Goal: Contribute content: Contribute content

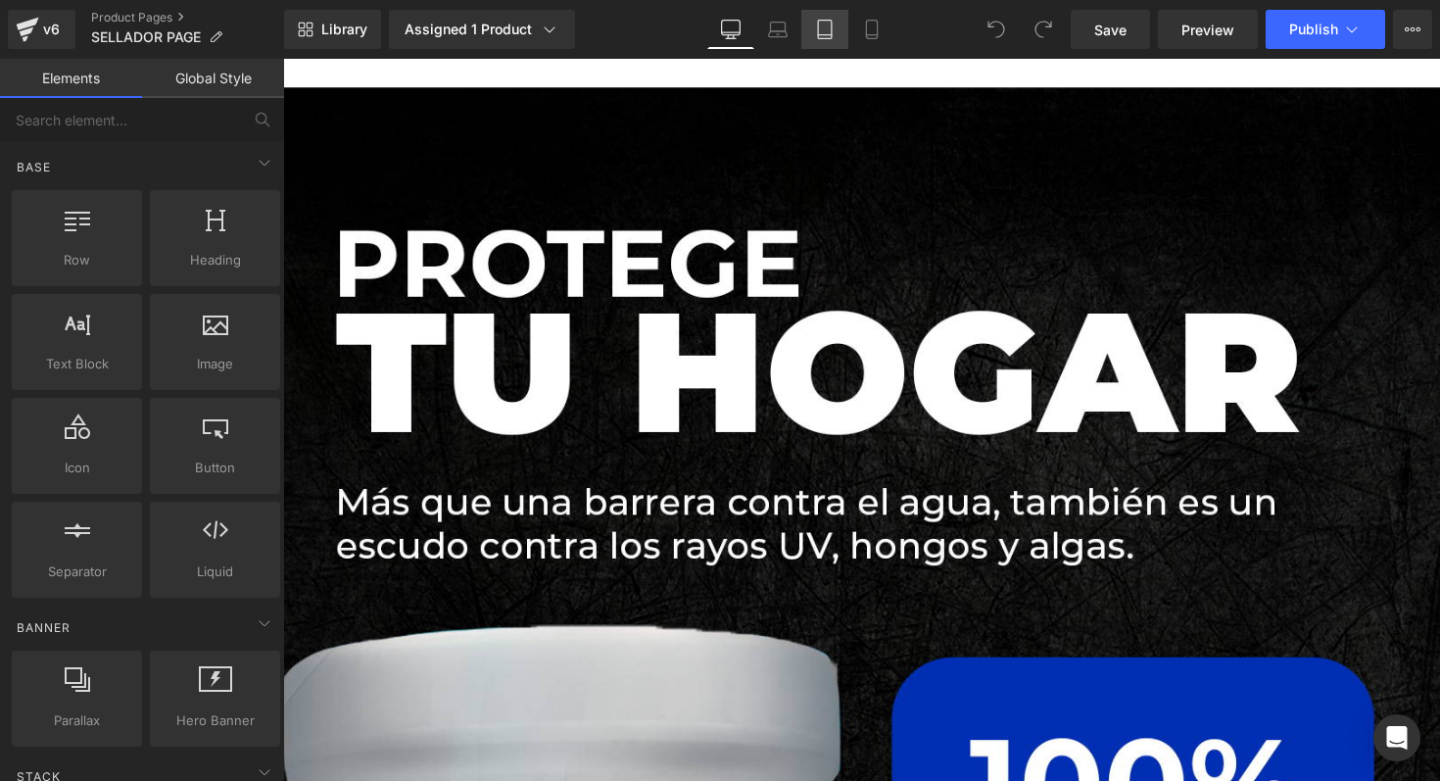
click at [834, 39] on link "Tablet" at bounding box center [824, 29] width 47 height 39
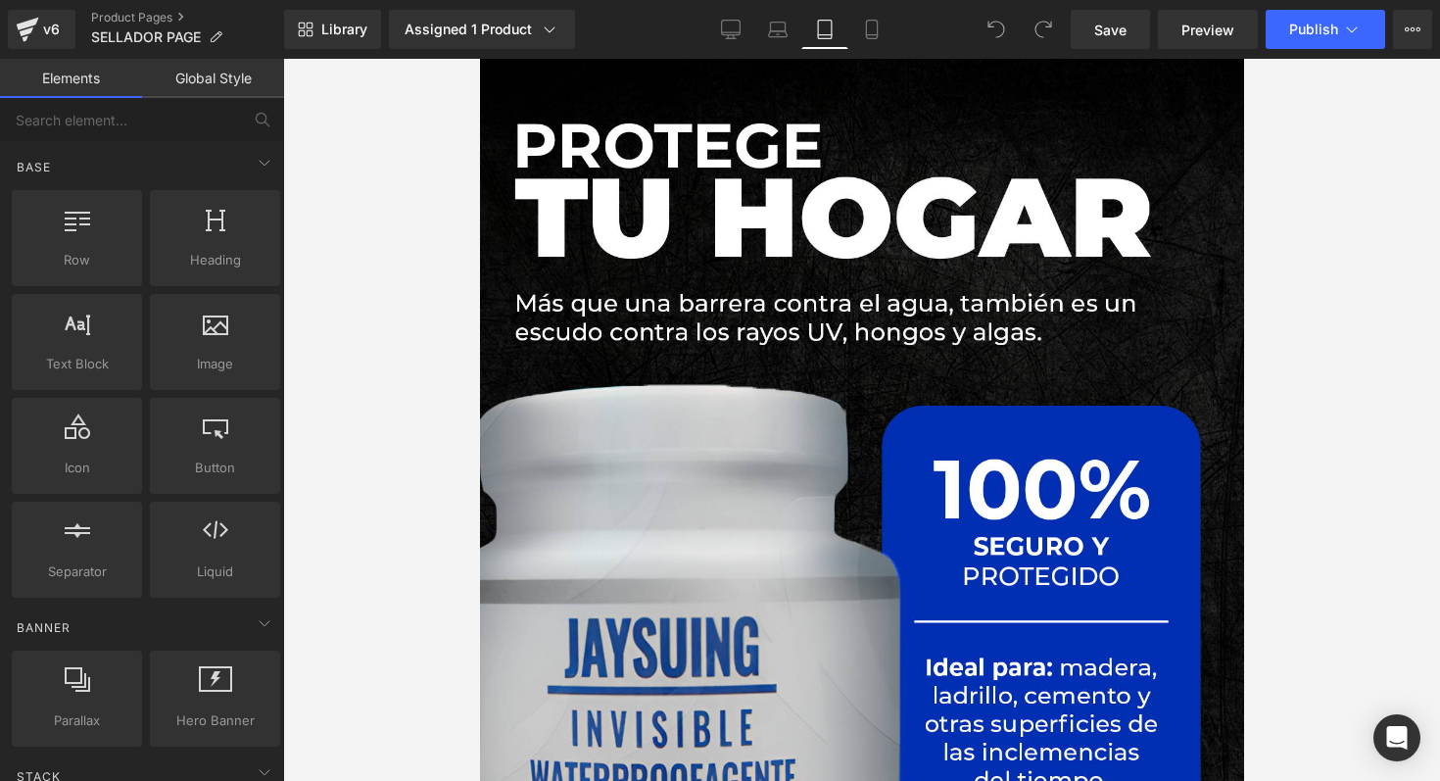
scroll to position [85, 0]
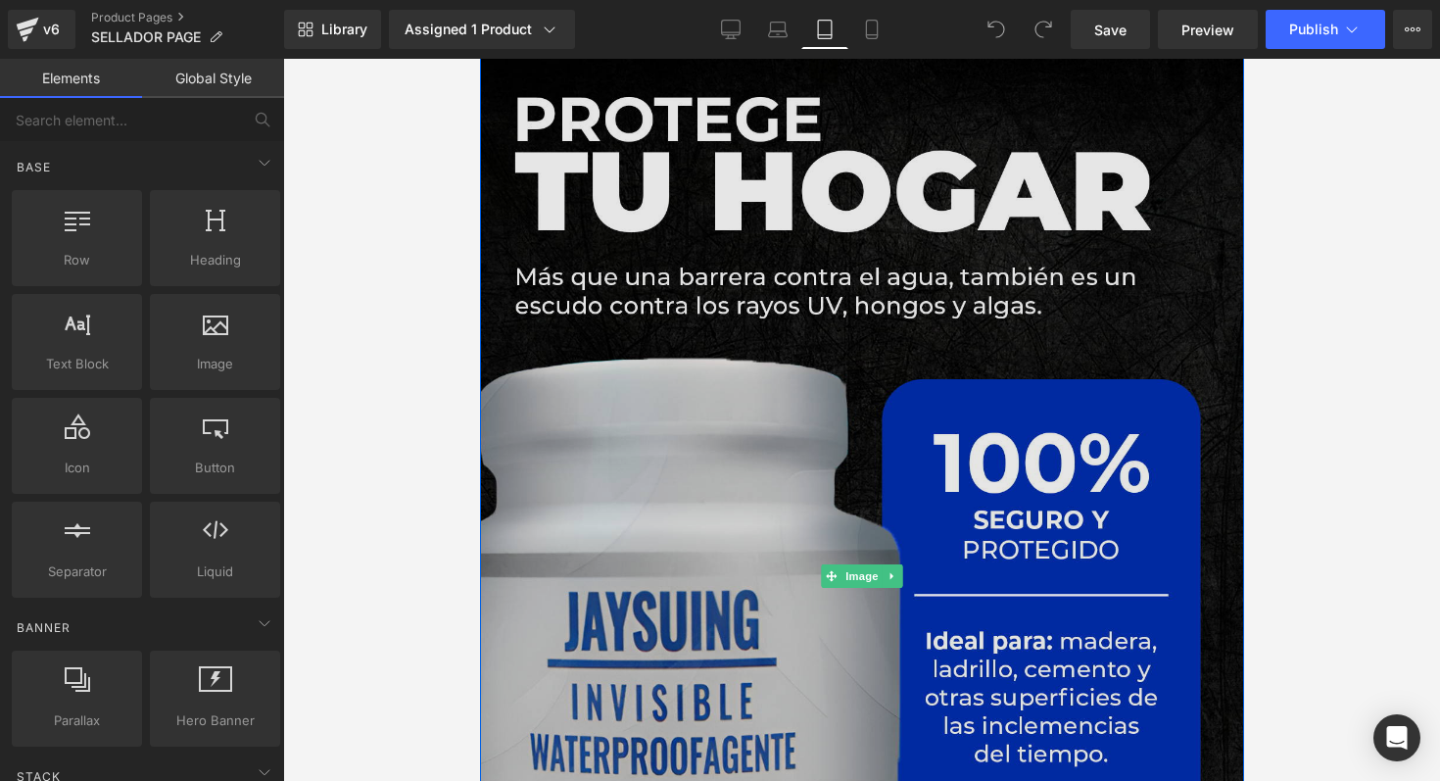
click at [770, 175] on img at bounding box center [861, 576] width 764 height 1146
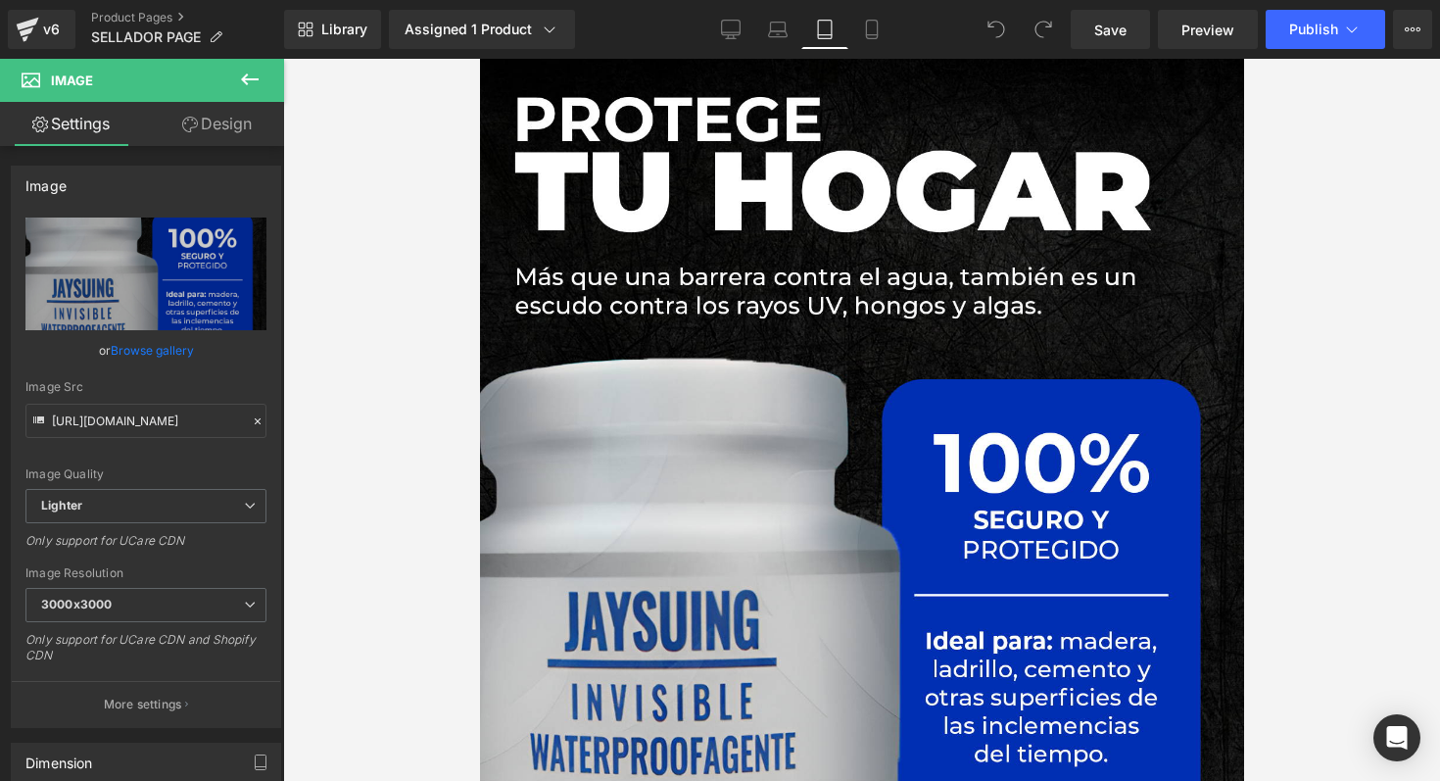
click at [315, 274] on div at bounding box center [861, 420] width 1157 height 722
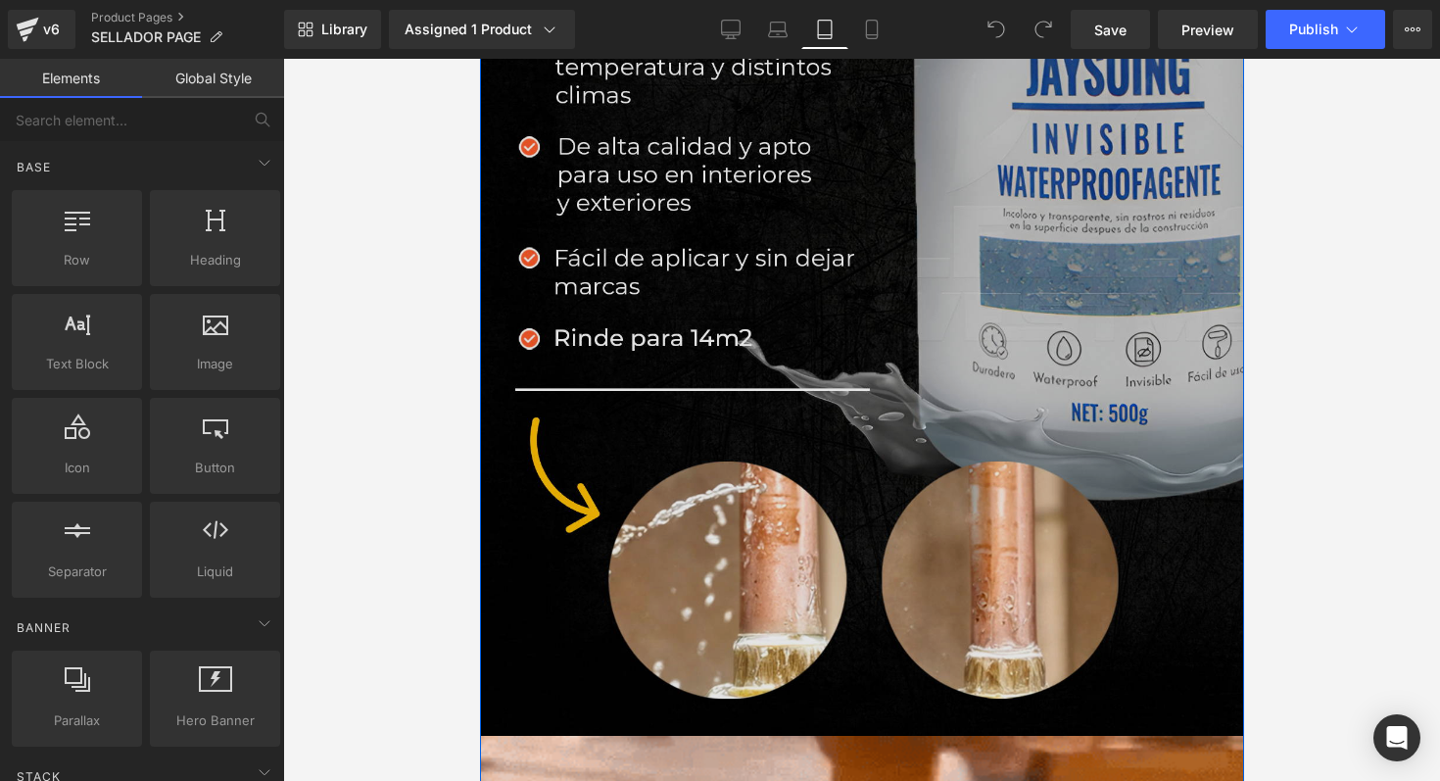
scroll to position [1637, 0]
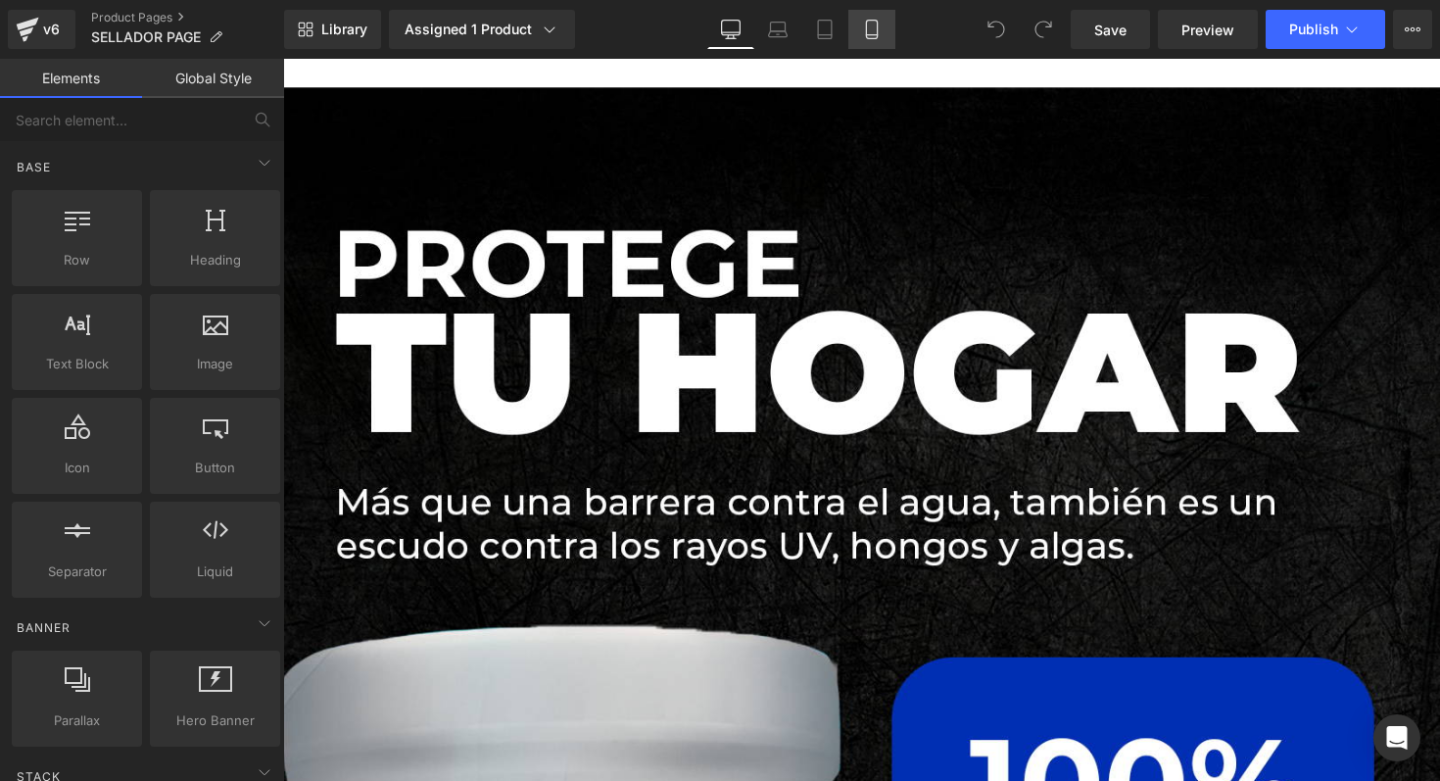
click at [874, 37] on icon at bounding box center [872, 30] width 20 height 20
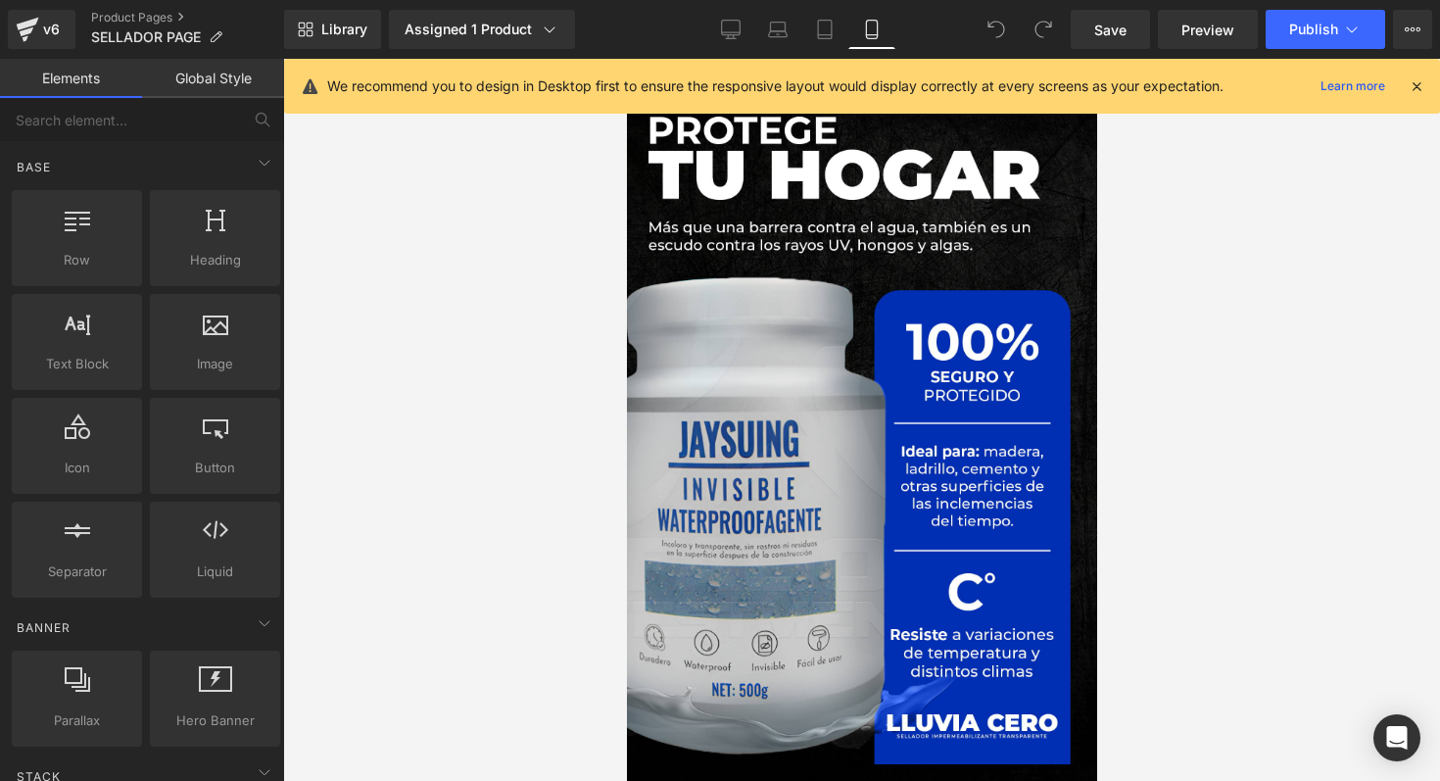
click at [1415, 88] on icon at bounding box center [1417, 86] width 18 height 18
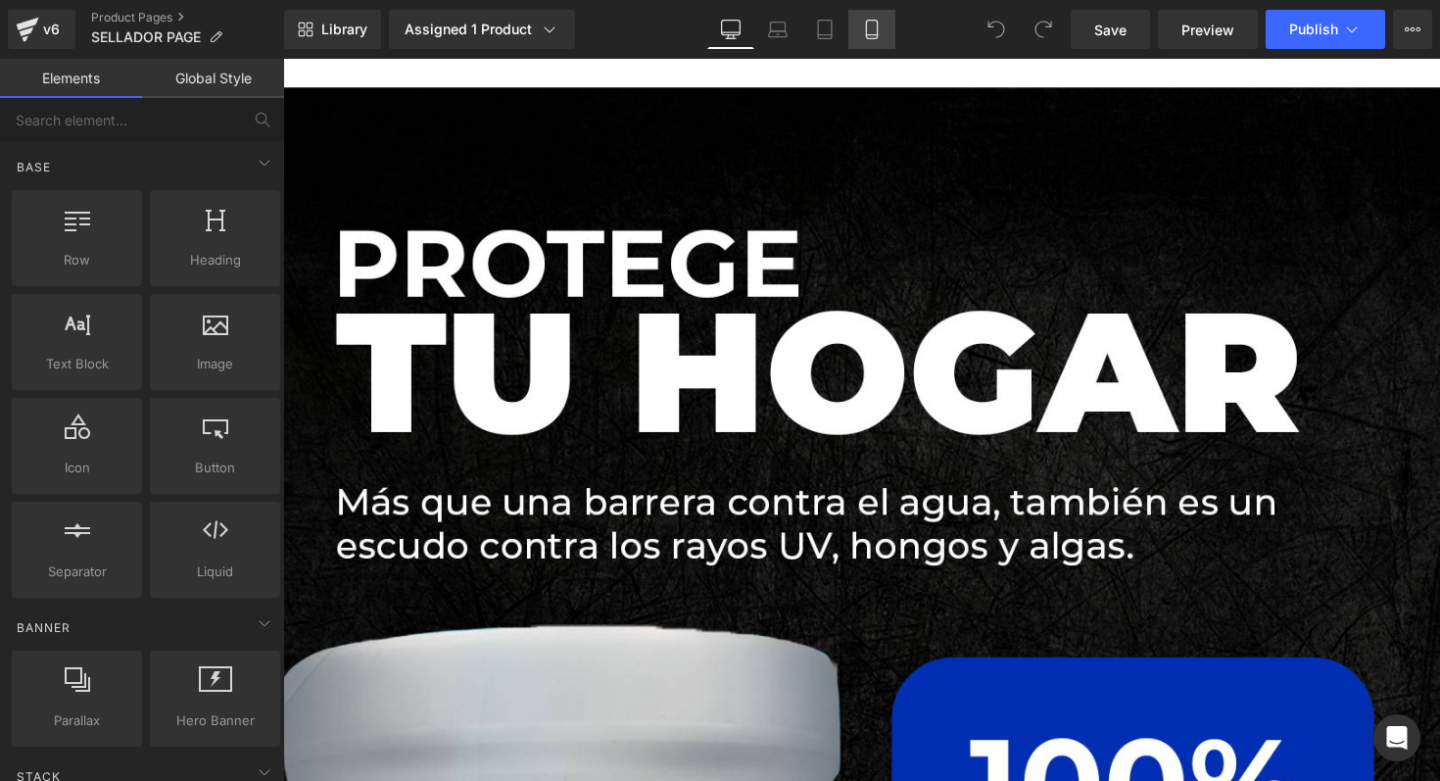
click at [880, 42] on link "Mobile" at bounding box center [872, 29] width 47 height 39
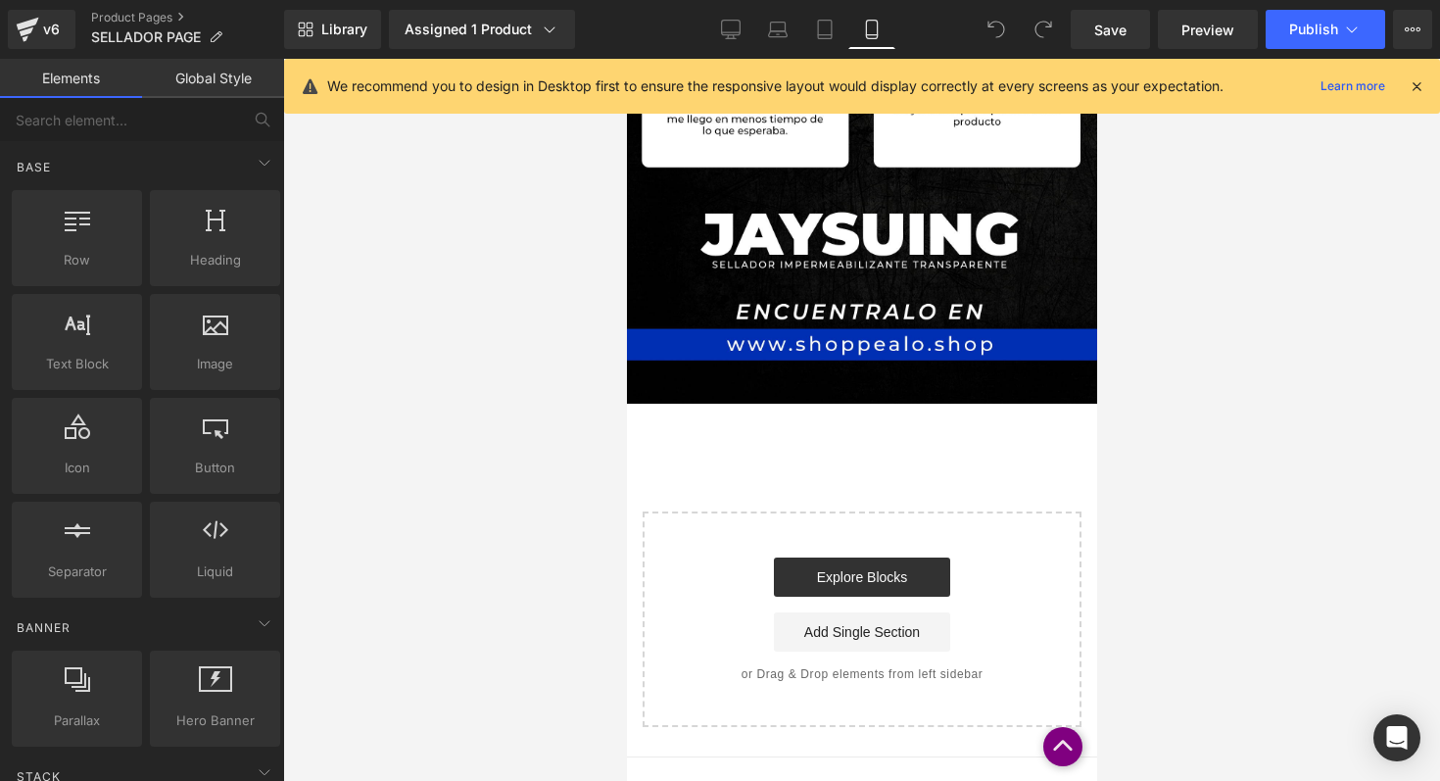
scroll to position [5926, 0]
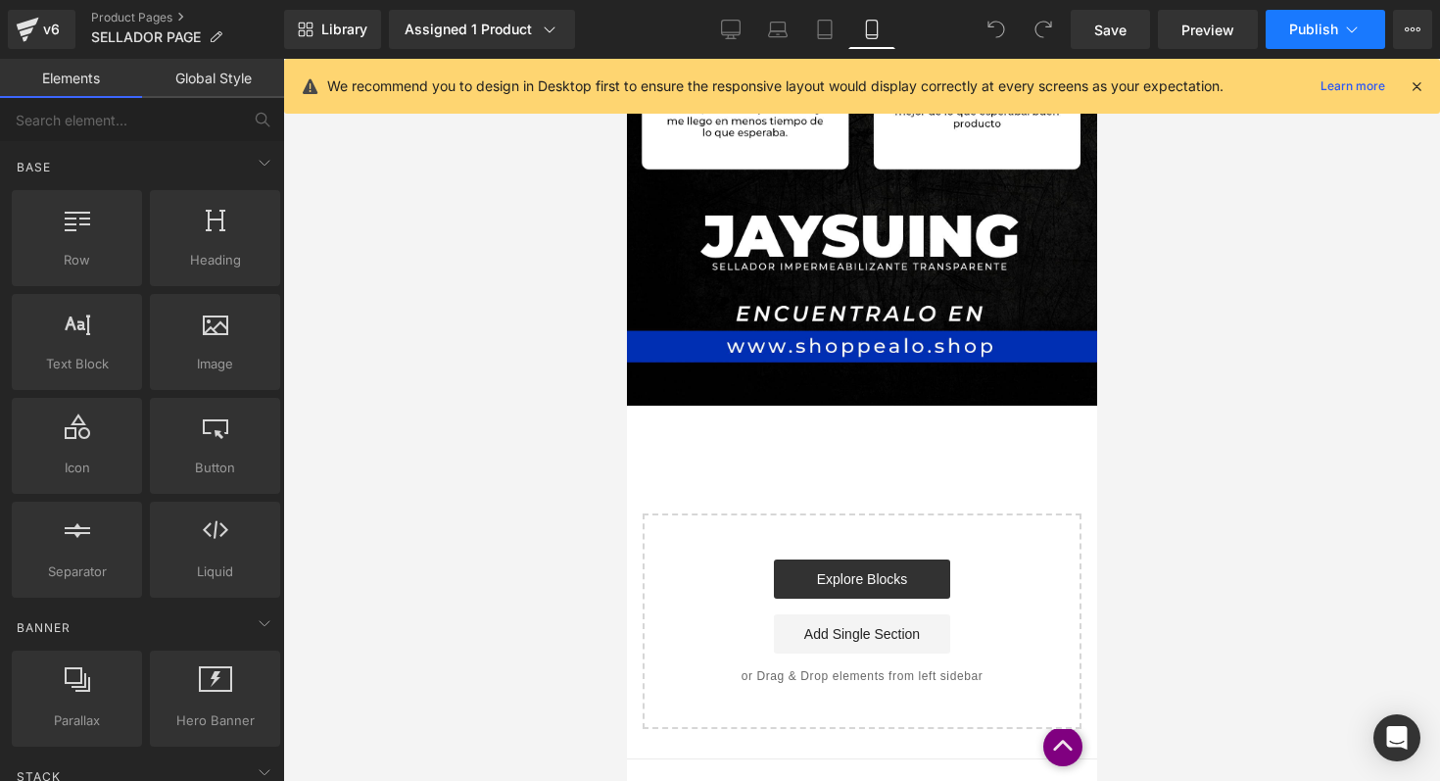
click at [1343, 33] on icon at bounding box center [1352, 30] width 20 height 20
click at [1239, 29] on link "Preview" at bounding box center [1208, 29] width 100 height 39
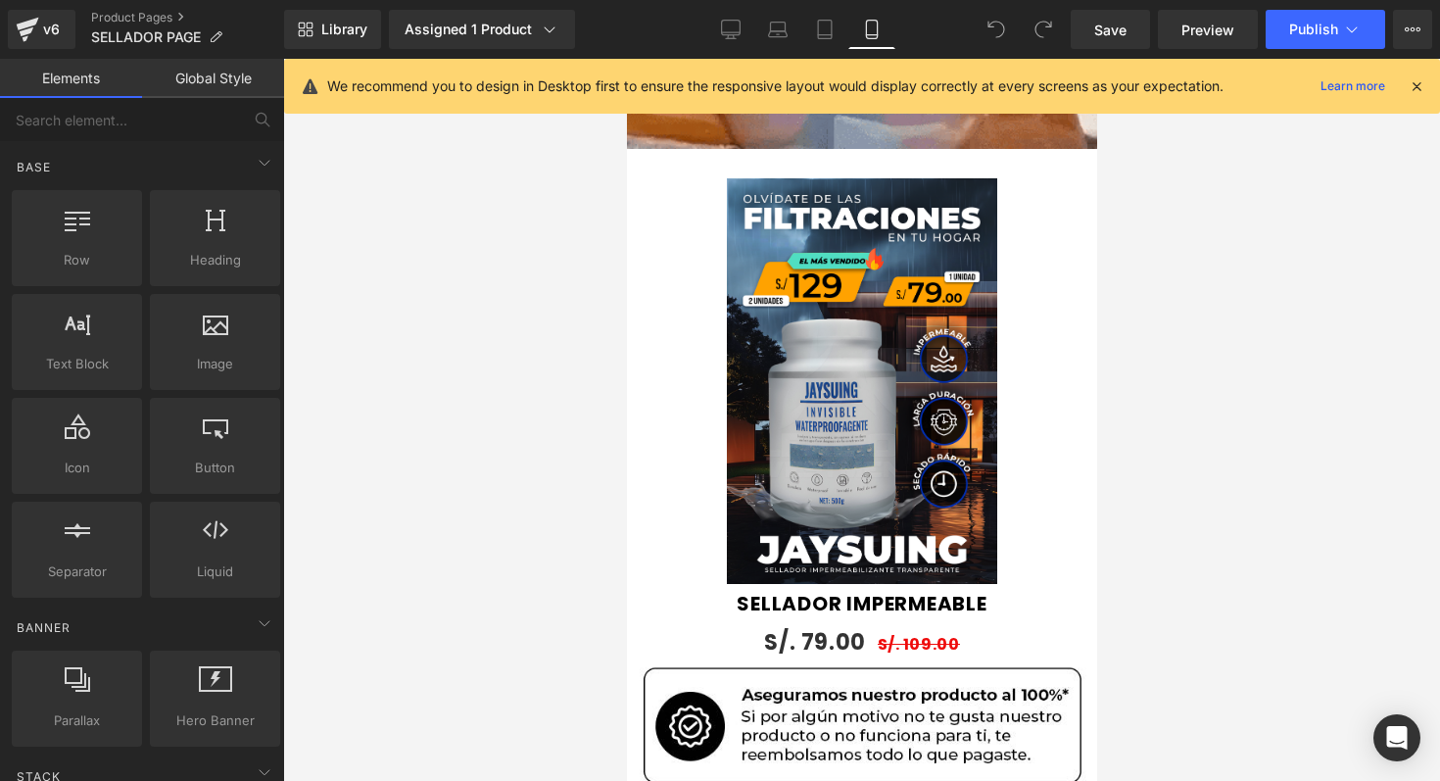
scroll to position [1911, 0]
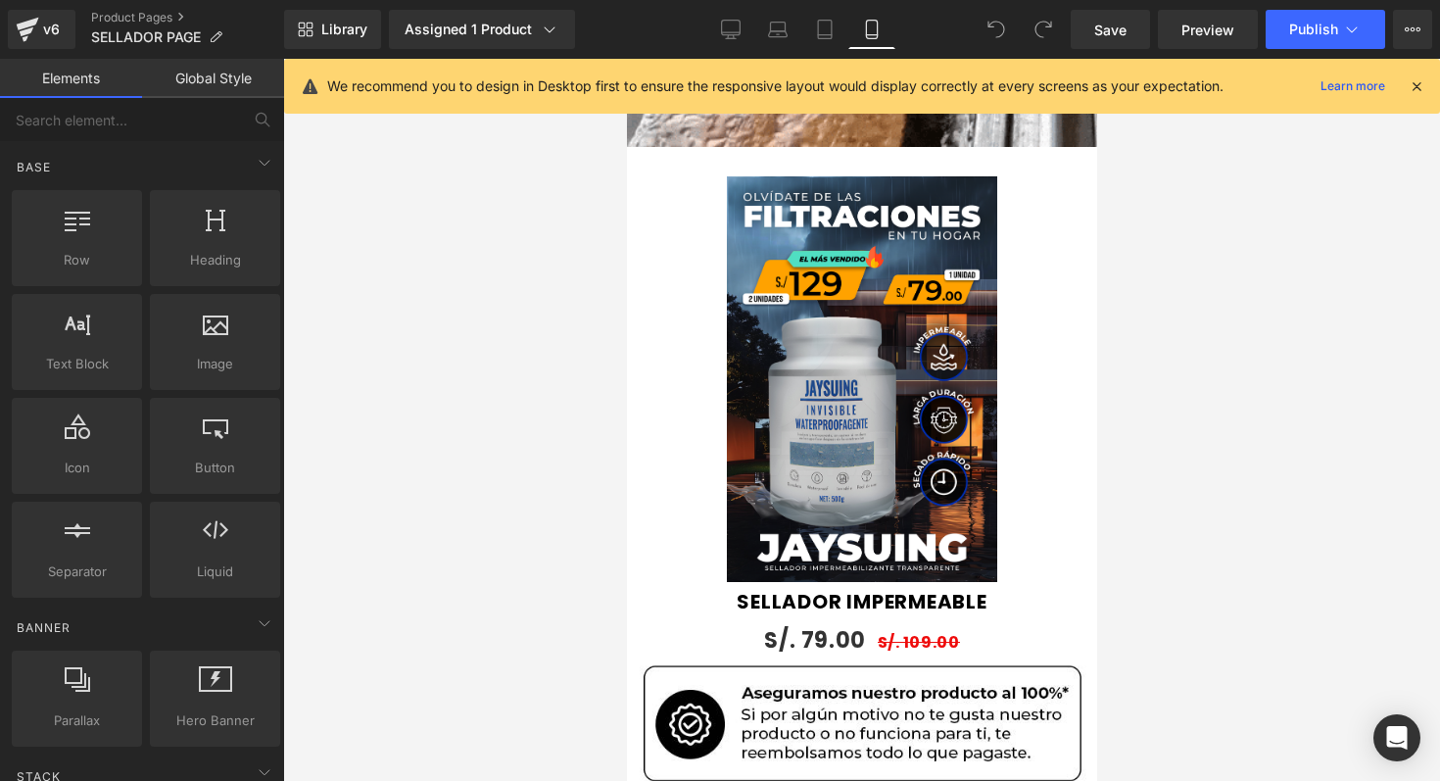
click at [1420, 77] on icon at bounding box center [1417, 86] width 18 height 18
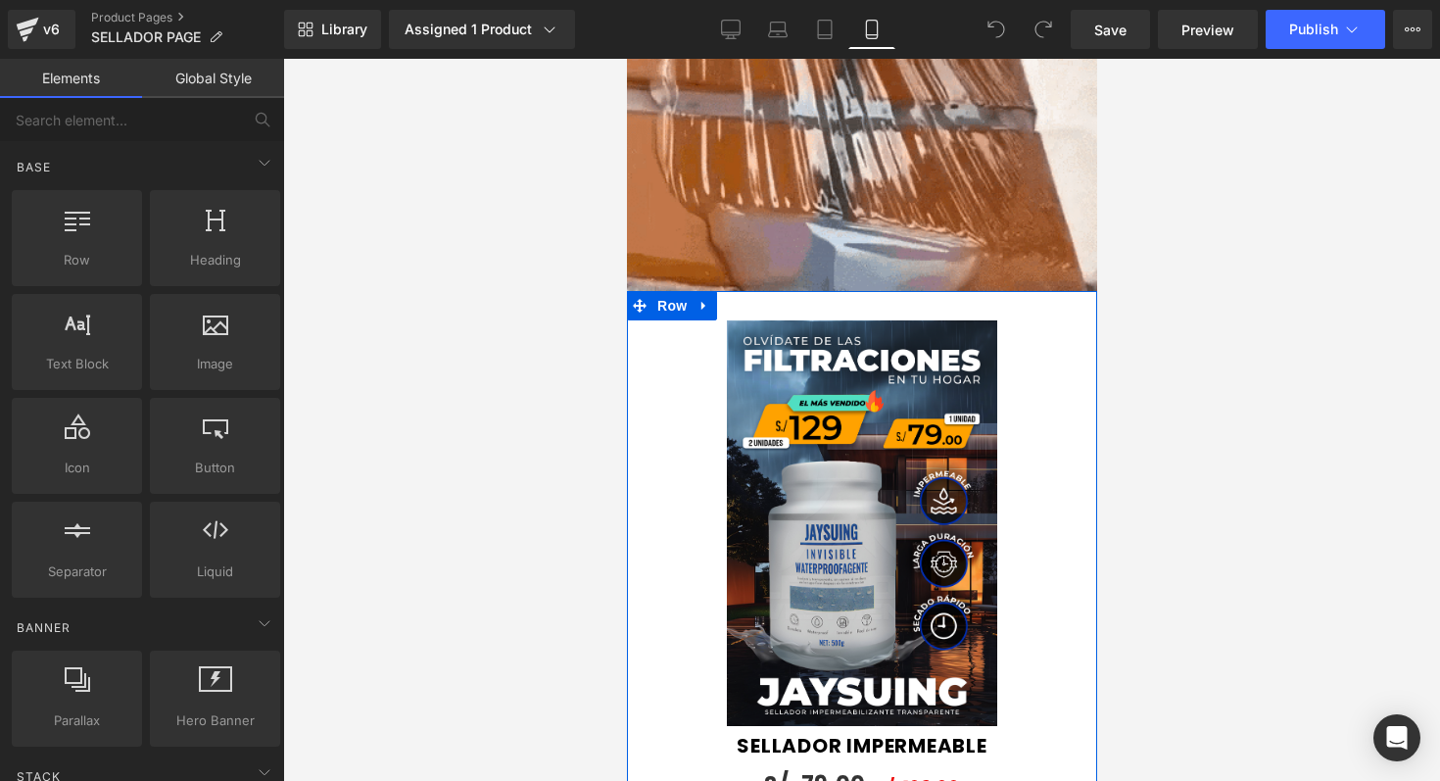
scroll to position [1758, 0]
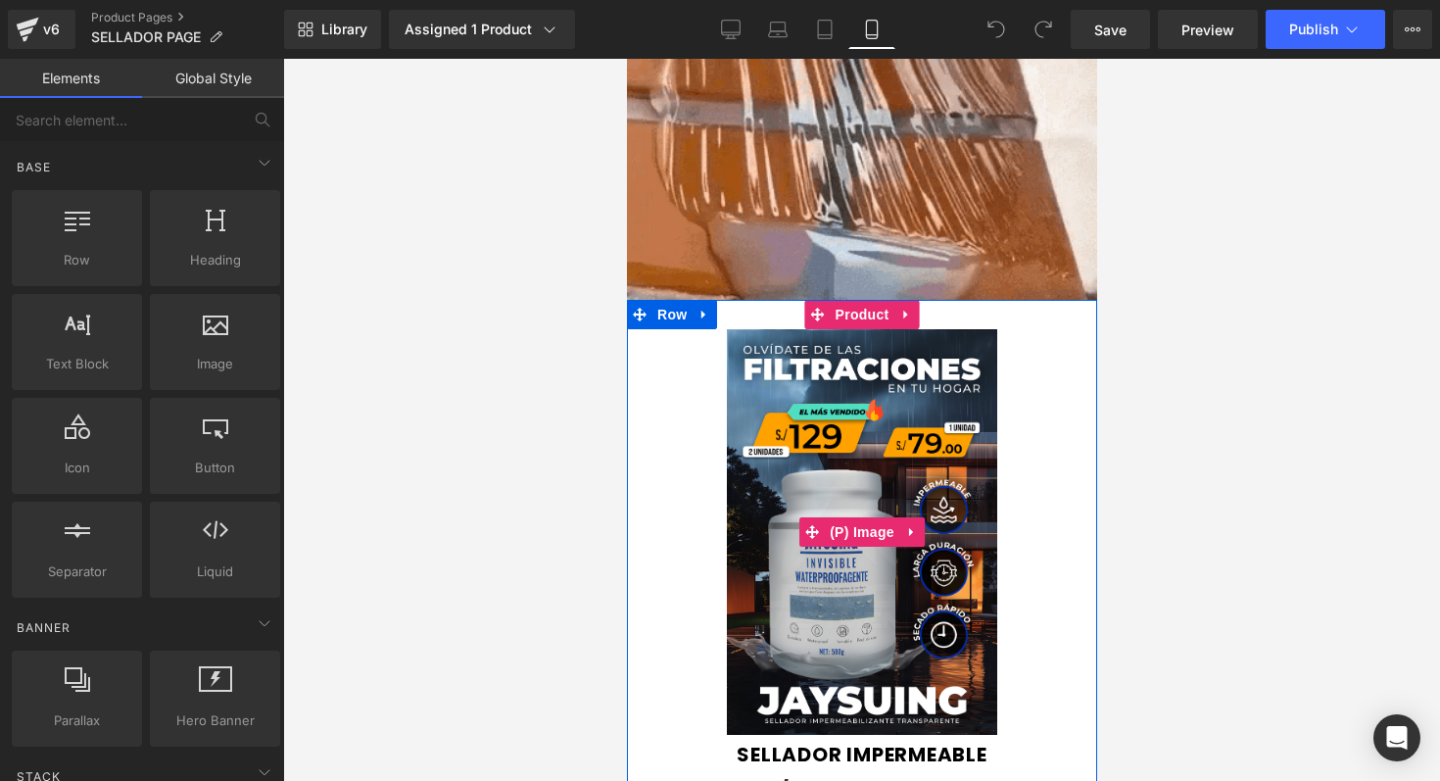
click at [1021, 446] on div "Sale Off" at bounding box center [861, 532] width 451 height 406
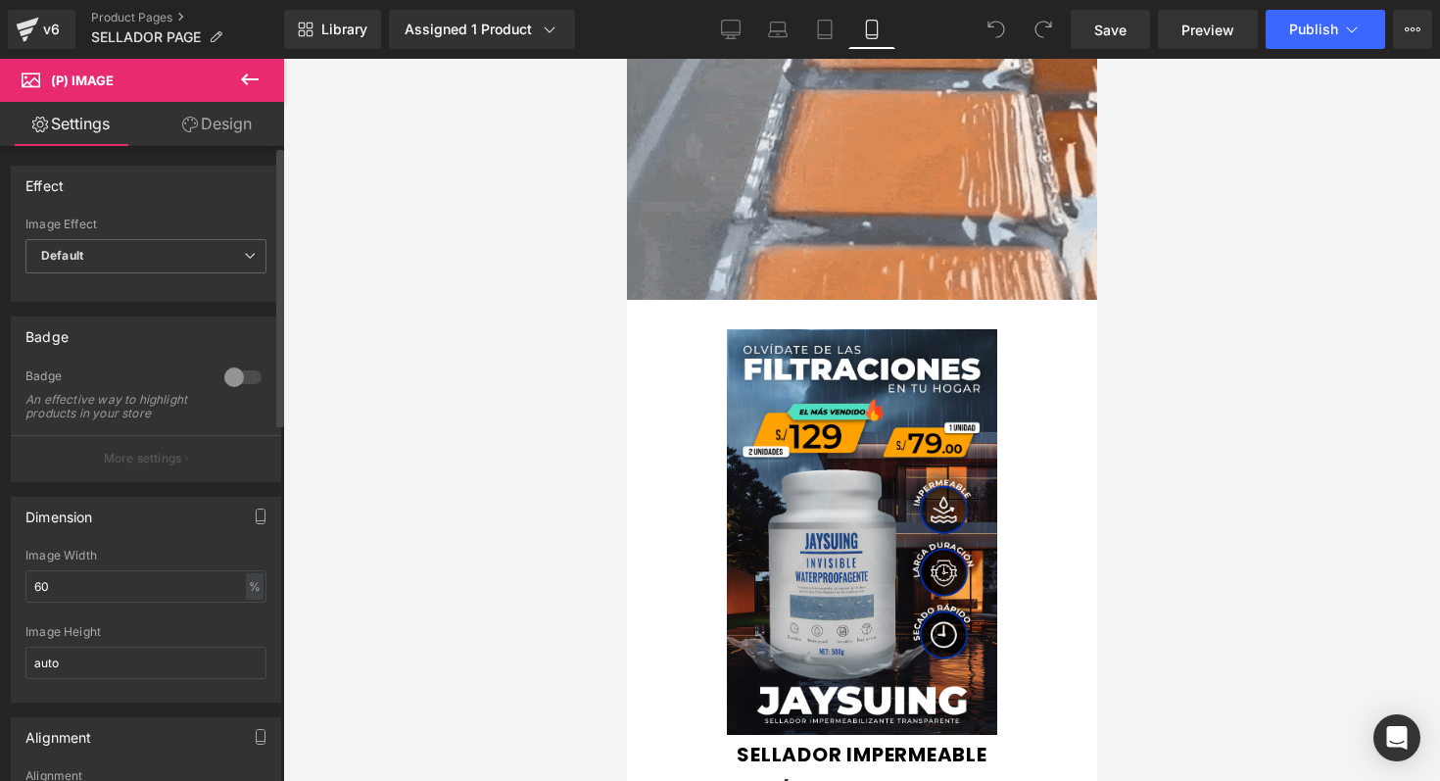
click at [157, 467] on p "More settings" at bounding box center [143, 459] width 78 height 18
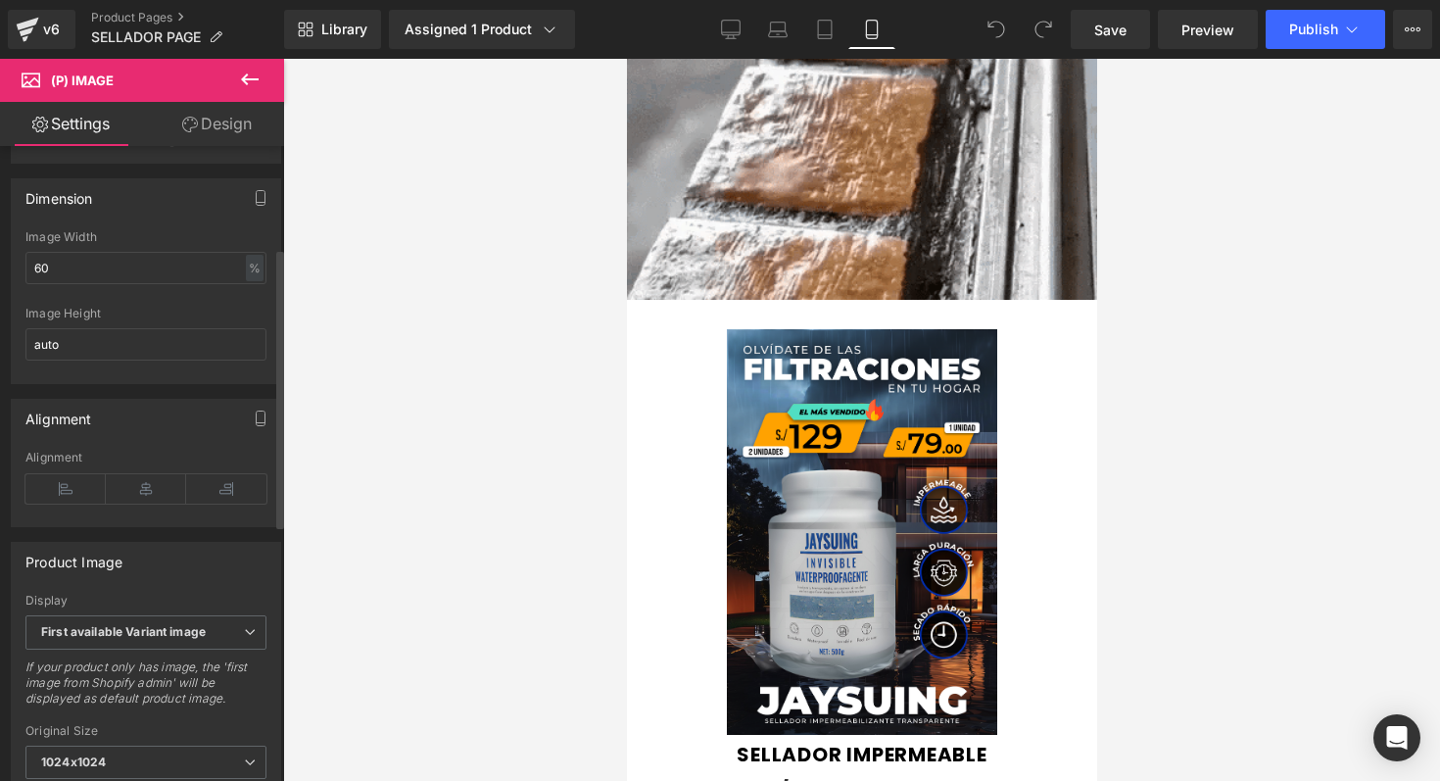
scroll to position [0, 0]
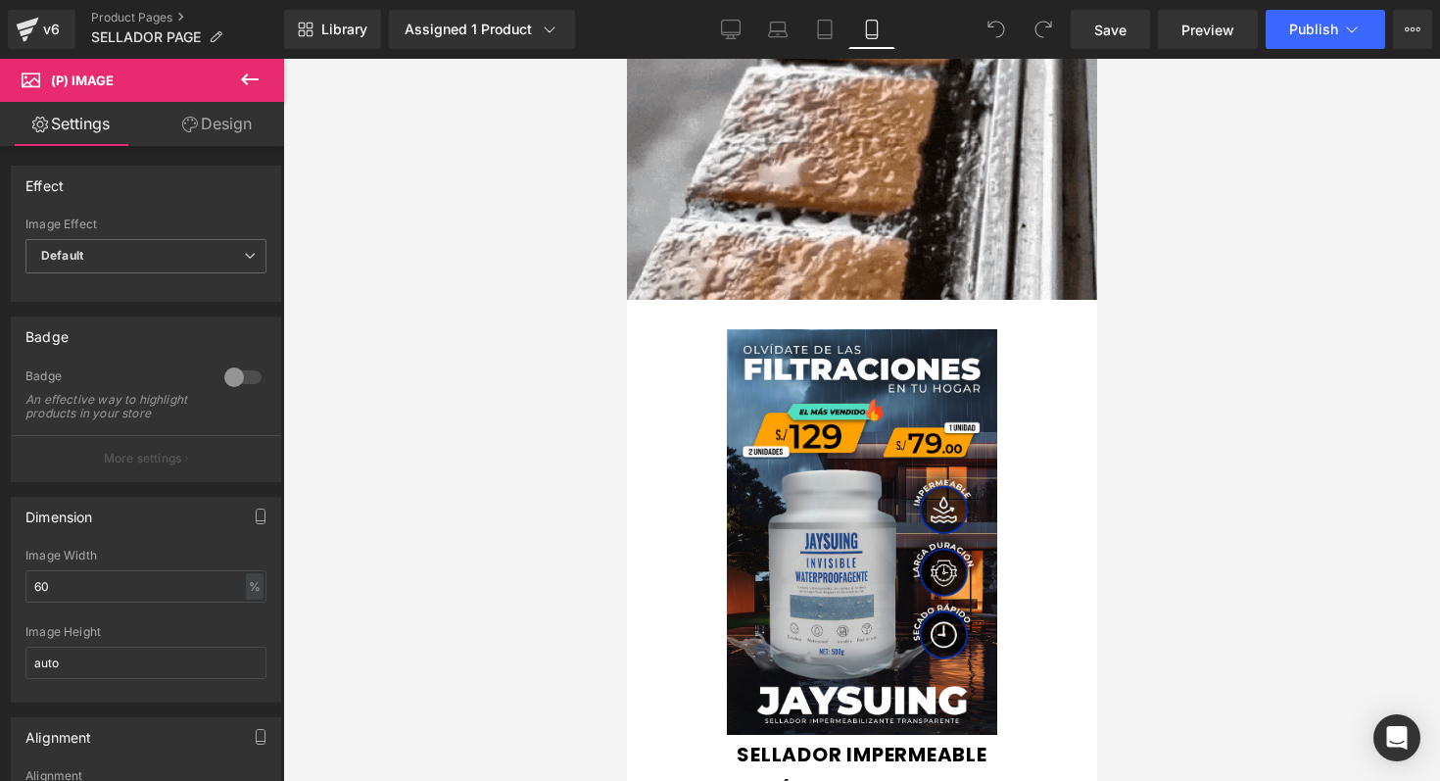
click at [226, 143] on link "Design" at bounding box center [217, 124] width 142 height 44
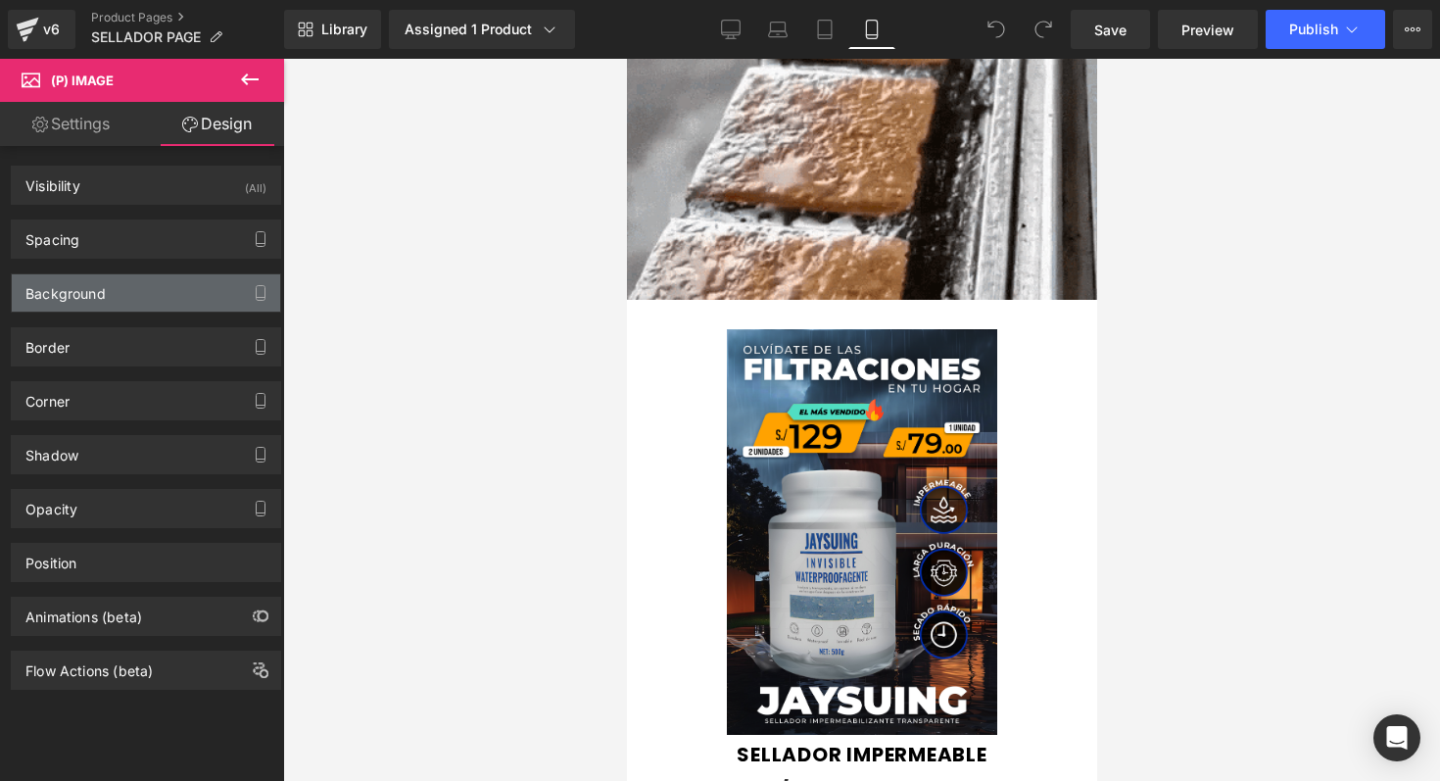
click at [199, 286] on div "Background" at bounding box center [146, 292] width 268 height 37
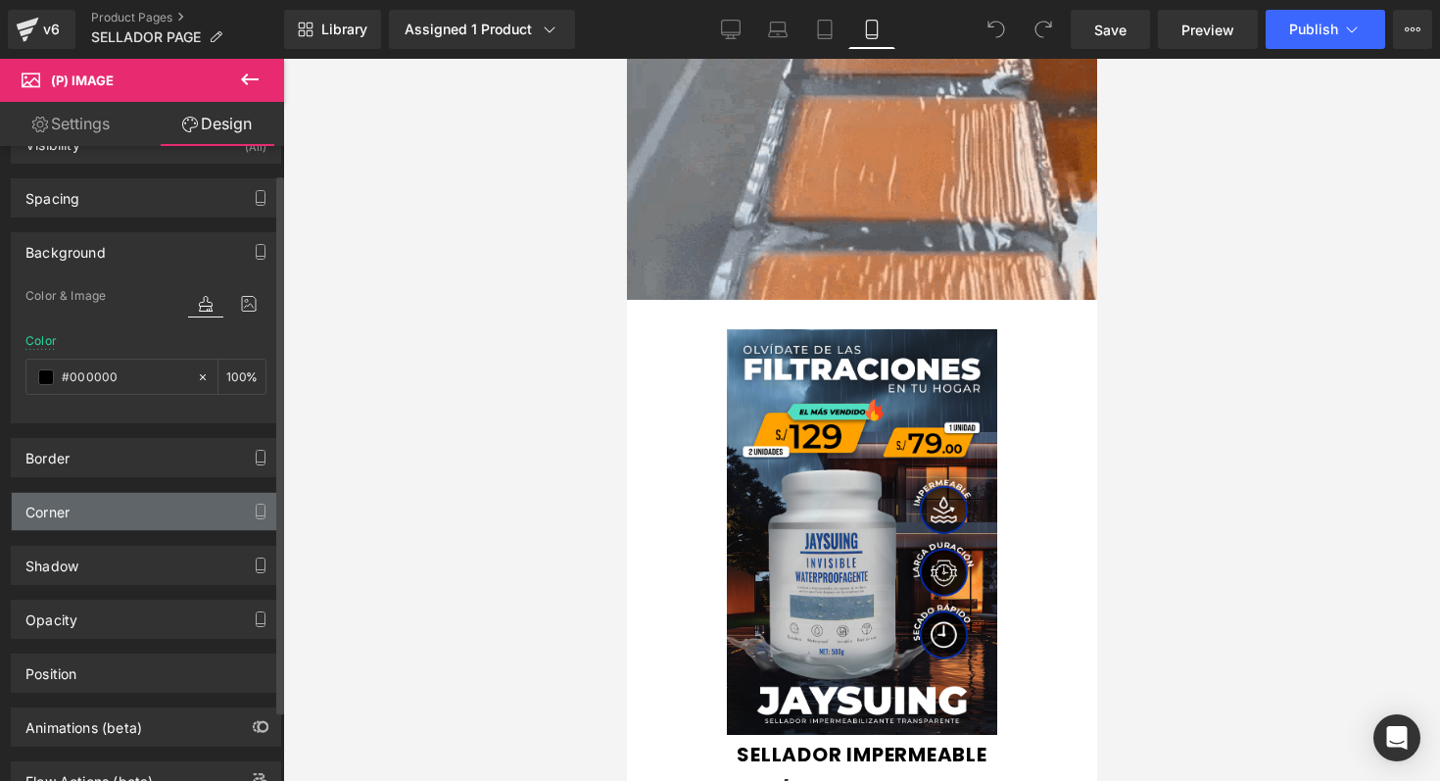
scroll to position [46, 0]
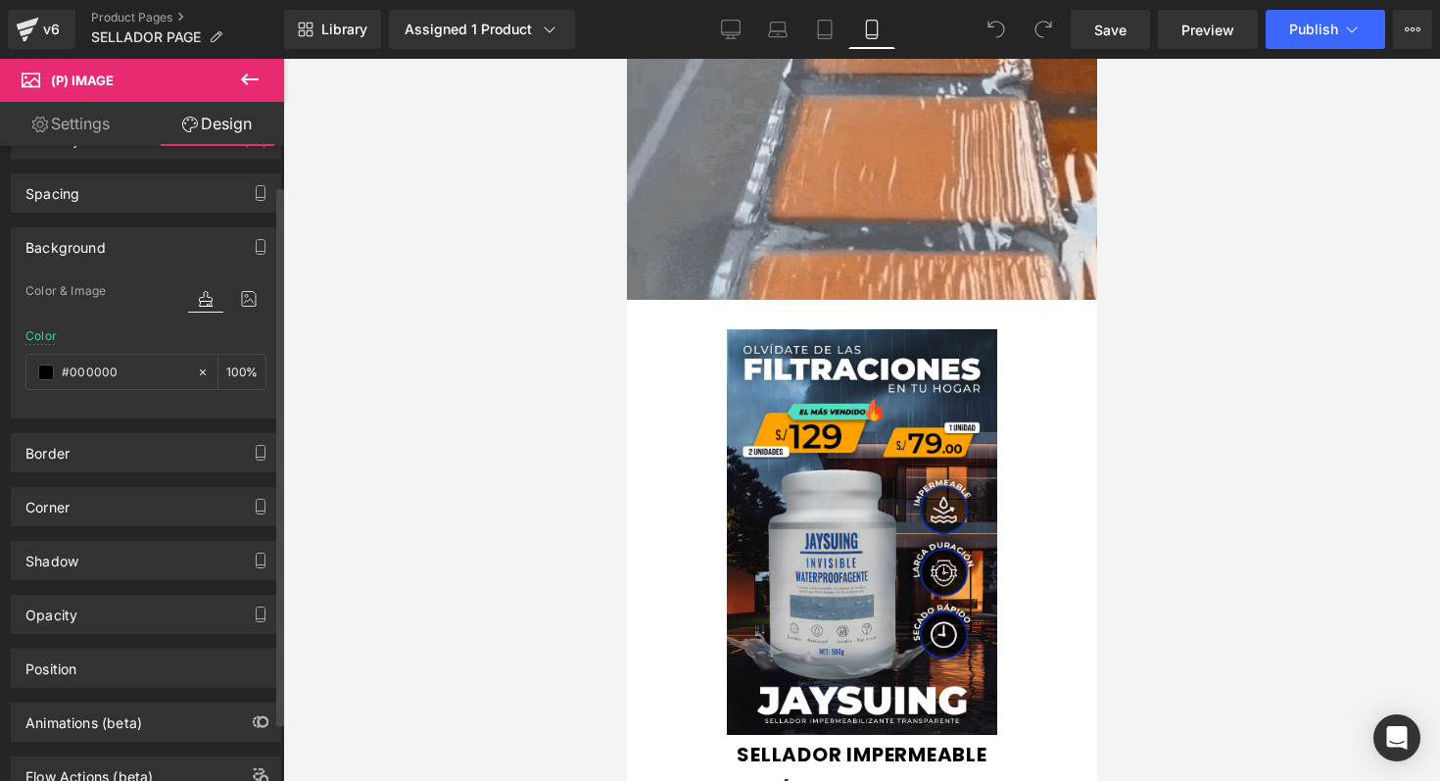
click at [118, 250] on div "Background" at bounding box center [146, 246] width 268 height 37
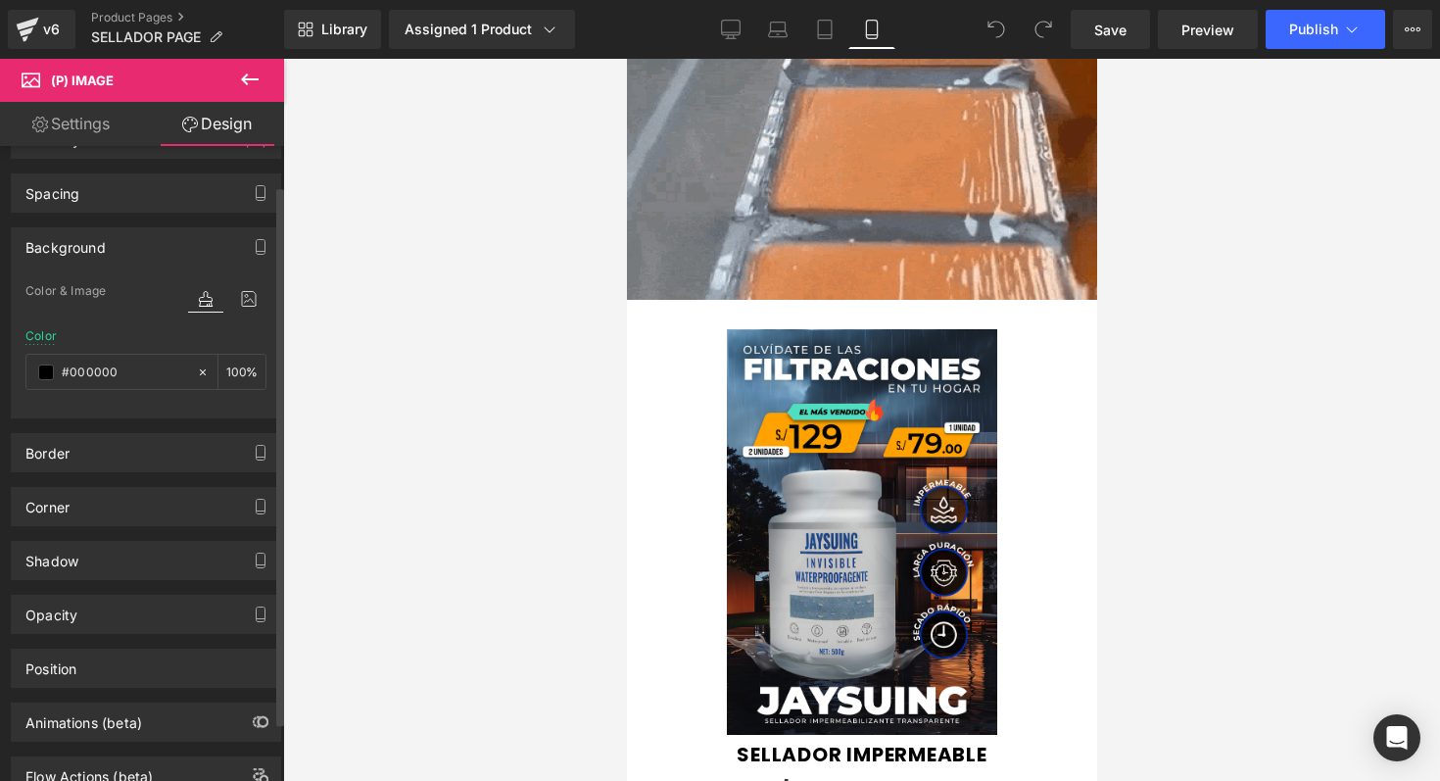
scroll to position [0, 0]
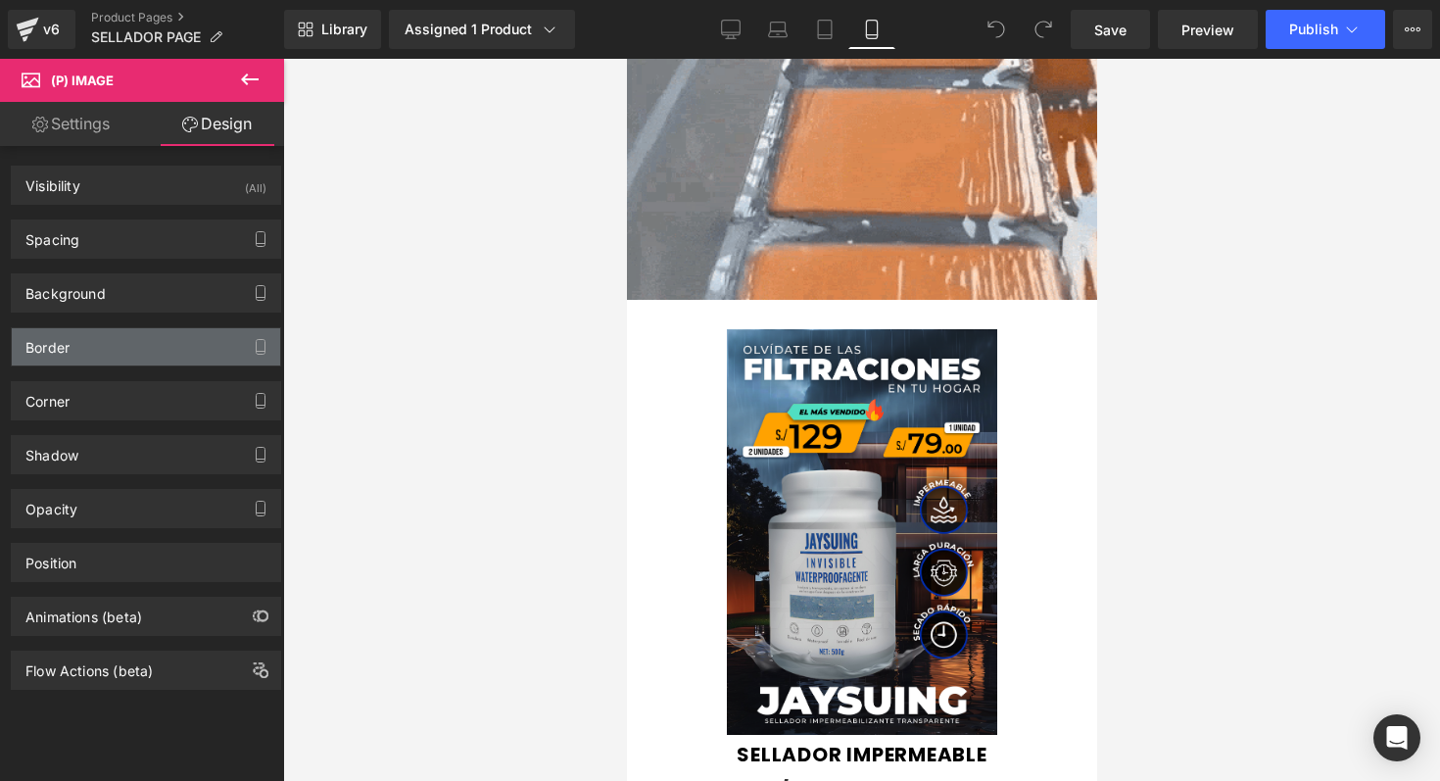
click at [143, 342] on div "Border" at bounding box center [146, 346] width 268 height 37
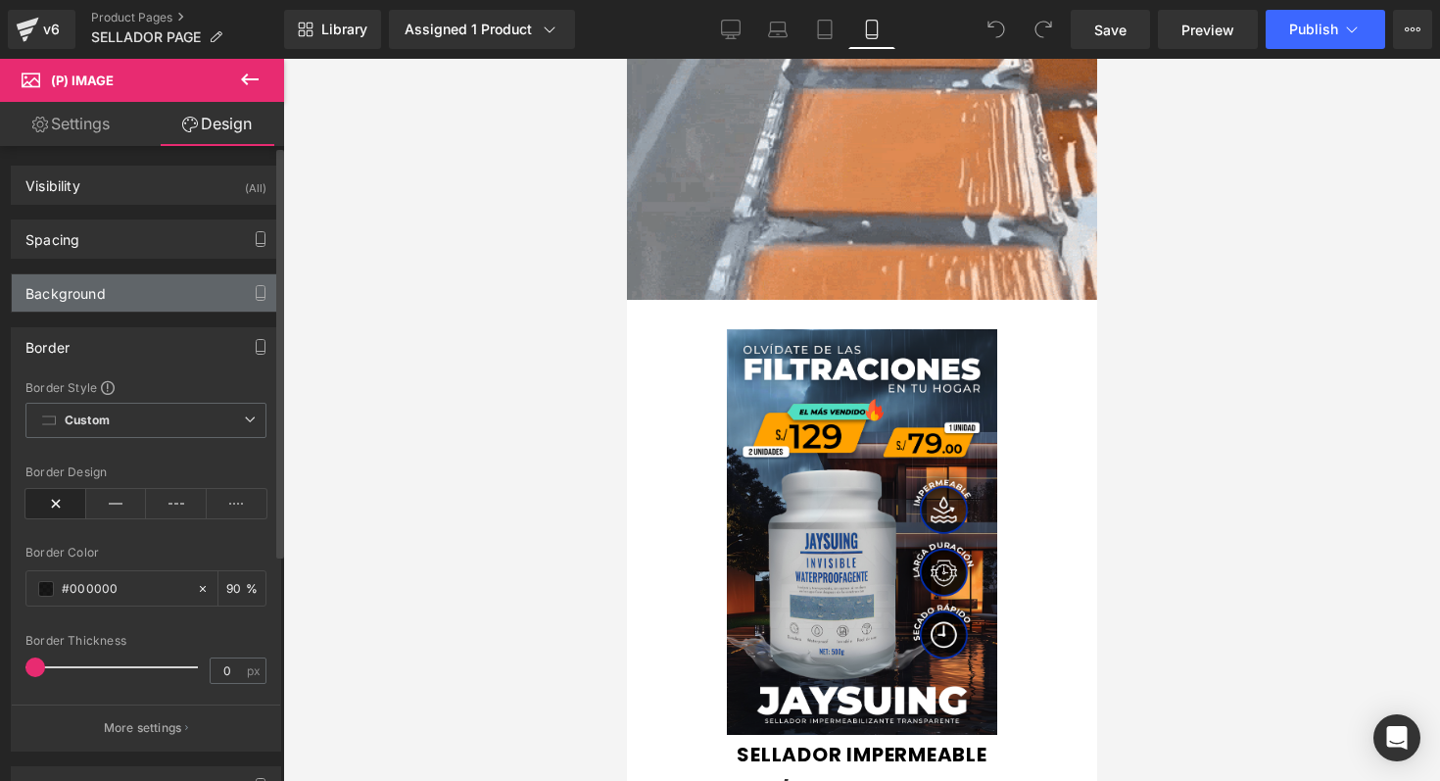
click at [160, 283] on div "Background" at bounding box center [146, 292] width 268 height 37
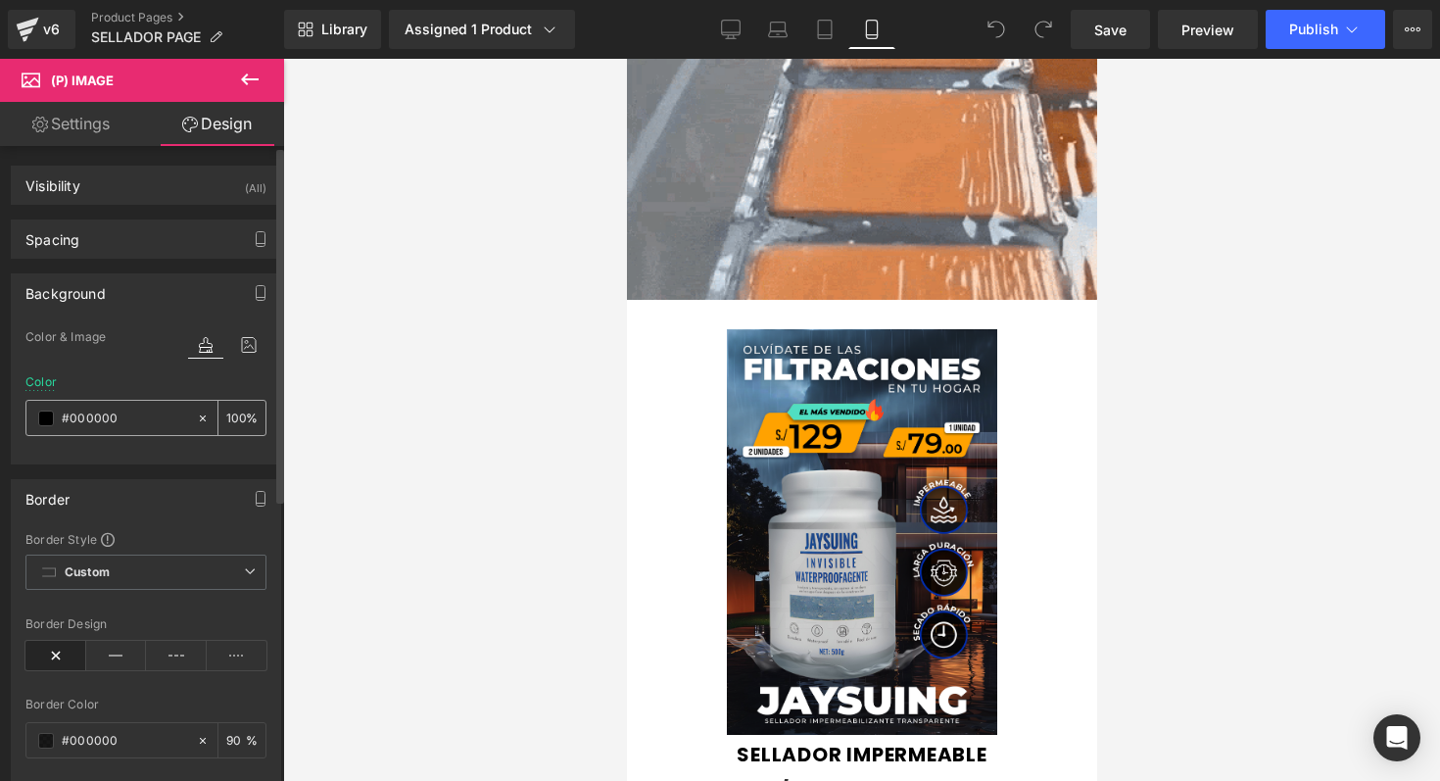
click at [54, 422] on div "#000000" at bounding box center [111, 418] width 170 height 34
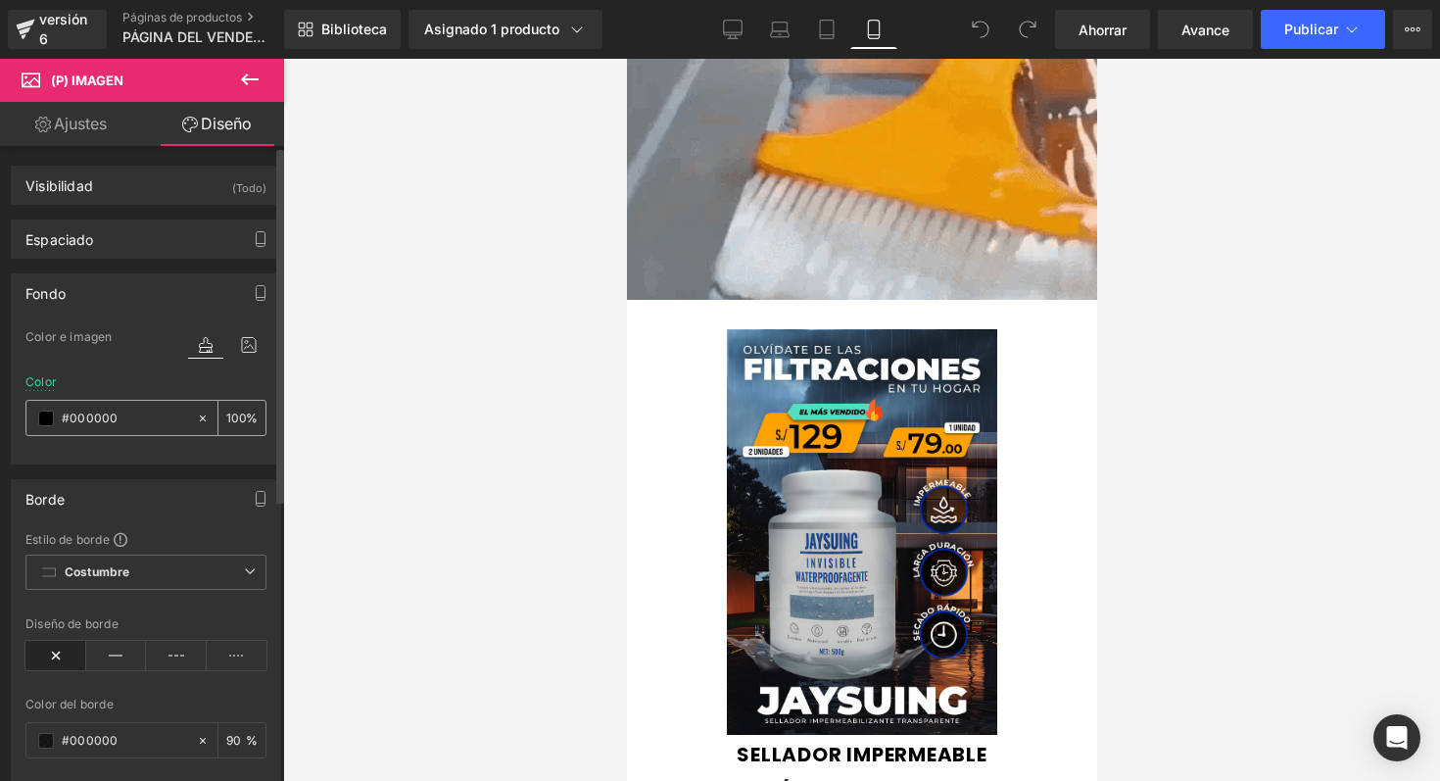
click at [109, 414] on input "#000000" at bounding box center [124, 419] width 125 height 22
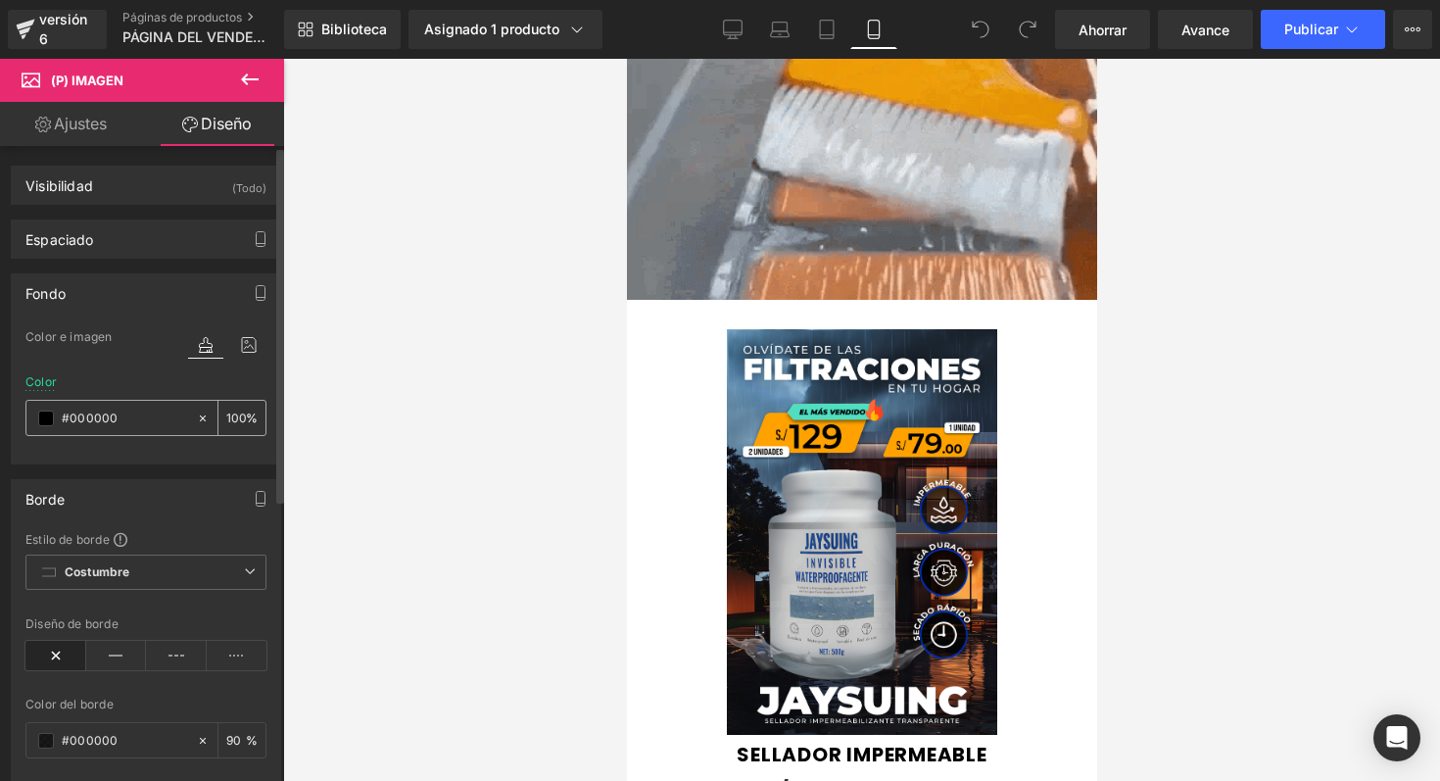
click at [147, 425] on input "#000000" at bounding box center [124, 419] width 125 height 22
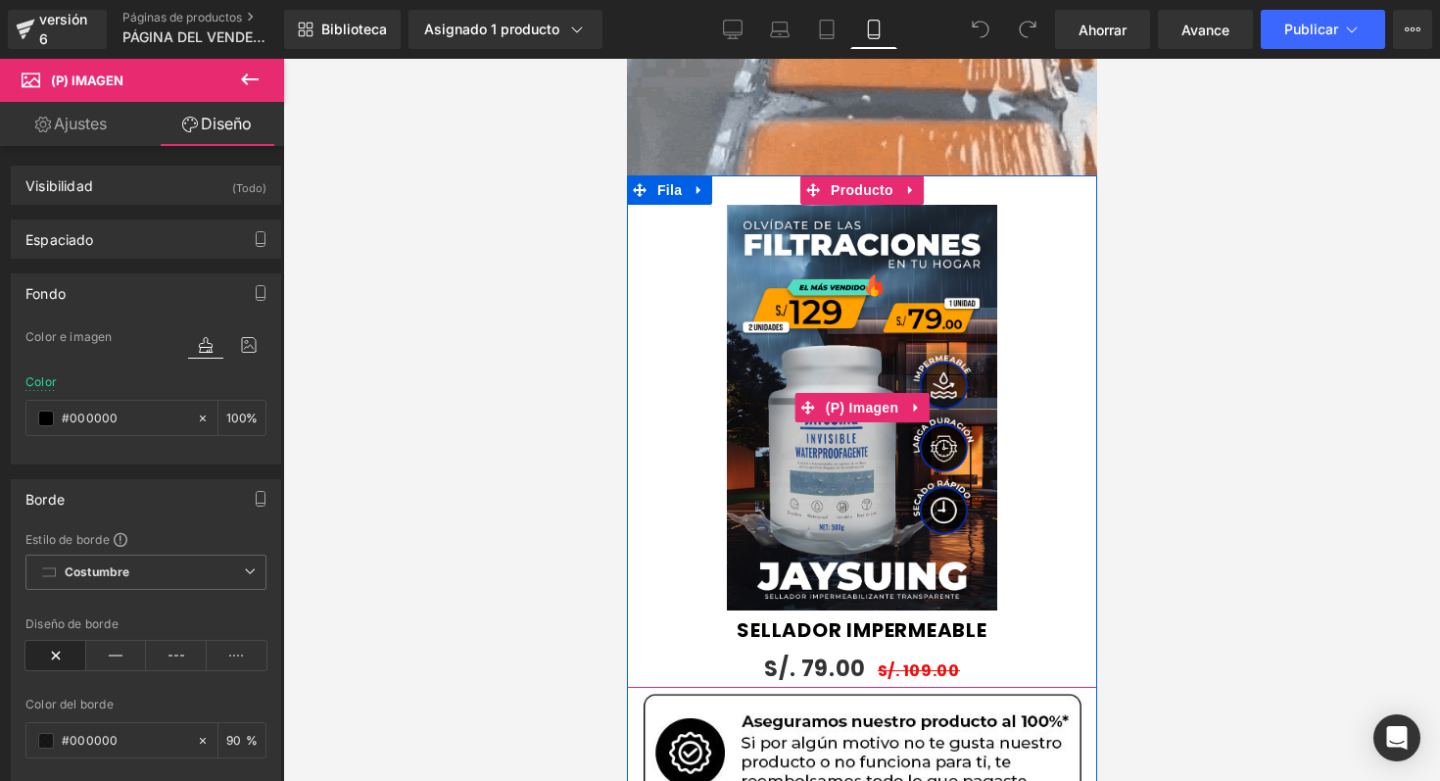
scroll to position [1885, 0]
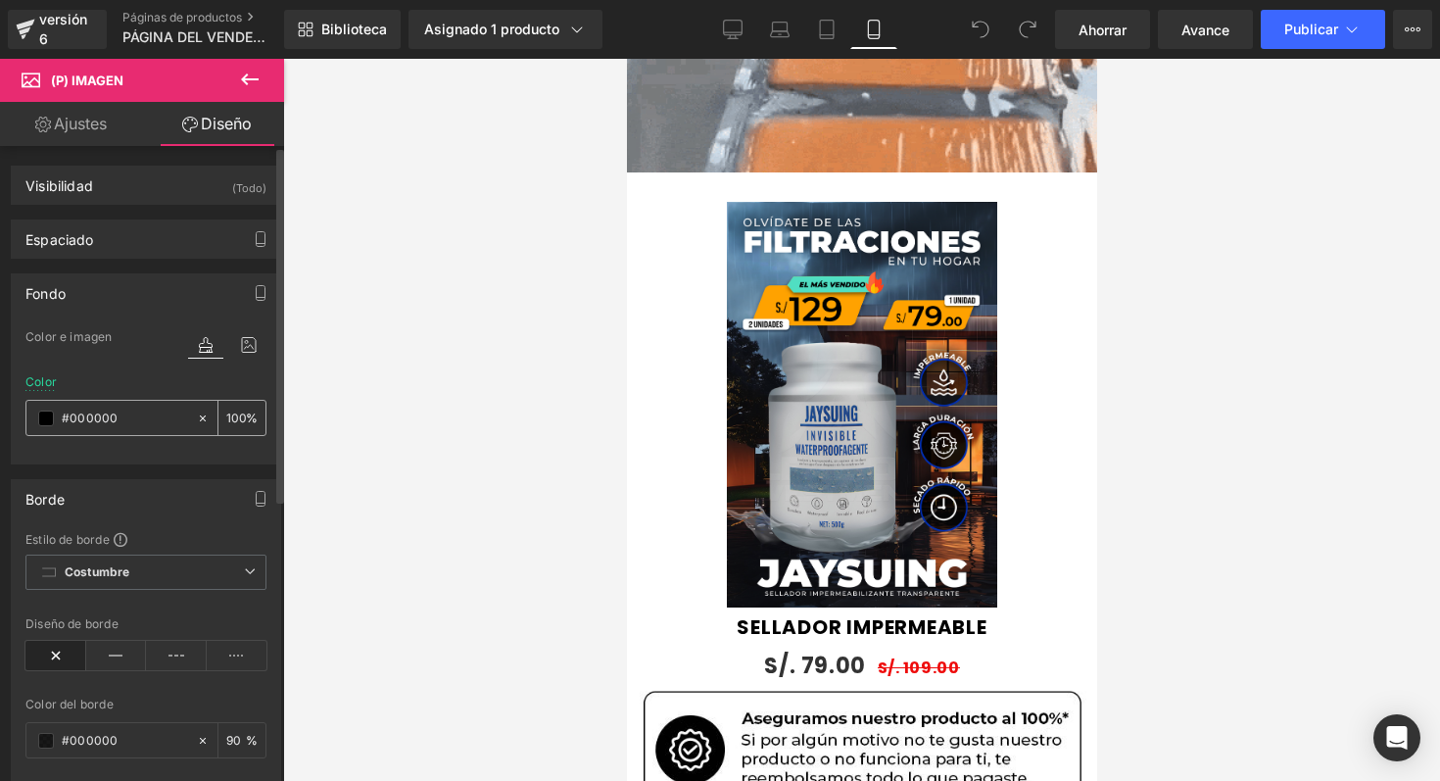
click at [47, 420] on span at bounding box center [46, 419] width 16 height 16
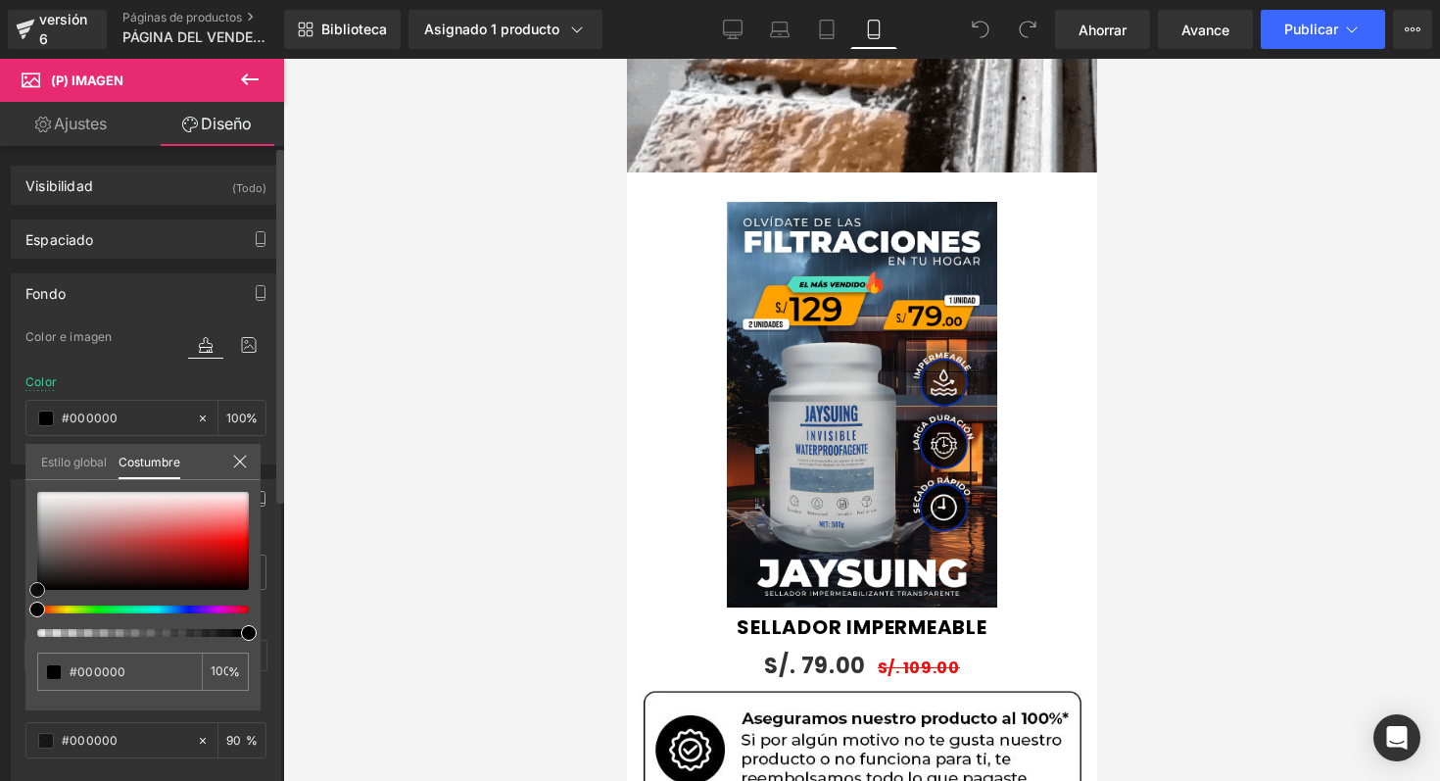
click at [207, 554] on div at bounding box center [143, 541] width 212 height 98
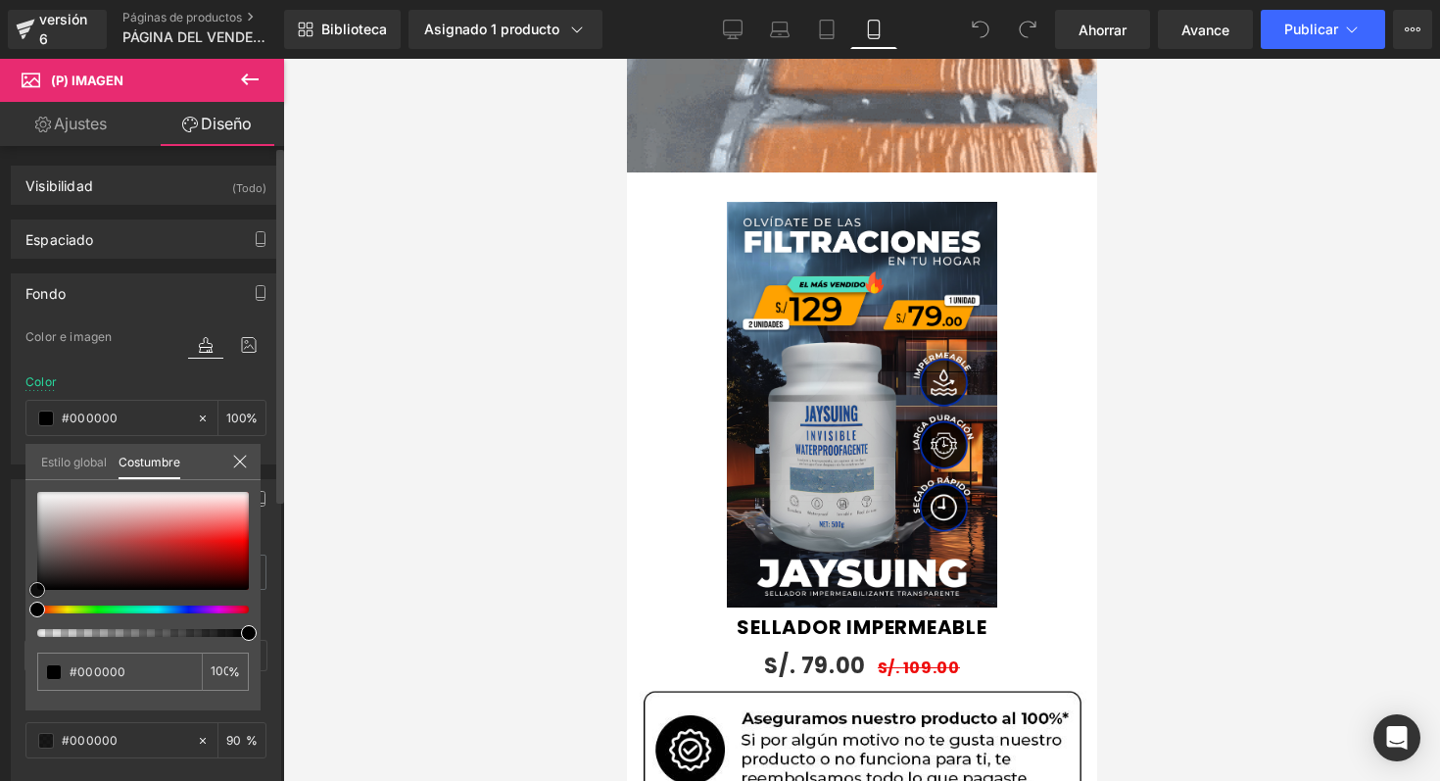
type input "#a91212"
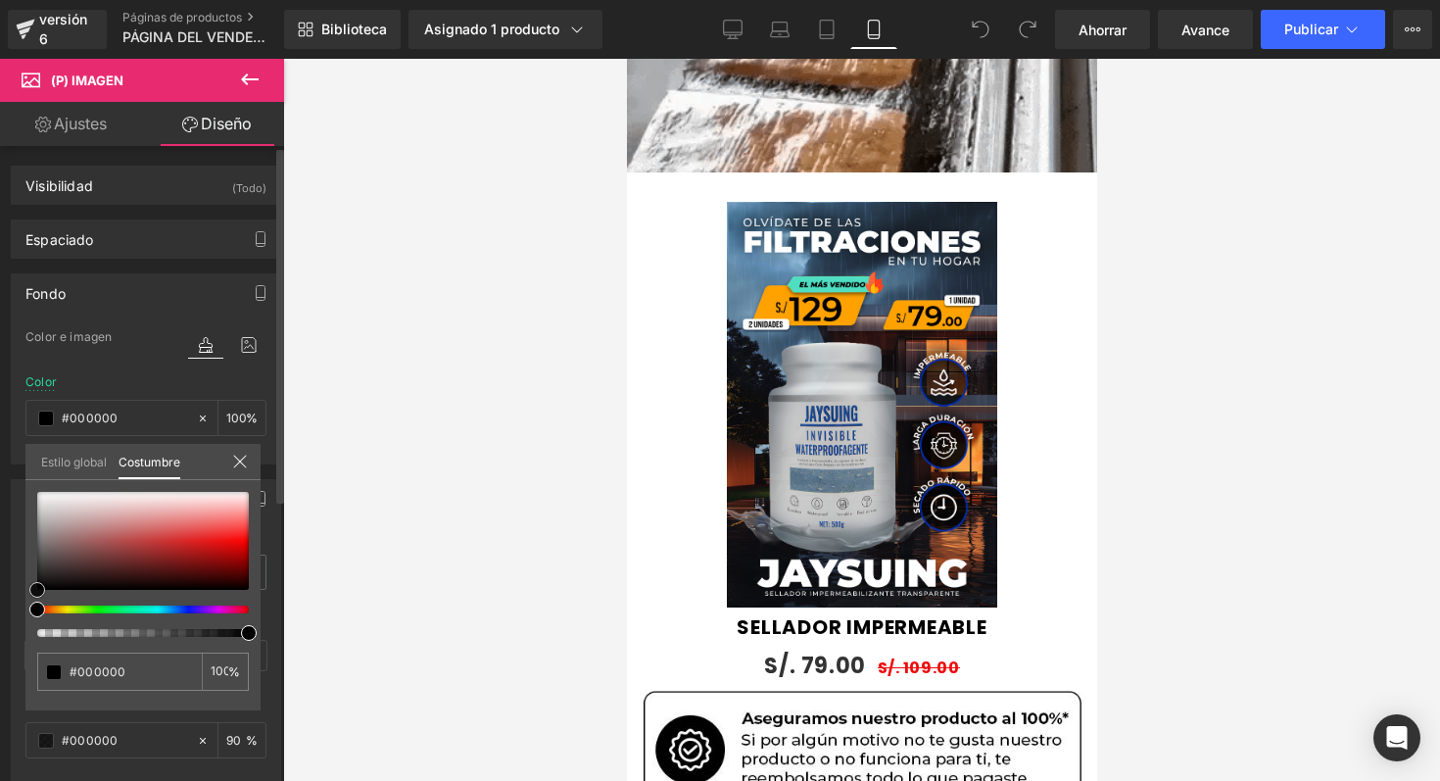
type input "#a91212"
click at [207, 554] on span at bounding box center [207, 554] width 16 height 16
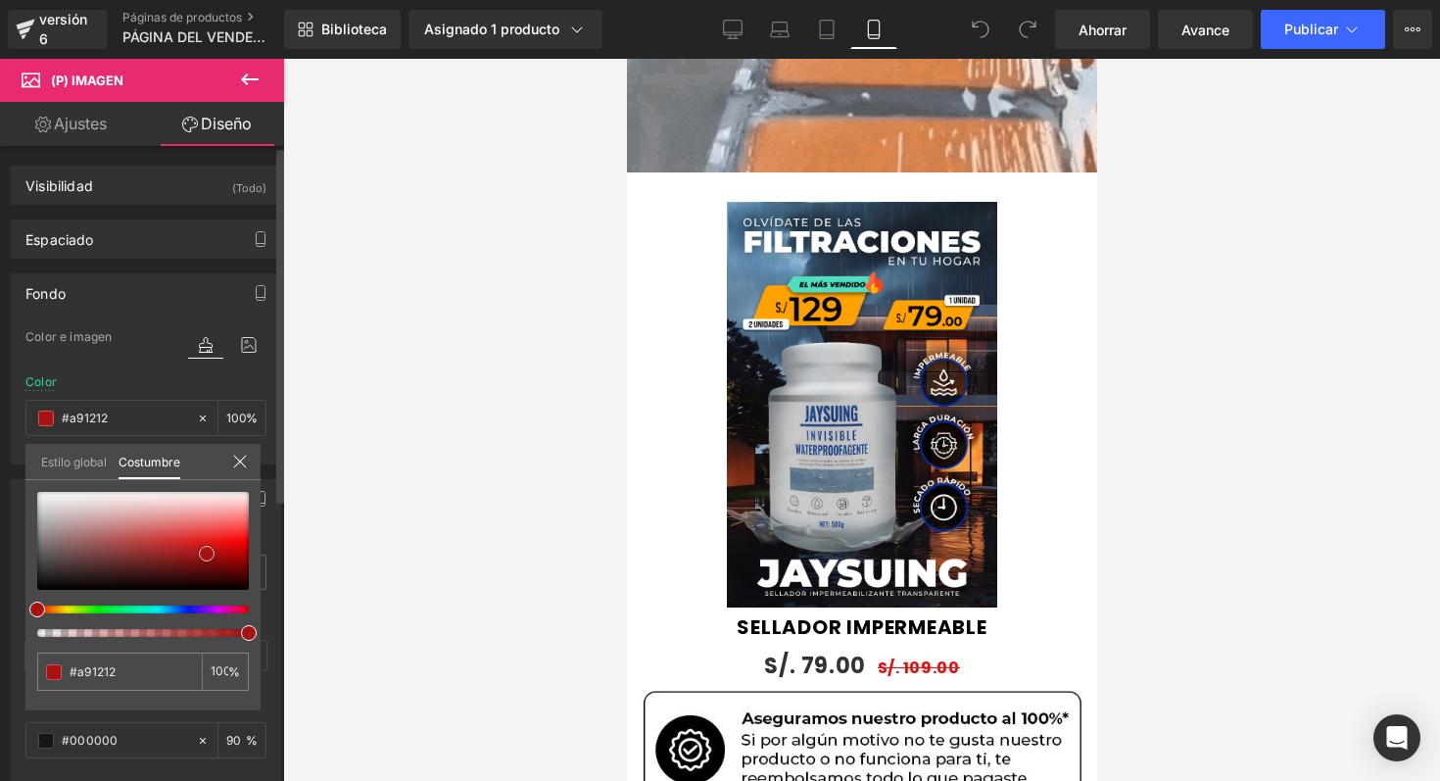
click at [223, 545] on div at bounding box center [143, 541] width 212 height 98
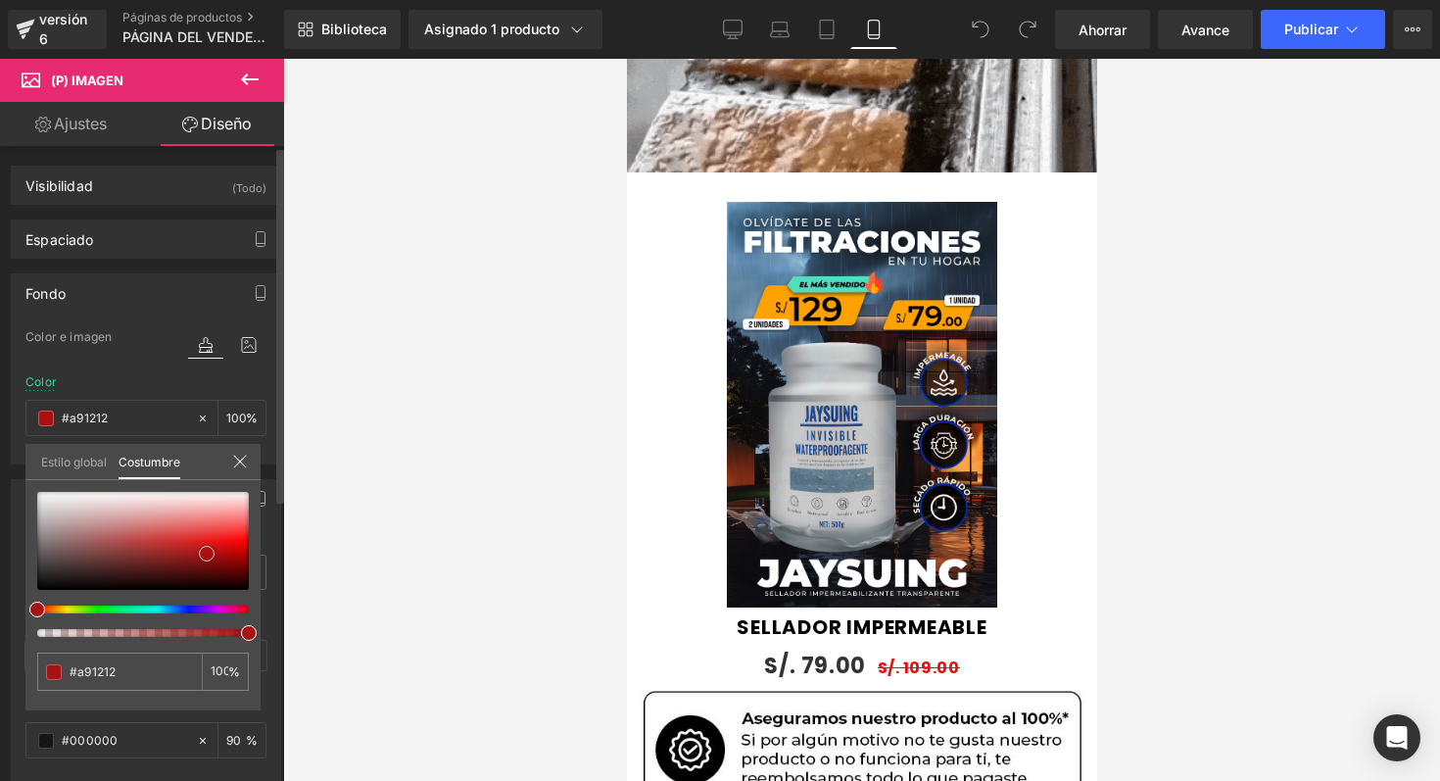
type input "#dc0e0e"
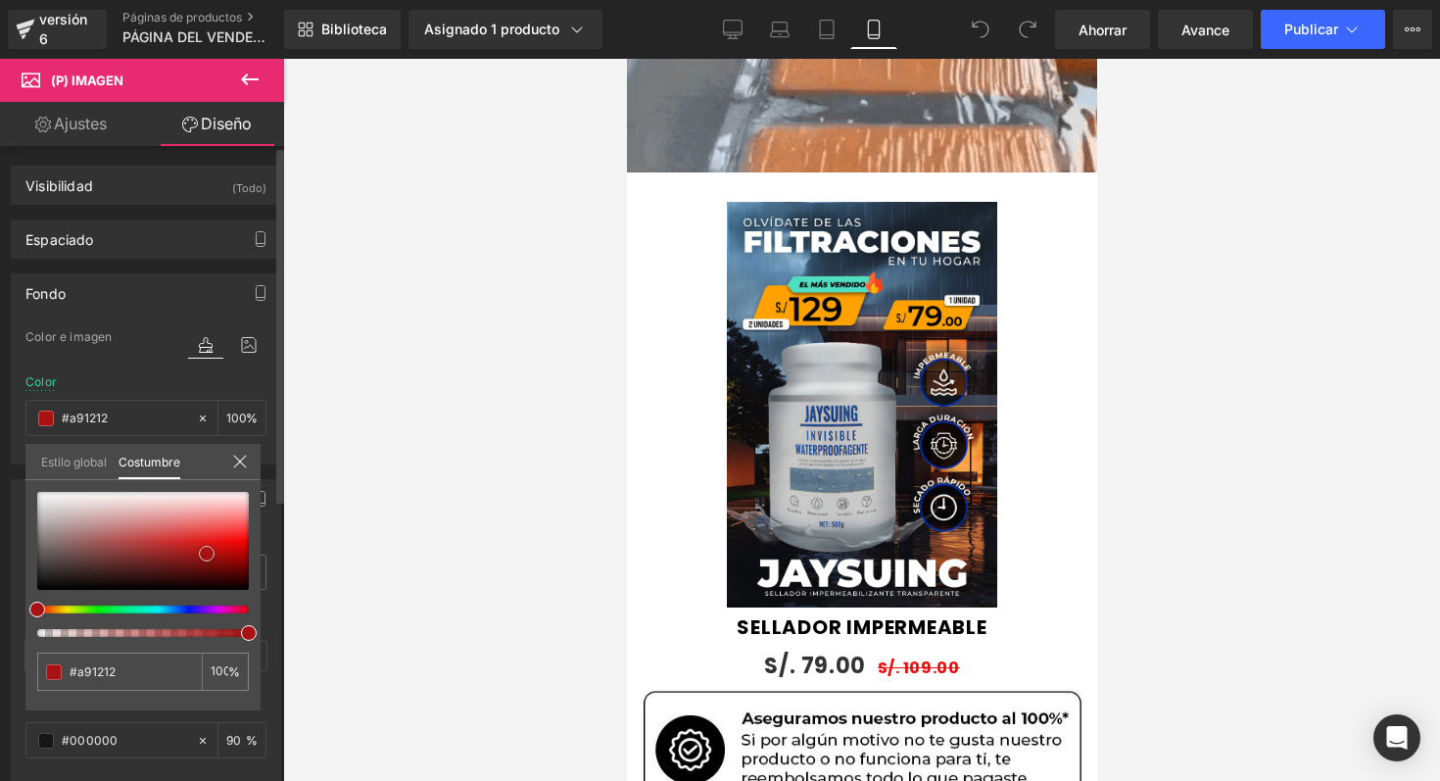
type input "#dc0e0e"
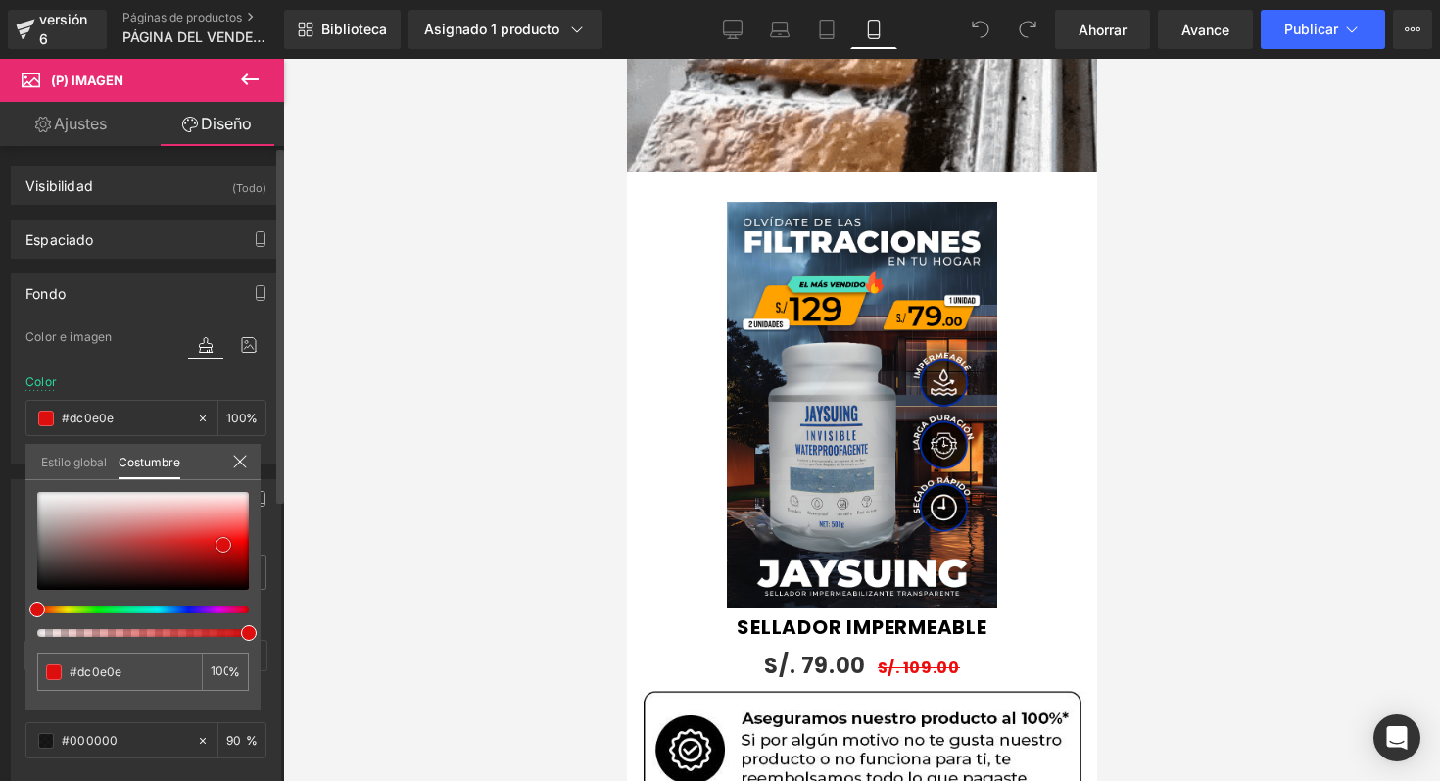
click at [223, 545] on span at bounding box center [224, 545] width 16 height 16
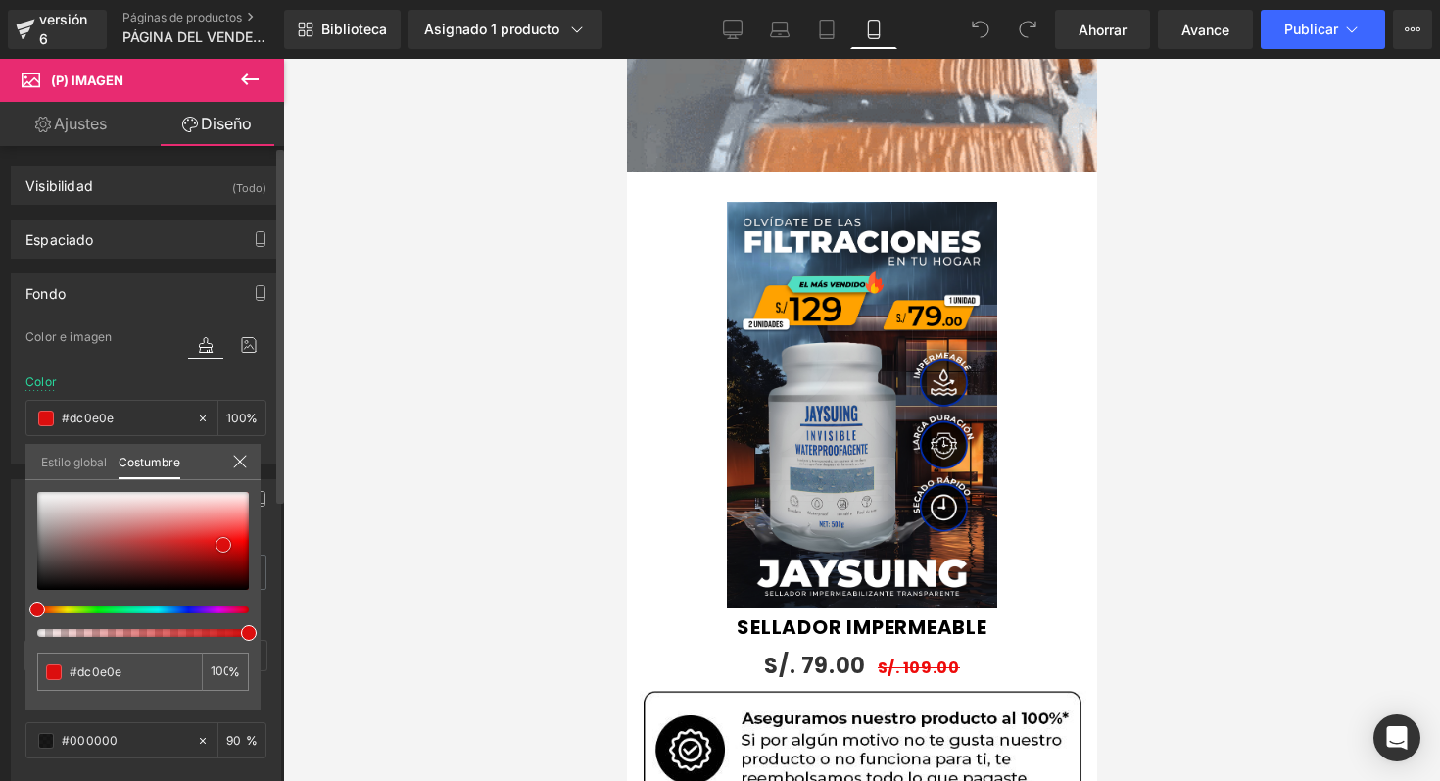
click at [223, 545] on span at bounding box center [224, 545] width 16 height 16
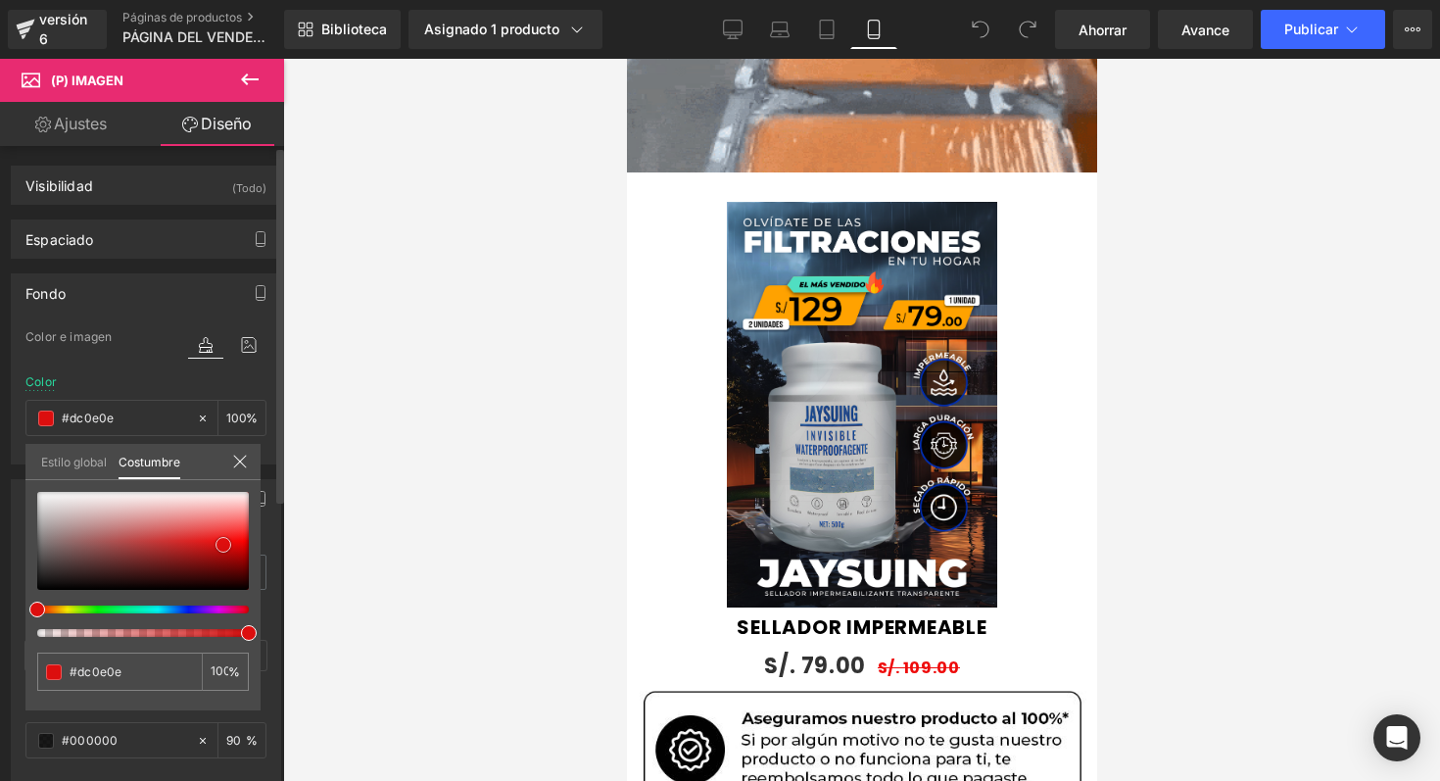
click at [222, 547] on span at bounding box center [224, 545] width 16 height 16
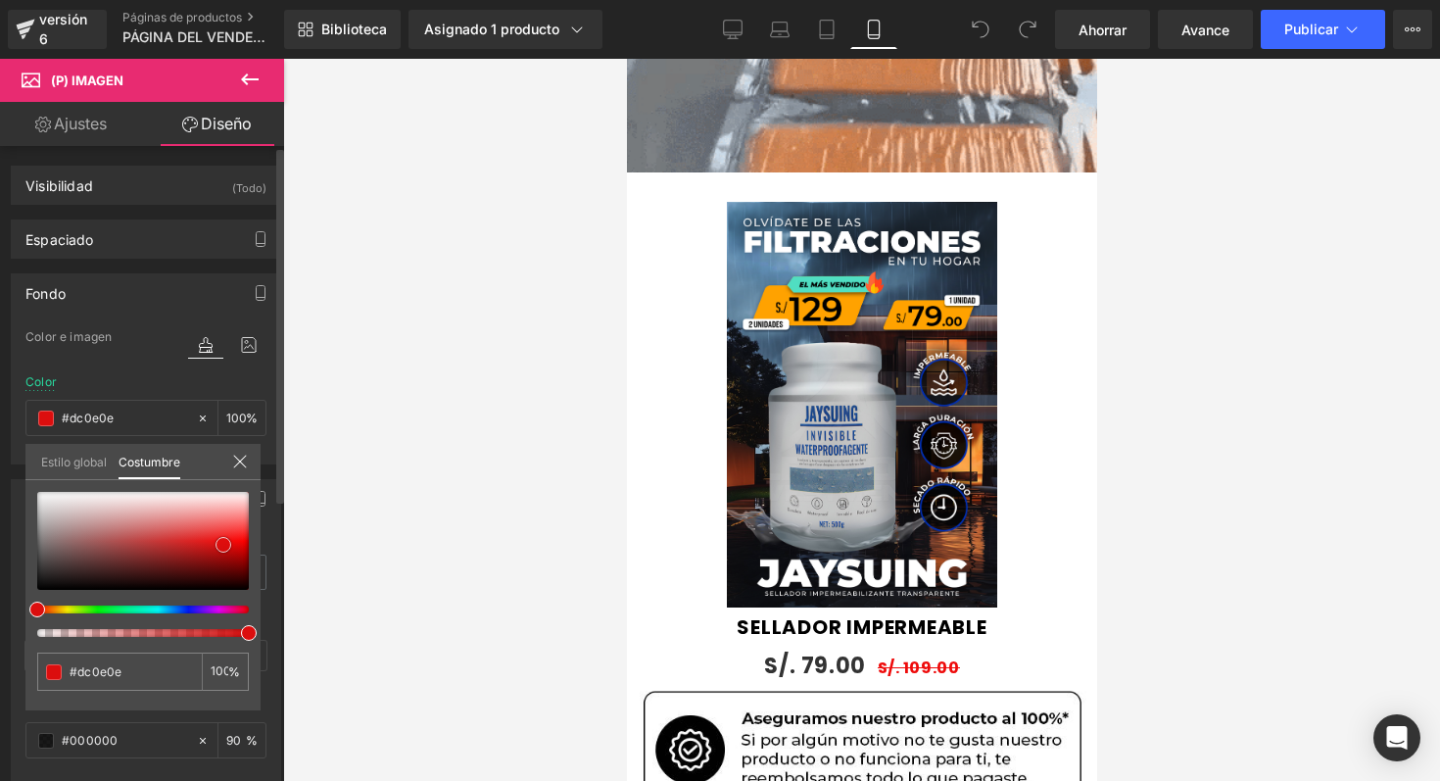
click at [221, 557] on div at bounding box center [143, 541] width 212 height 98
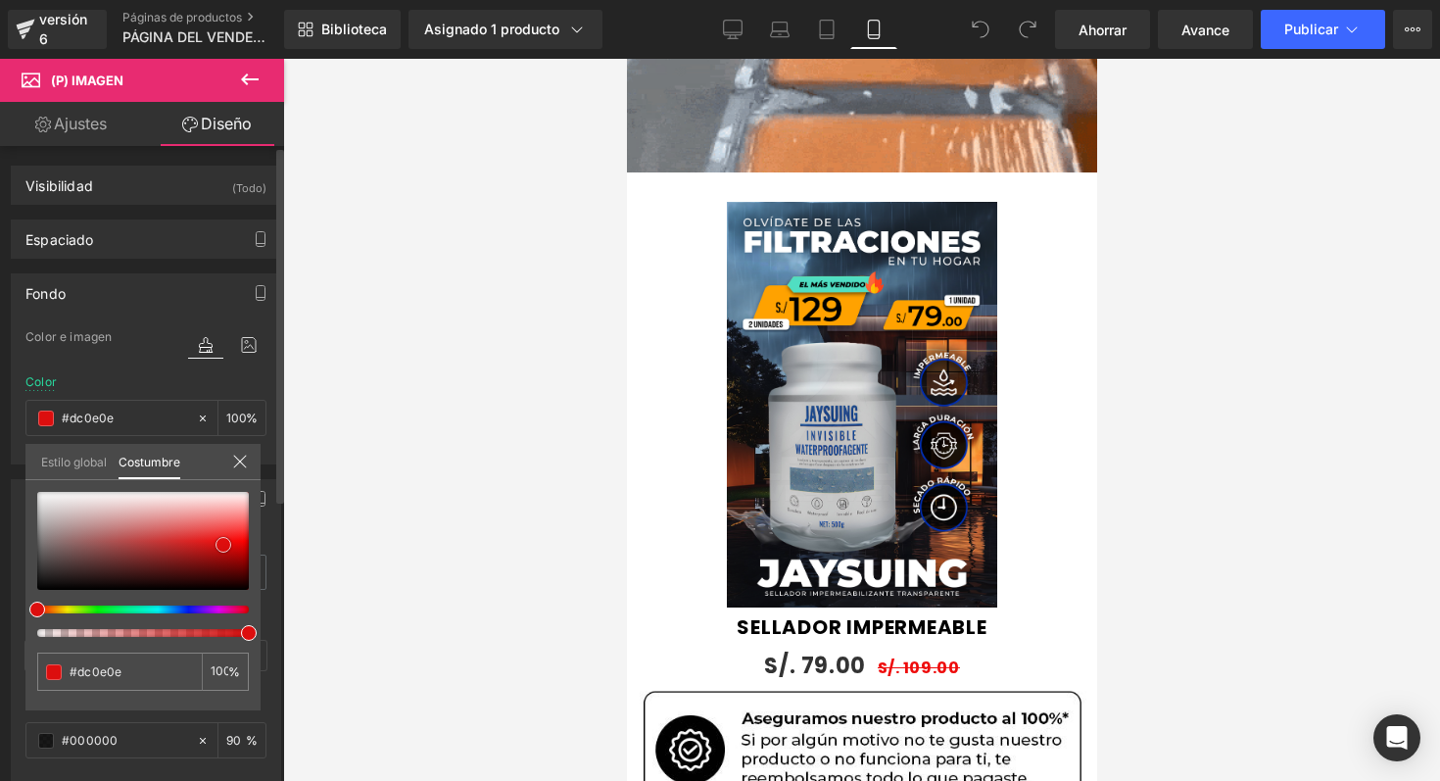
type input "#a20b0b"
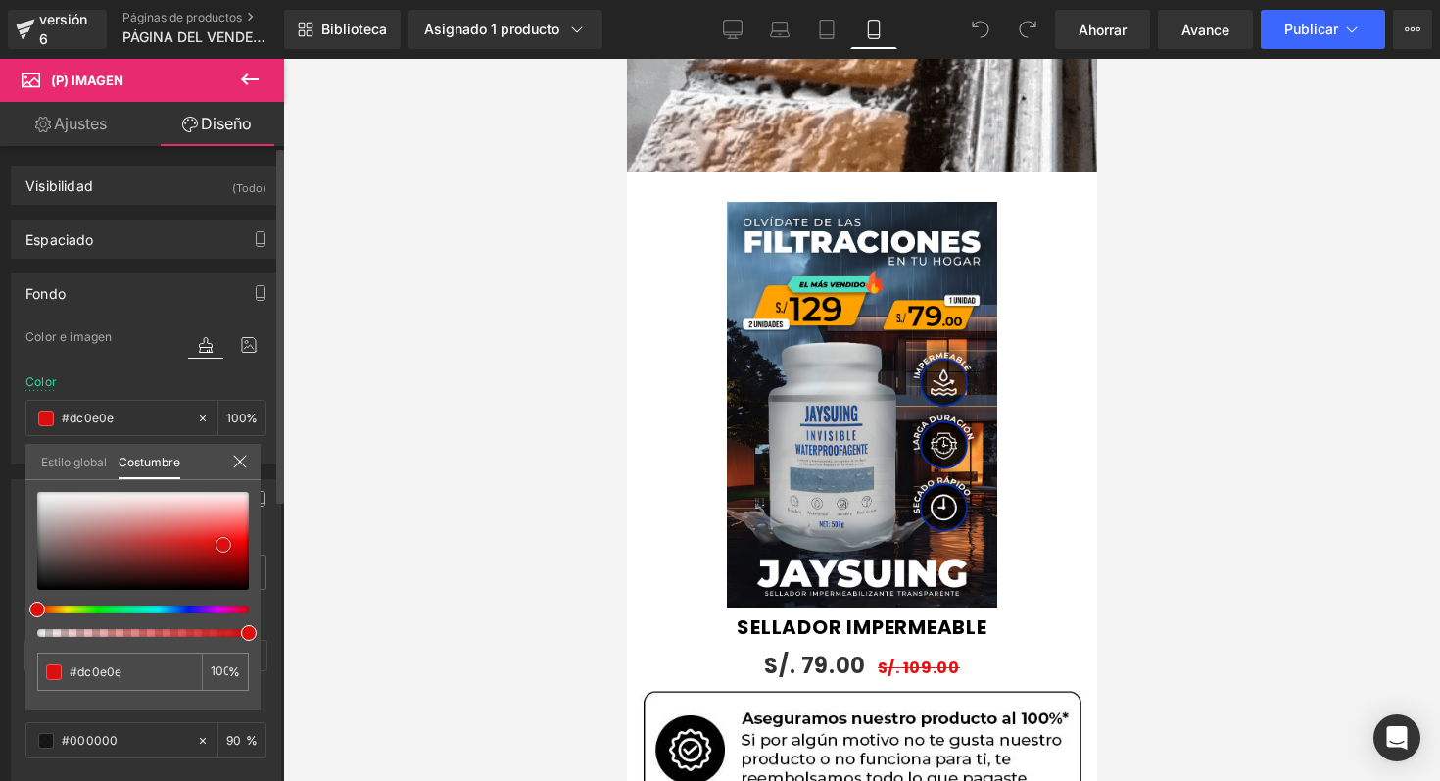
type input "#a20b0b"
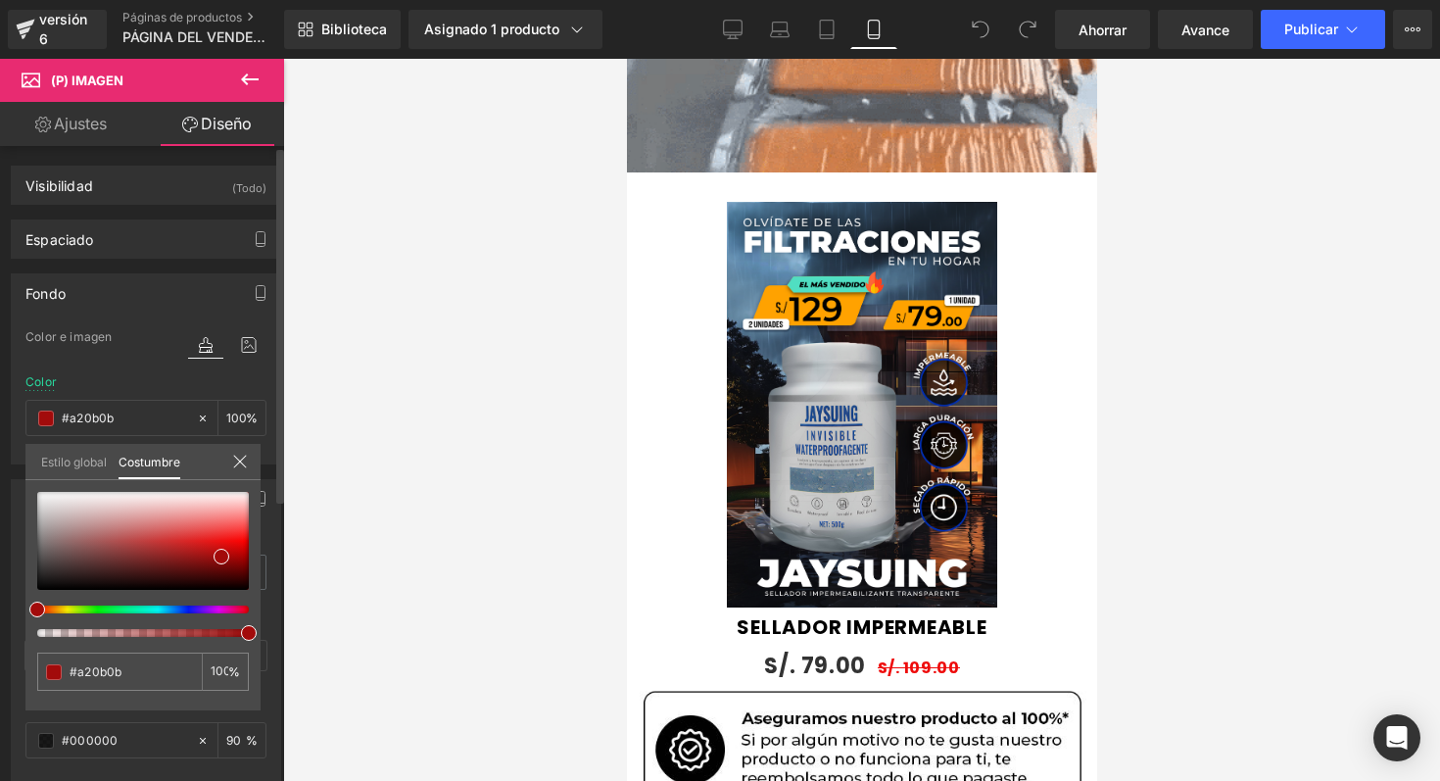
click at [241, 462] on icon at bounding box center [239, 461] width 13 height 13
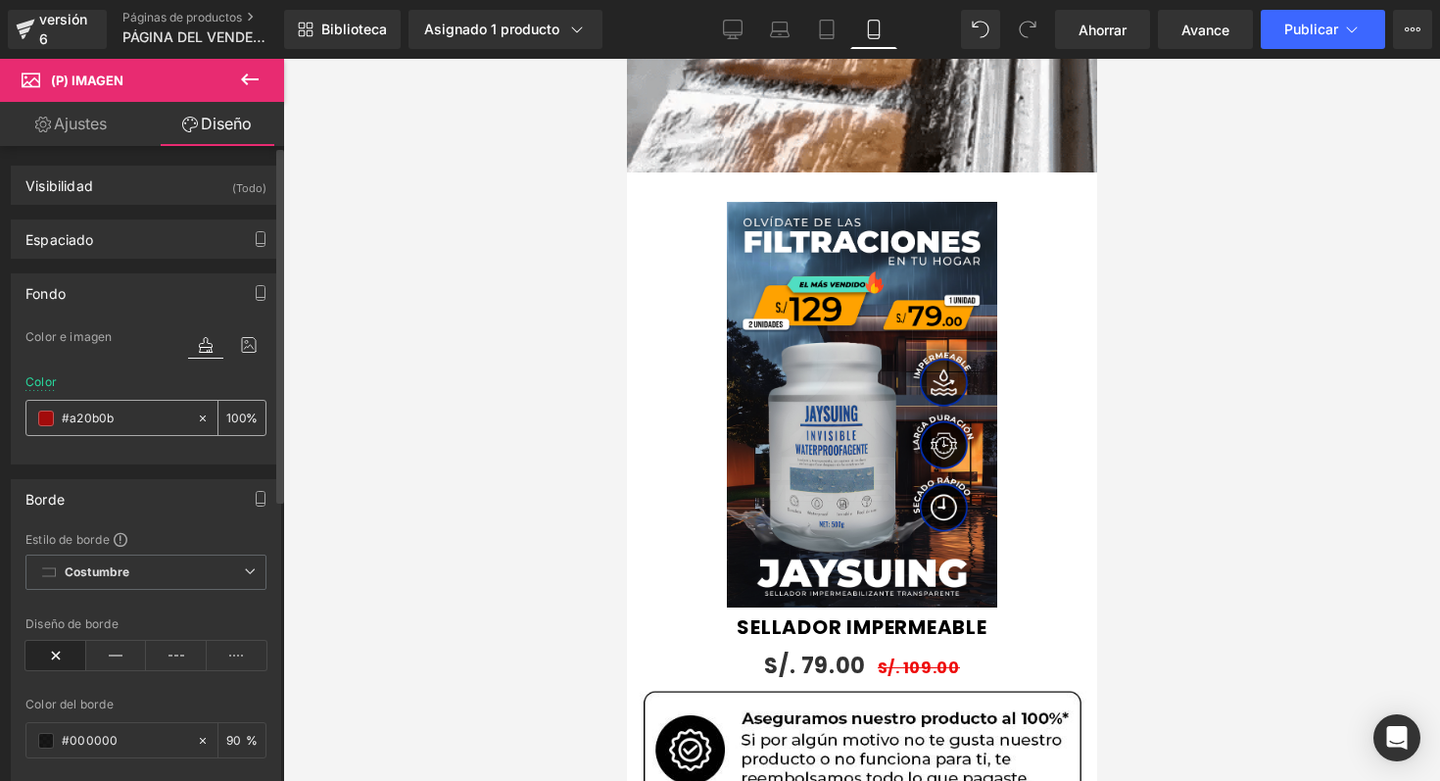
click at [200, 416] on icon at bounding box center [203, 417] width 6 height 6
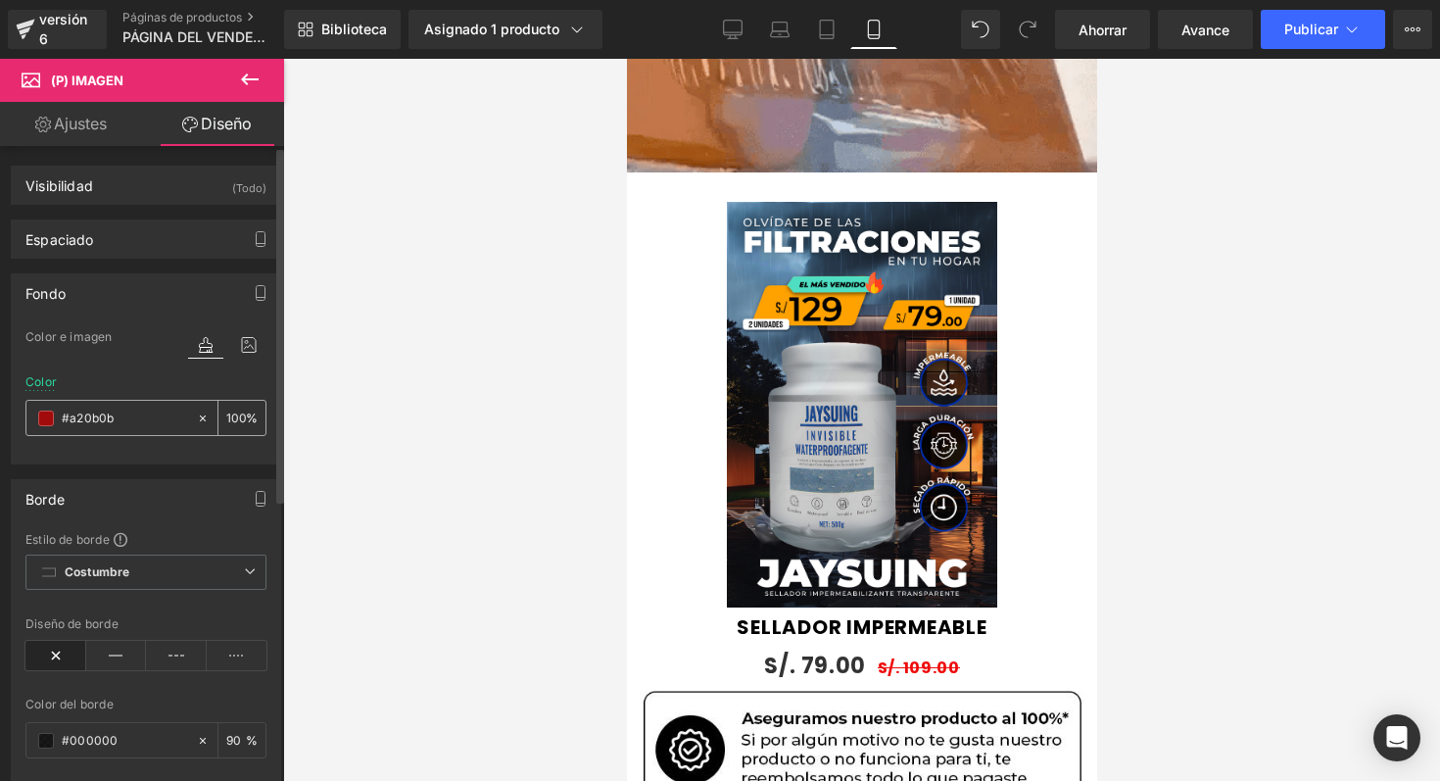
type input "none"
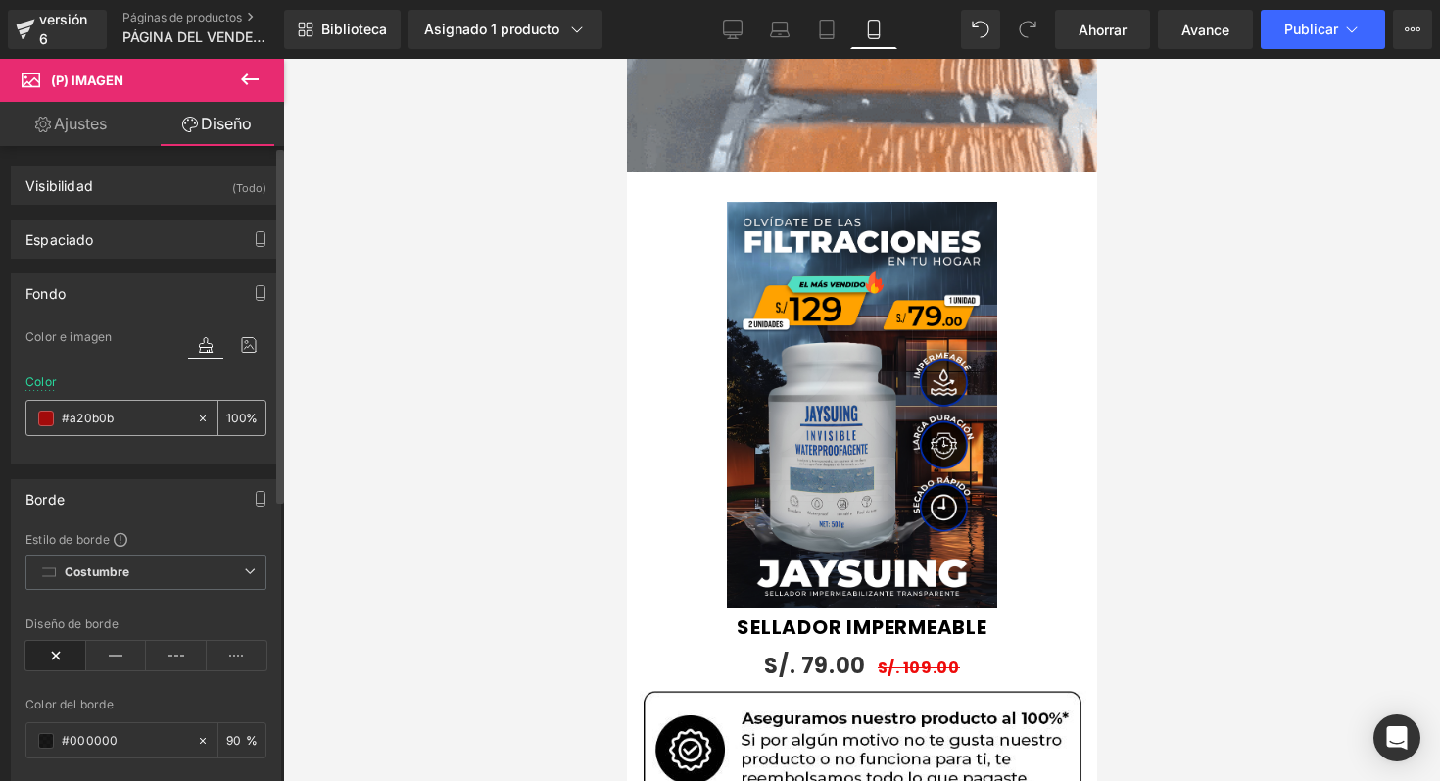
type input "0"
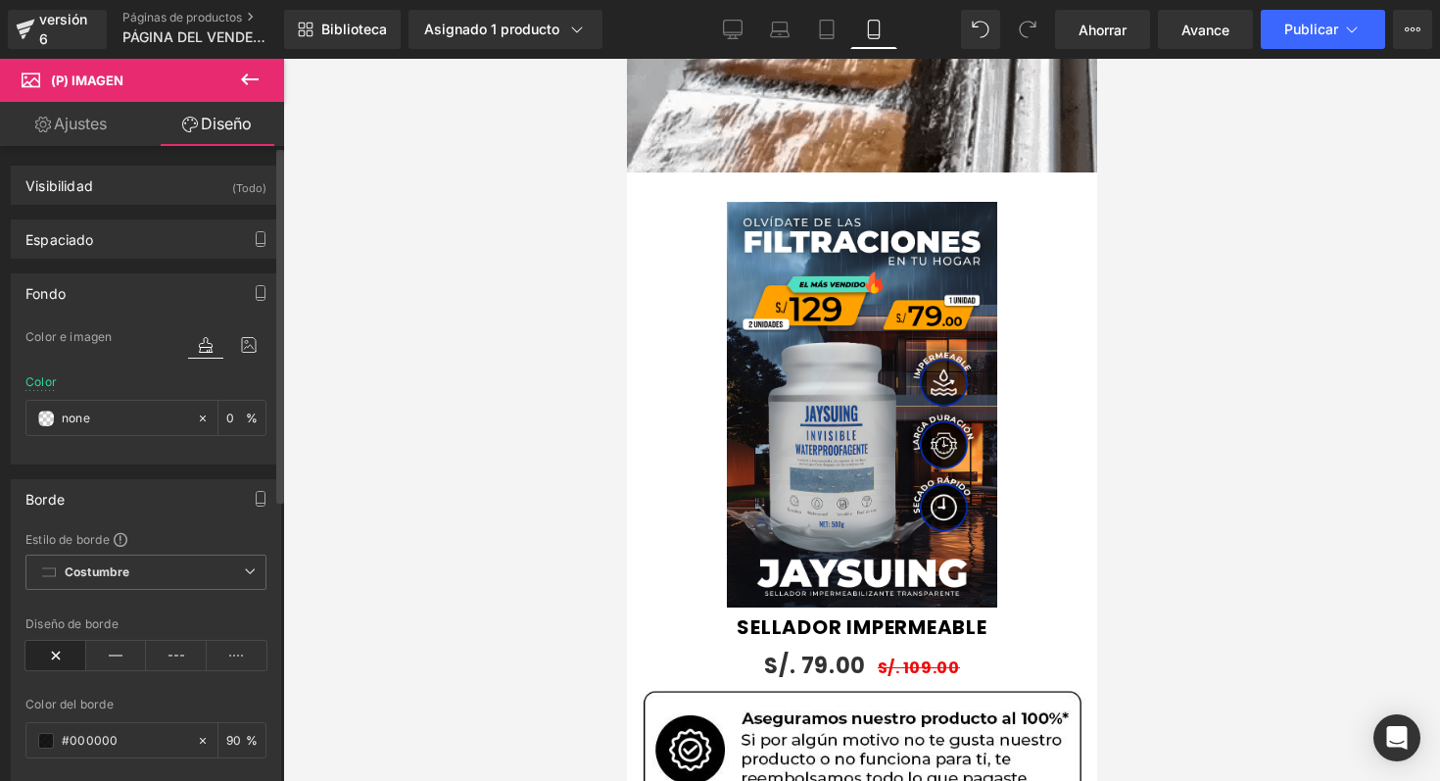
click at [226, 290] on div "Fondo" at bounding box center [146, 292] width 268 height 37
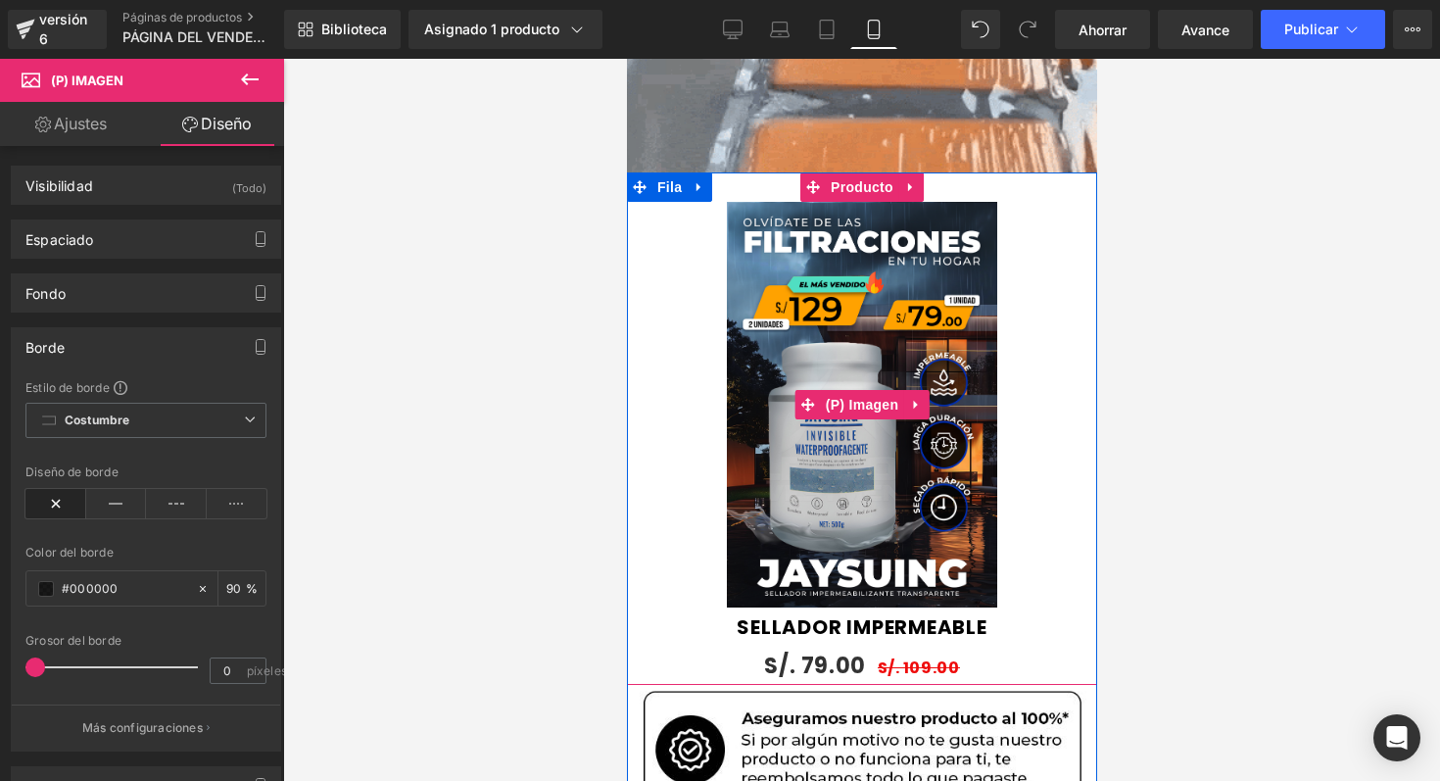
click at [680, 412] on div "Sale Off" at bounding box center [861, 405] width 451 height 406
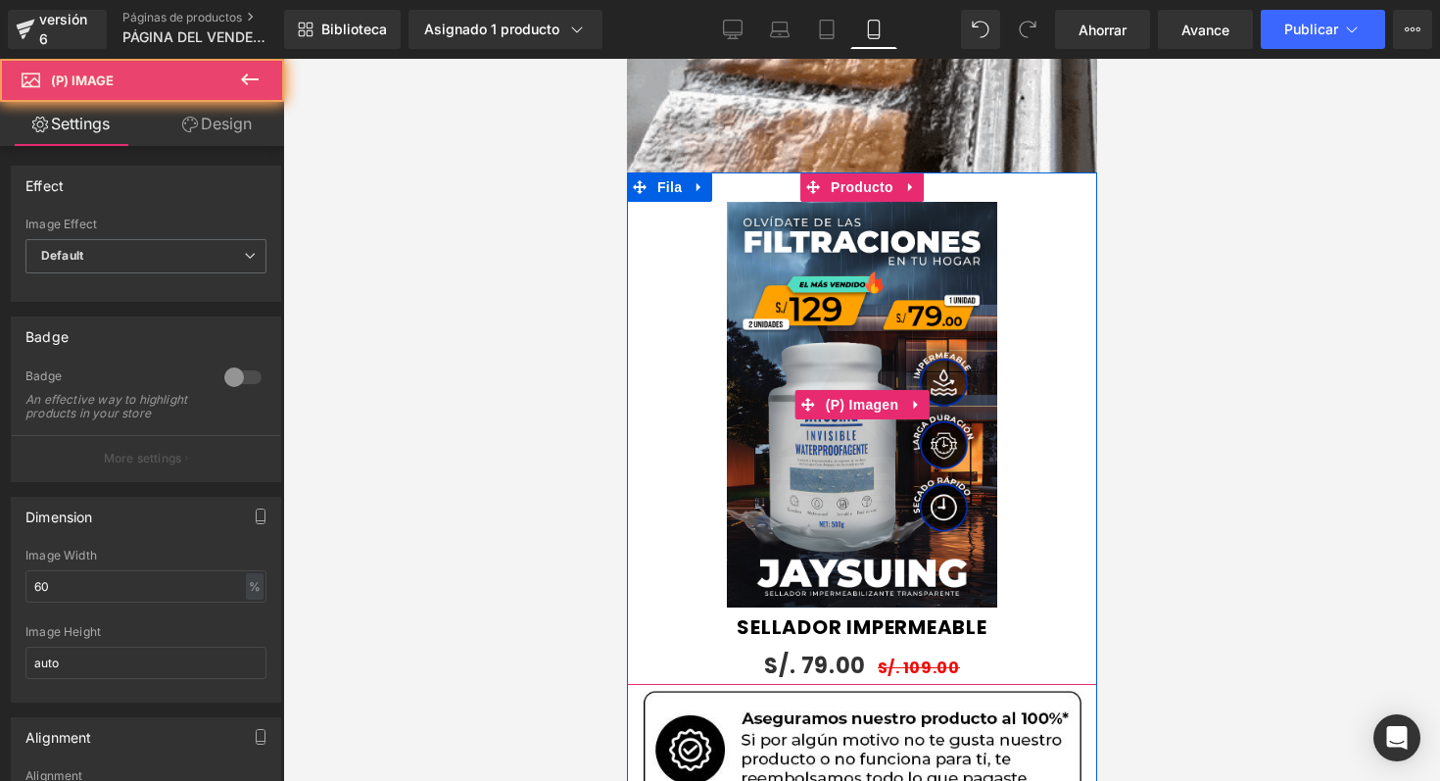
click at [680, 412] on div "Sale Off" at bounding box center [861, 405] width 451 height 406
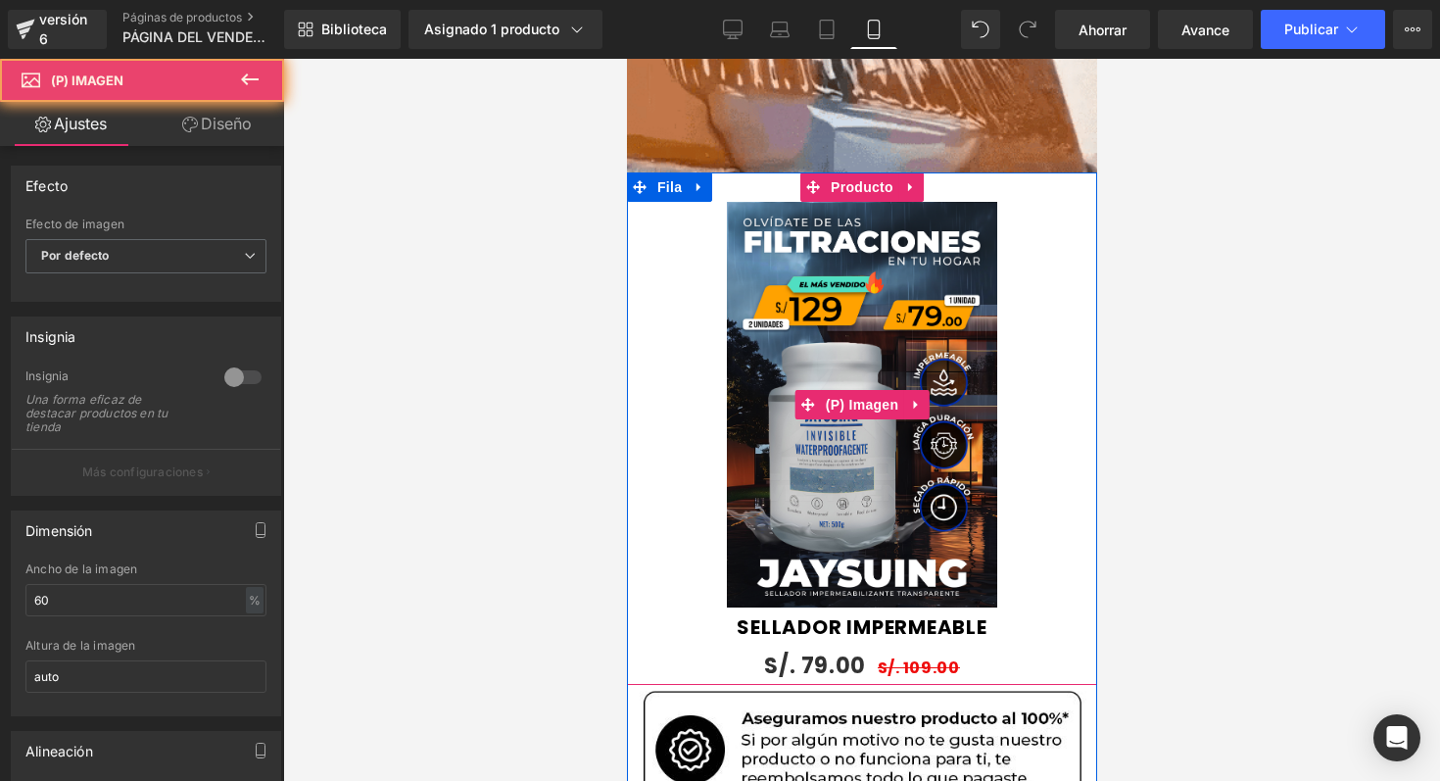
click at [680, 412] on div "Sale Off" at bounding box center [861, 405] width 451 height 406
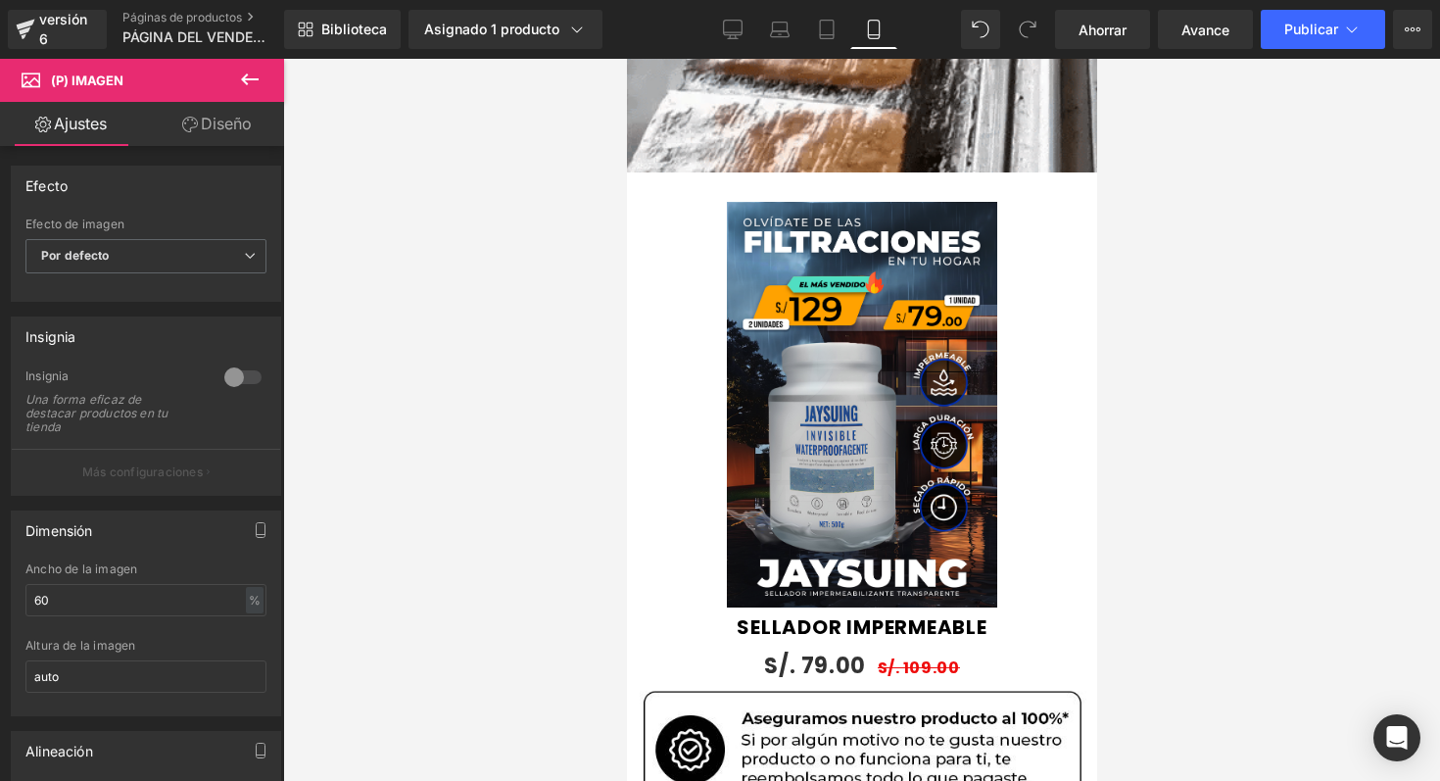
click at [239, 132] on font "Diseño" at bounding box center [226, 124] width 51 height 20
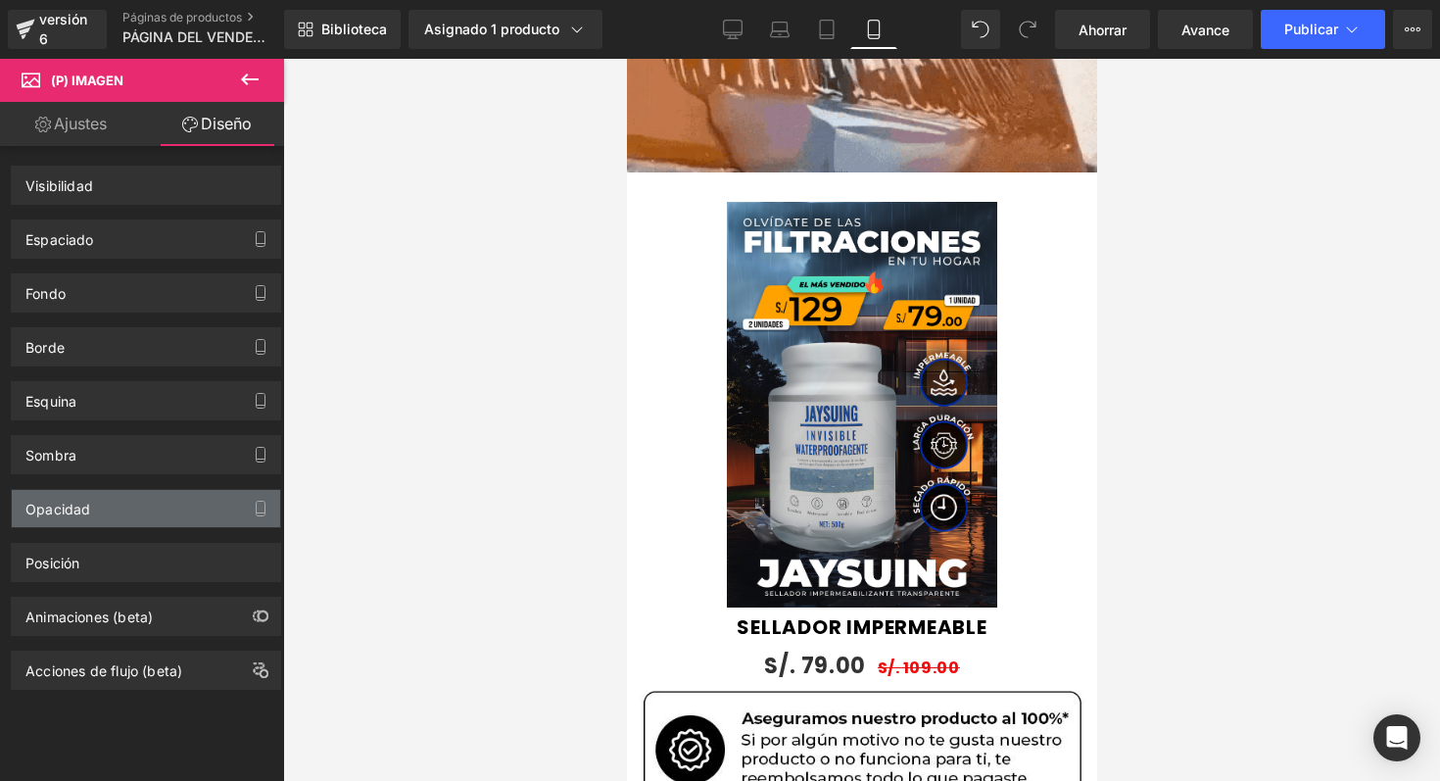
click at [202, 511] on div "Opacidad" at bounding box center [146, 508] width 268 height 37
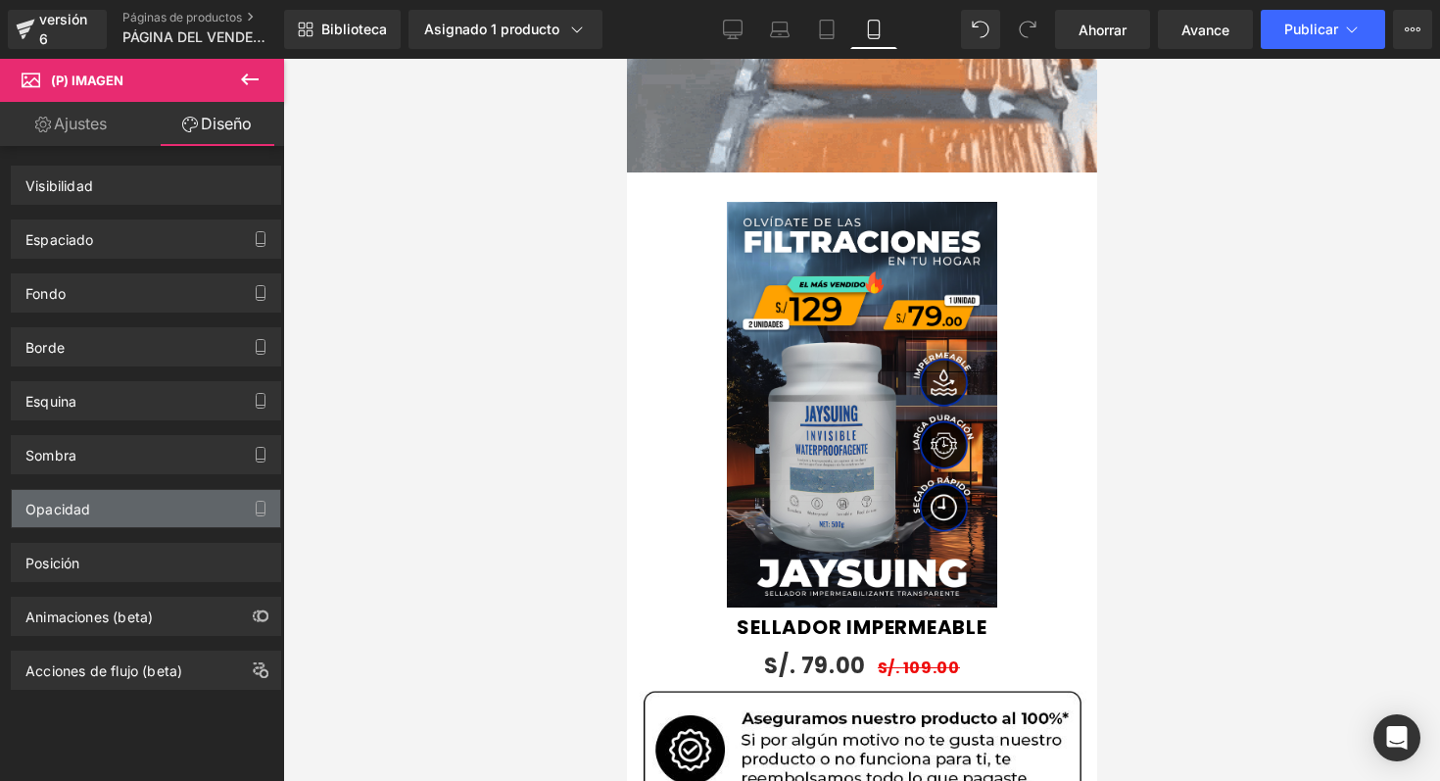
click at [202, 511] on div "Opacidad" at bounding box center [146, 508] width 268 height 37
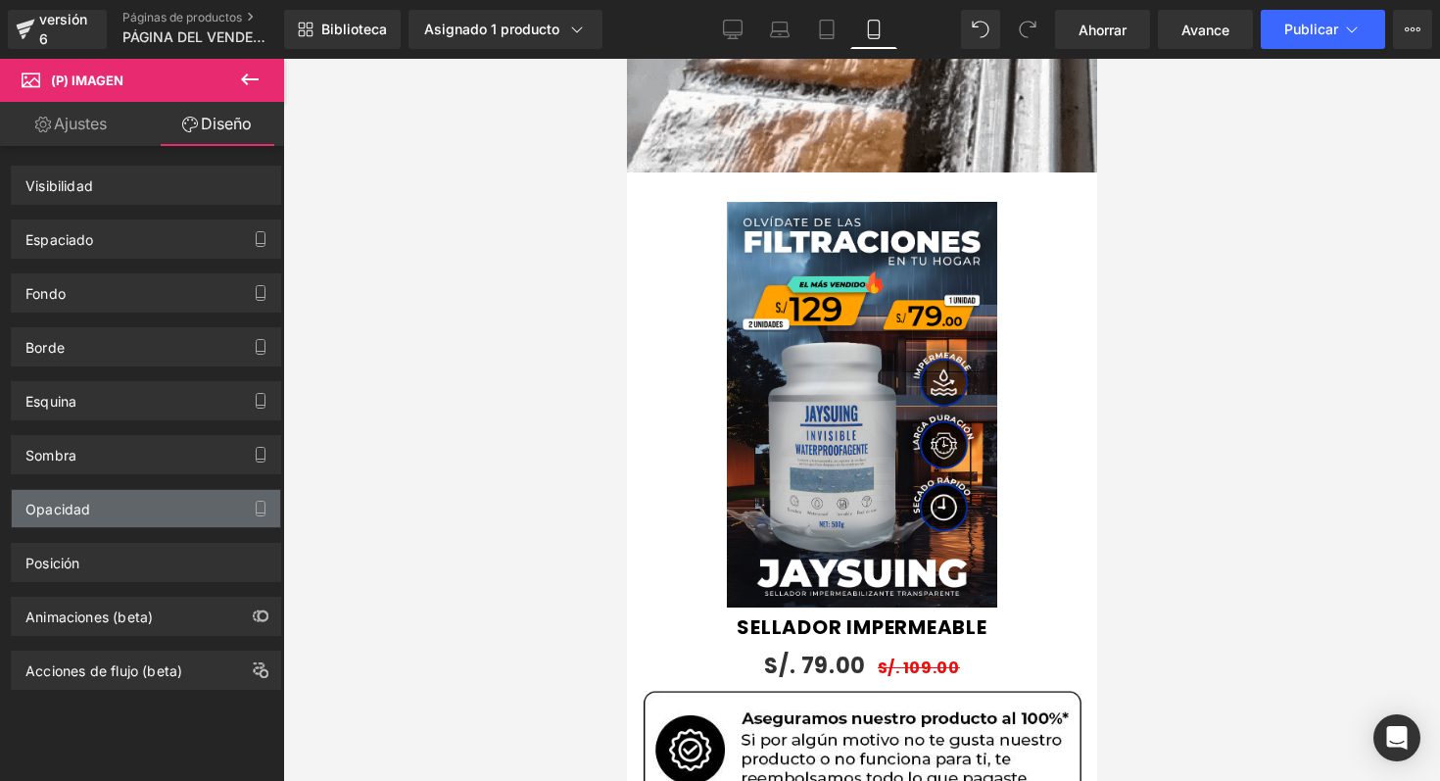
click at [202, 511] on div "Opacidad" at bounding box center [146, 508] width 268 height 37
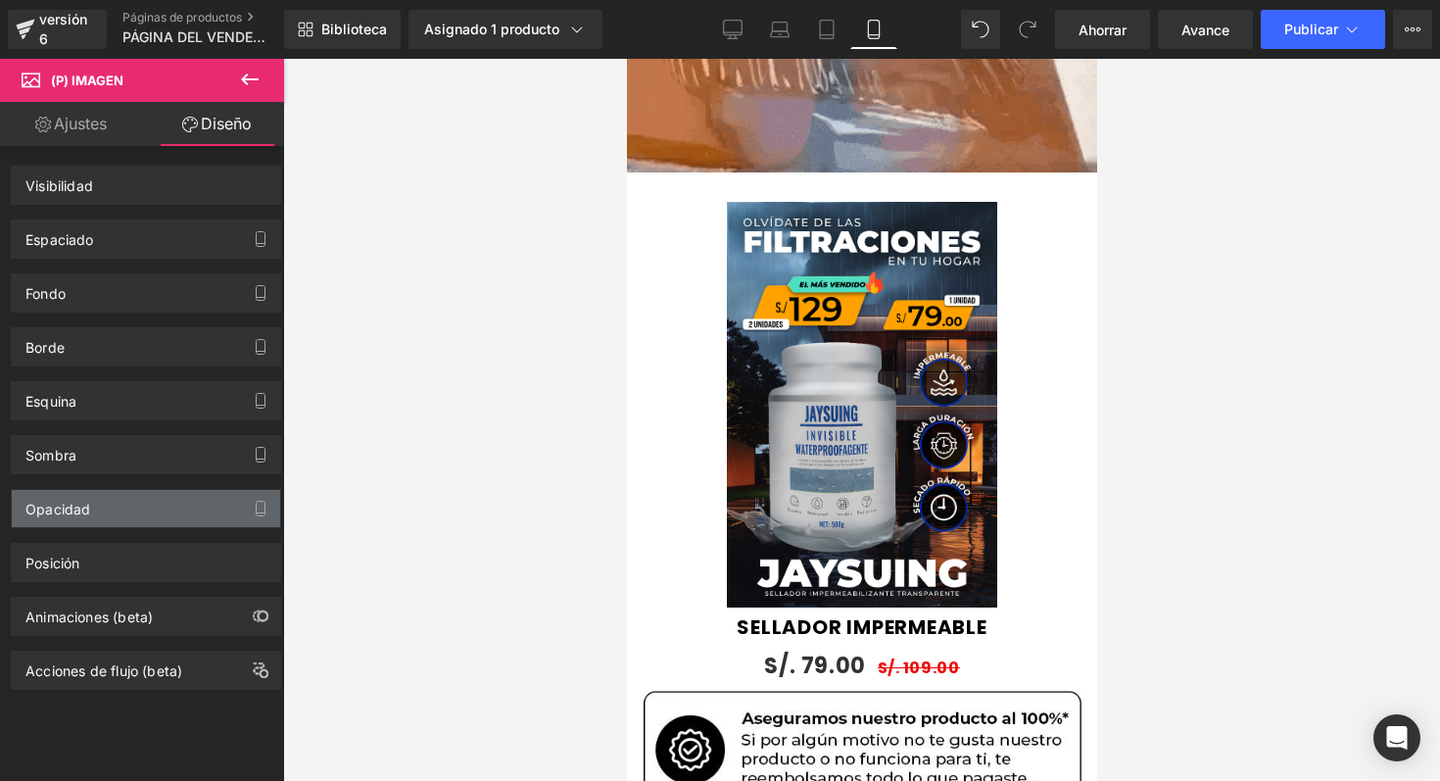
click at [202, 511] on div "Opacidad" at bounding box center [146, 508] width 268 height 37
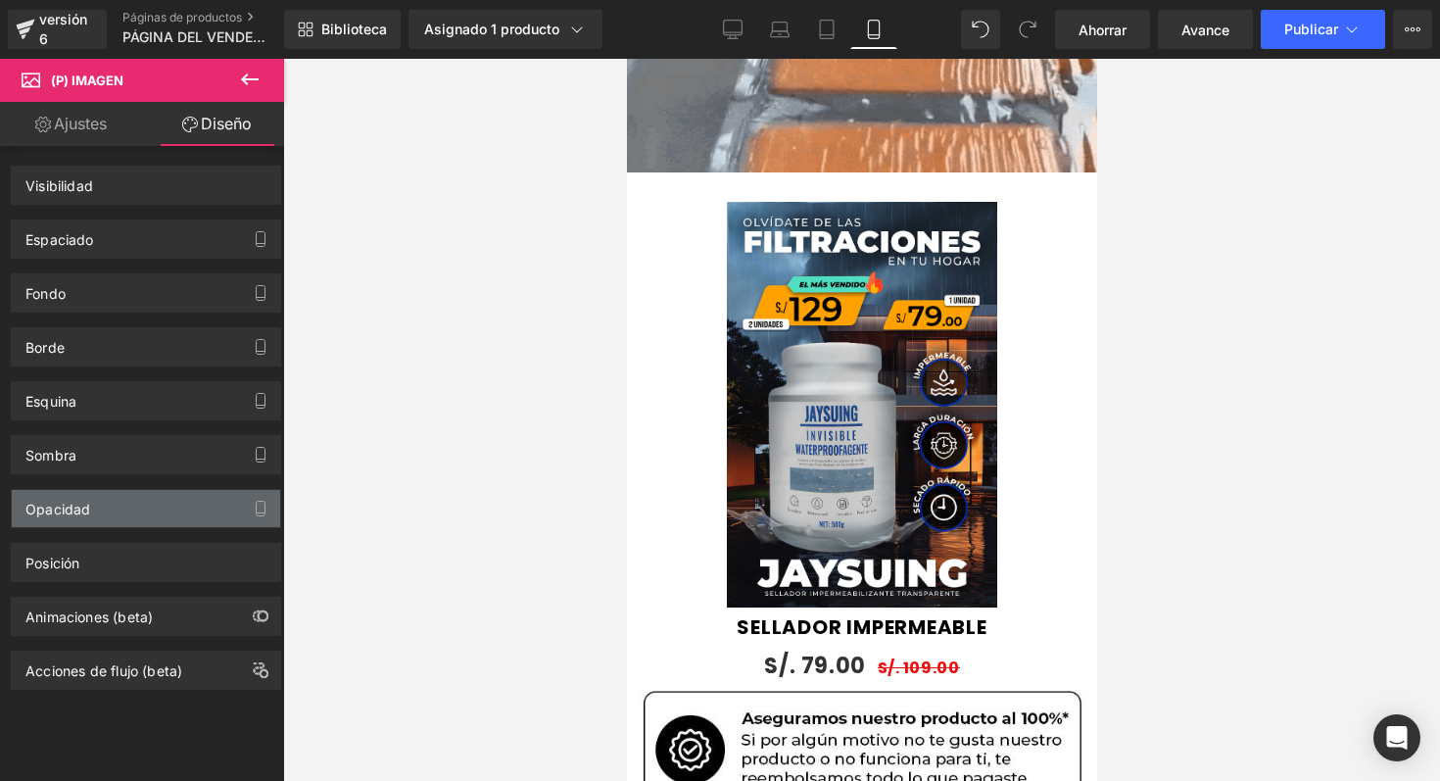
click at [202, 511] on div "Opacidad" at bounding box center [146, 508] width 268 height 37
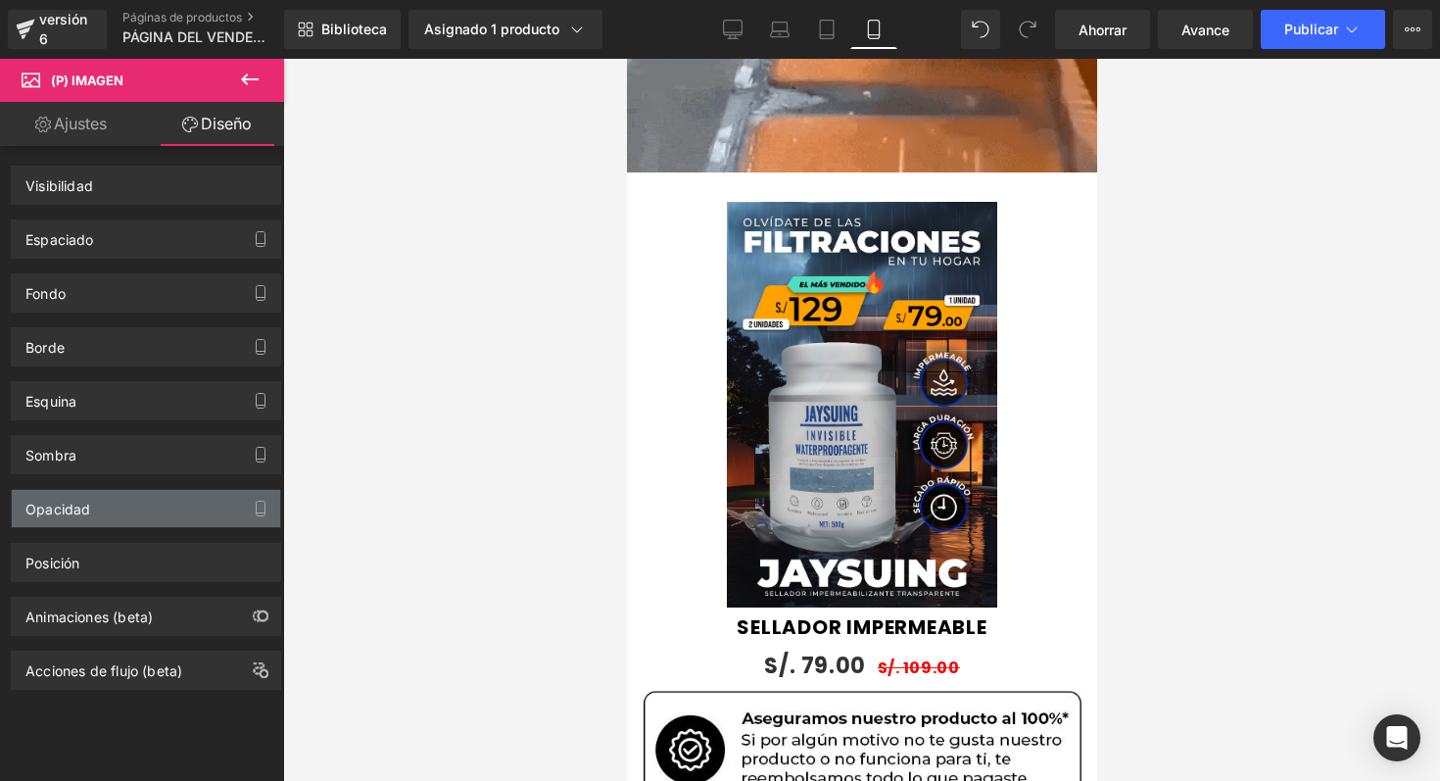
click at [146, 496] on div "Opacidad" at bounding box center [146, 508] width 268 height 37
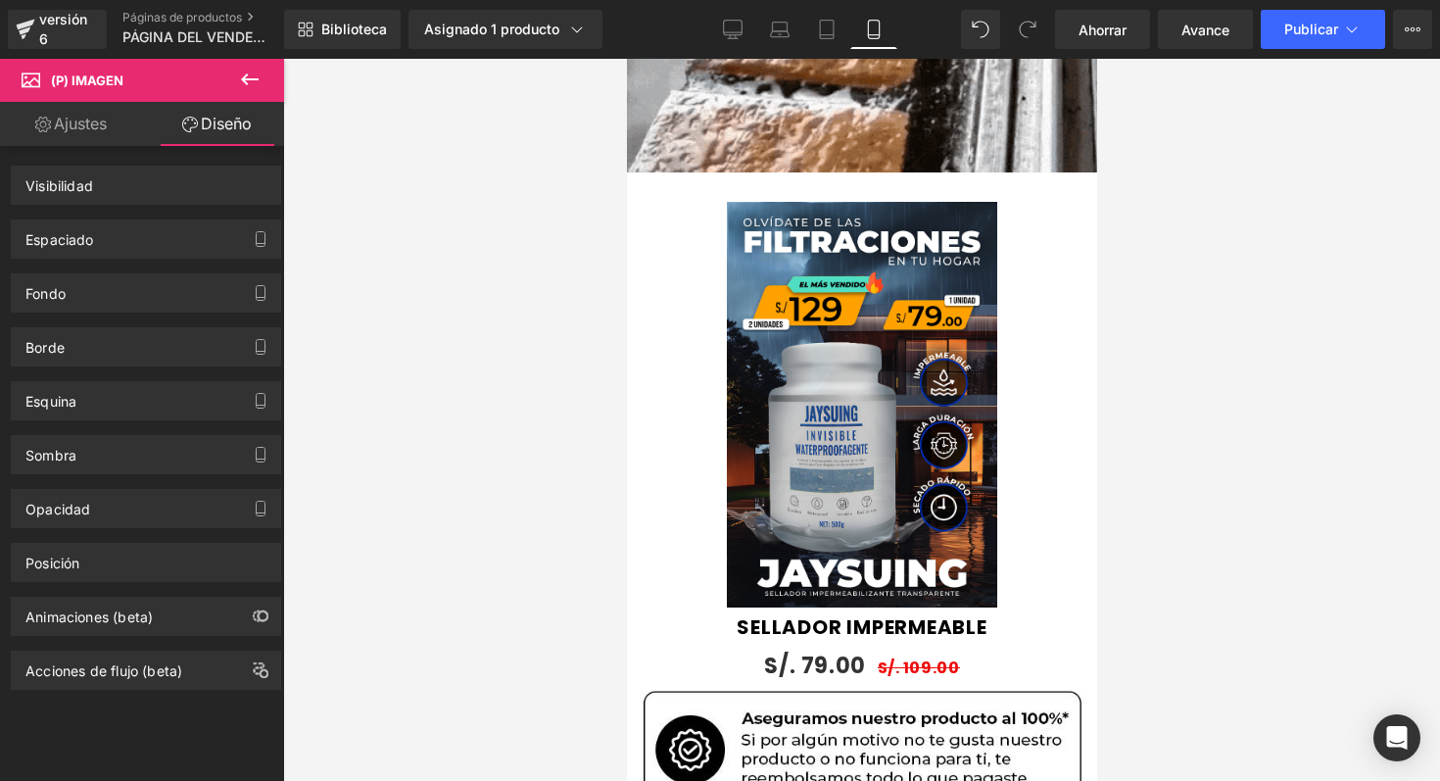
click at [154, 538] on div "Posición Opción avanzada : continúe si tiene conocimientos de codificación. Rel…" at bounding box center [146, 555] width 293 height 54
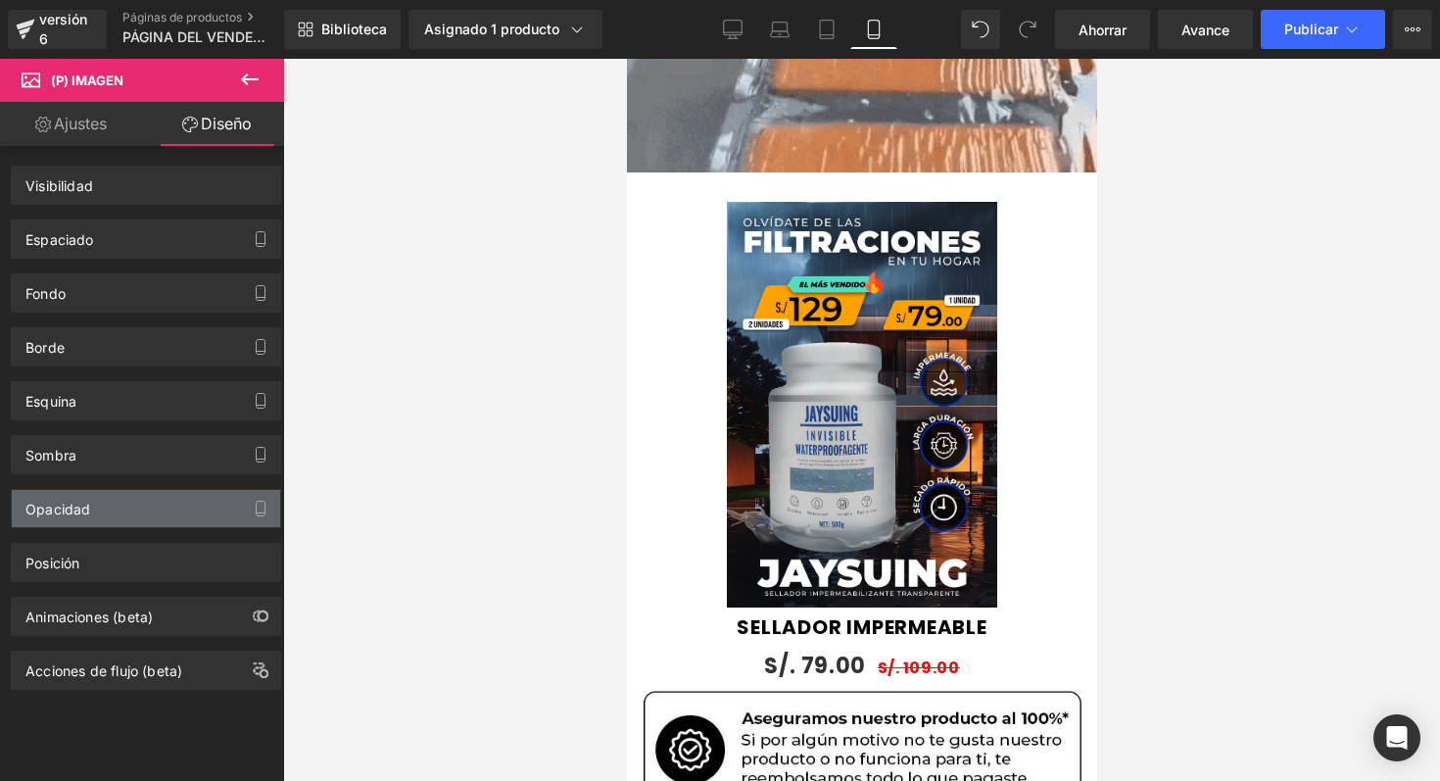
click at [138, 521] on div "Opacidad" at bounding box center [146, 508] width 268 height 37
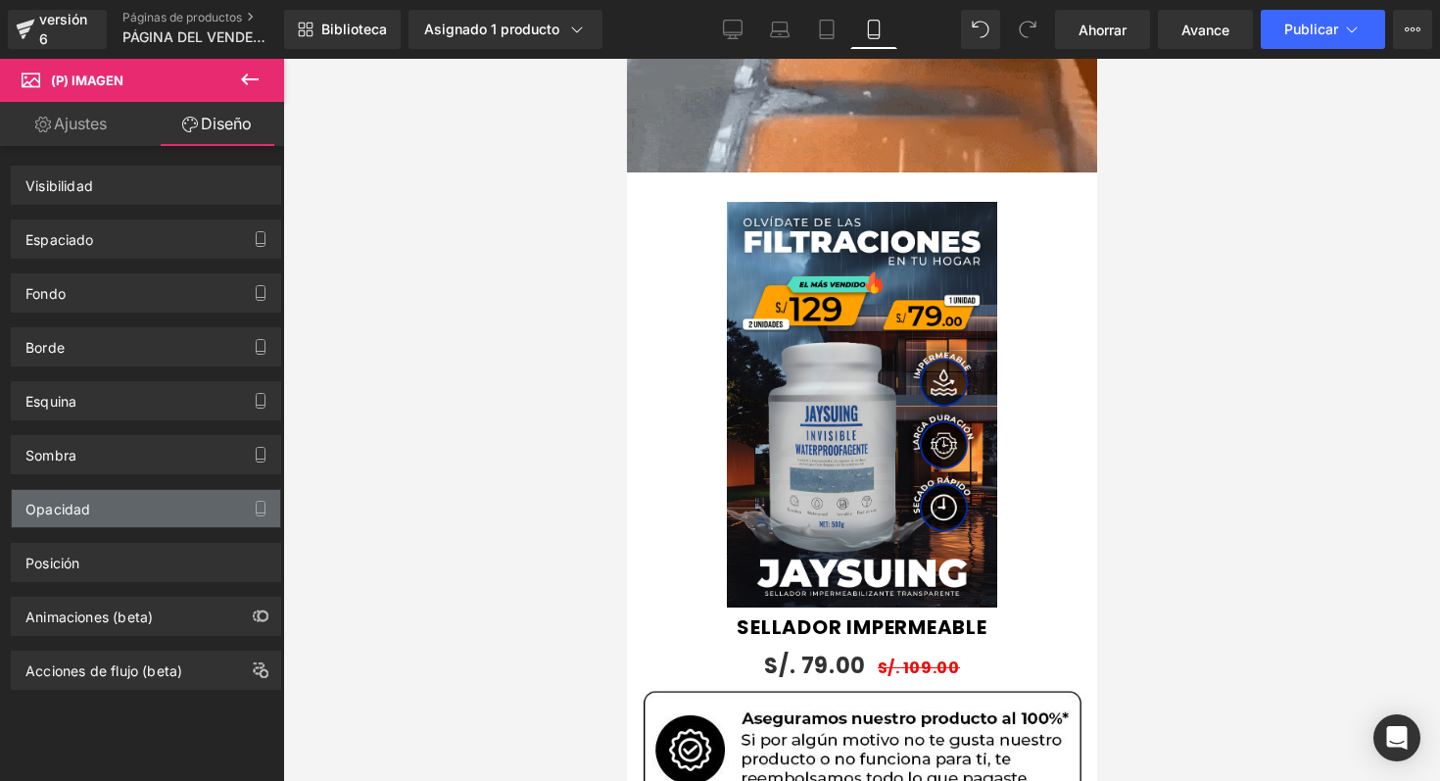
click at [138, 521] on div "Opacidad" at bounding box center [146, 508] width 268 height 37
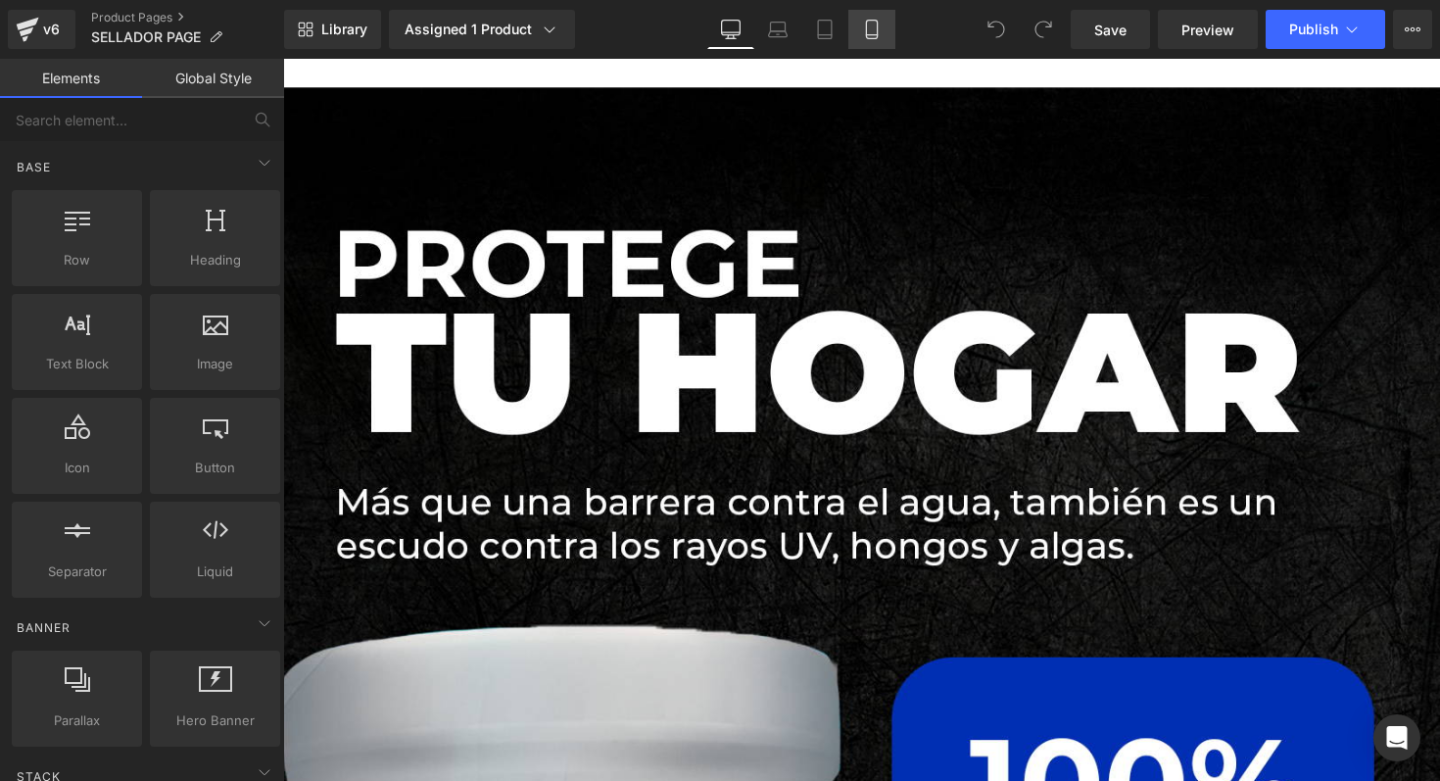
click at [860, 35] on link "Mobile" at bounding box center [872, 29] width 47 height 39
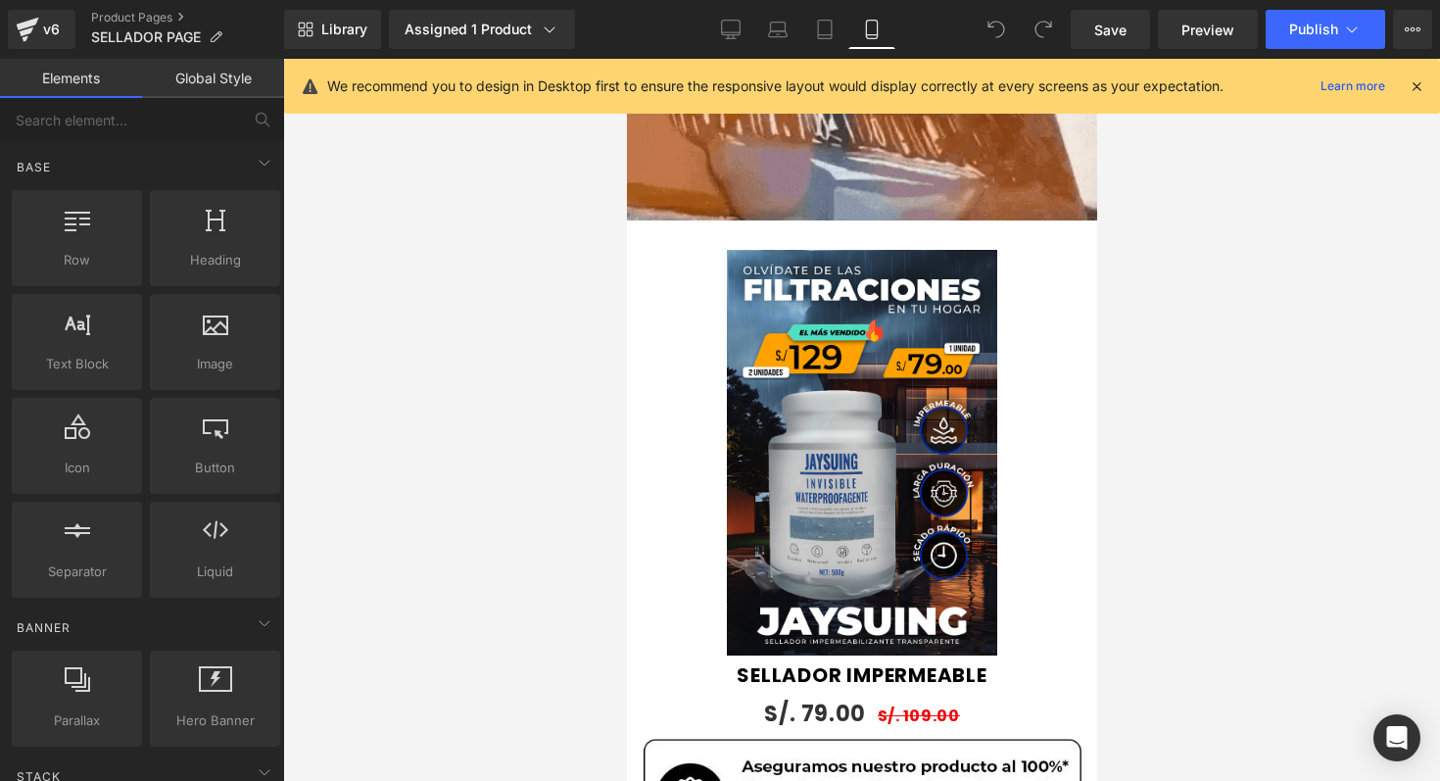
scroll to position [1831, 0]
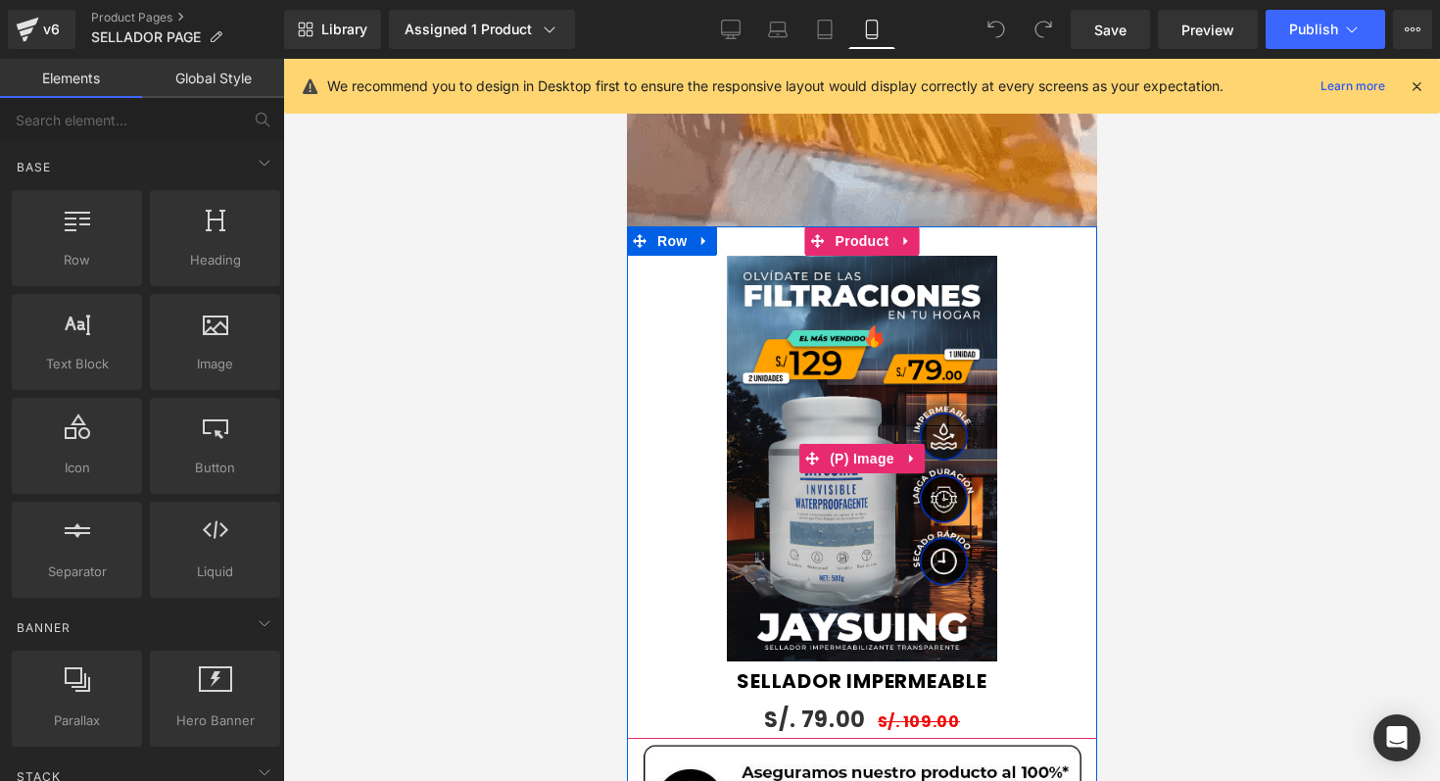
click at [645, 513] on div "Sale Off" at bounding box center [861, 459] width 451 height 406
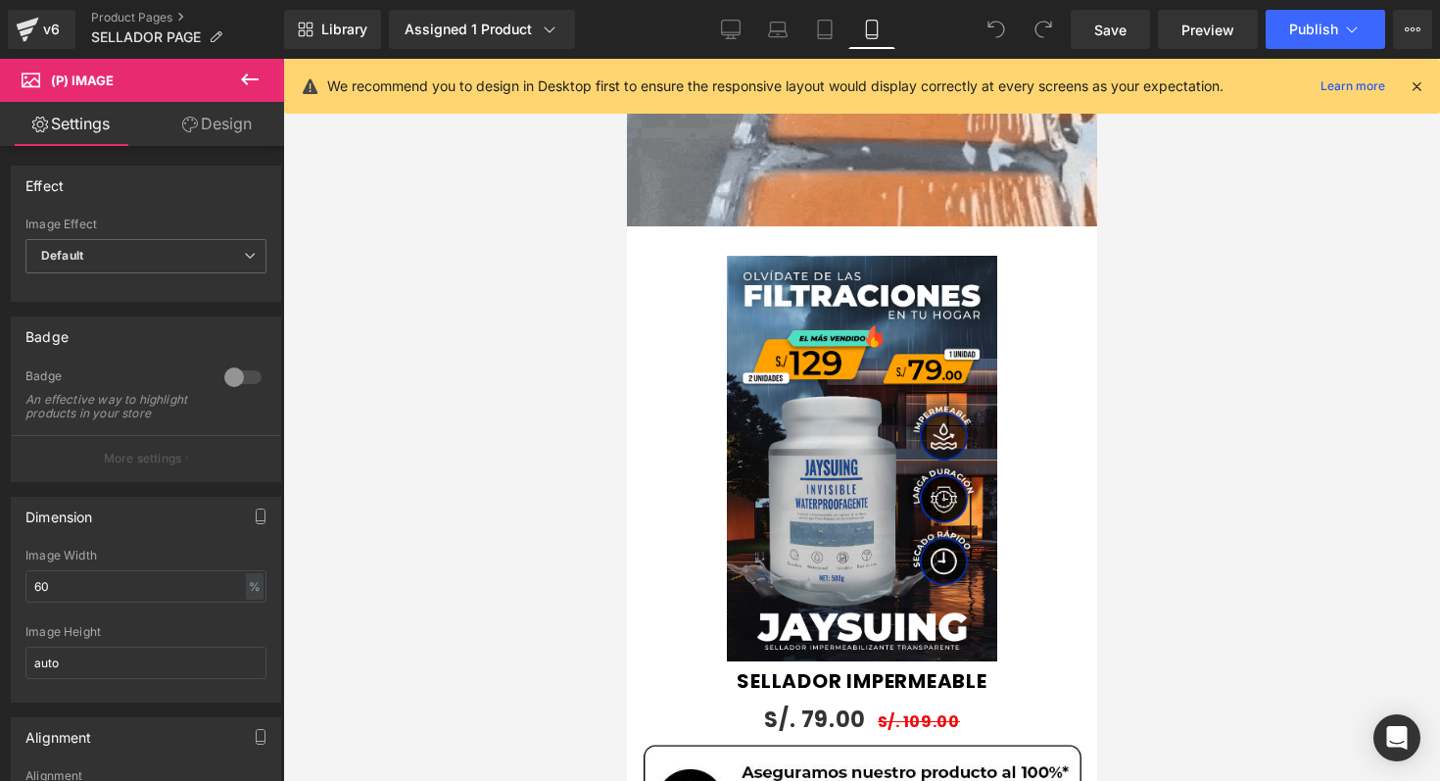
click at [211, 142] on link "Design" at bounding box center [217, 124] width 142 height 44
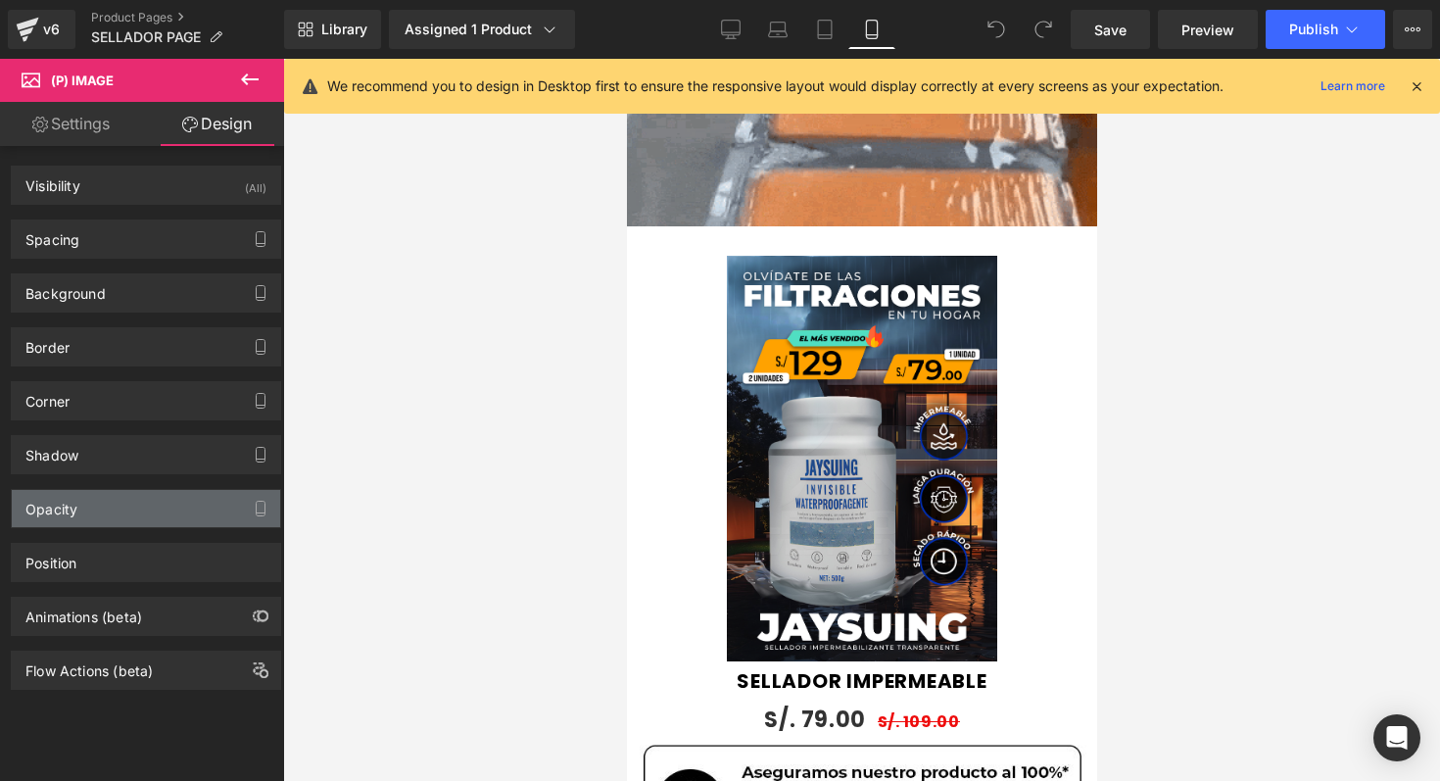
click at [171, 517] on div "Opacity" at bounding box center [146, 508] width 268 height 37
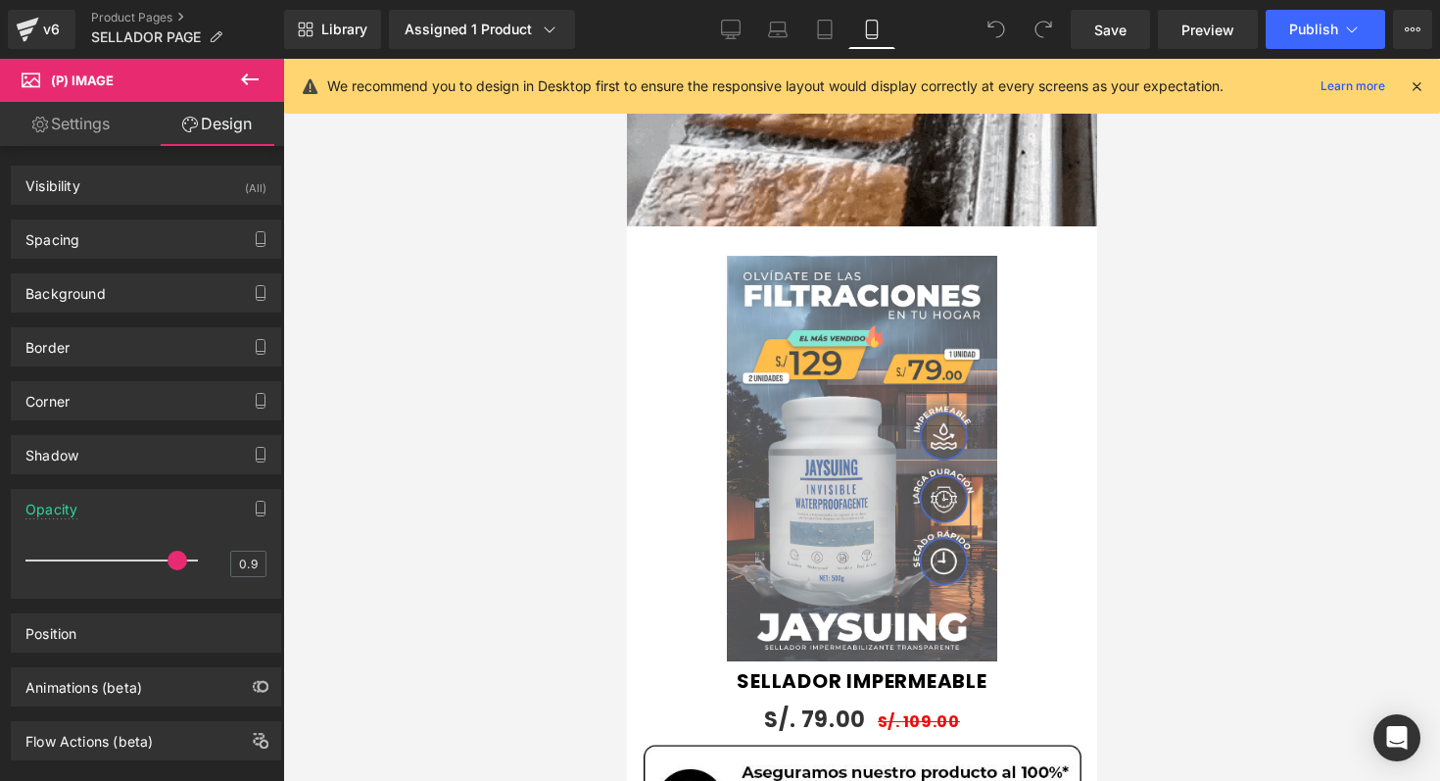
type input "1"
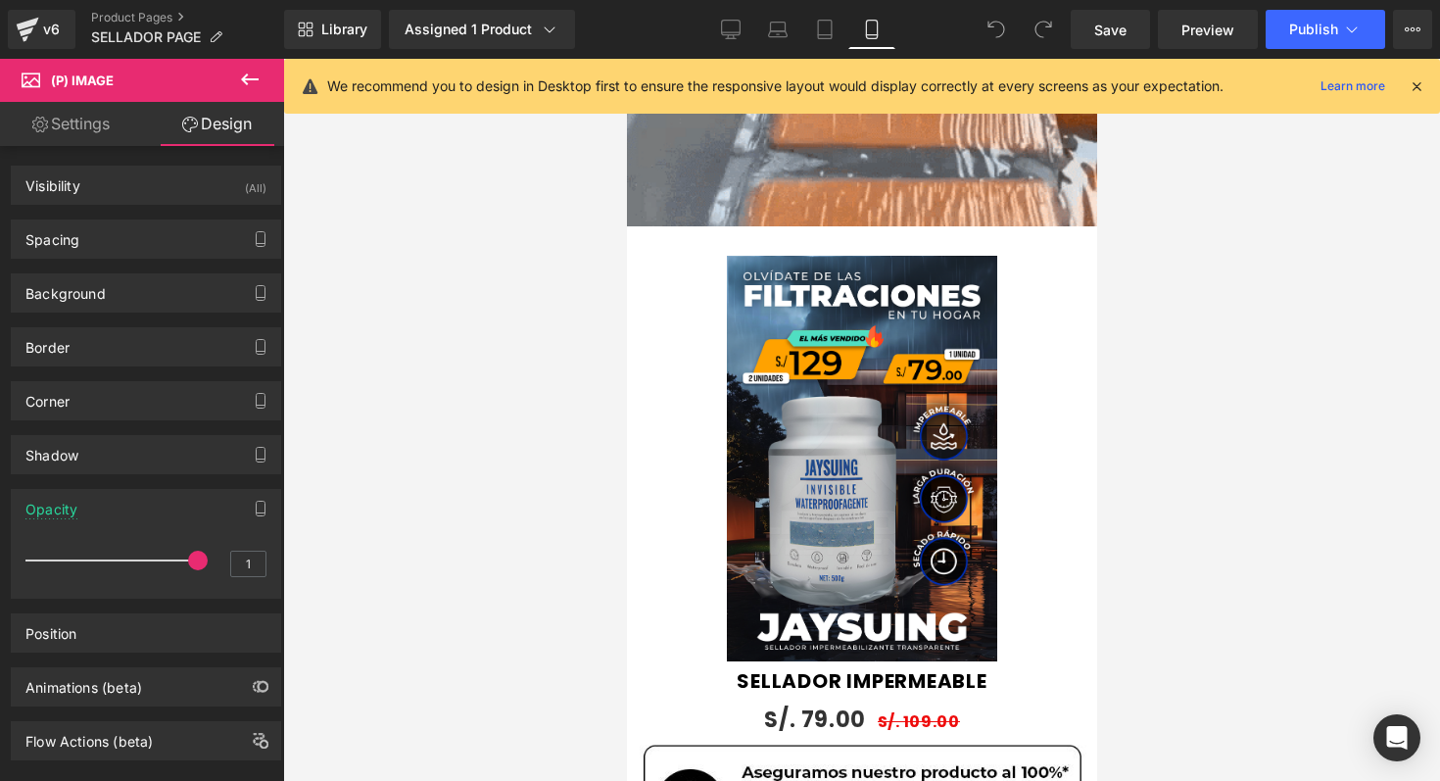
drag, startPoint x: 186, startPoint y: 553, endPoint x: 216, endPoint y: 597, distance: 53.0
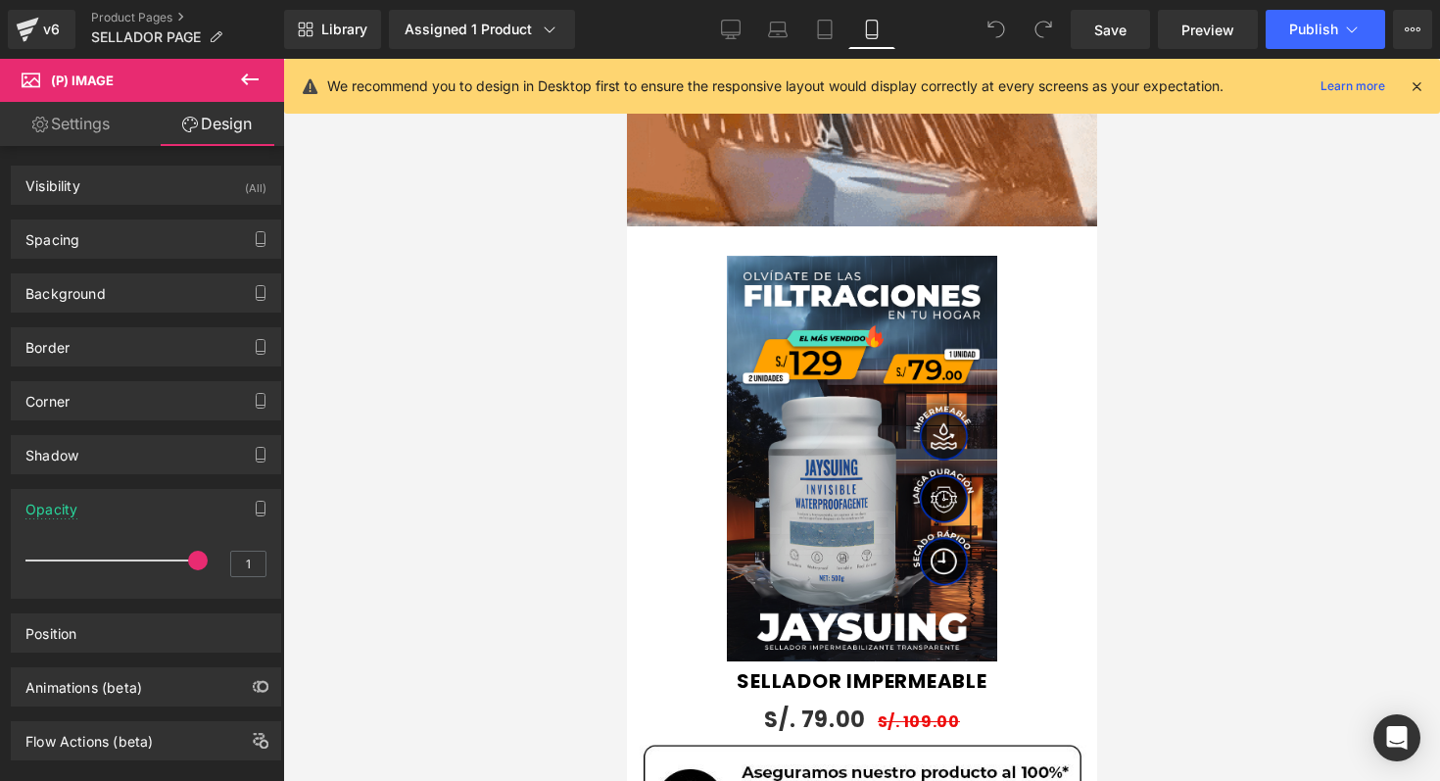
click at [216, 597] on div "1 1" at bounding box center [146, 569] width 268 height 57
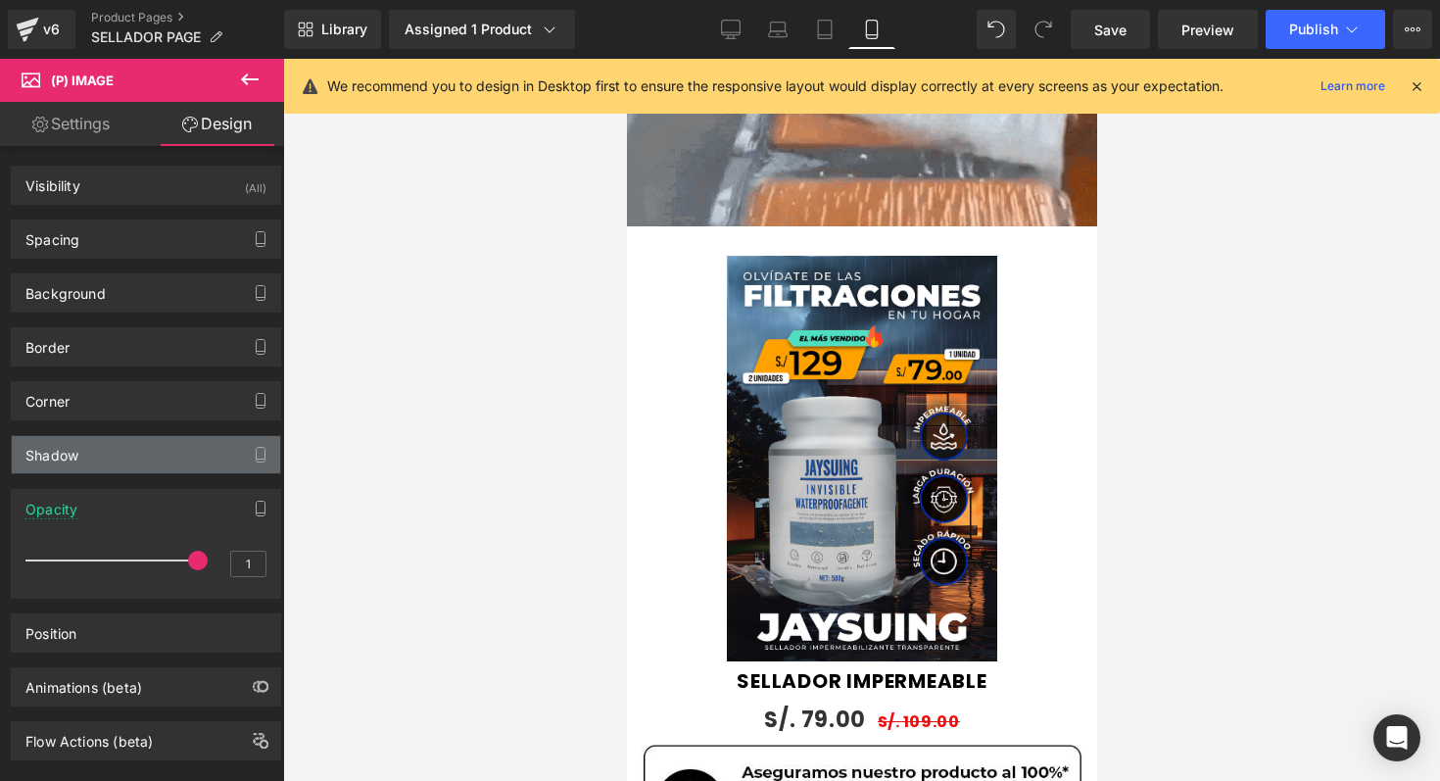
click at [196, 461] on div "Shadow" at bounding box center [146, 454] width 268 height 37
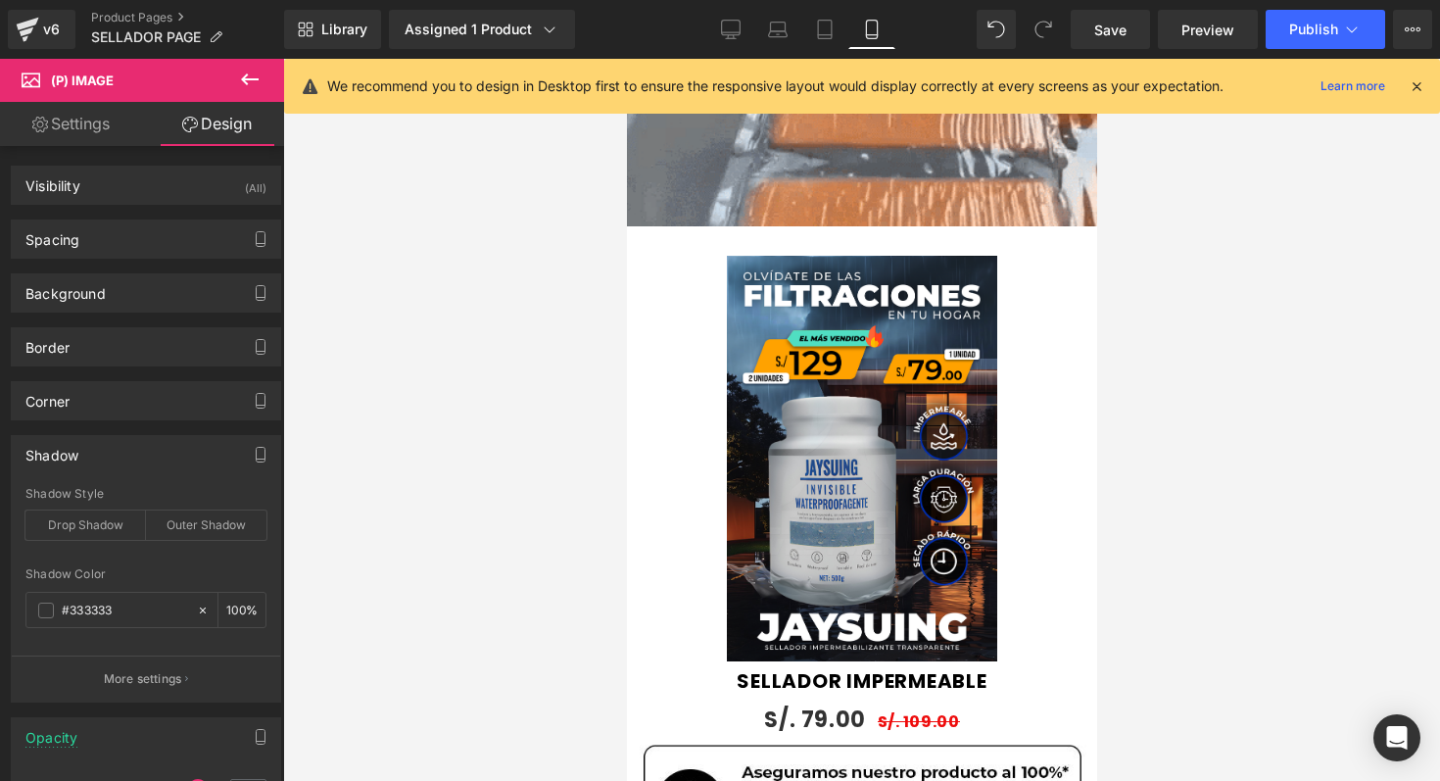
click at [196, 461] on div "Shadow" at bounding box center [146, 454] width 268 height 37
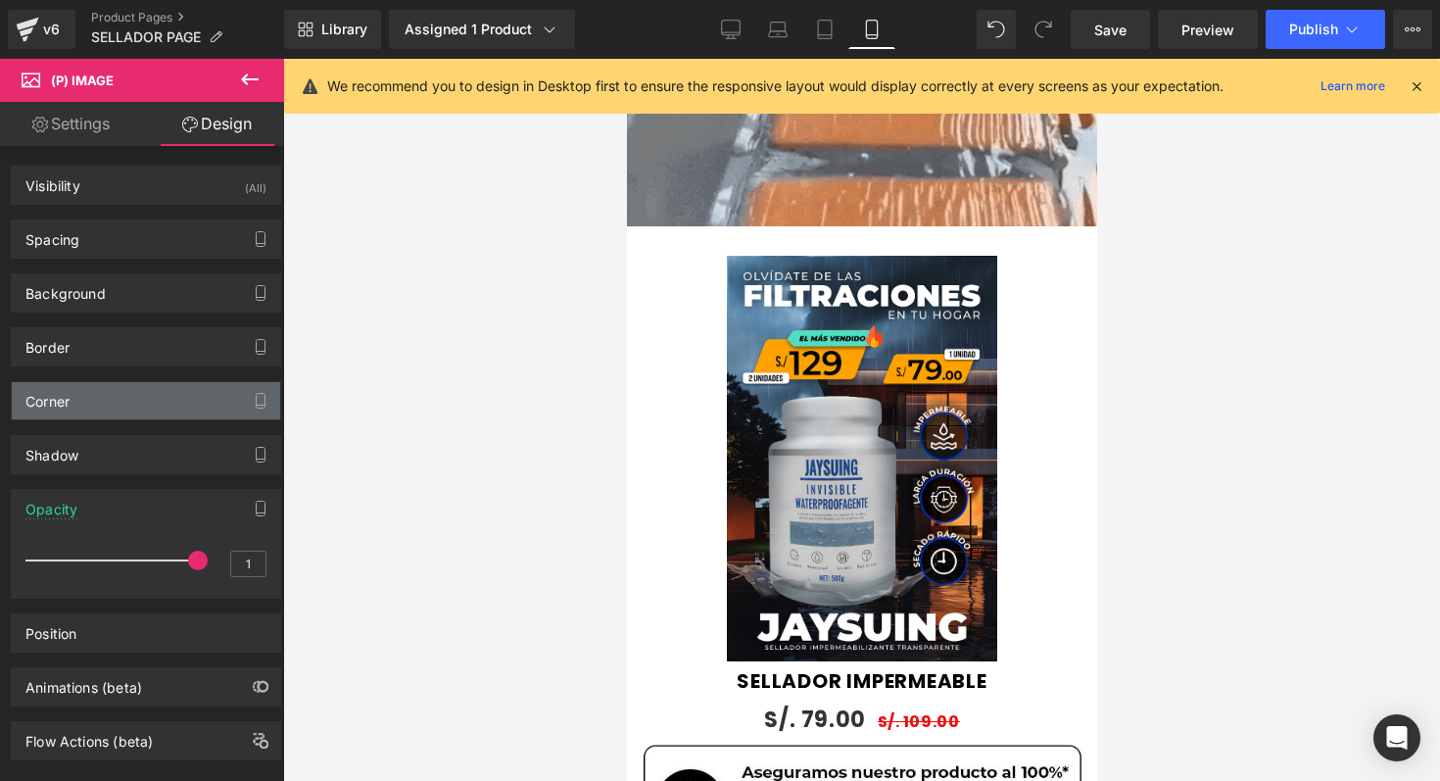
click at [193, 417] on div "Corner" at bounding box center [146, 400] width 268 height 37
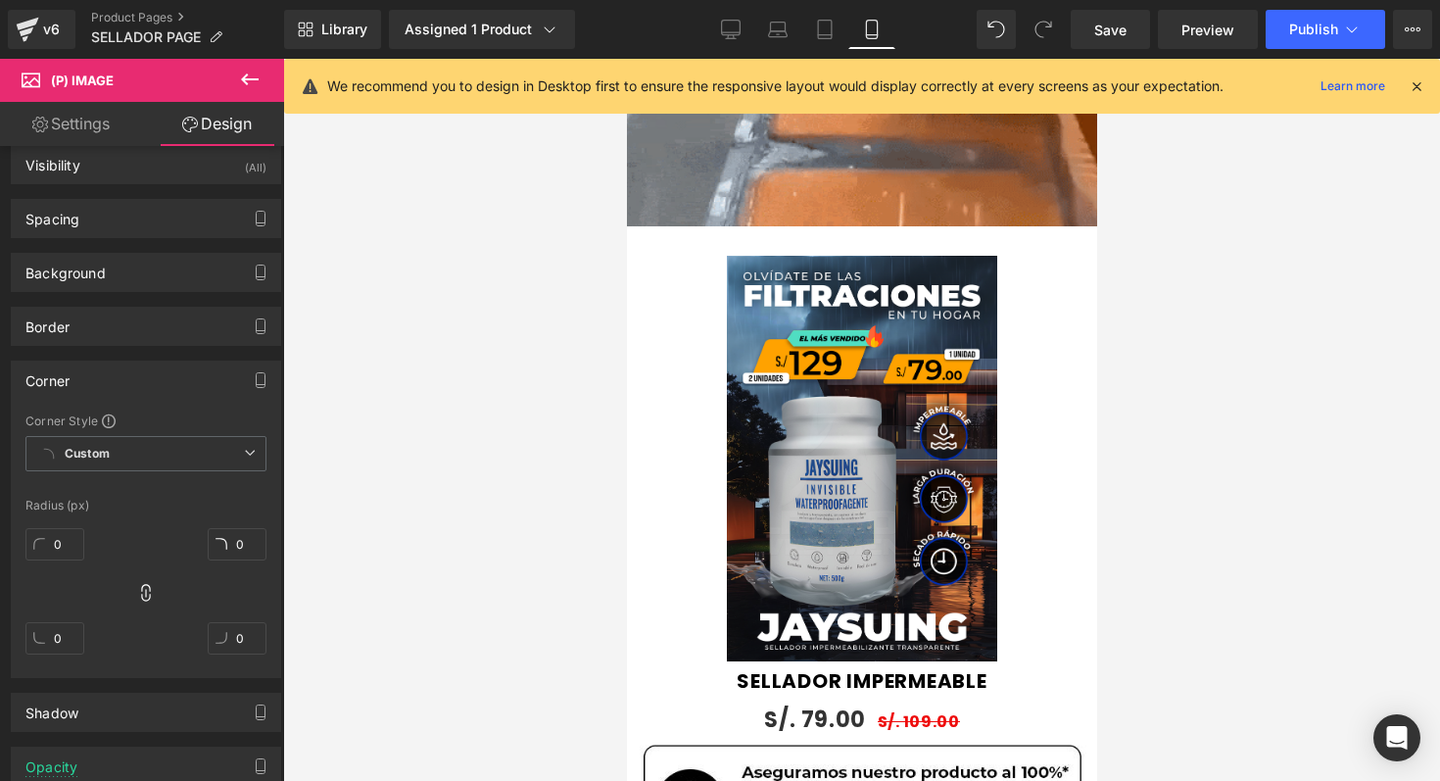
scroll to position [0, 0]
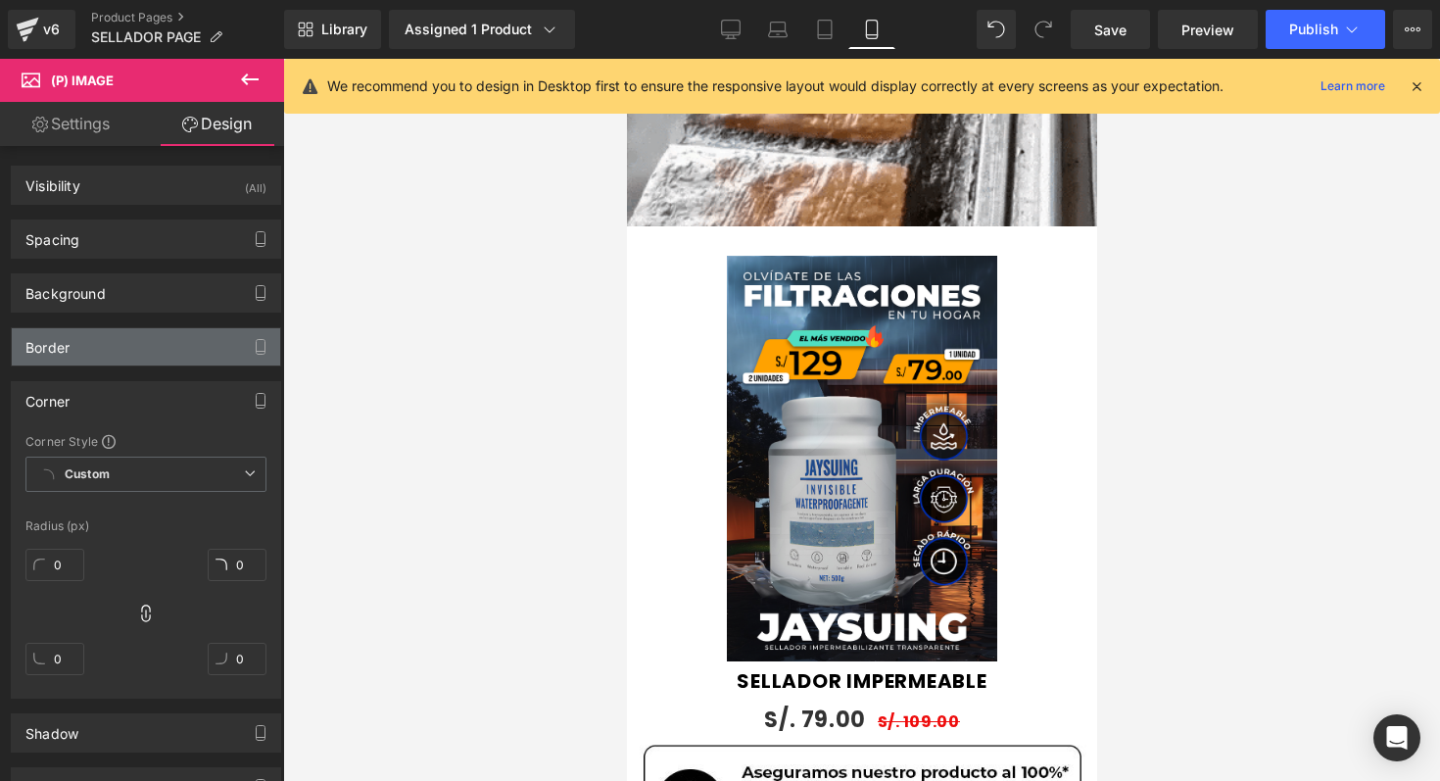
click at [161, 348] on div "Border" at bounding box center [146, 346] width 268 height 37
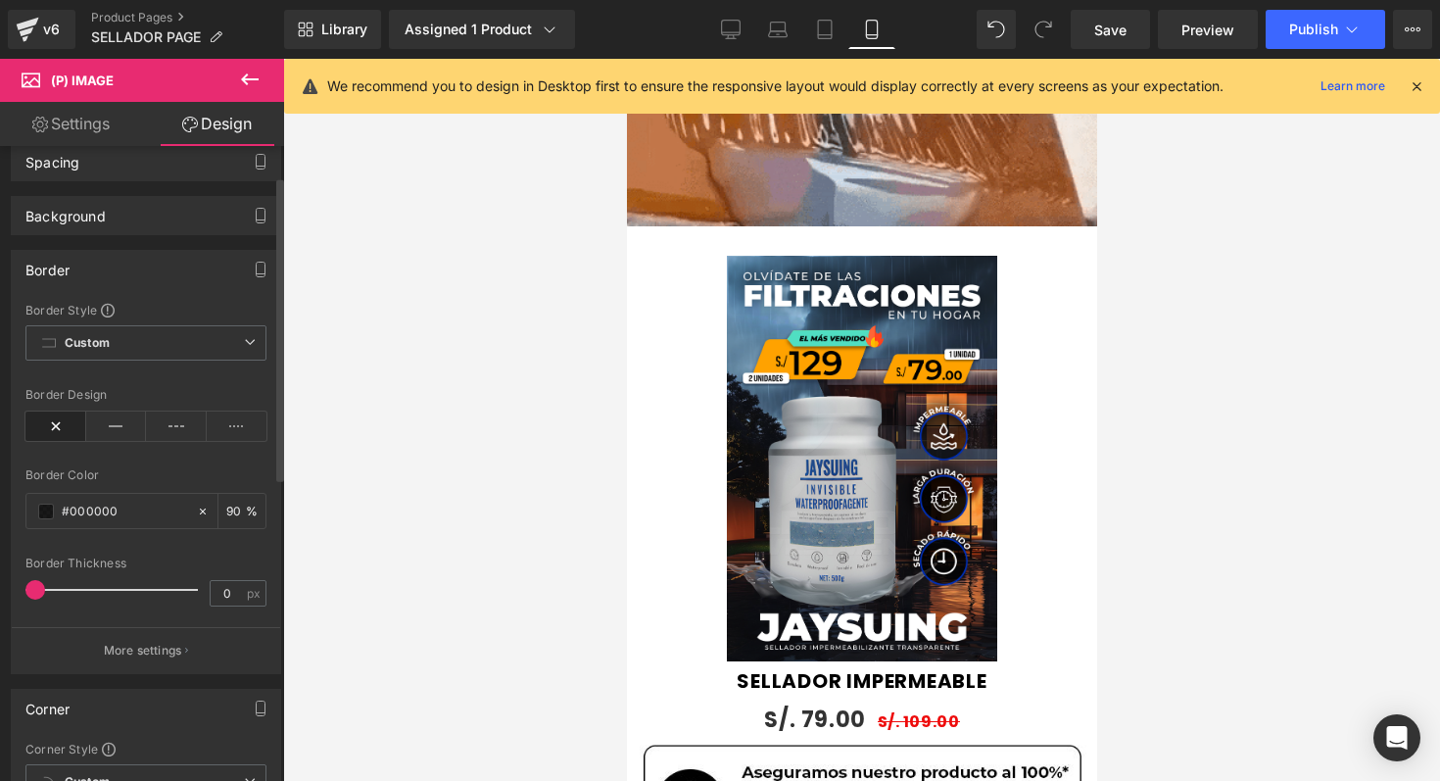
scroll to position [80, 0]
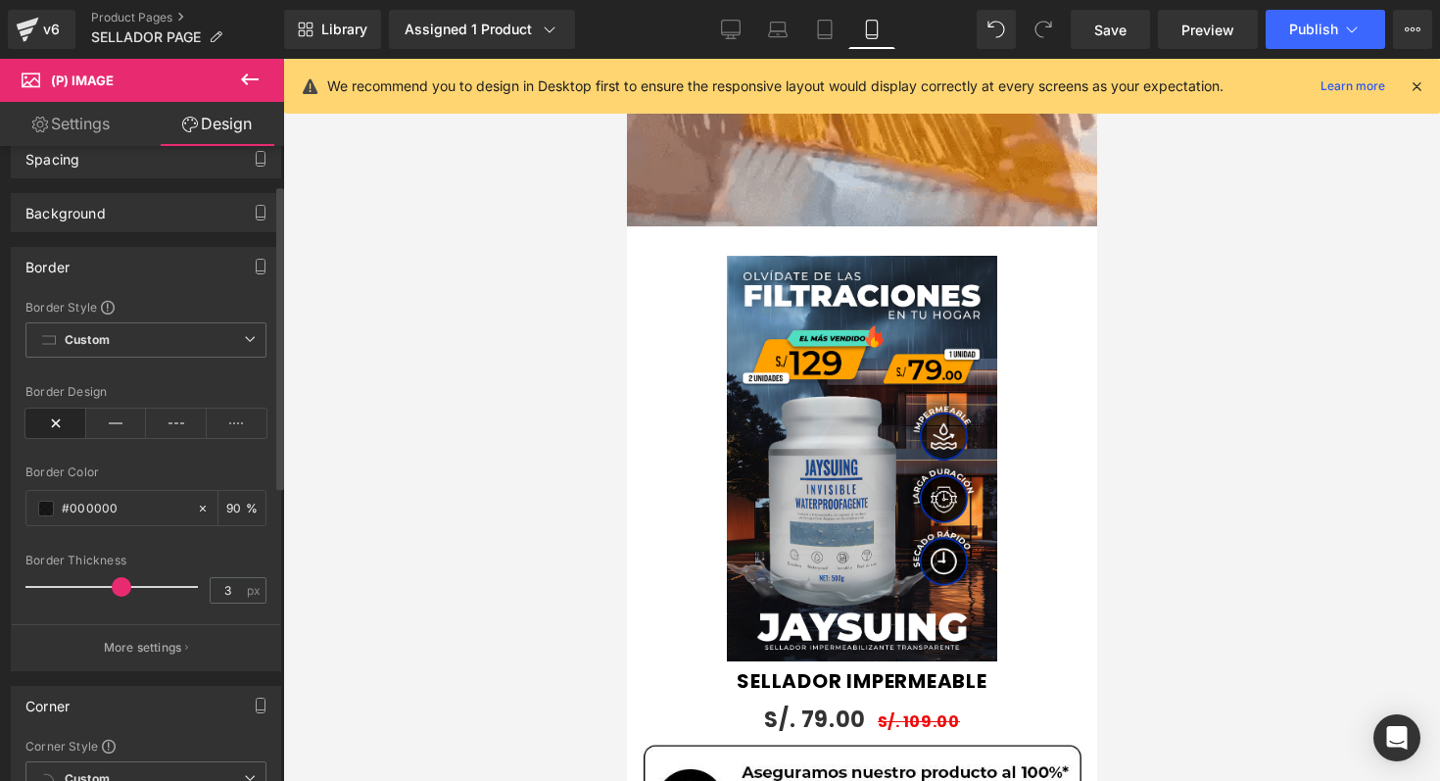
type input "0"
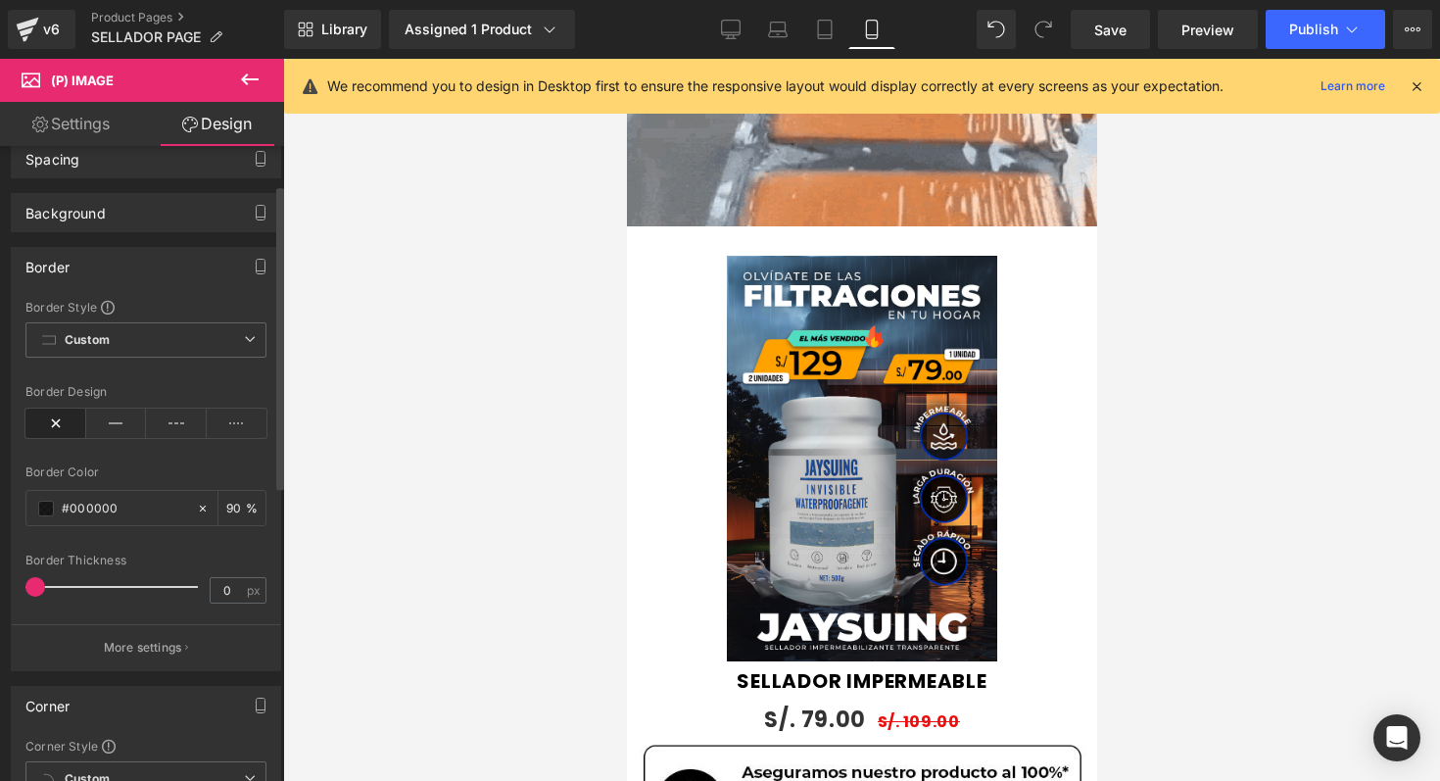
drag, startPoint x: 39, startPoint y: 583, endPoint x: 0, endPoint y: 606, distance: 45.2
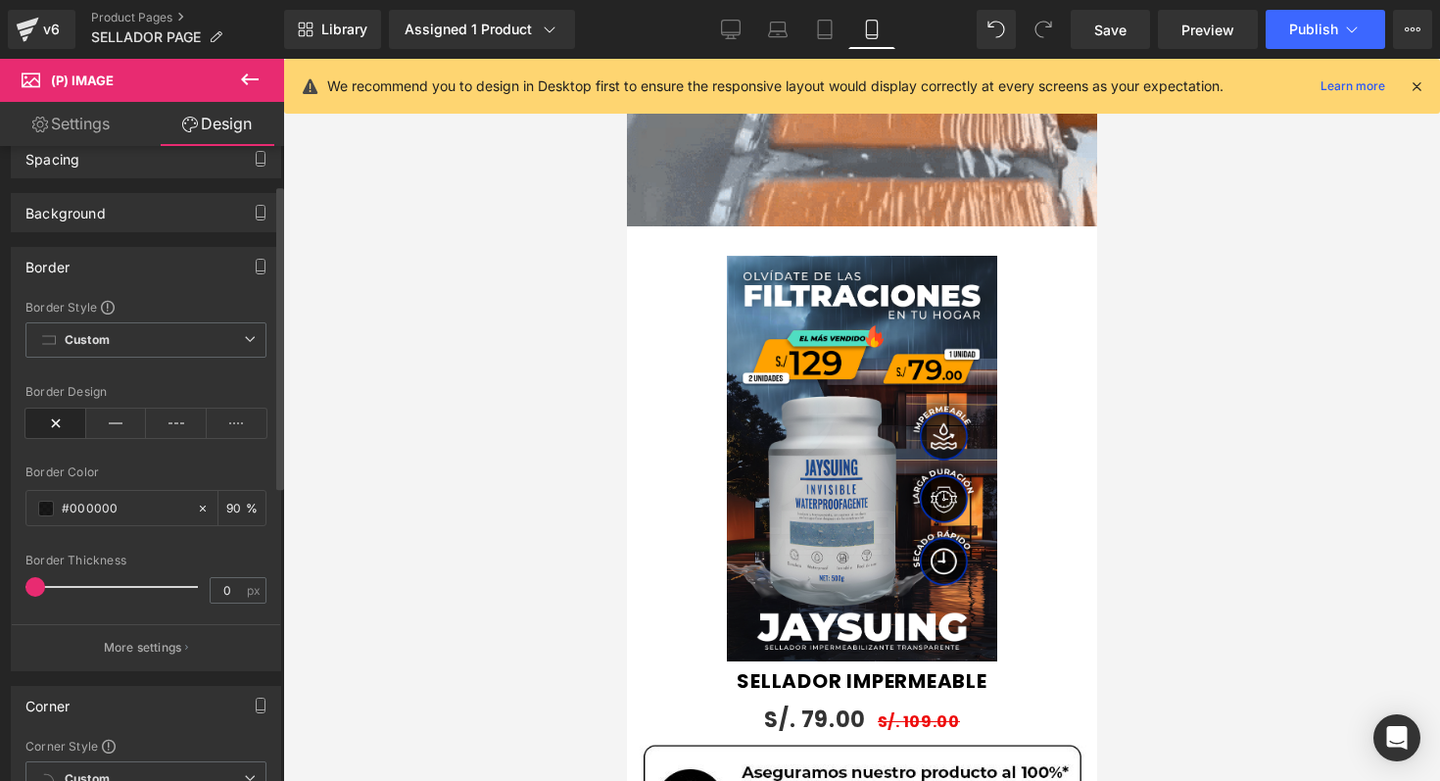
click at [0, 606] on div "Border Border Style Custom Custom Setup Global Style Custom Setup Global Style …" at bounding box center [146, 451] width 293 height 439
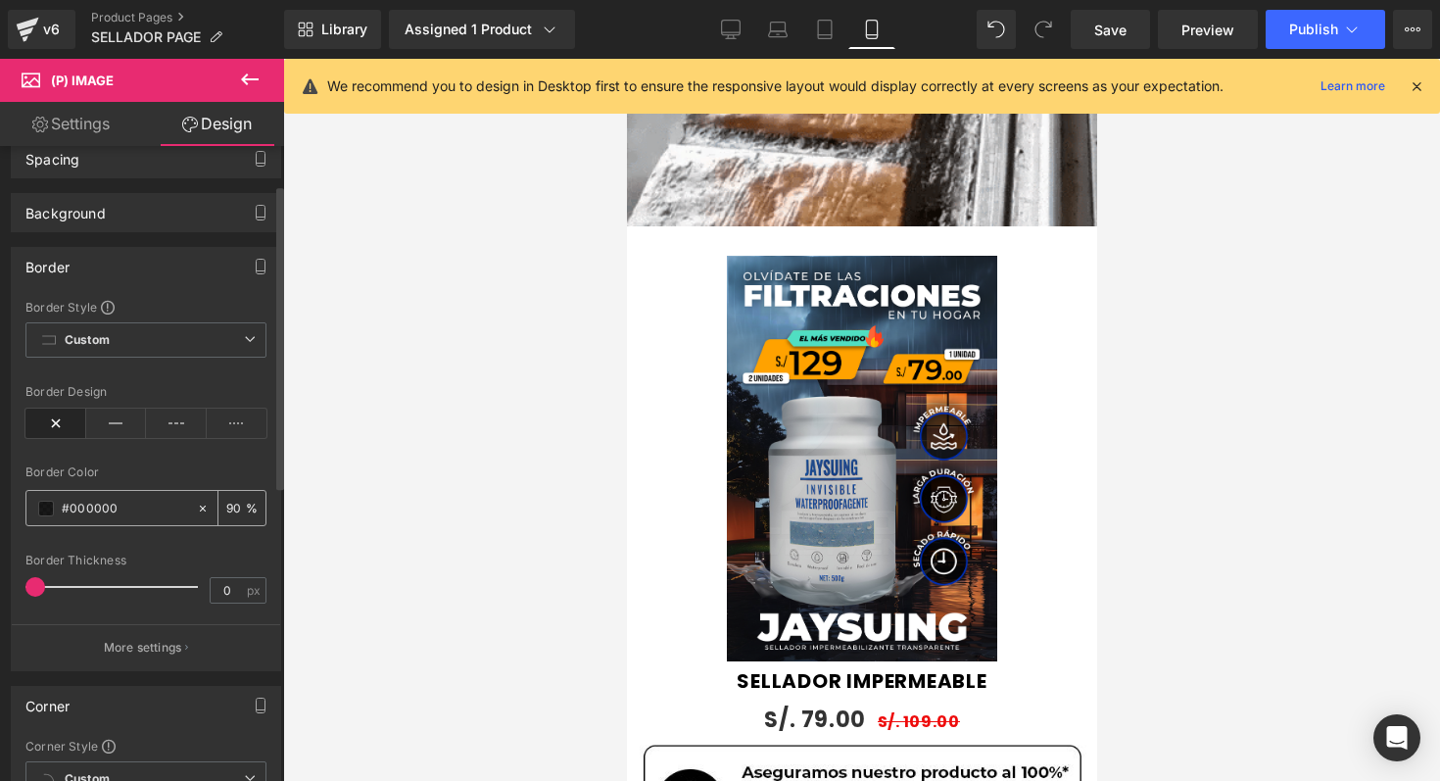
click at [100, 507] on input "#000000" at bounding box center [124, 509] width 125 height 22
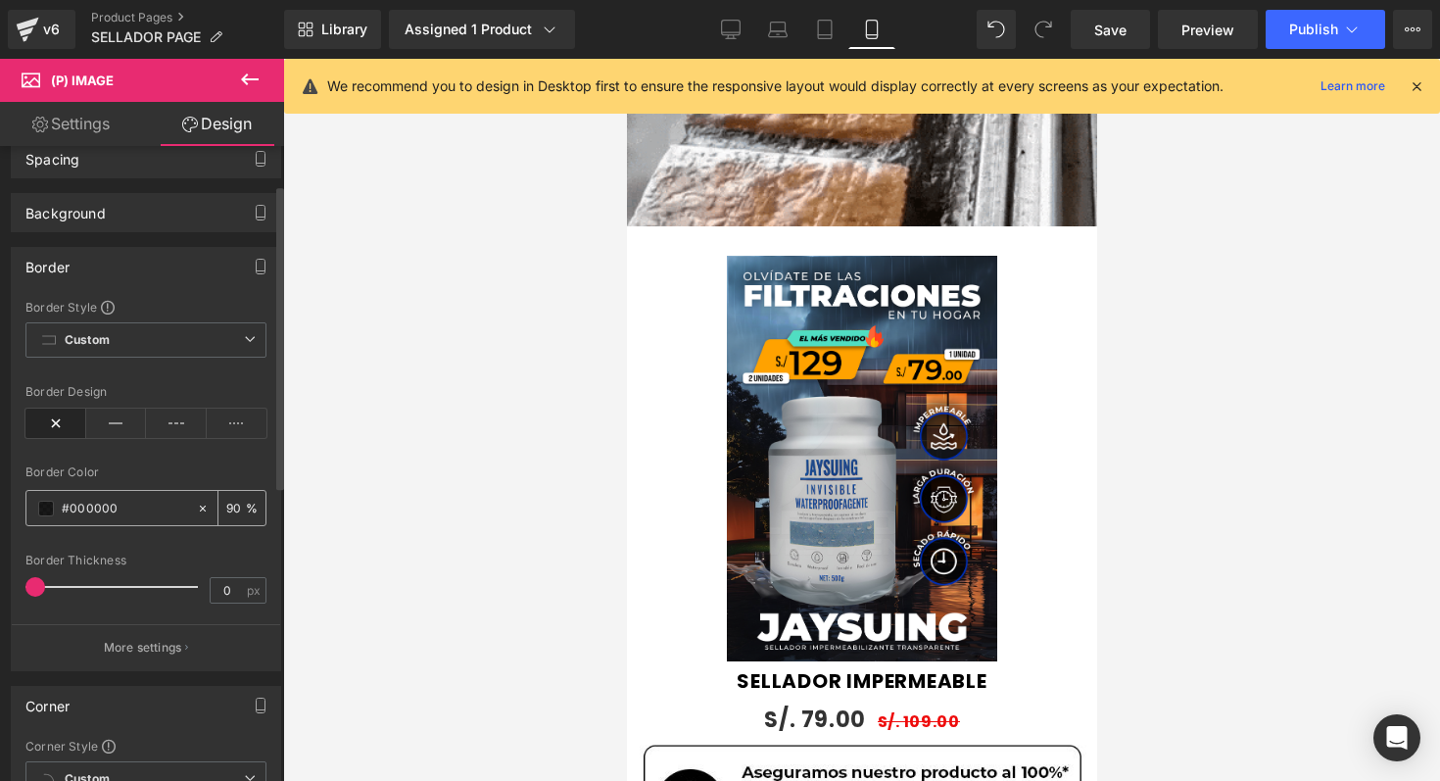
click at [46, 512] on span at bounding box center [46, 509] width 16 height 16
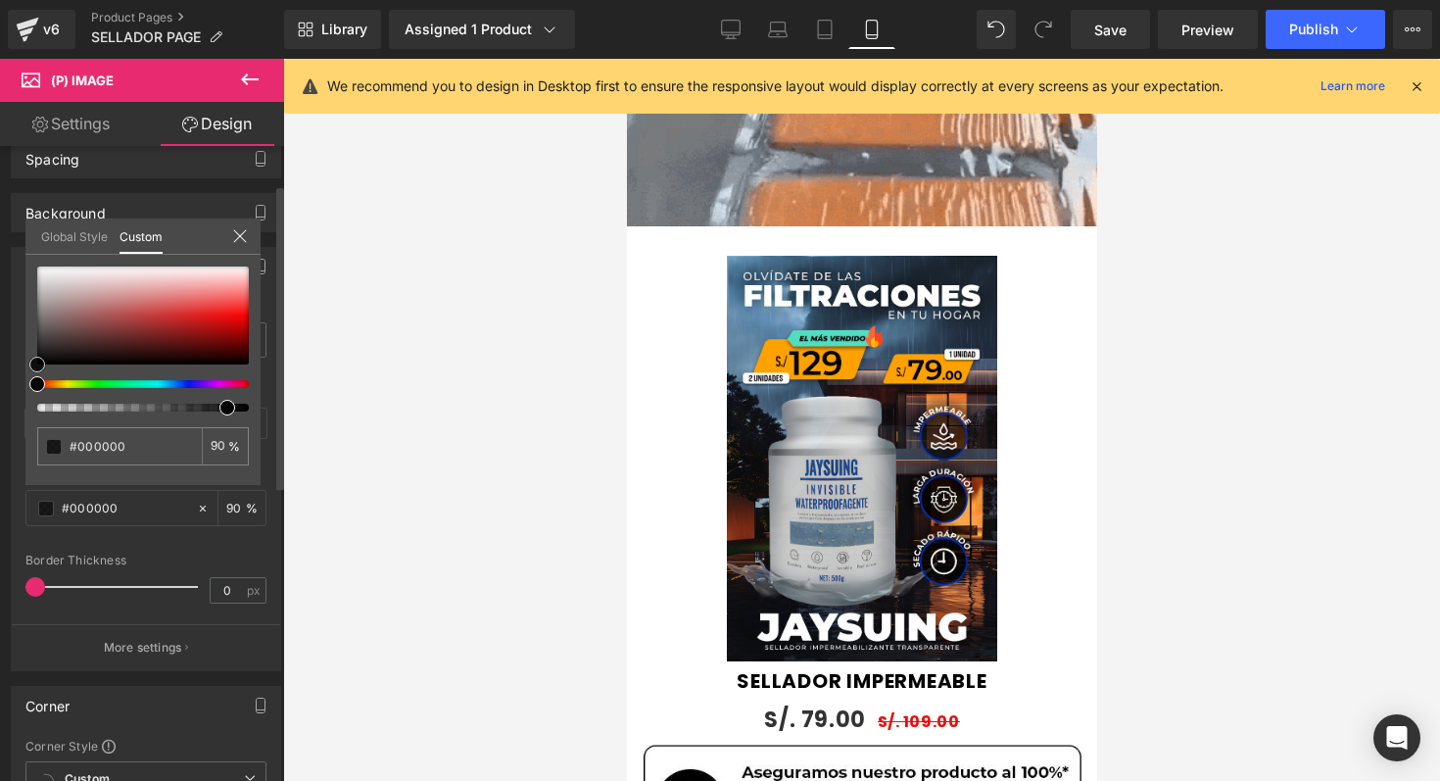
click at [208, 330] on div at bounding box center [143, 316] width 212 height 98
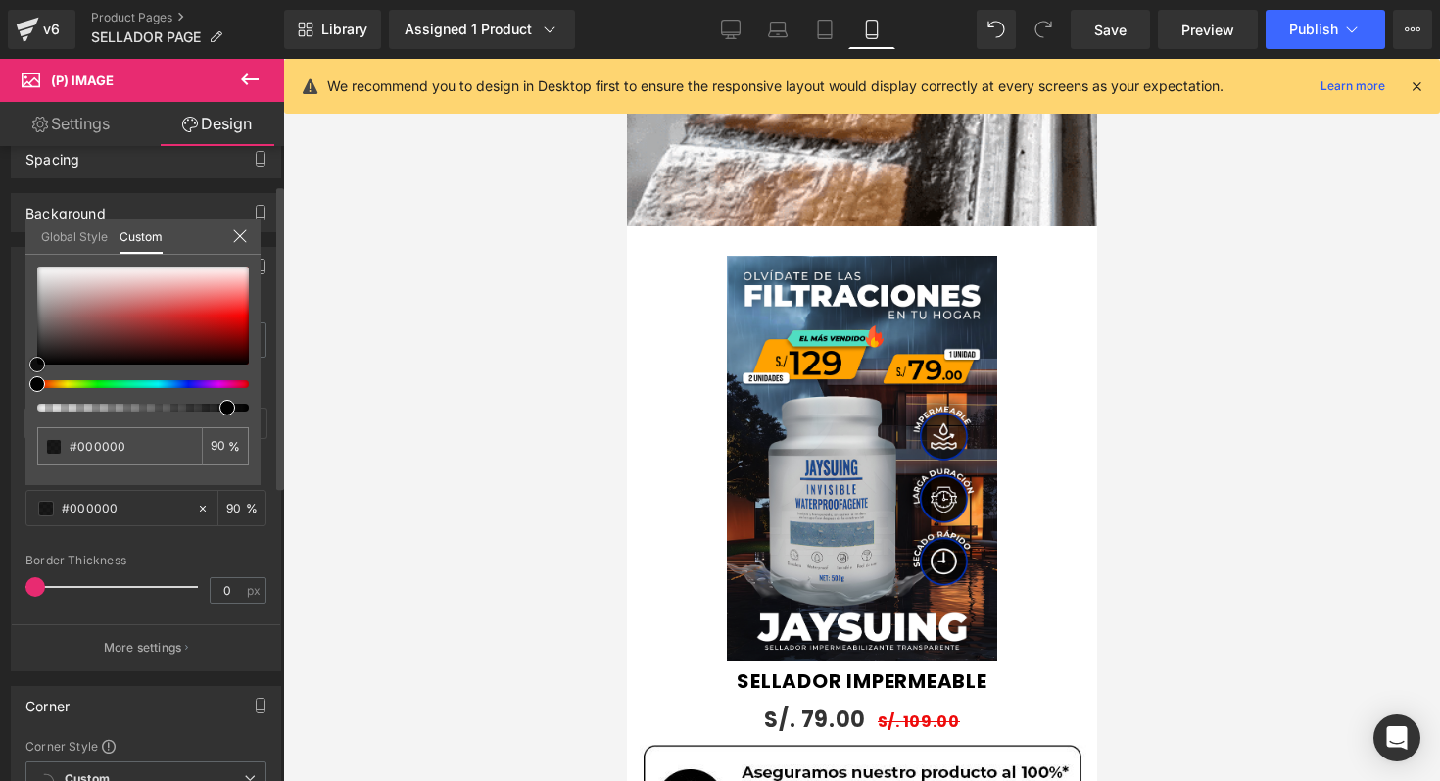
type input "#a11010"
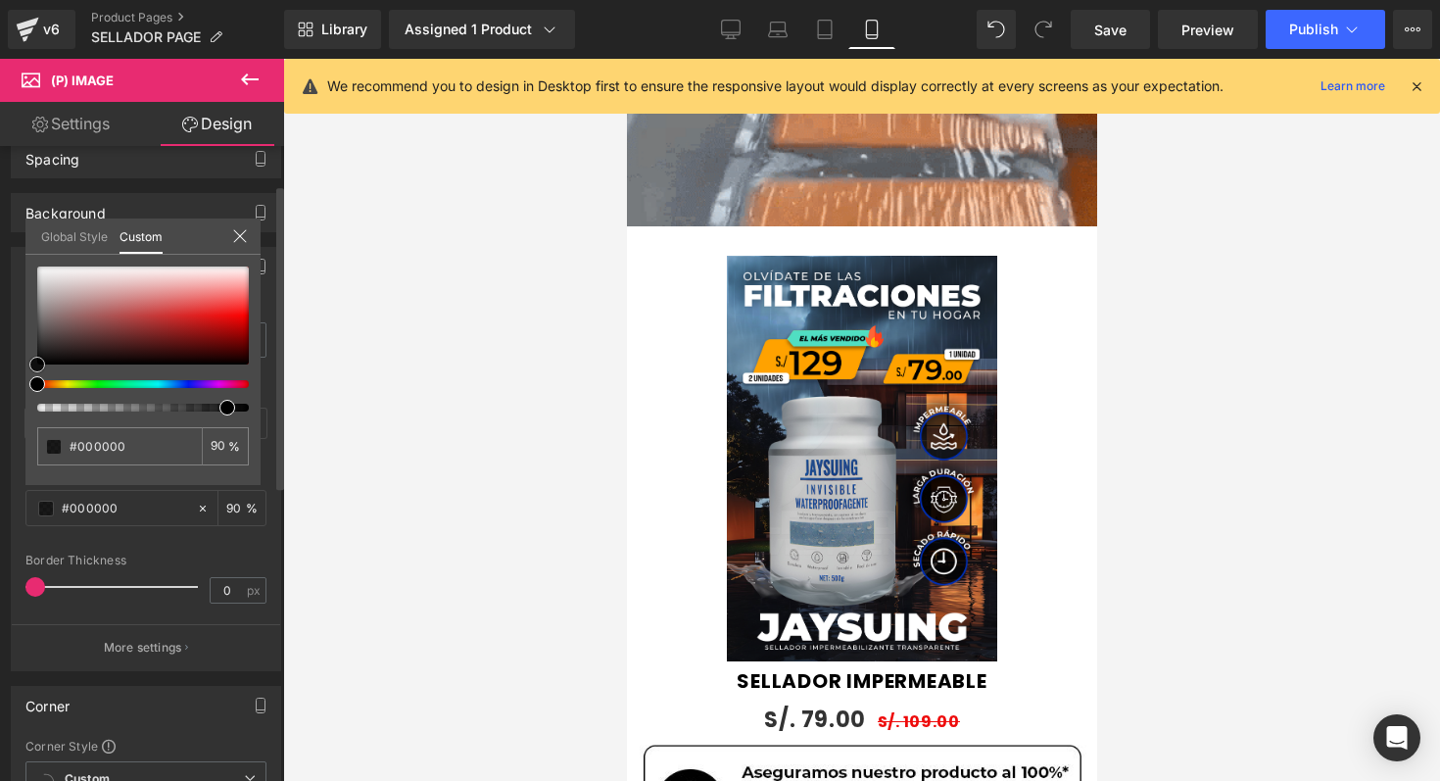
type input "#a11010"
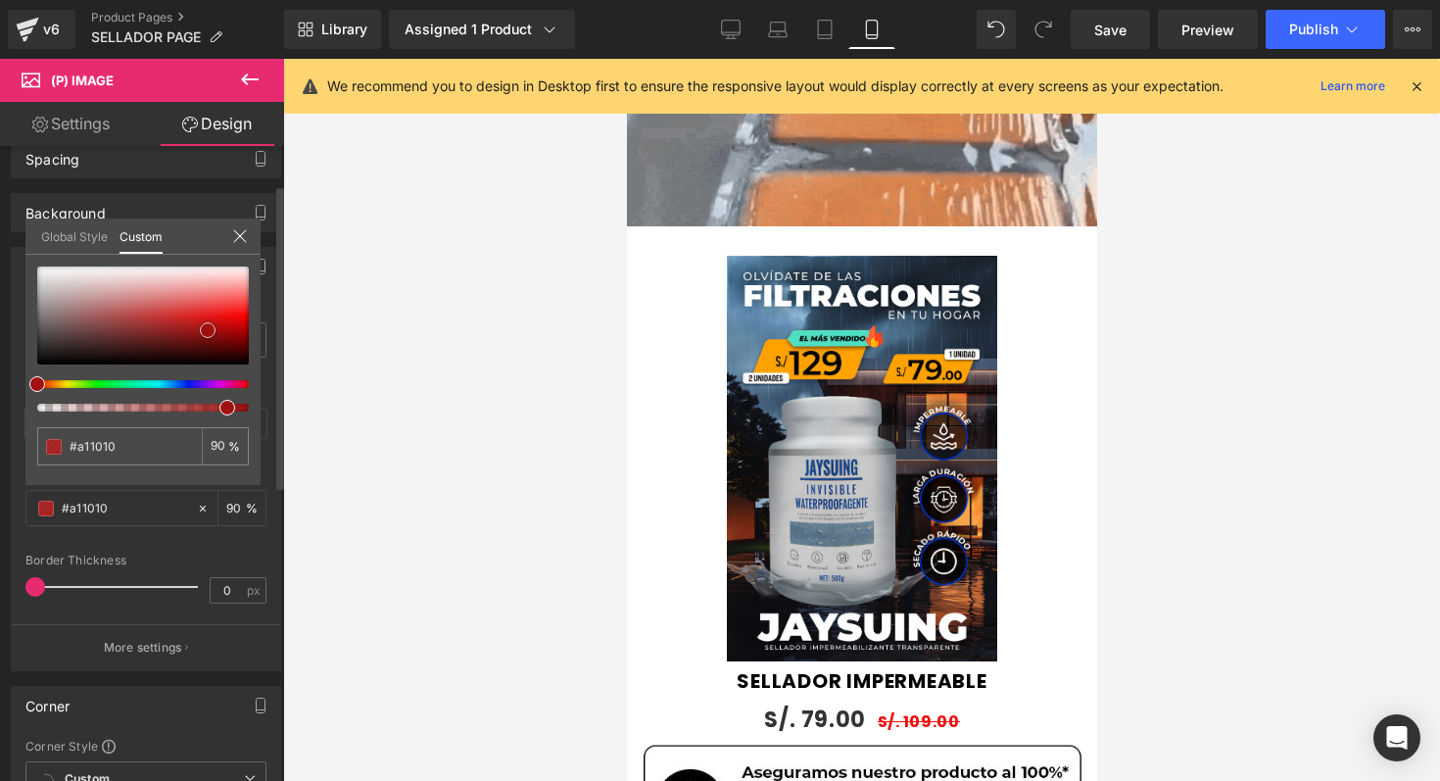
type input "#ac2424"
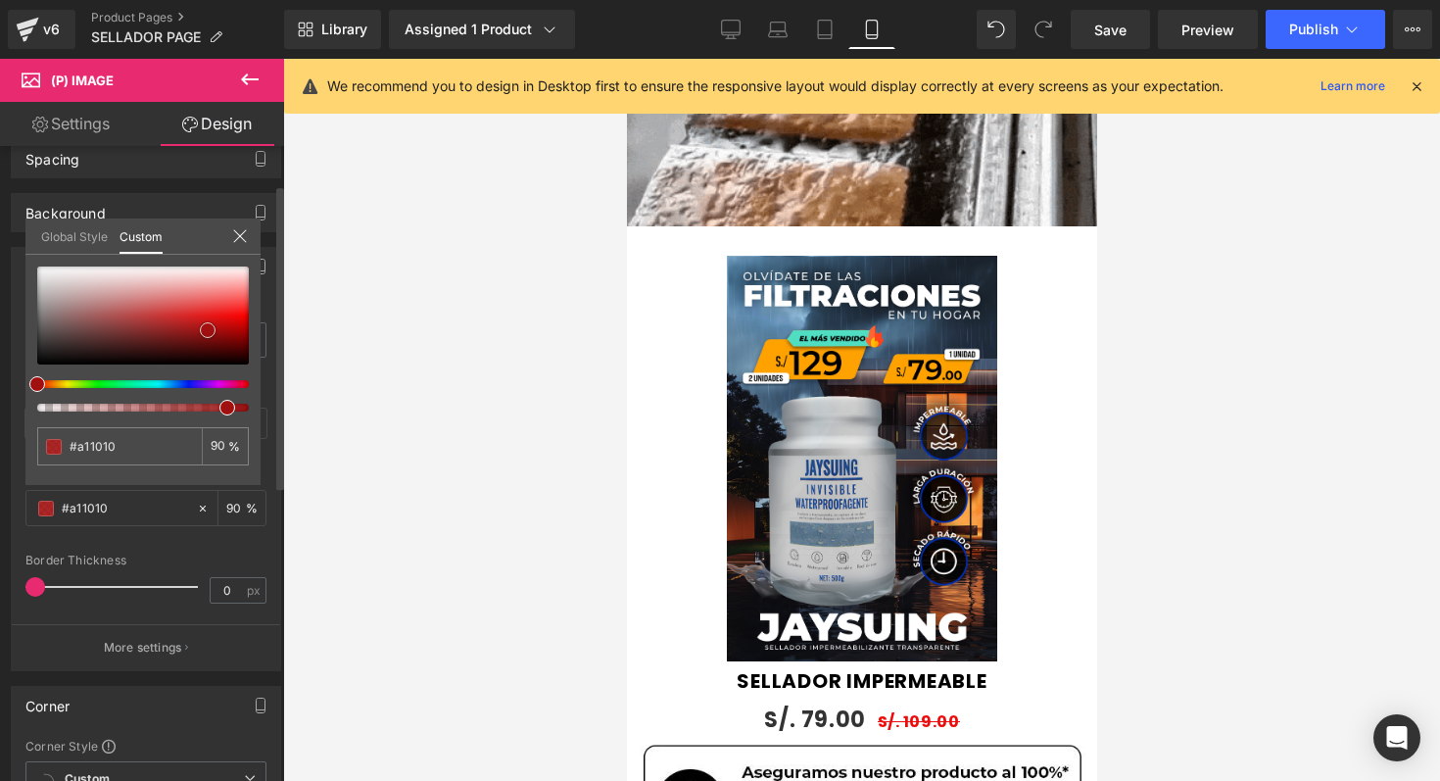
type input "#ac2424"
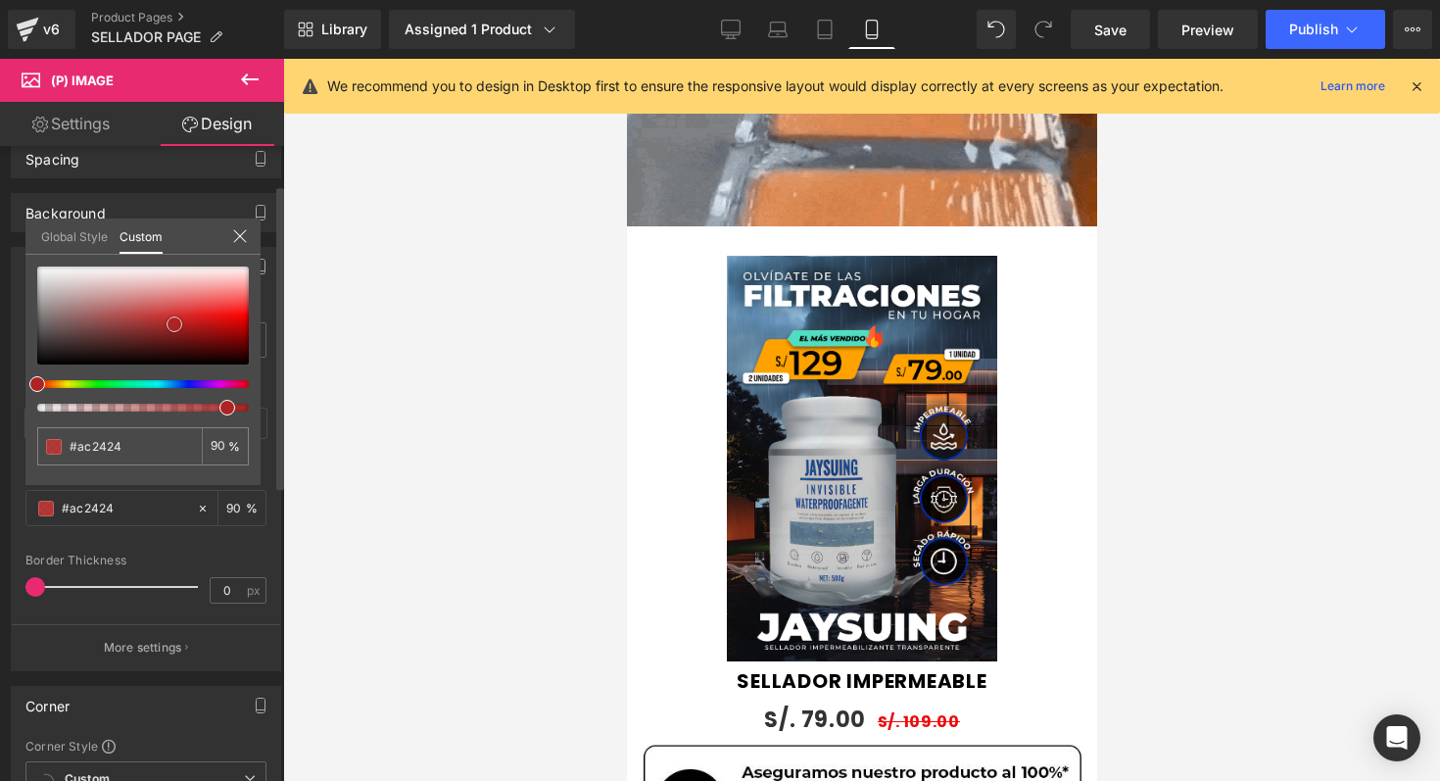
click at [174, 324] on div at bounding box center [143, 316] width 212 height 98
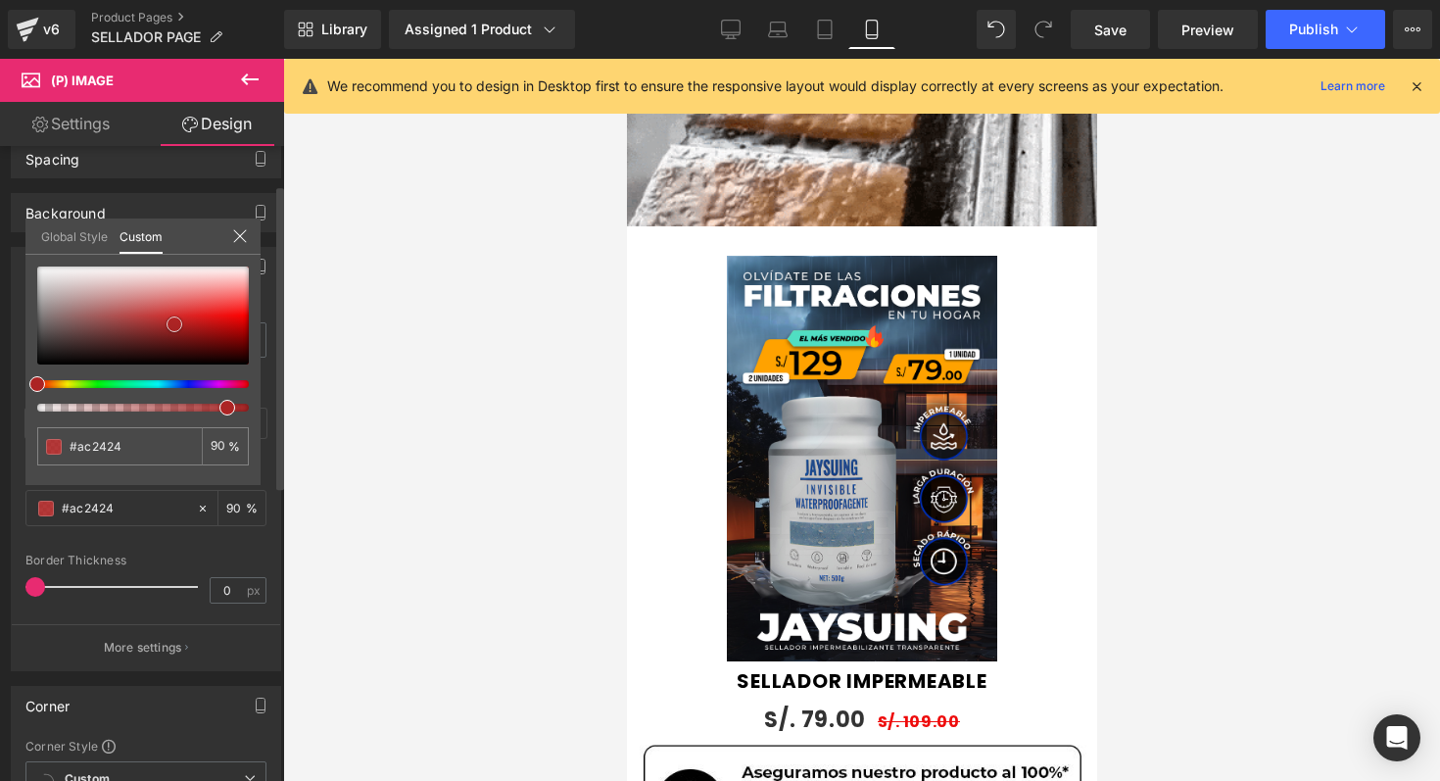
type input "#940e0e"
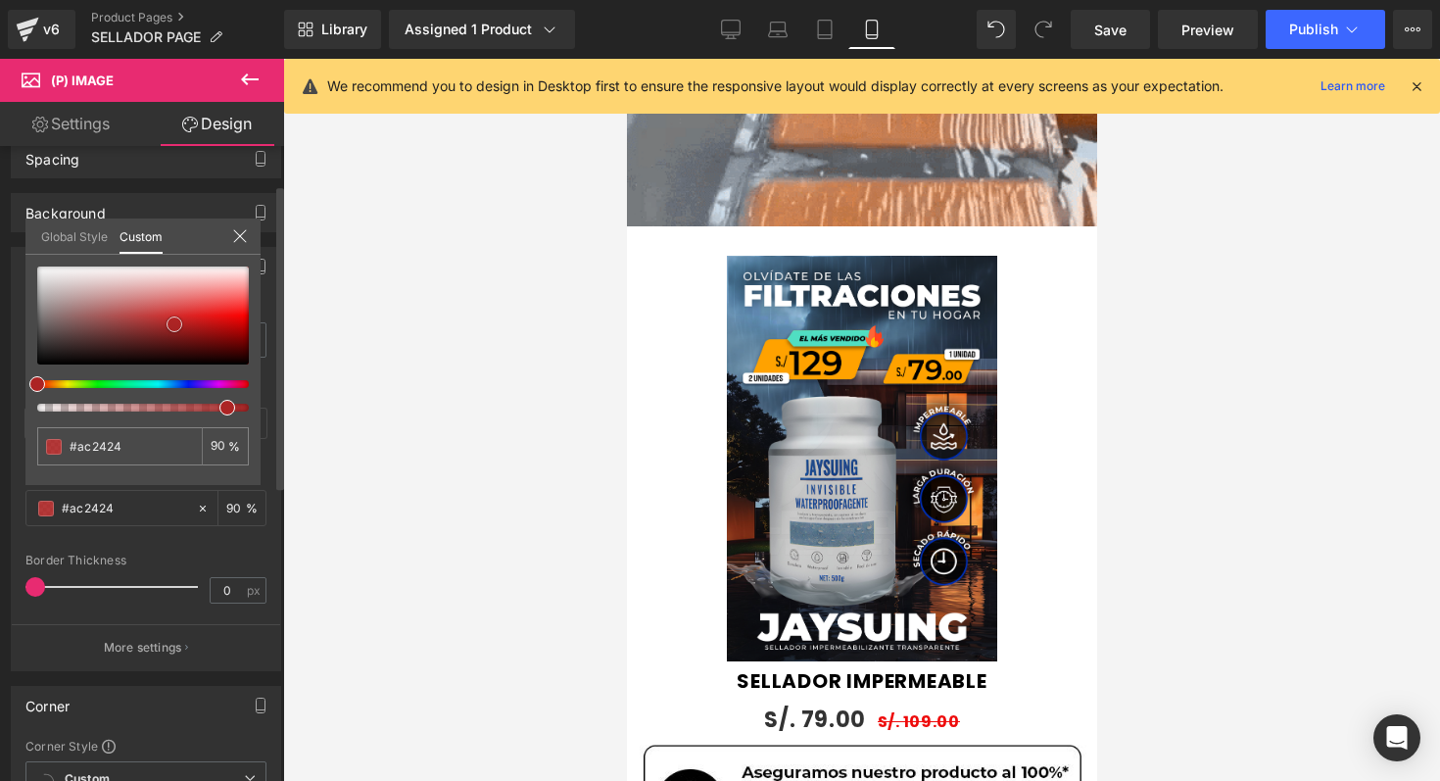
type input "#940e0e"
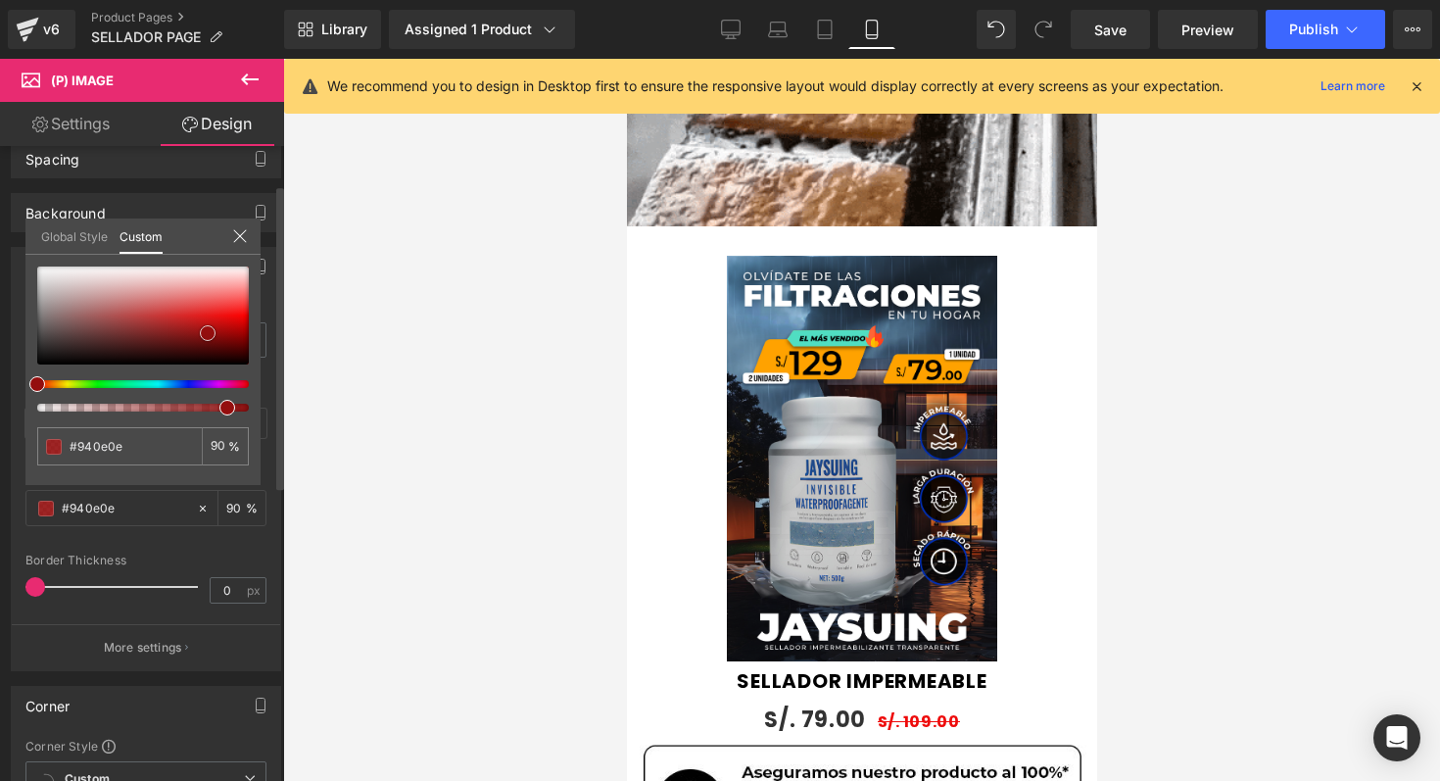
click at [208, 333] on div at bounding box center [143, 316] width 212 height 98
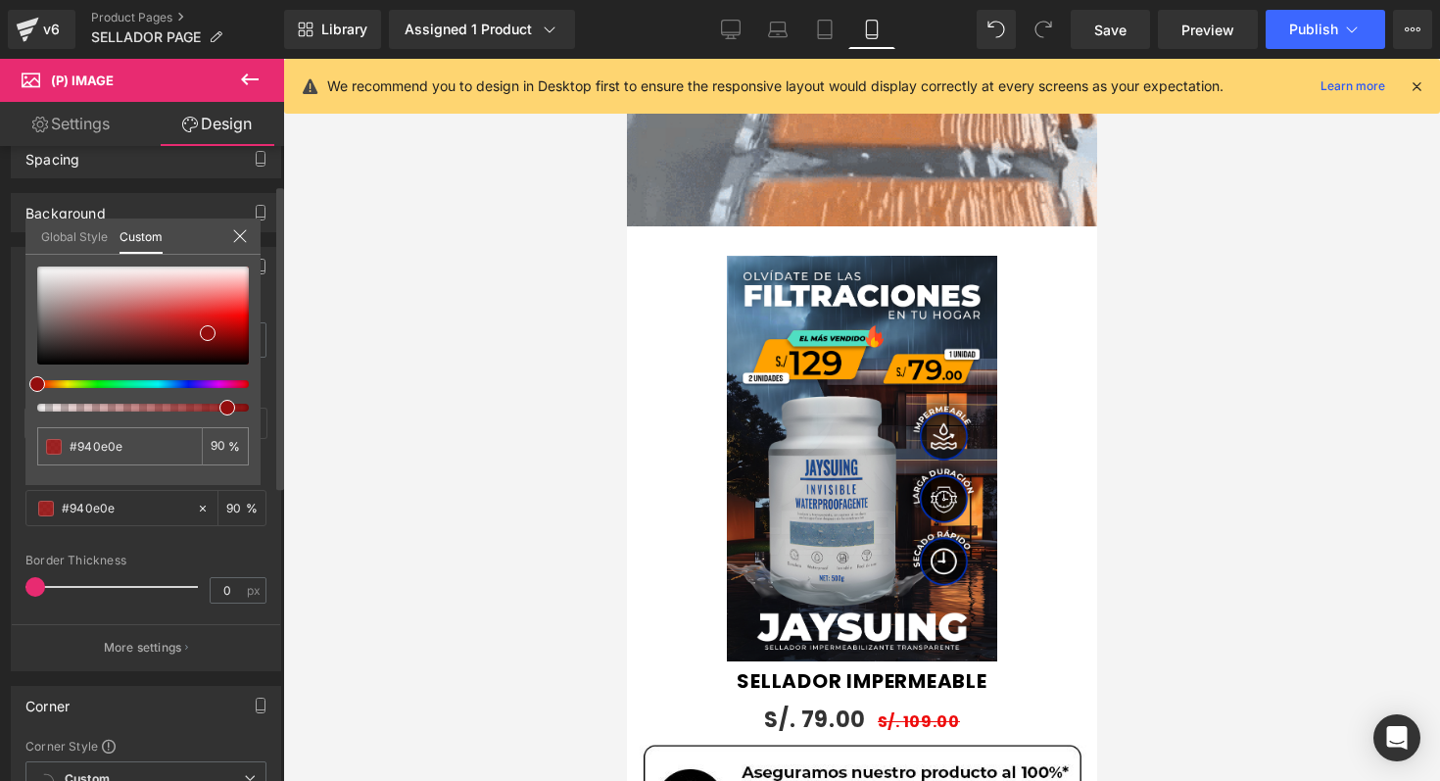
click at [236, 236] on icon at bounding box center [240, 236] width 16 height 16
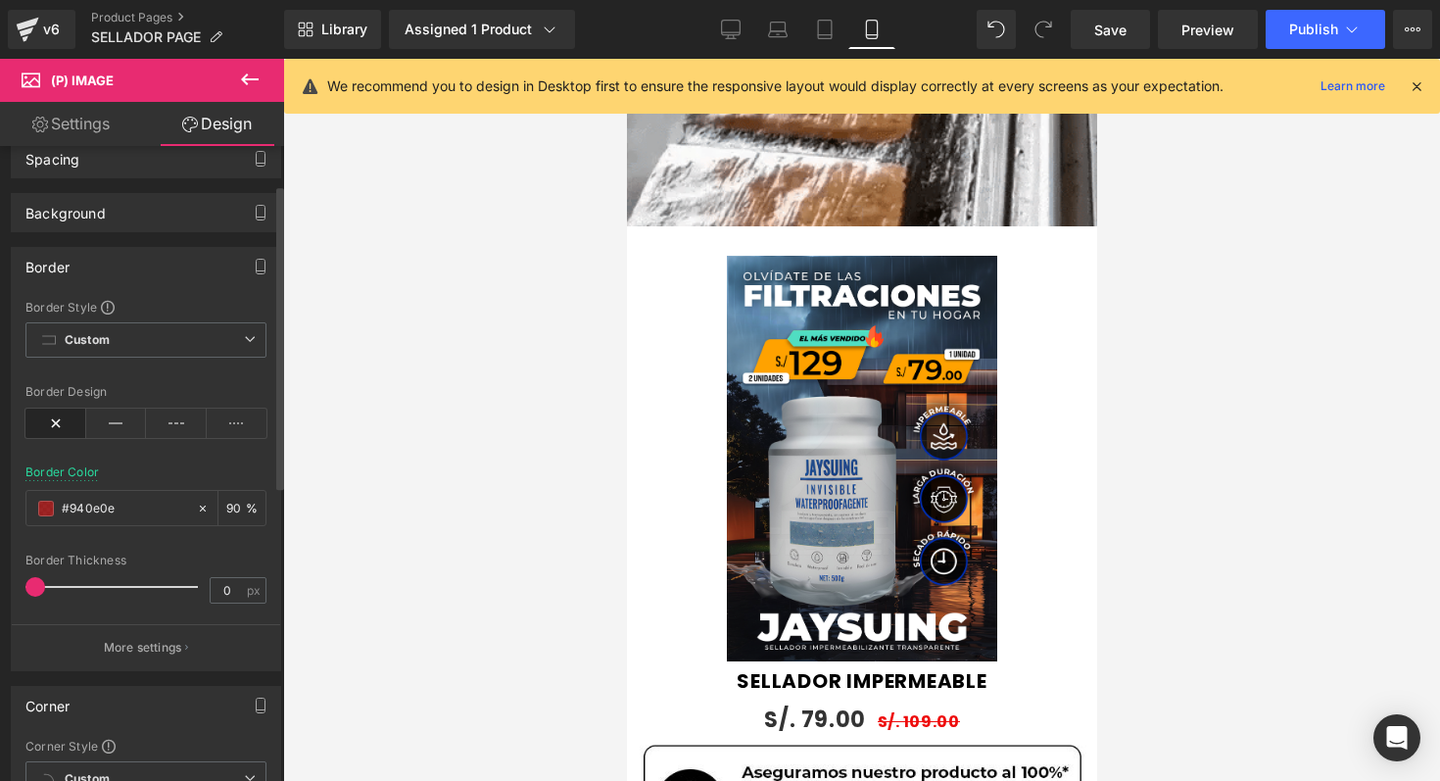
click at [206, 290] on div "Border Border Style Custom Custom Setup Global Style Custom Setup Global Style …" at bounding box center [146, 459] width 270 height 424
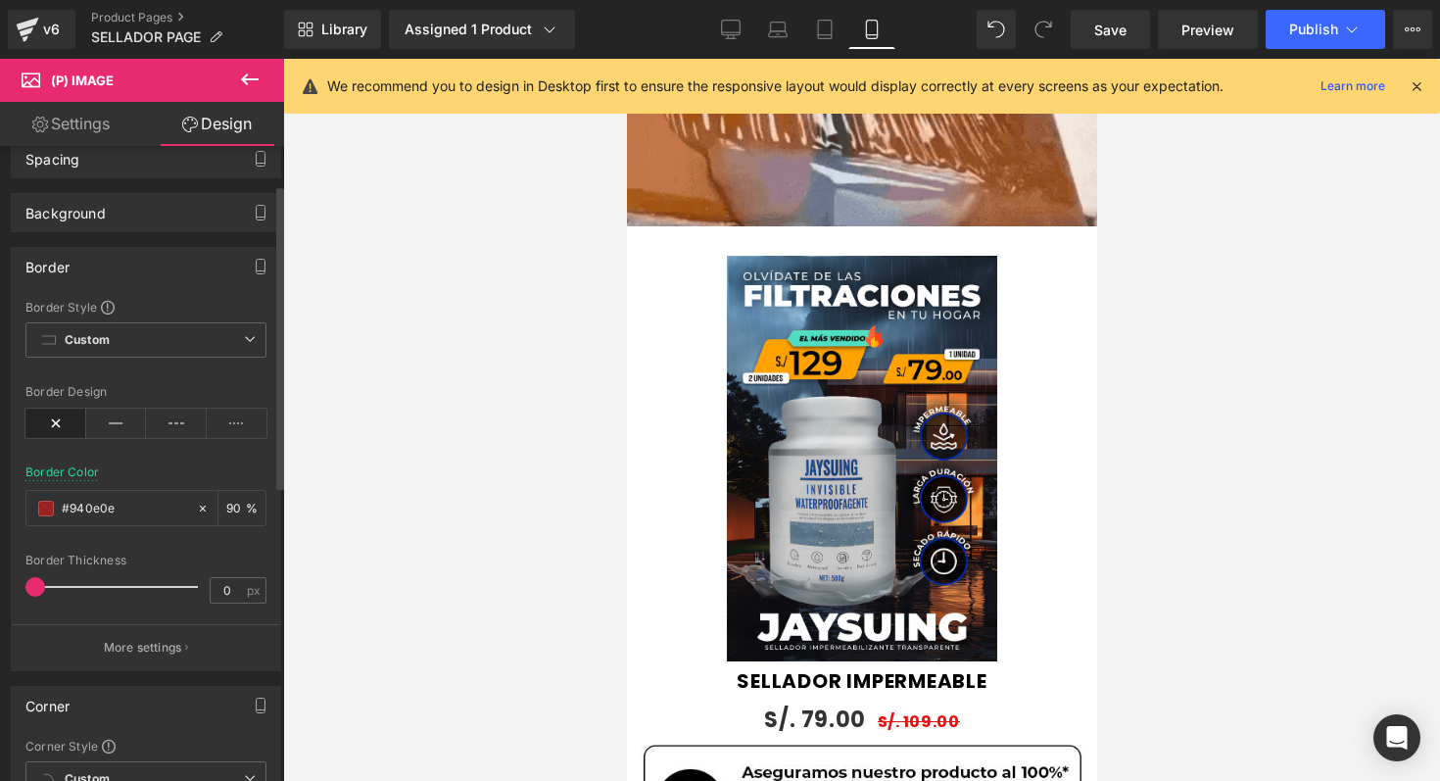
click at [199, 274] on div "Border" at bounding box center [146, 266] width 268 height 37
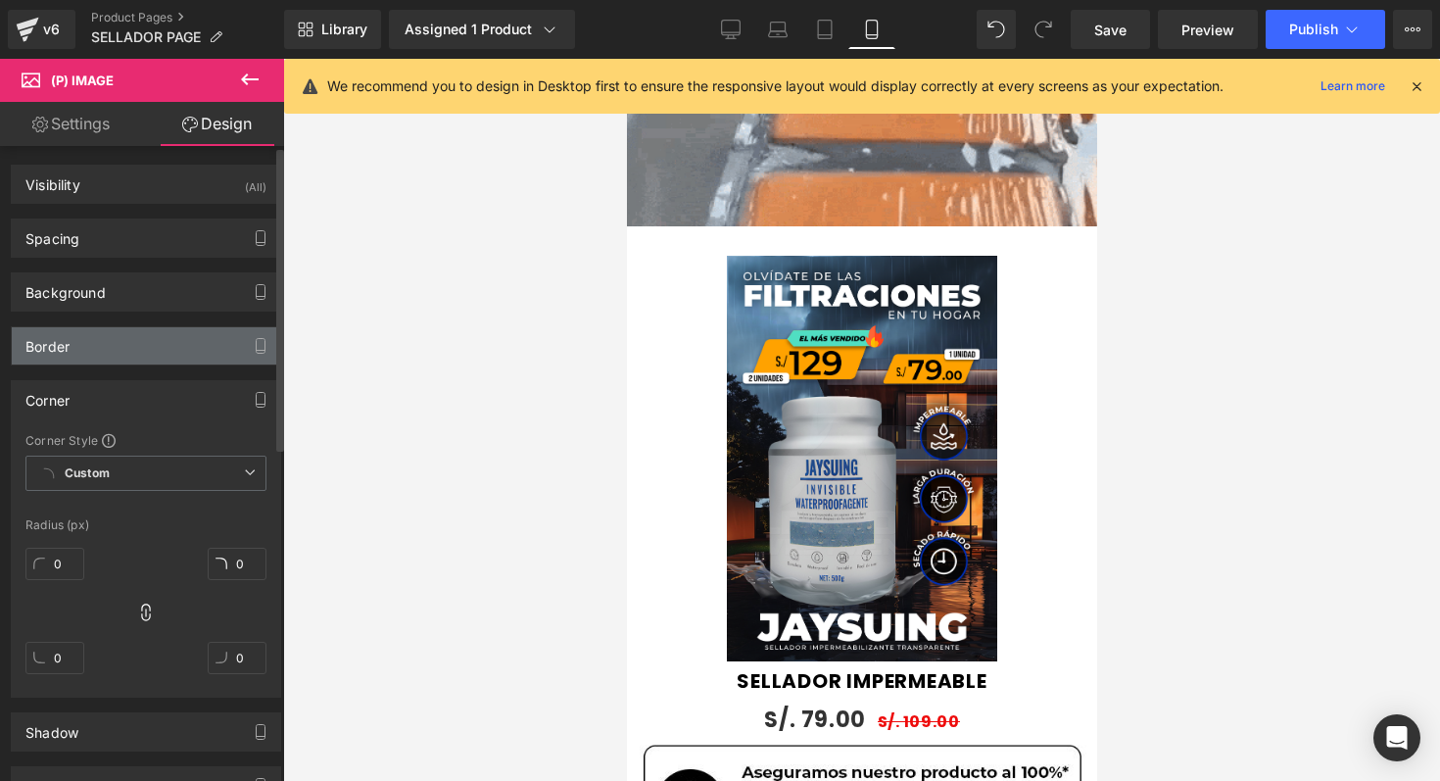
scroll to position [0, 0]
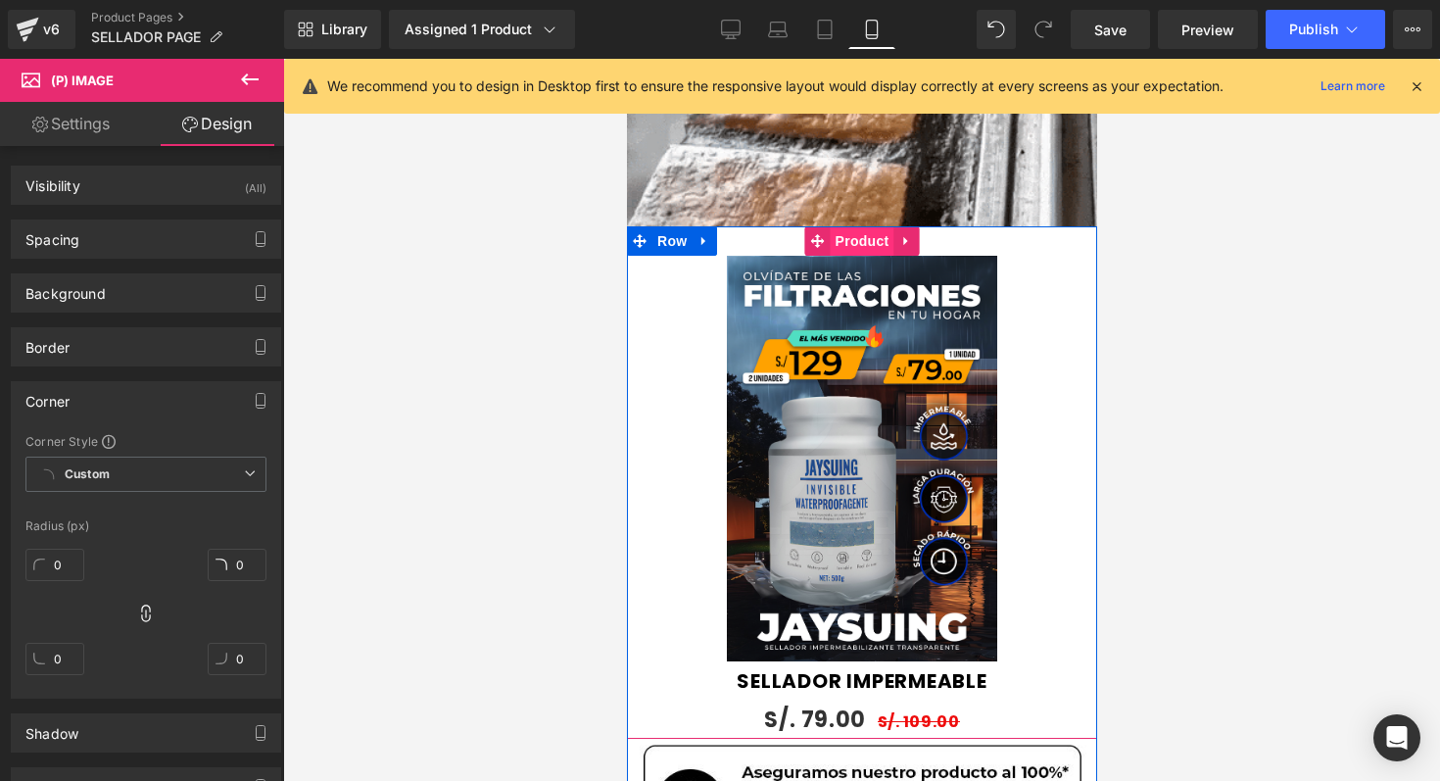
click at [865, 241] on span "Product" at bounding box center [862, 240] width 64 height 29
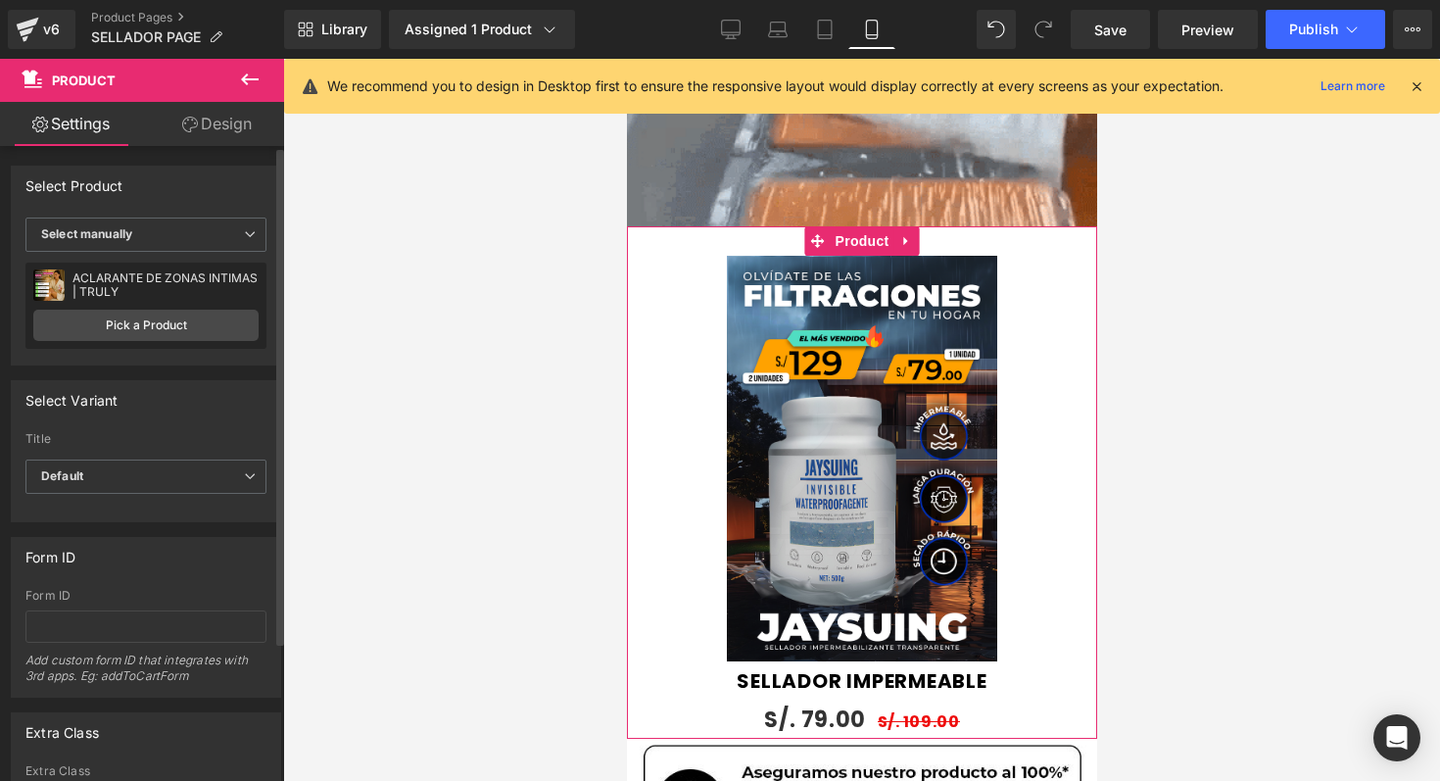
click at [170, 377] on div "Select Variant auto Title Default Default Title Default Default Default Title" at bounding box center [146, 443] width 293 height 157
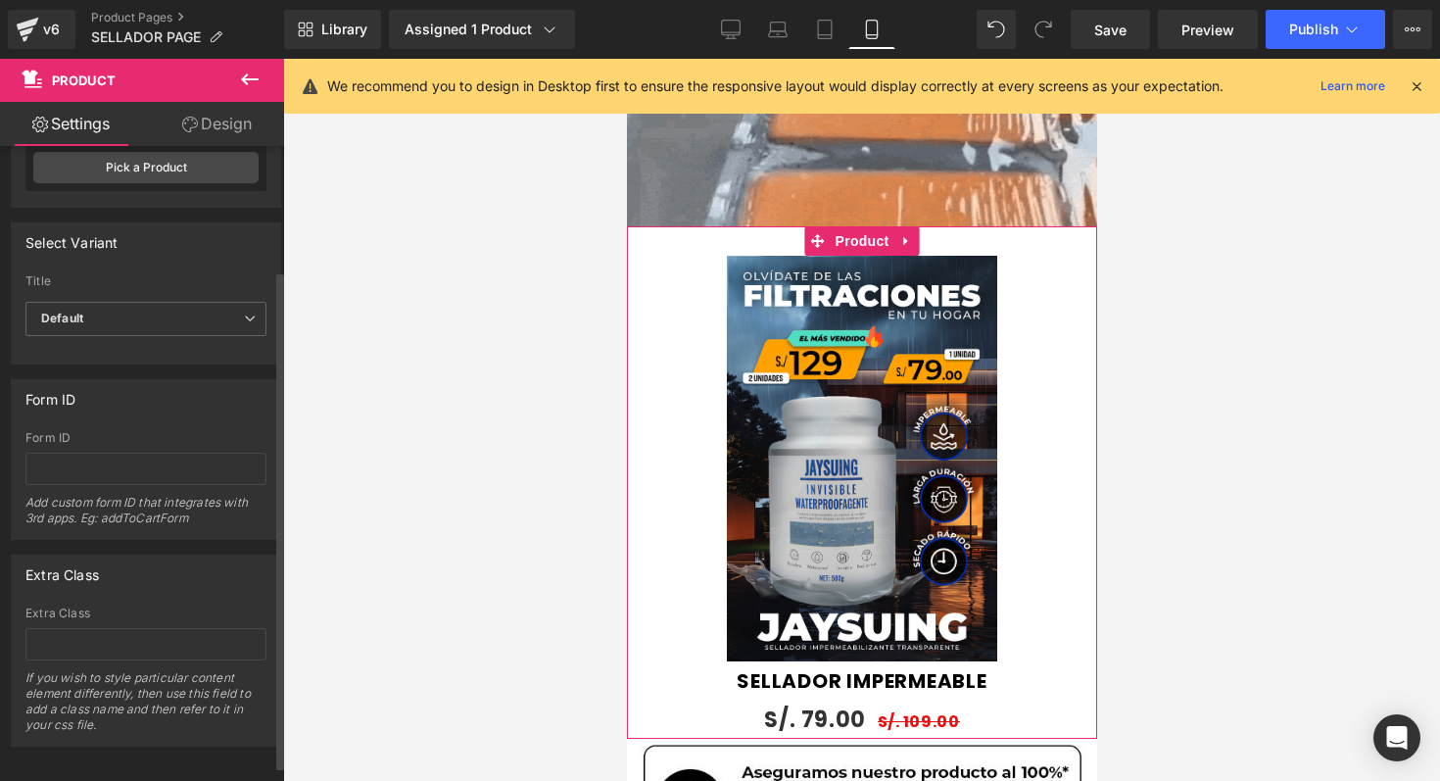
scroll to position [161, 0]
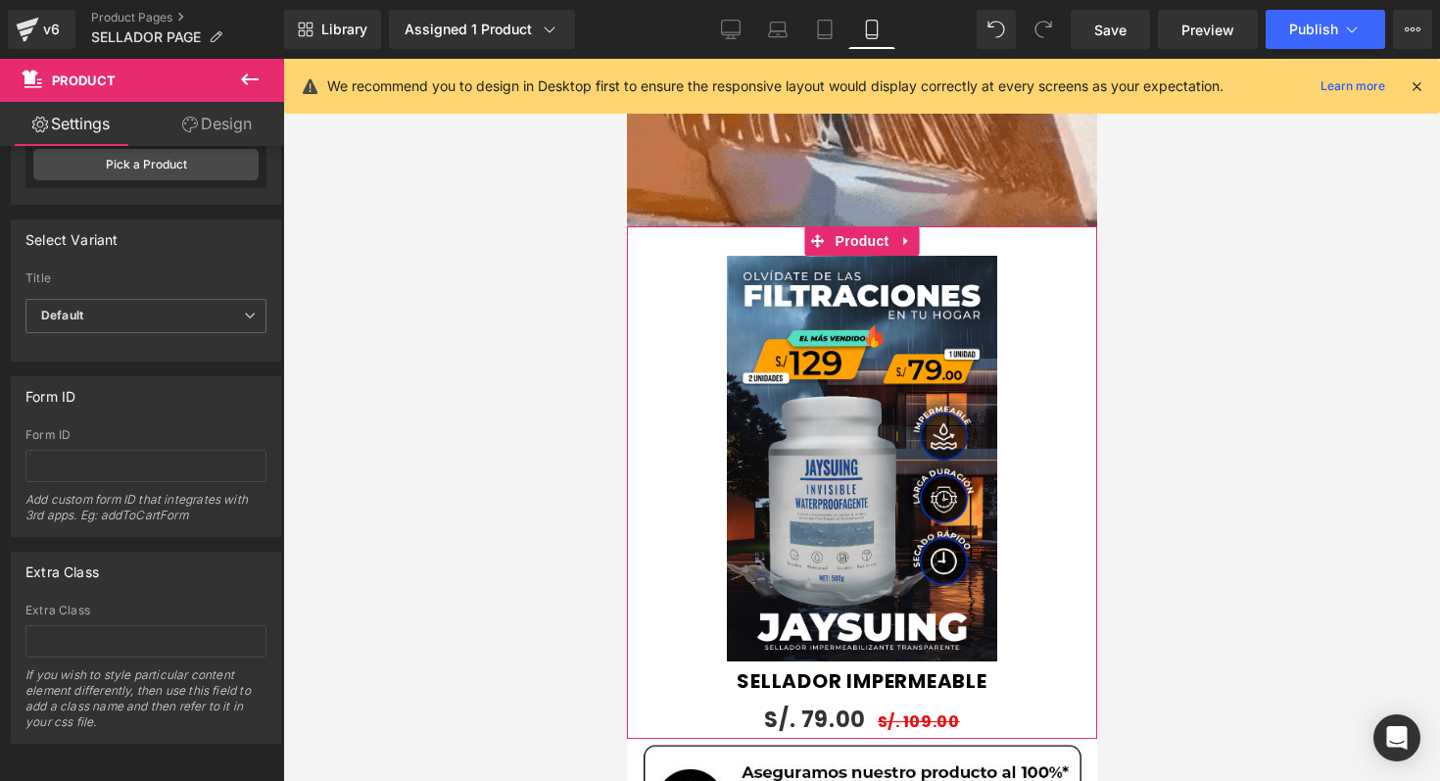
click at [236, 128] on link "Design" at bounding box center [217, 124] width 142 height 44
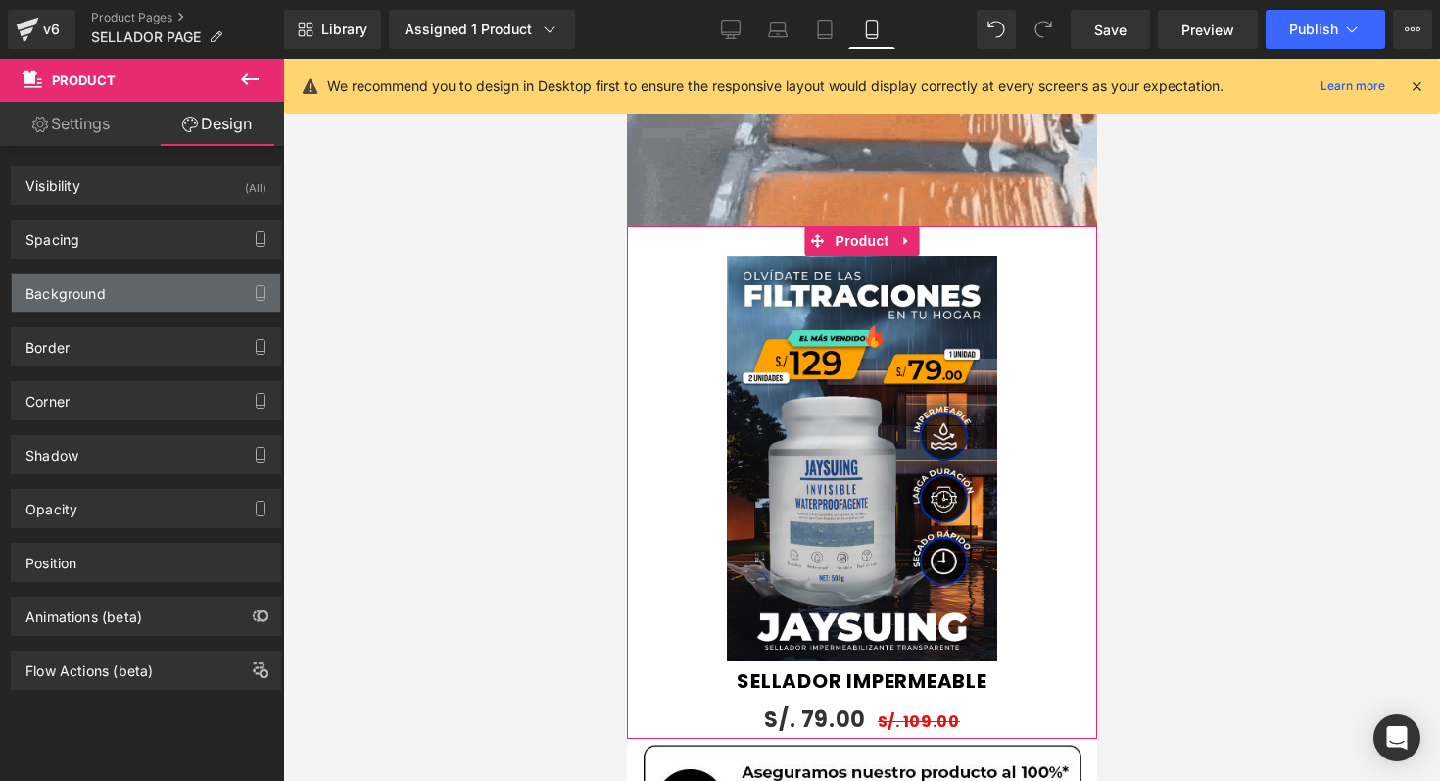
click at [216, 291] on div "Background" at bounding box center [146, 292] width 268 height 37
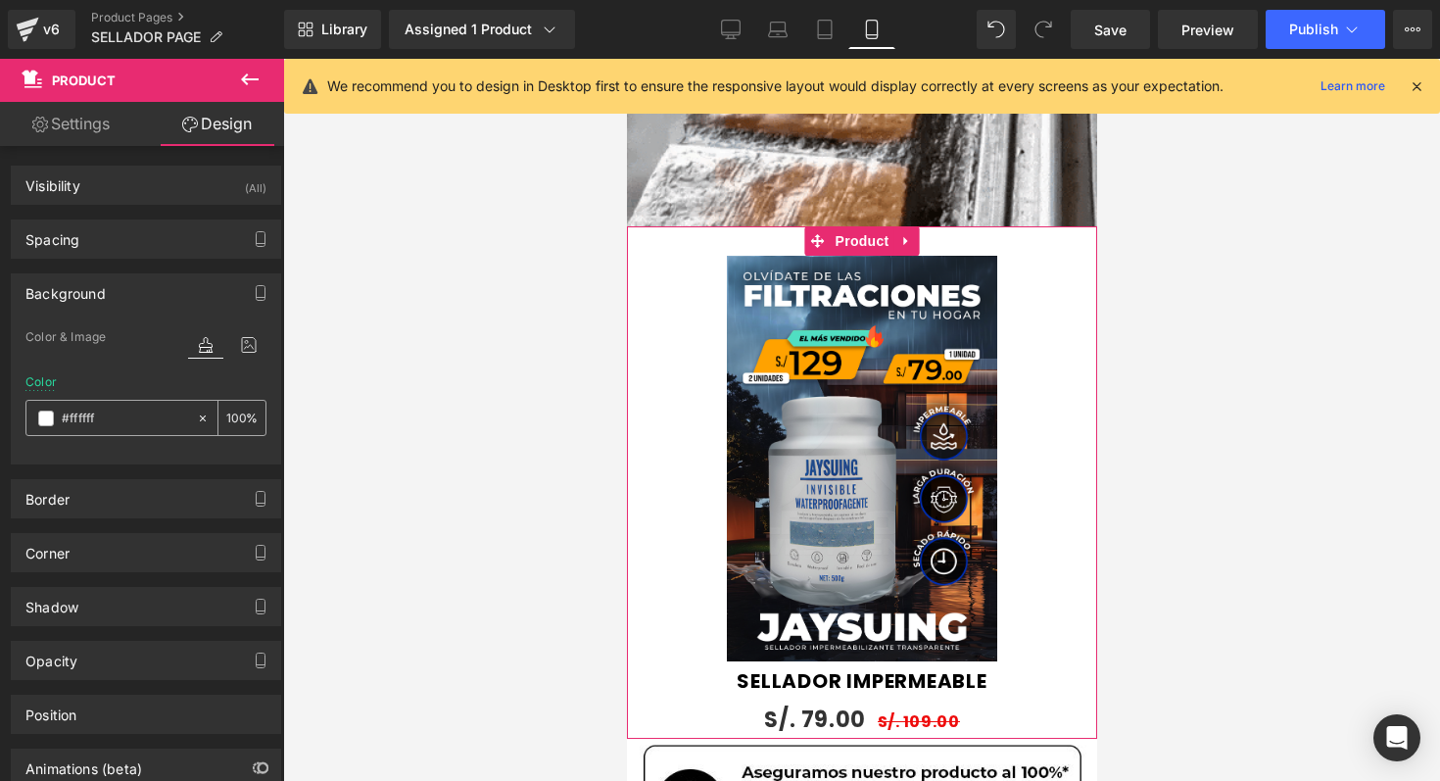
click at [58, 421] on div "#ffffff" at bounding box center [111, 418] width 170 height 34
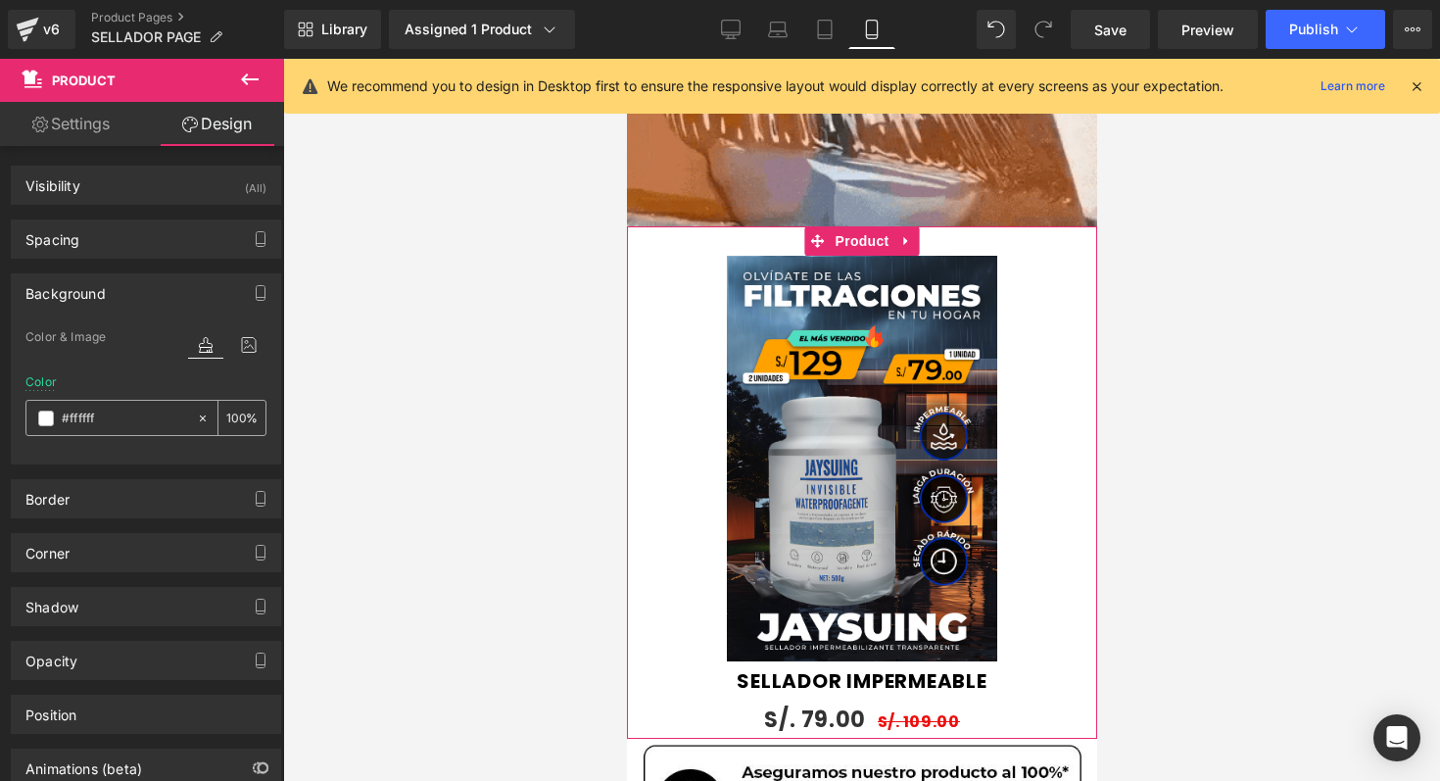
click at [48, 421] on span at bounding box center [46, 419] width 16 height 16
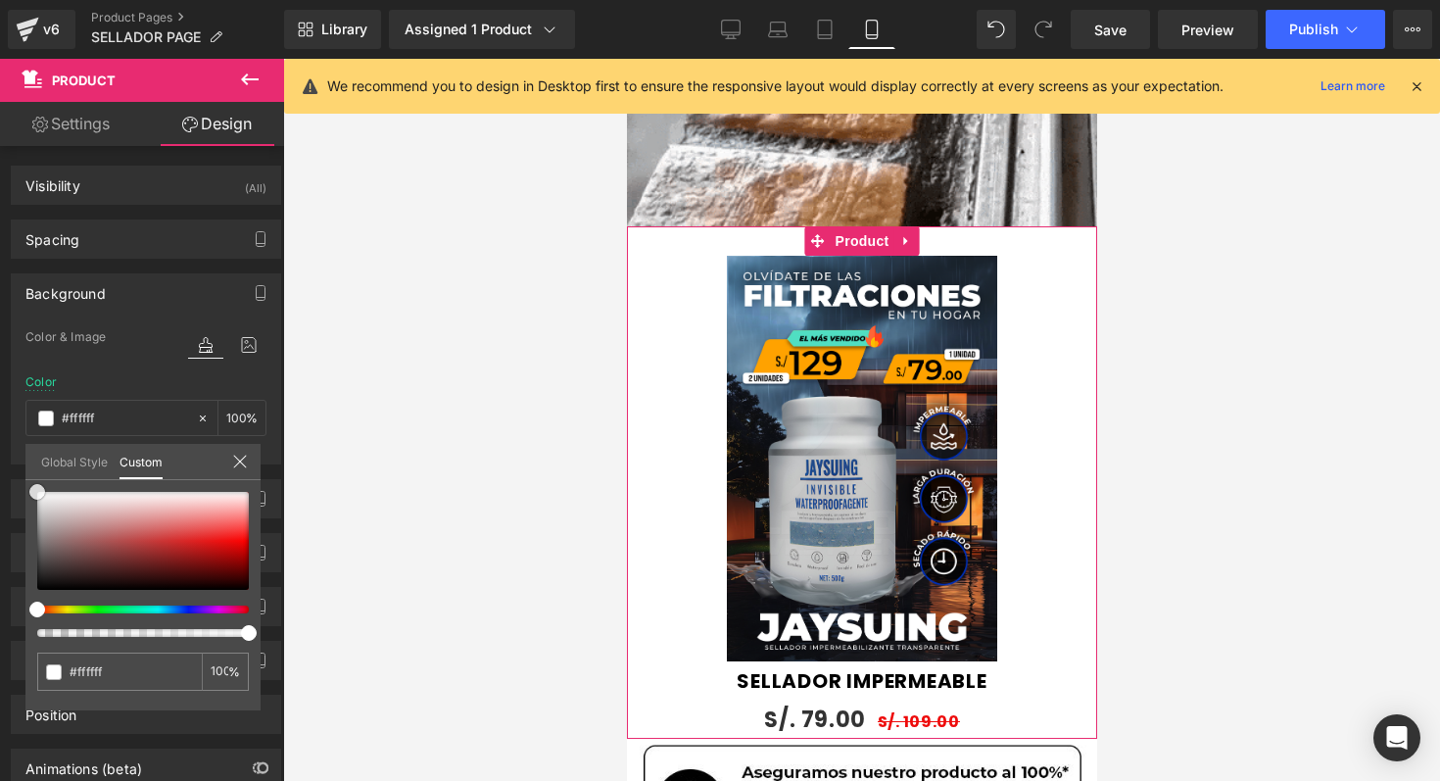
type input "#151313"
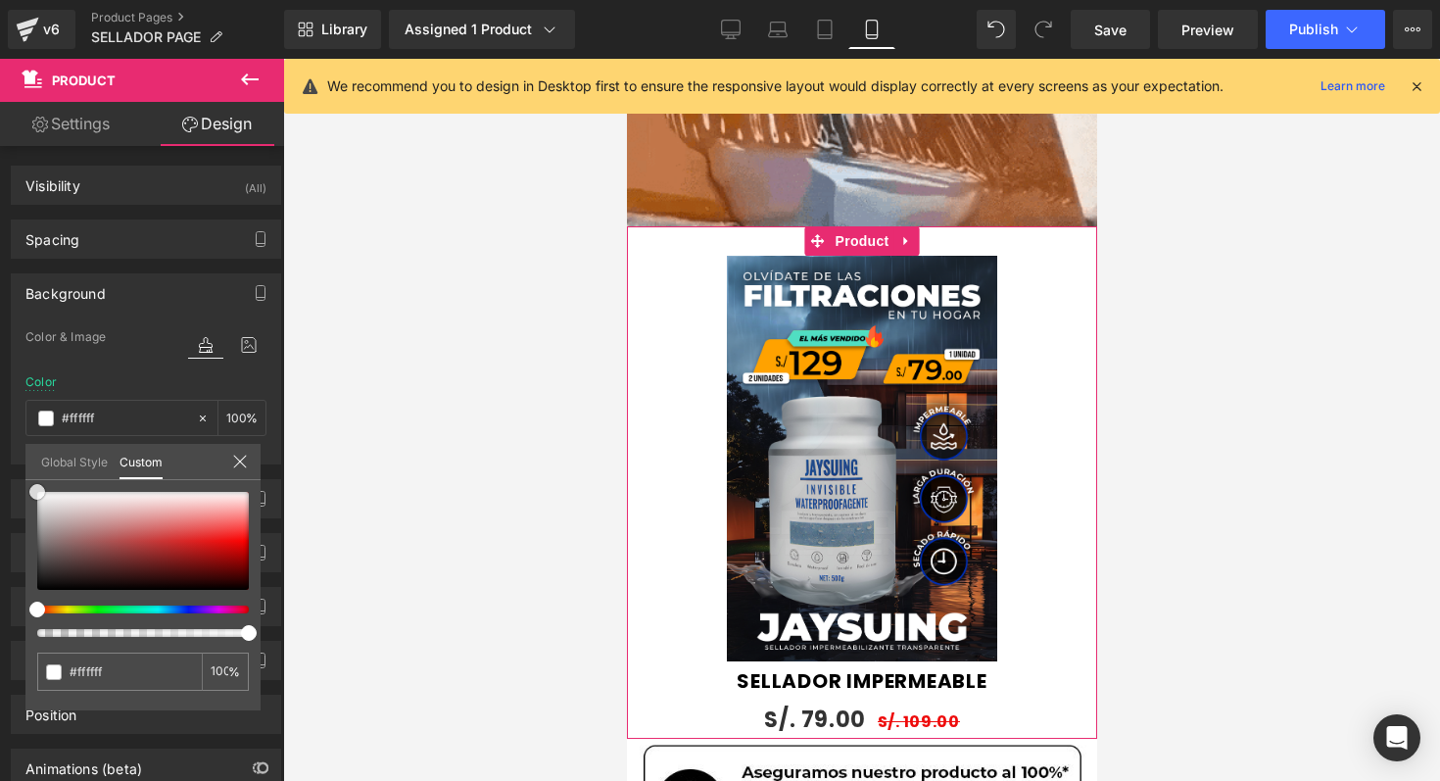
type input "#151313"
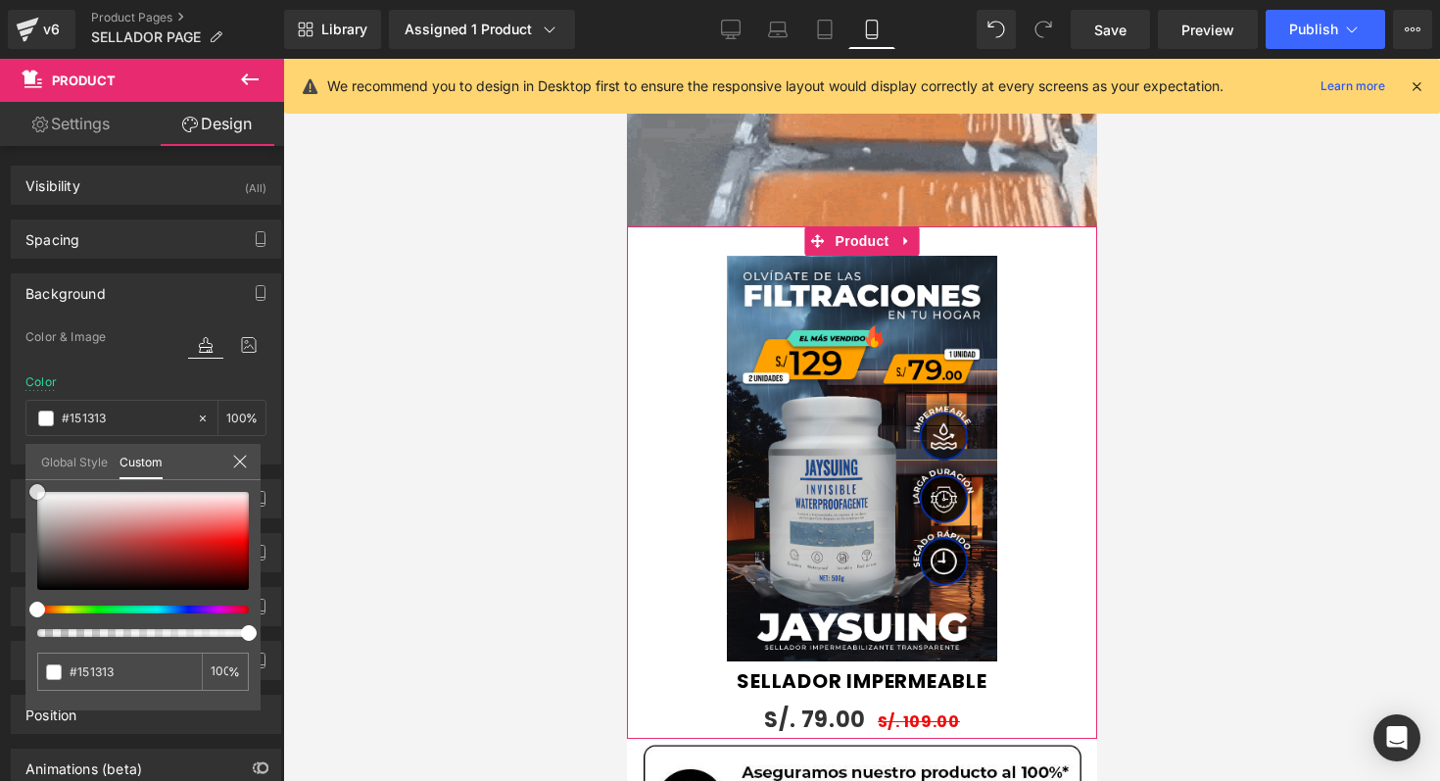
click at [45, 582] on div at bounding box center [143, 541] width 212 height 98
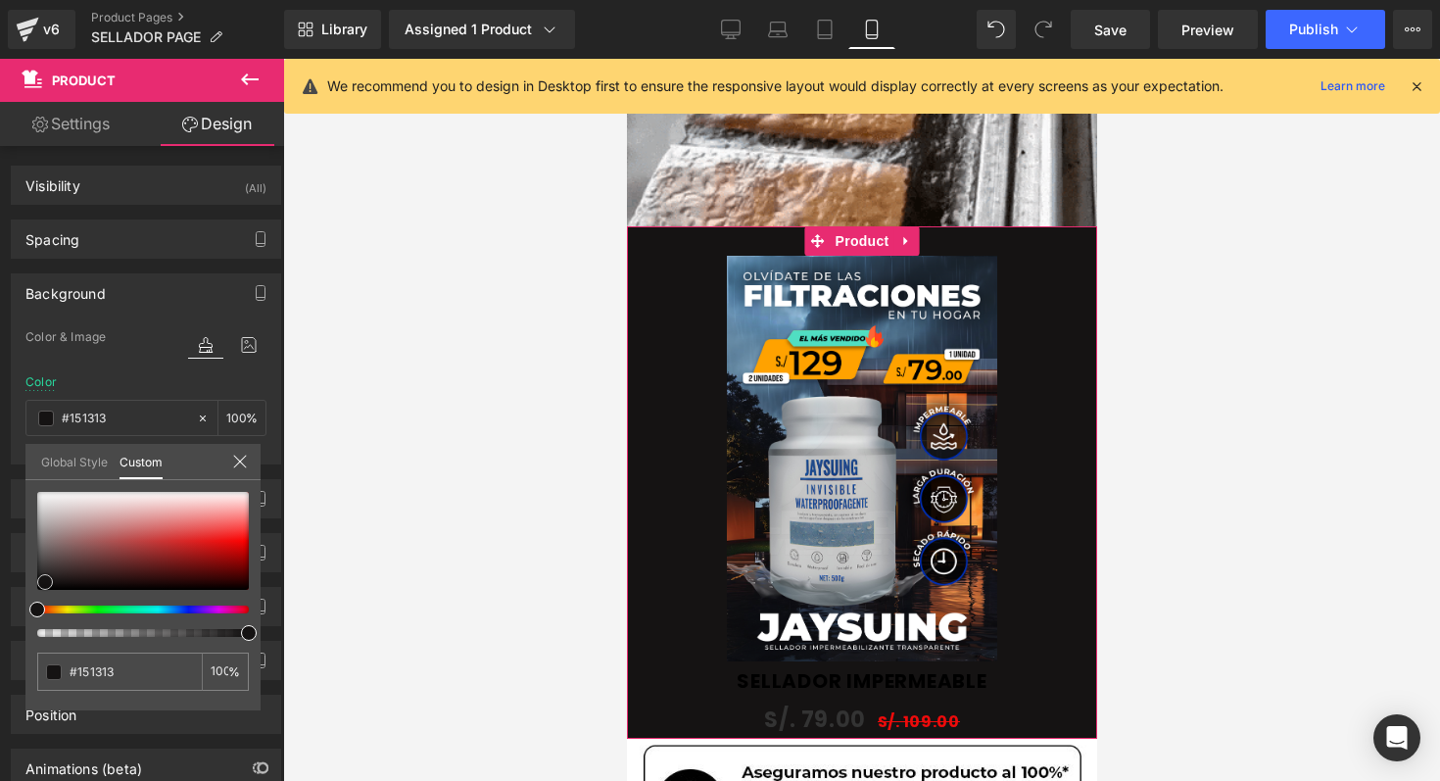
type input "#181515"
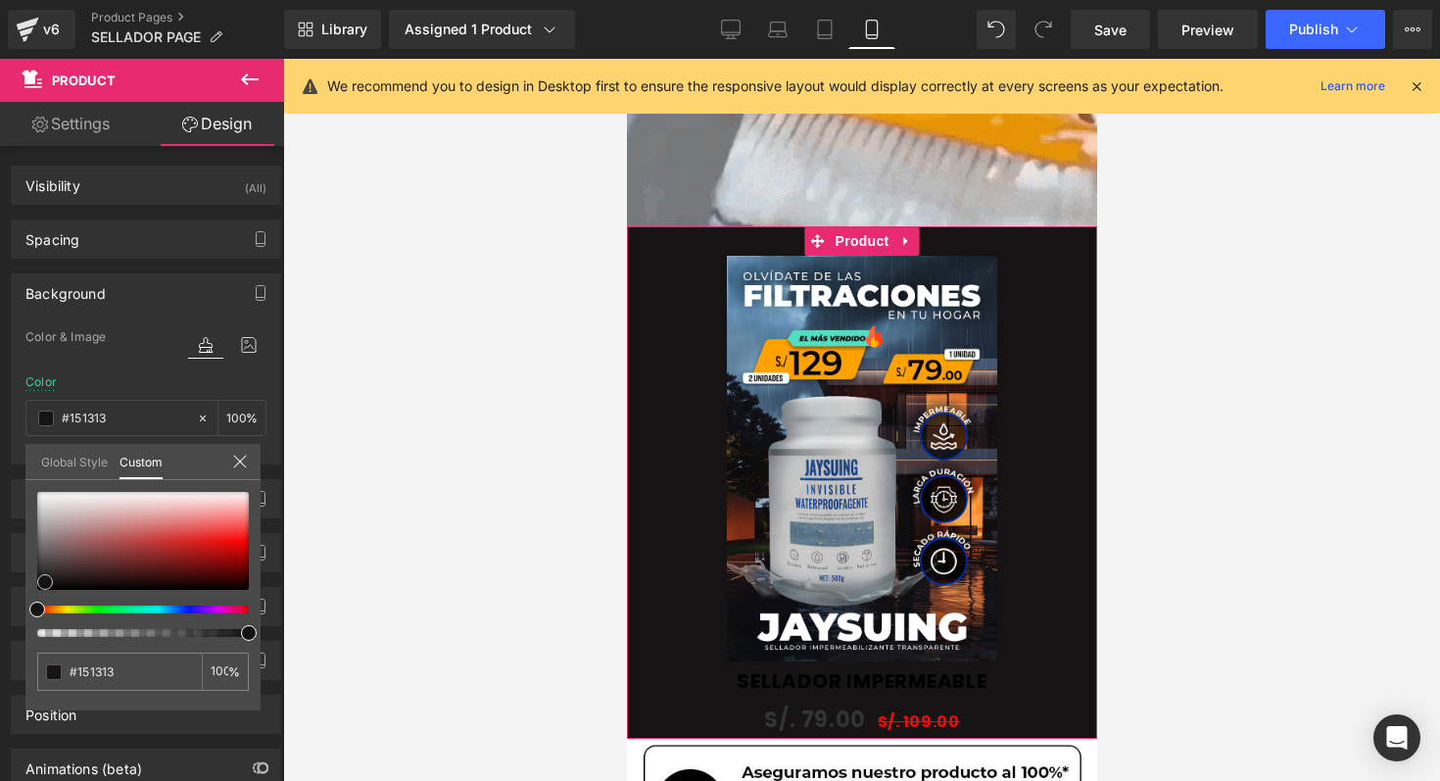
type input "#181515"
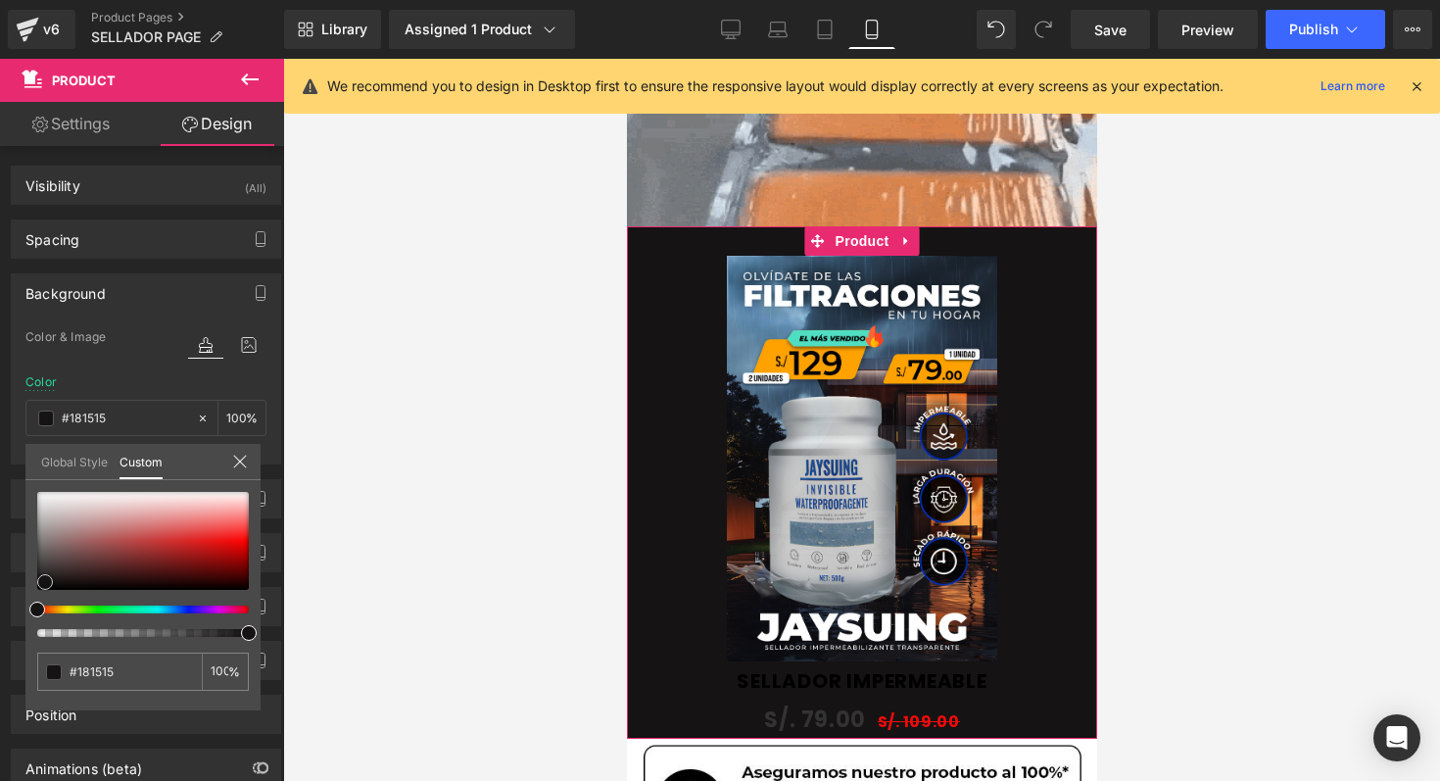
type input "#332d2d"
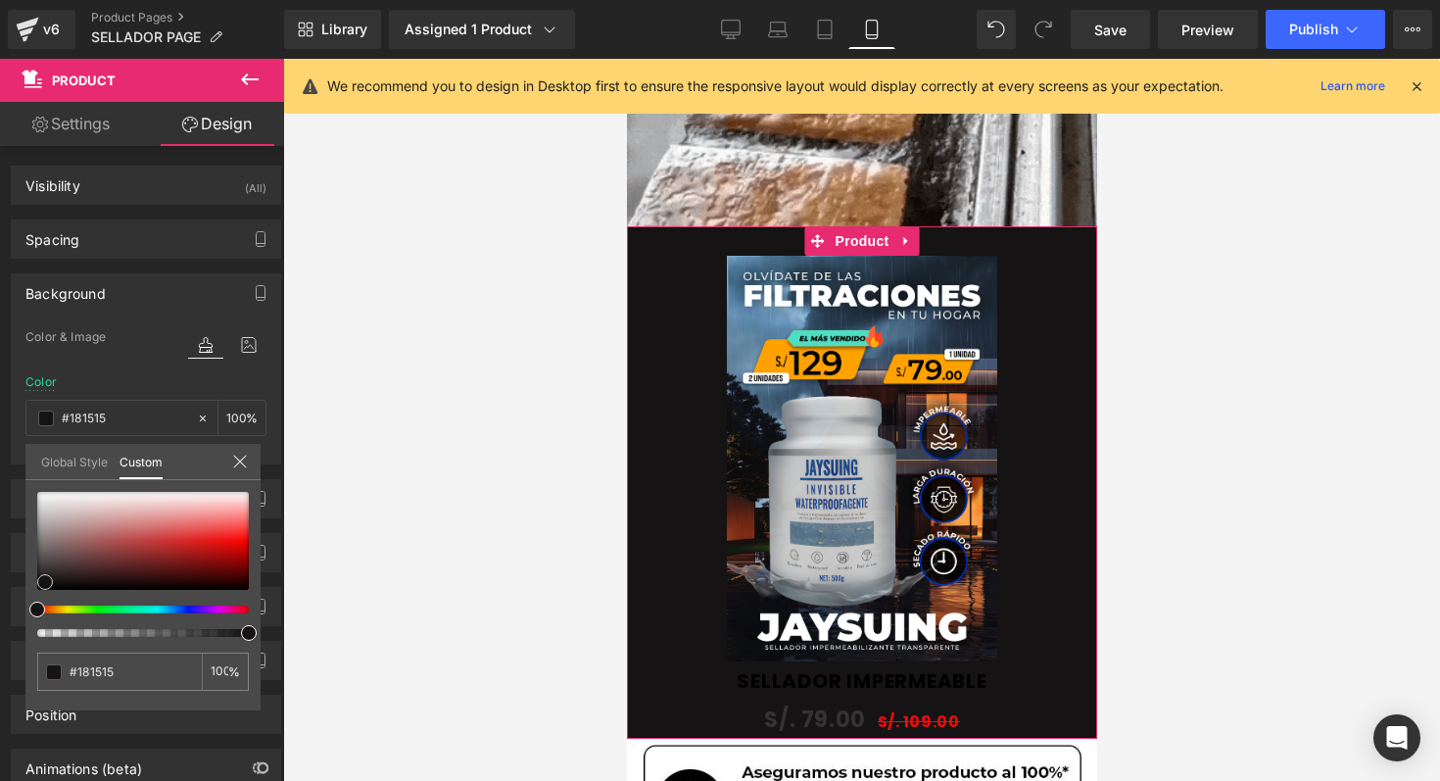
type input "#332d2d"
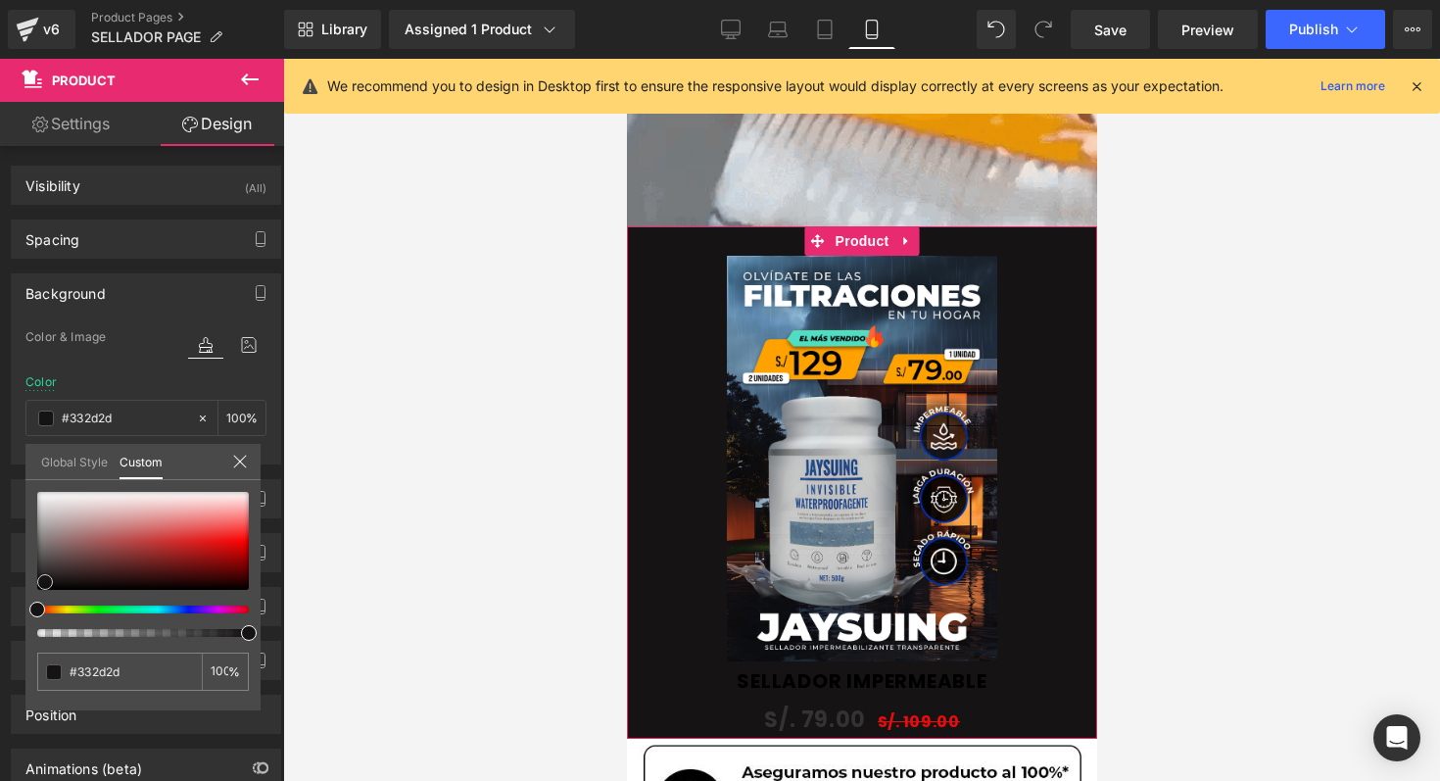
type input "#765a5a"
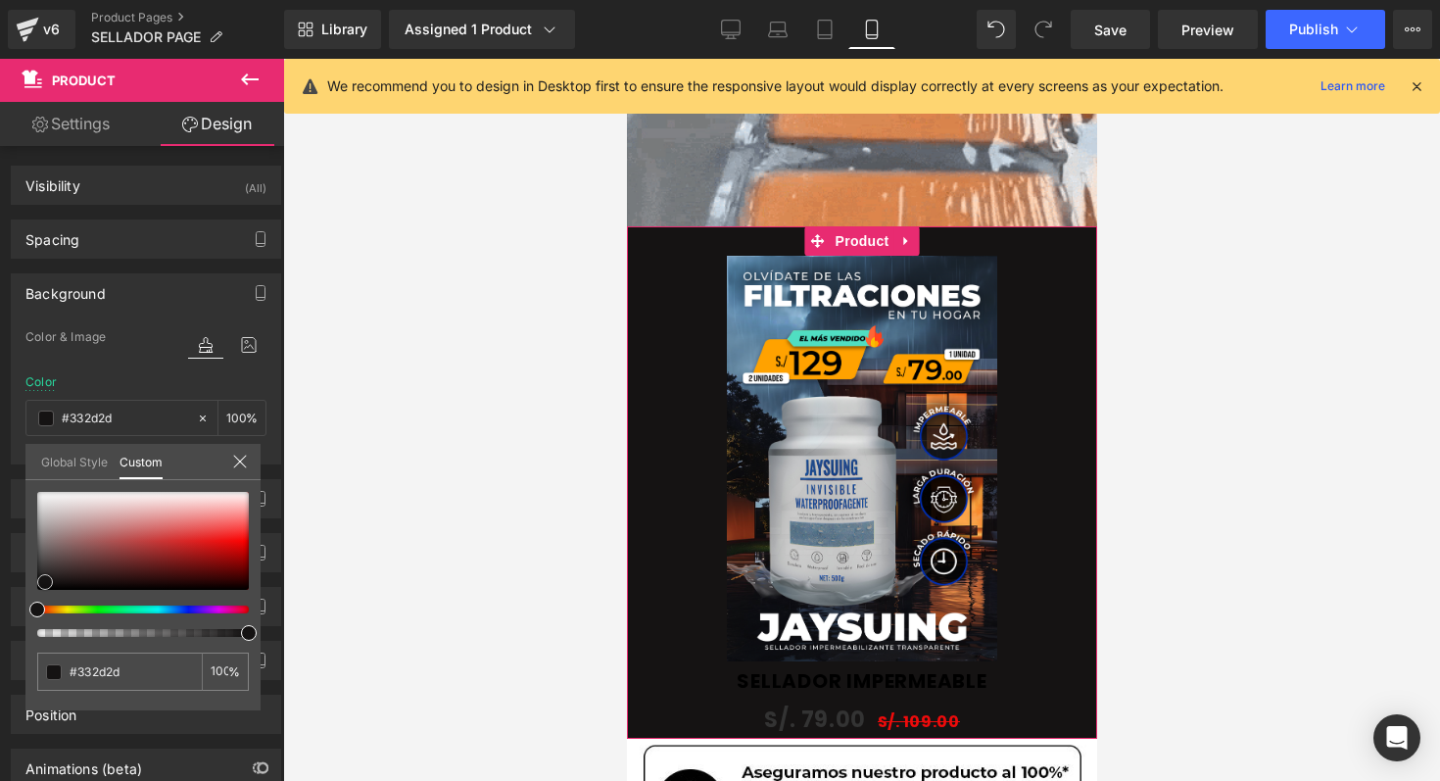
type input "#765a5a"
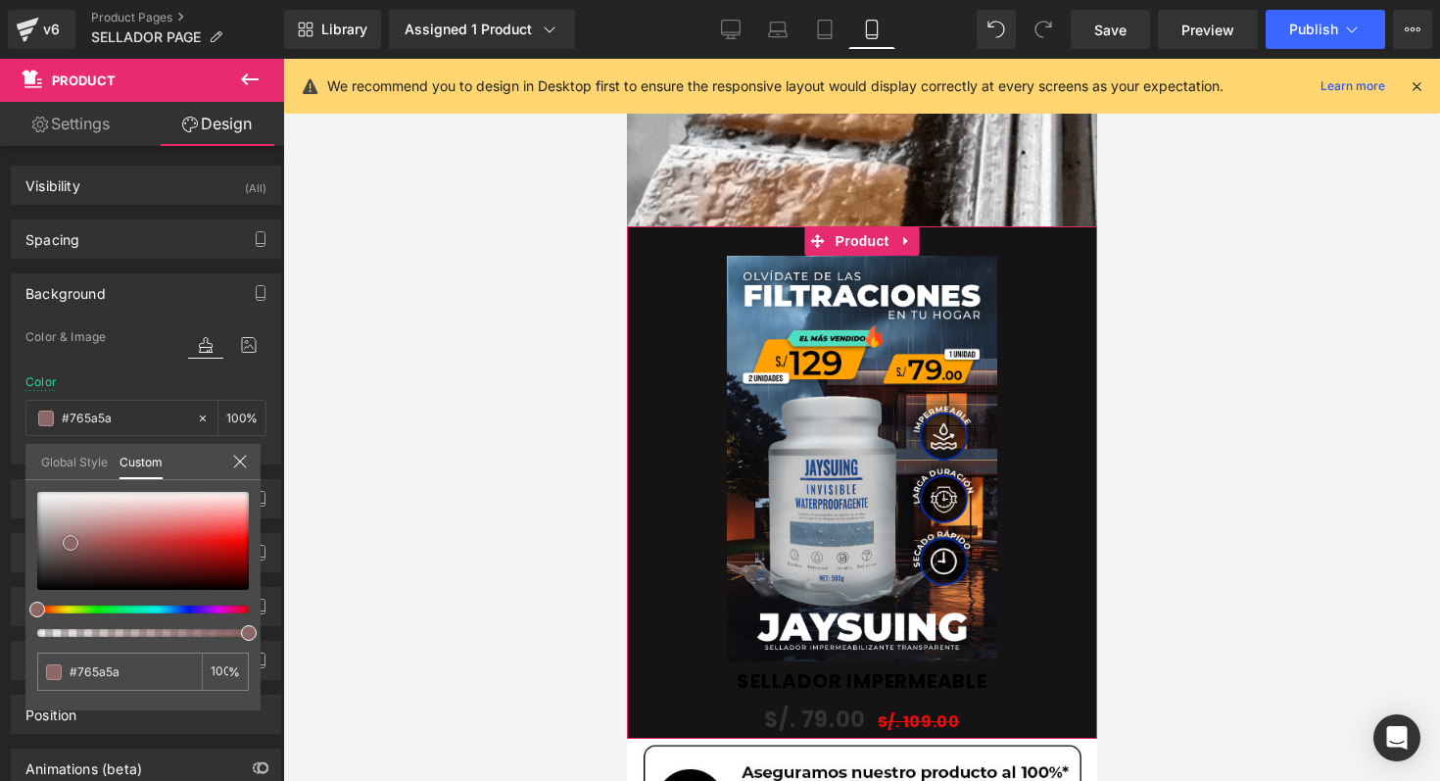
type input "#9e7474"
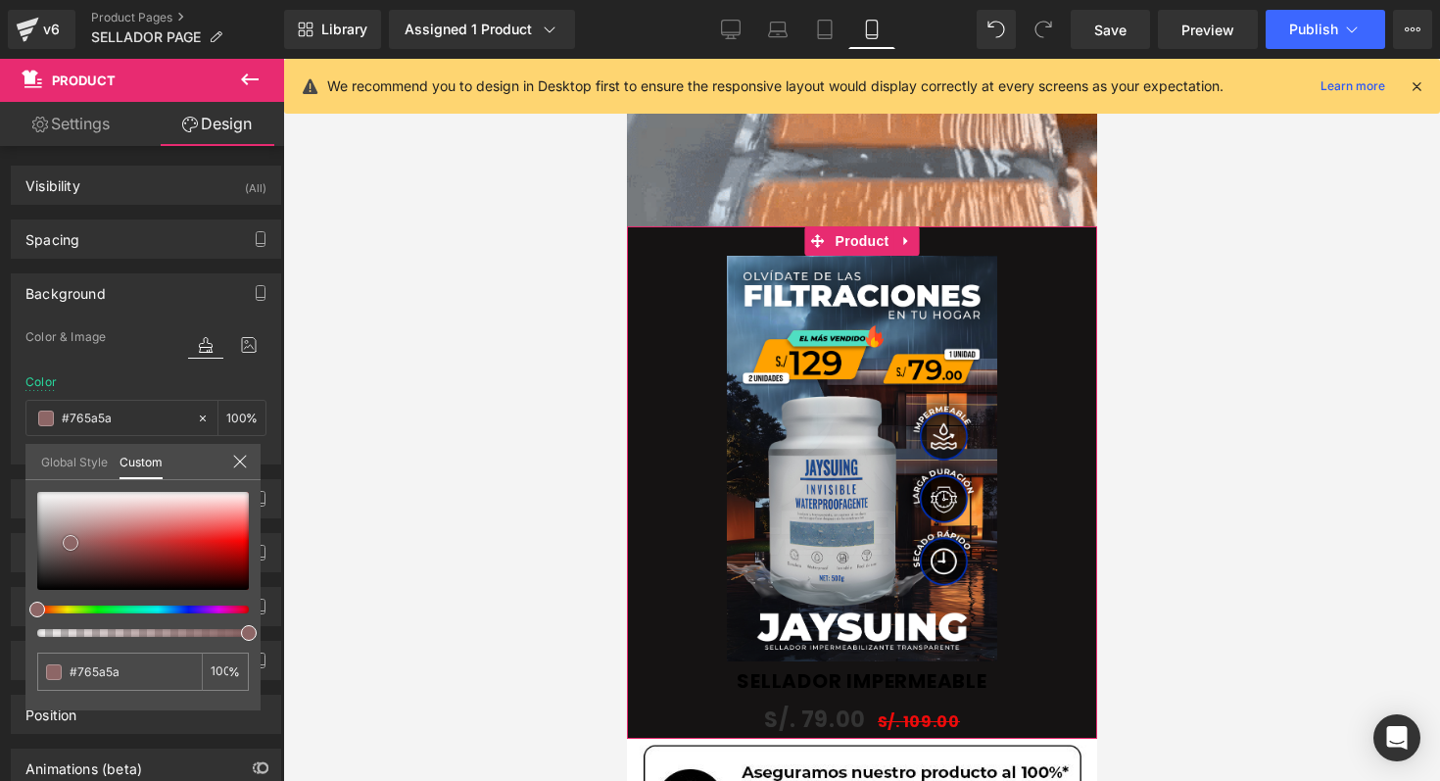
type input "#9e7474"
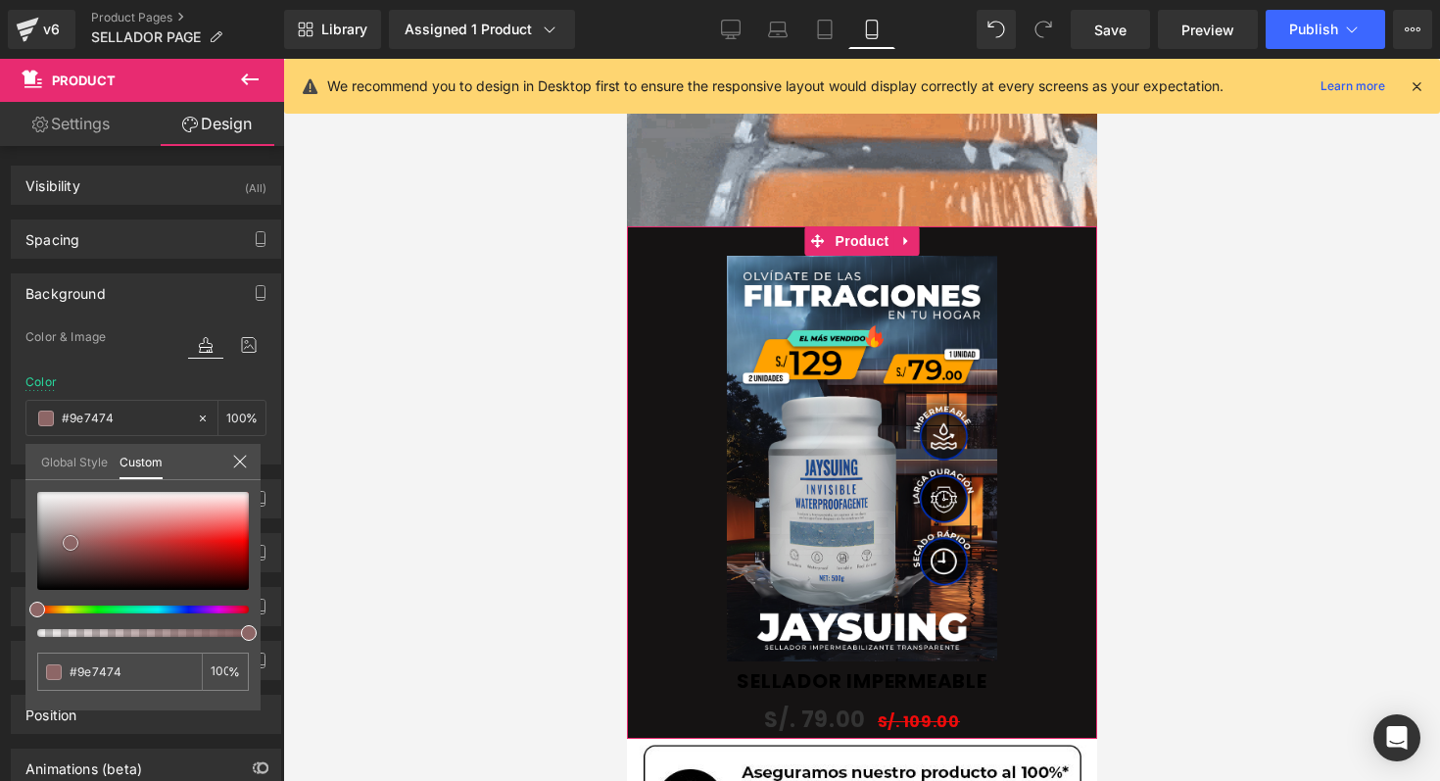
type input "#b28989"
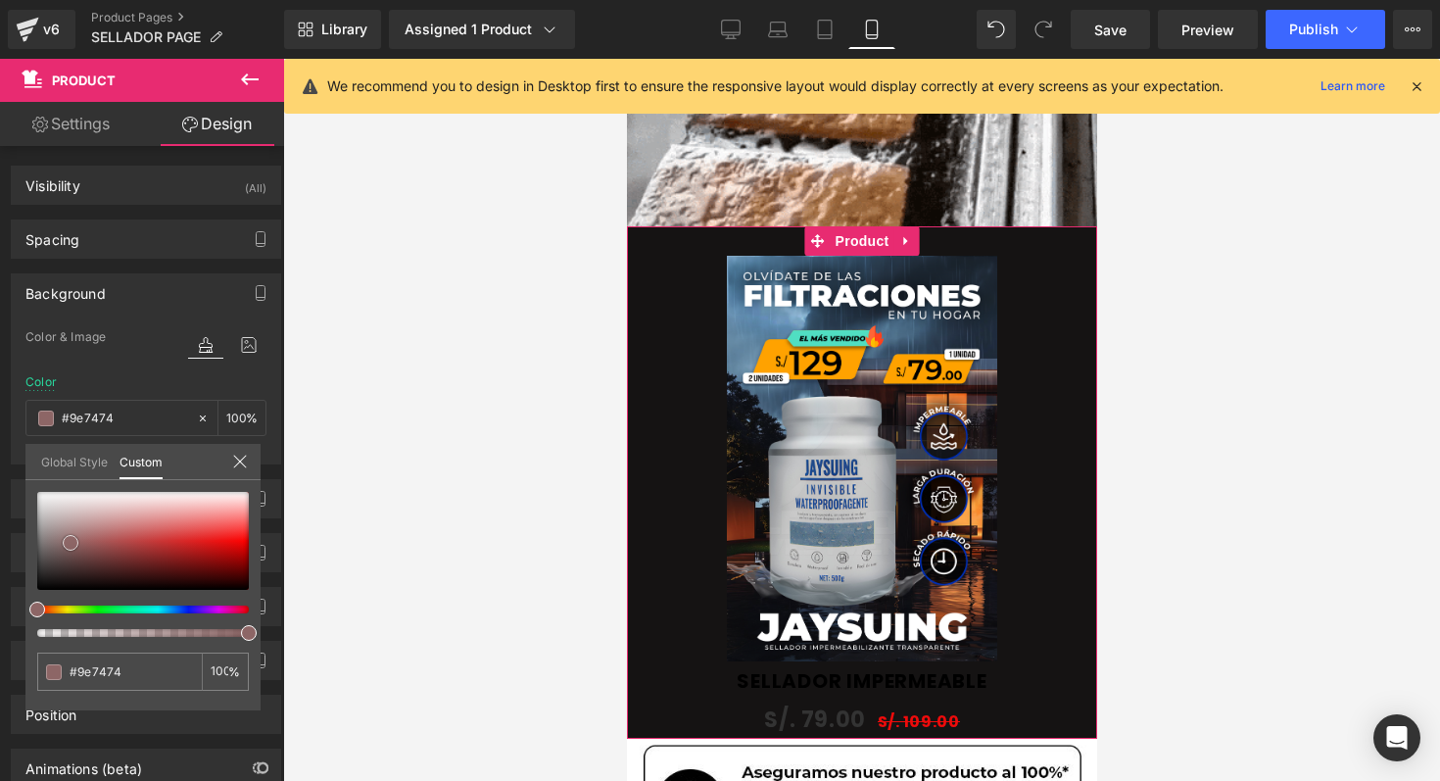
type input "#b28989"
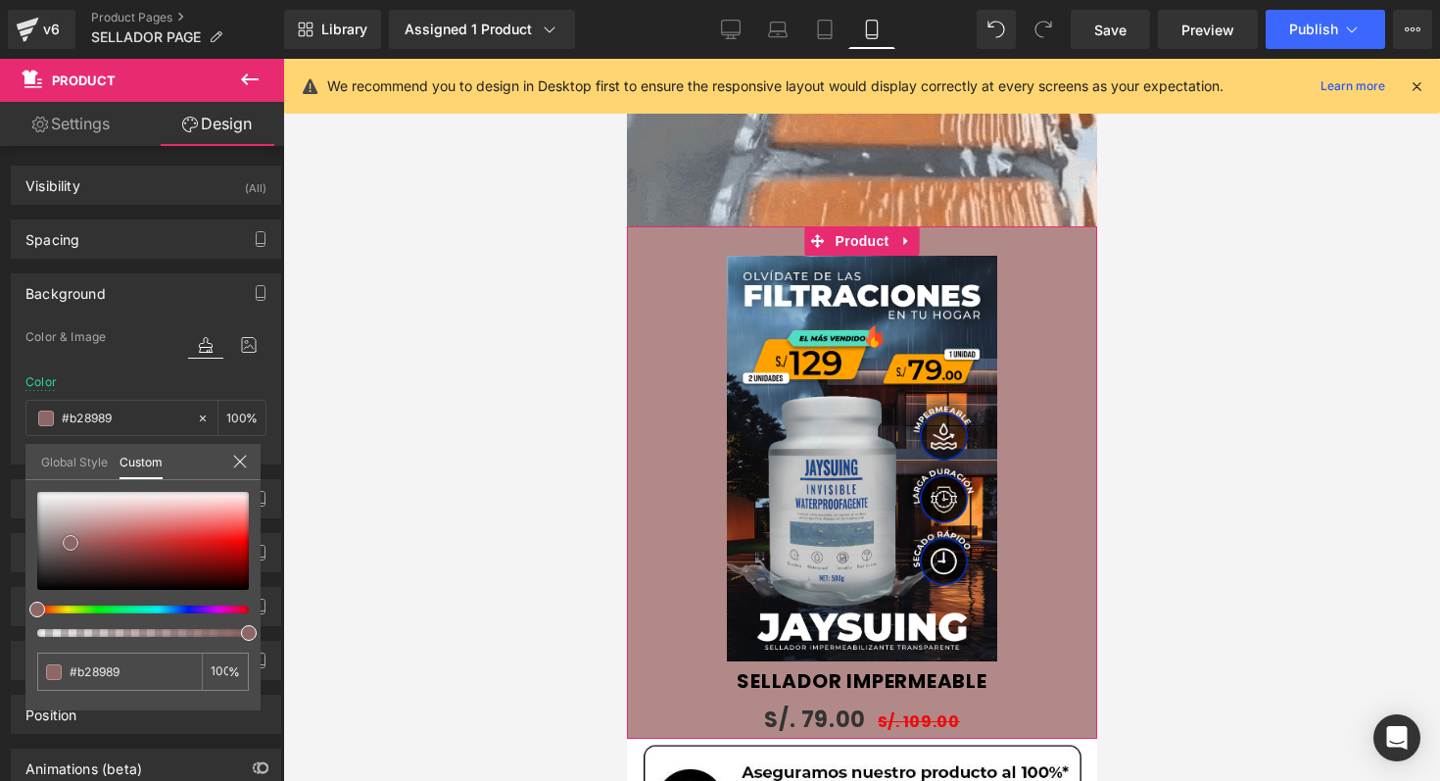
type input "#b99292"
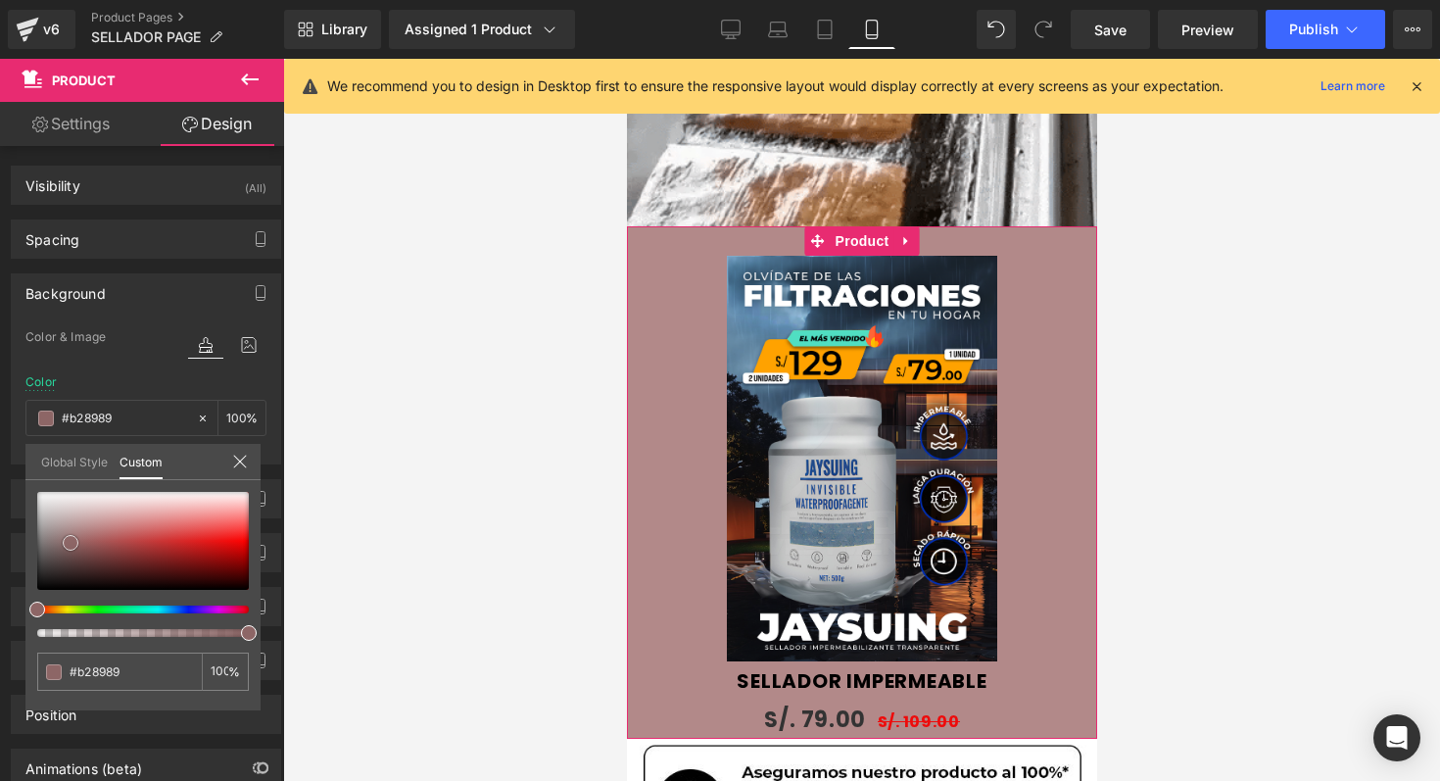
type input "#b99292"
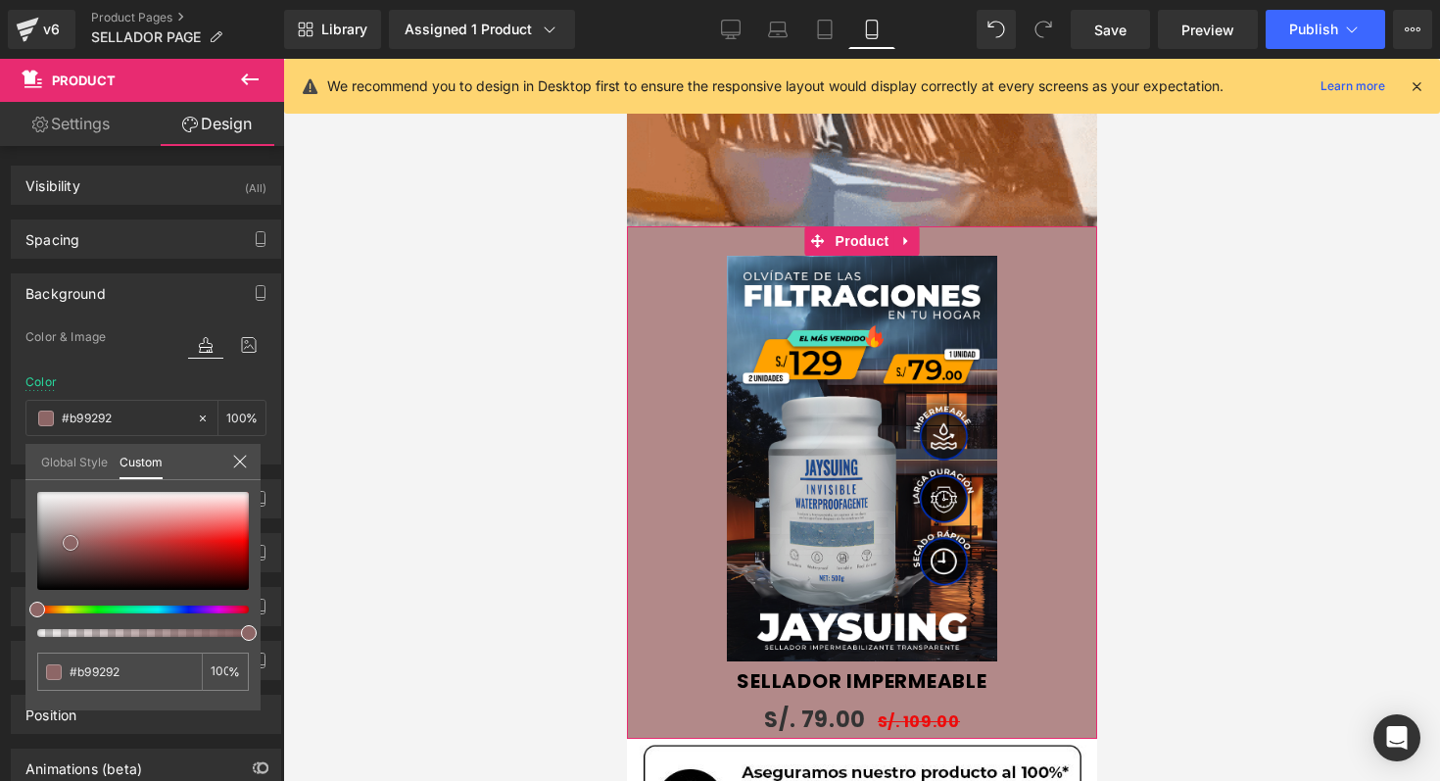
type input "#c09a9a"
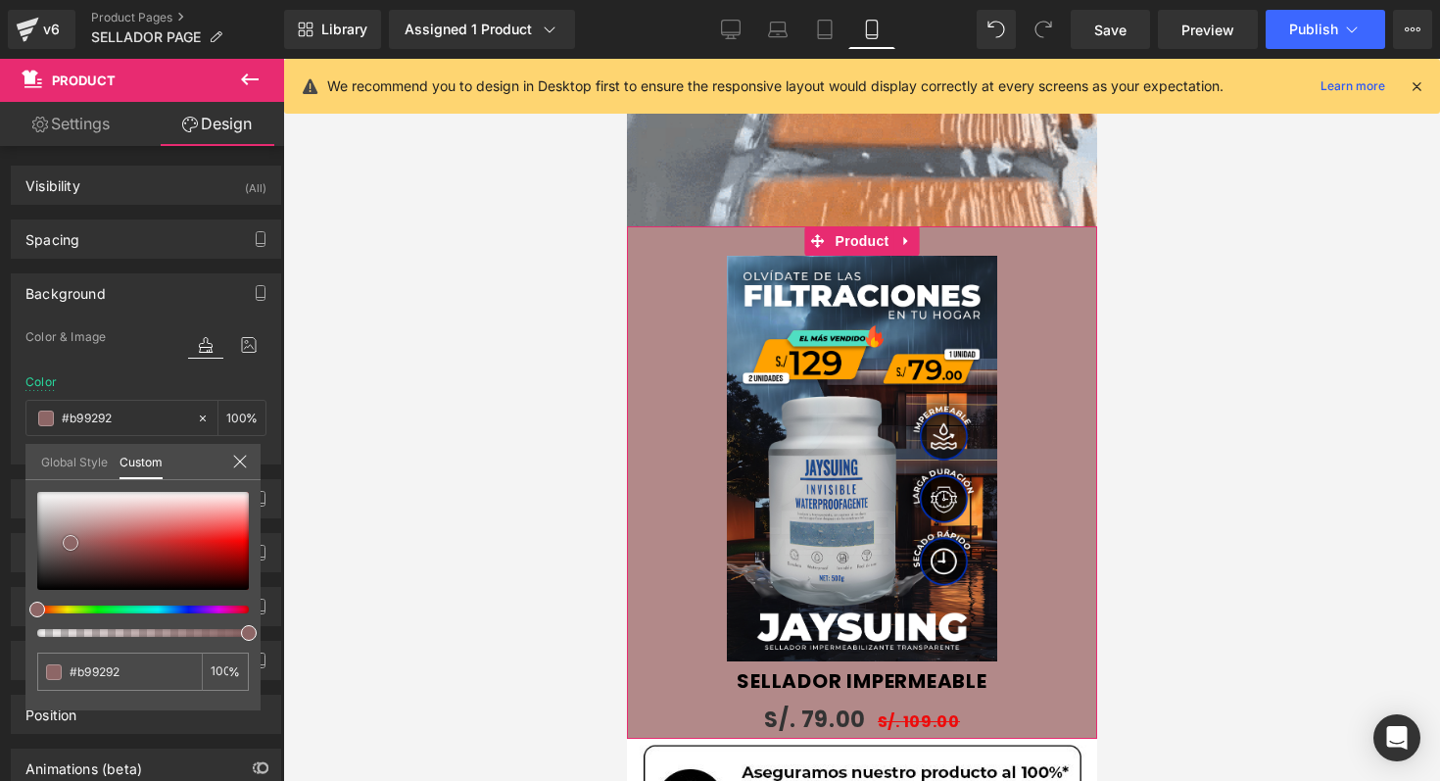
type input "#c09a9a"
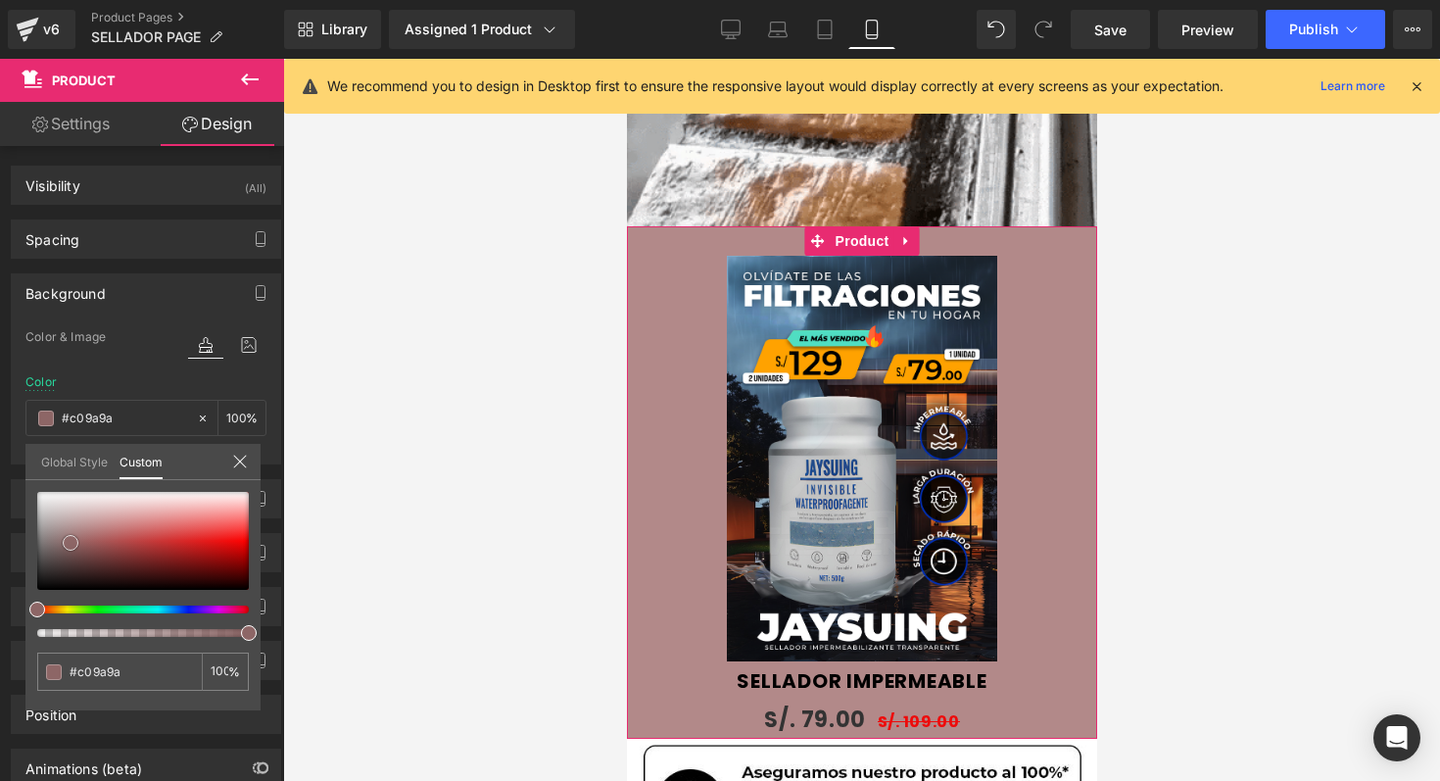
type input "#c29d9d"
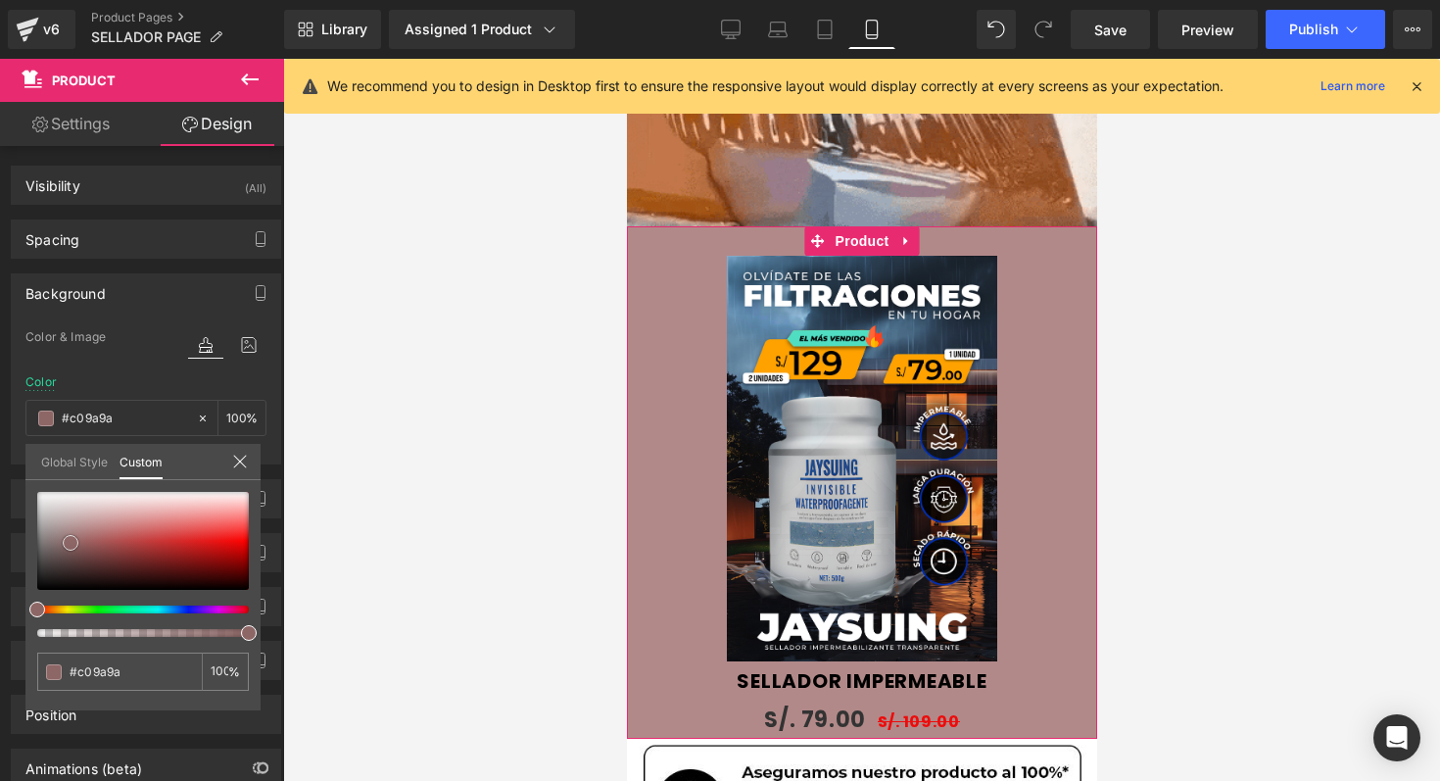
type input "#c29d9d"
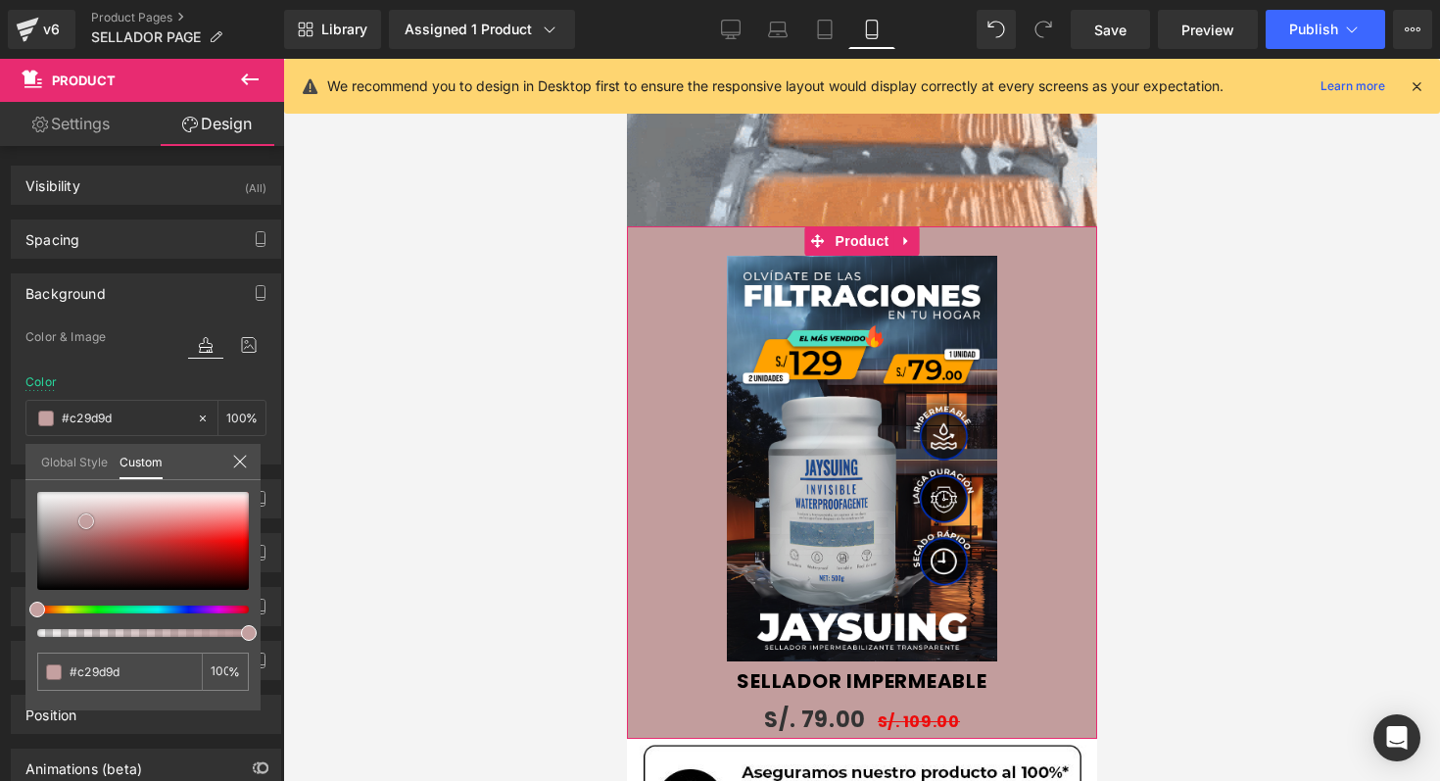
type input "#c4a0a0"
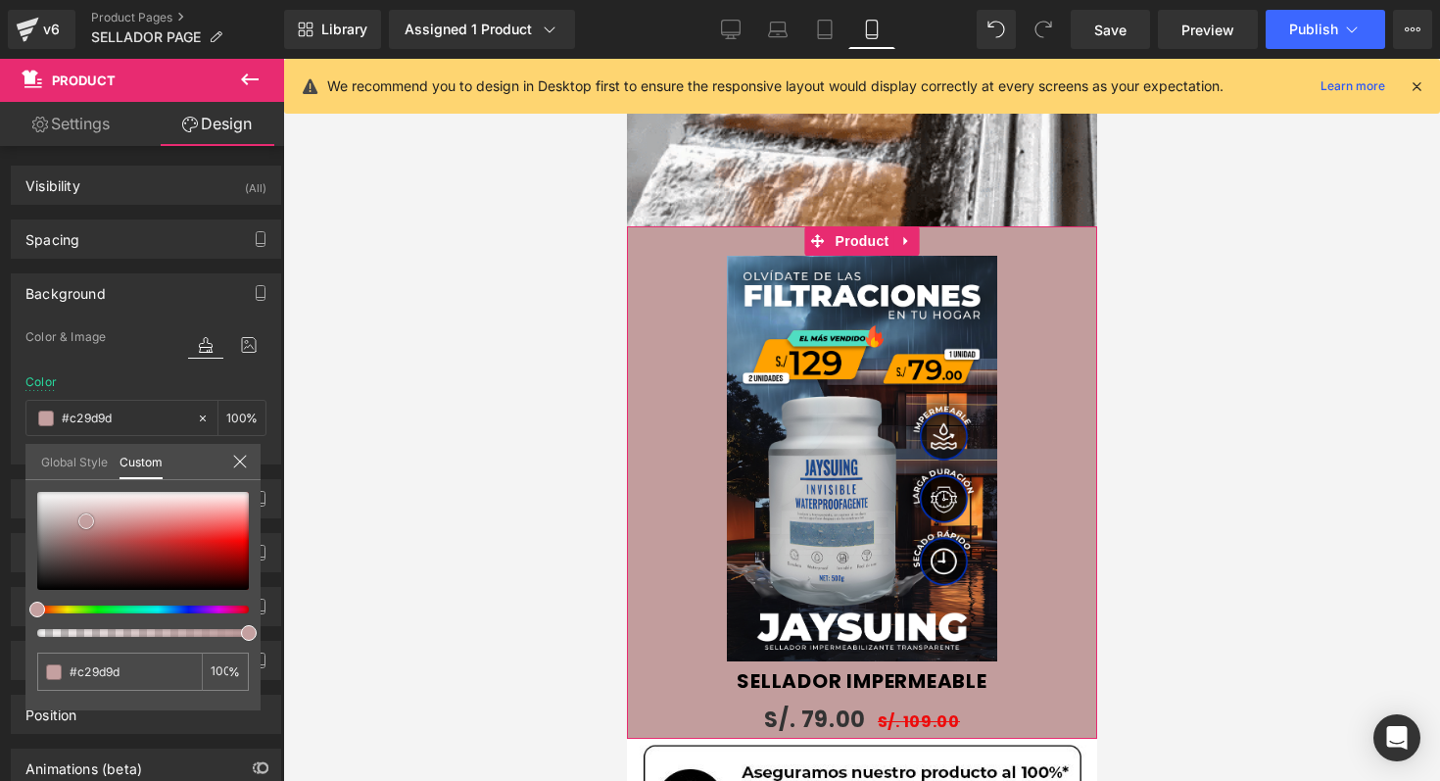
type input "#c4a0a0"
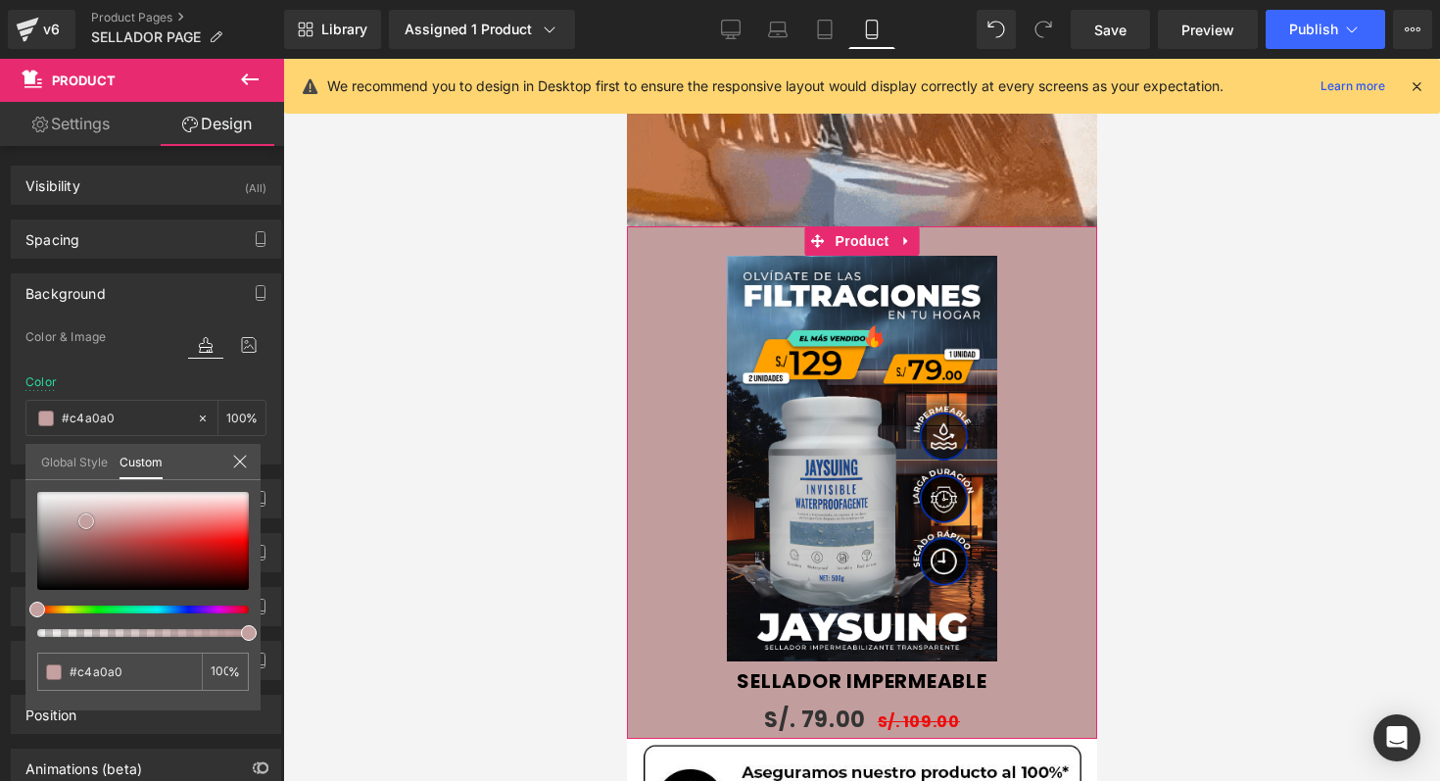
type input "#c6a4a4"
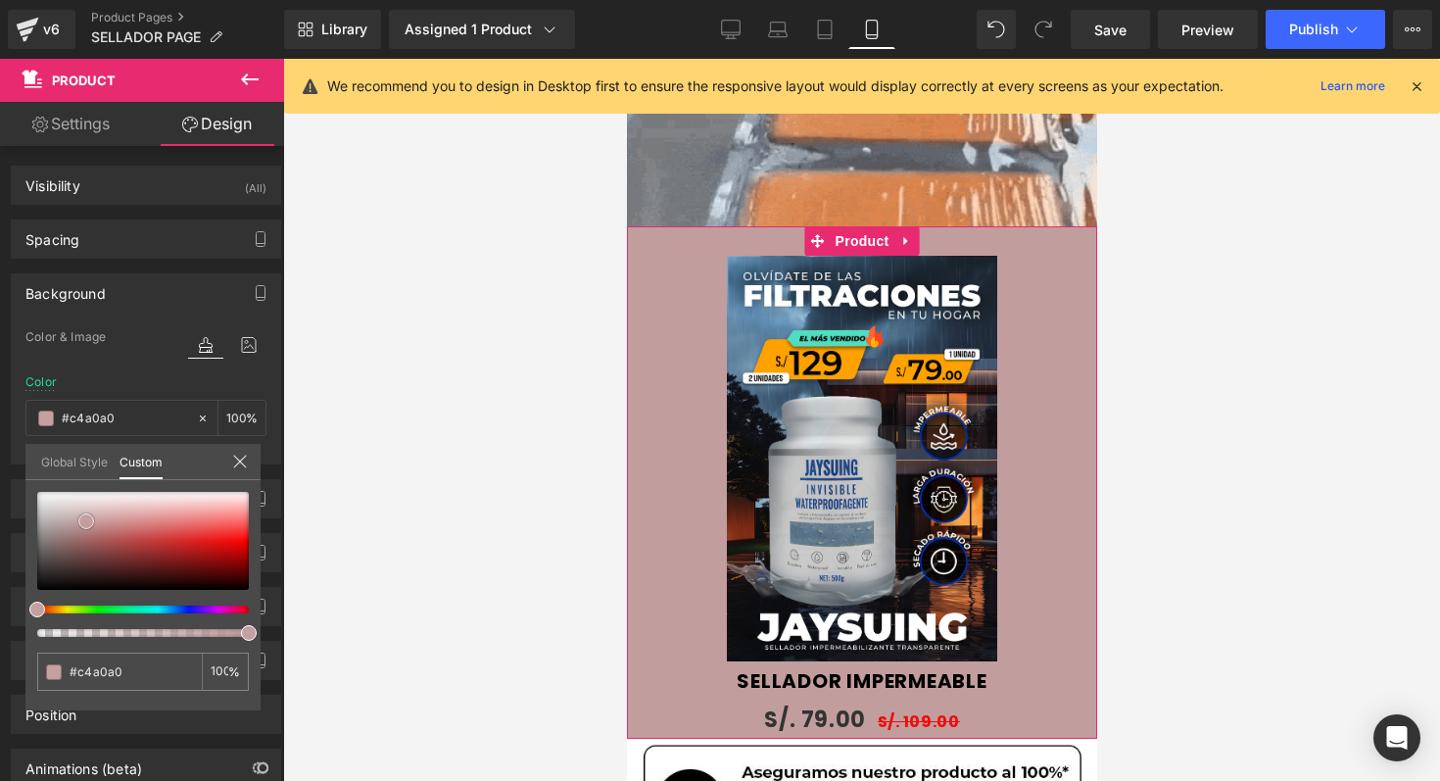
type input "#c6a4a4"
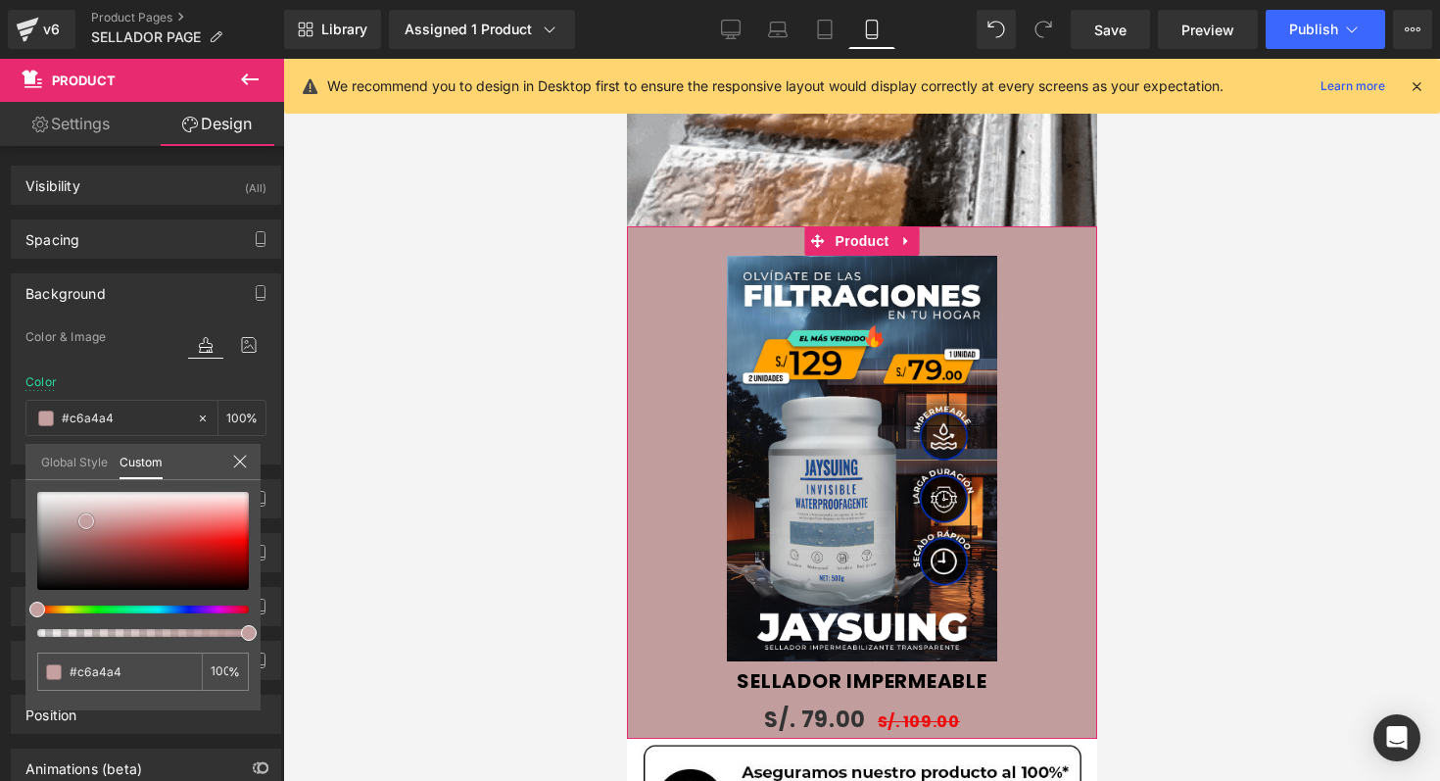
type input "#cba8a8"
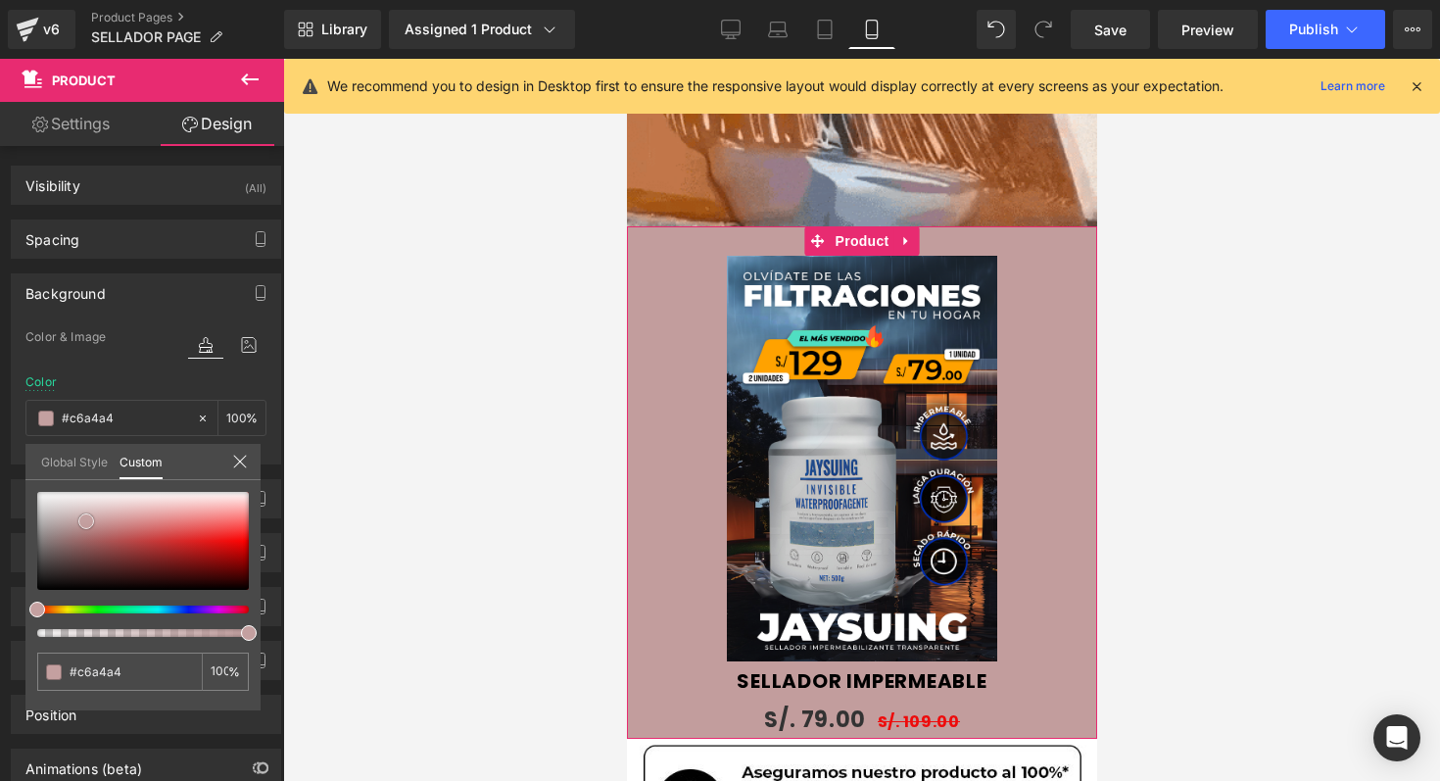
type input "#cba8a8"
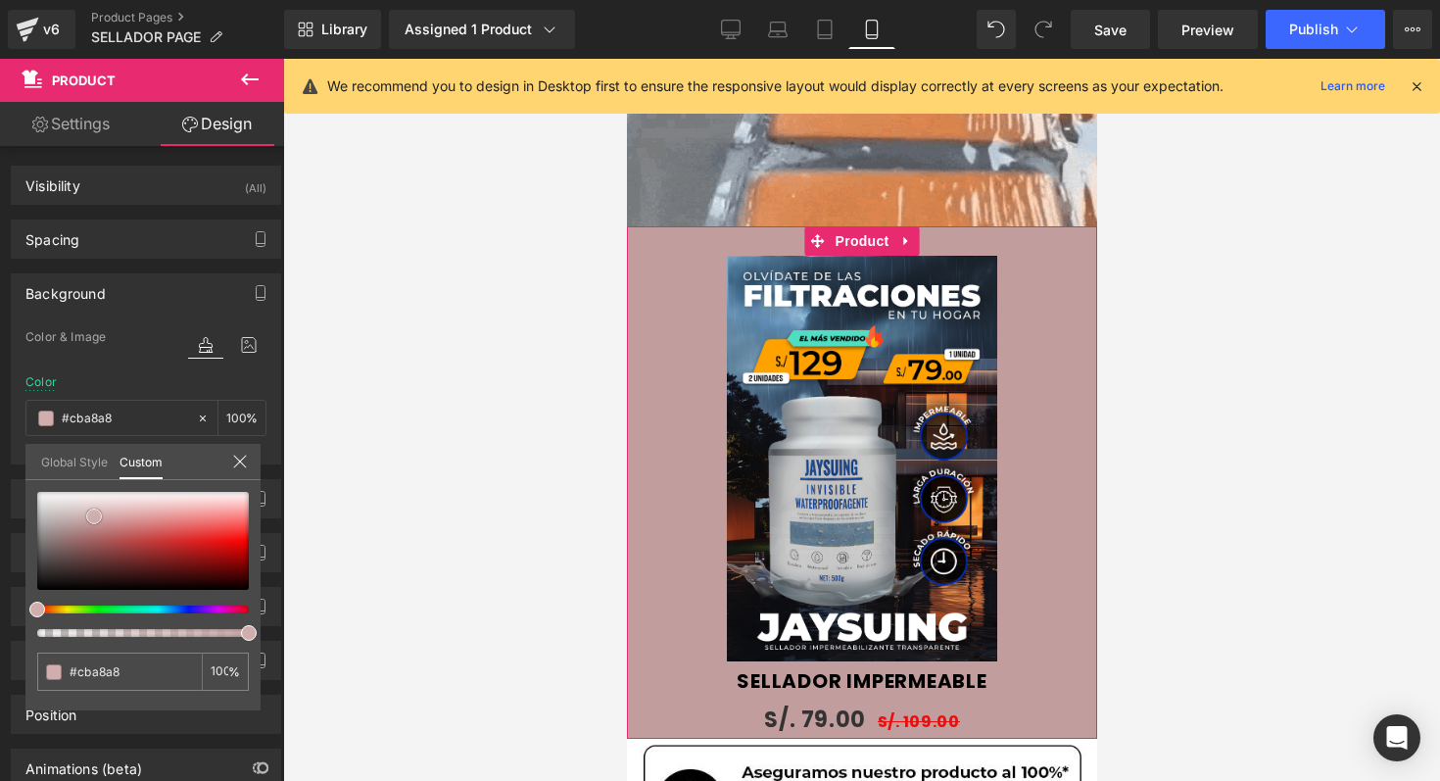
type input "#cdacac"
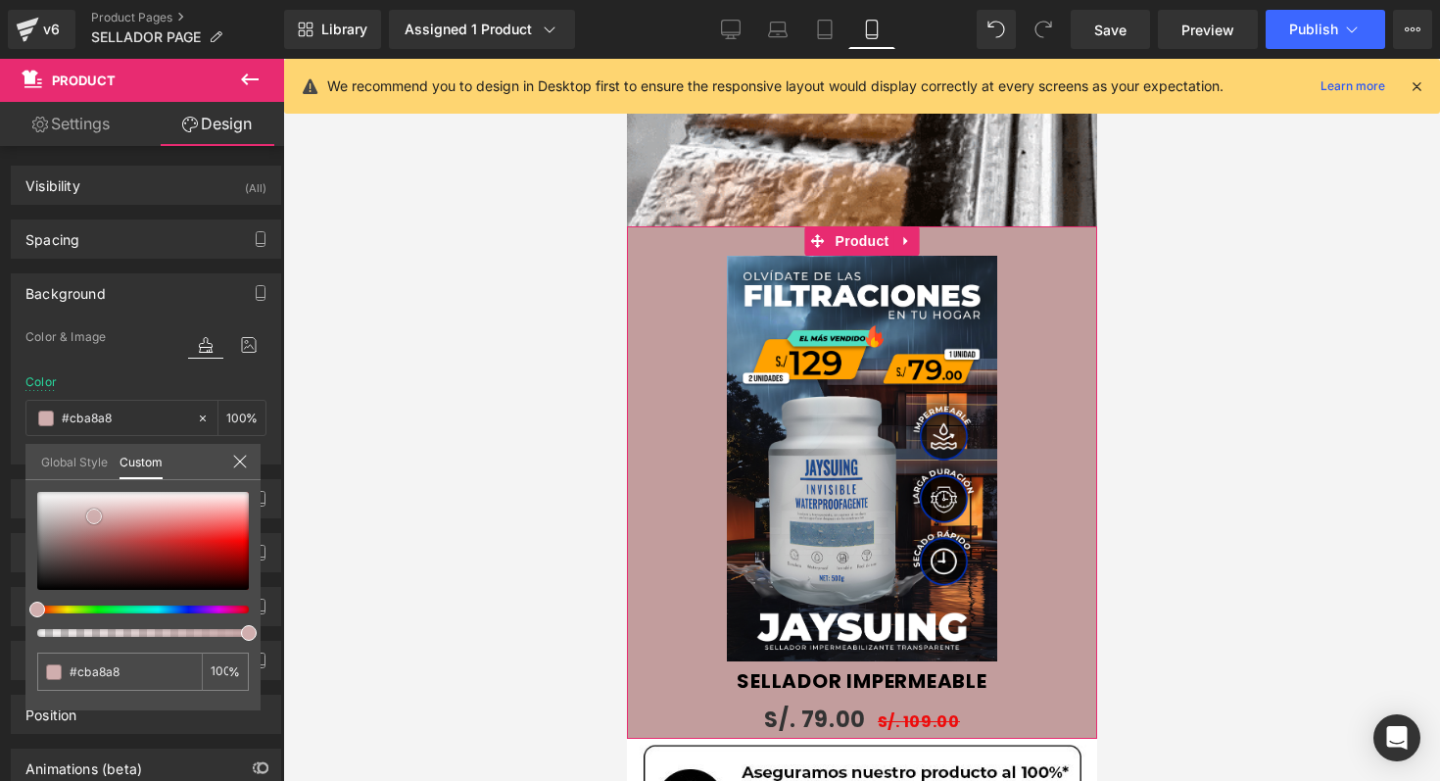
type input "#cdacac"
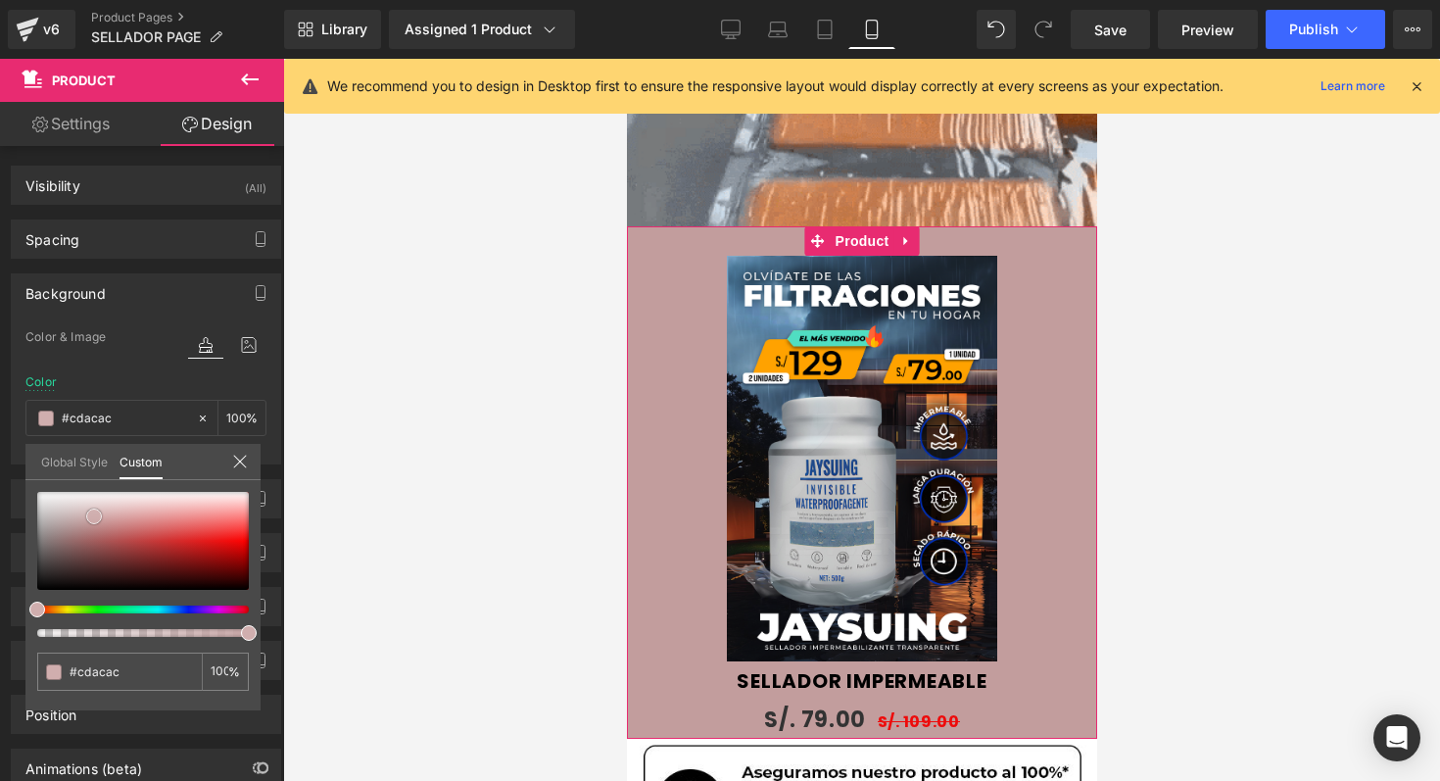
type input "#d2b0b0"
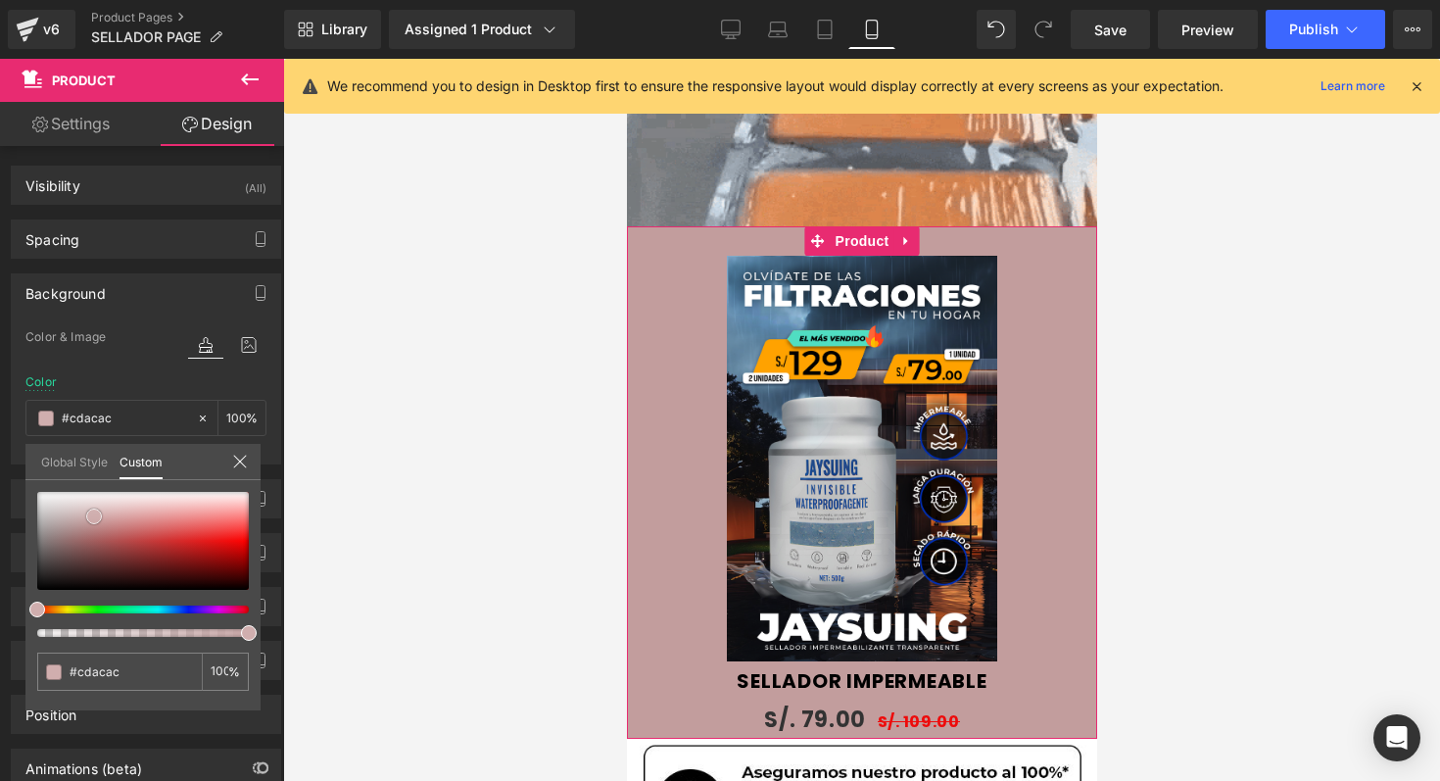
type input "#d2b0b0"
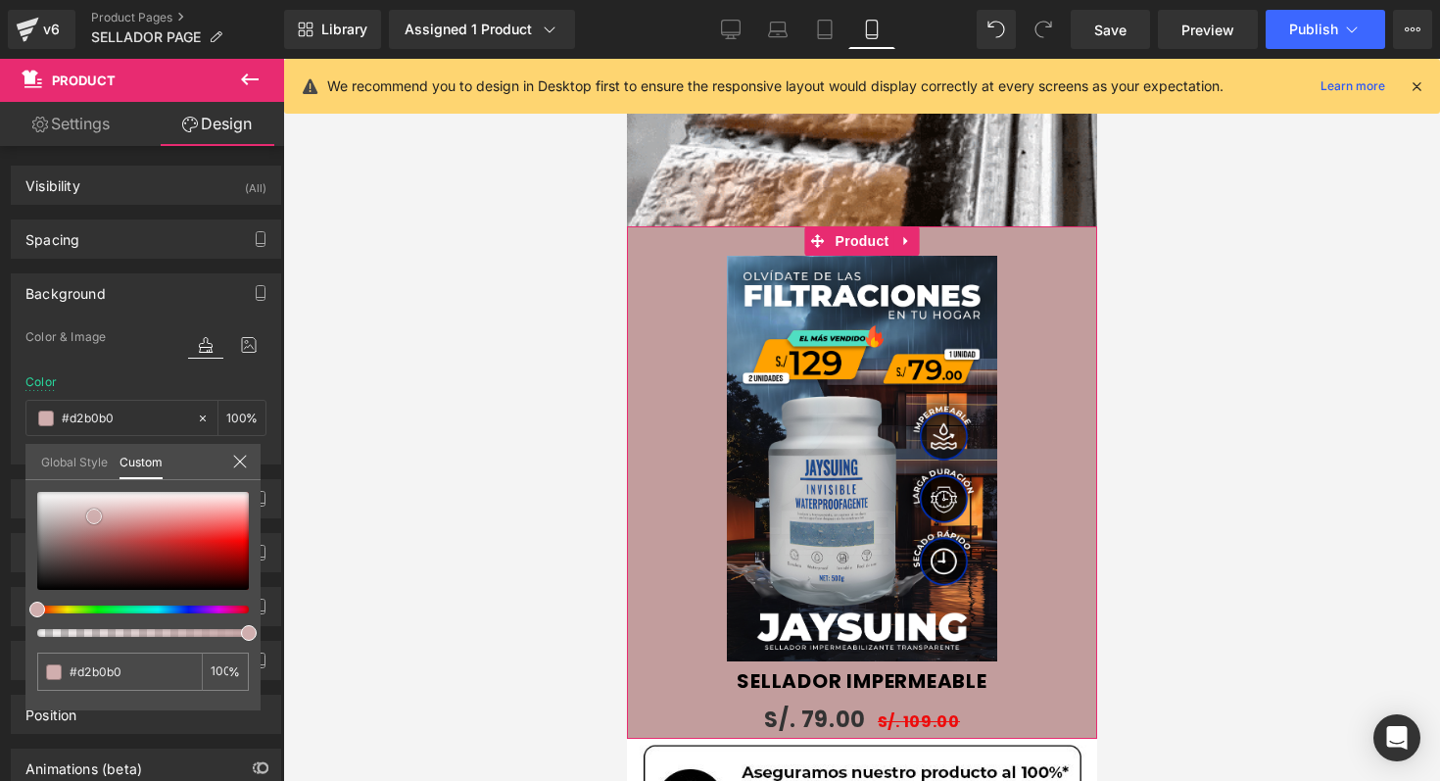
type input "#d7b6b6"
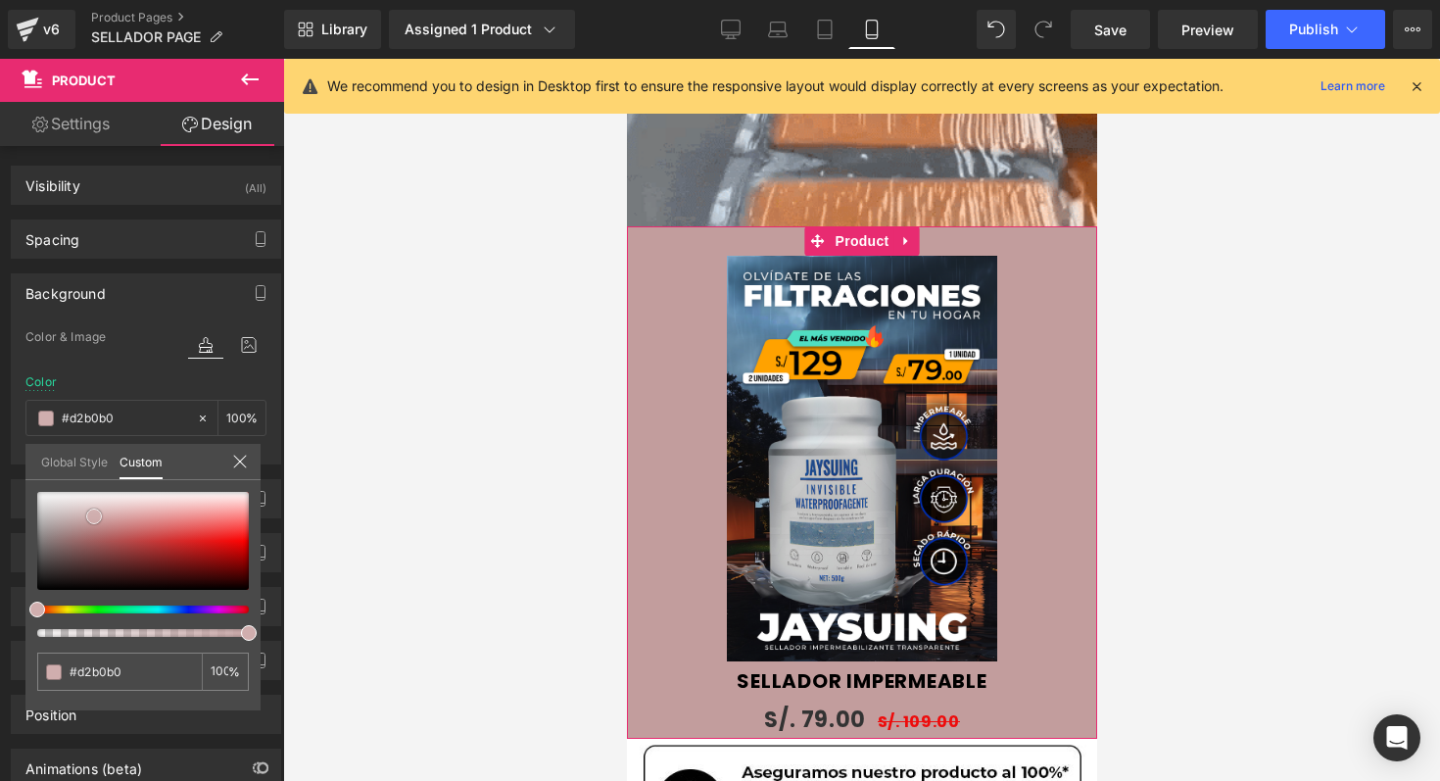
type input "#d7b6b6"
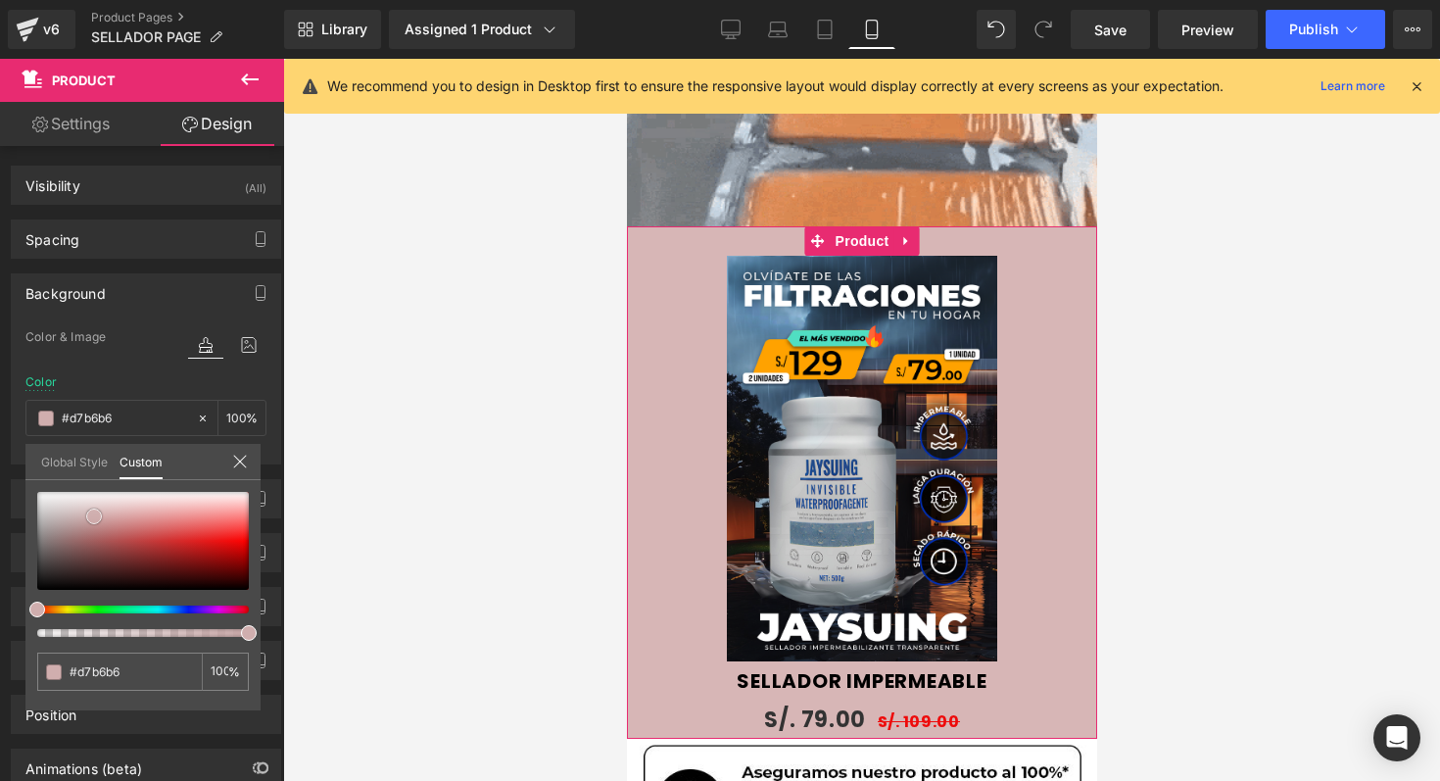
type input "#d8b5b5"
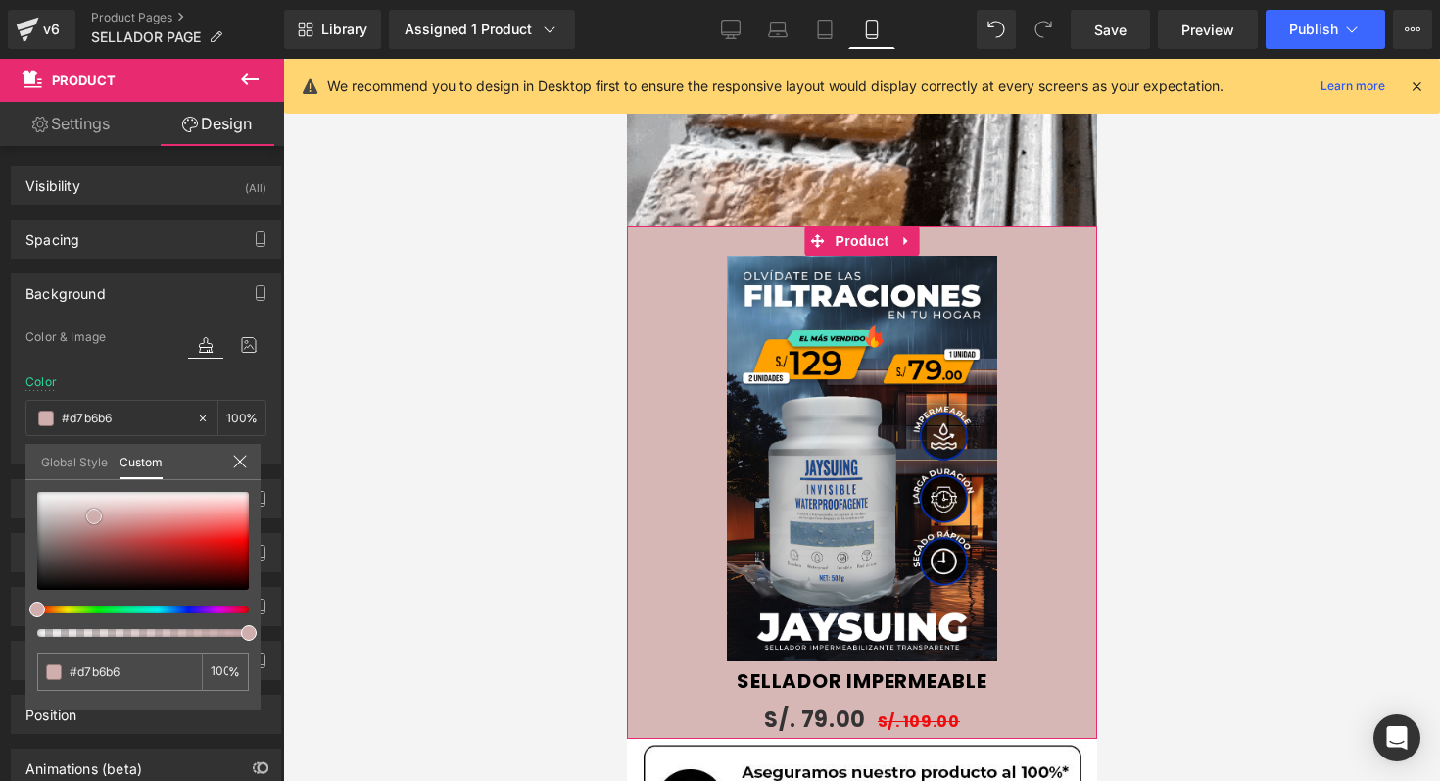
type input "#d8b5b5"
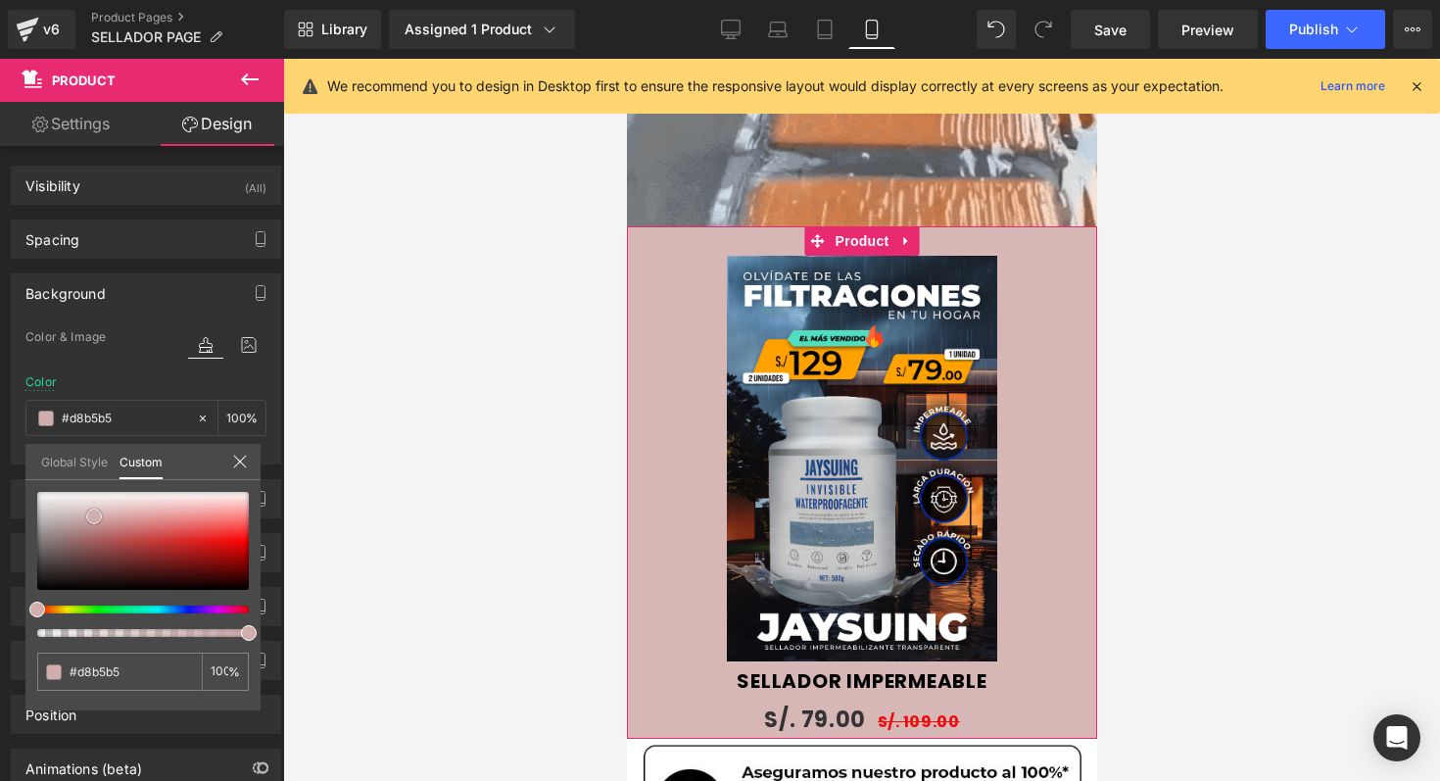
type input "#d8b4b4"
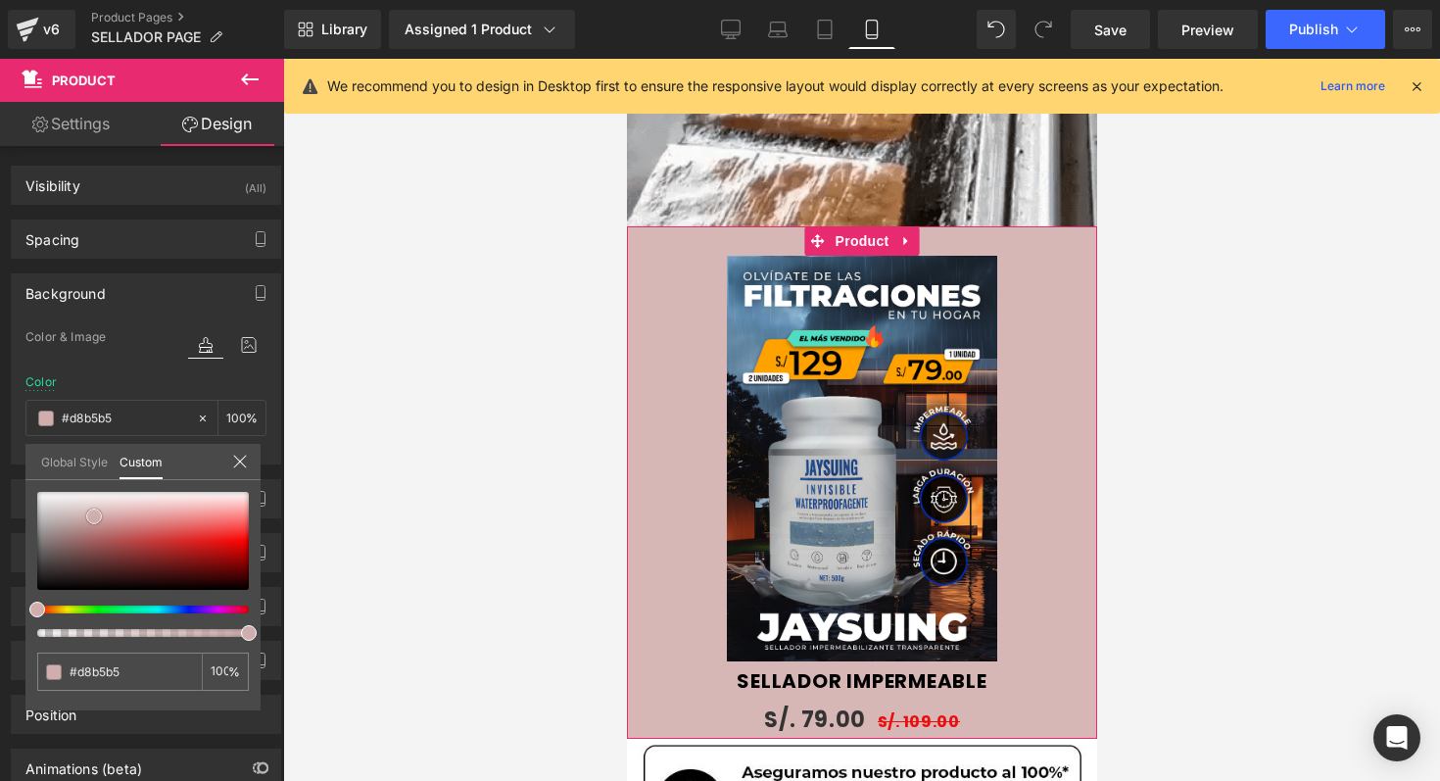
type input "#d8b4b4"
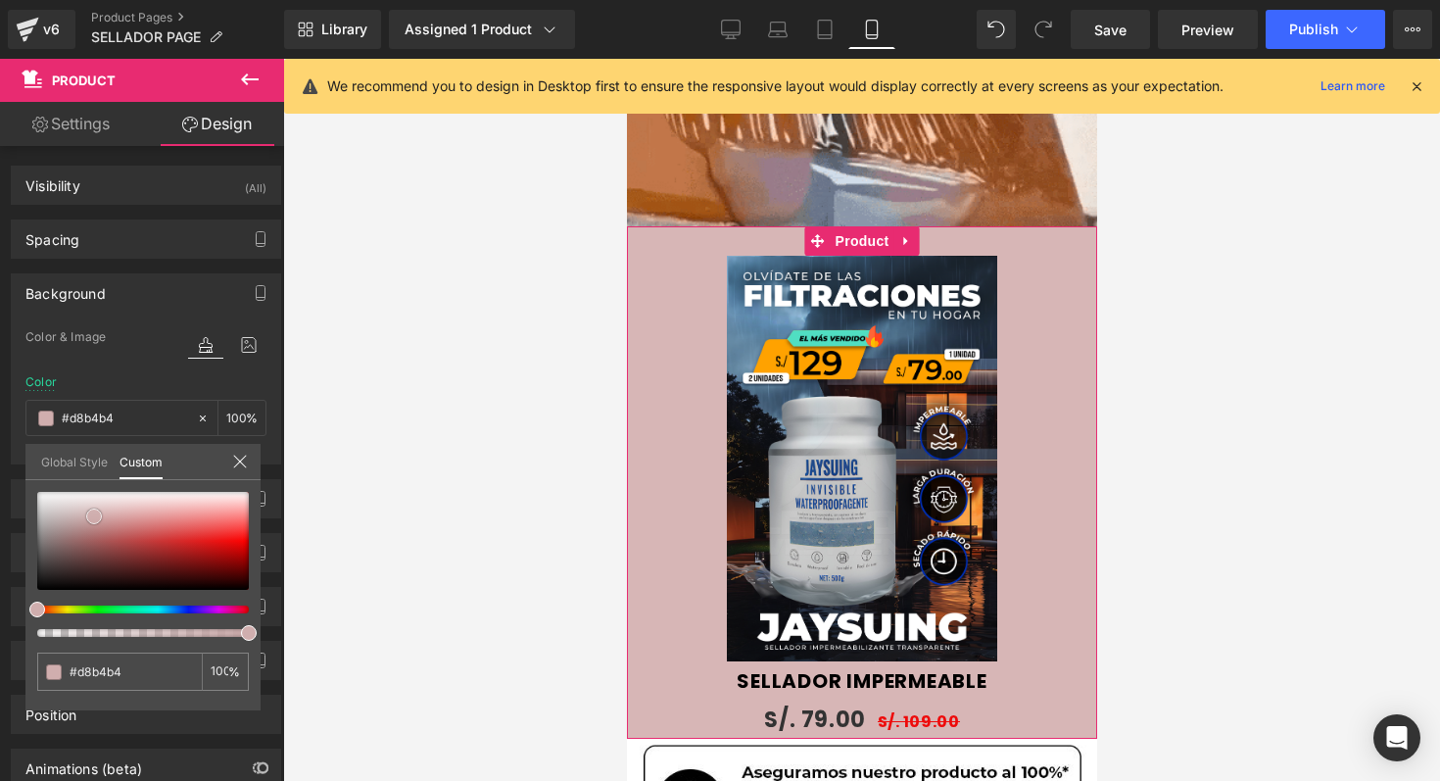
type input "#ce9b9b"
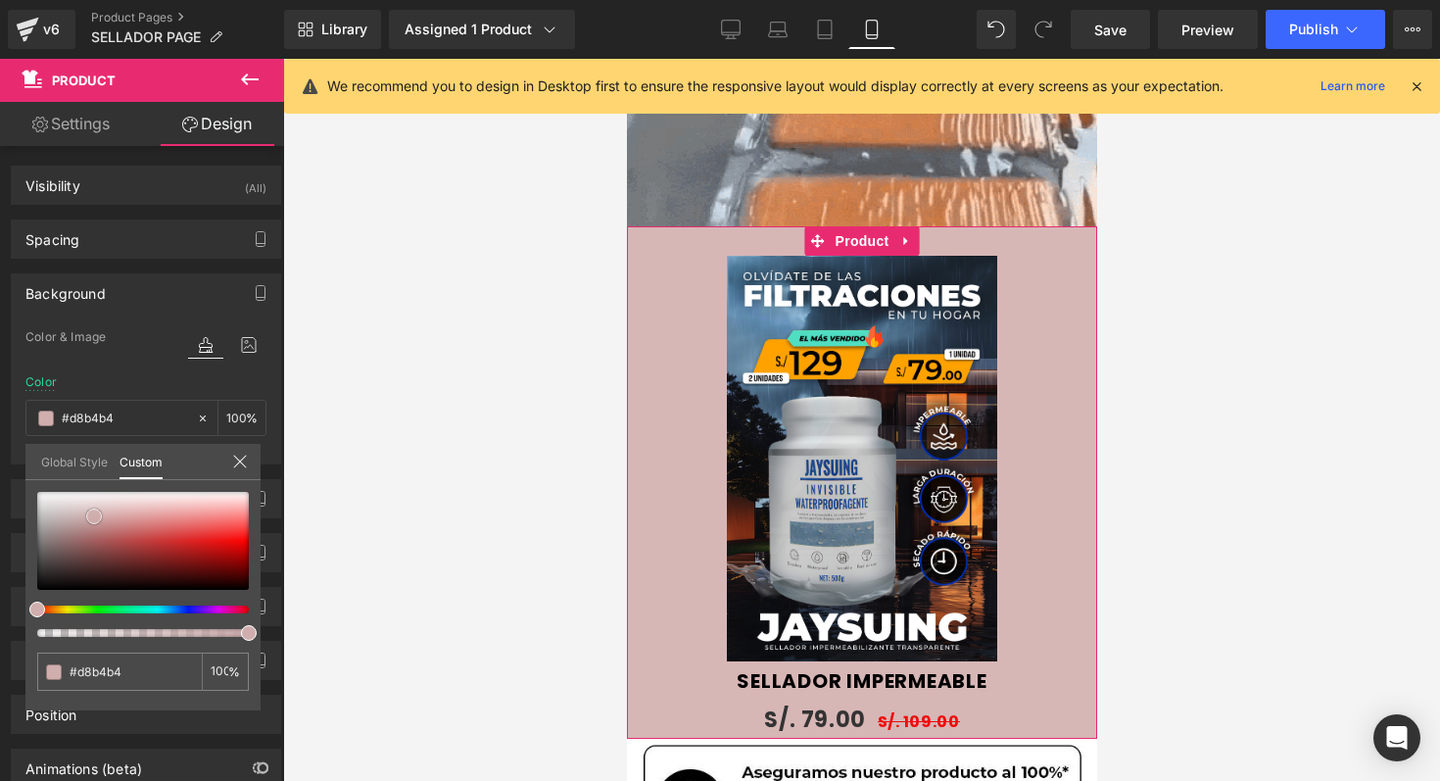
type input "#ce9b9b"
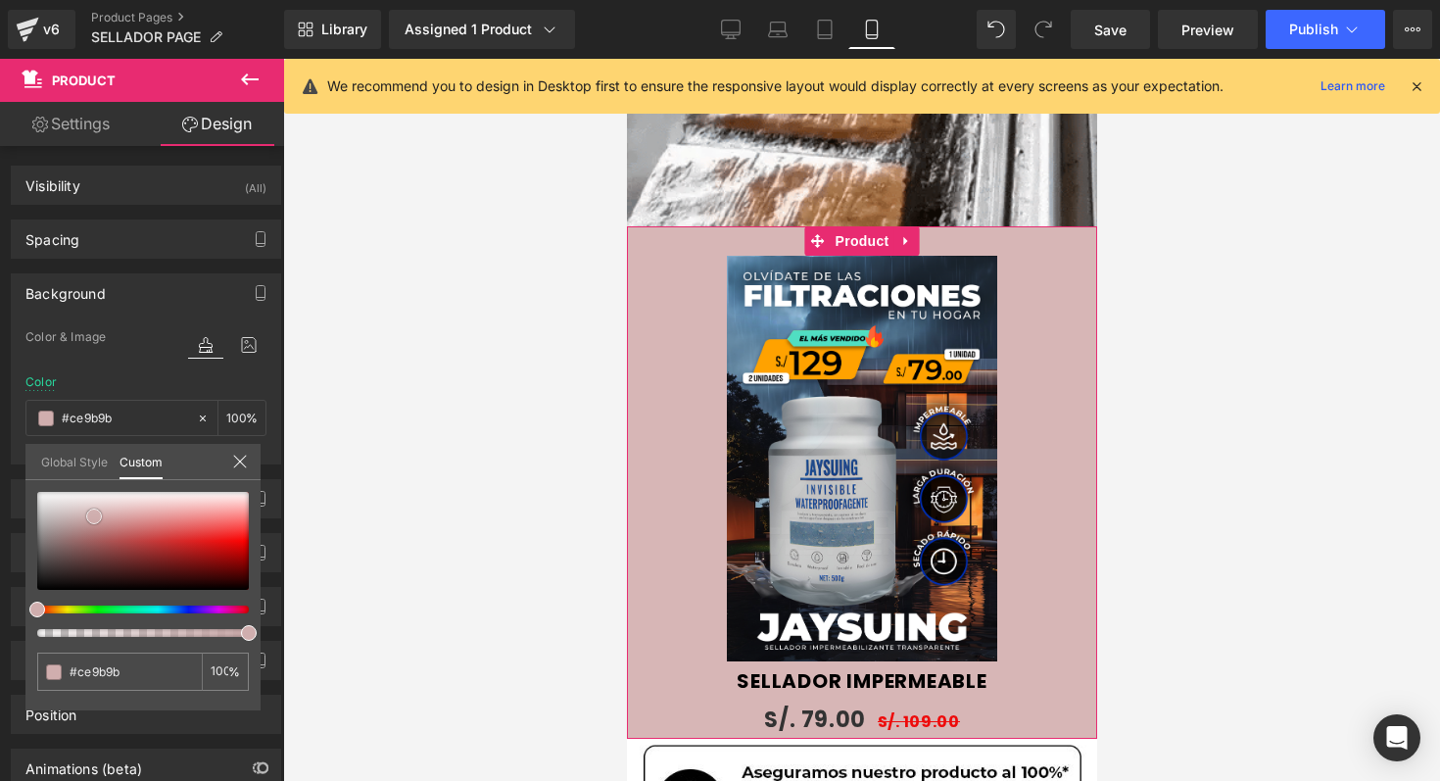
type input "#bb7676"
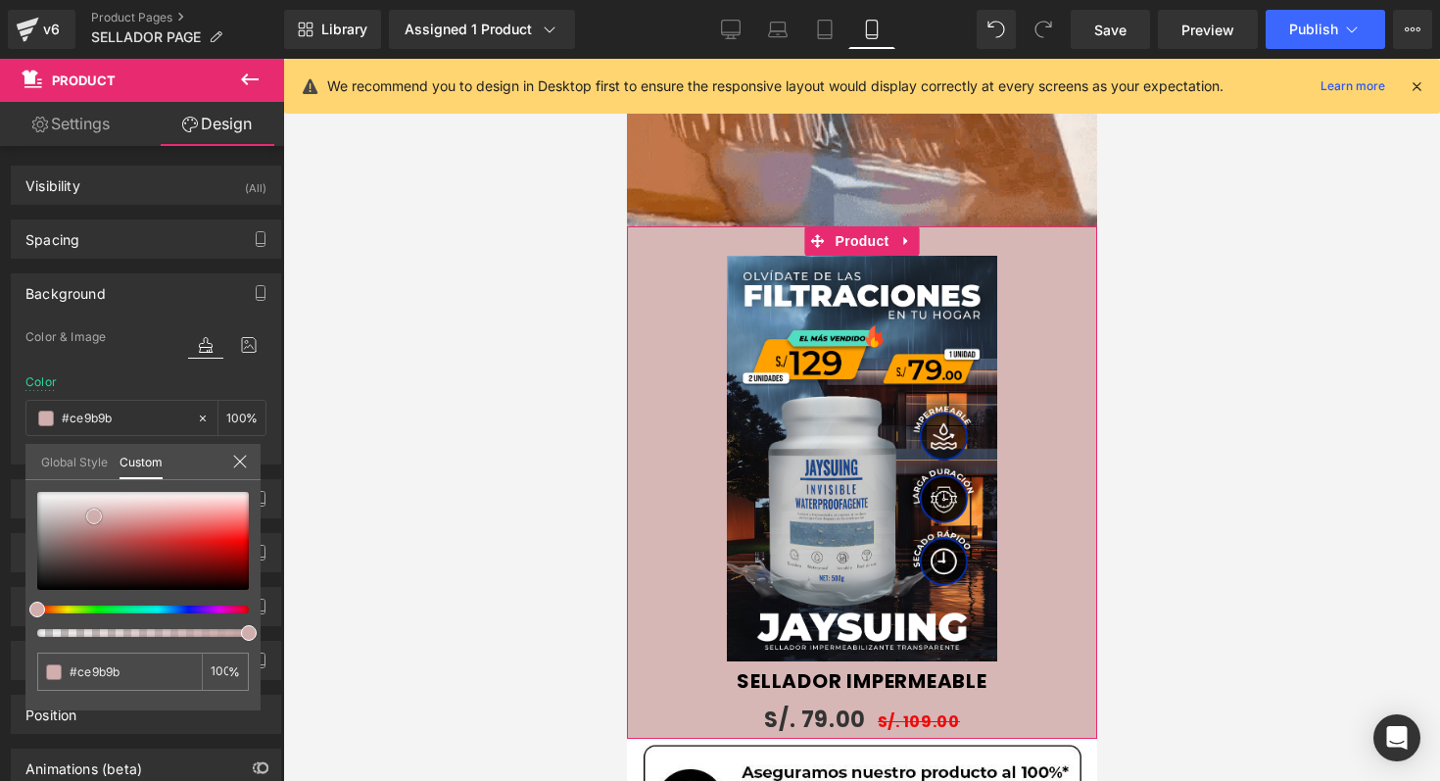
type input "#bb7676"
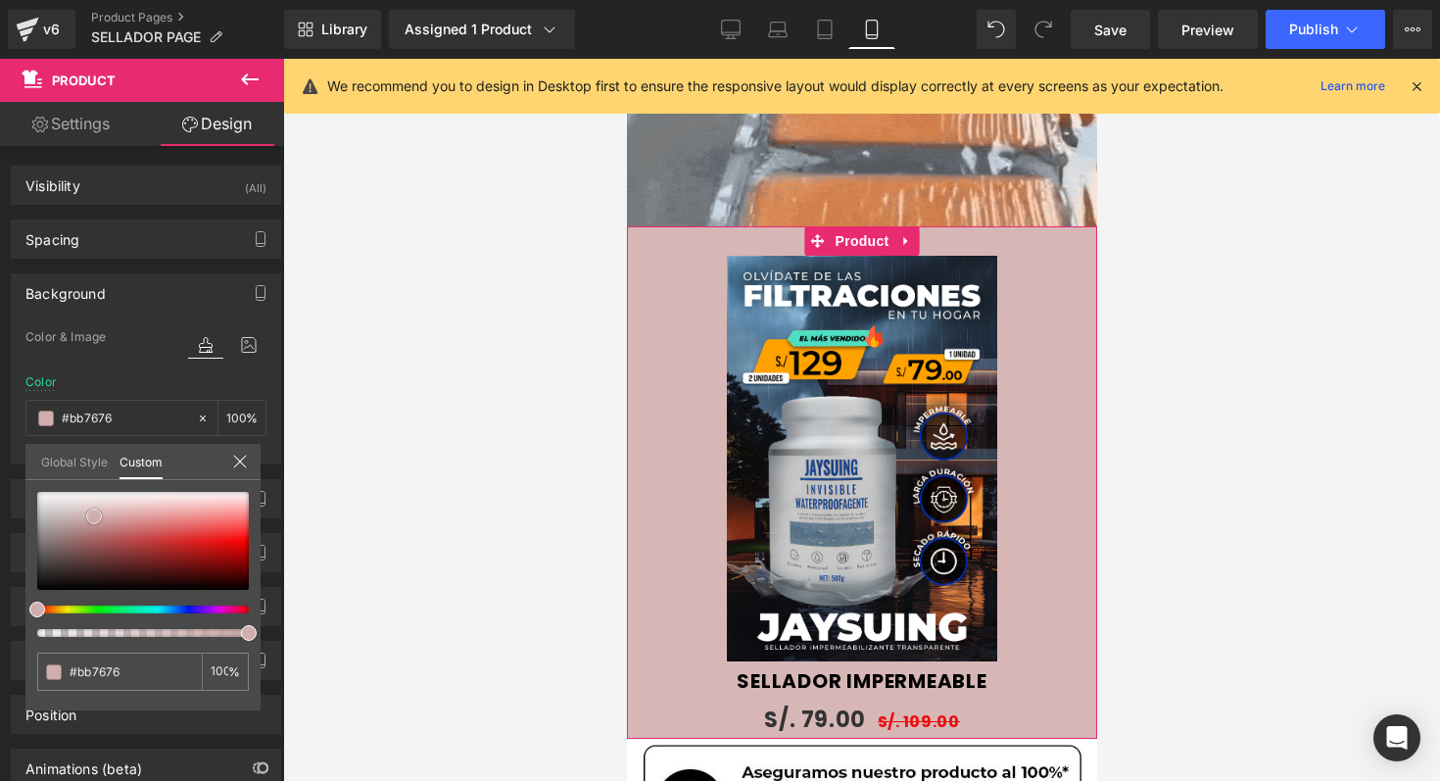
type input "#9e5151"
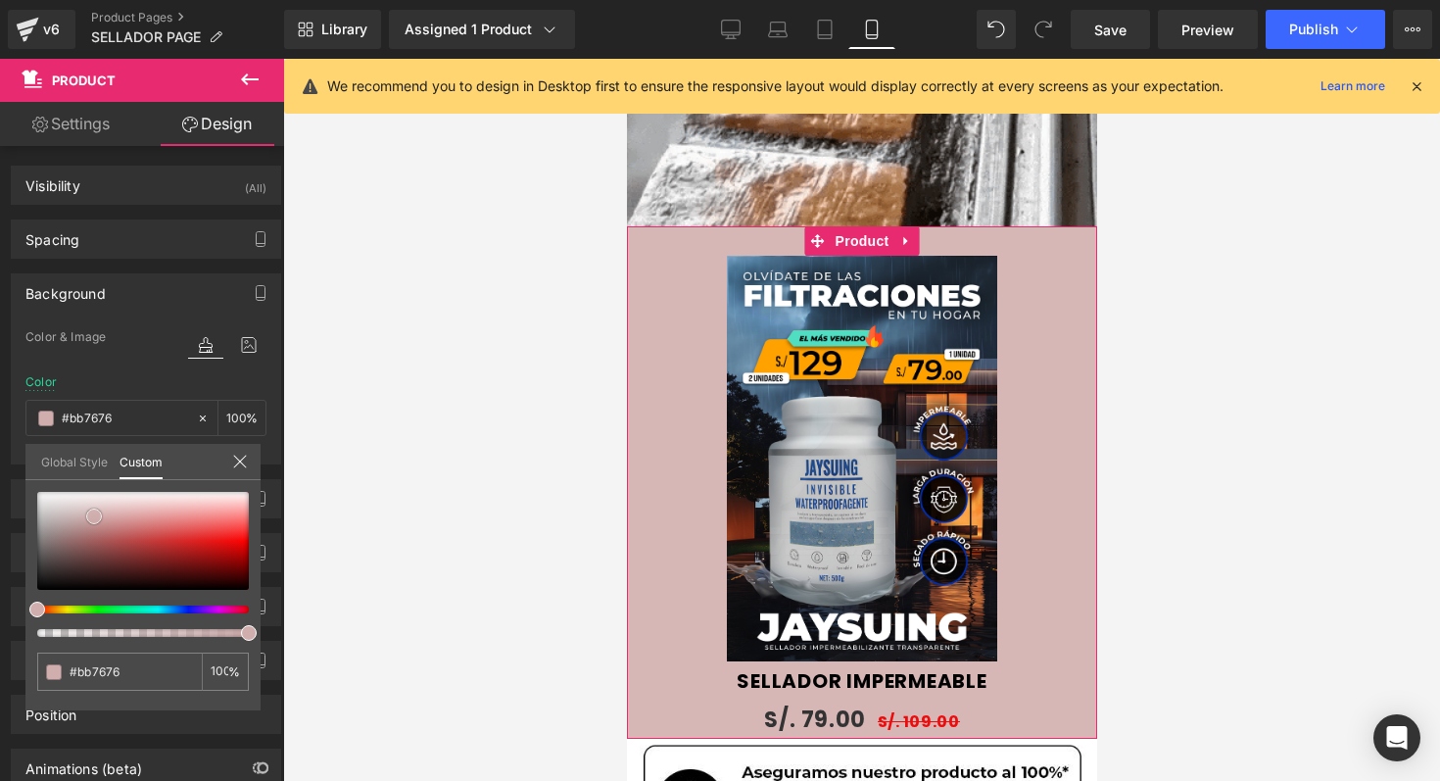
type input "#9e5151"
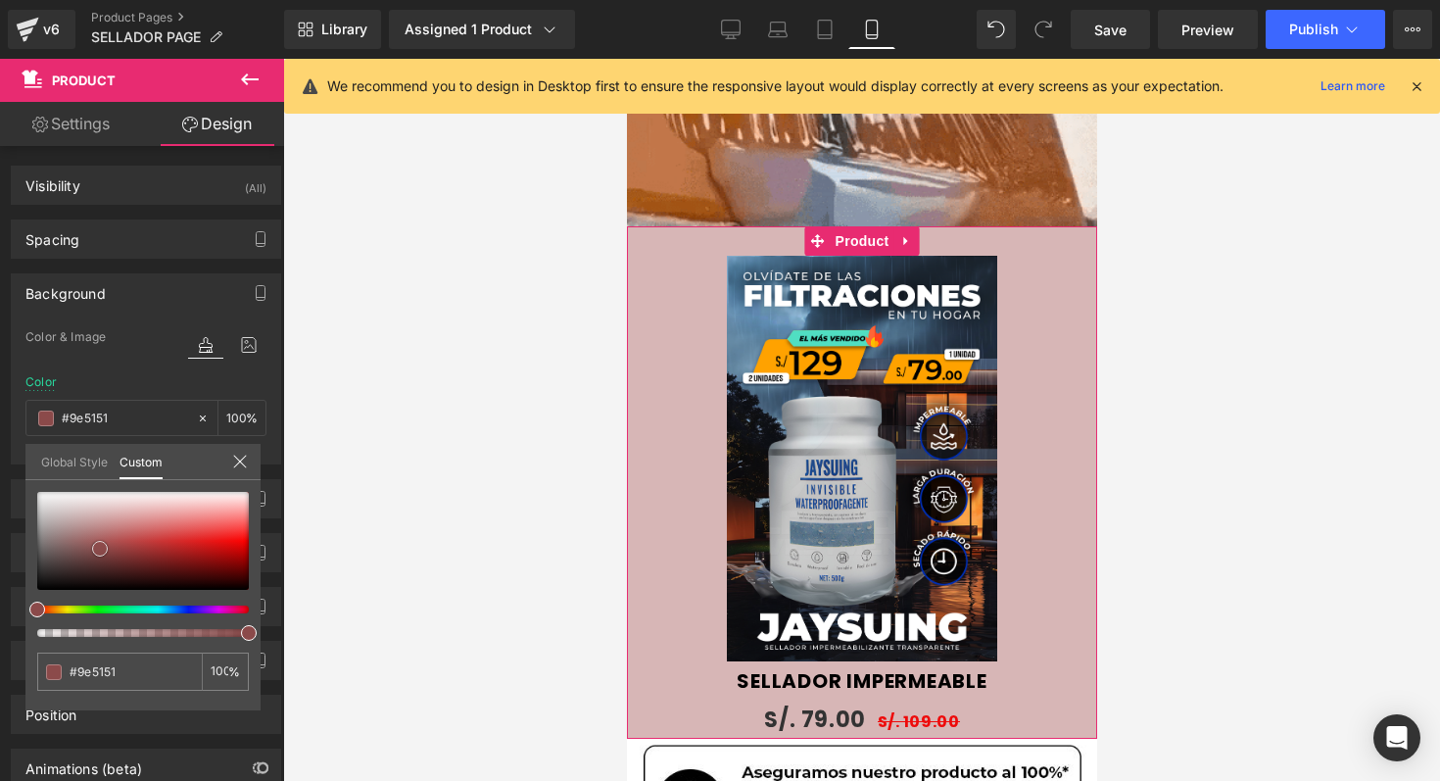
type input "#7a4747"
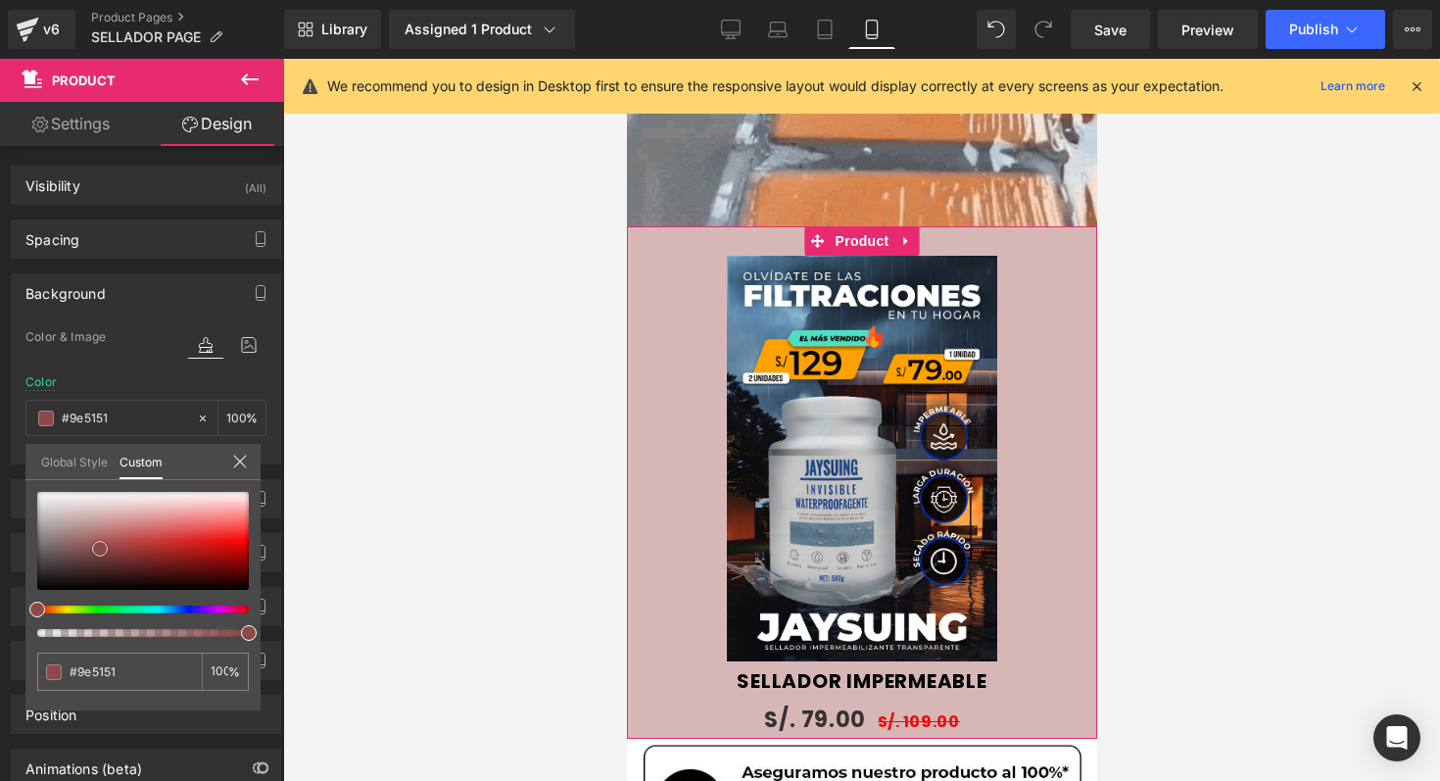
type input "#7a4747"
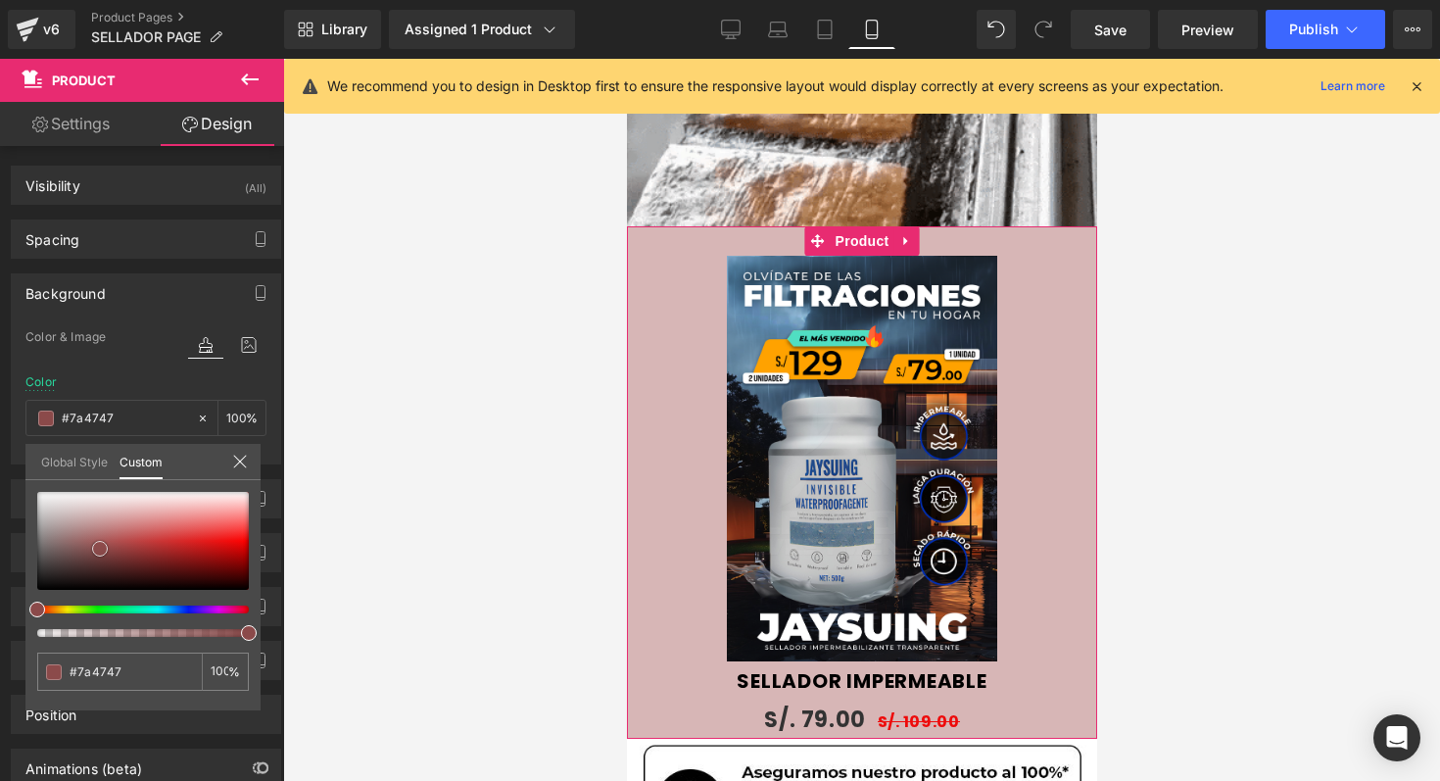
type input "#684545"
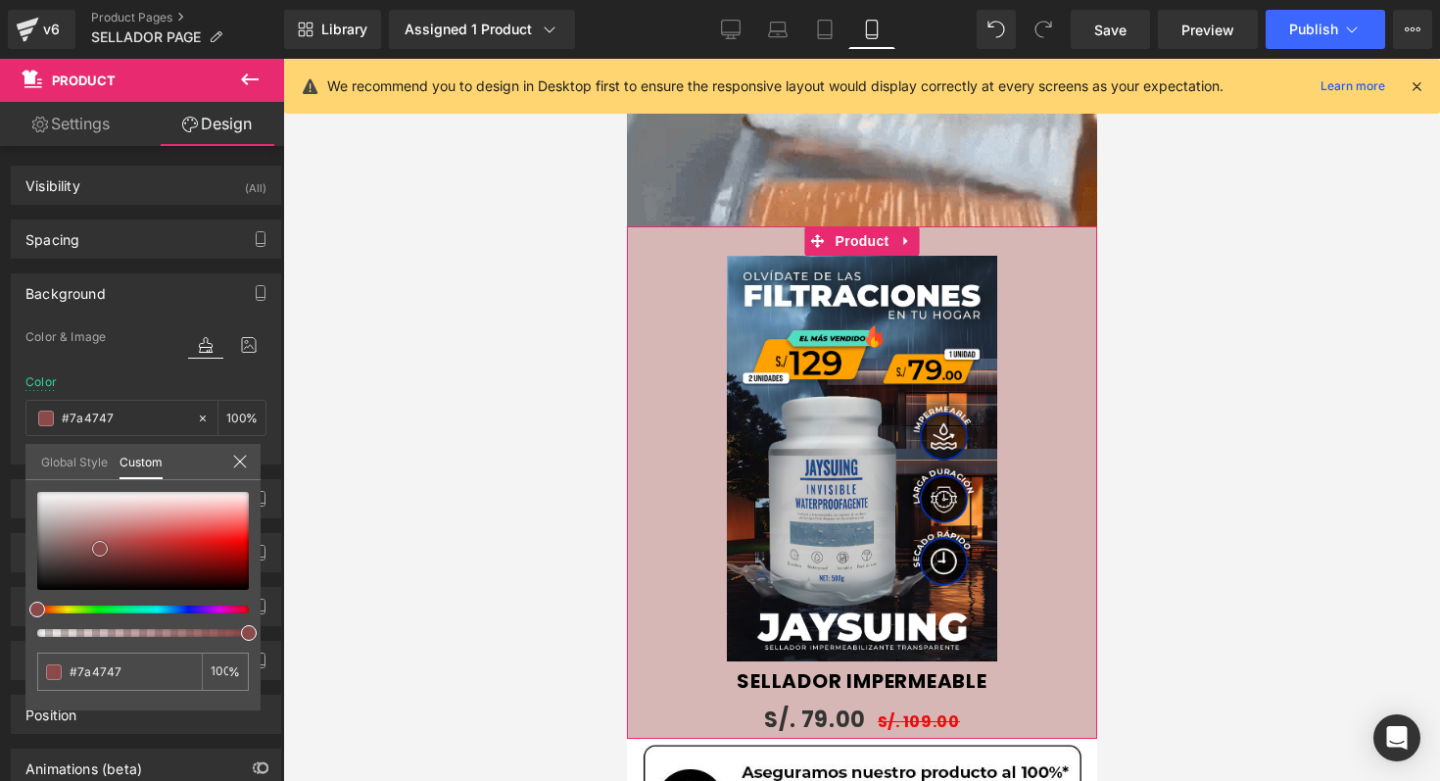
type input "#684545"
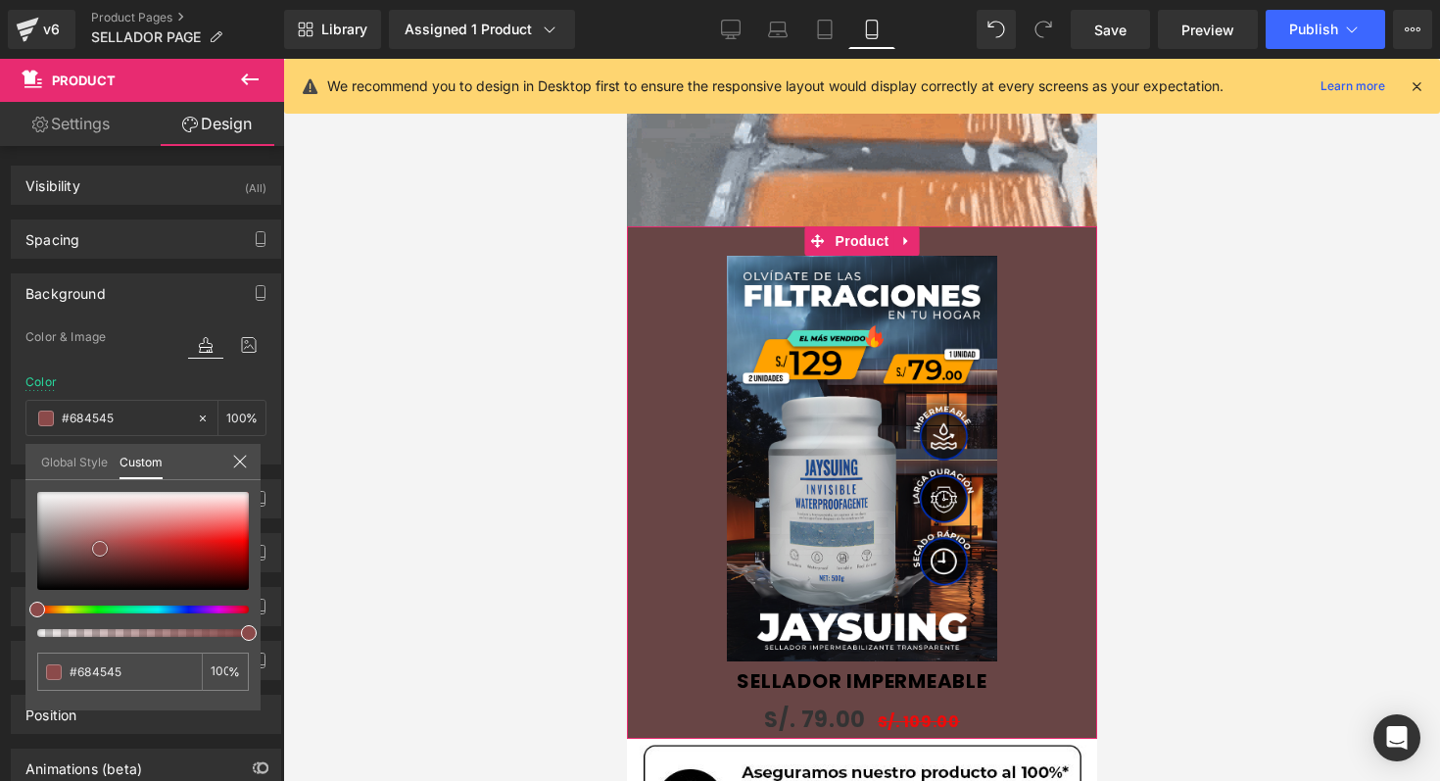
type input "#624a4a"
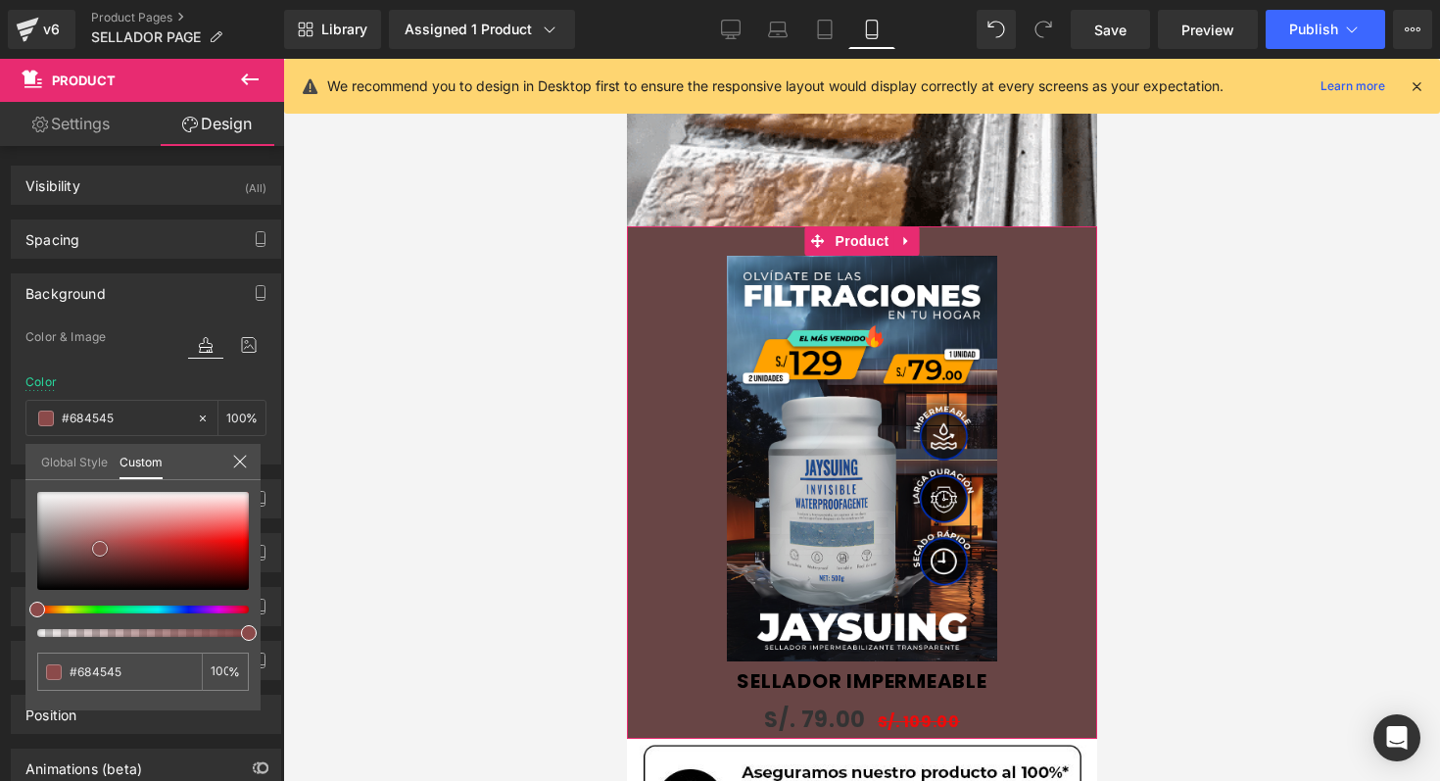
type input "#624a4a"
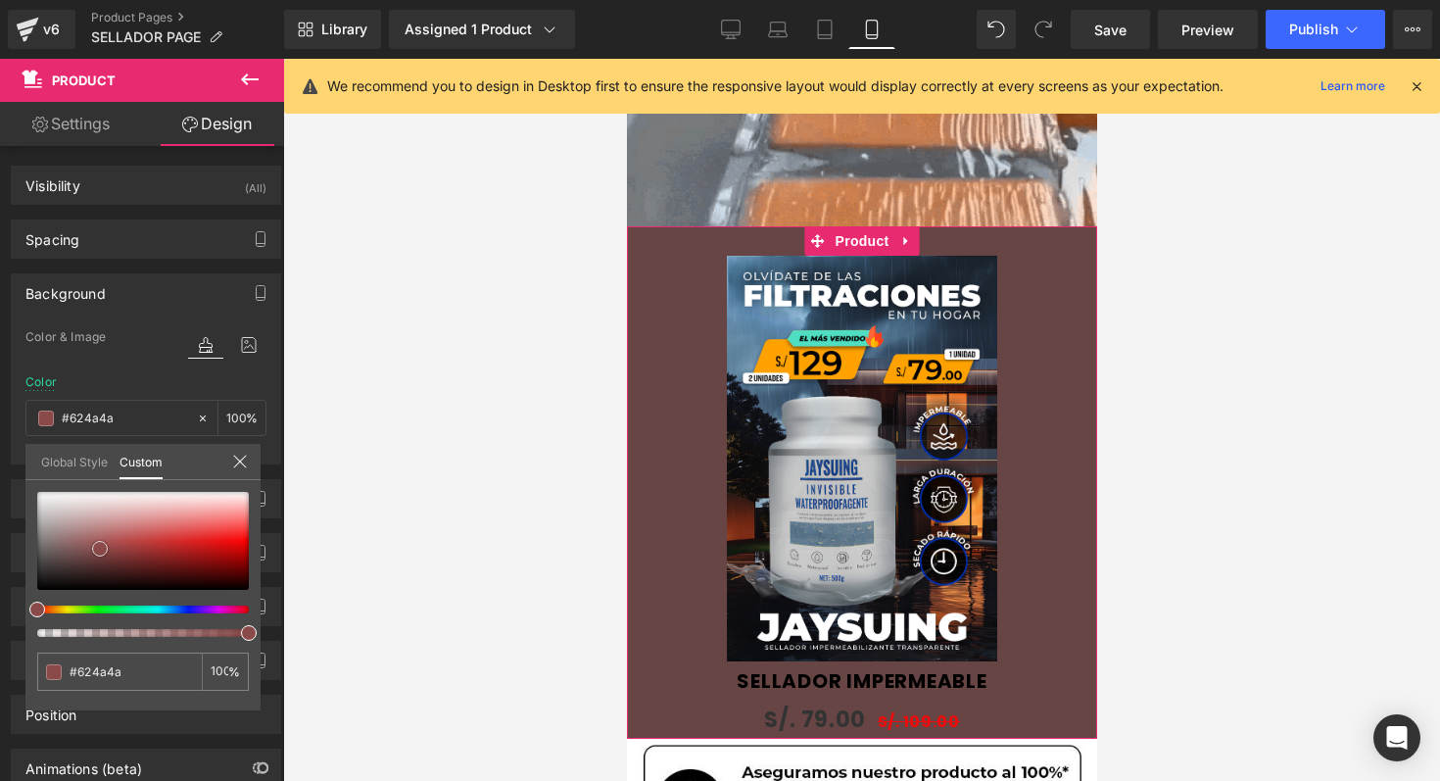
type input "#604d4d"
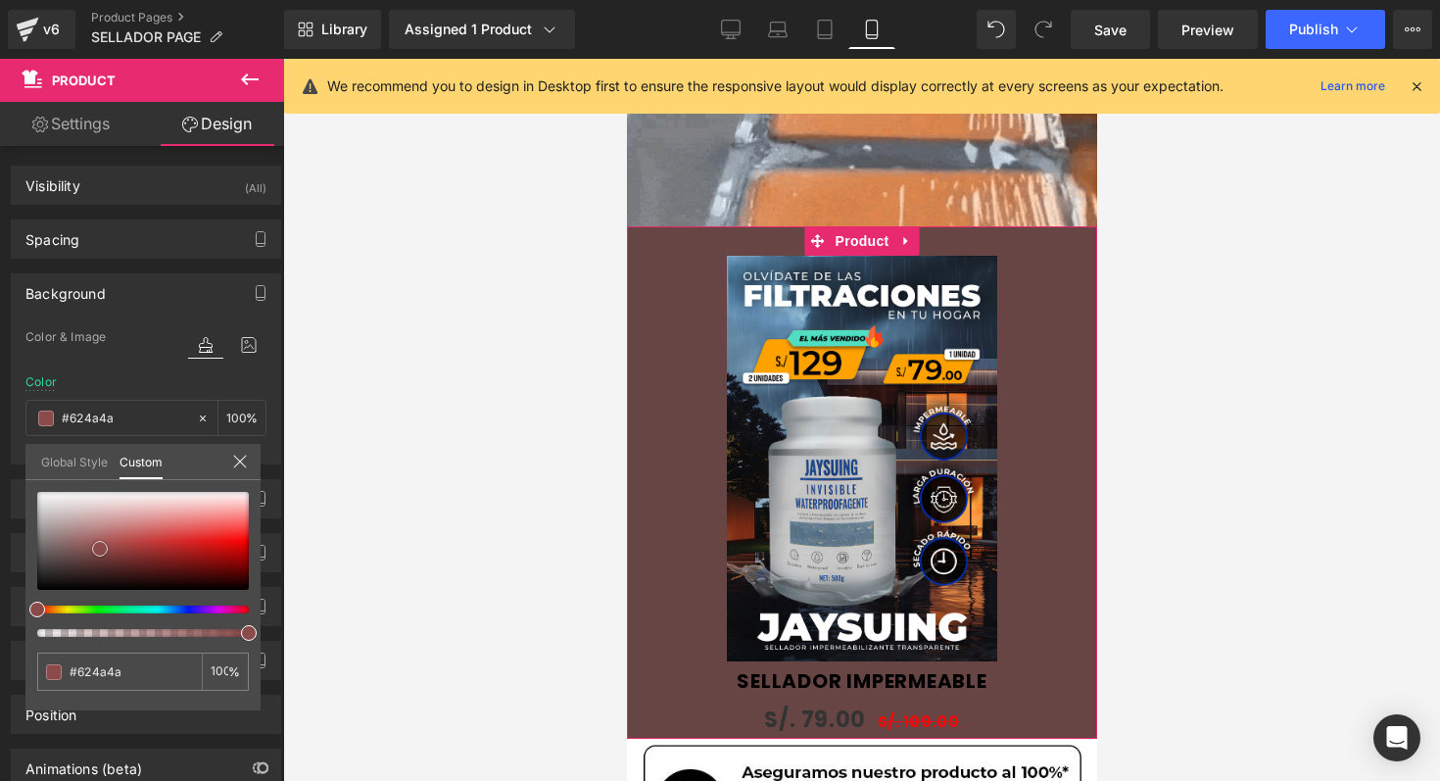
type input "#604d4d"
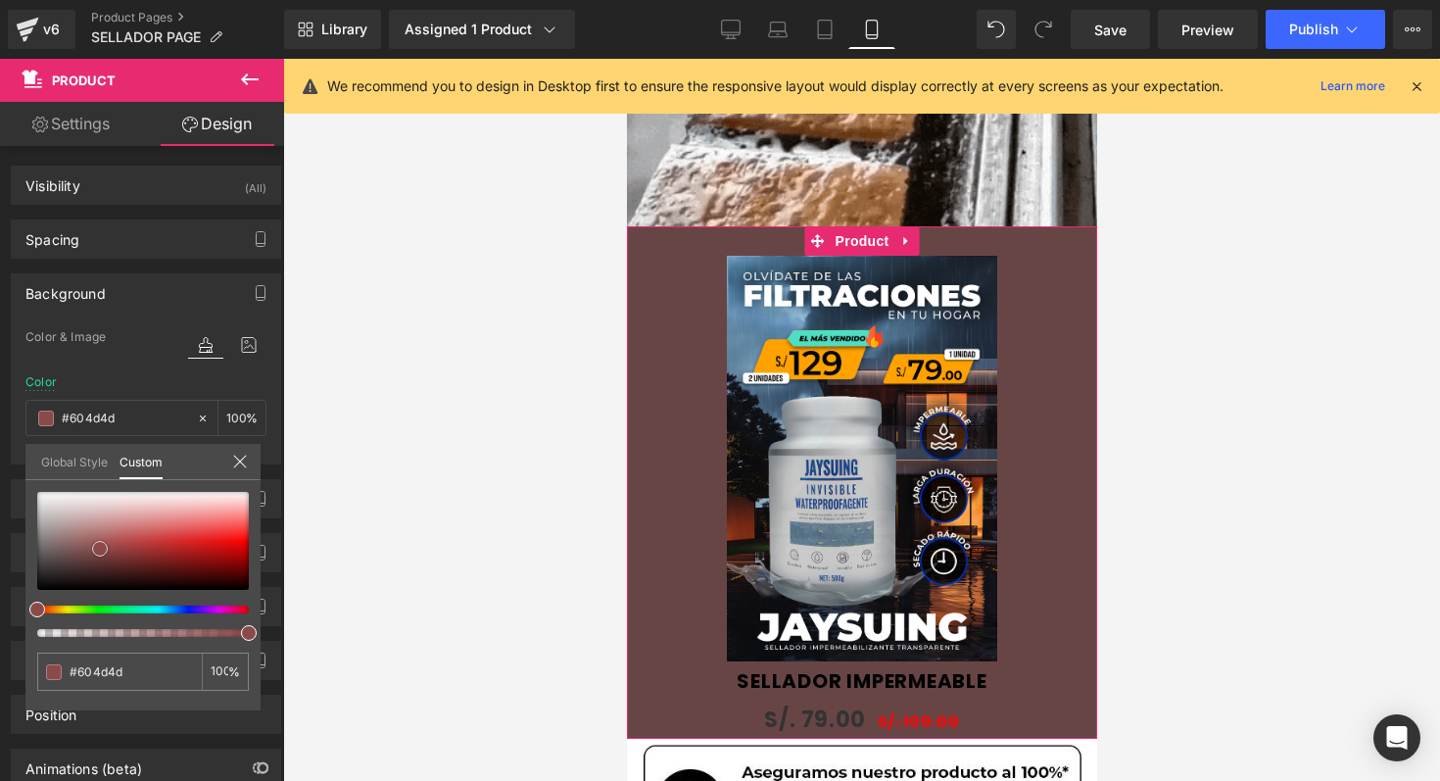
type input "#5f4e4e"
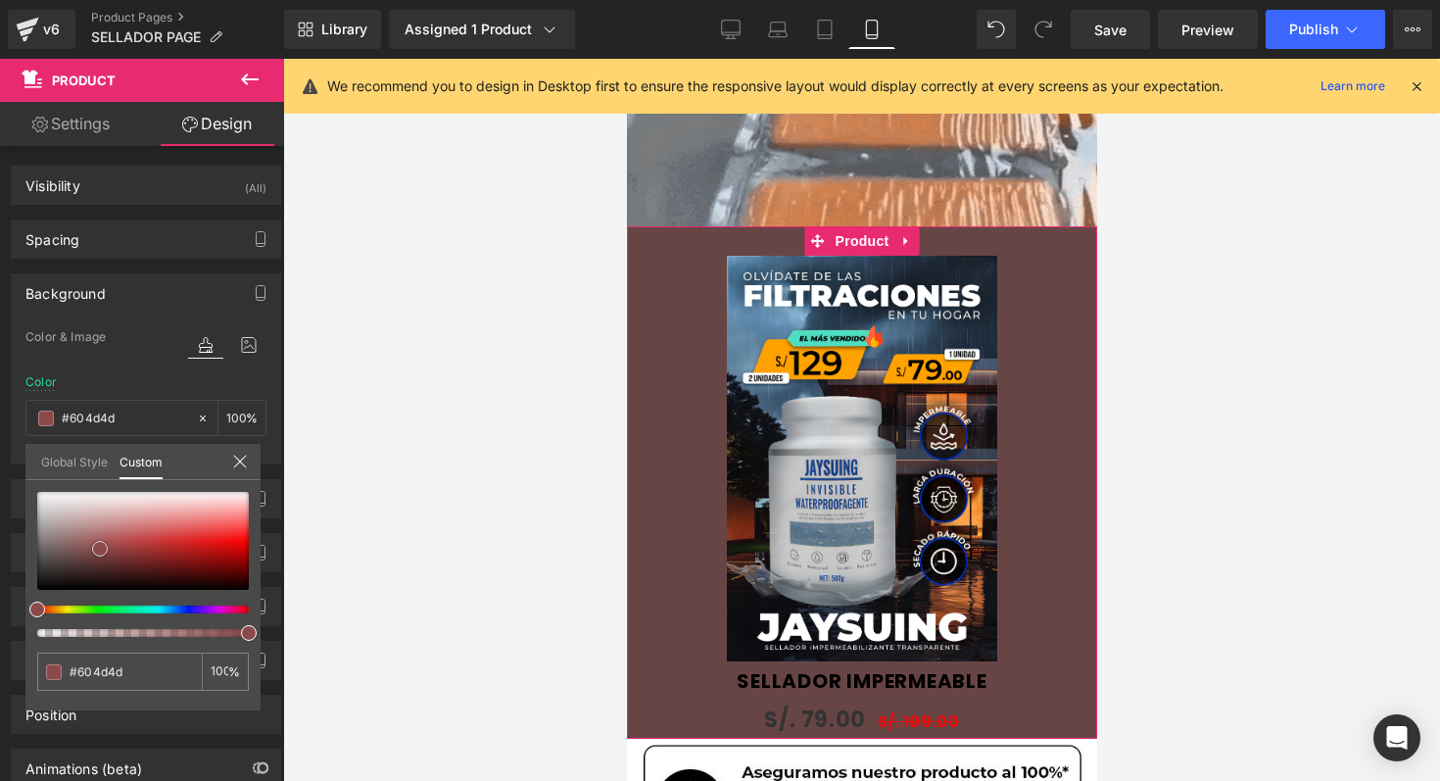
type input "#5f4e4e"
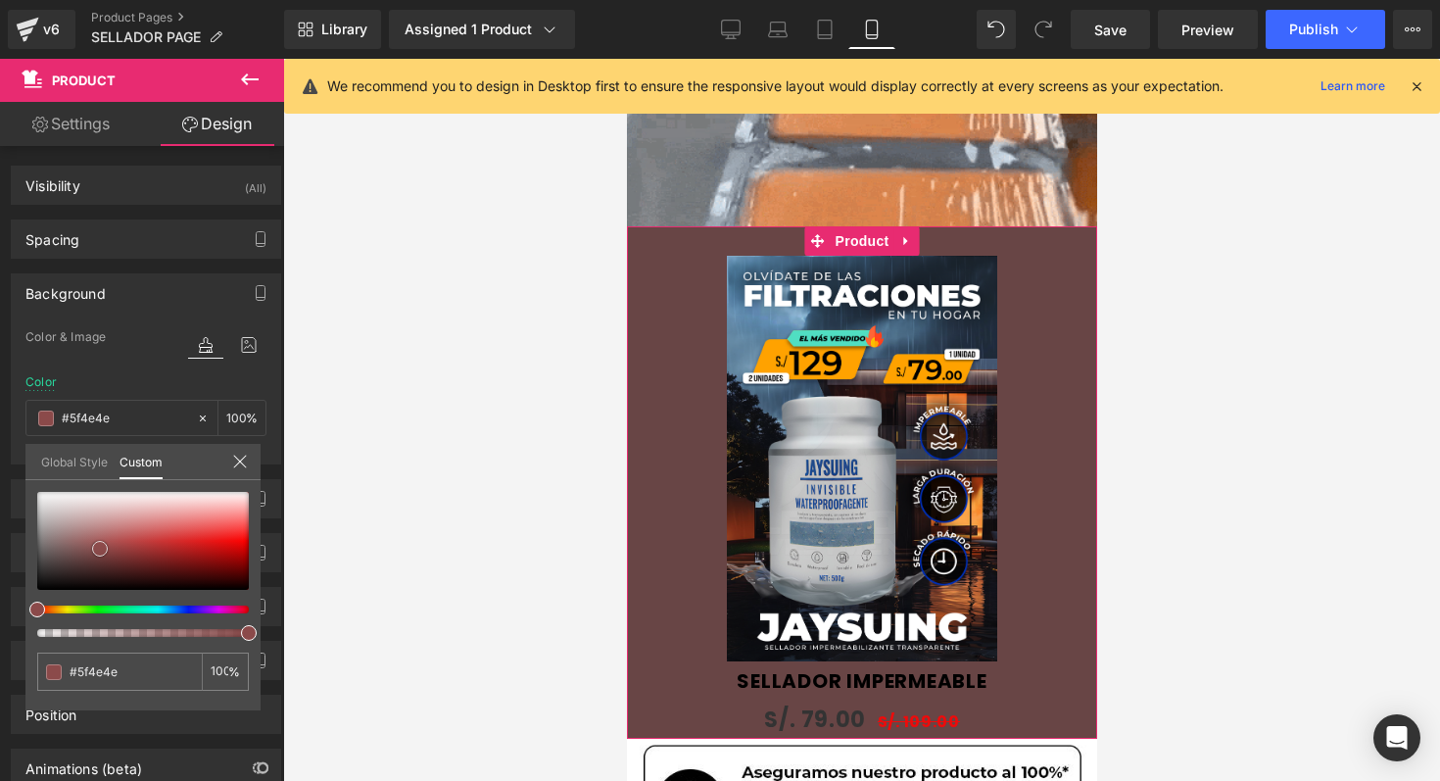
type input "#615151"
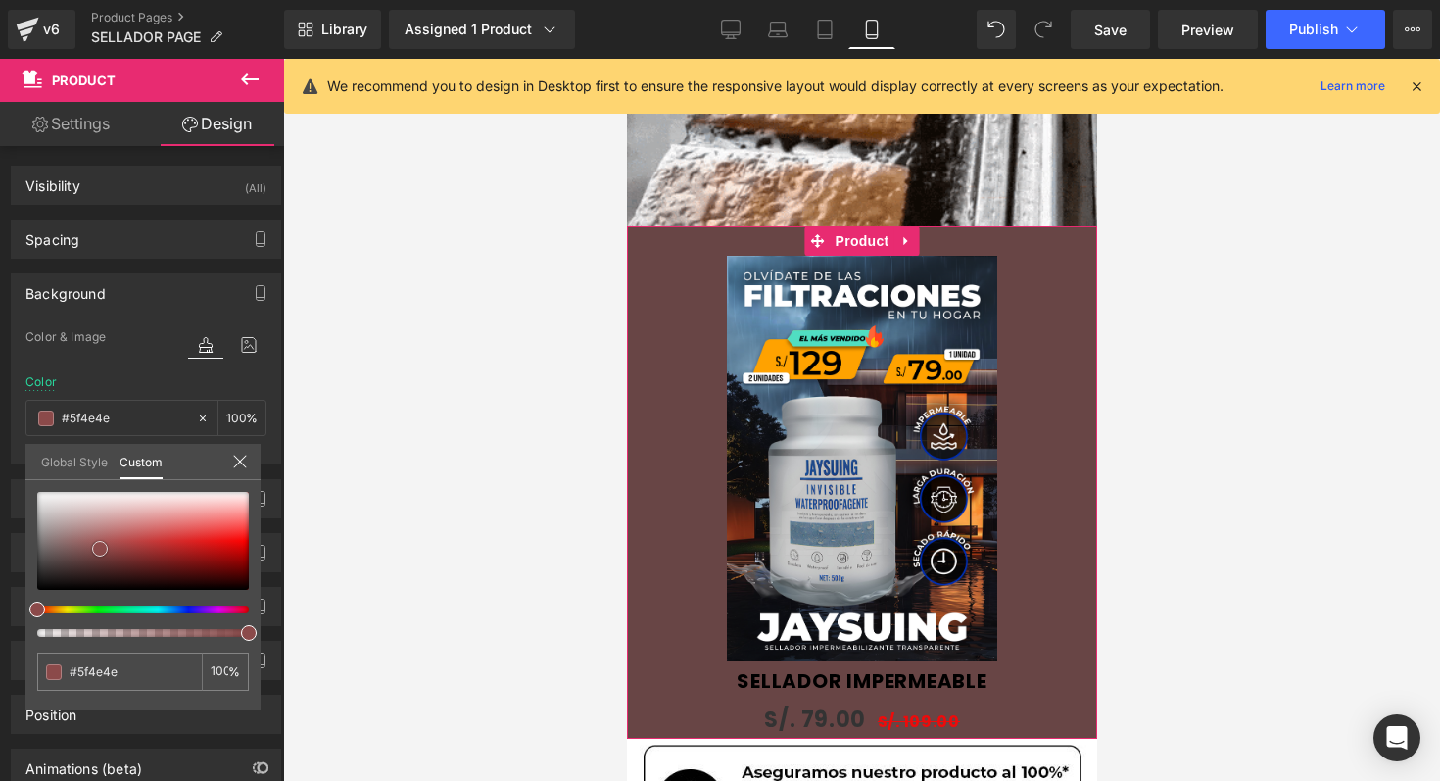
type input "#615151"
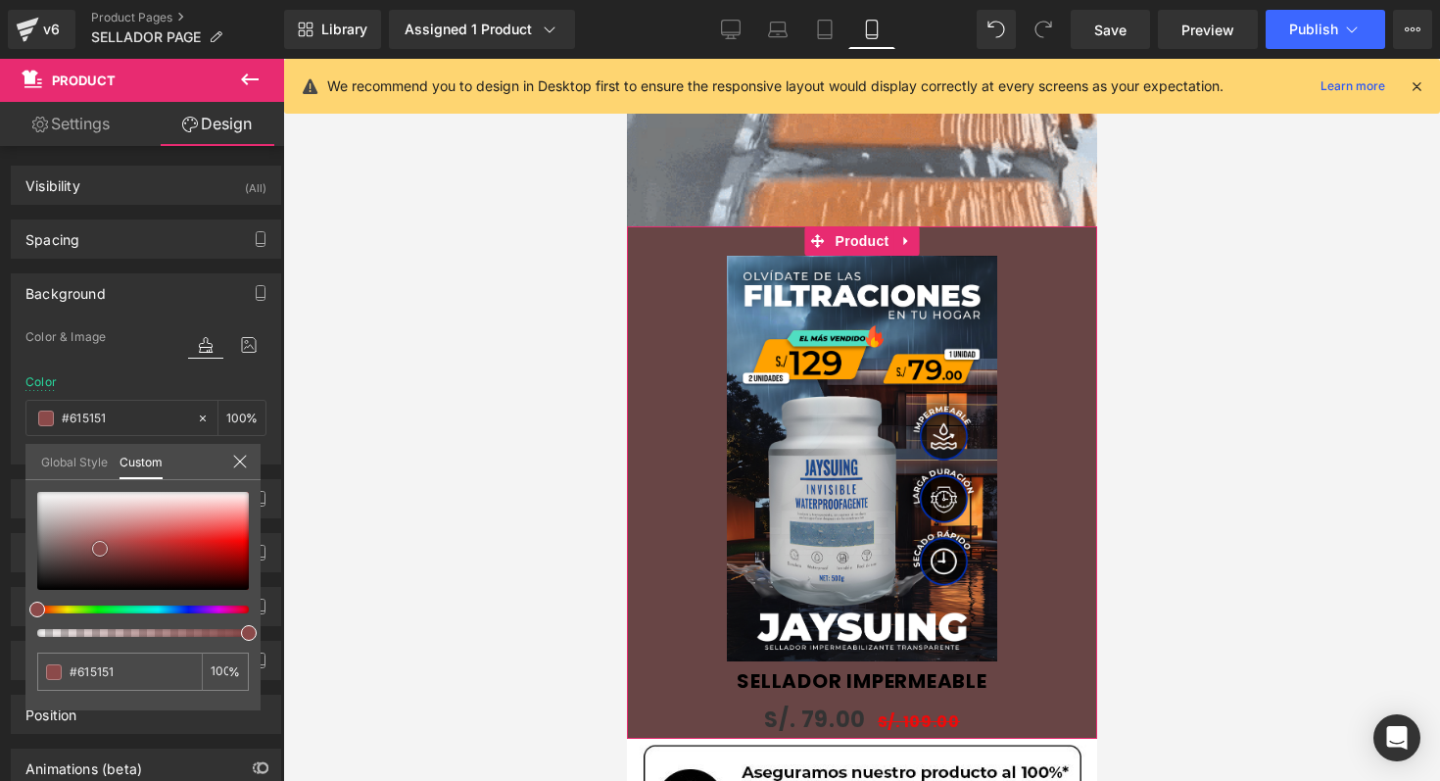
type input "#675454"
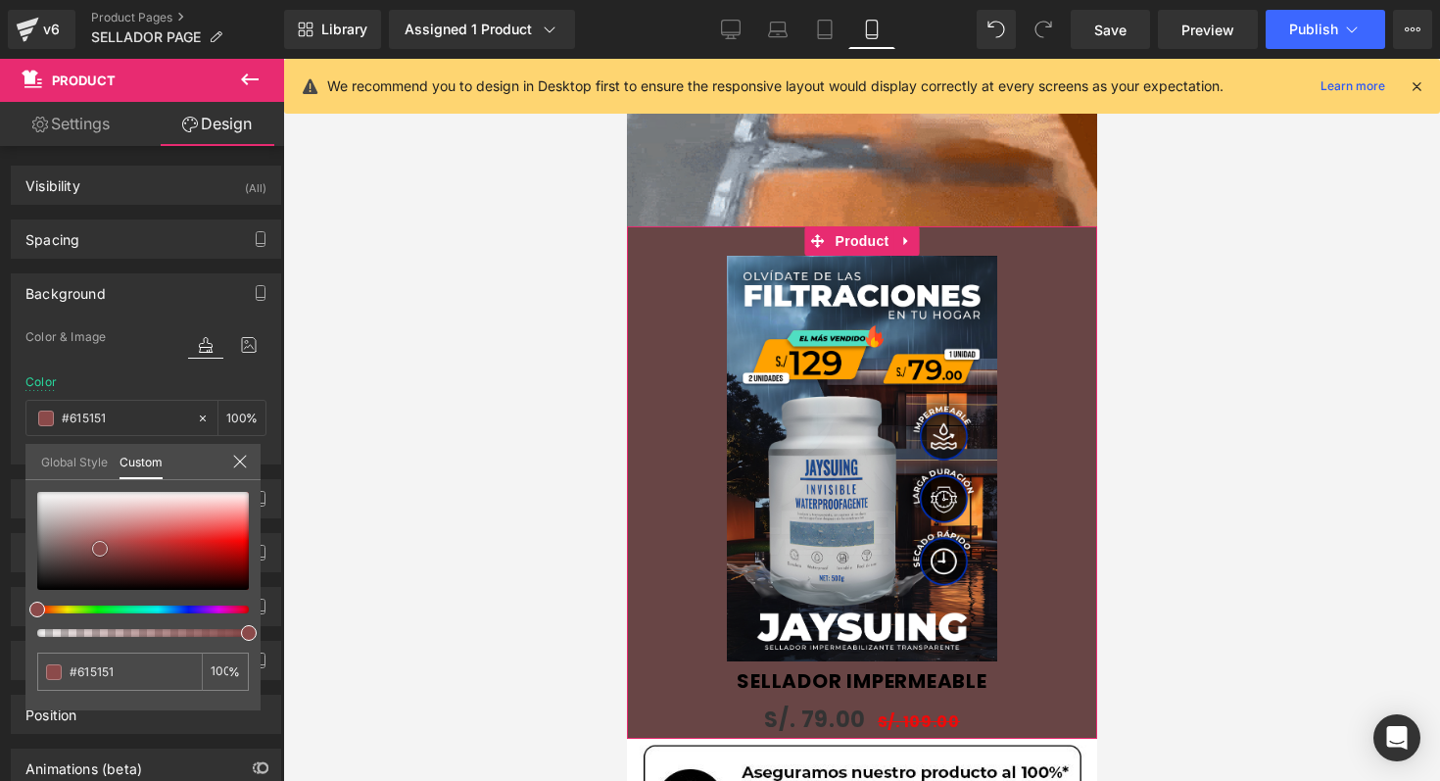
type input "#675454"
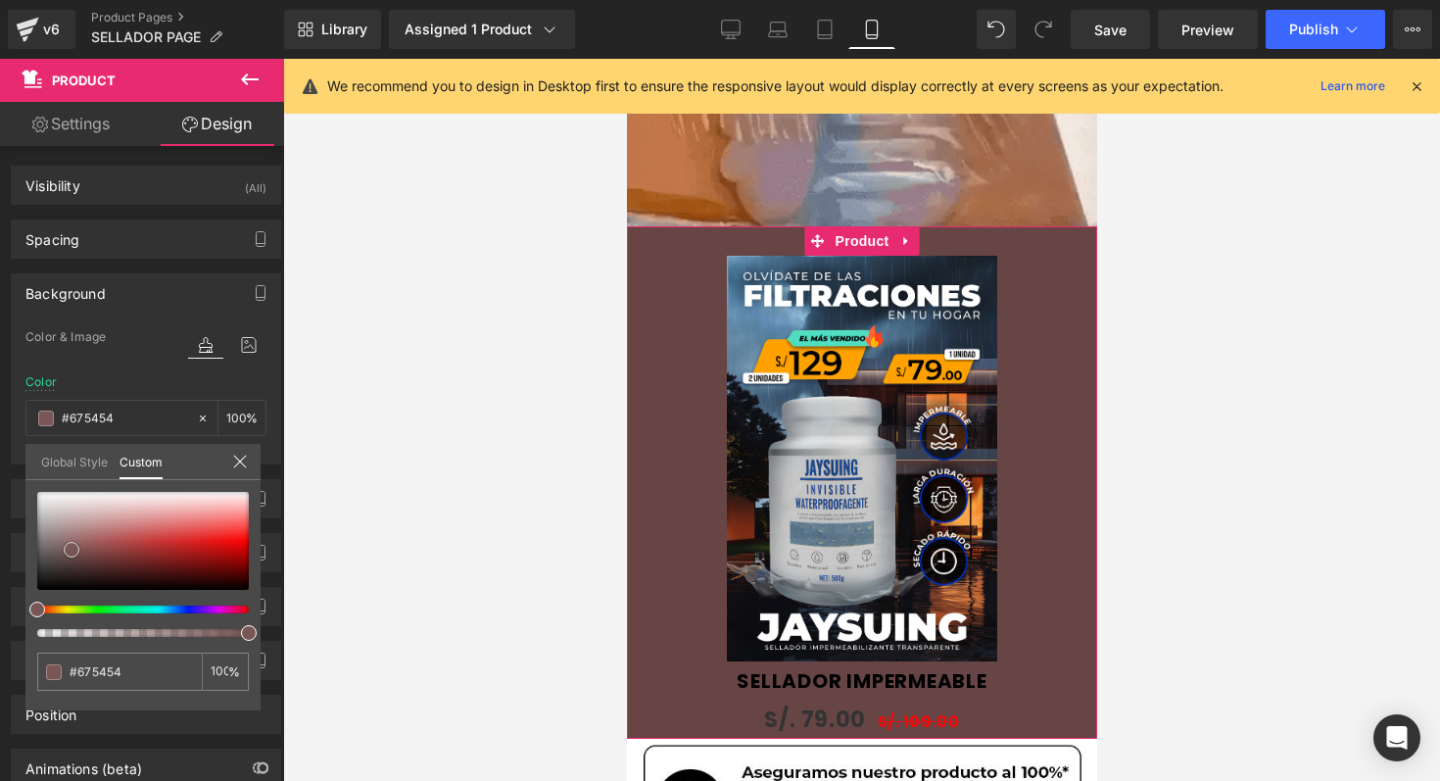
type input "#745757"
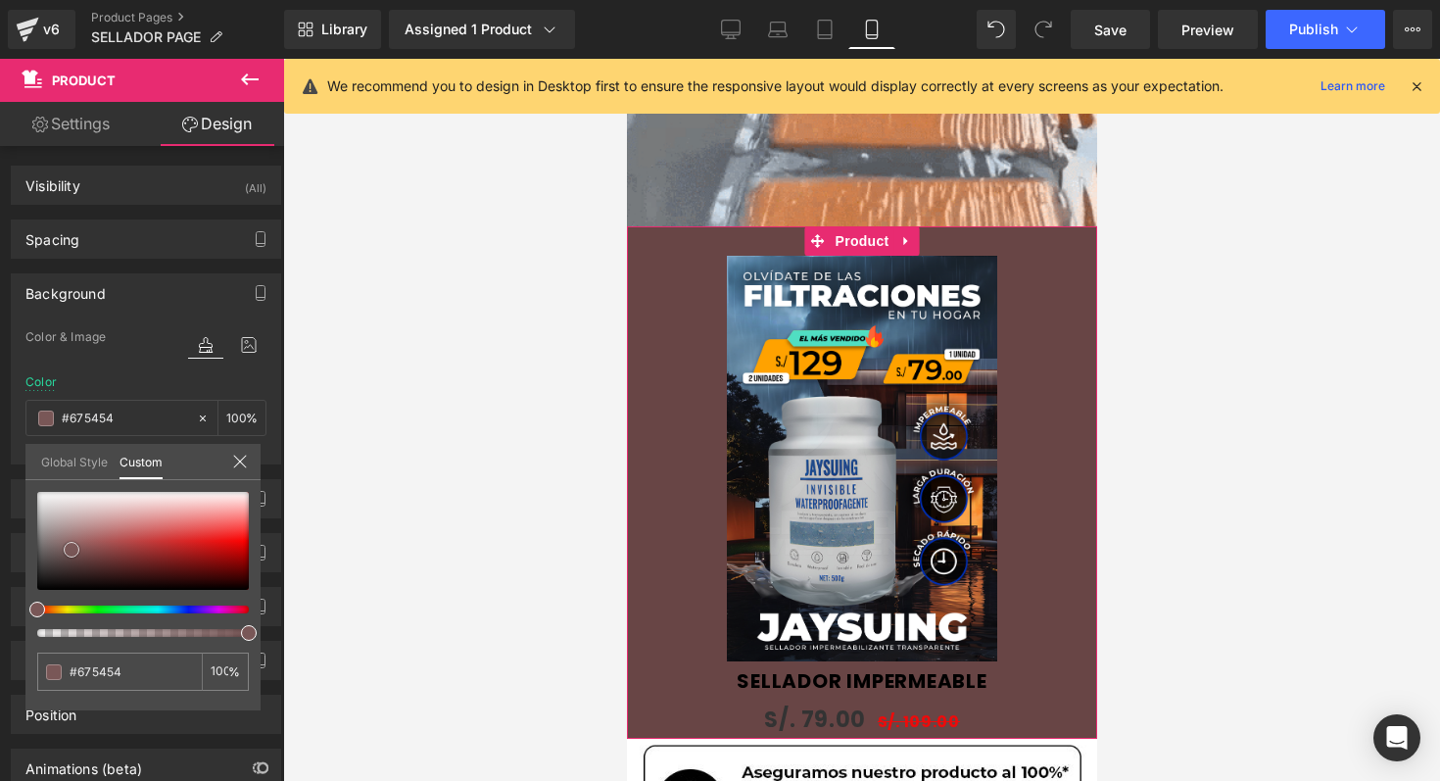
type input "#745757"
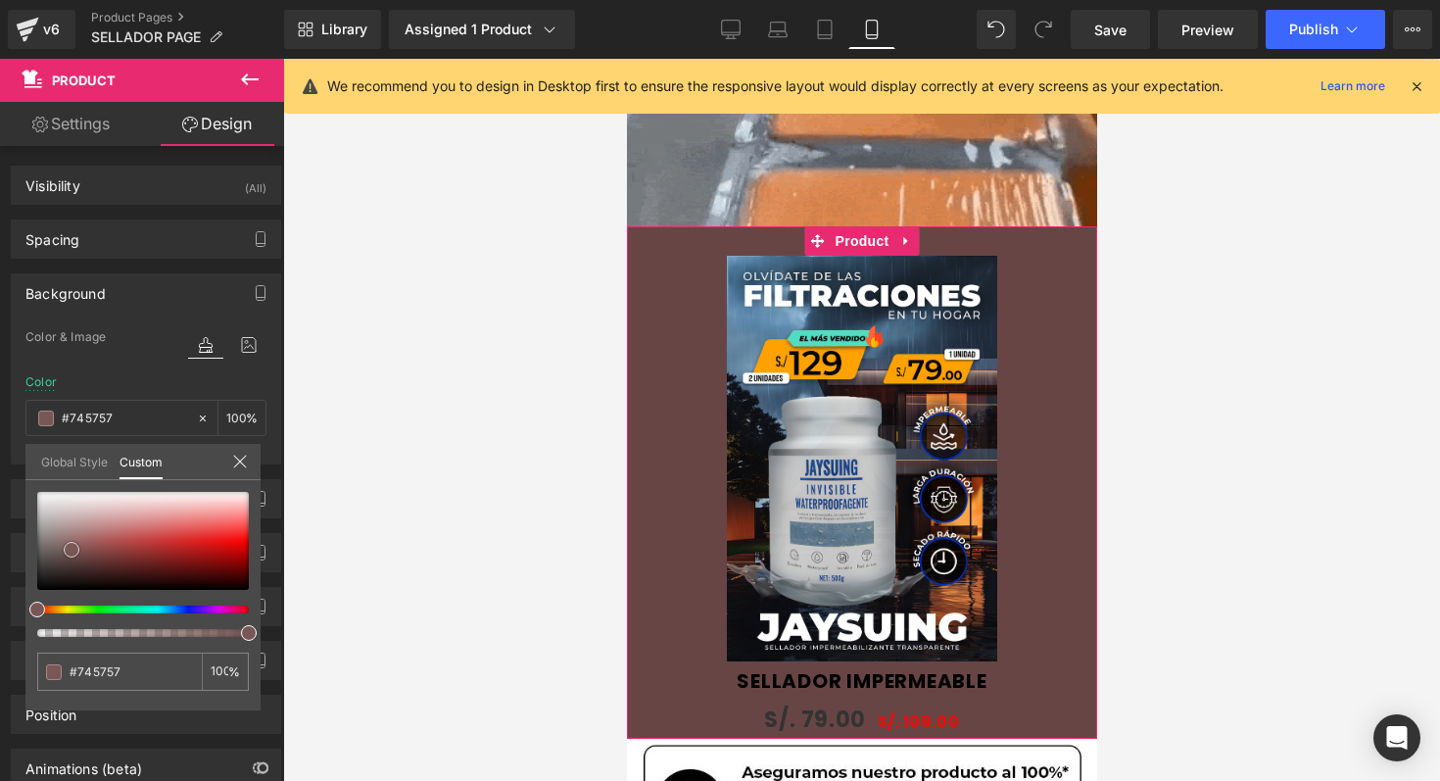
type input "#7c5454"
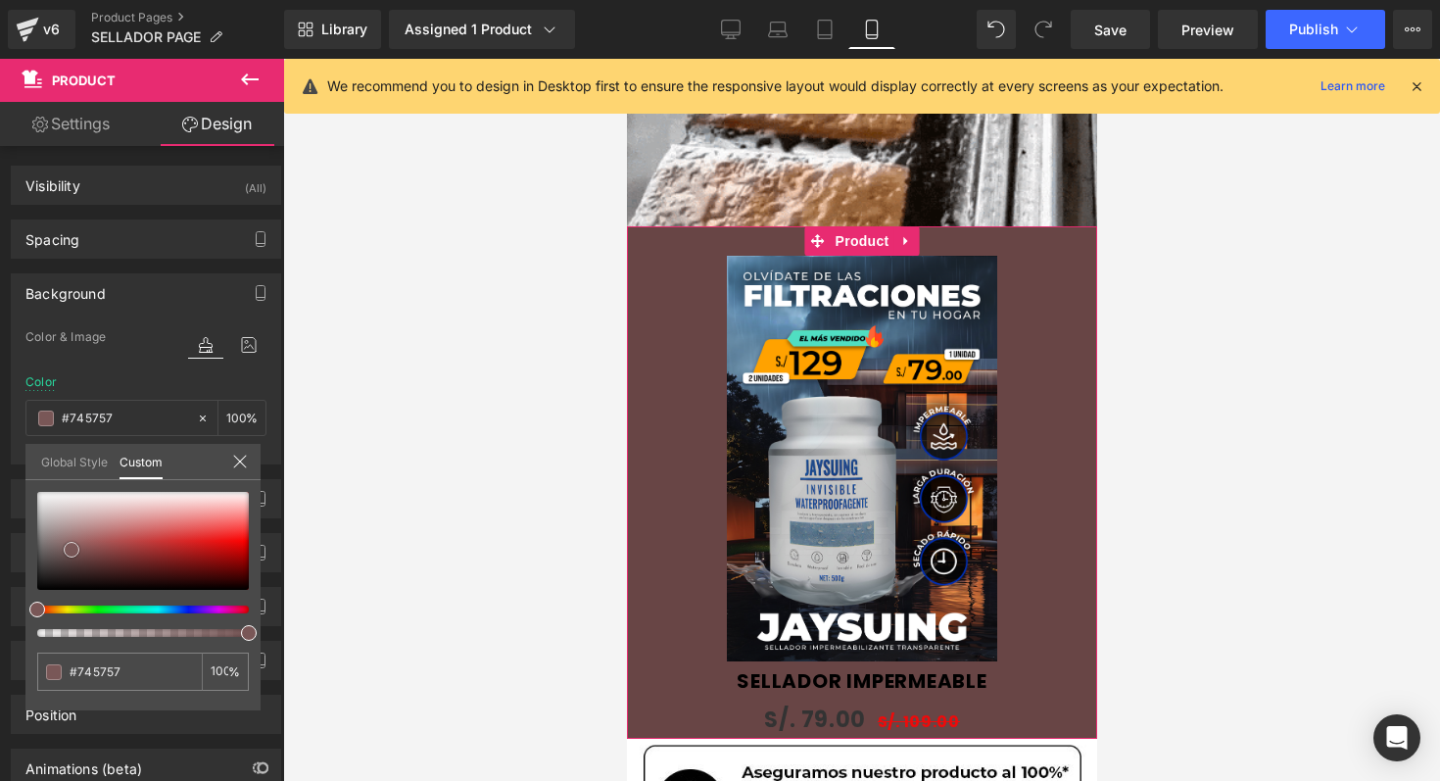
type input "#7c5454"
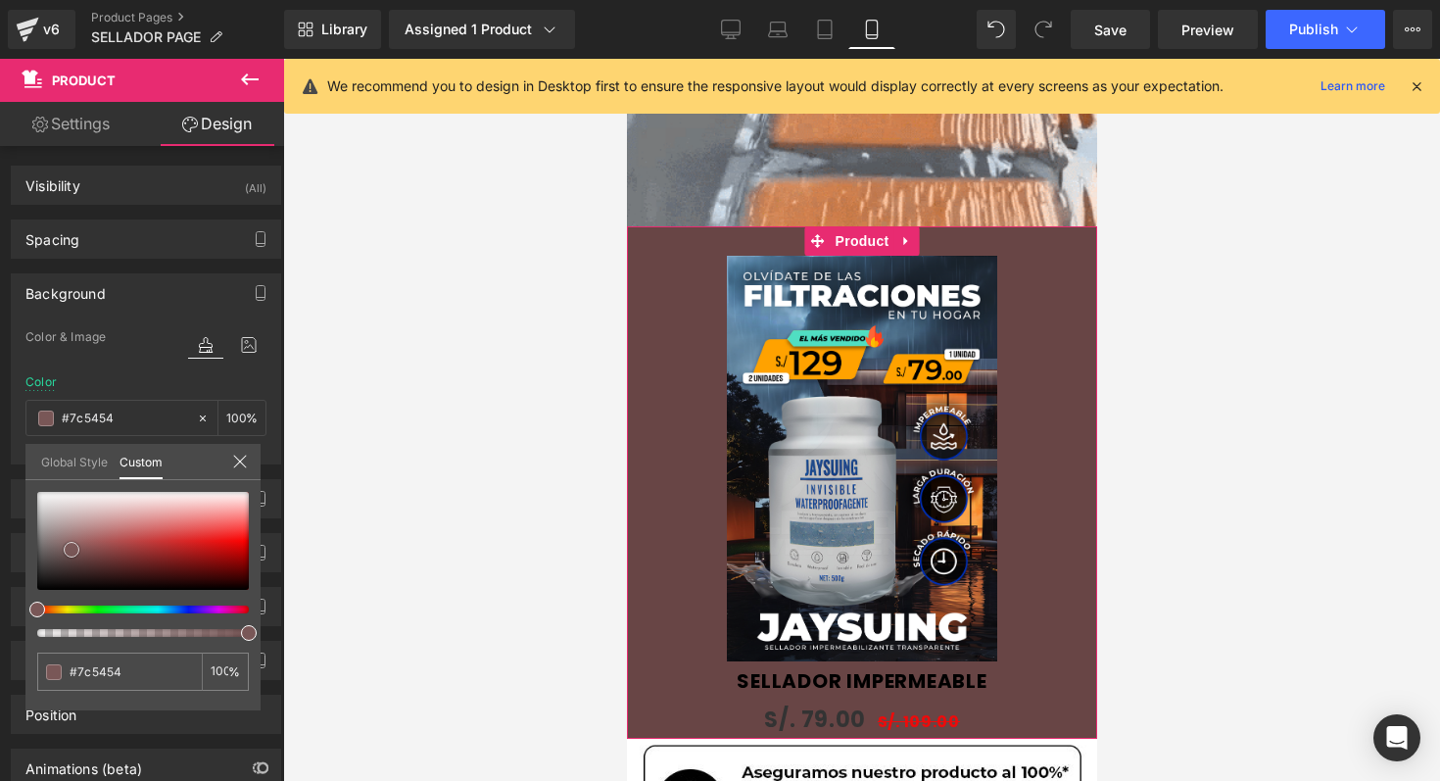
type input "#805050"
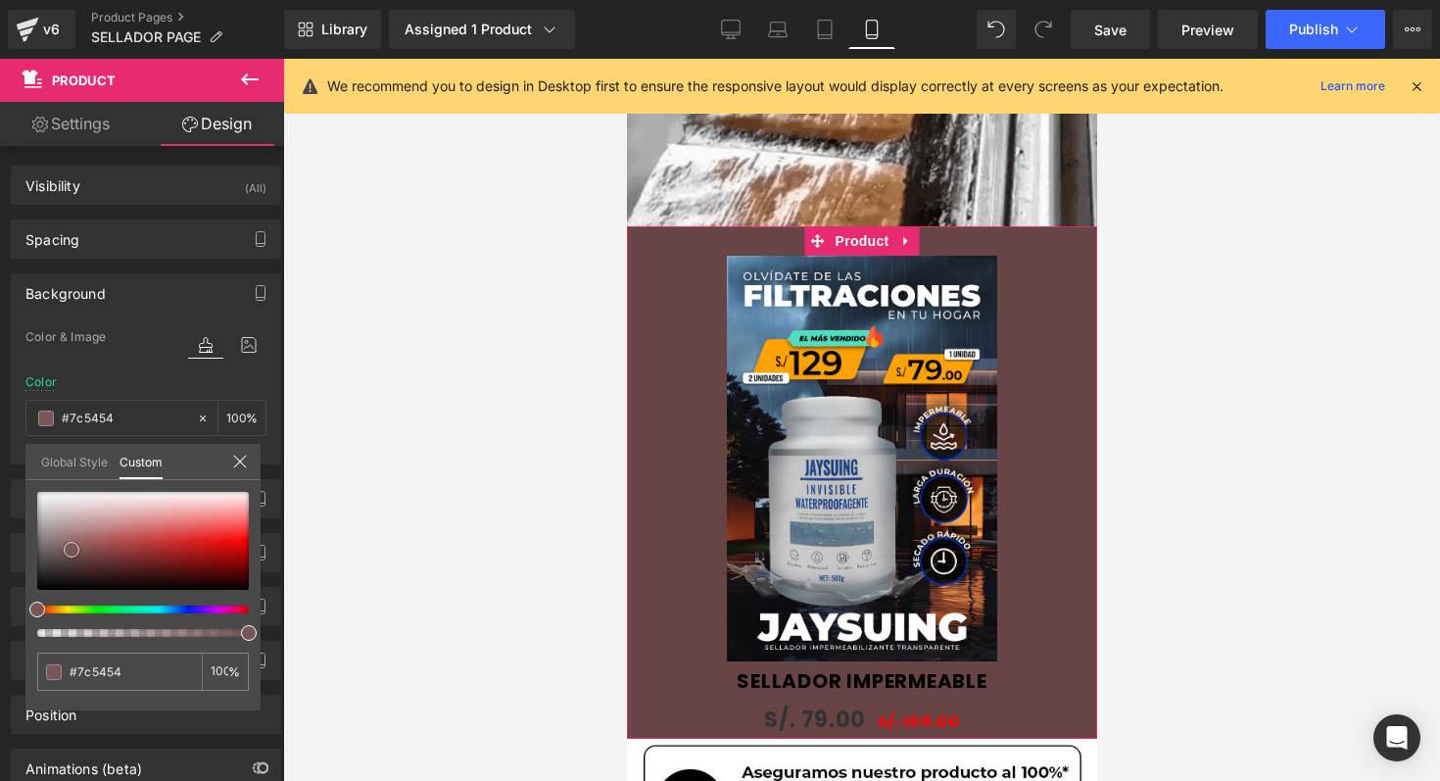
type input "#805050"
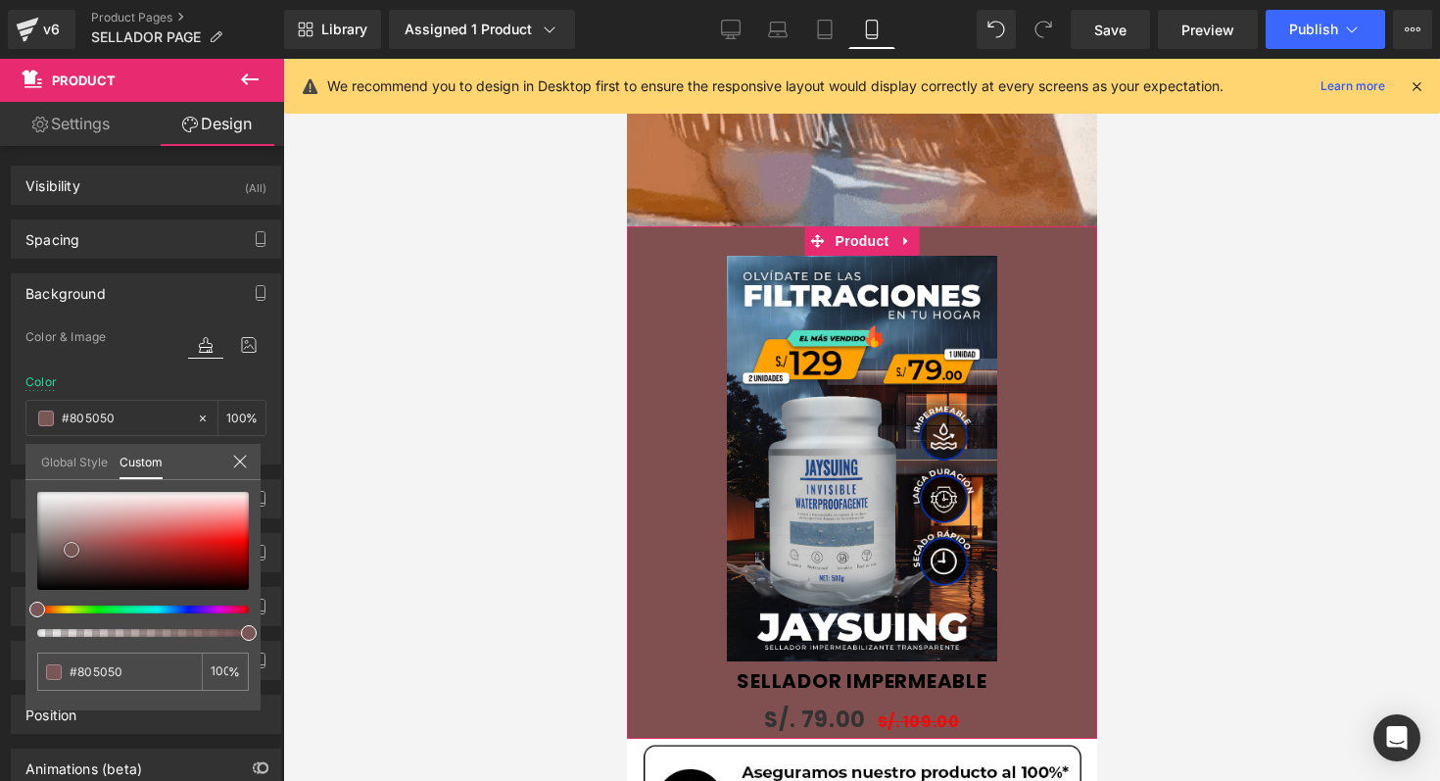
type input "#804b4b"
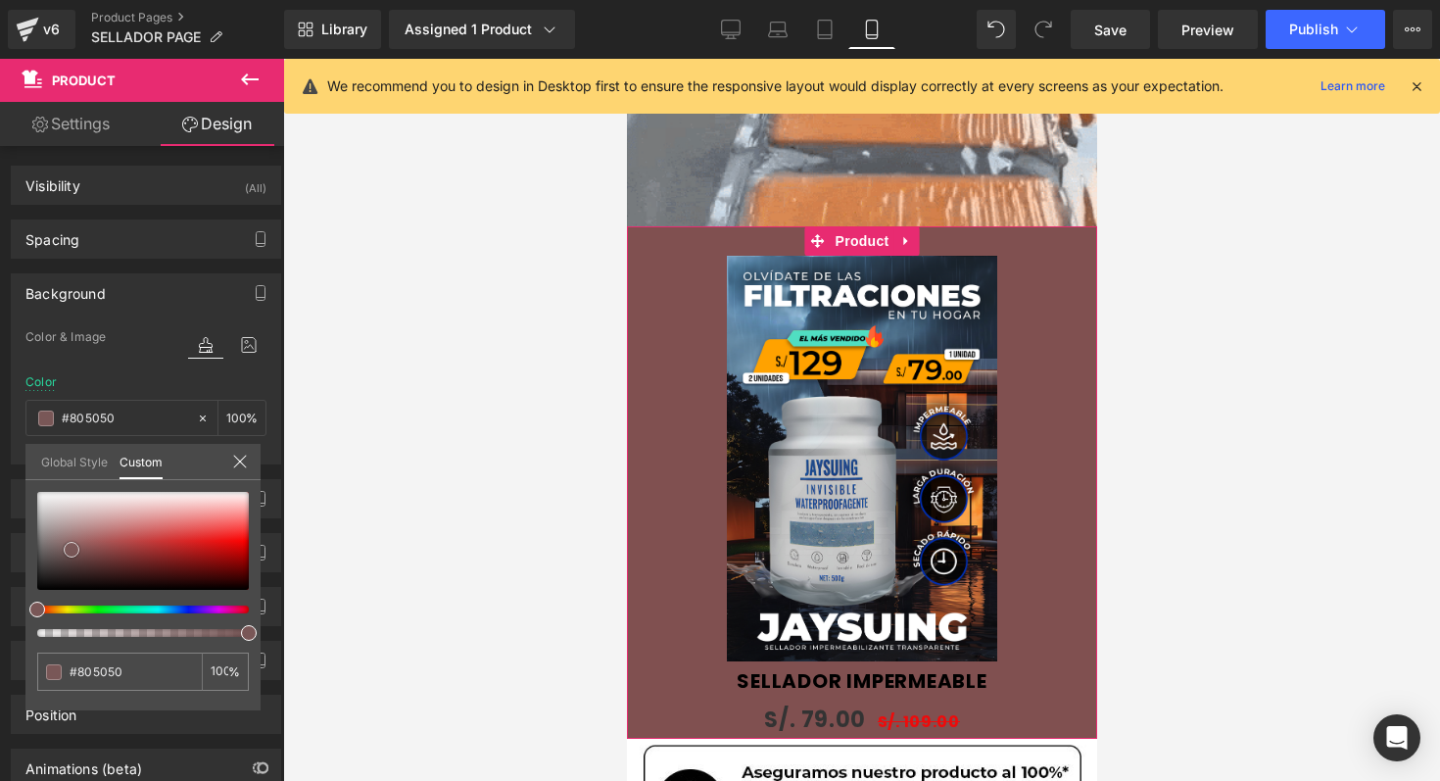
type input "#804b4b"
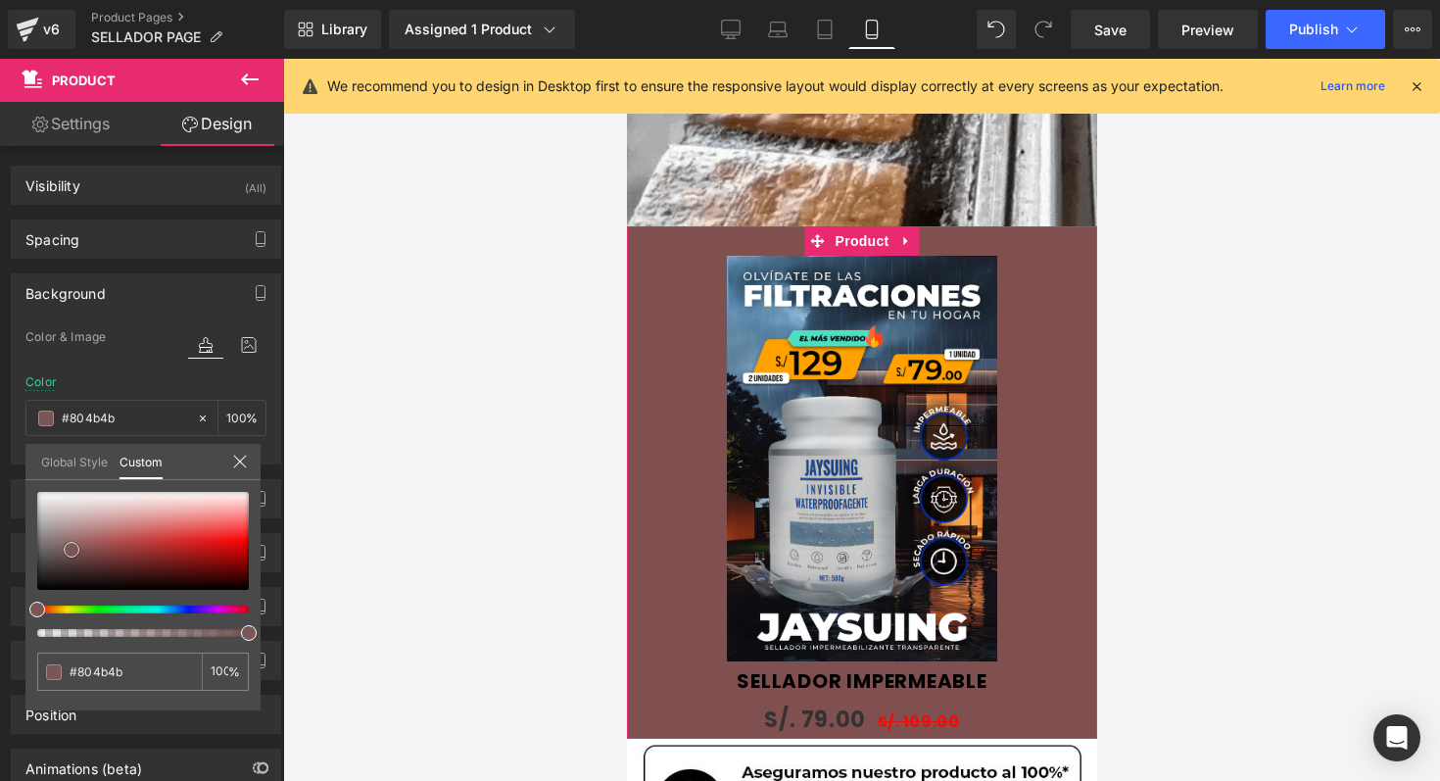
type input "#7e4848"
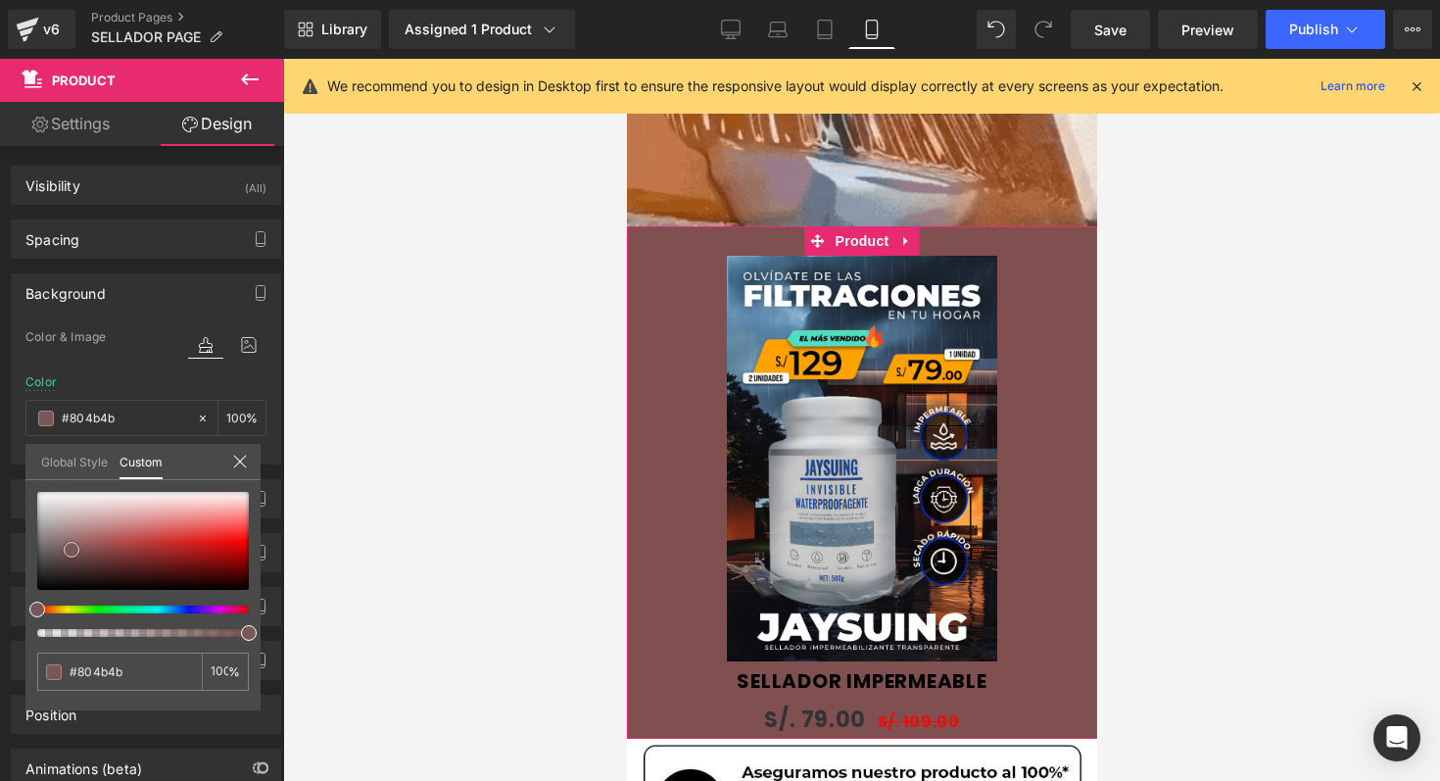
type input "#7e4848"
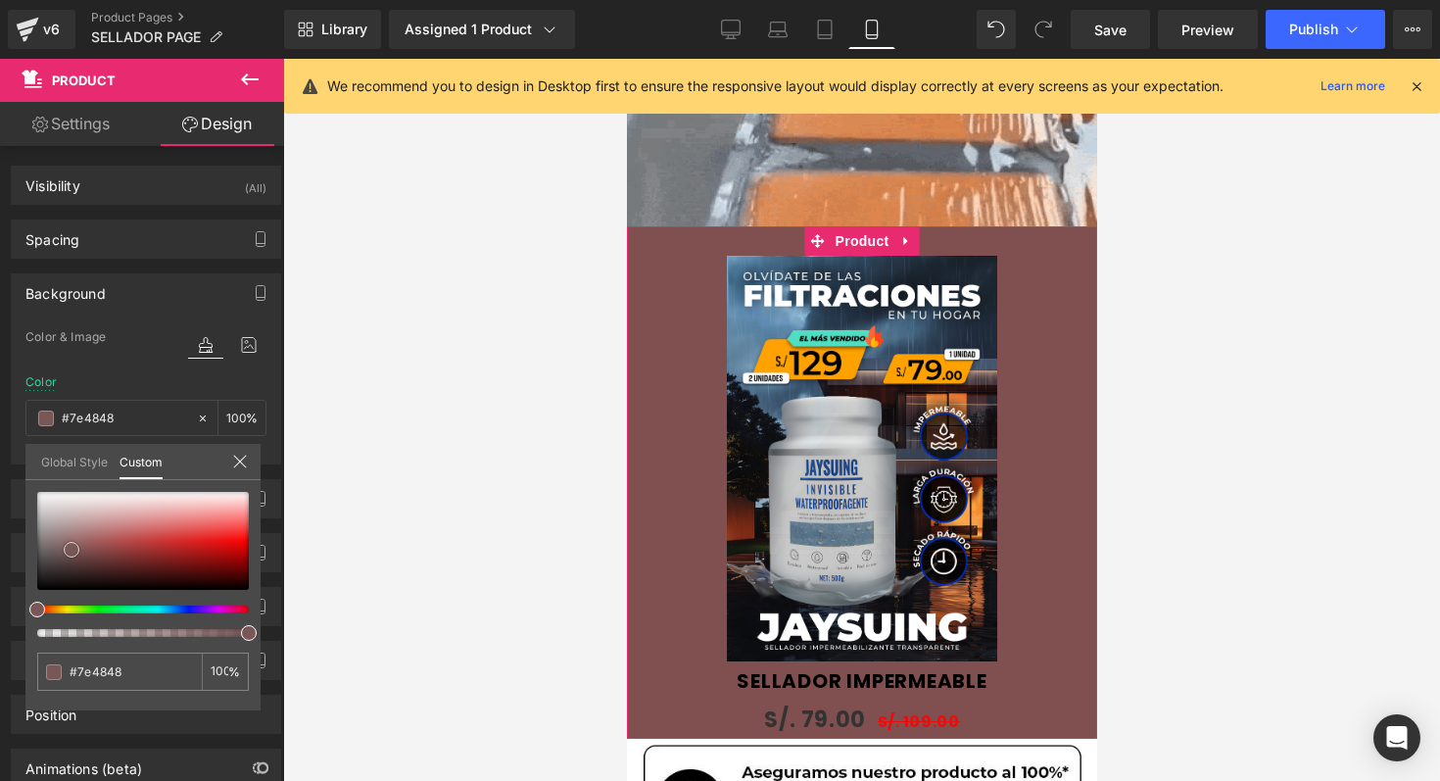
type input "#894d4d"
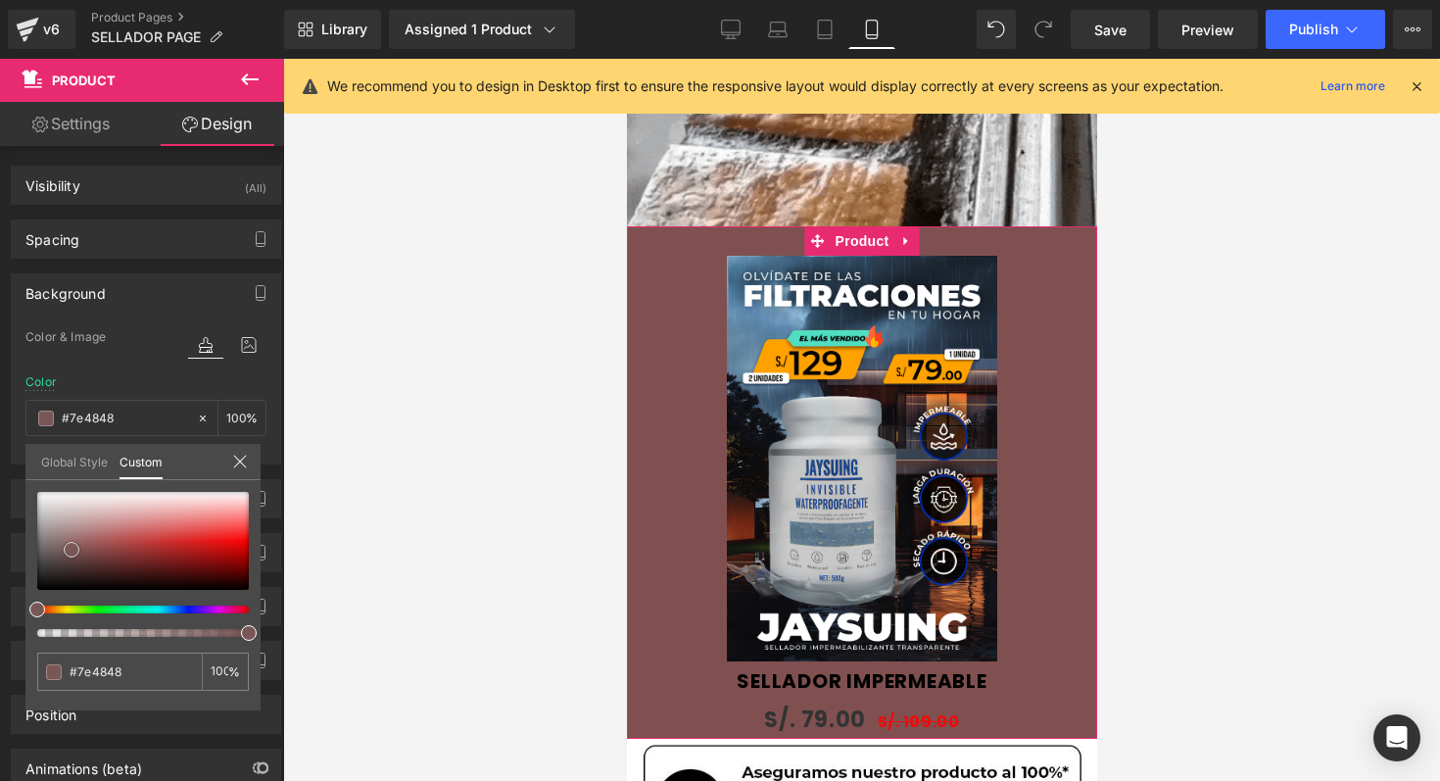
type input "#894d4d"
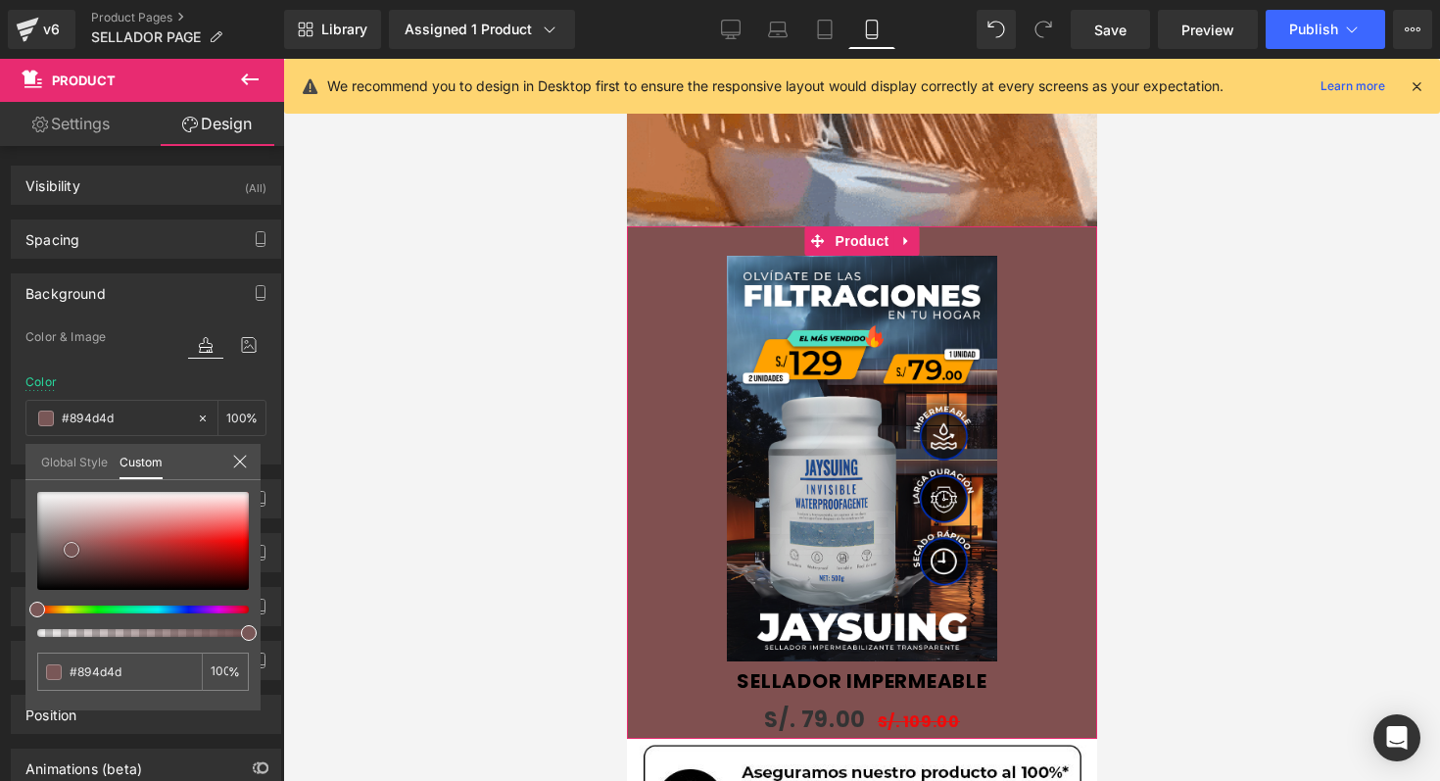
type input "#9f5555"
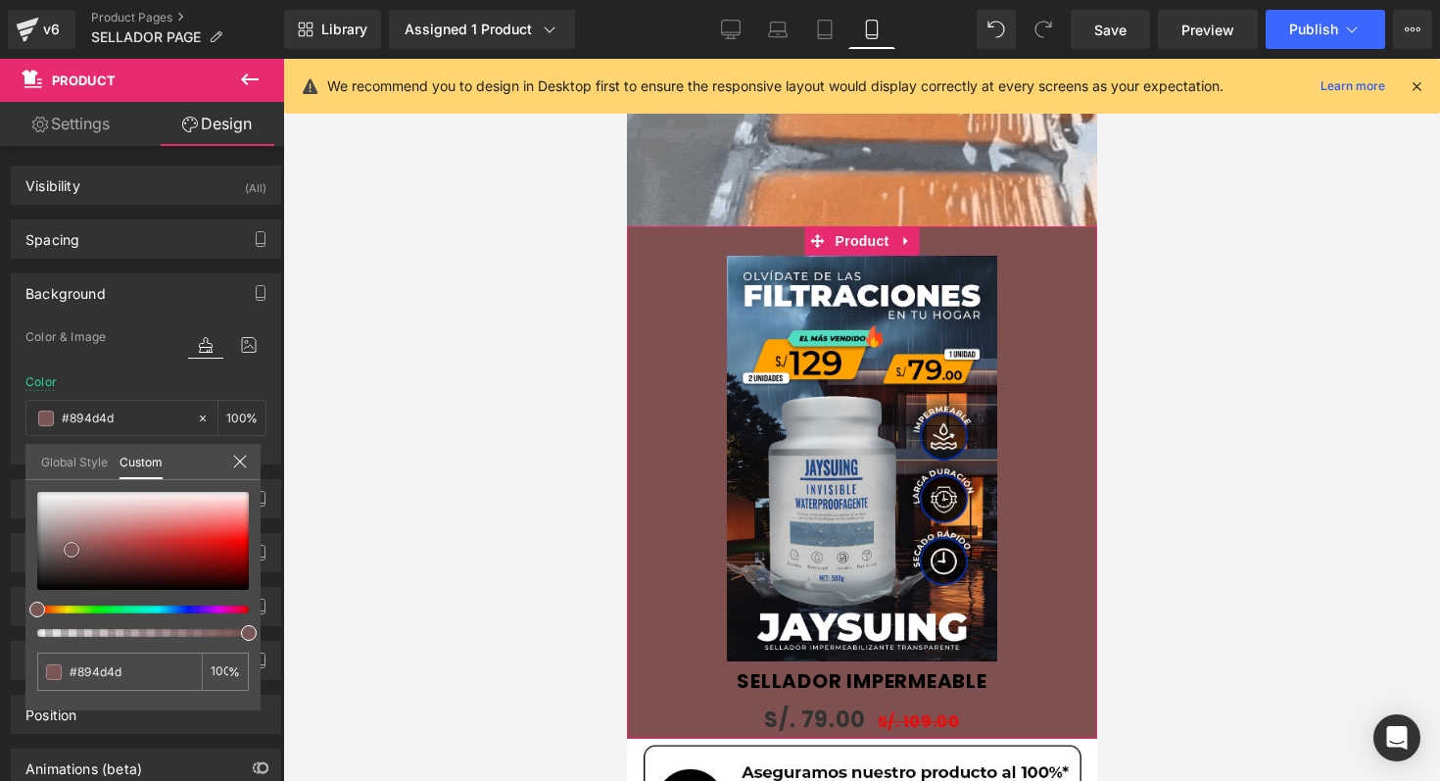
type input "#9f5555"
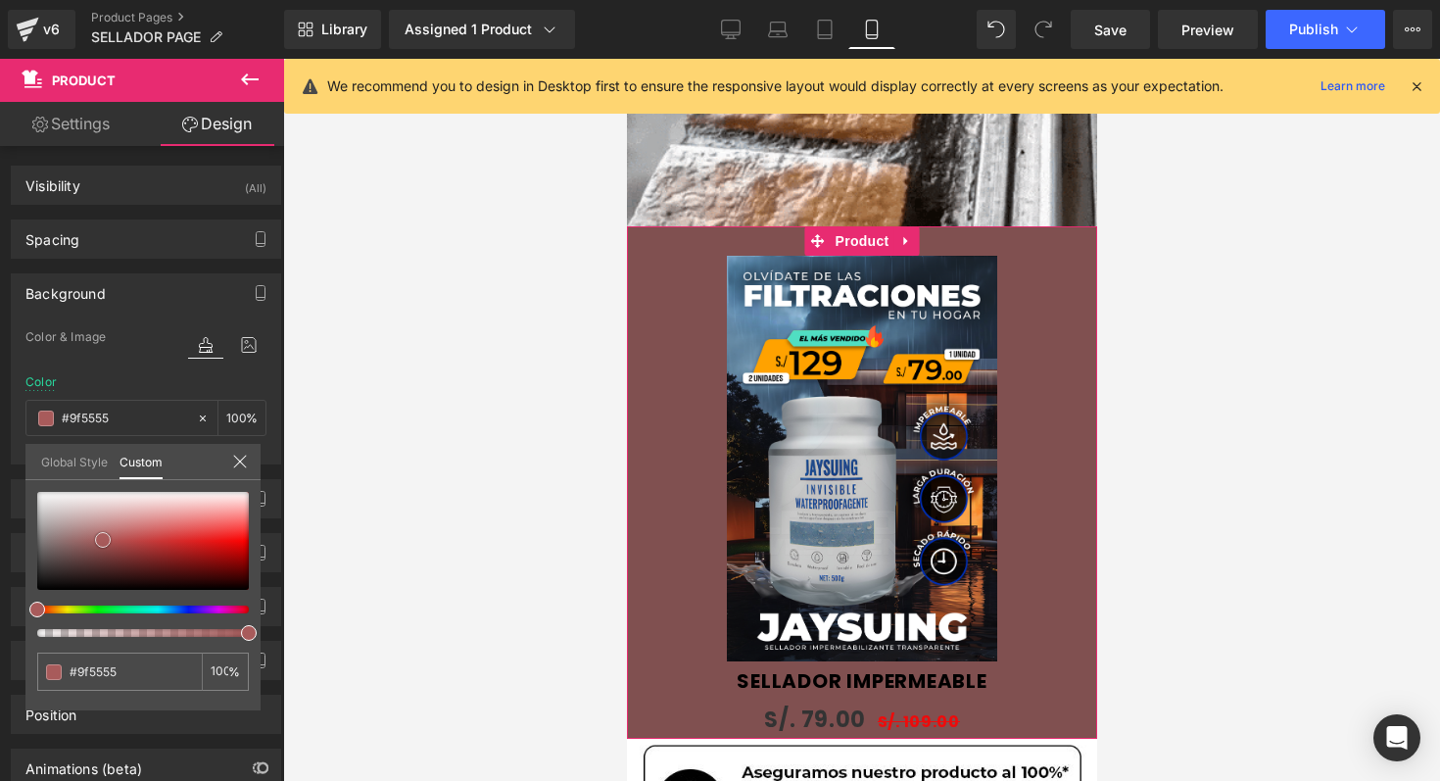
type input "#ae6565"
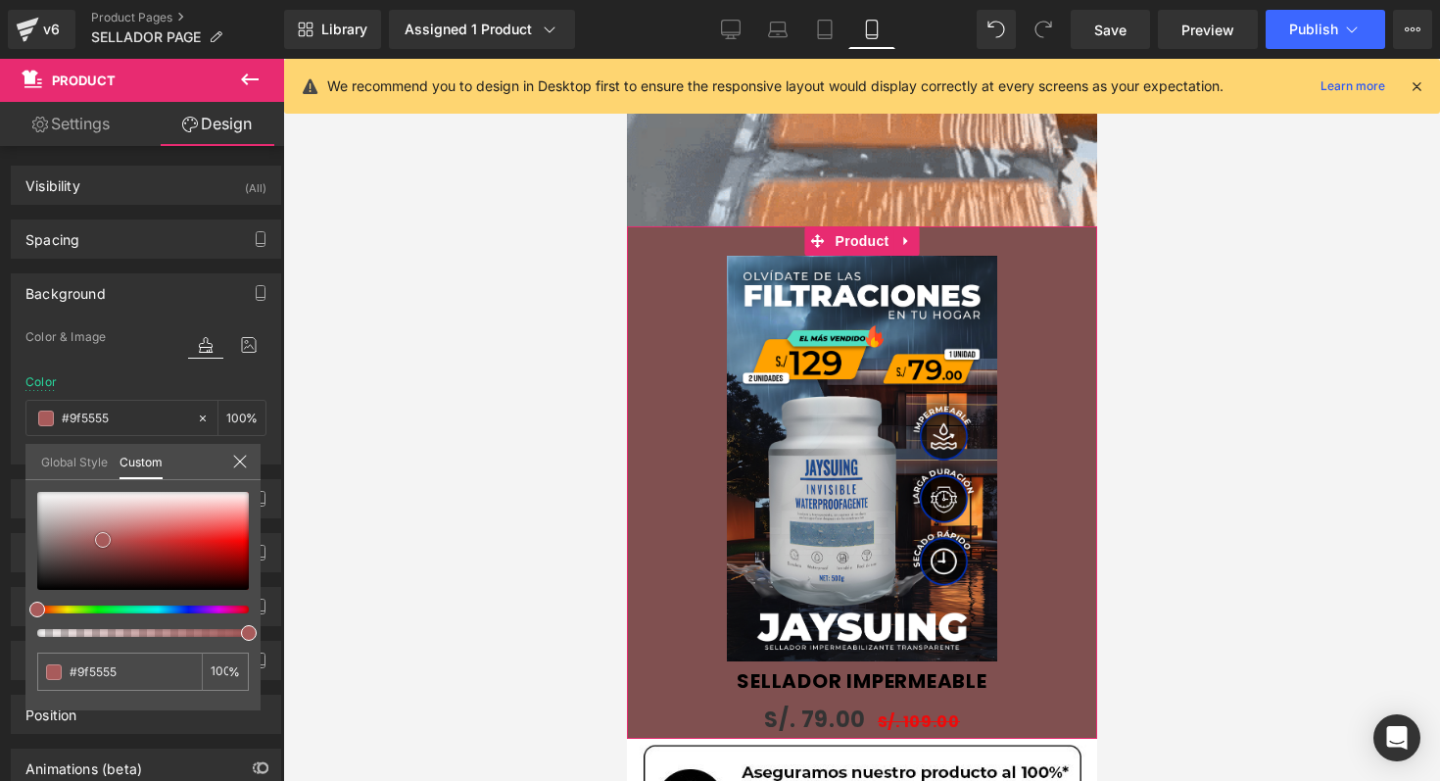
type input "#ae6565"
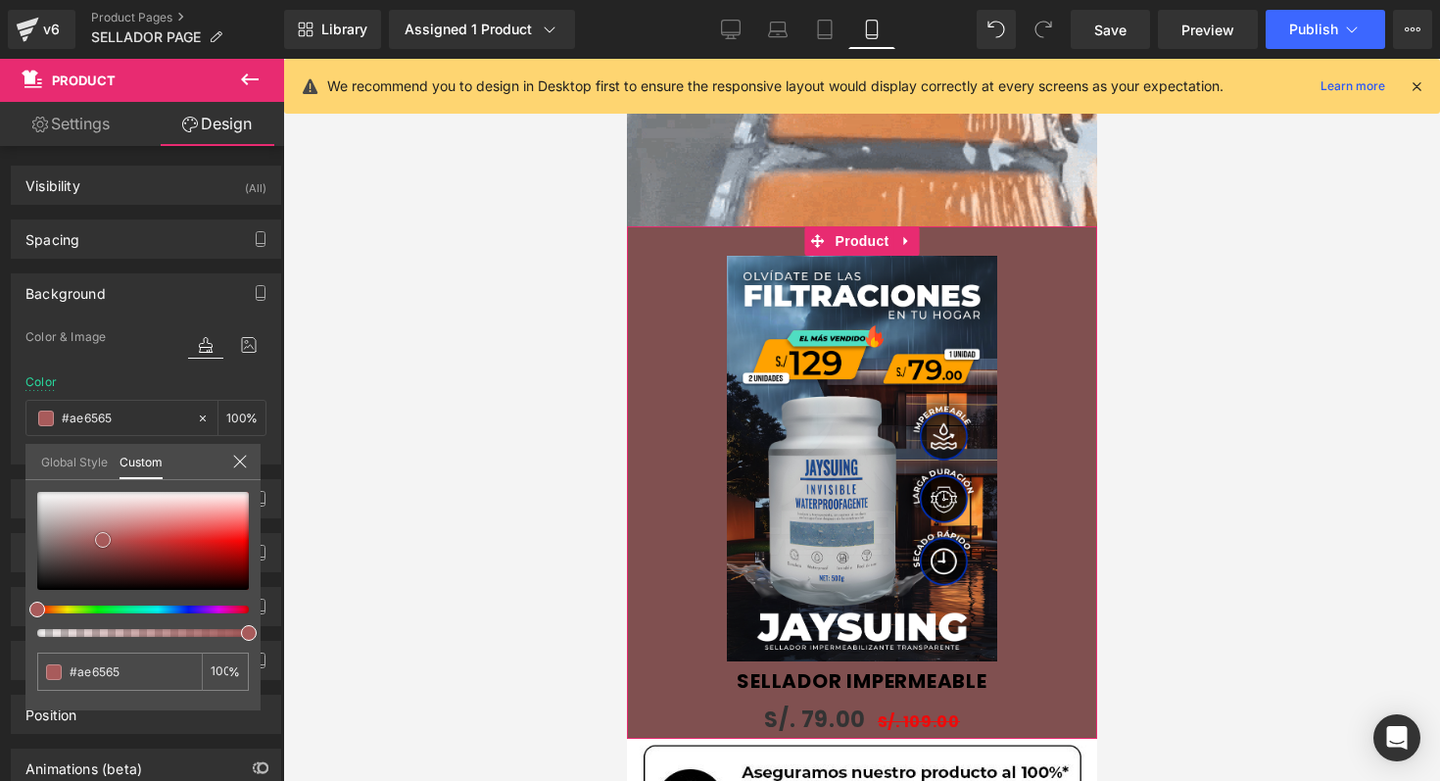
type input "#b26a6a"
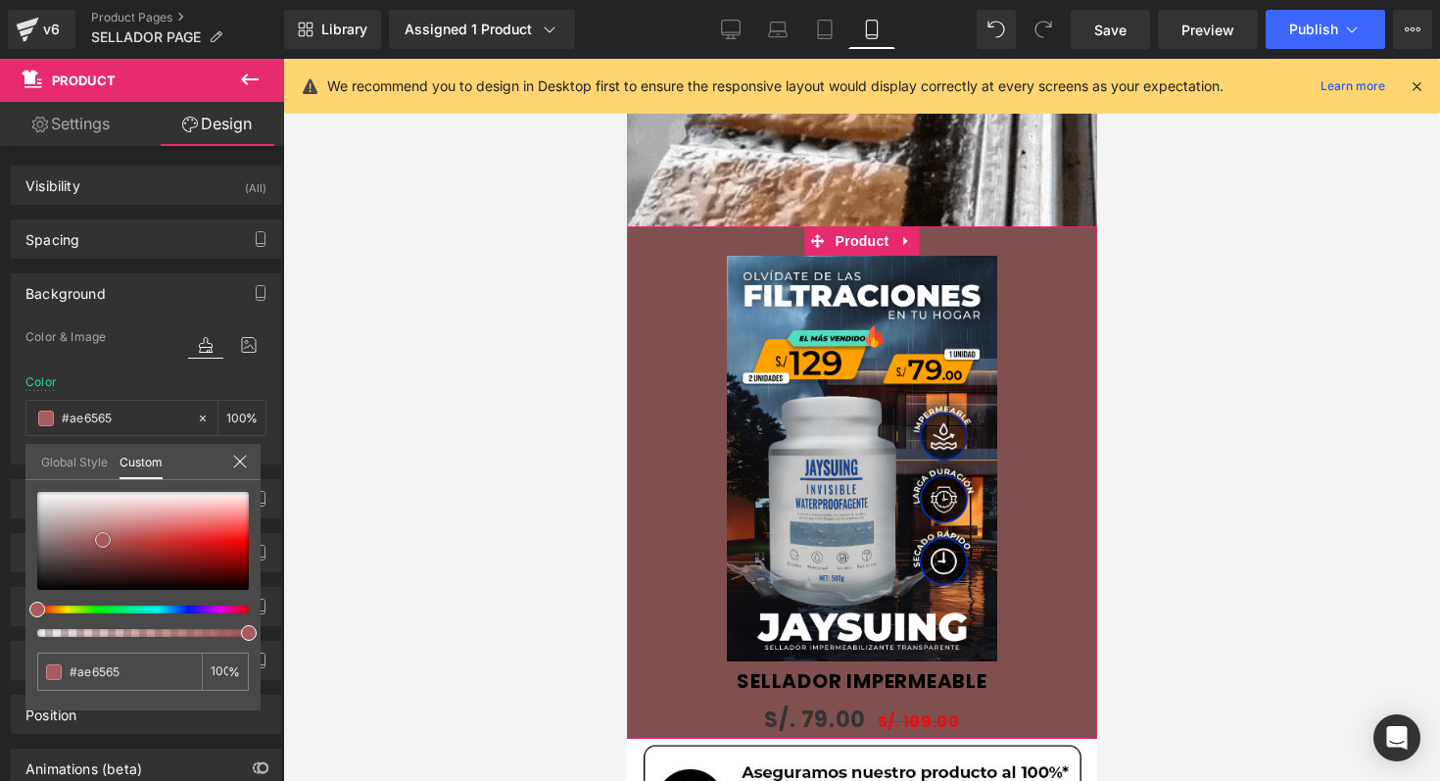
type input "#b26a6a"
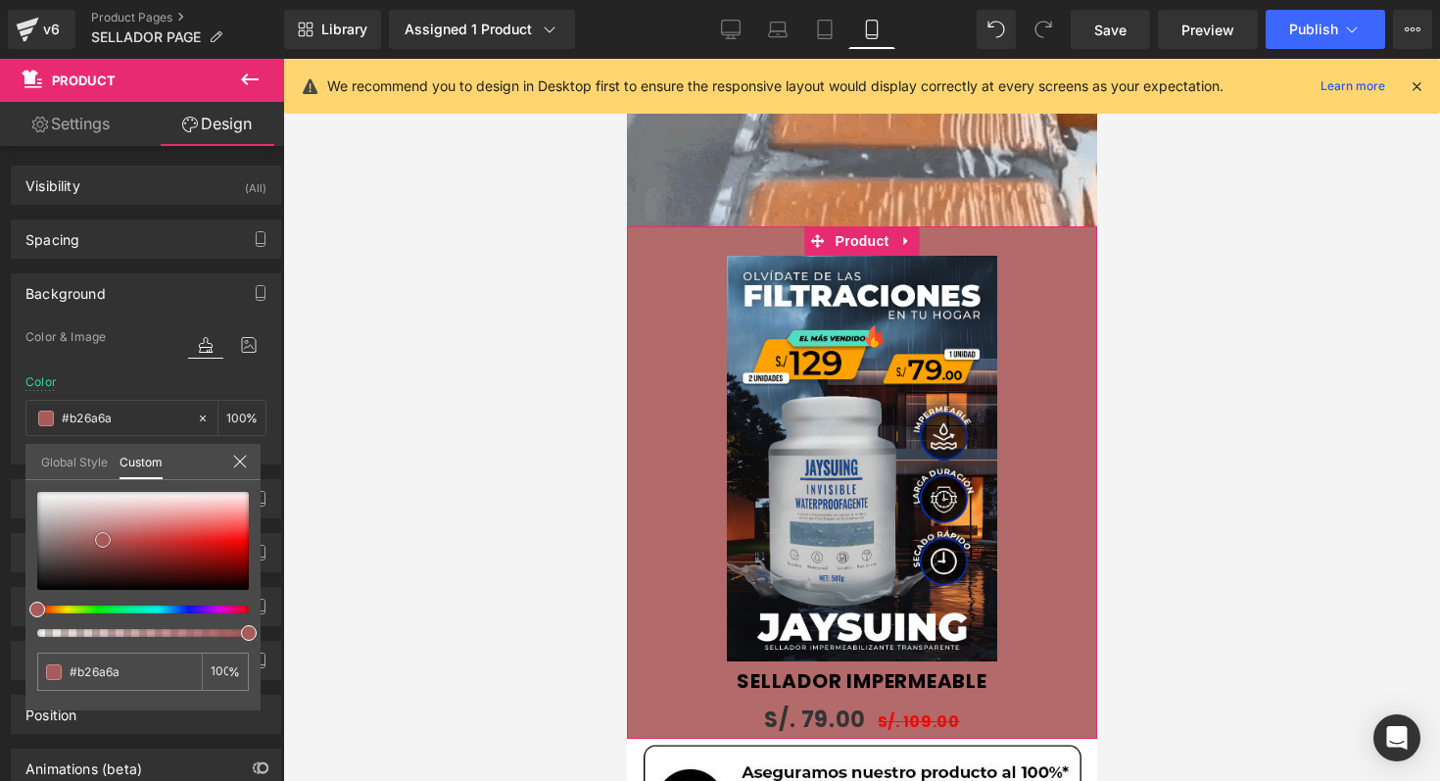
type input "#b56d6d"
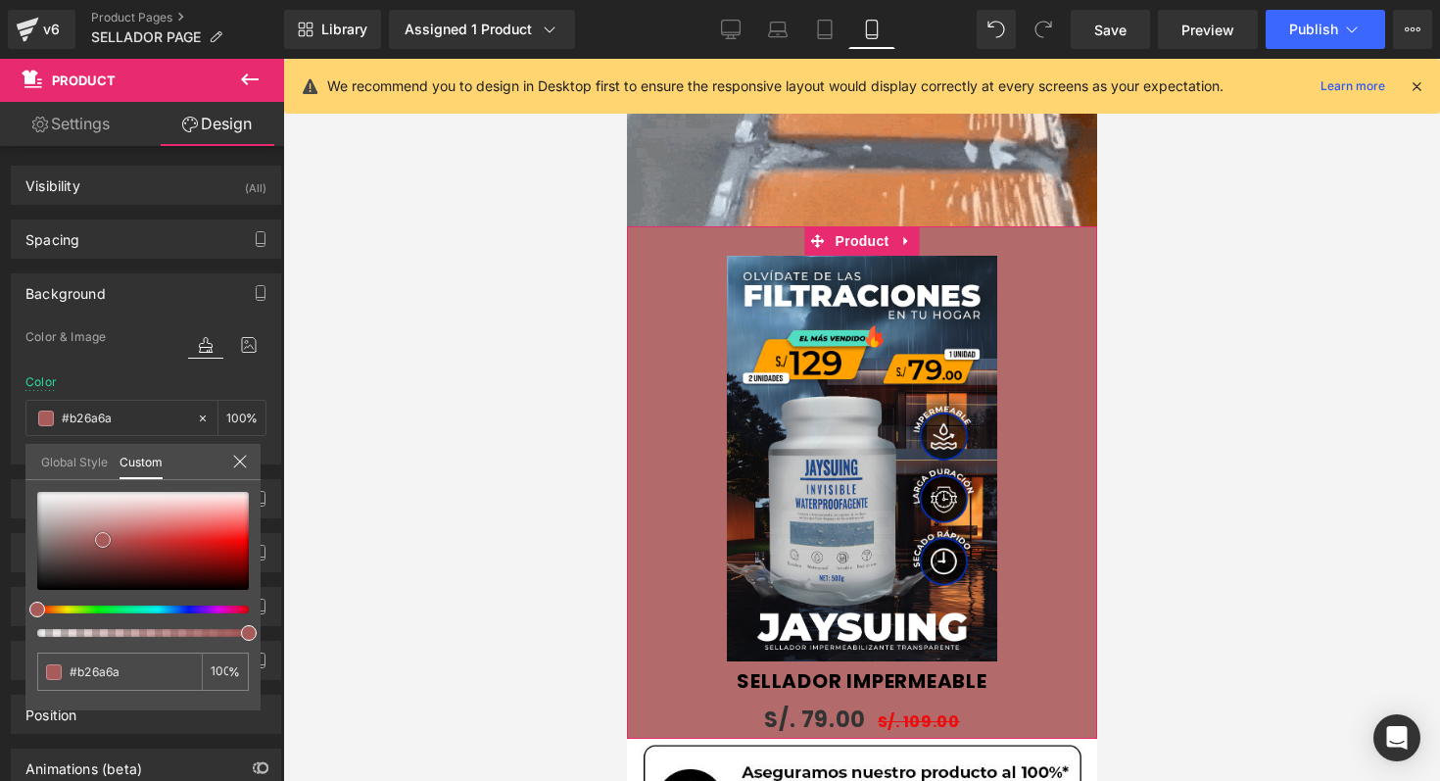
type input "#b56d6d"
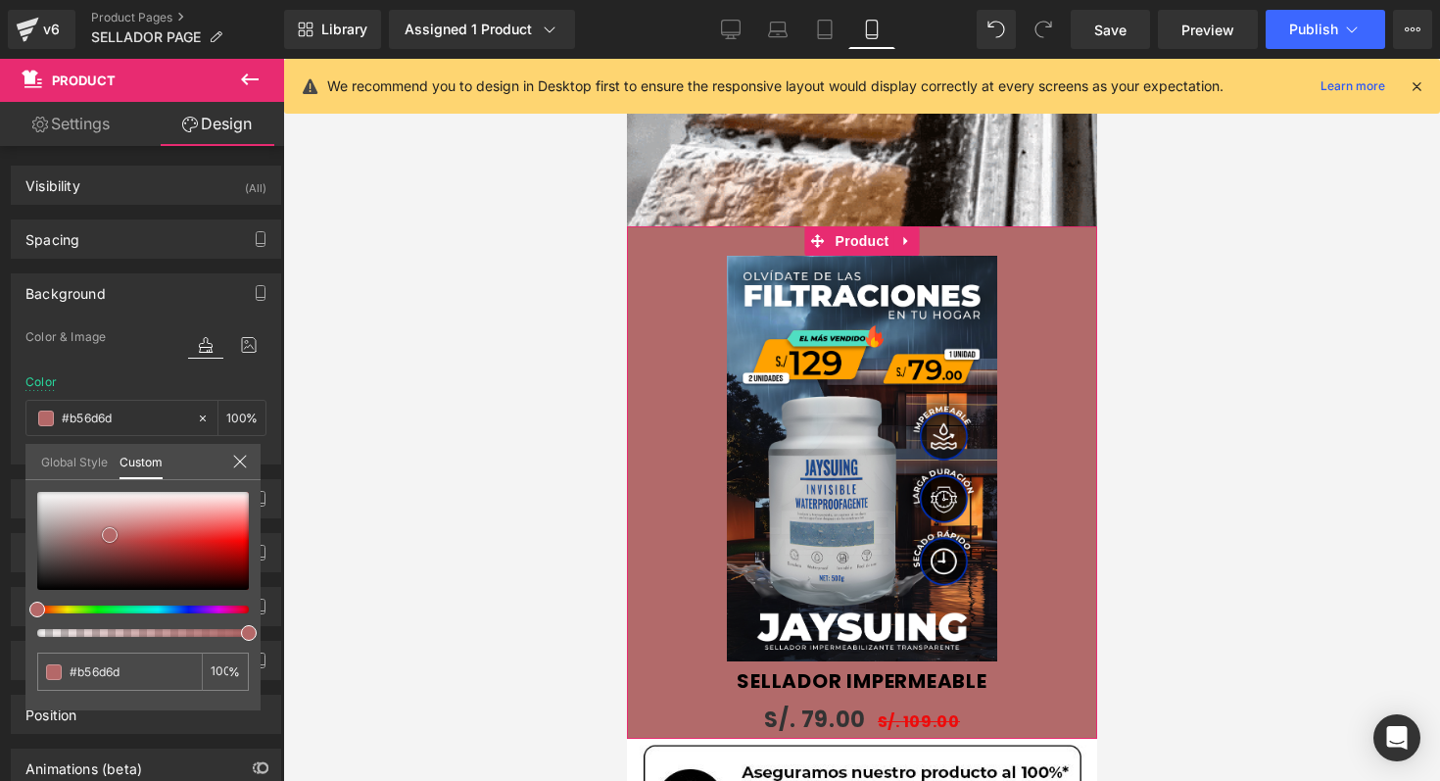
type input "#b66c6c"
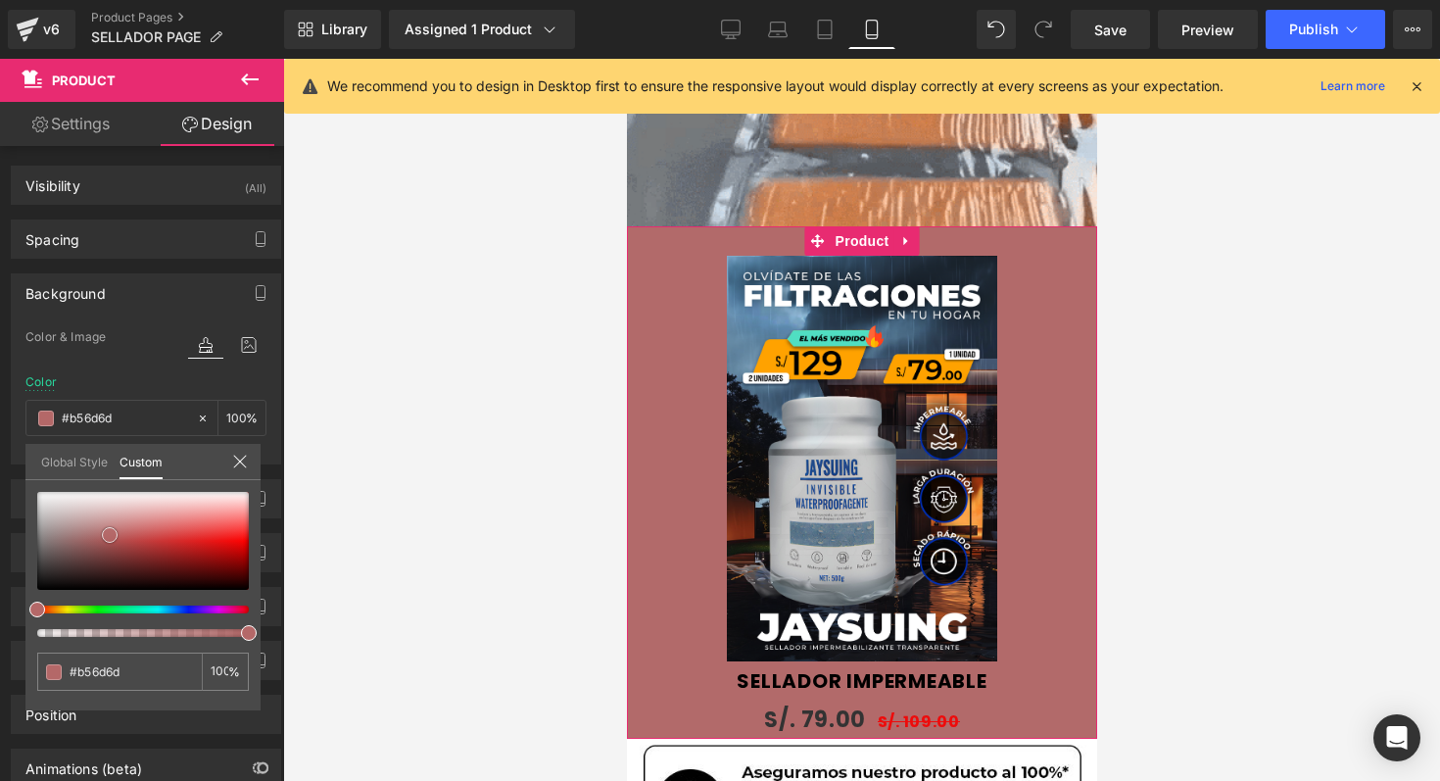
type input "#b66c6c"
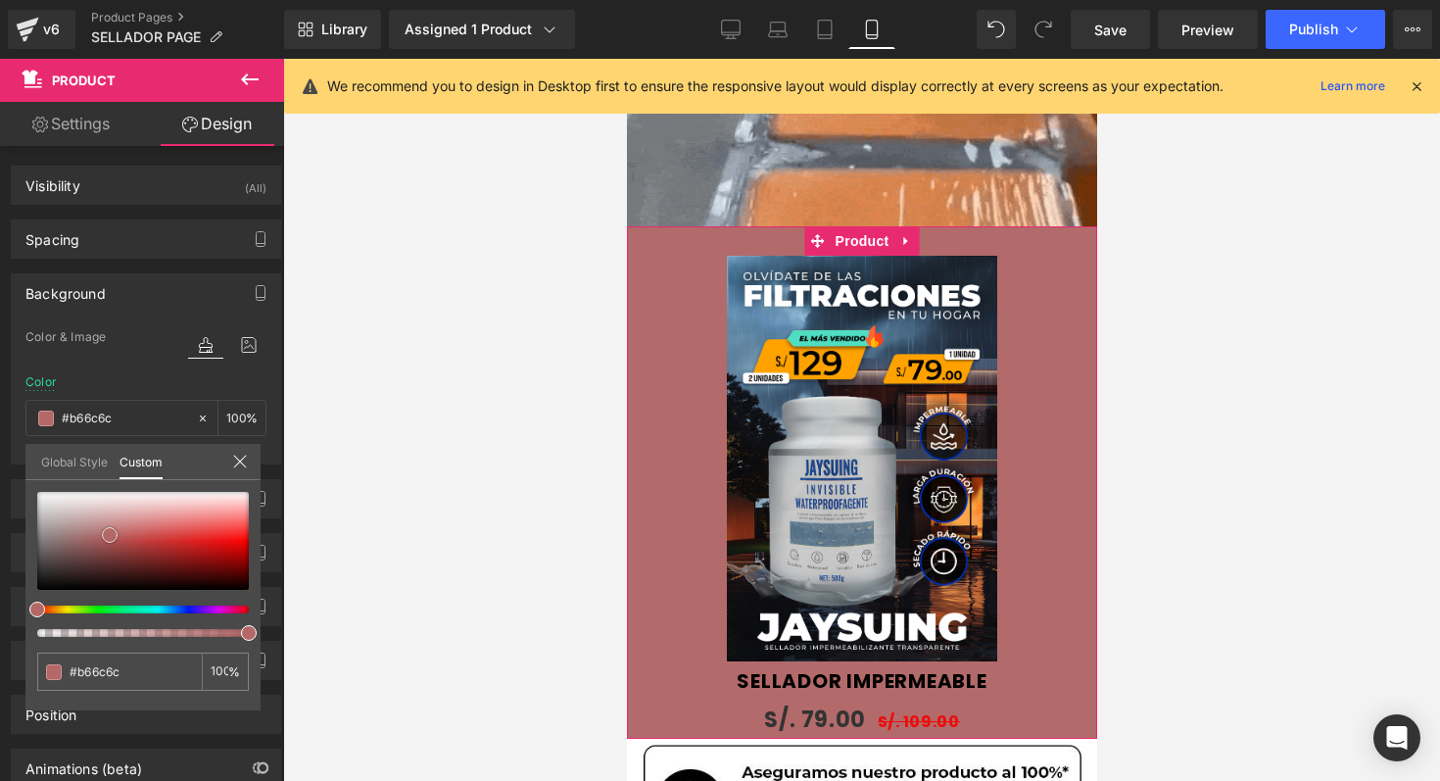
type input "#b46464"
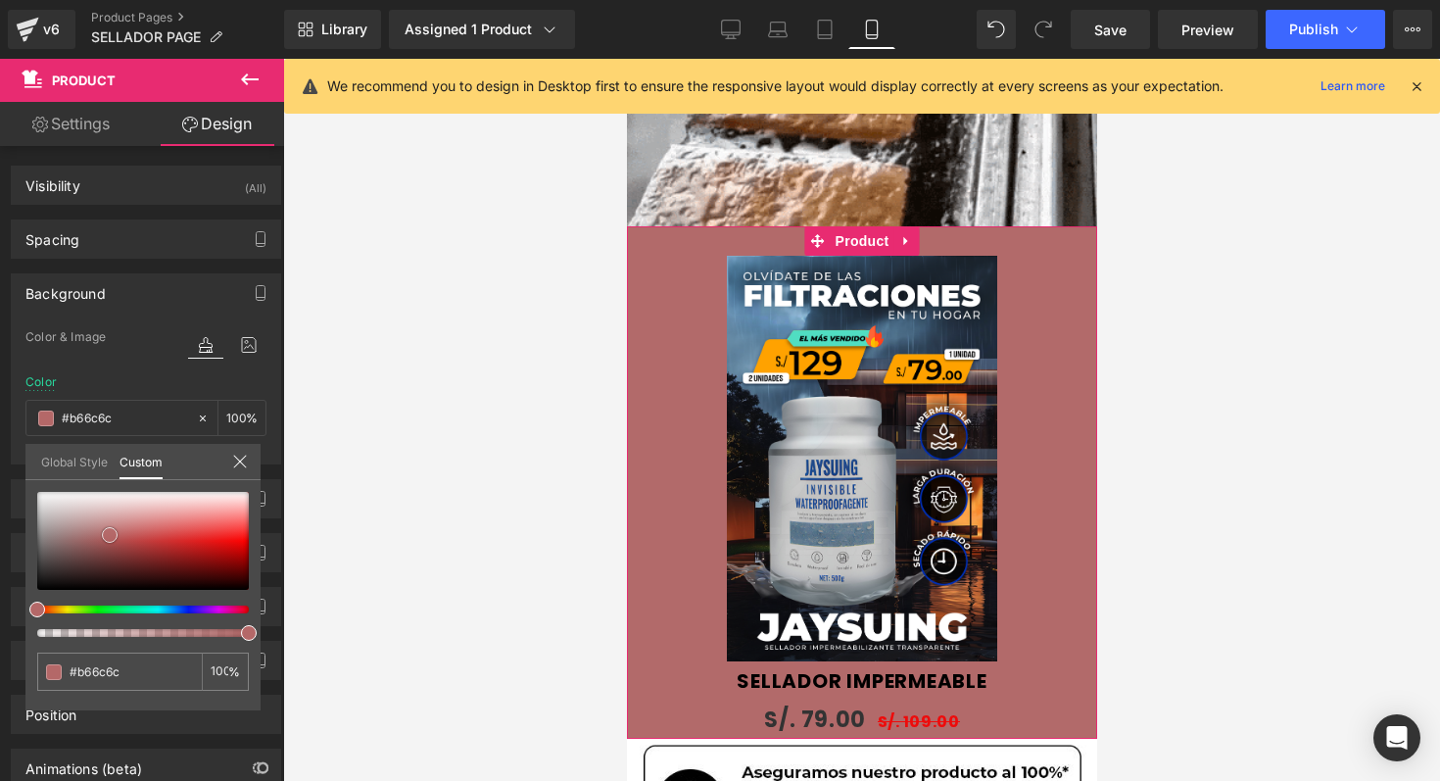
type input "#b46464"
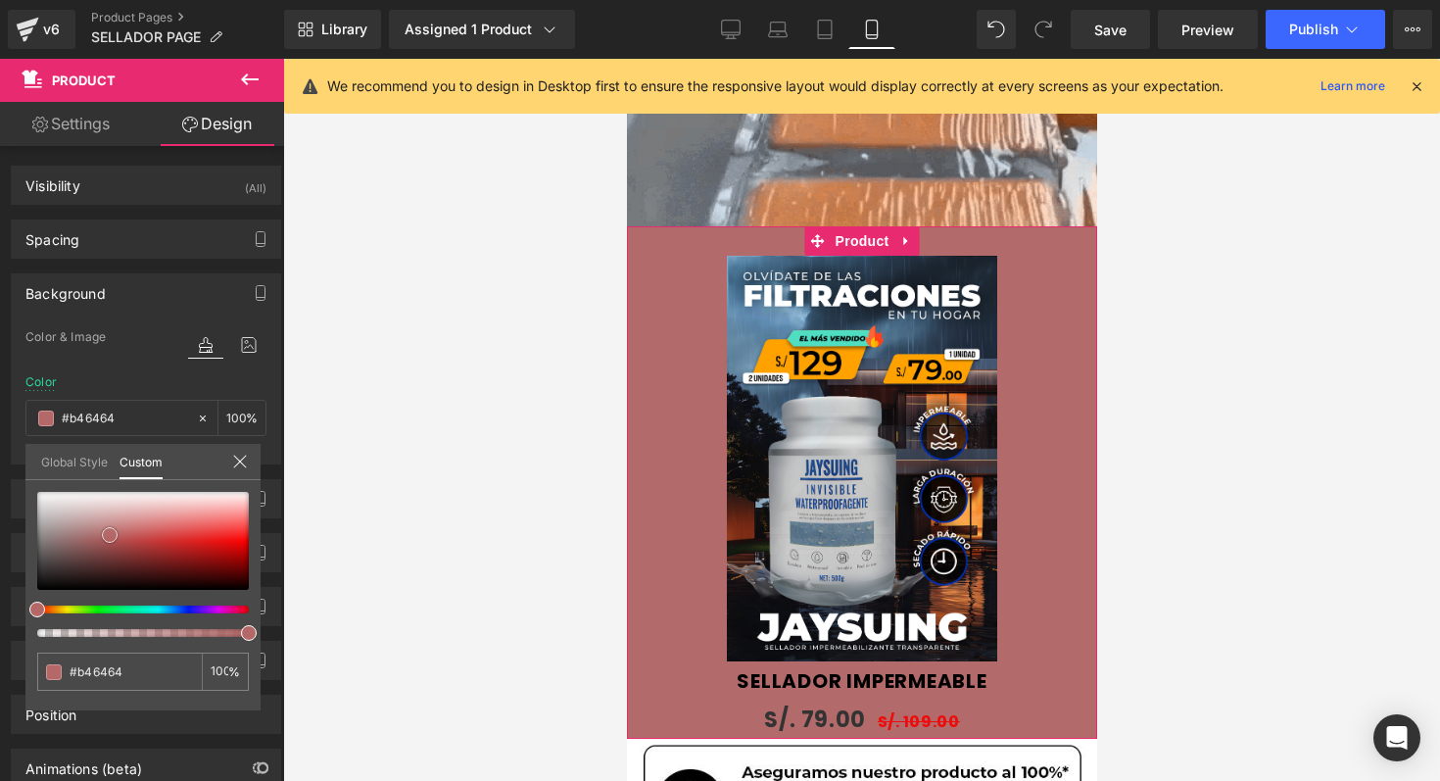
type input "#b15757"
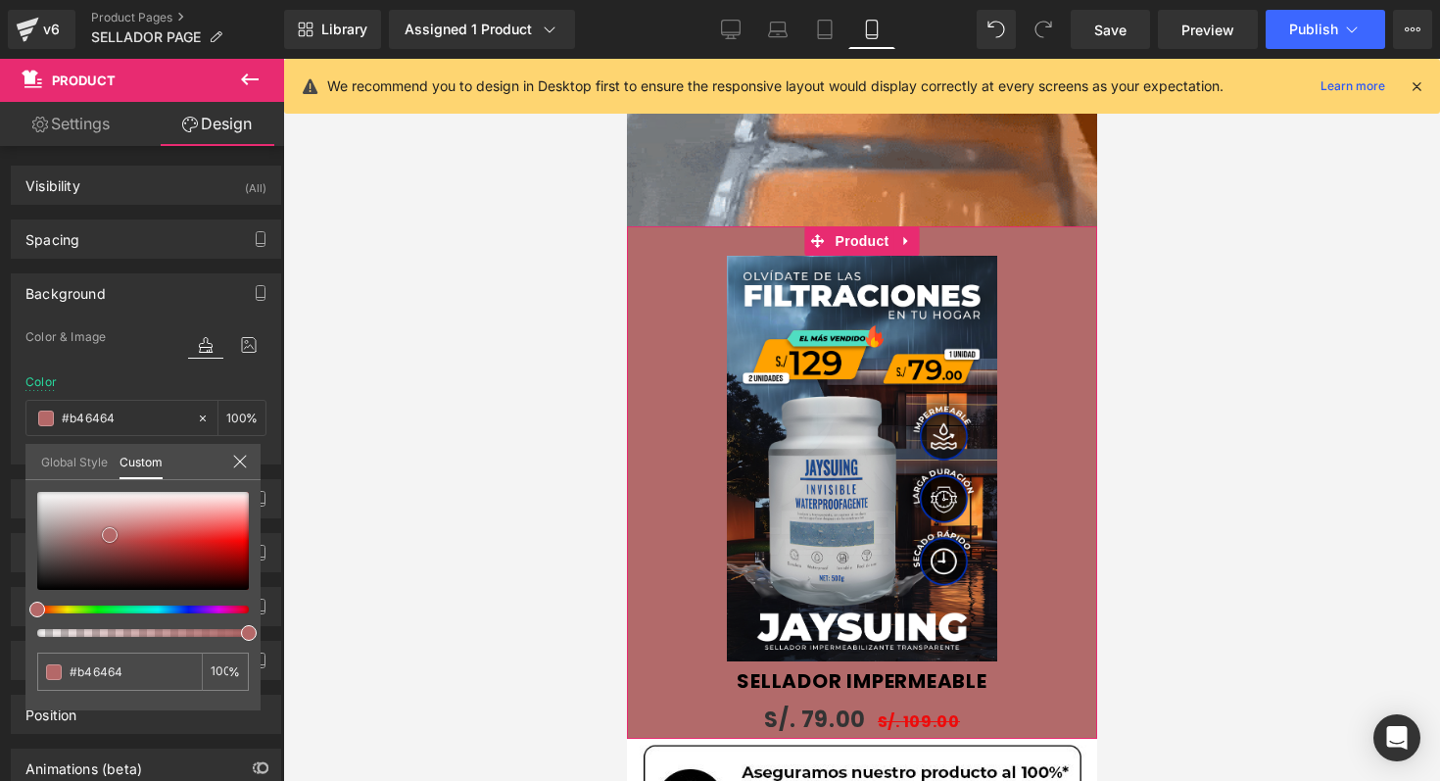
type input "#b15757"
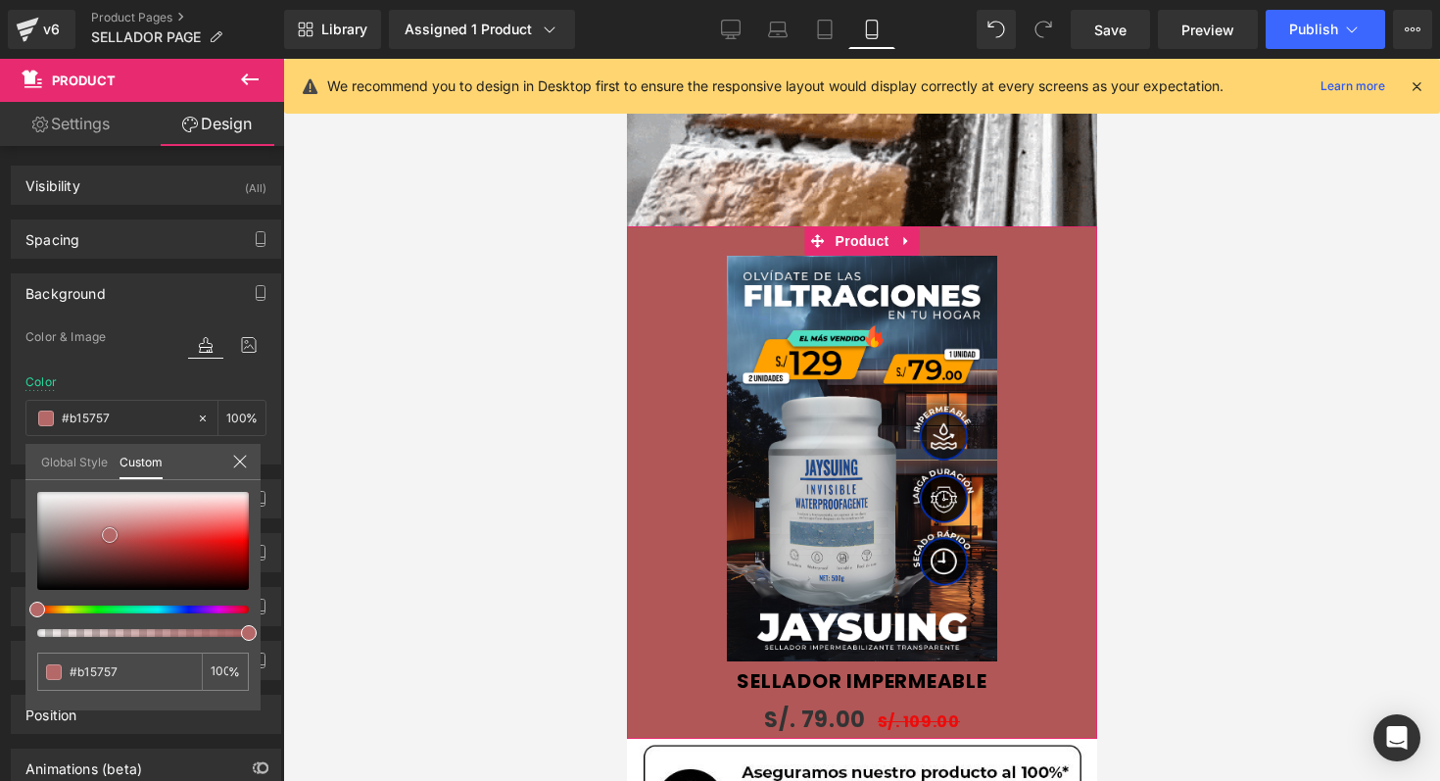
type input "#a64949"
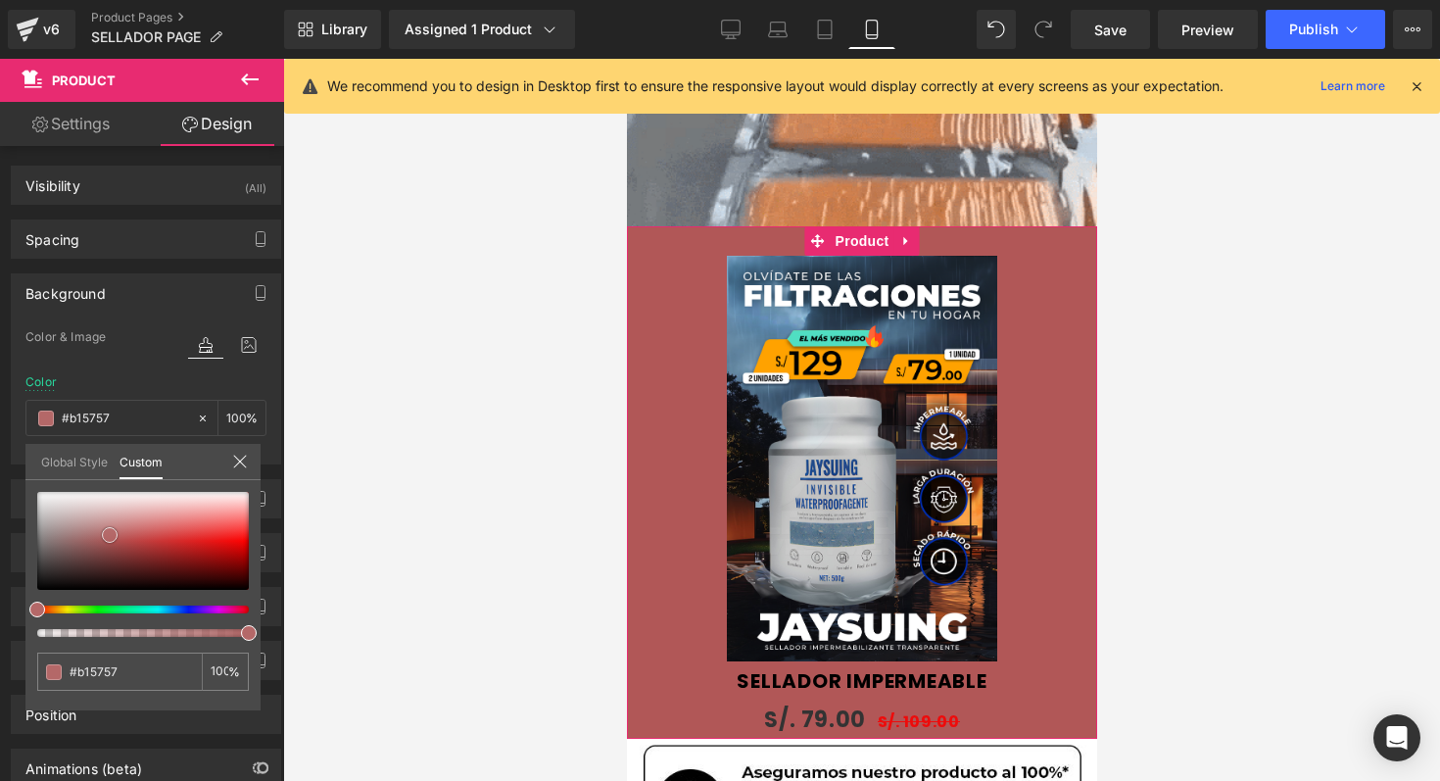
type input "#a64949"
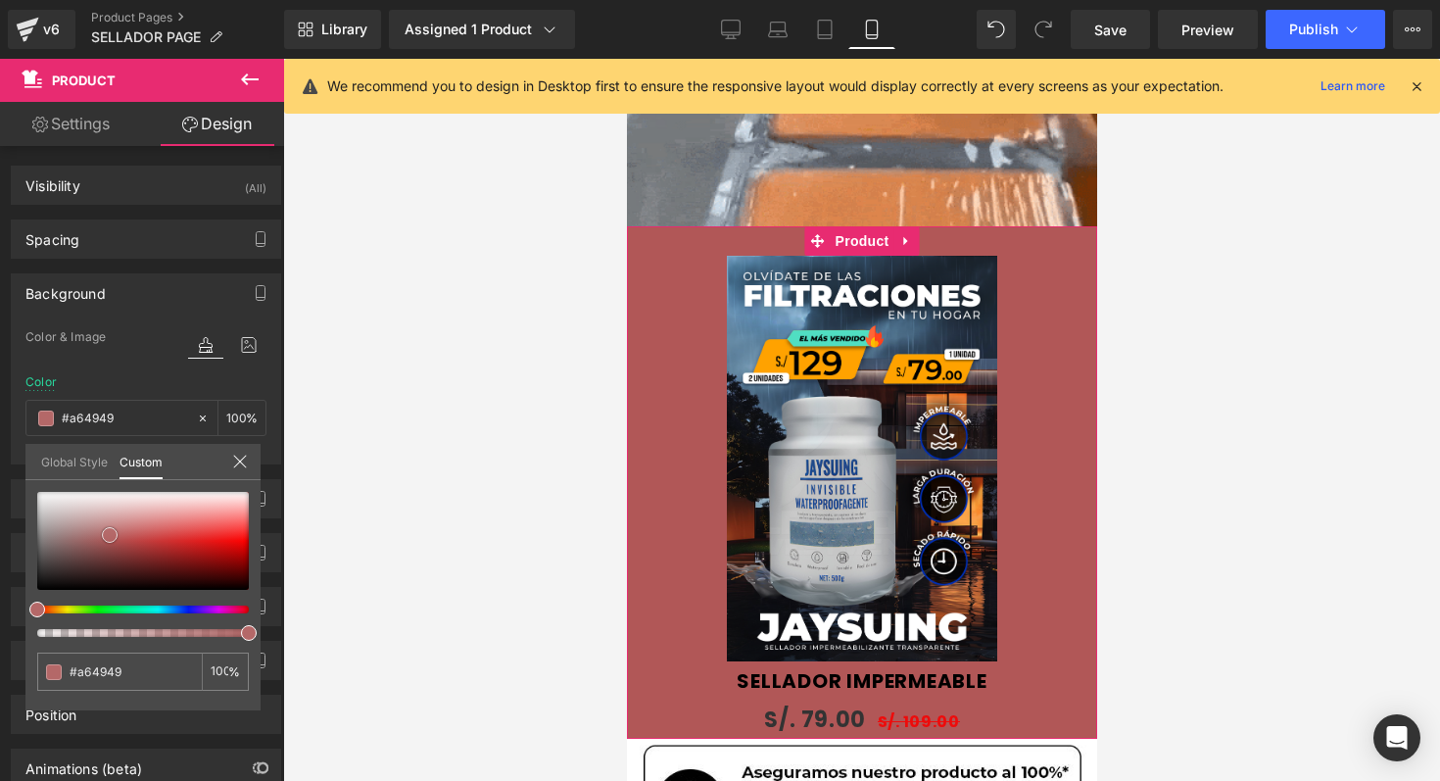
type input "#954040"
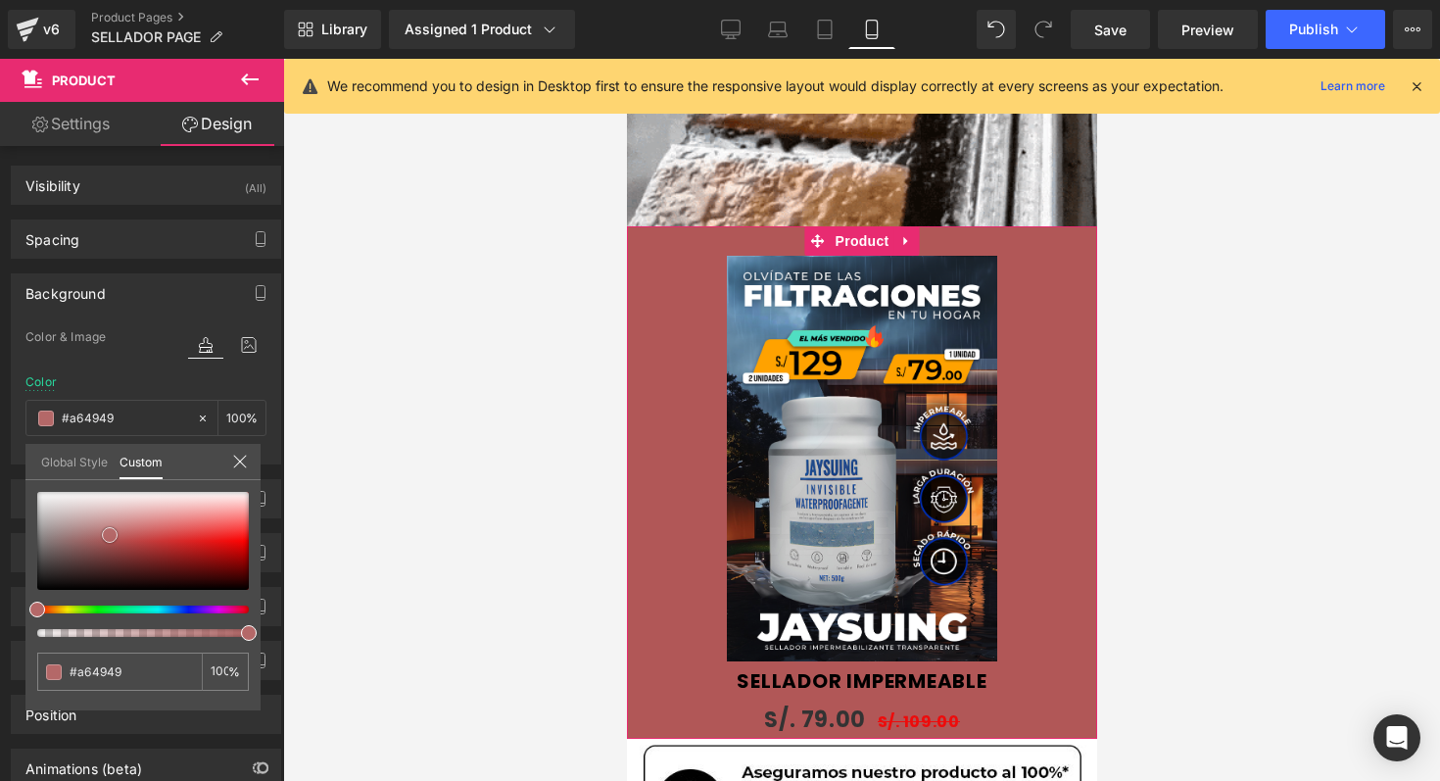
type input "#954040"
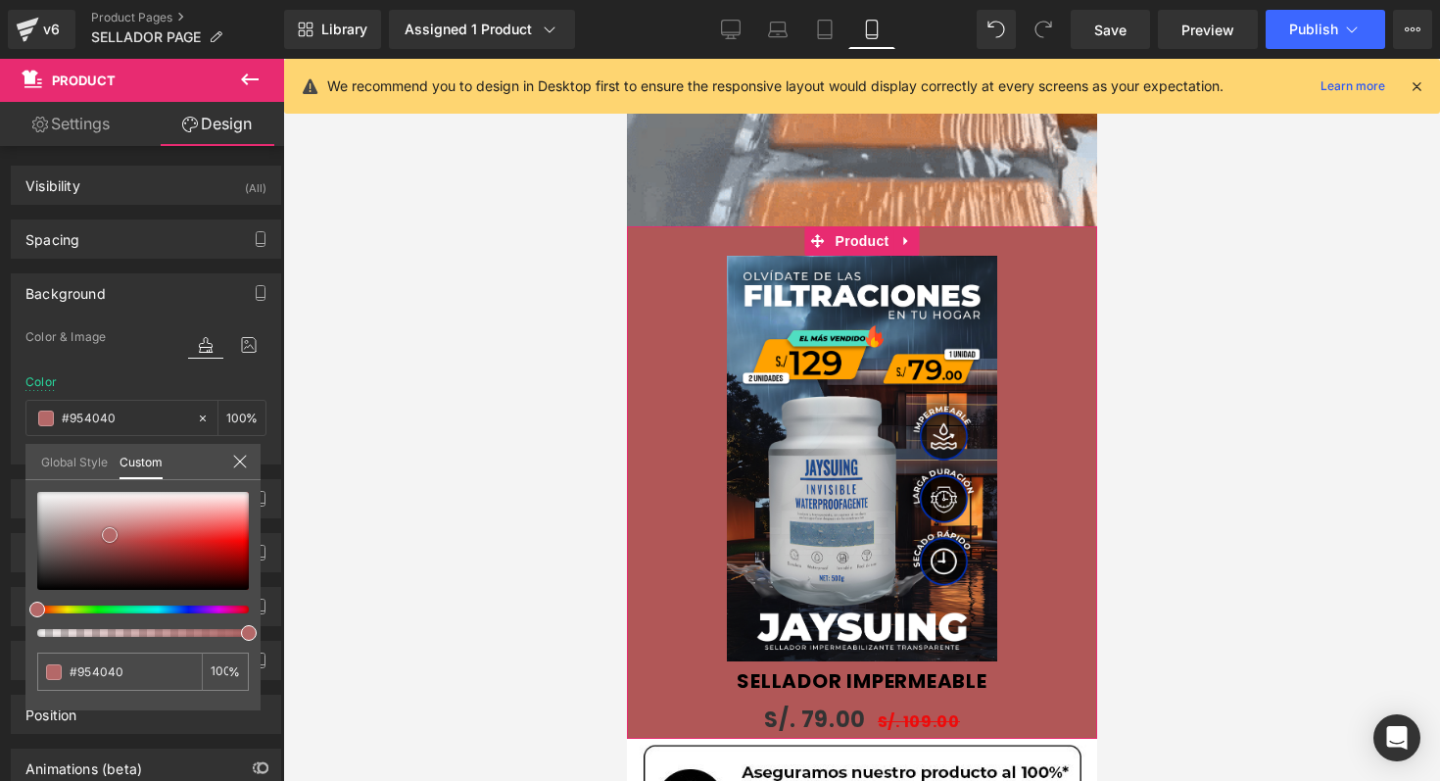
type input "#893838"
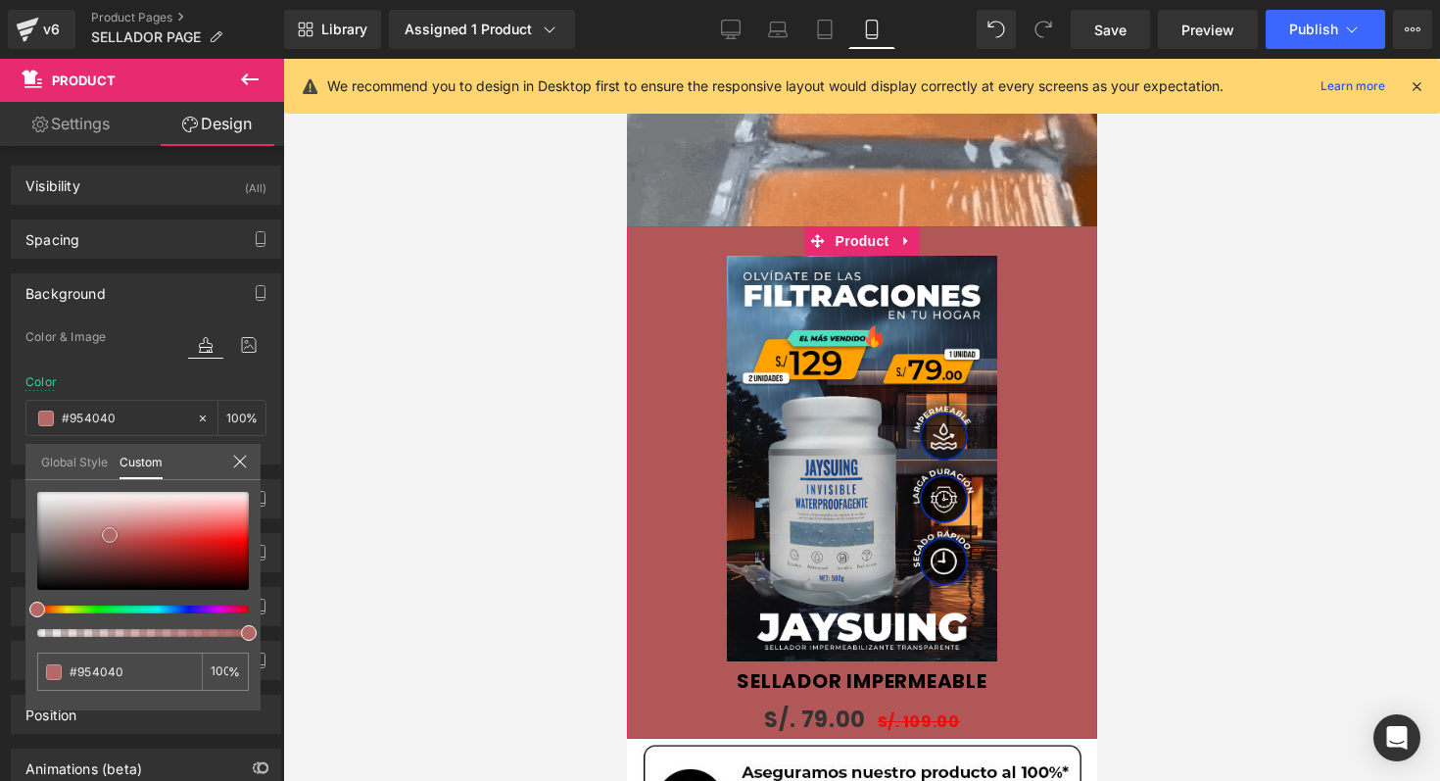
type input "#893838"
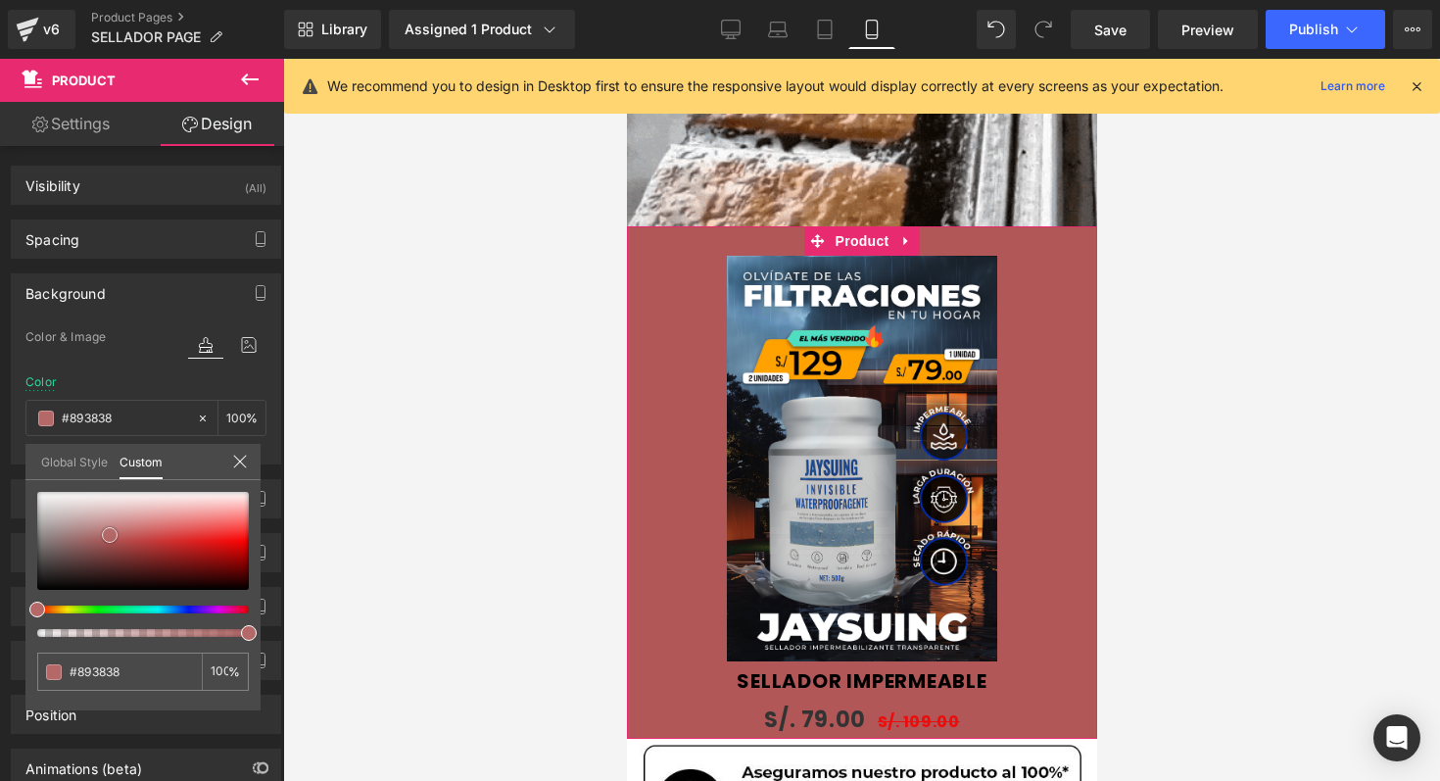
type input "#7f3232"
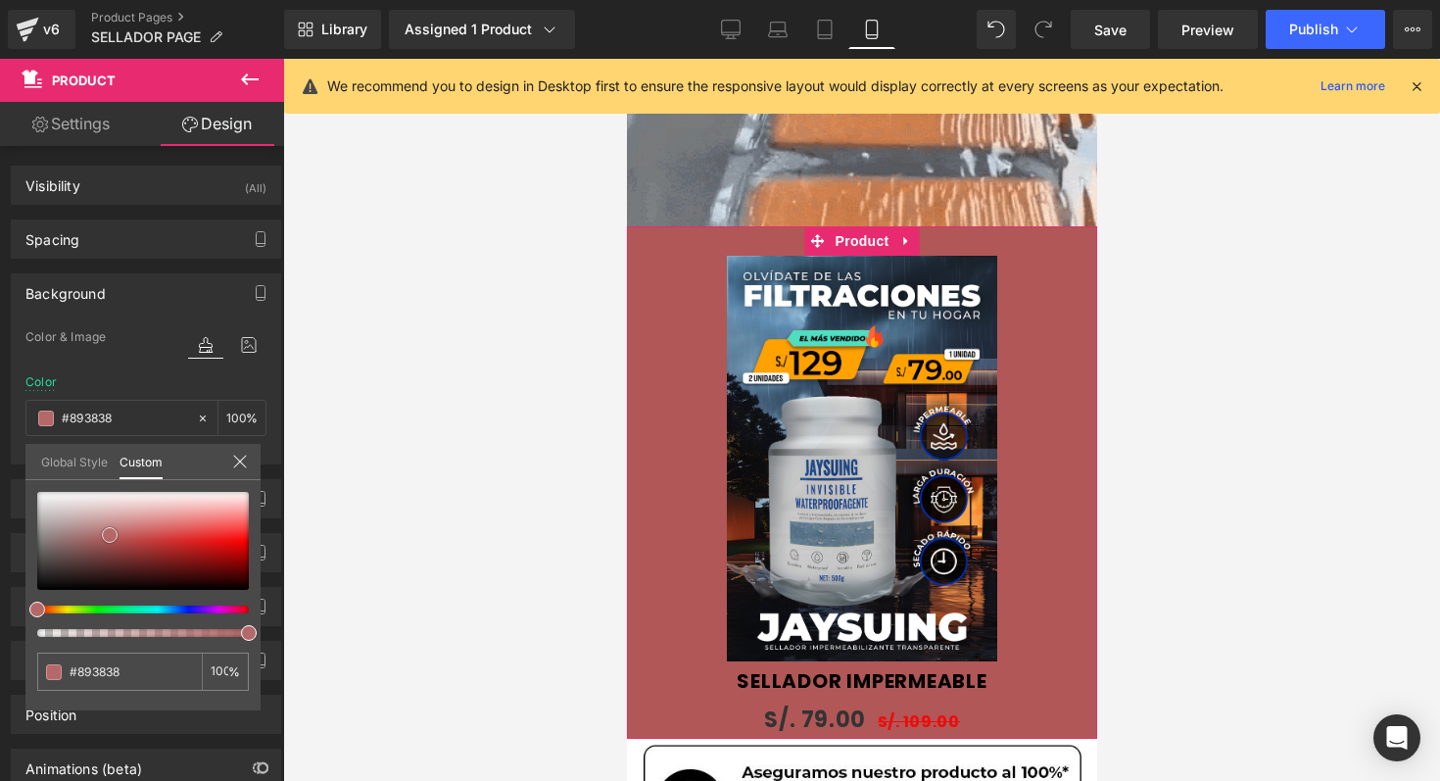
type input "#7f3232"
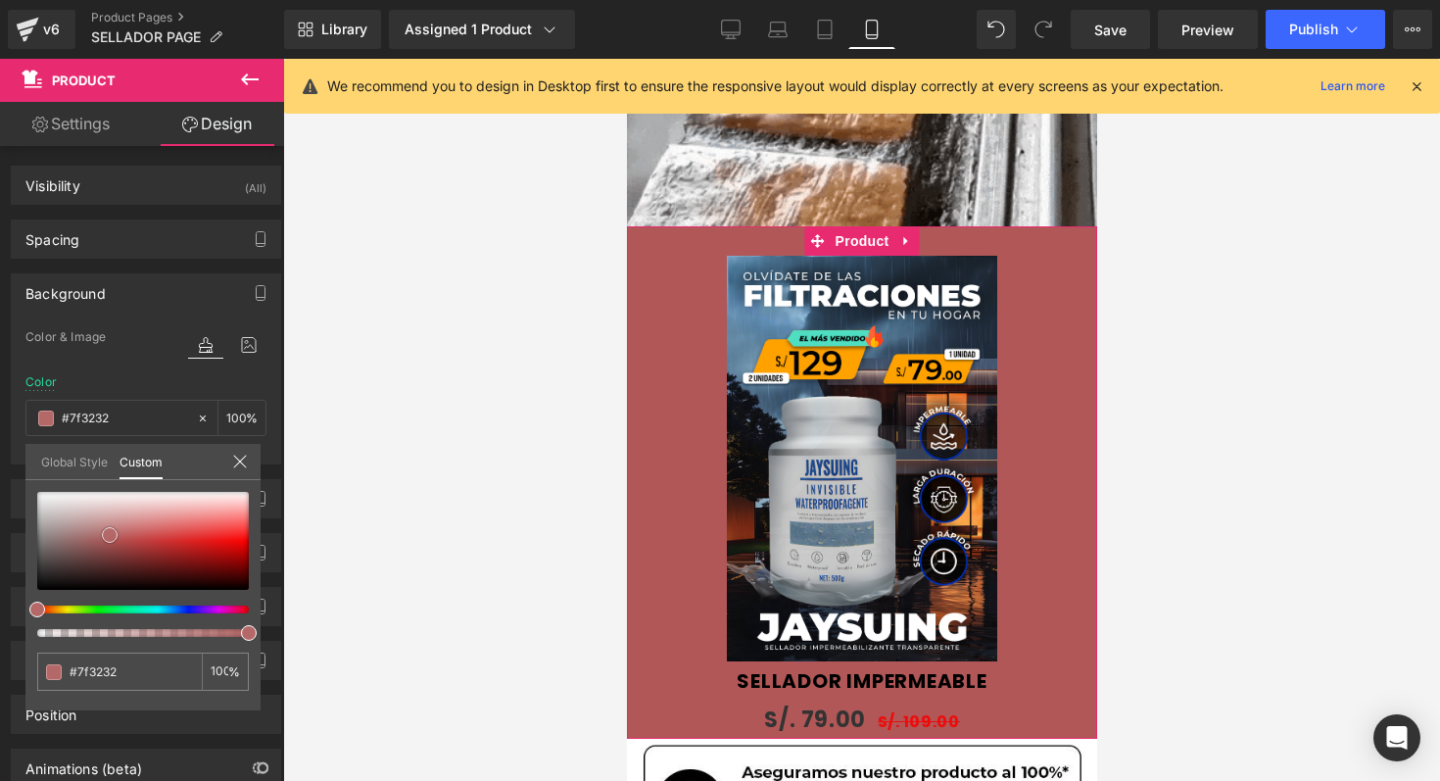
type input "#7c3030"
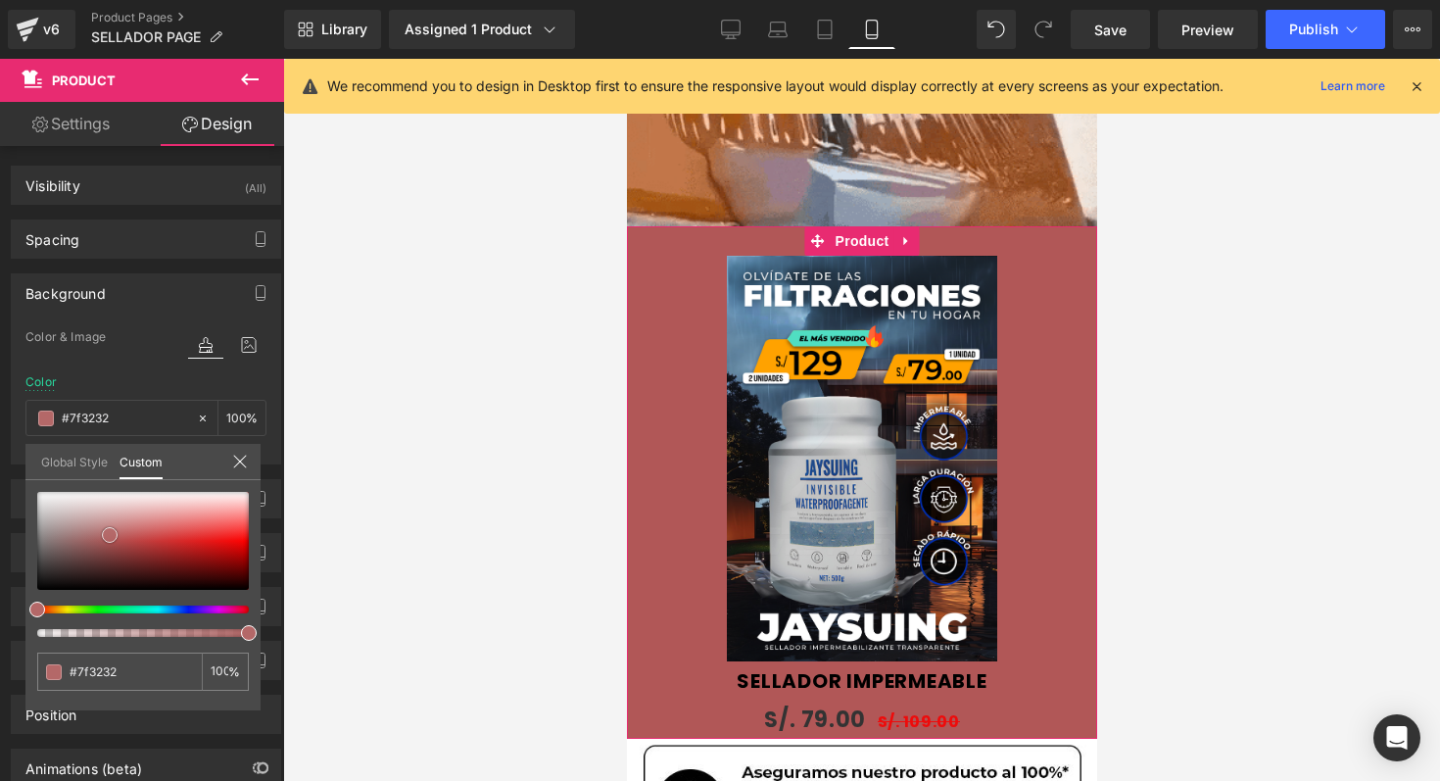
type input "#7c3030"
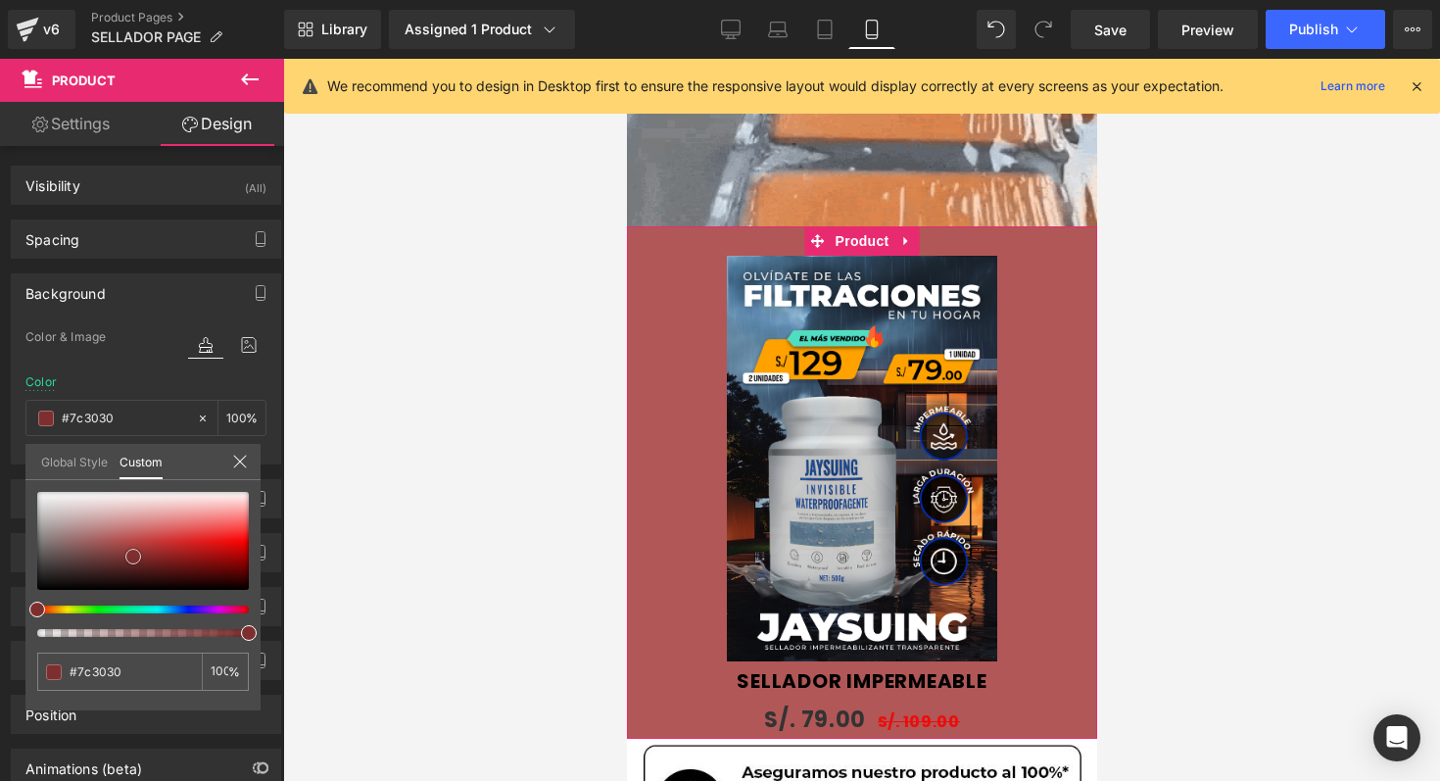
type input "#7f2d2d"
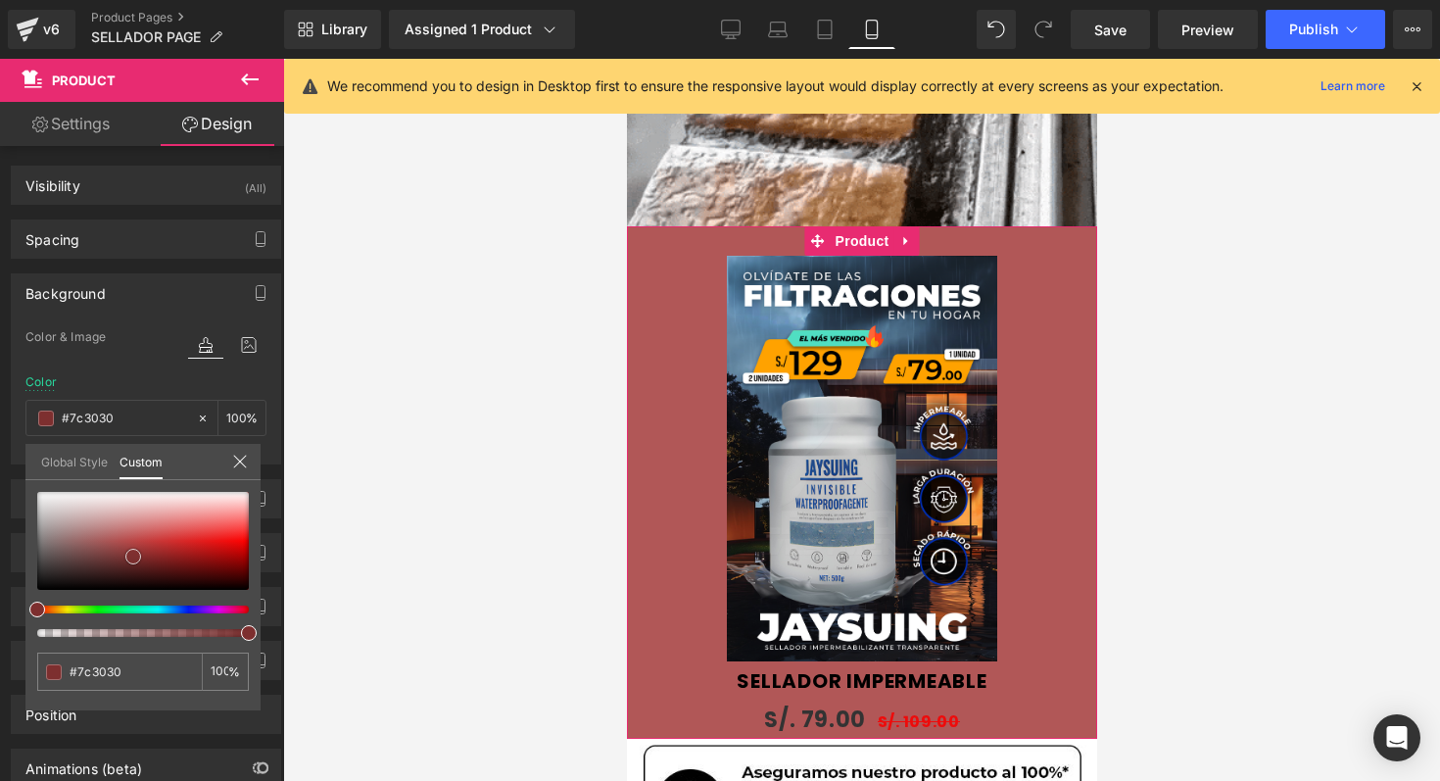
type input "#7f2d2d"
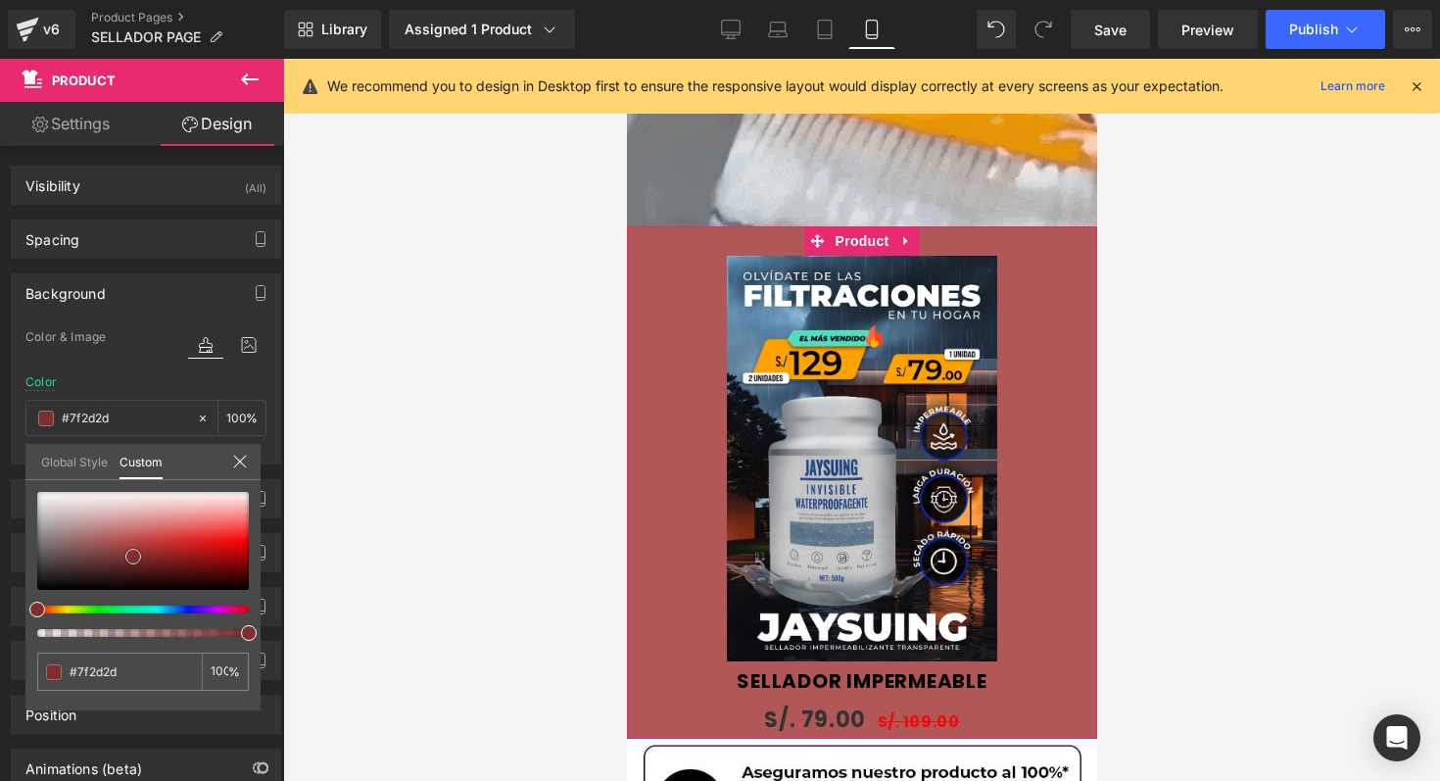
type input "#812c2c"
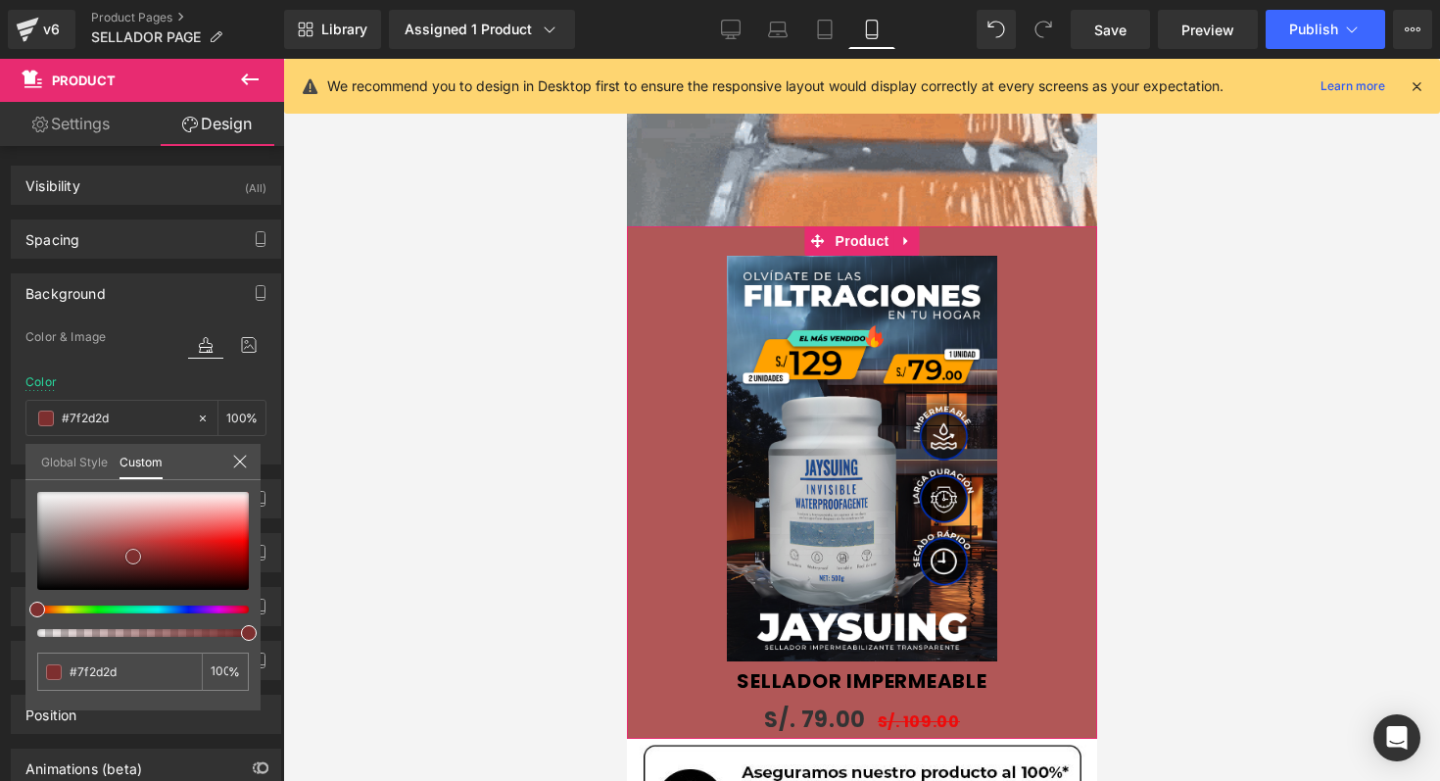
type input "#812c2c"
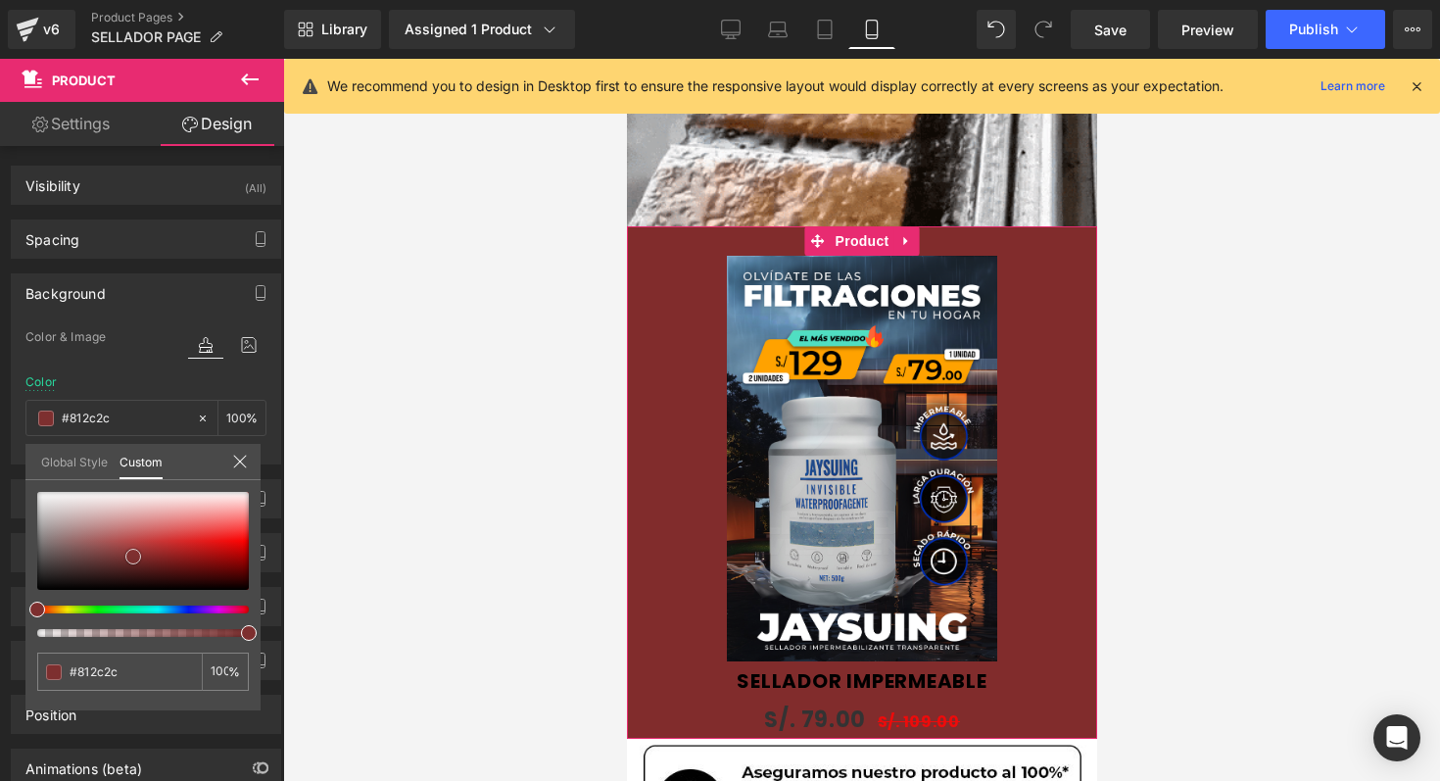
type input "#7e2a2a"
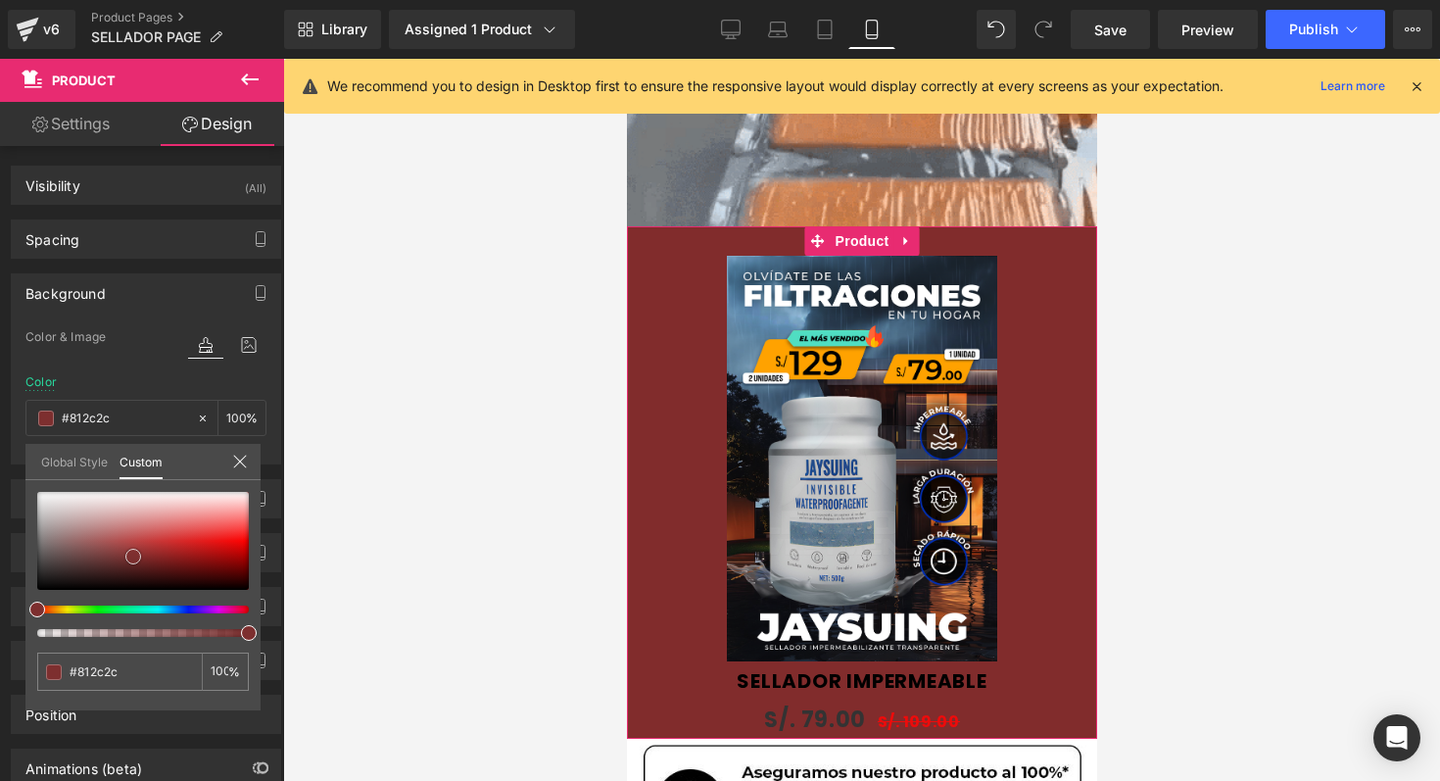
type input "#7e2a2a"
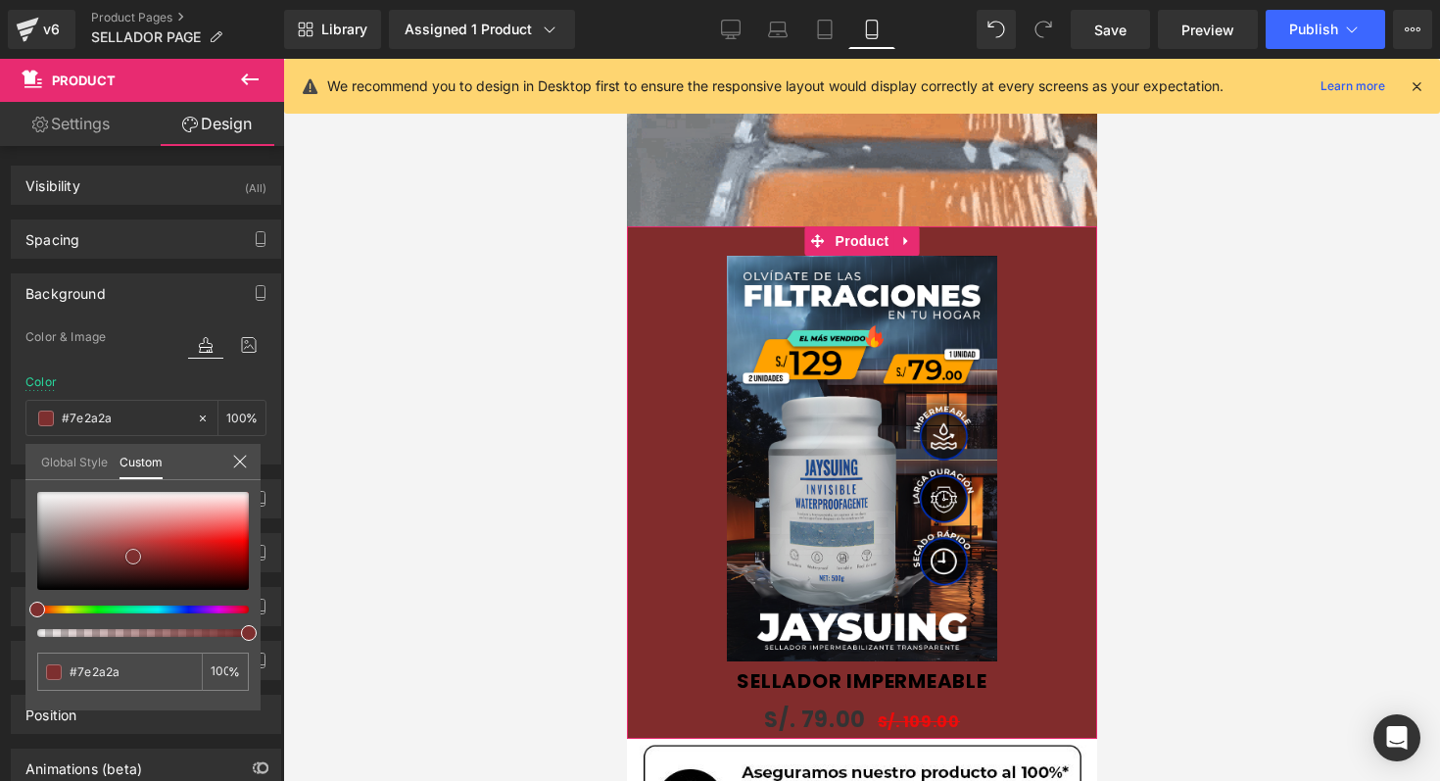
type input "#782525"
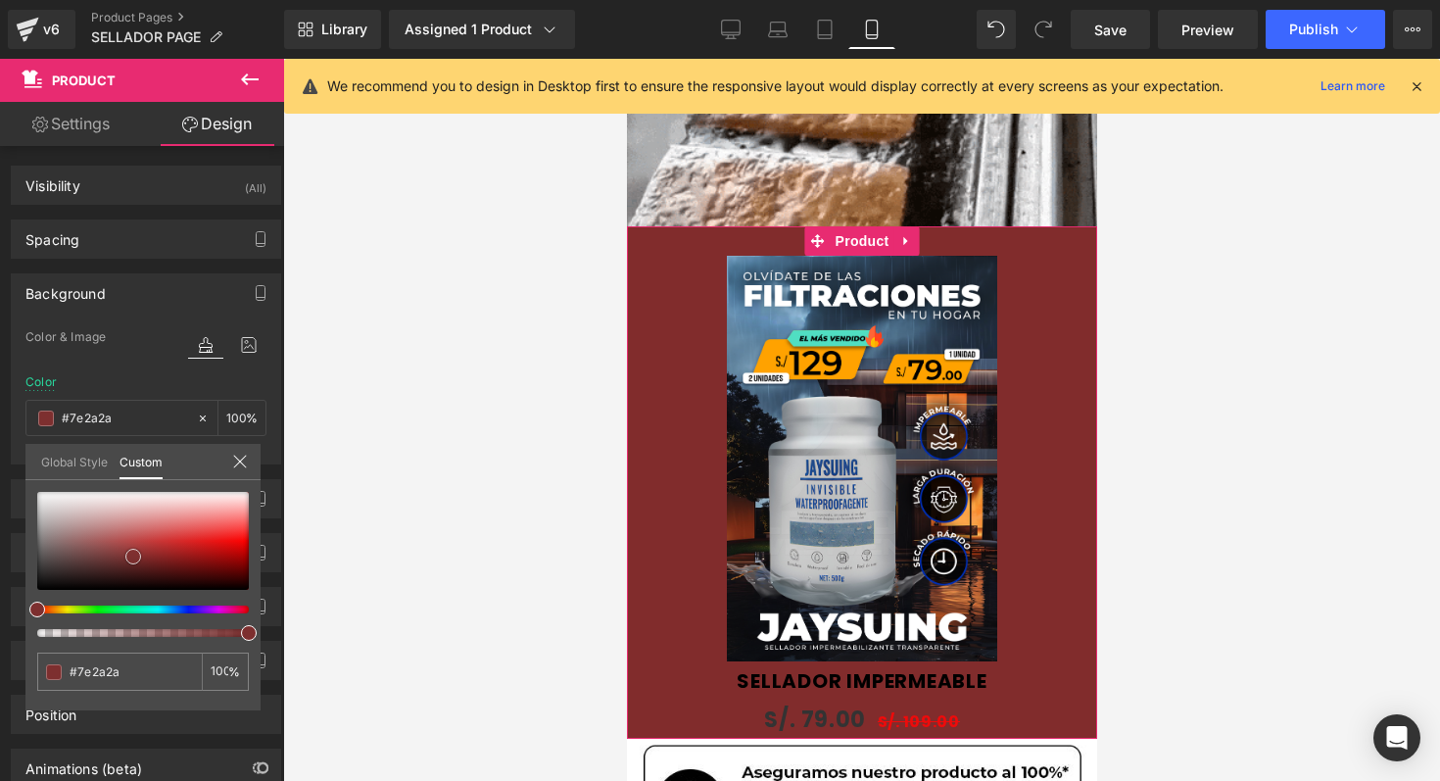
type input "#782525"
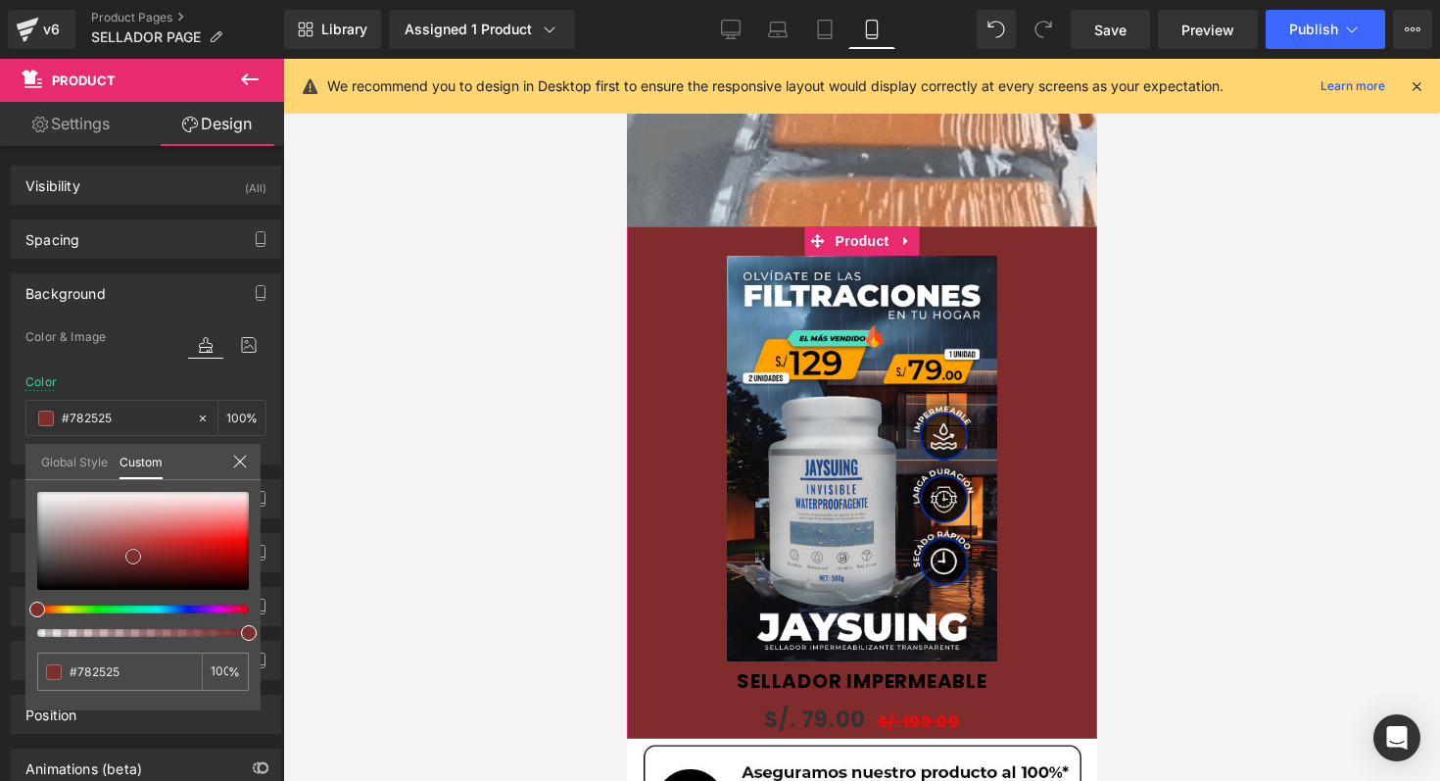
type input "#752323"
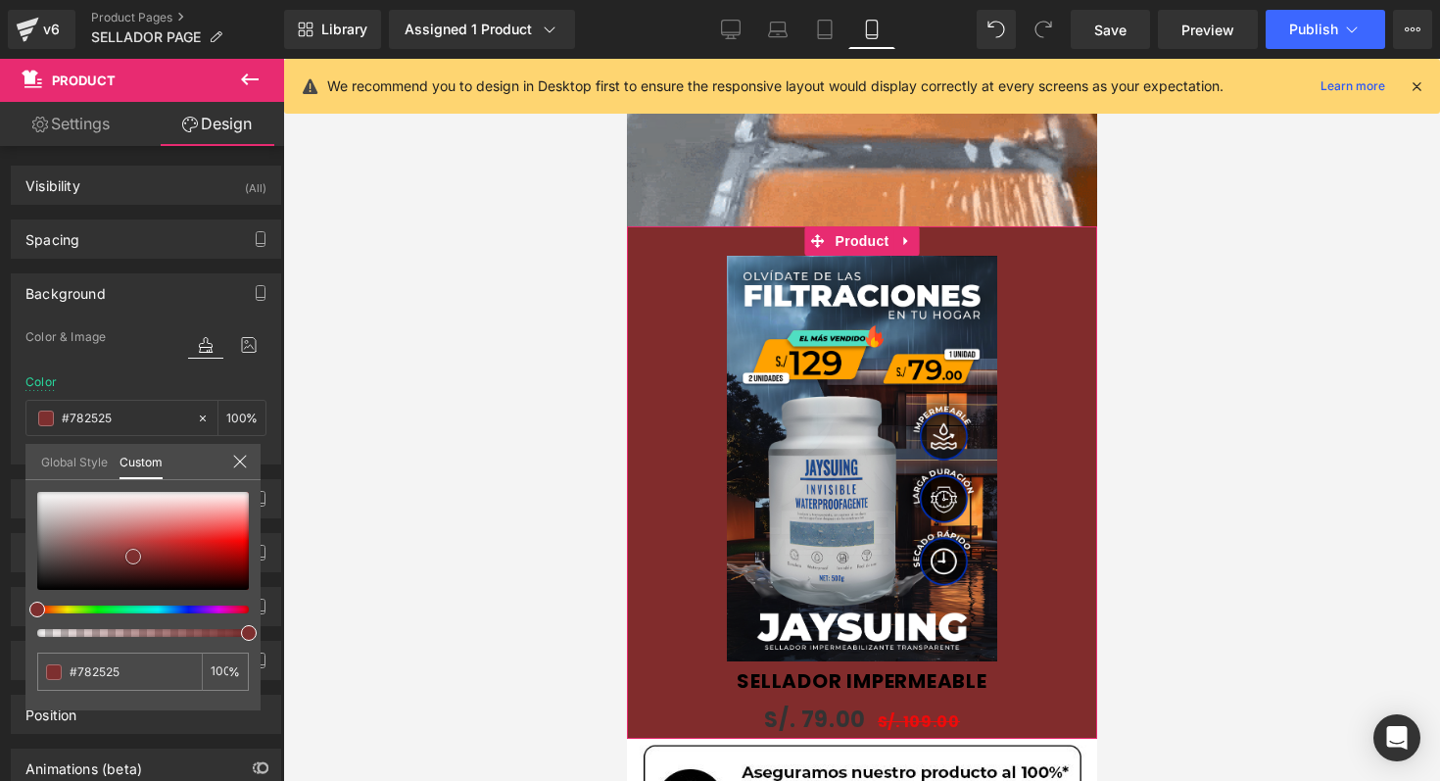
type input "#752323"
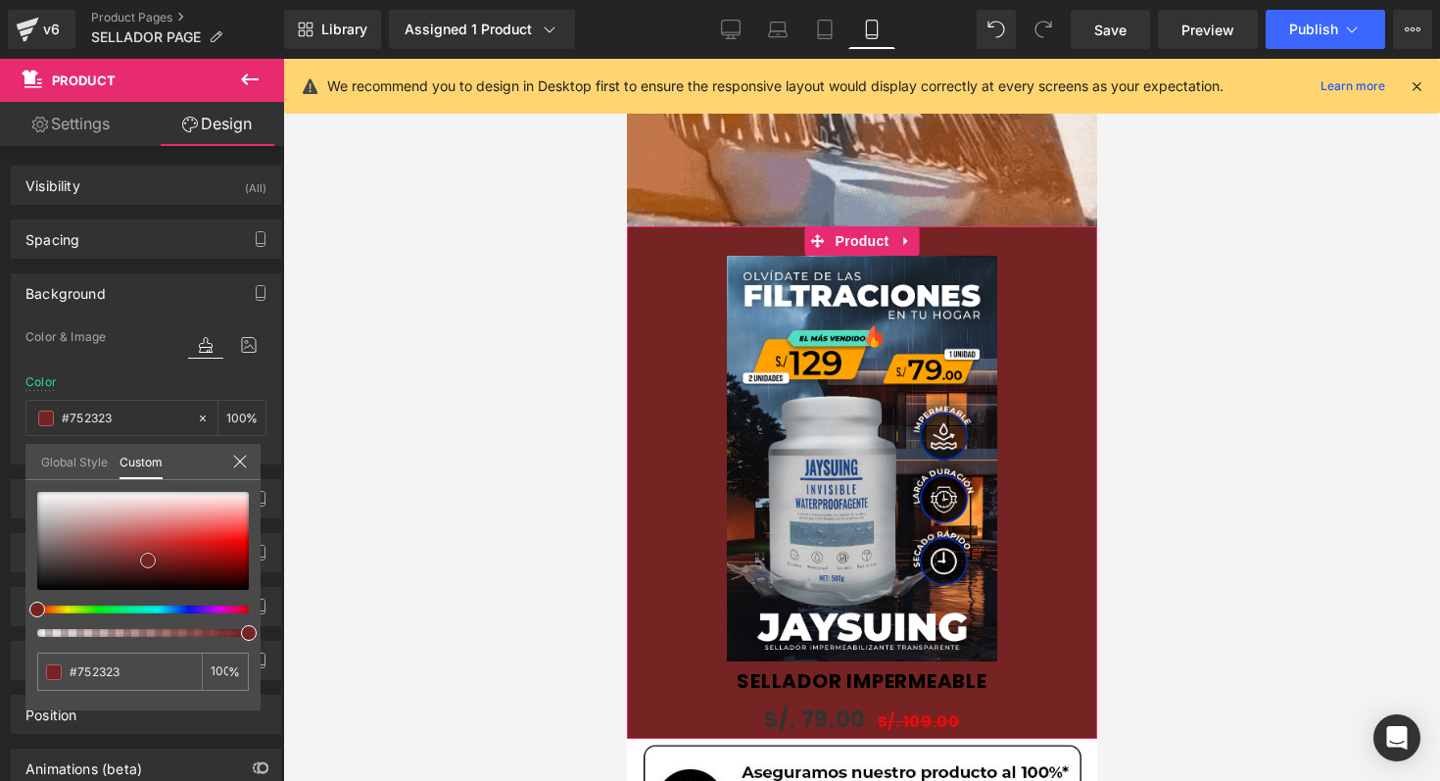
type input "#712222"
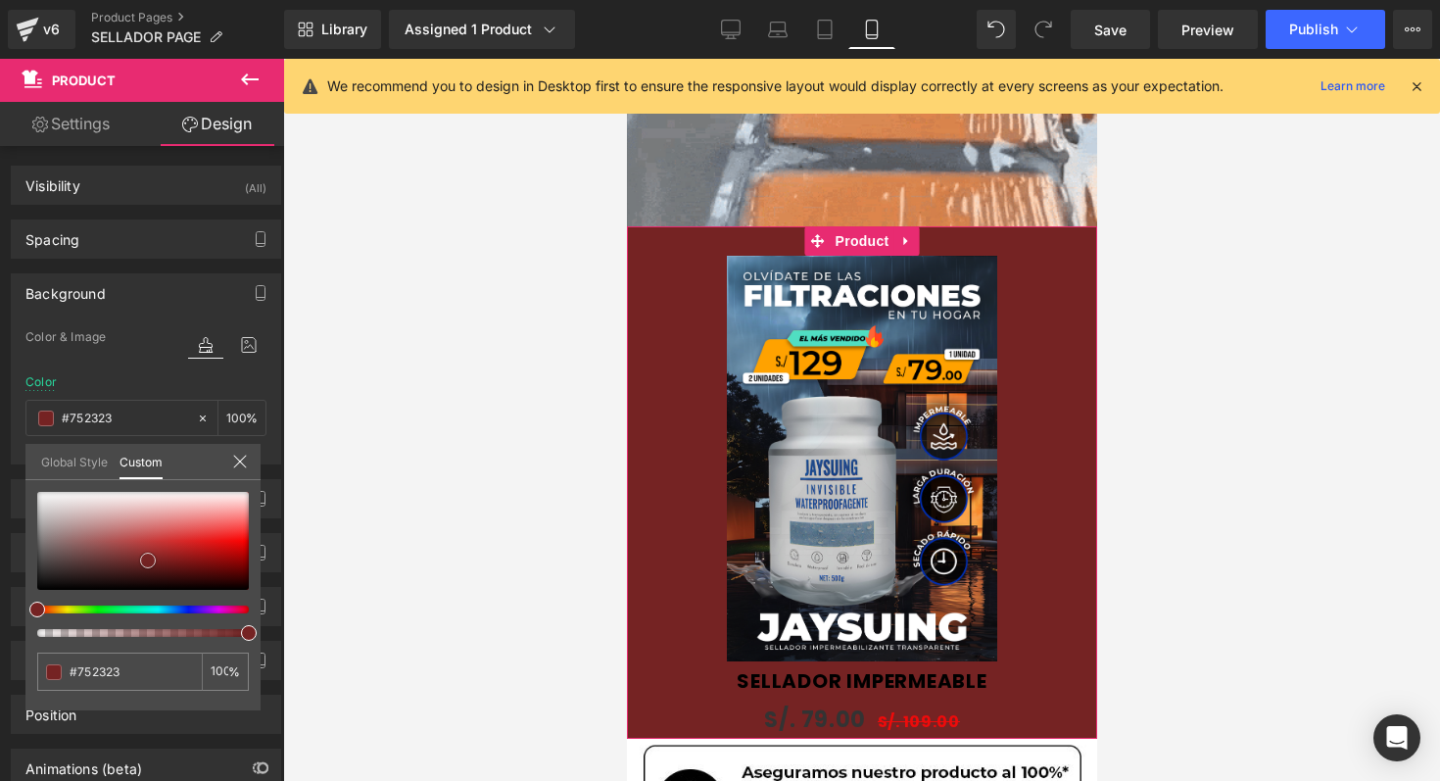
type input "#712222"
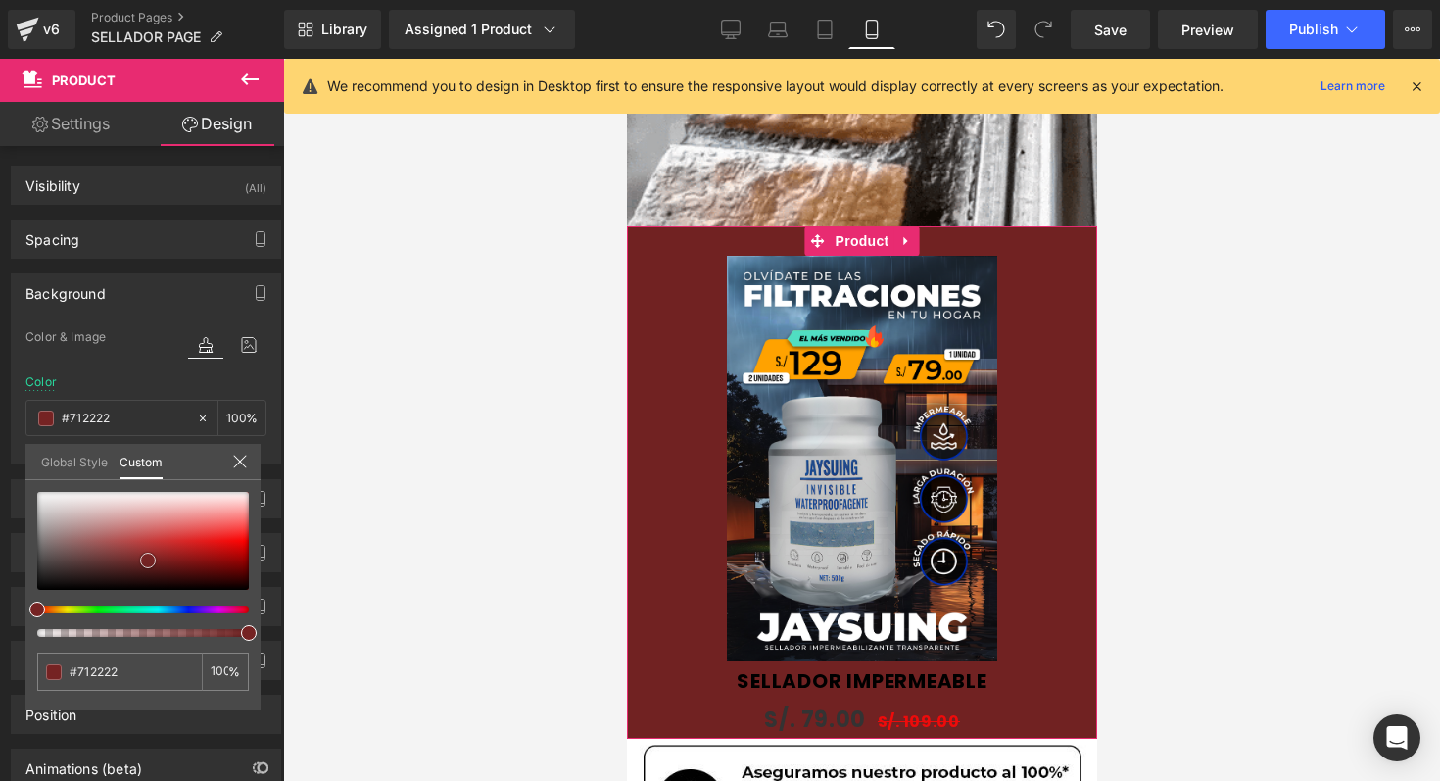
type input "#802727"
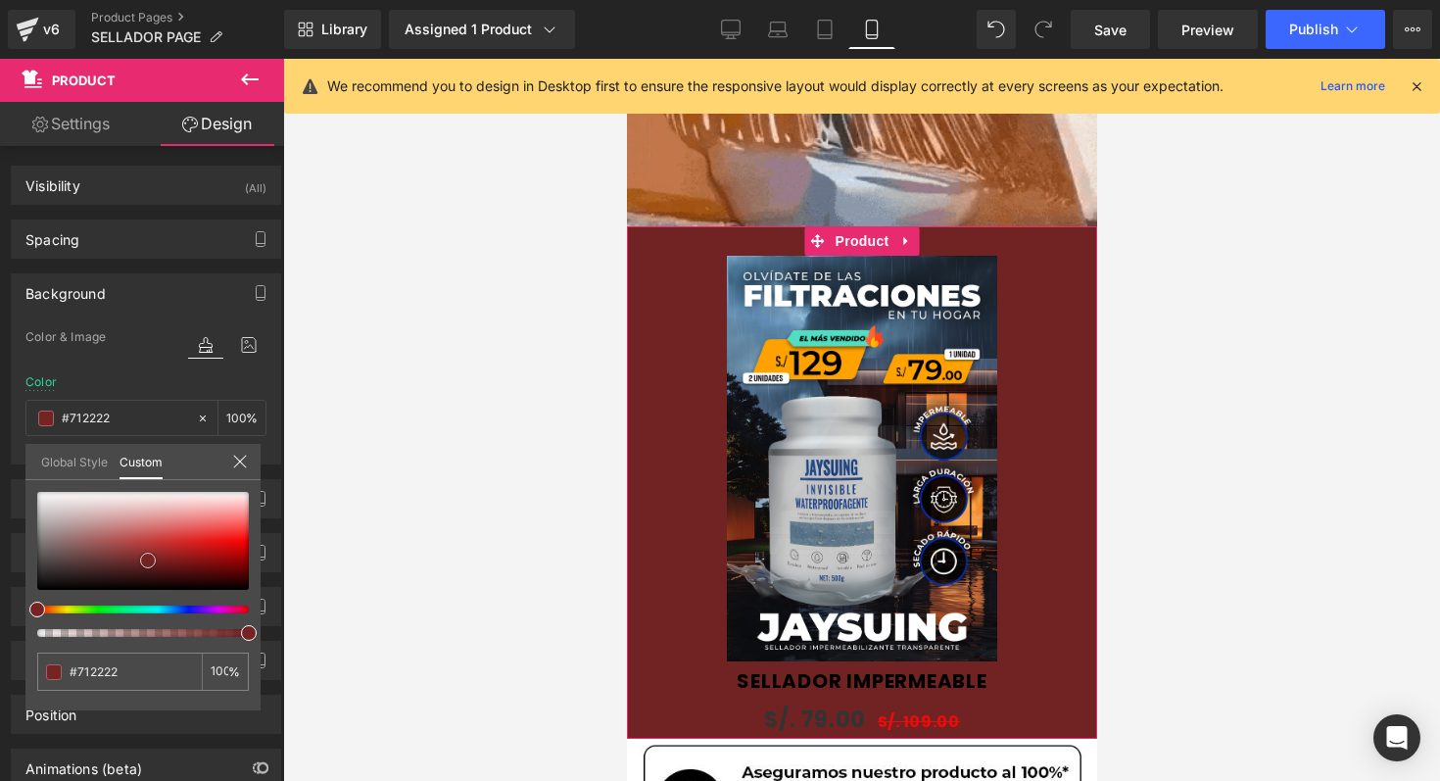
type input "#802727"
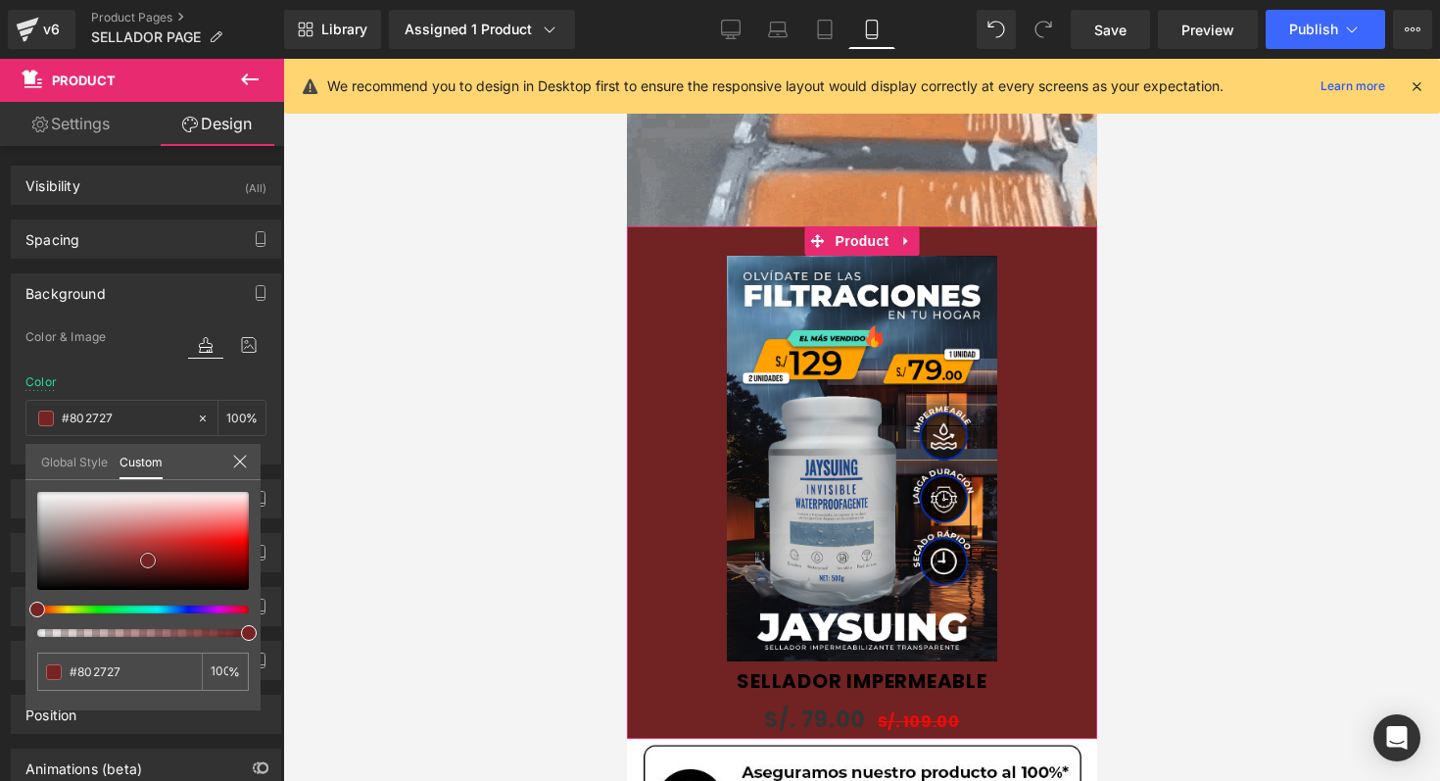
type input "#942d2d"
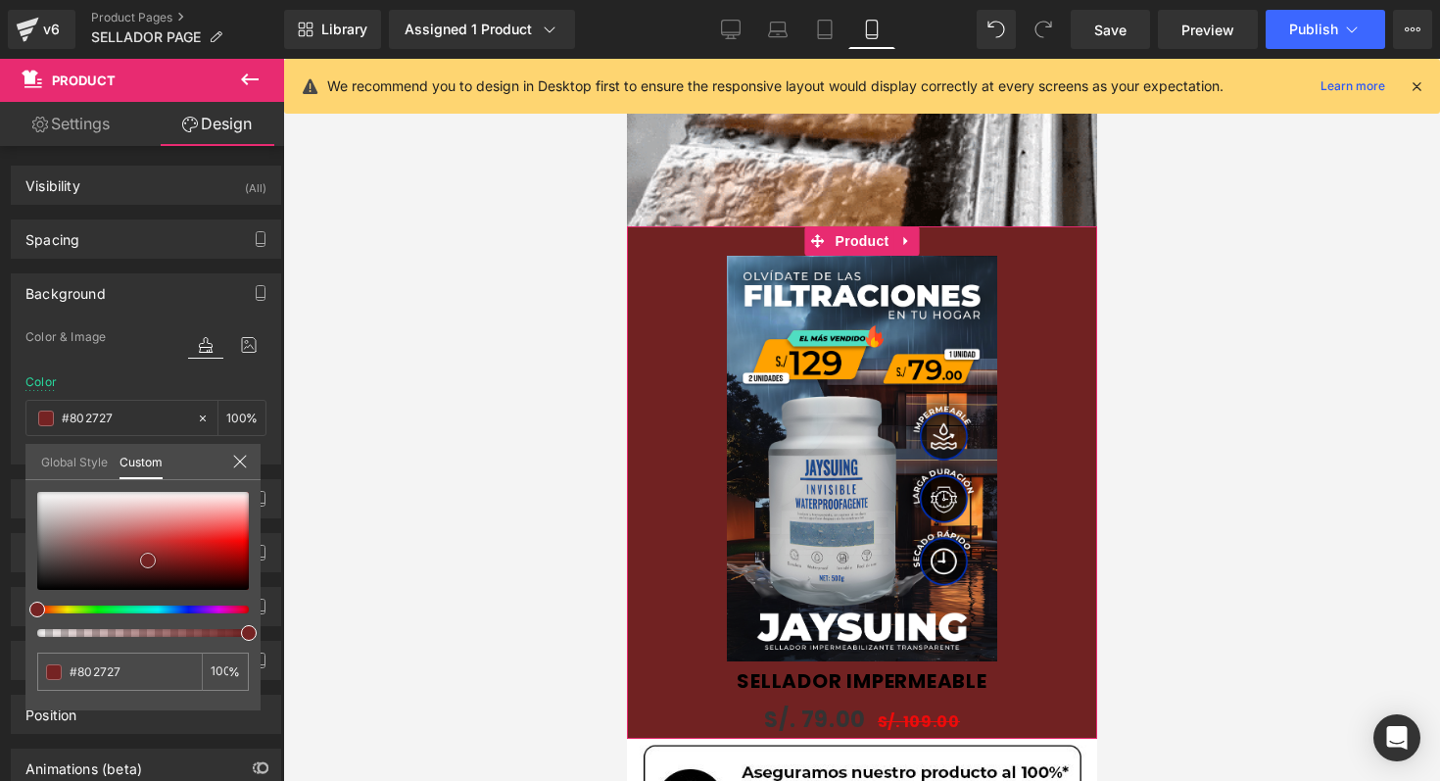
type input "#942d2d"
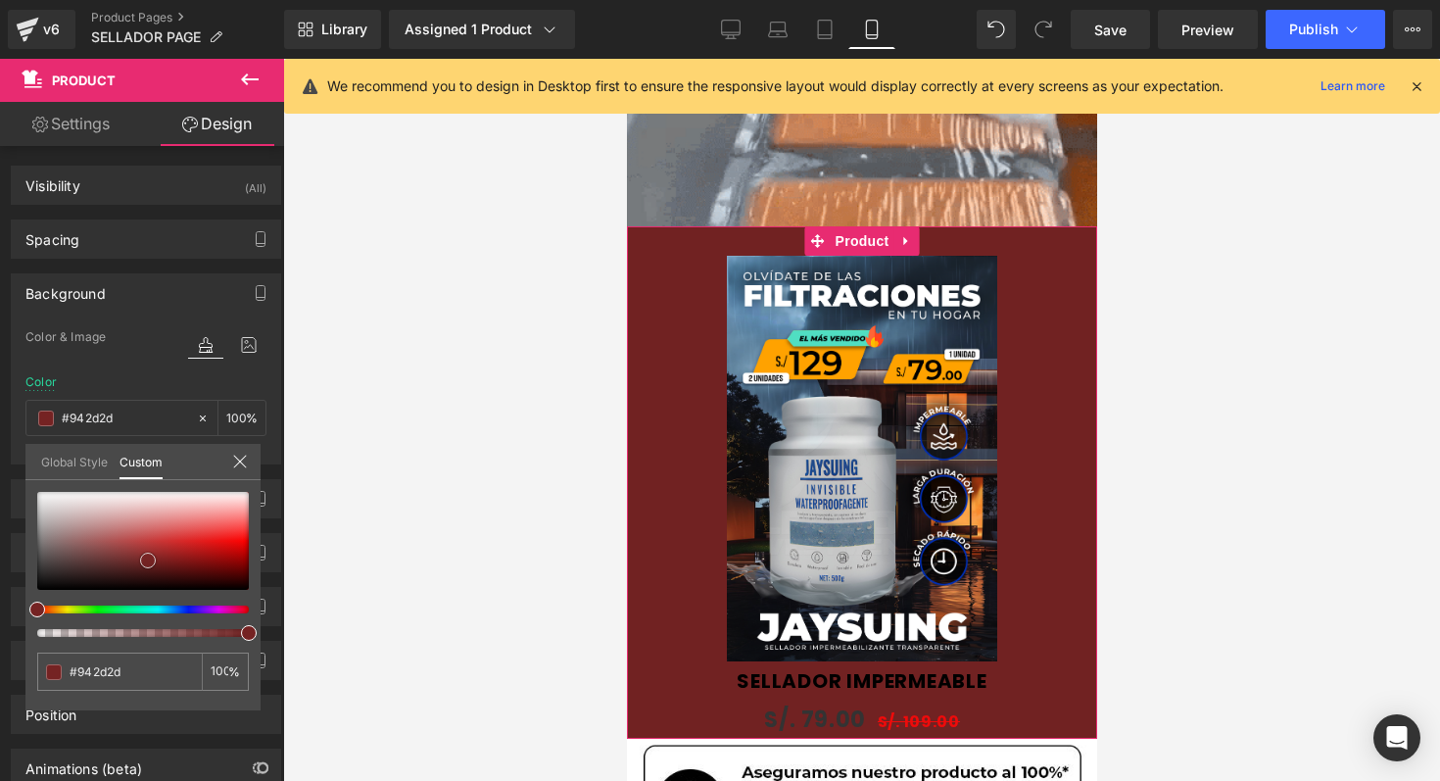
type input "#a43131"
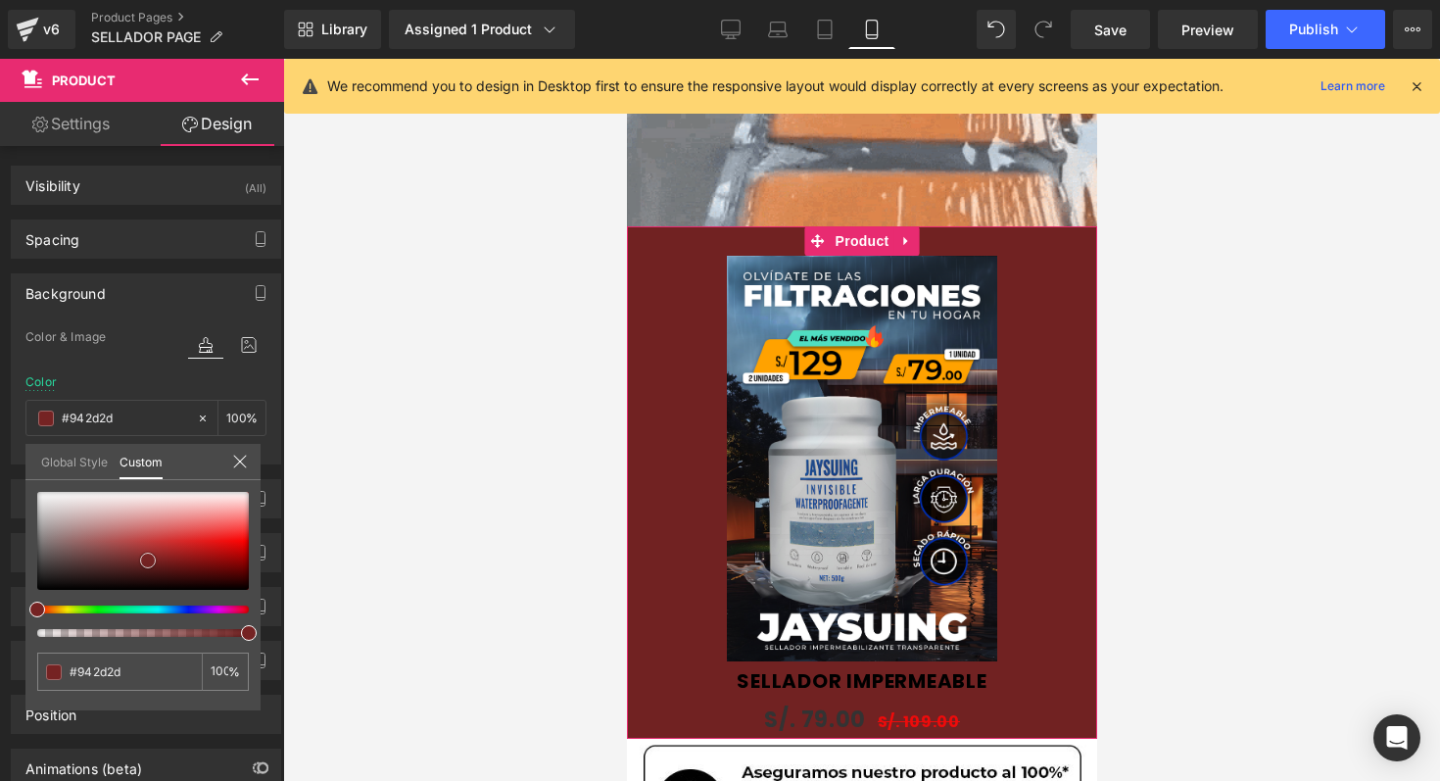
type input "#a43131"
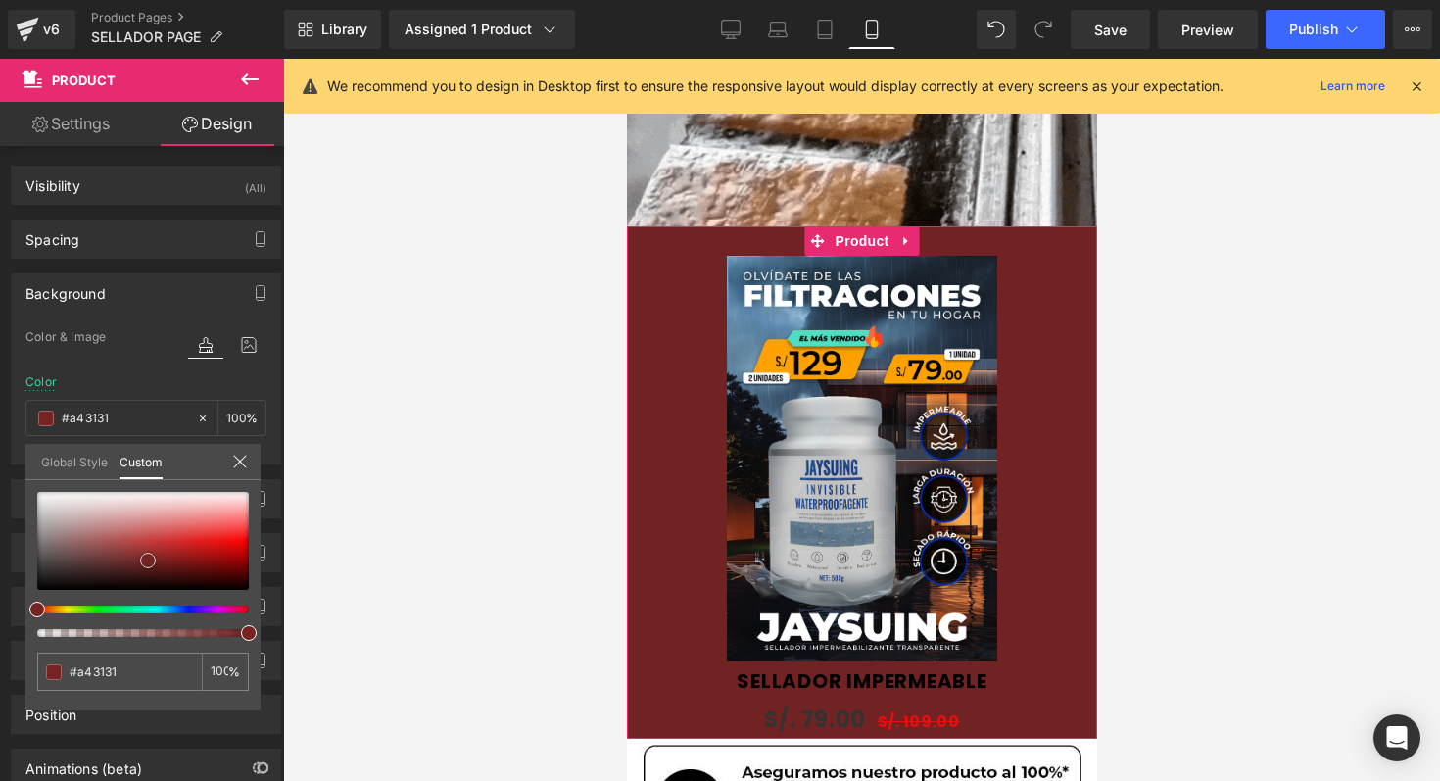
type input "#ac3333"
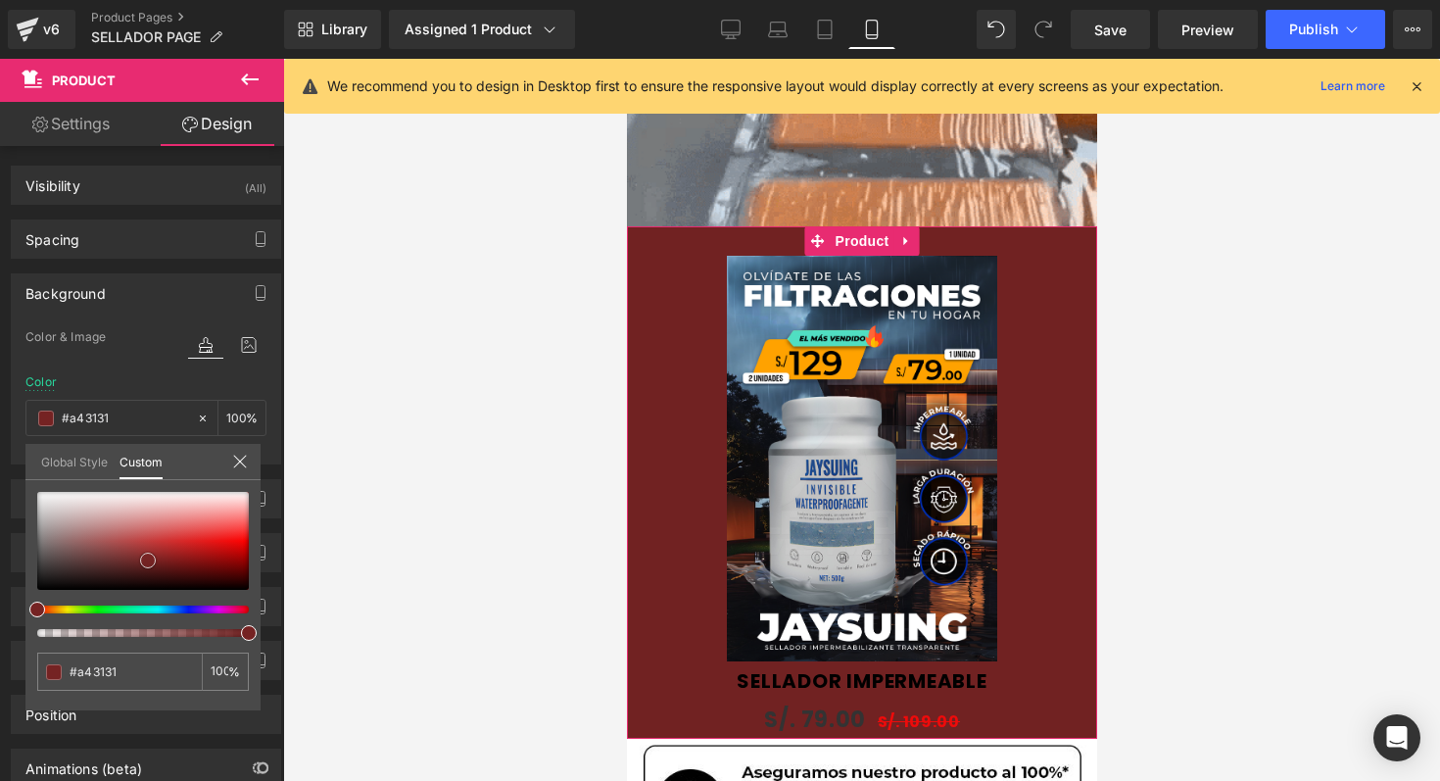
type input "#ac3333"
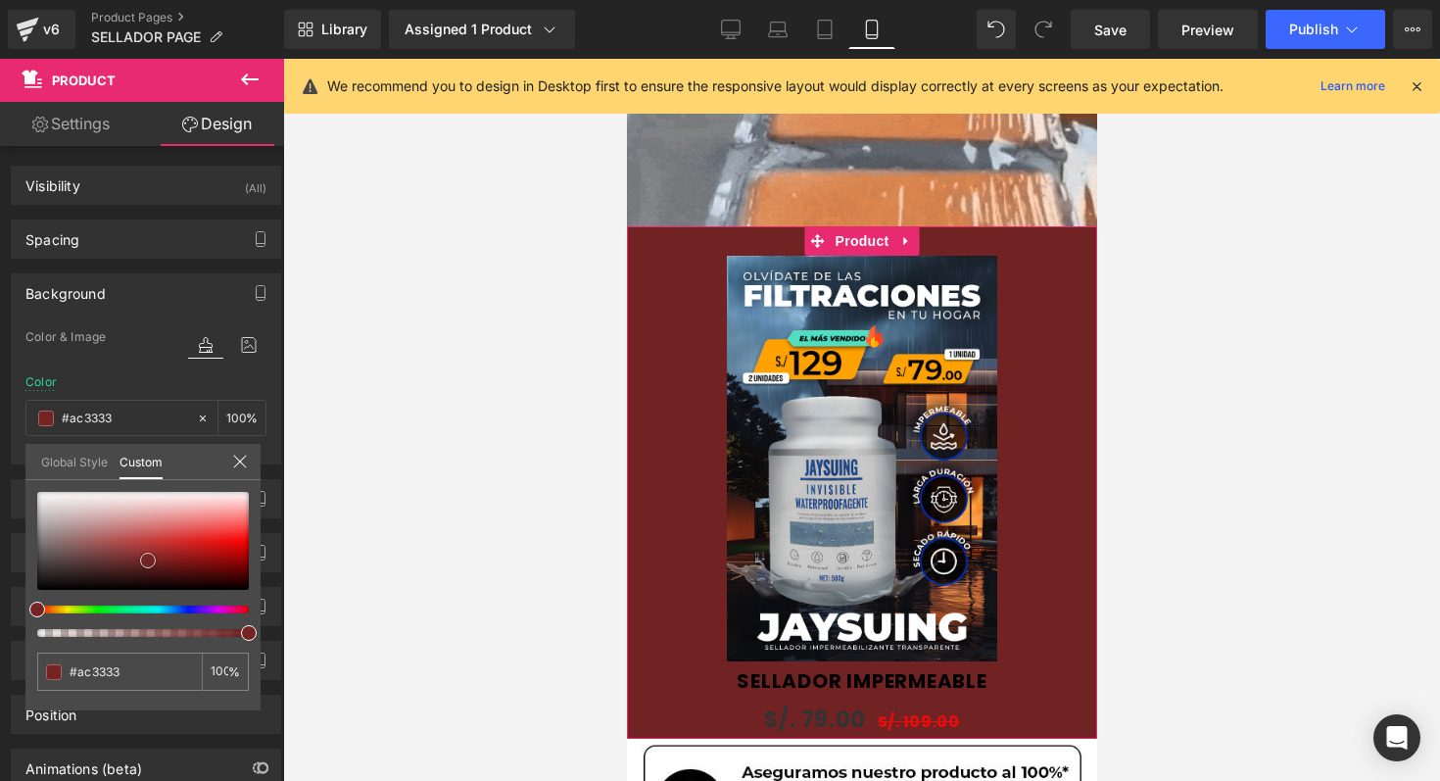
type input "#b33232"
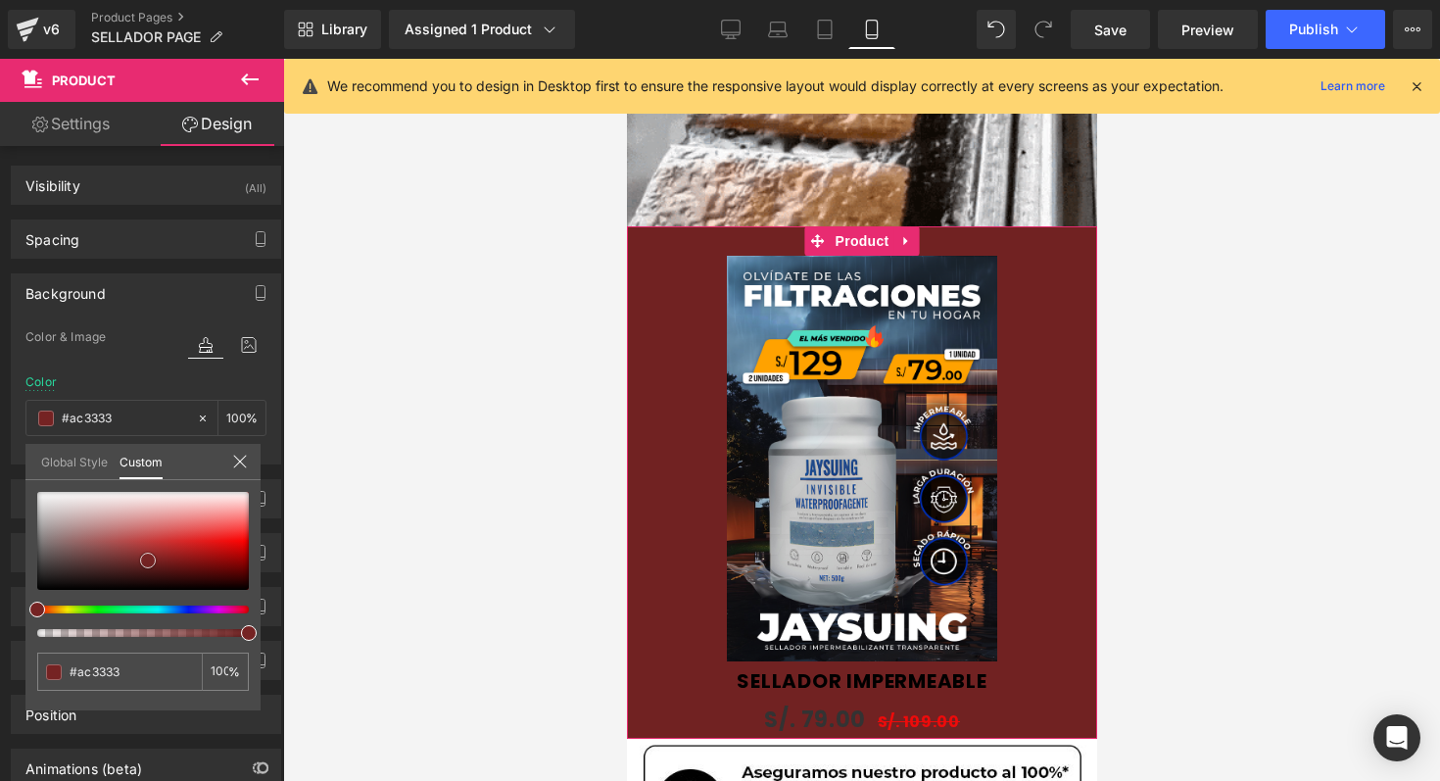
type input "#b33232"
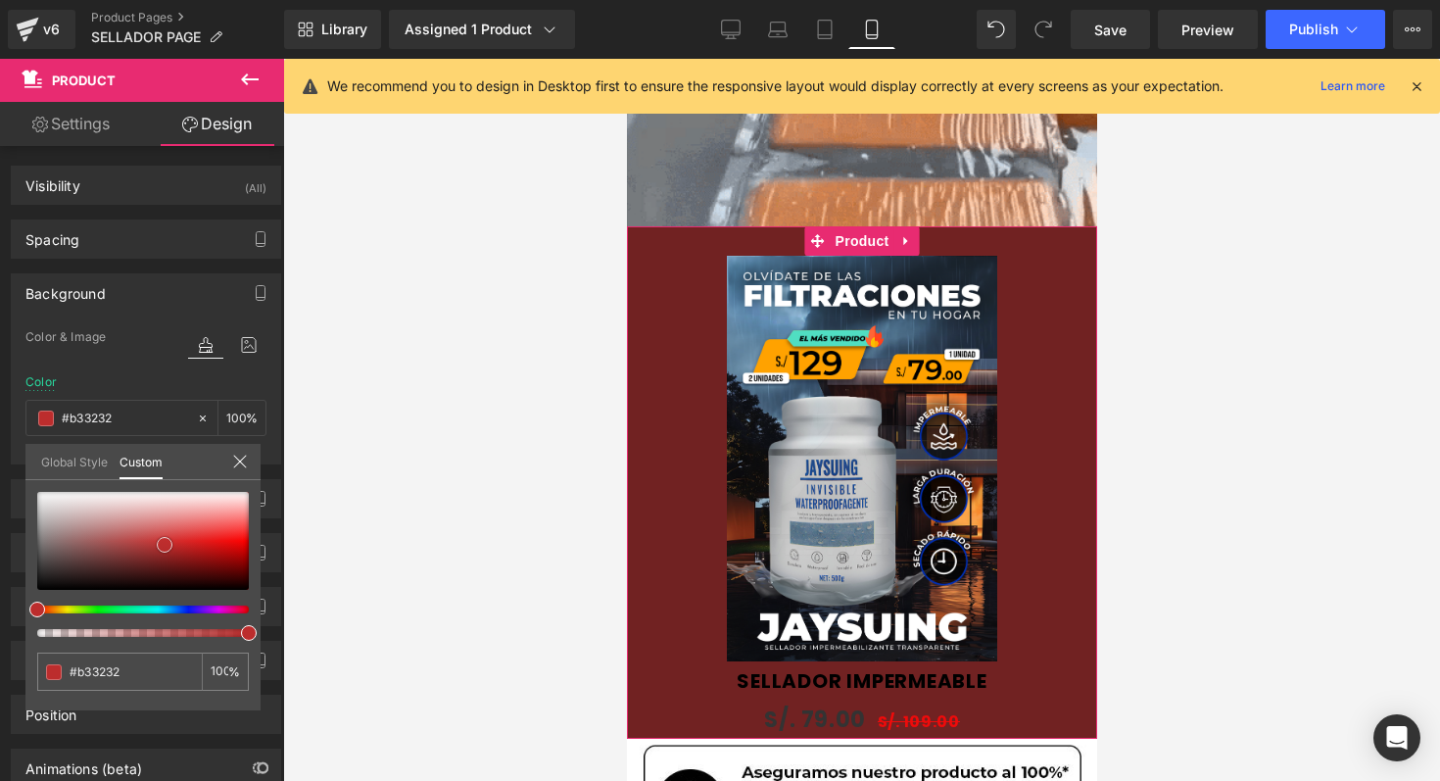
type input "#ba3030"
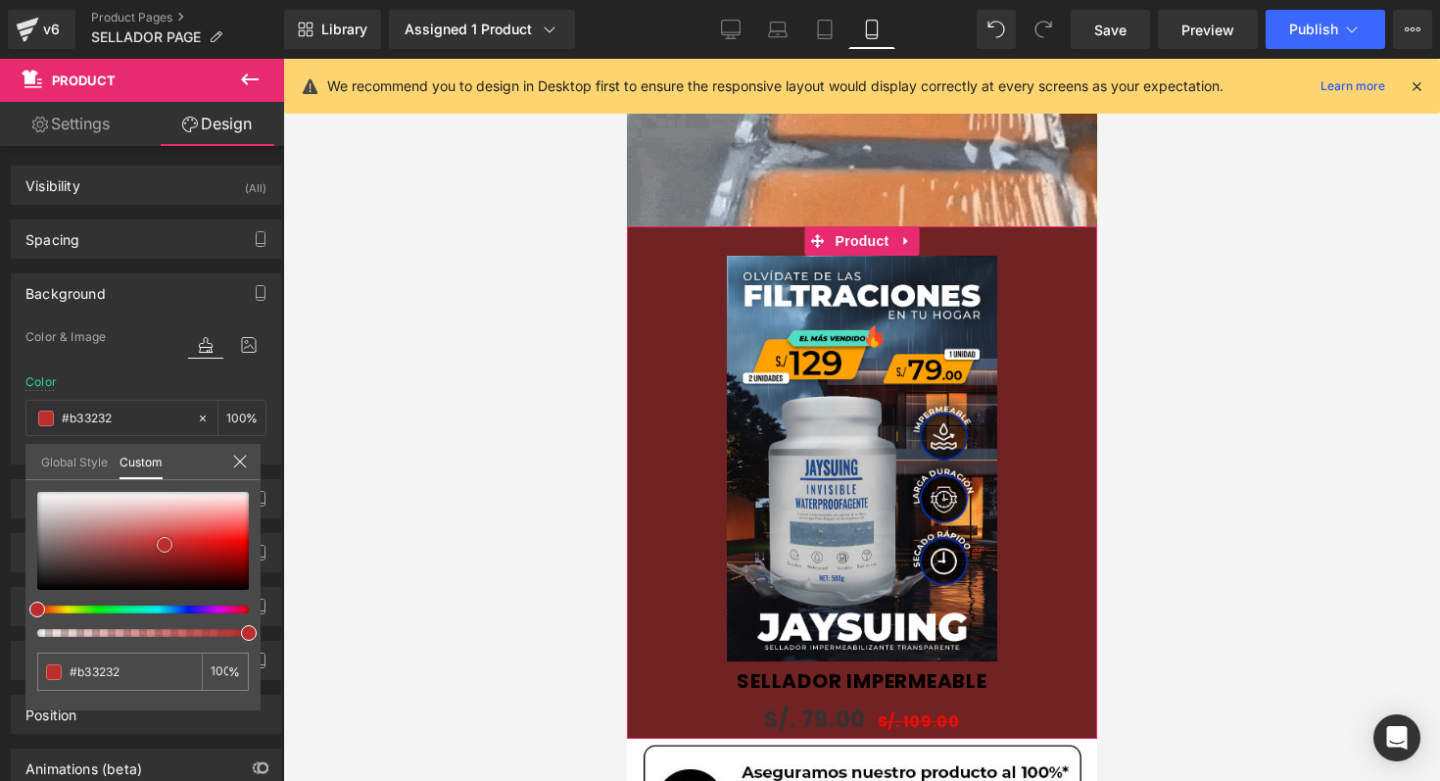
type input "#ba3030"
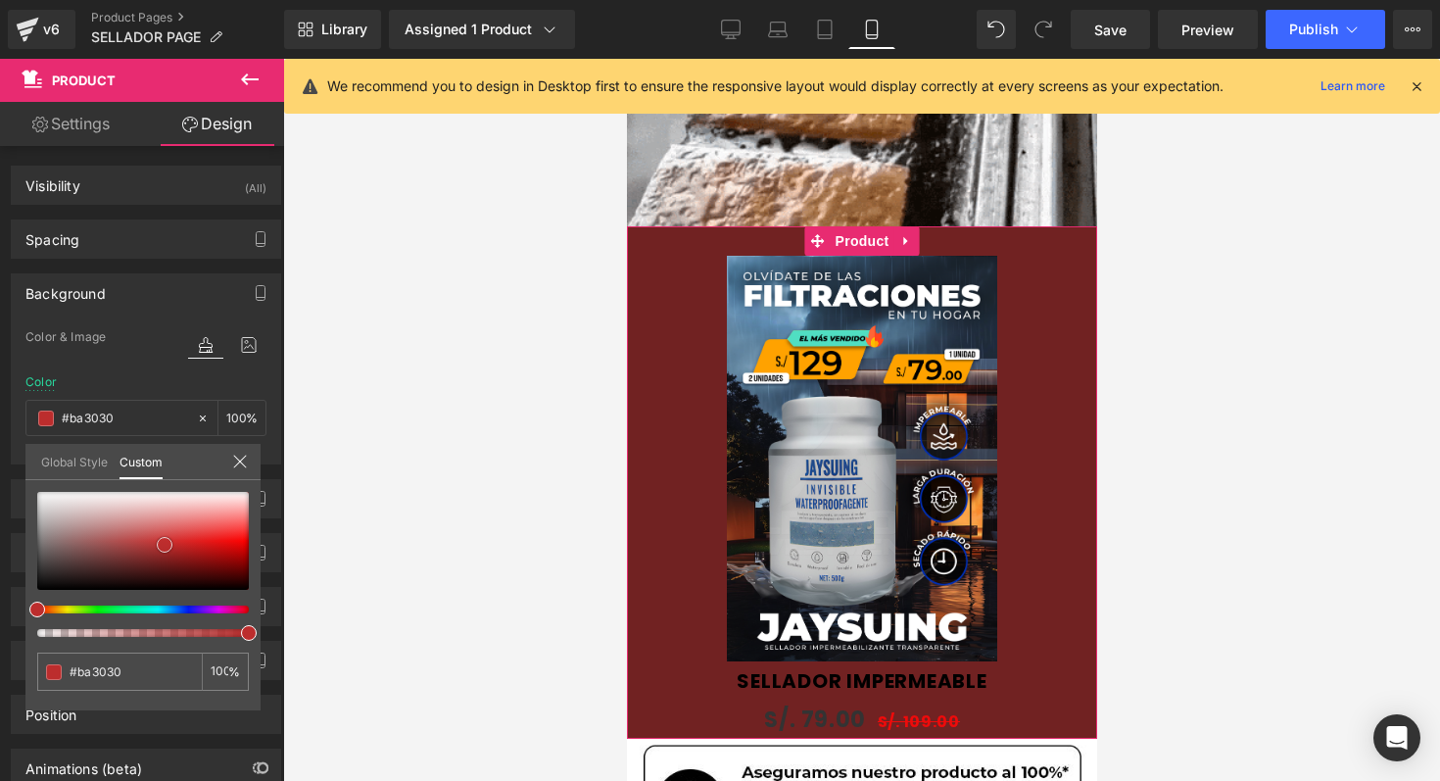
type input "#bc2d2d"
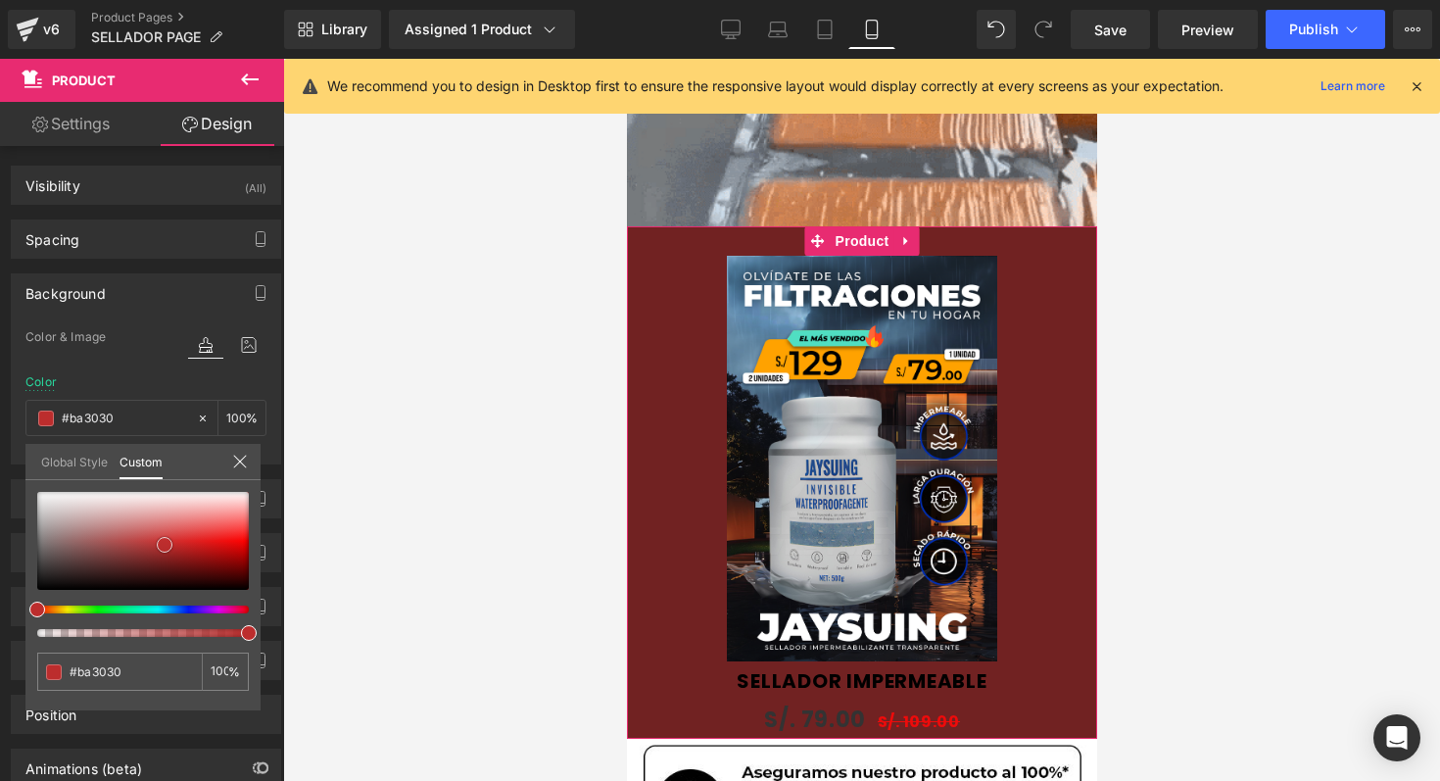
type input "#bc2d2d"
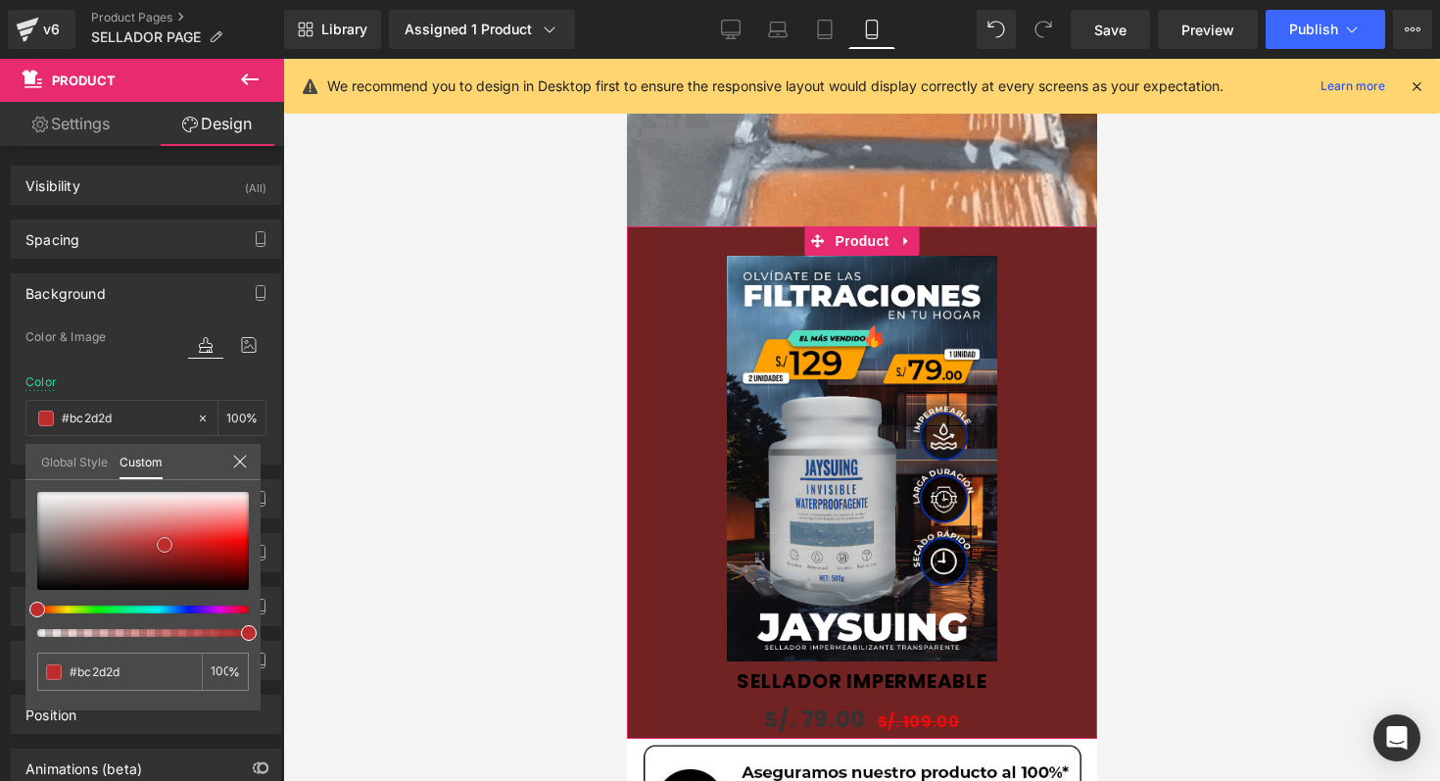
type input "#bf2b2b"
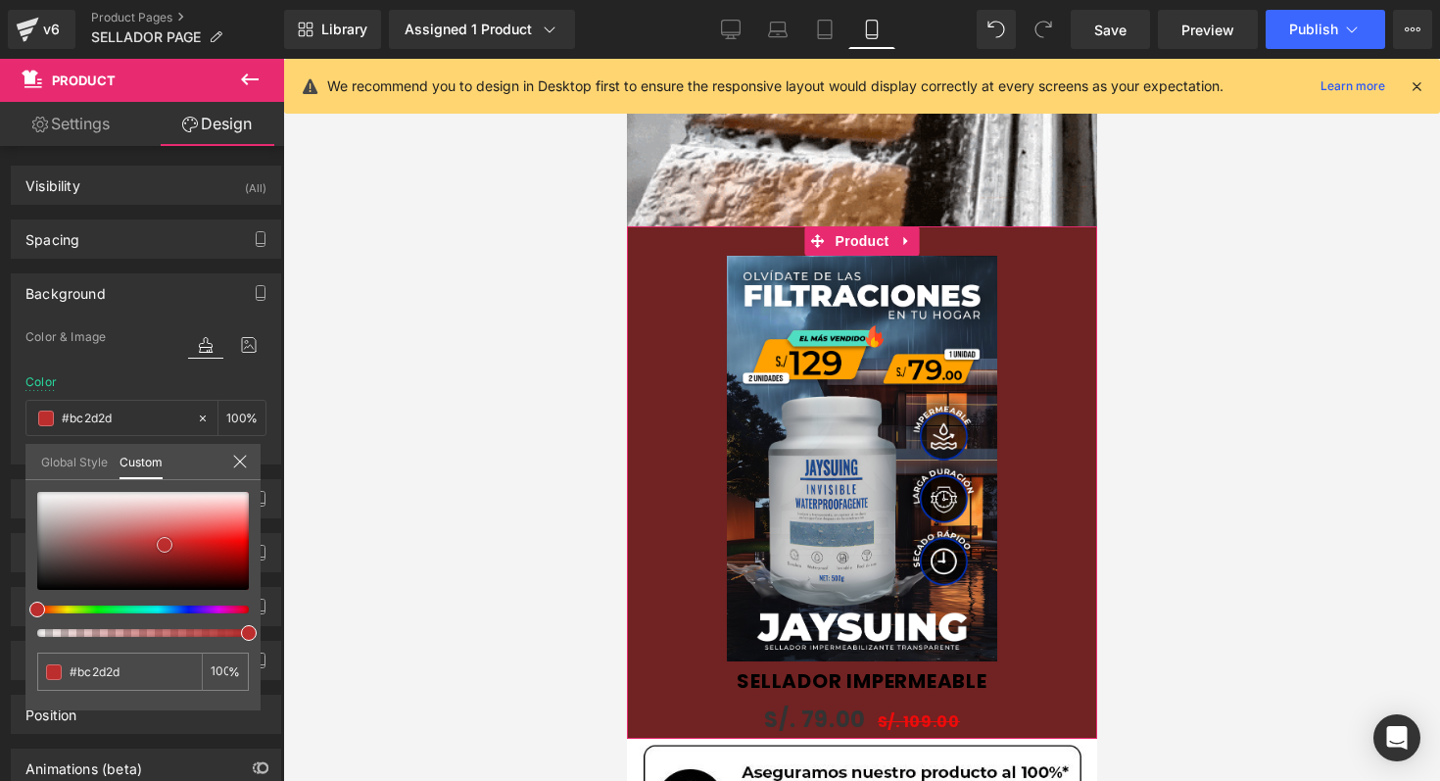
type input "#bf2b2b"
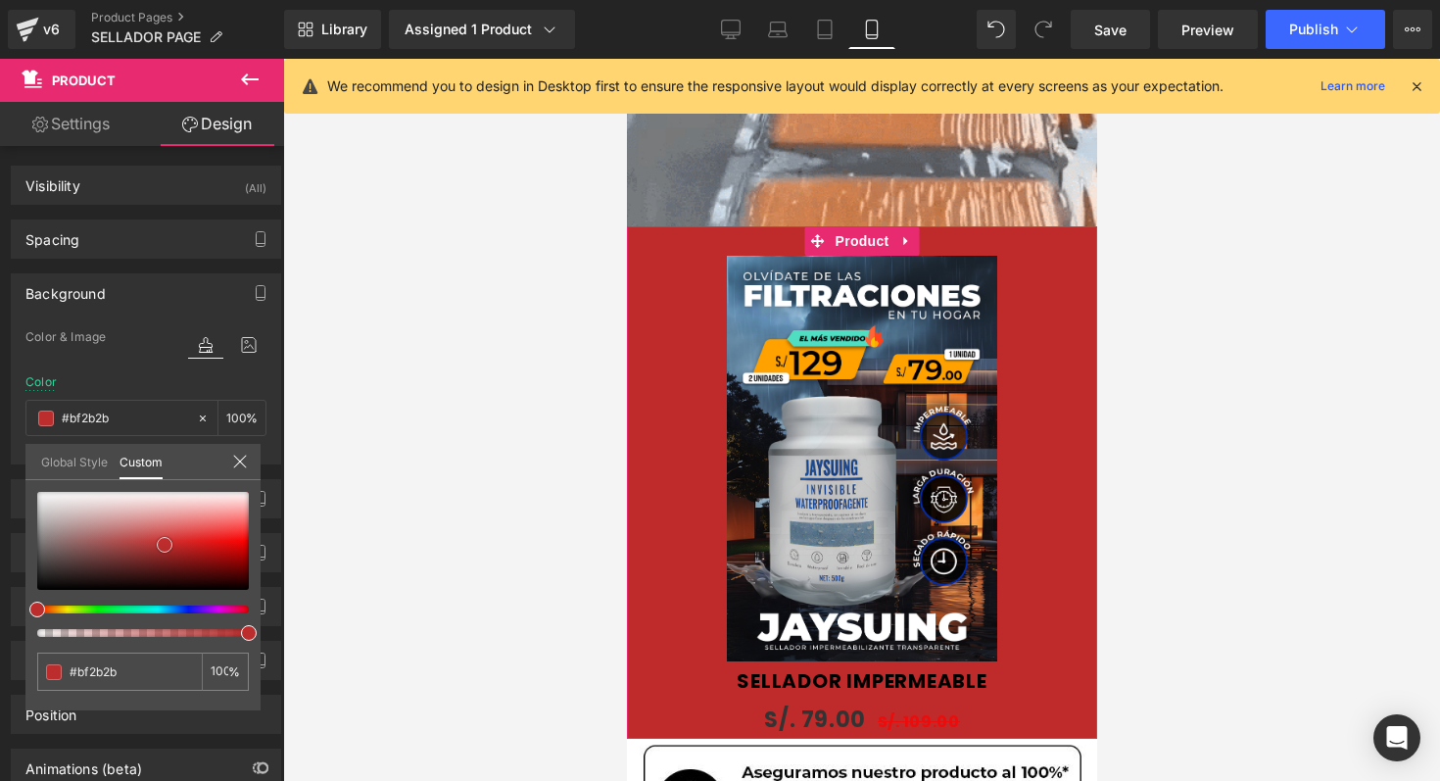
type input "#c52929"
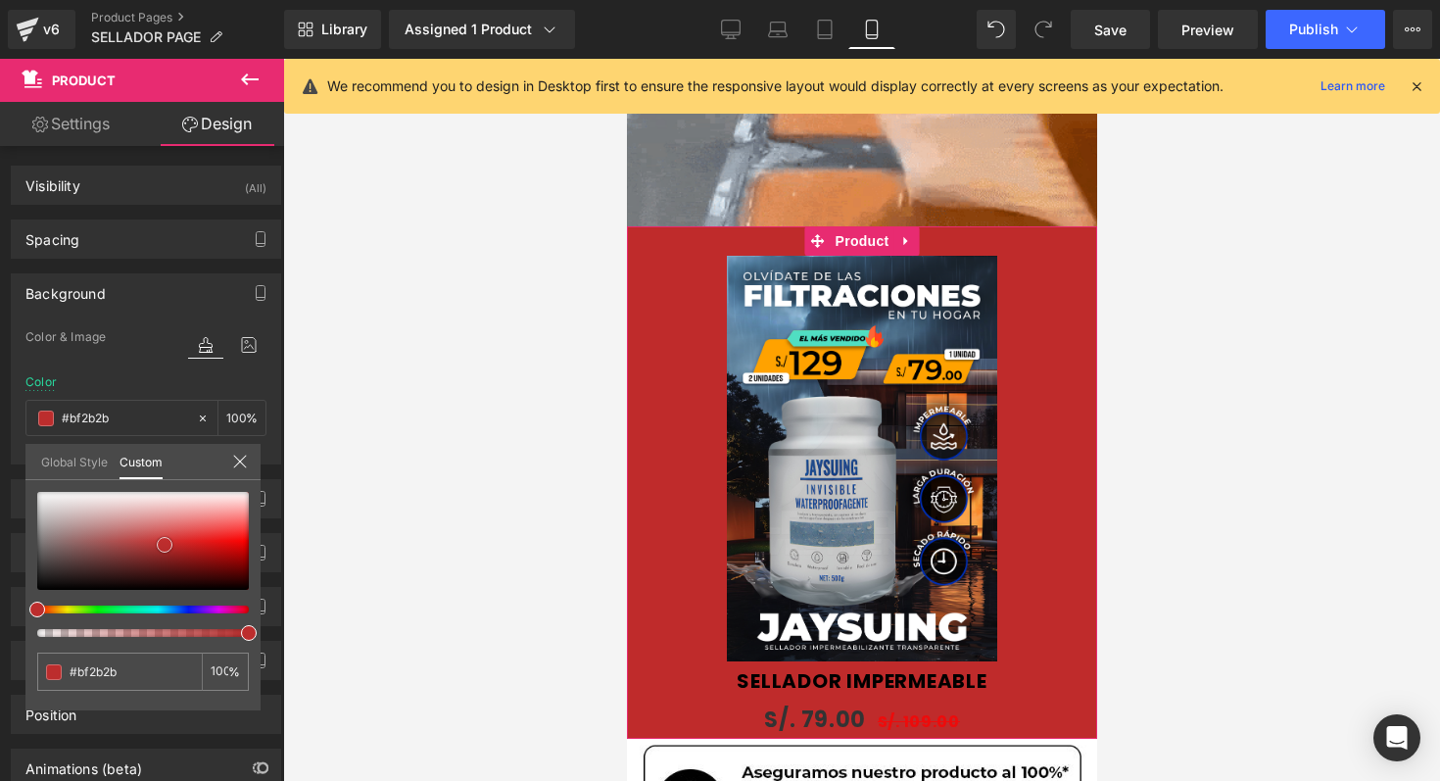
type input "#c52929"
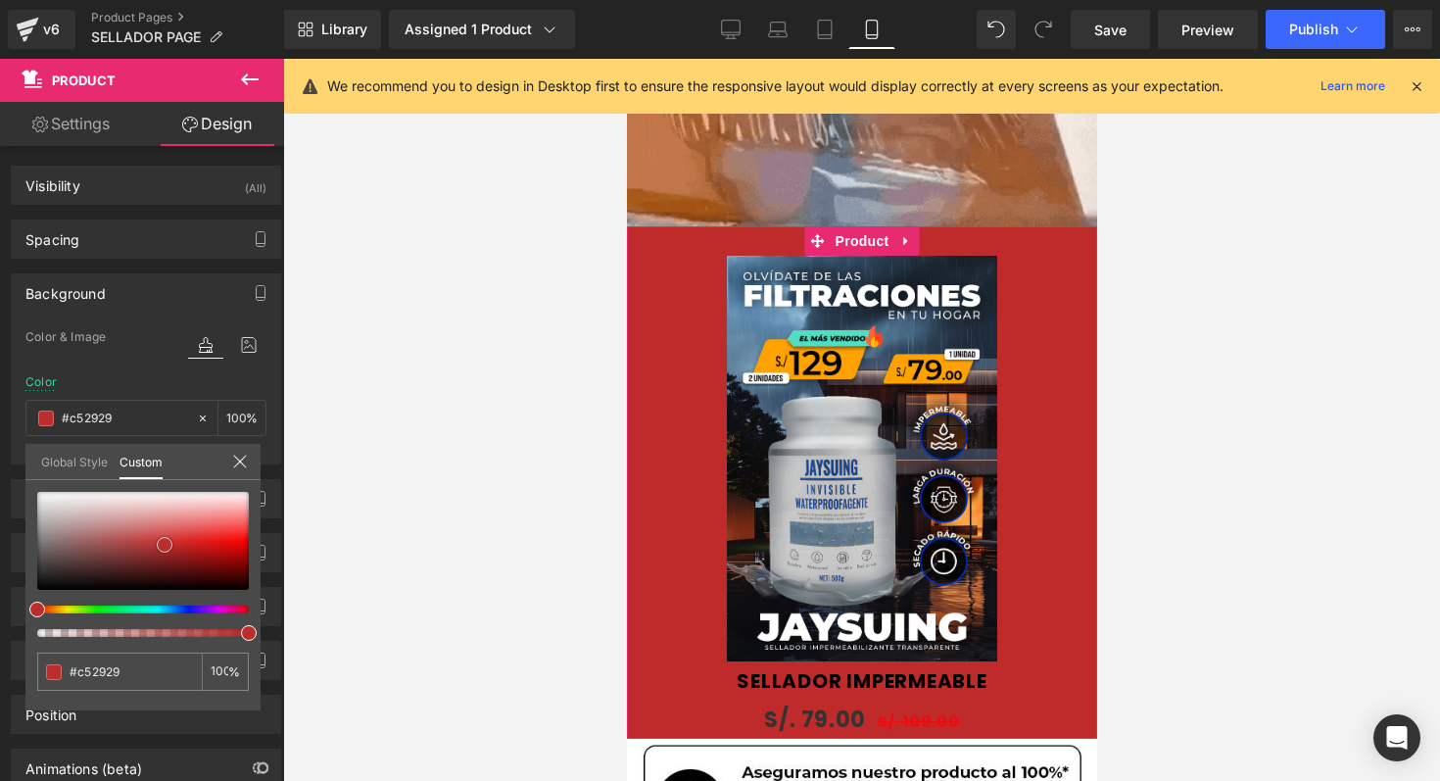
type input "#cf2a2a"
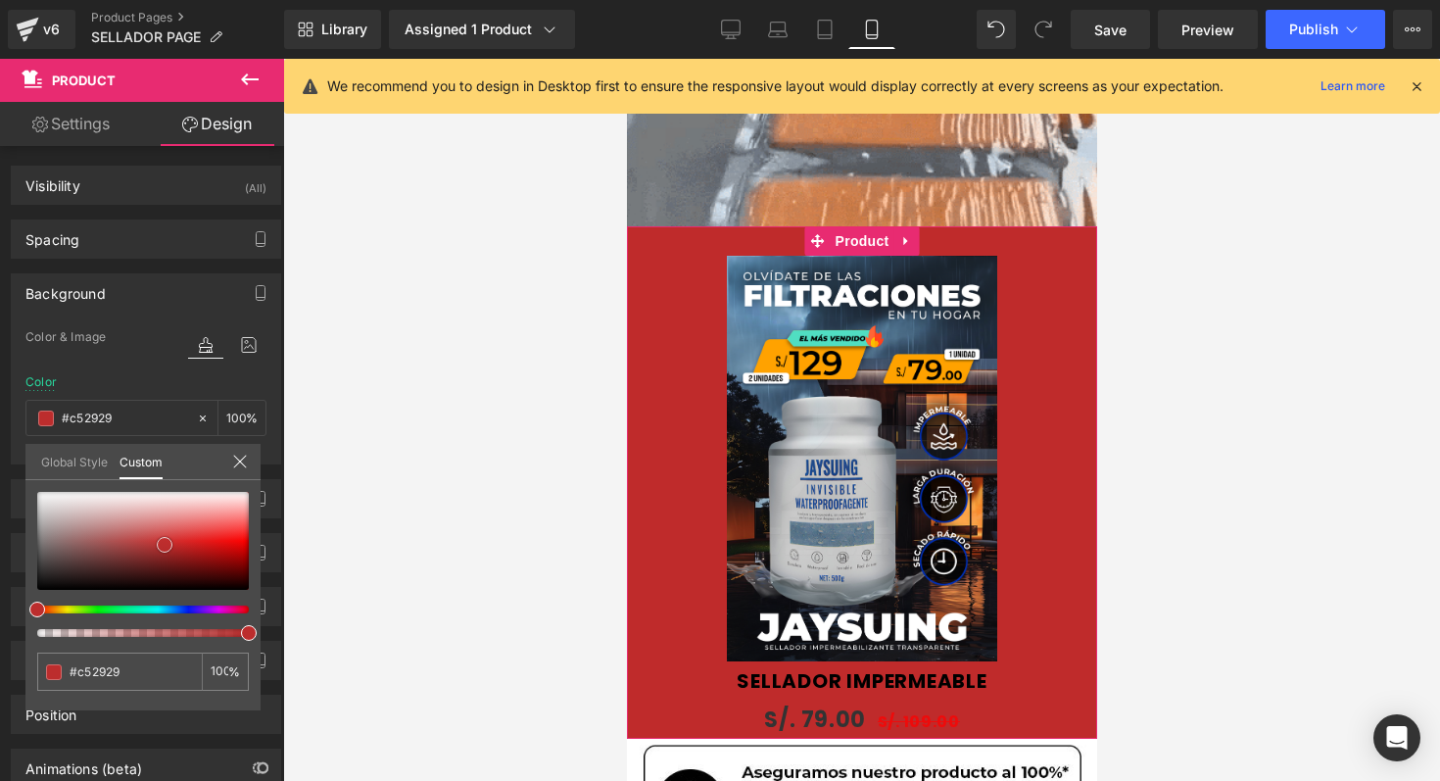
type input "#cf2a2a"
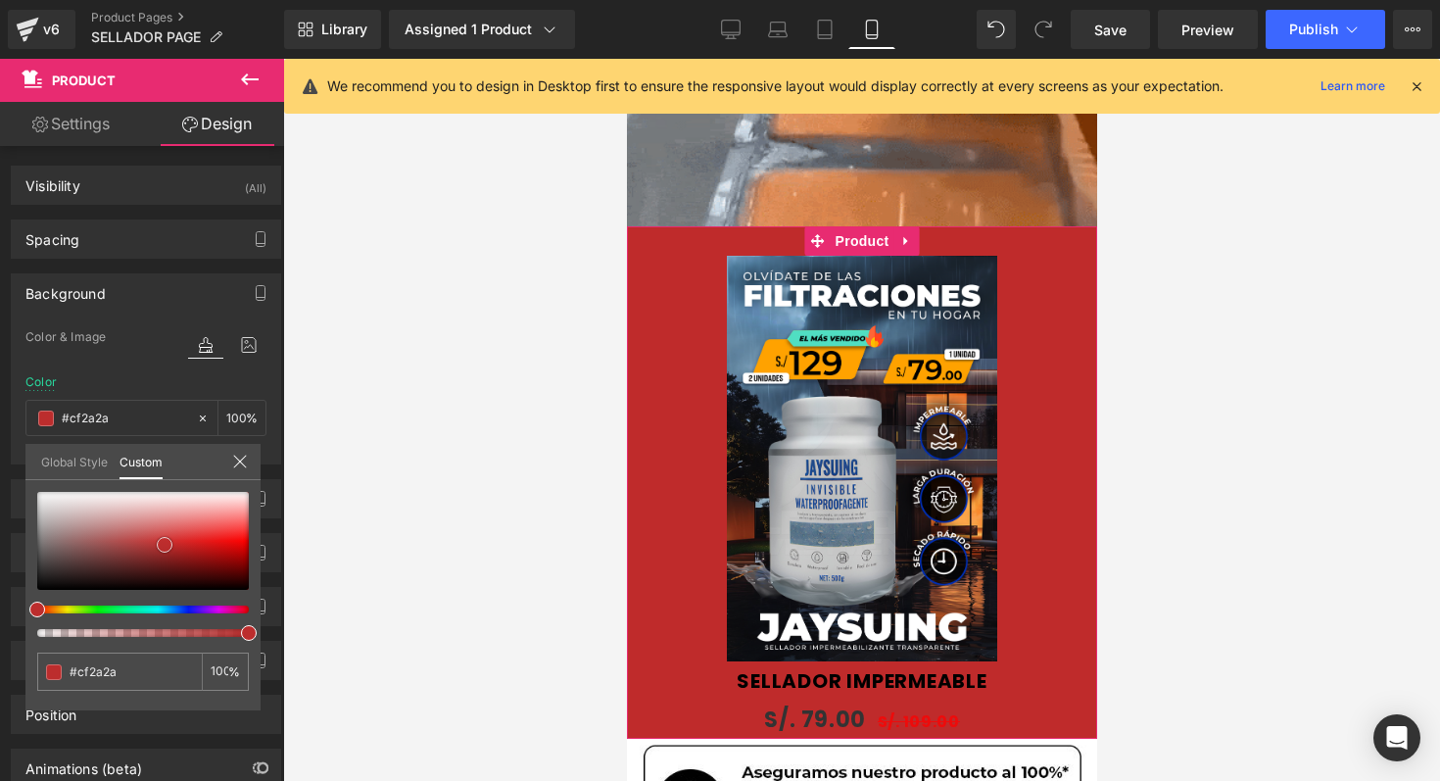
type input "#d42a2a"
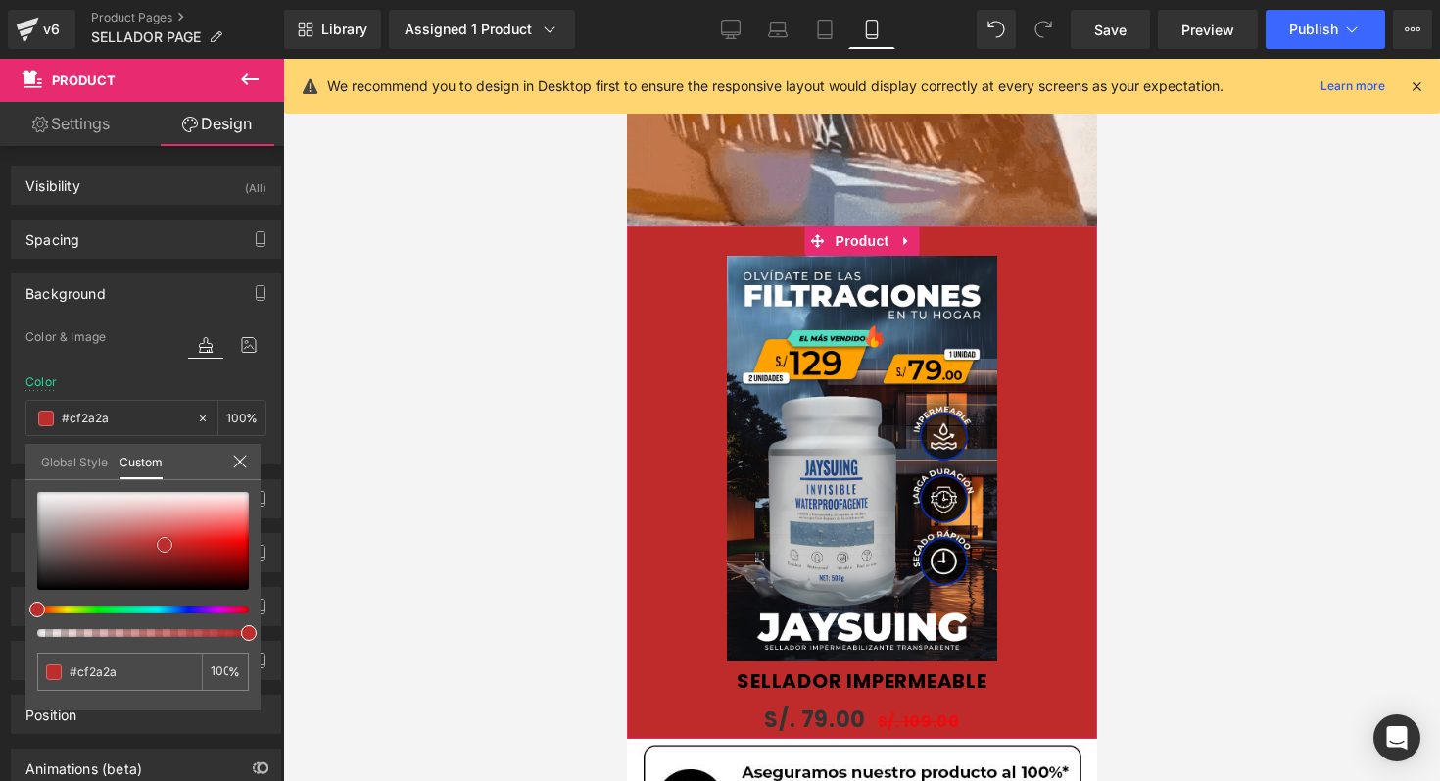
type input "#d42a2a"
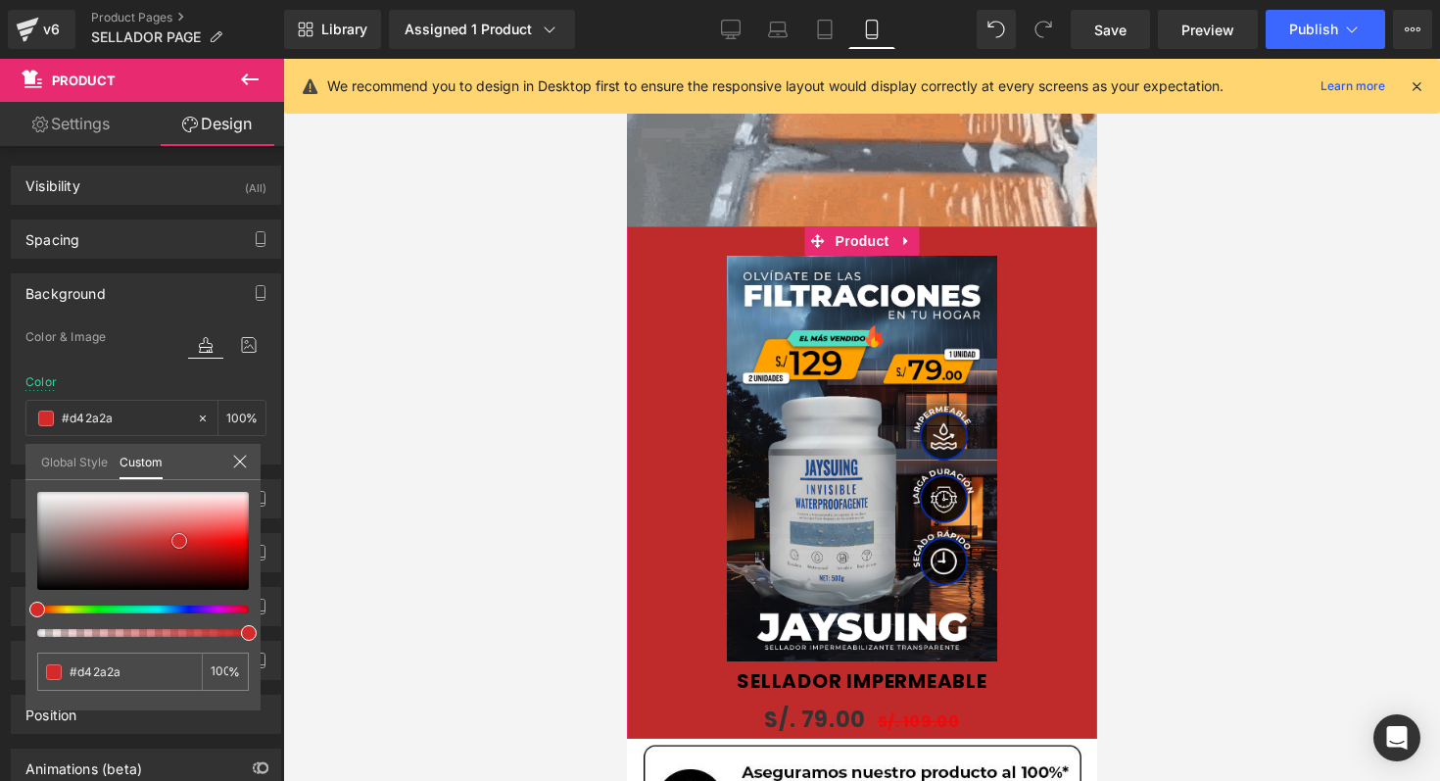
type input "#d52e2e"
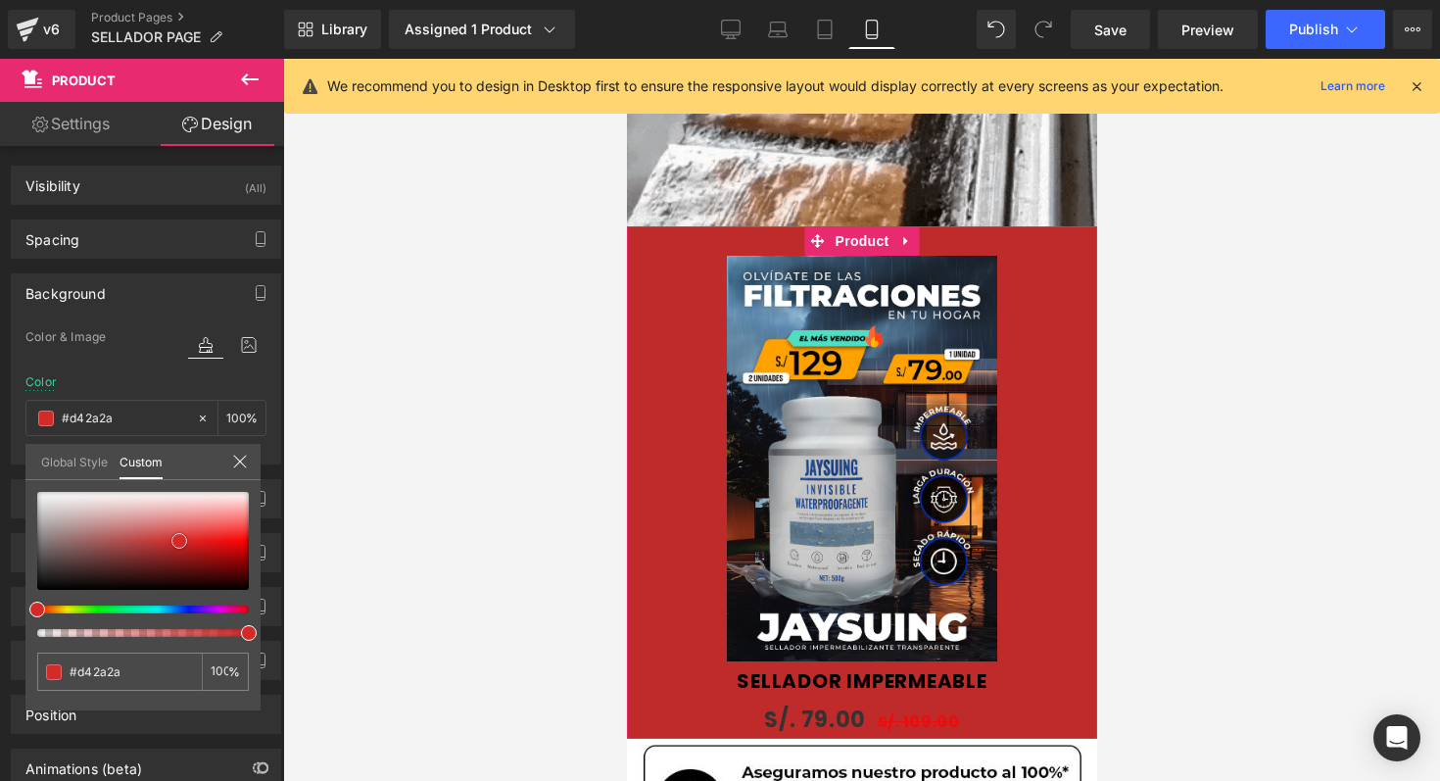
type input "#d52e2e"
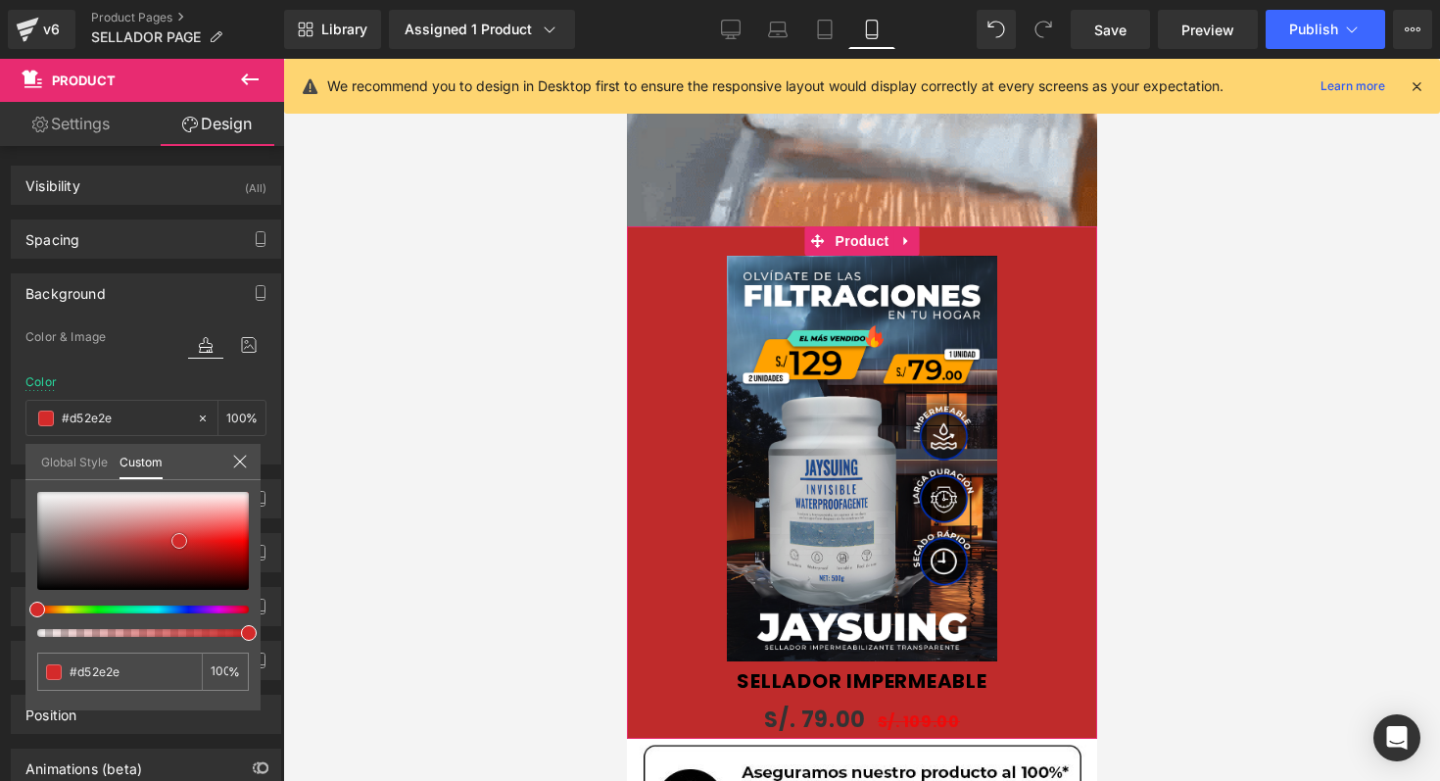
type input "#d63232"
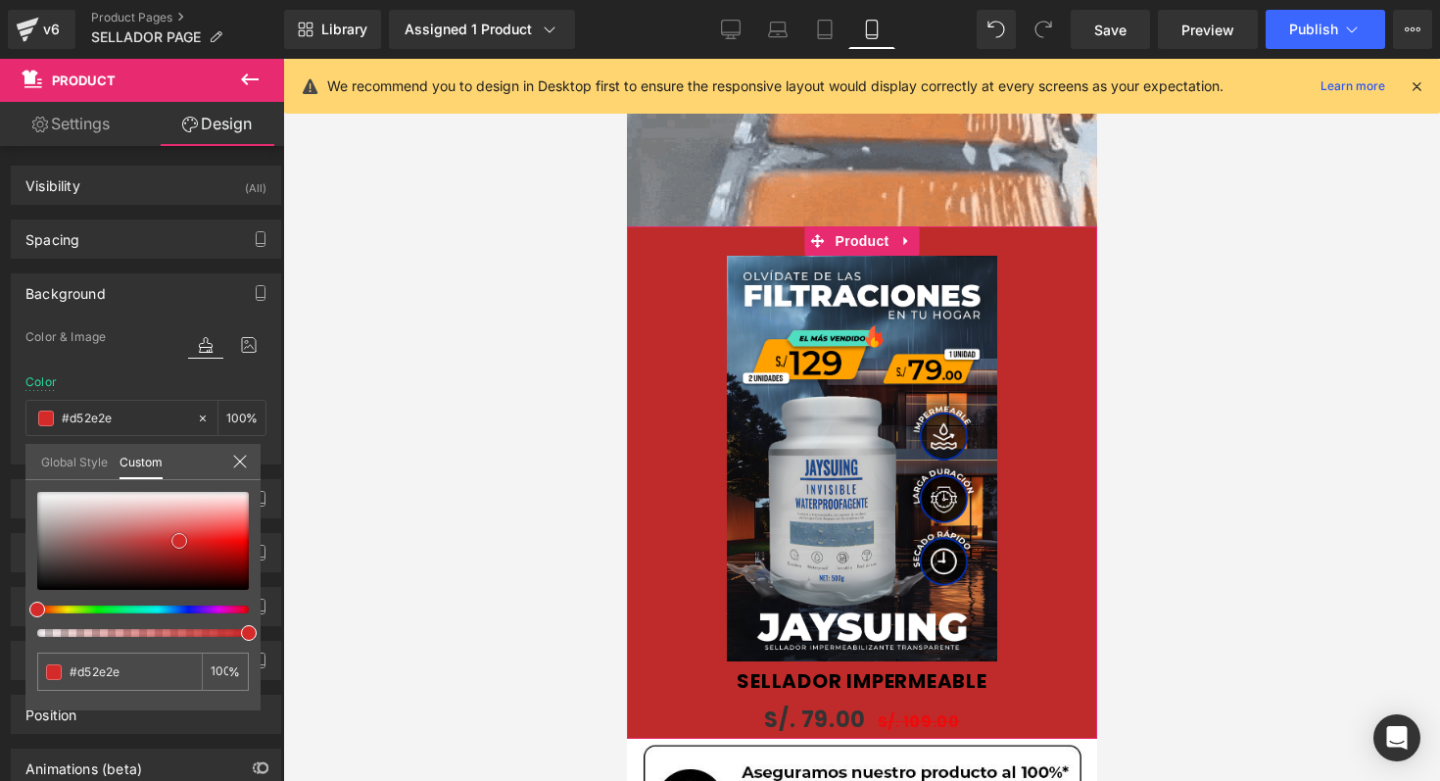
type input "#d63232"
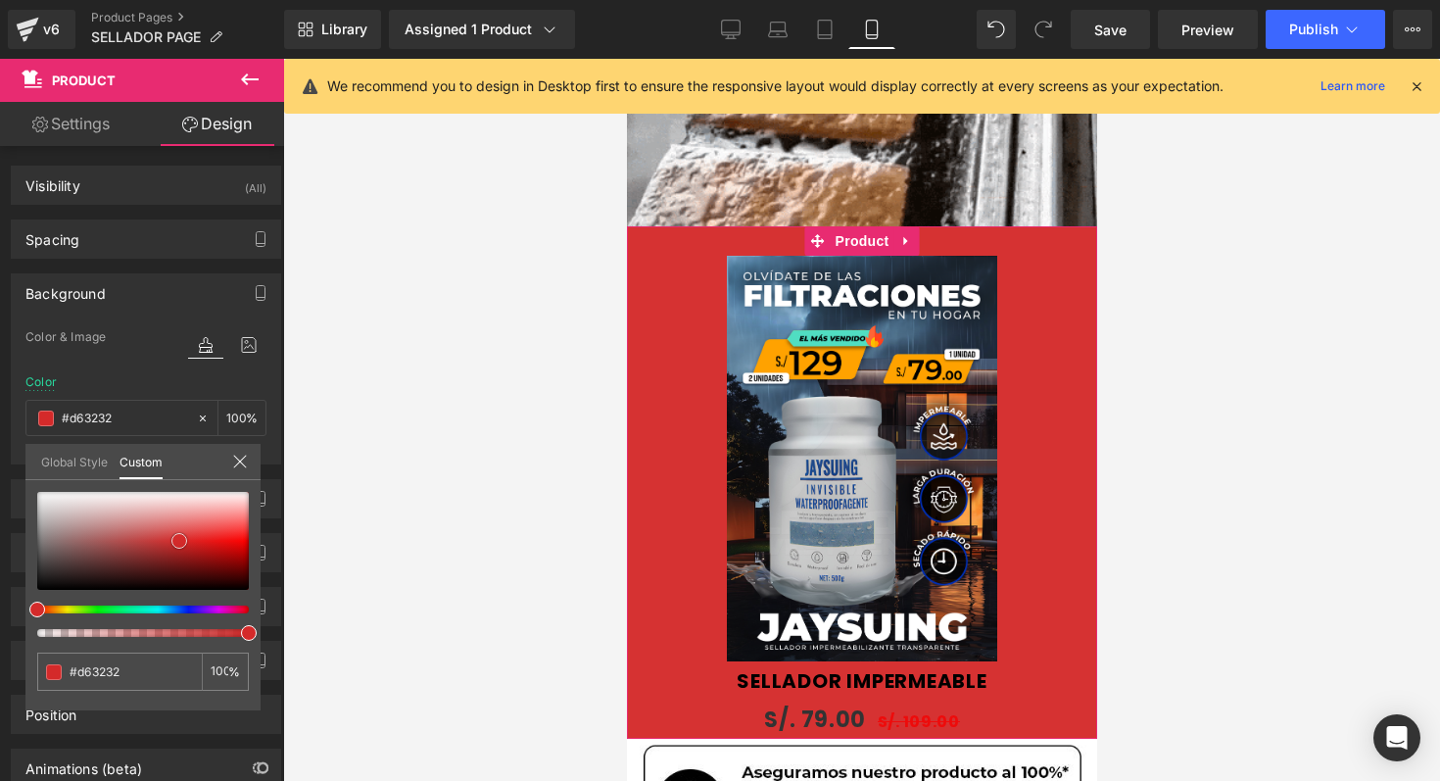
type input "#d94343"
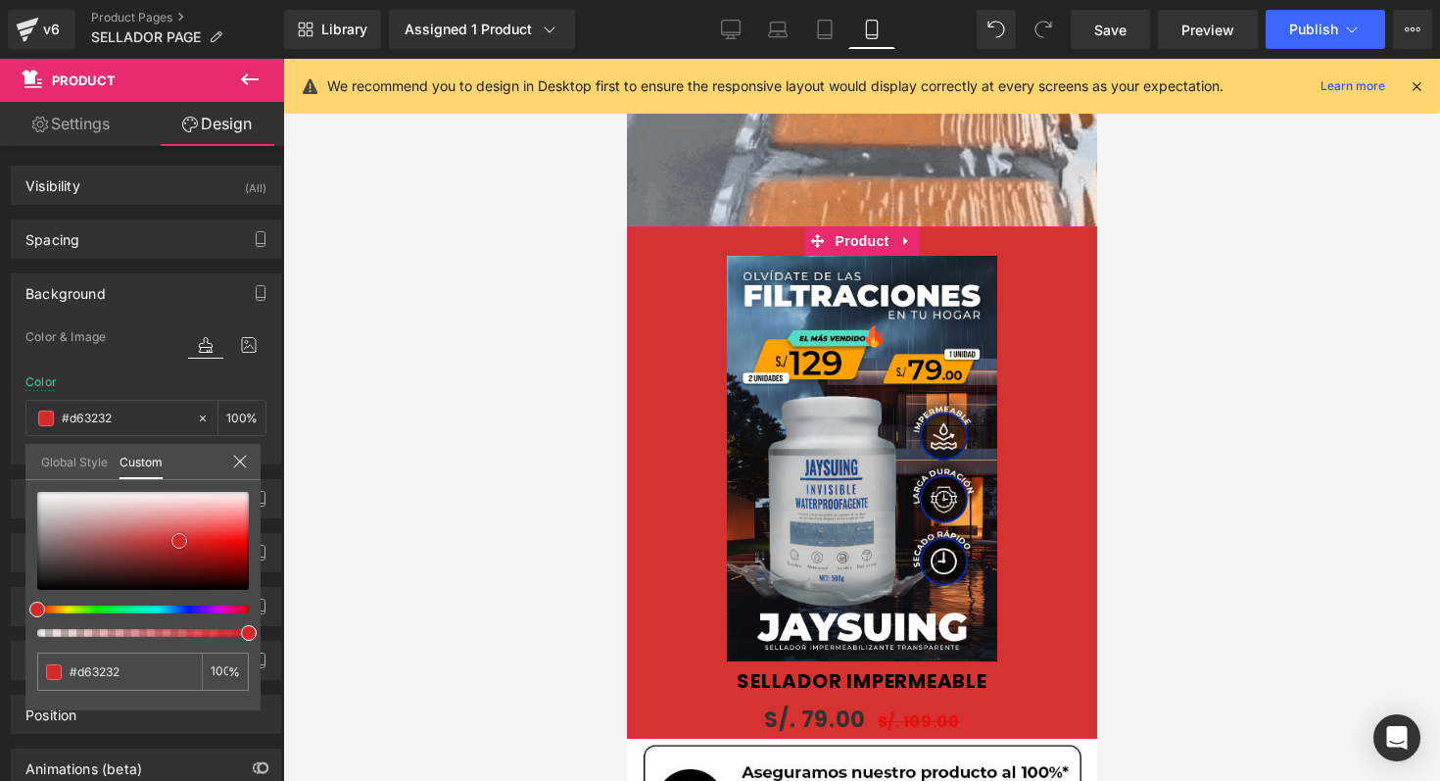
type input "#d94343"
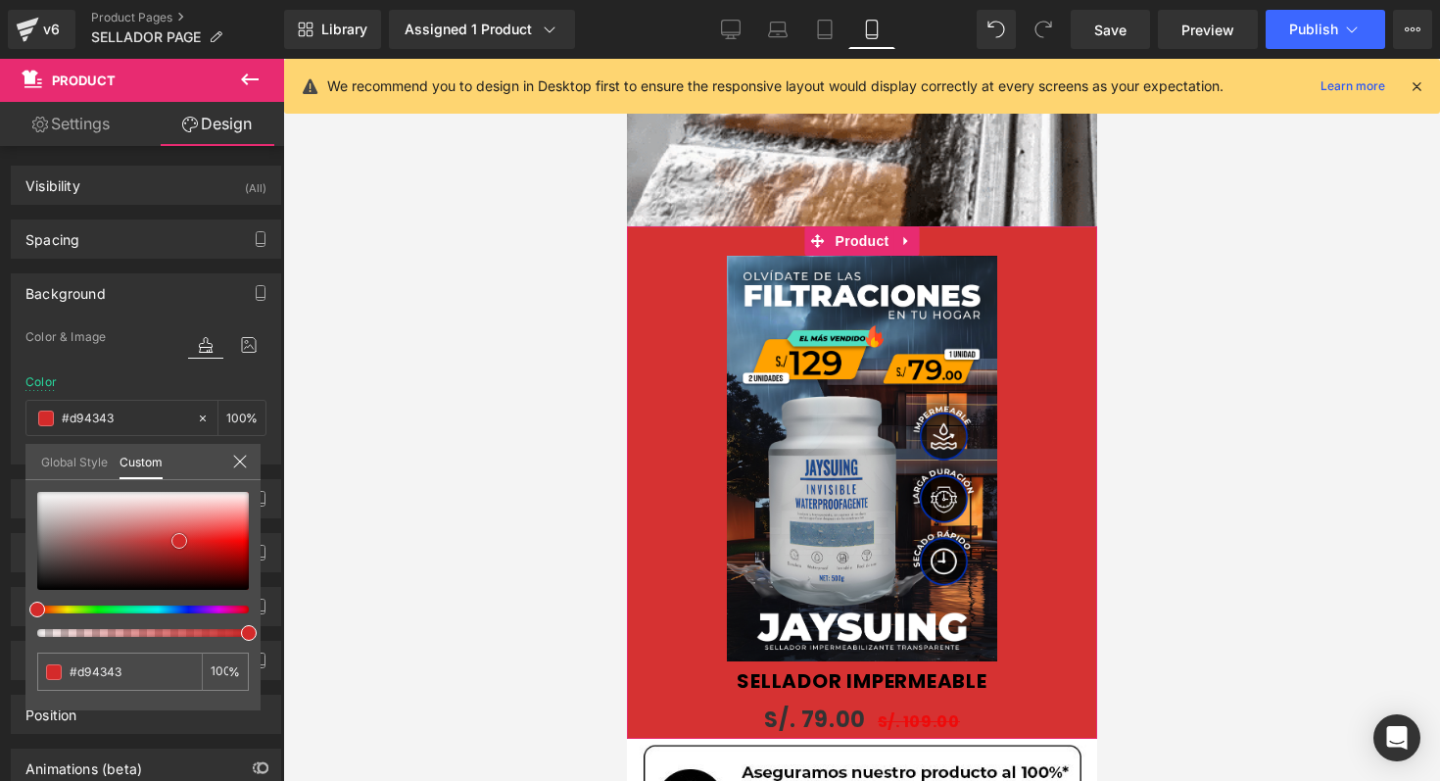
type input "#df6666"
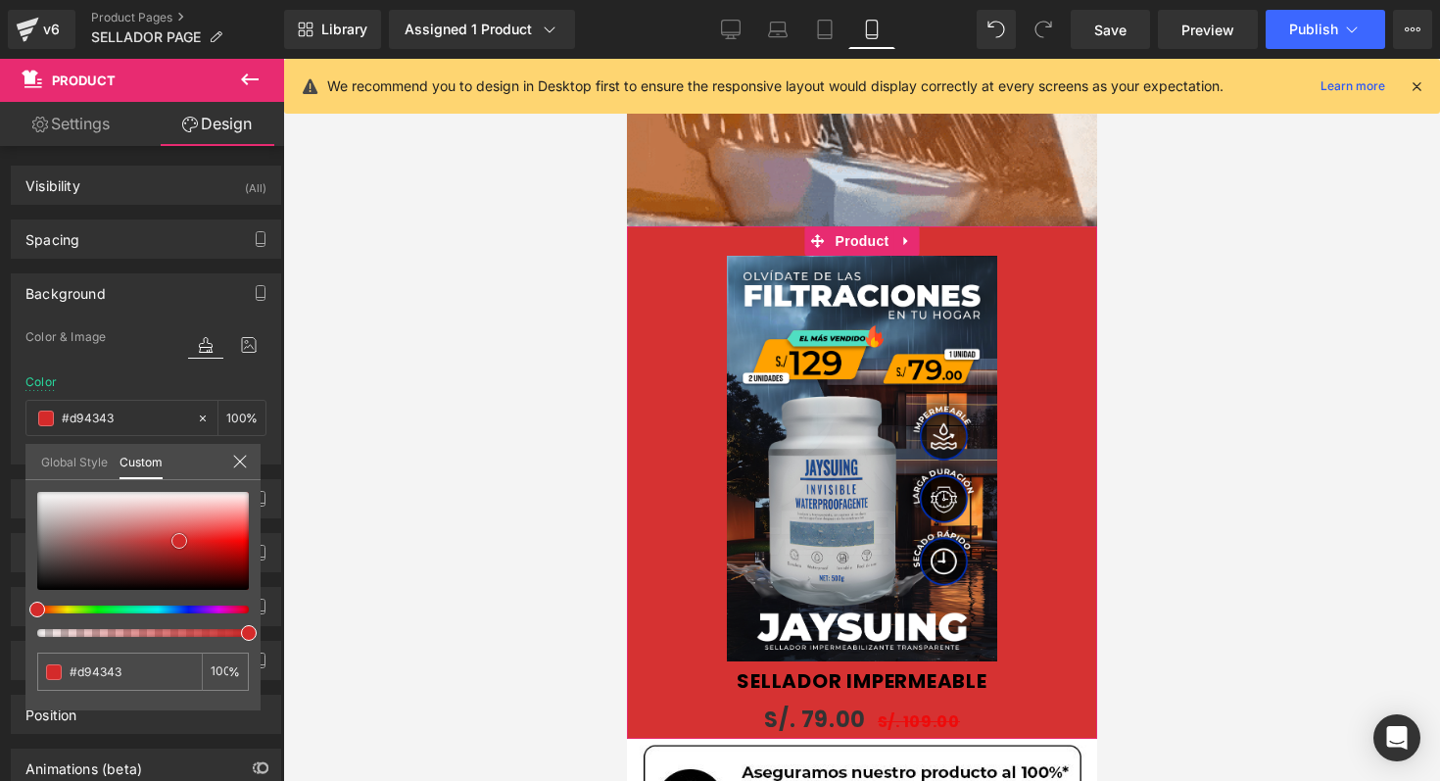
type input "#df6666"
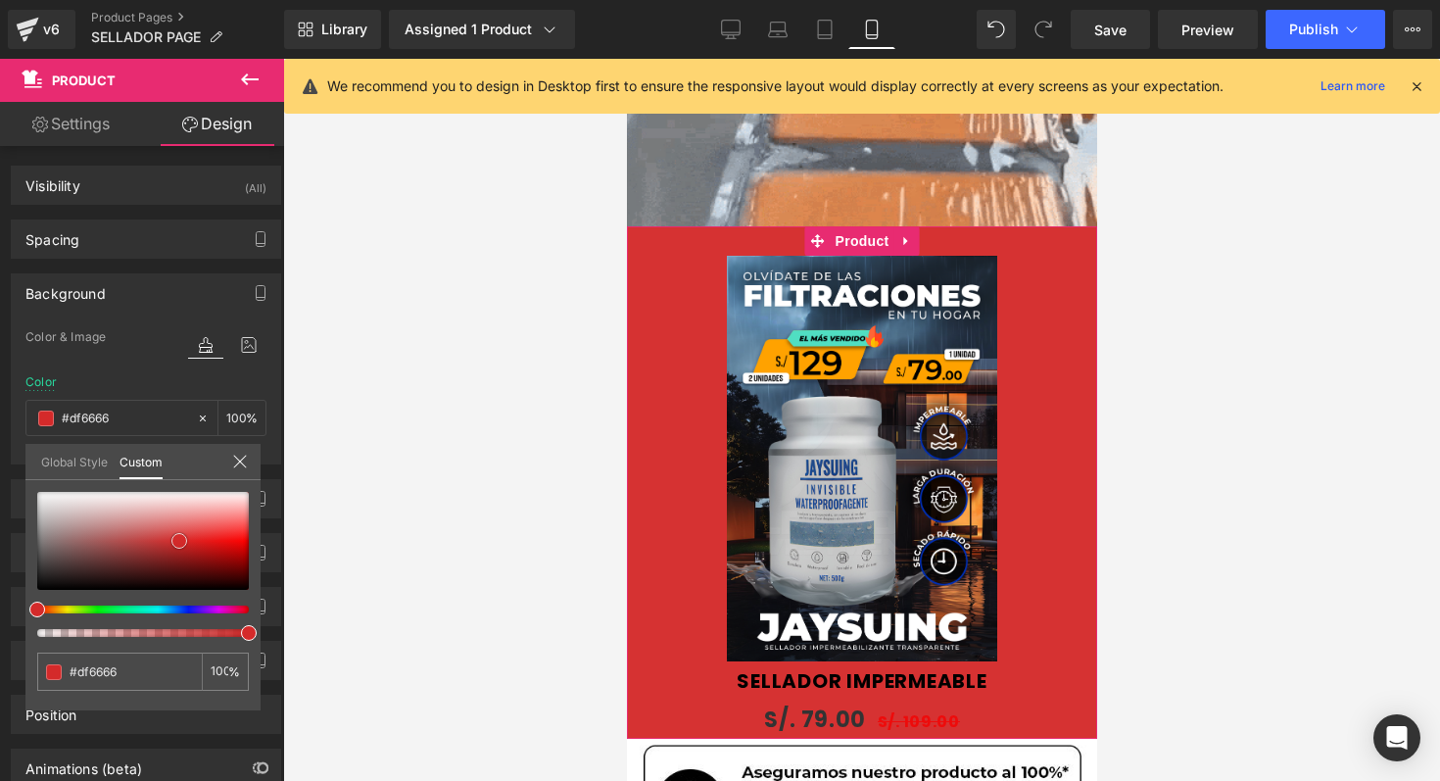
type input "#e38181"
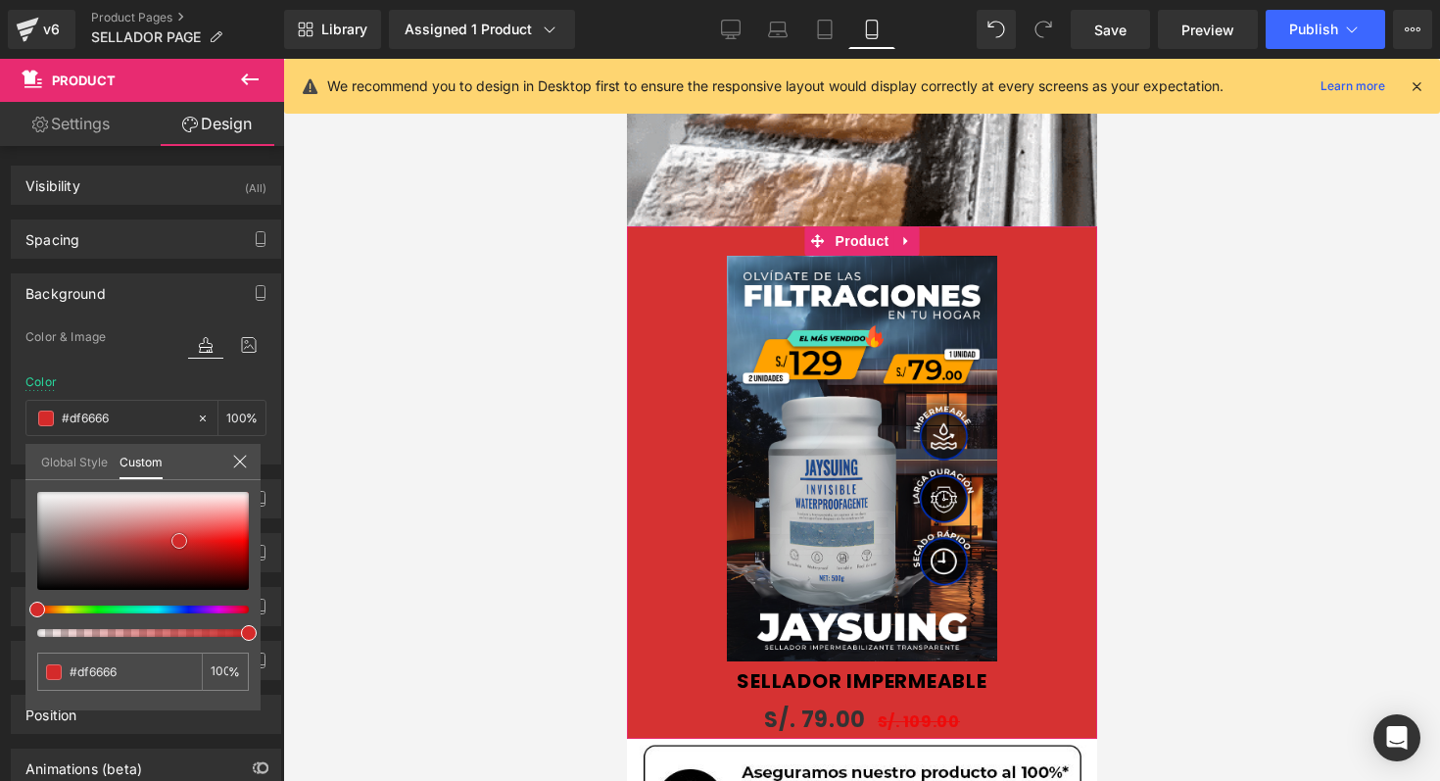
type input "#e38181"
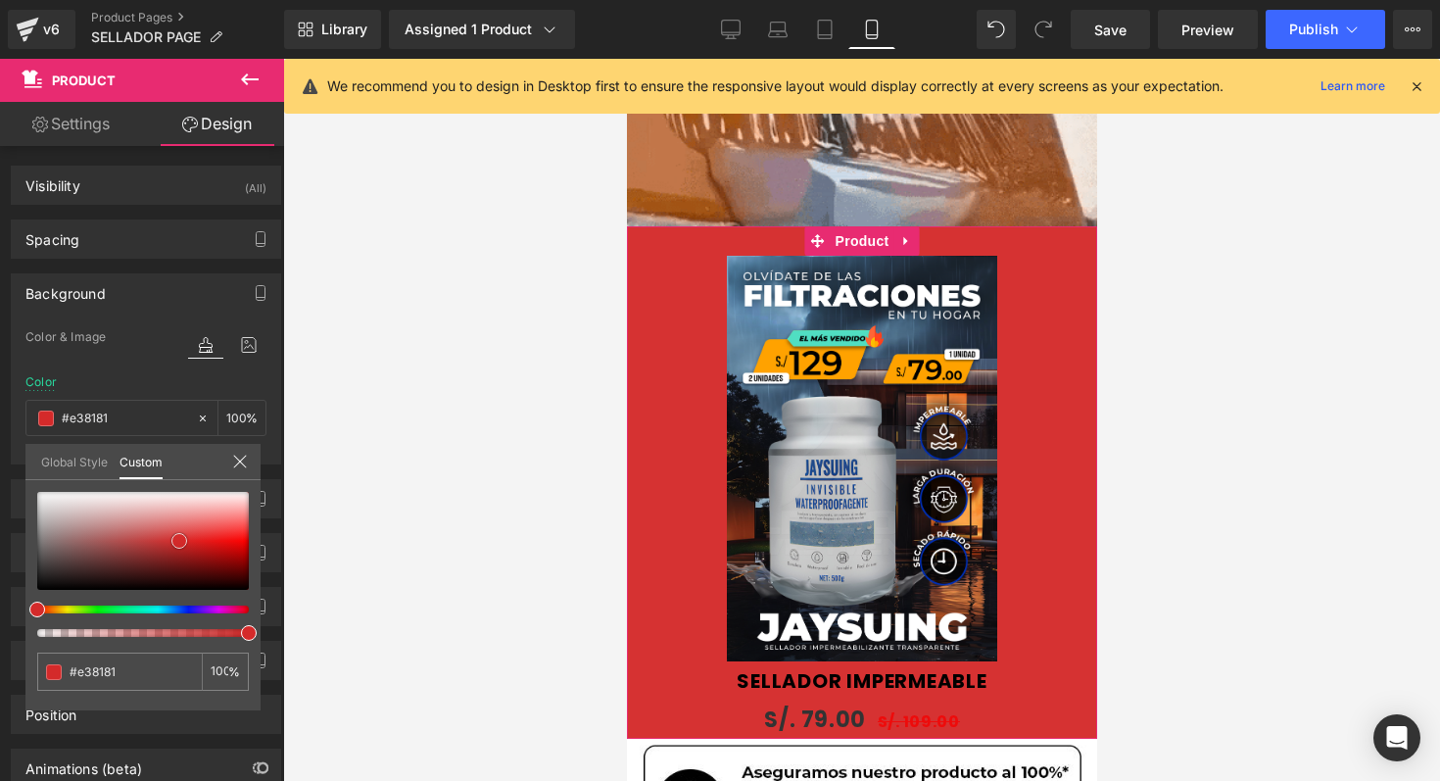
type input "#e68e8e"
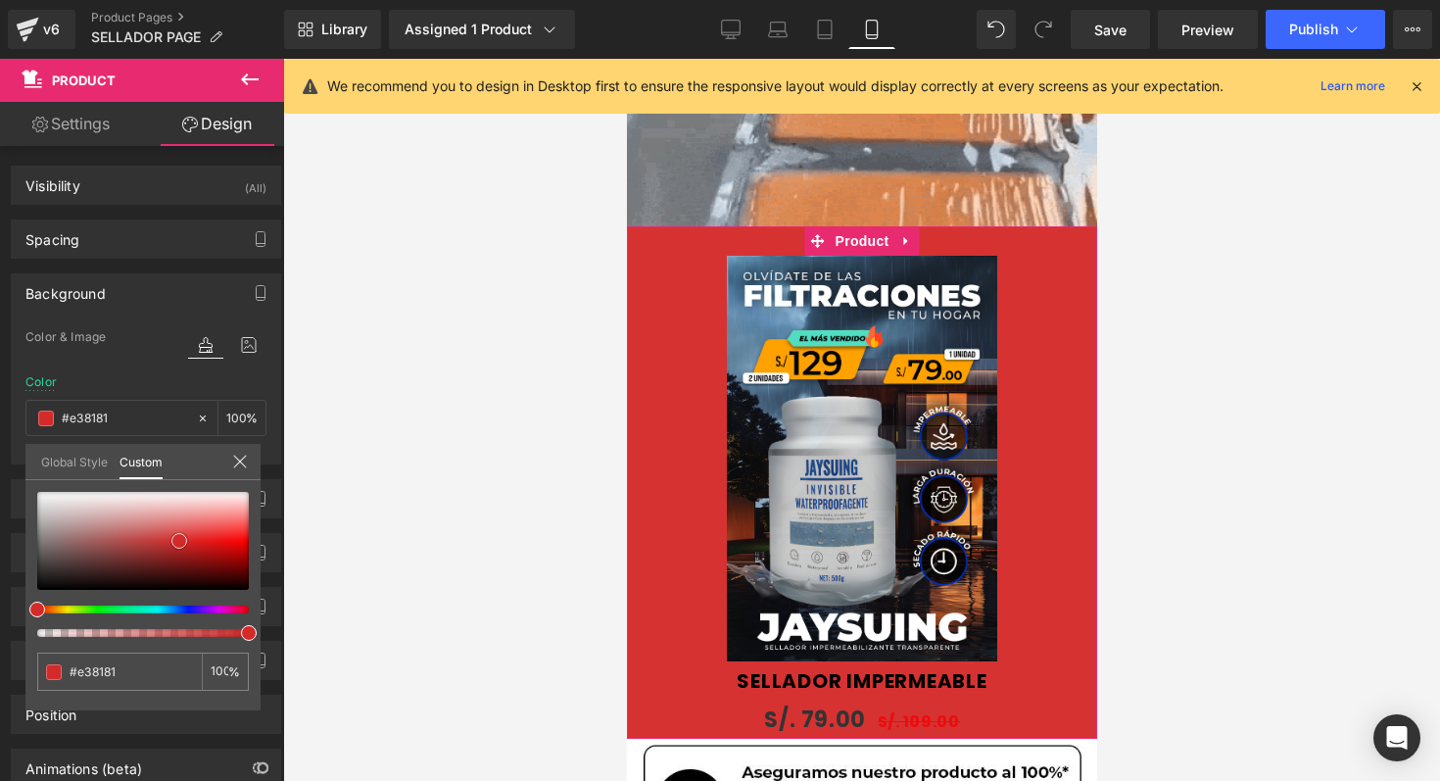
type input "#e68e8e"
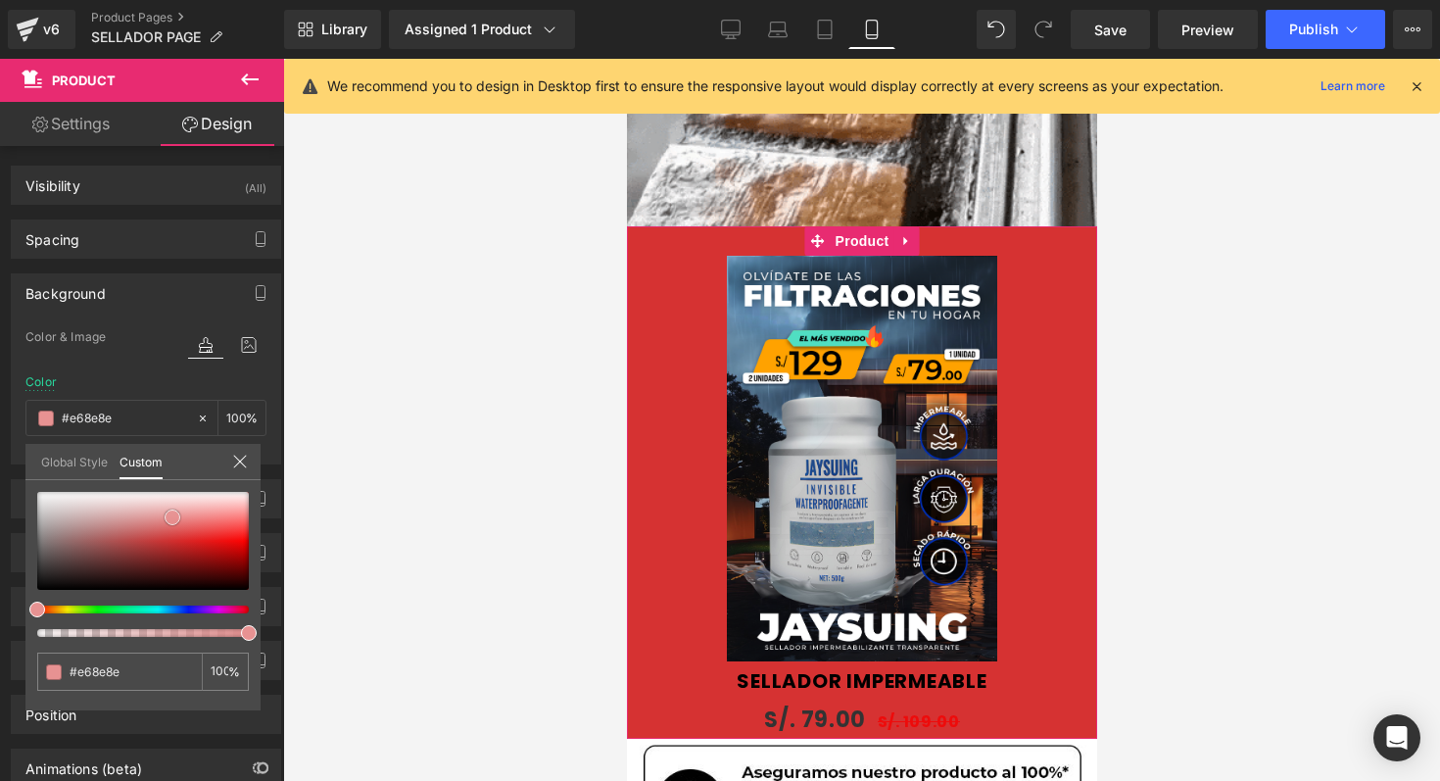
type input "#e79292"
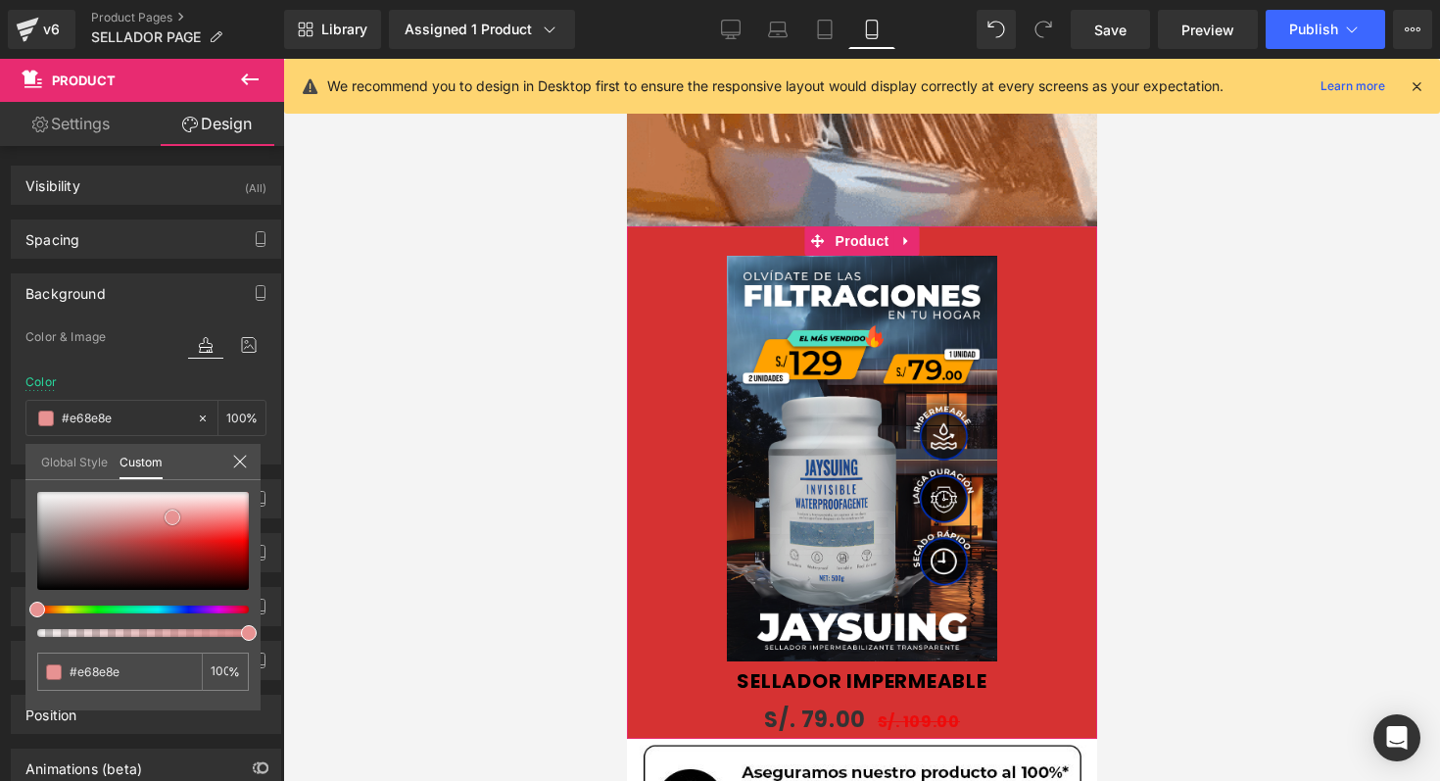
type input "#e79292"
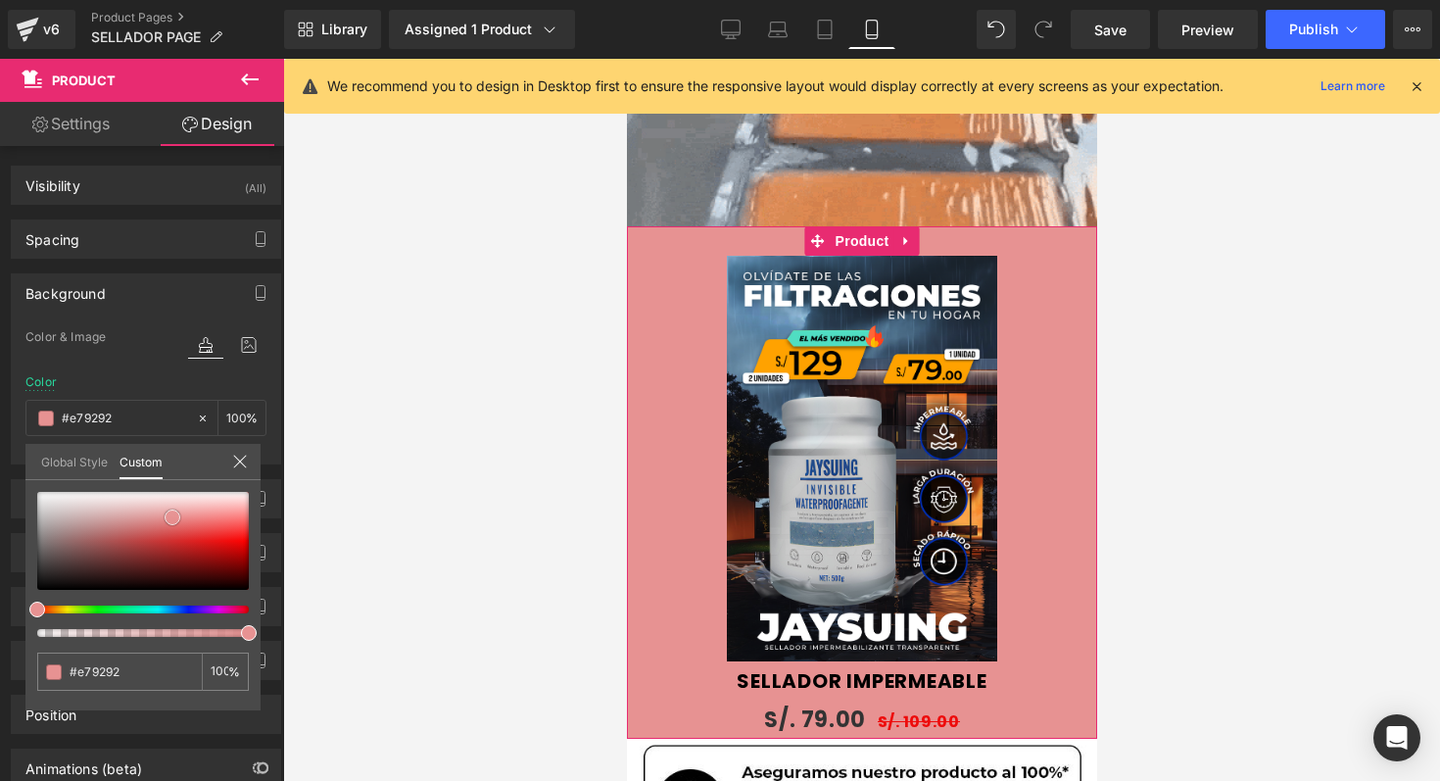
type input "#e69292"
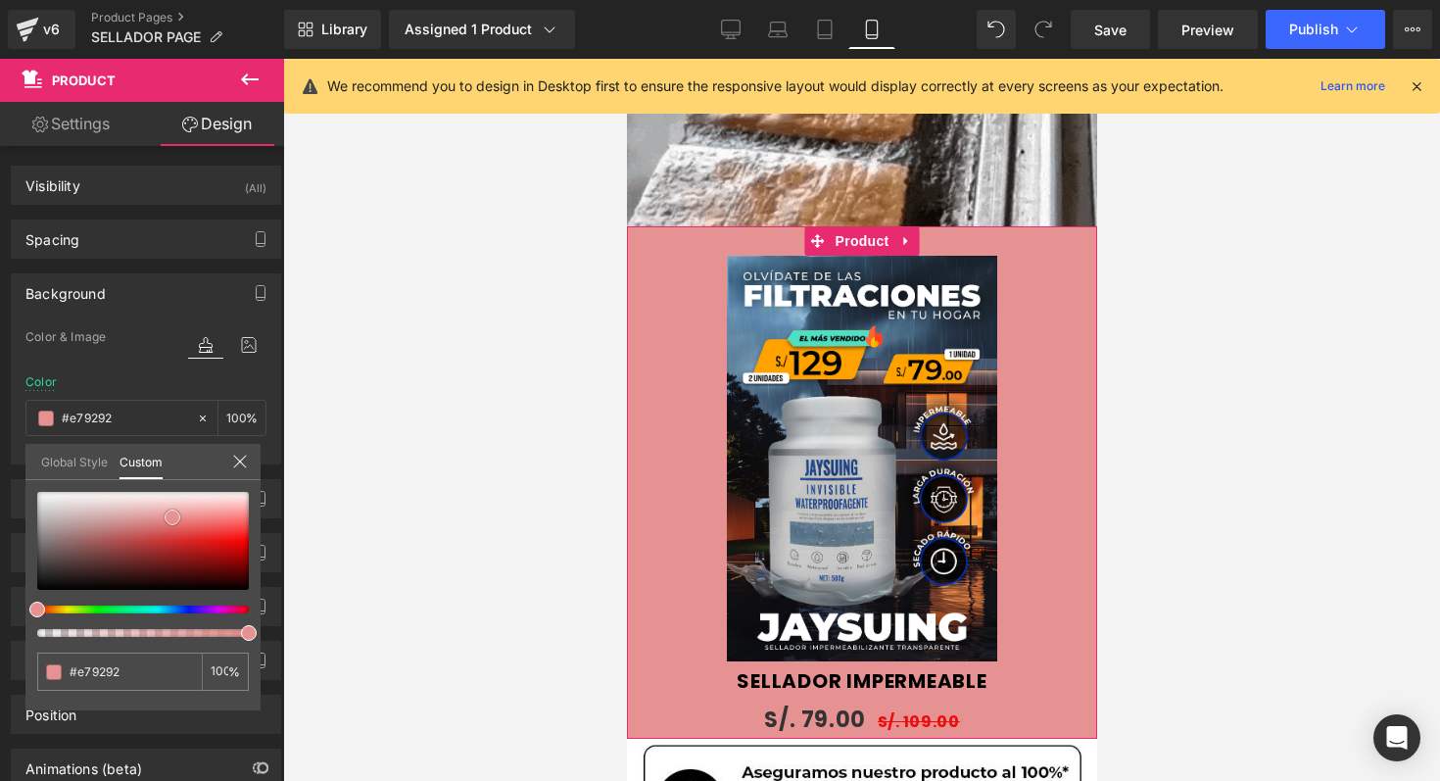
type input "#e69292"
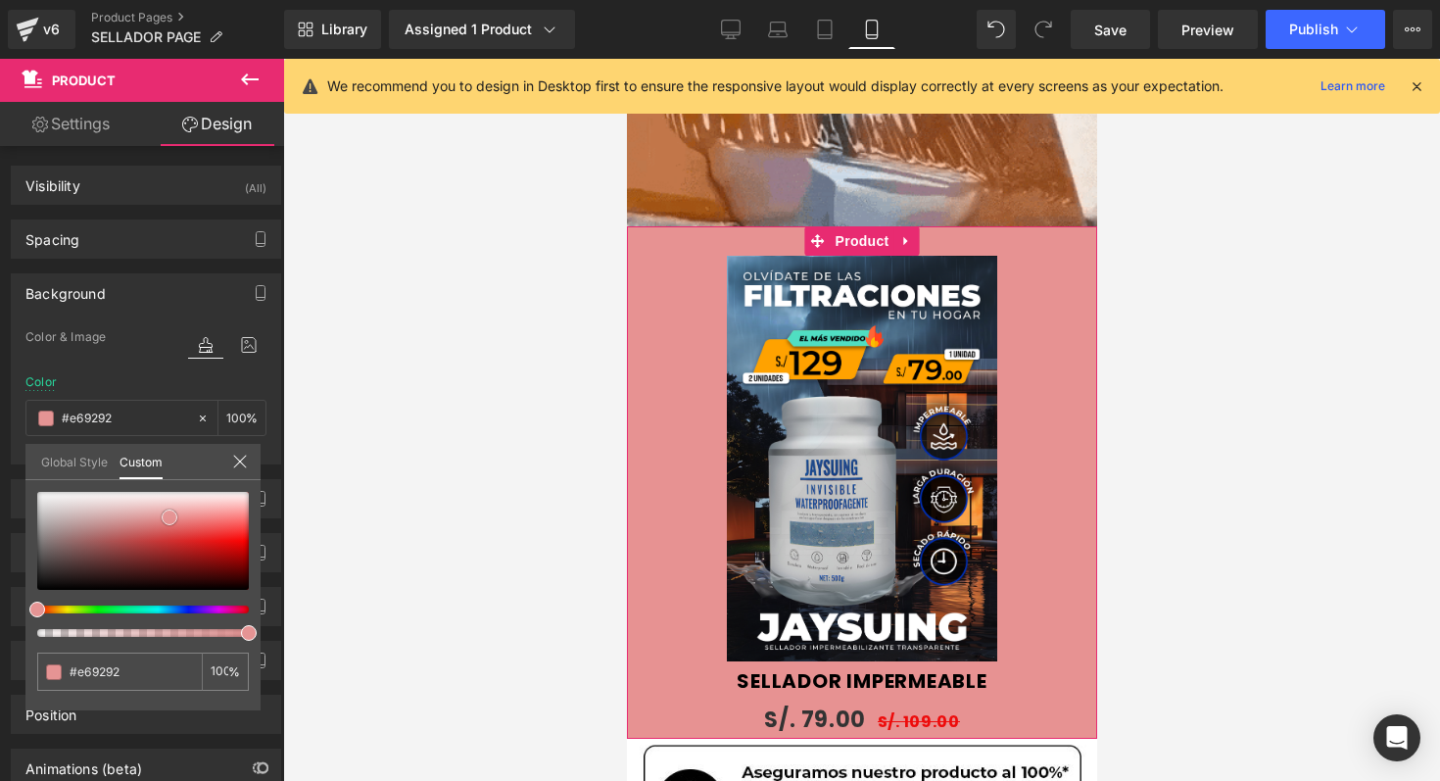
type input "#e59494"
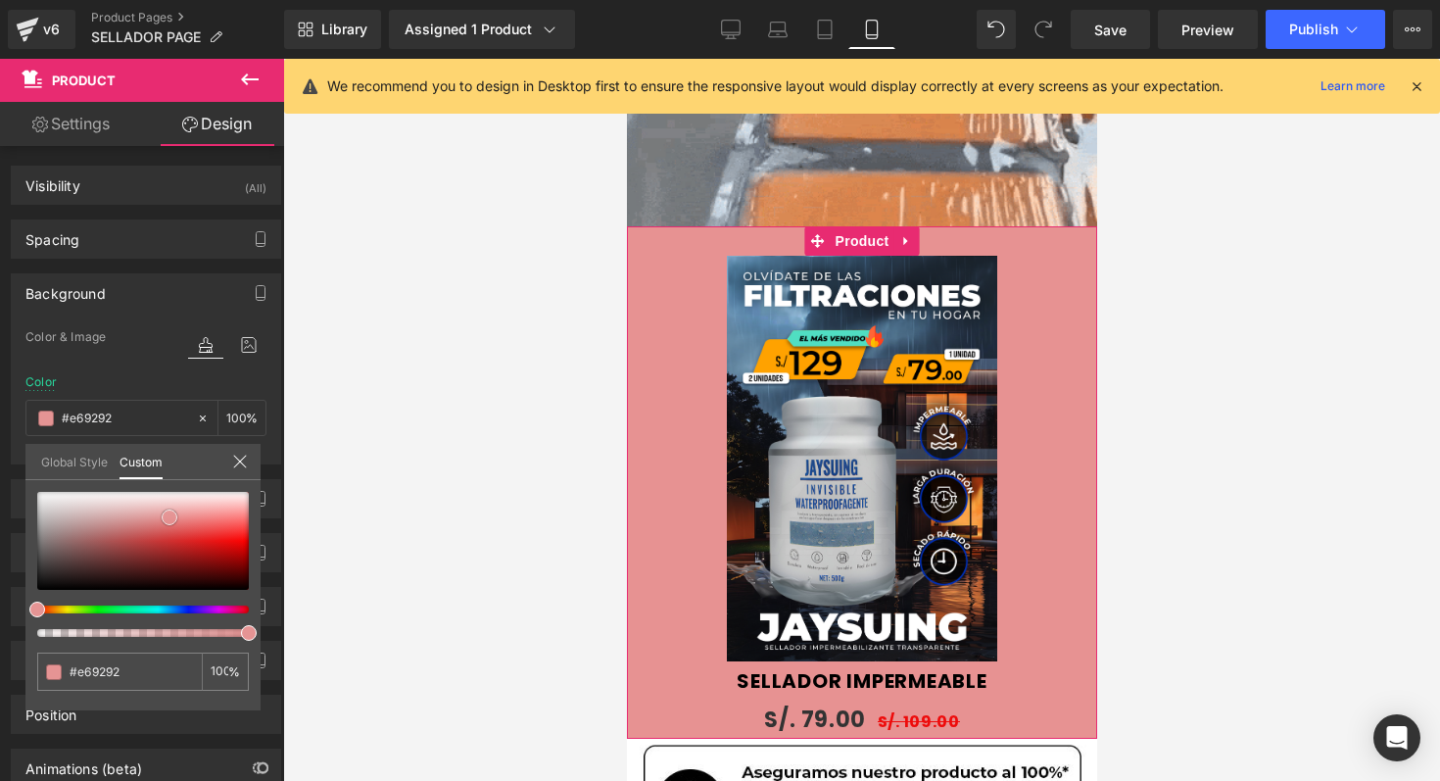
type input "#e59494"
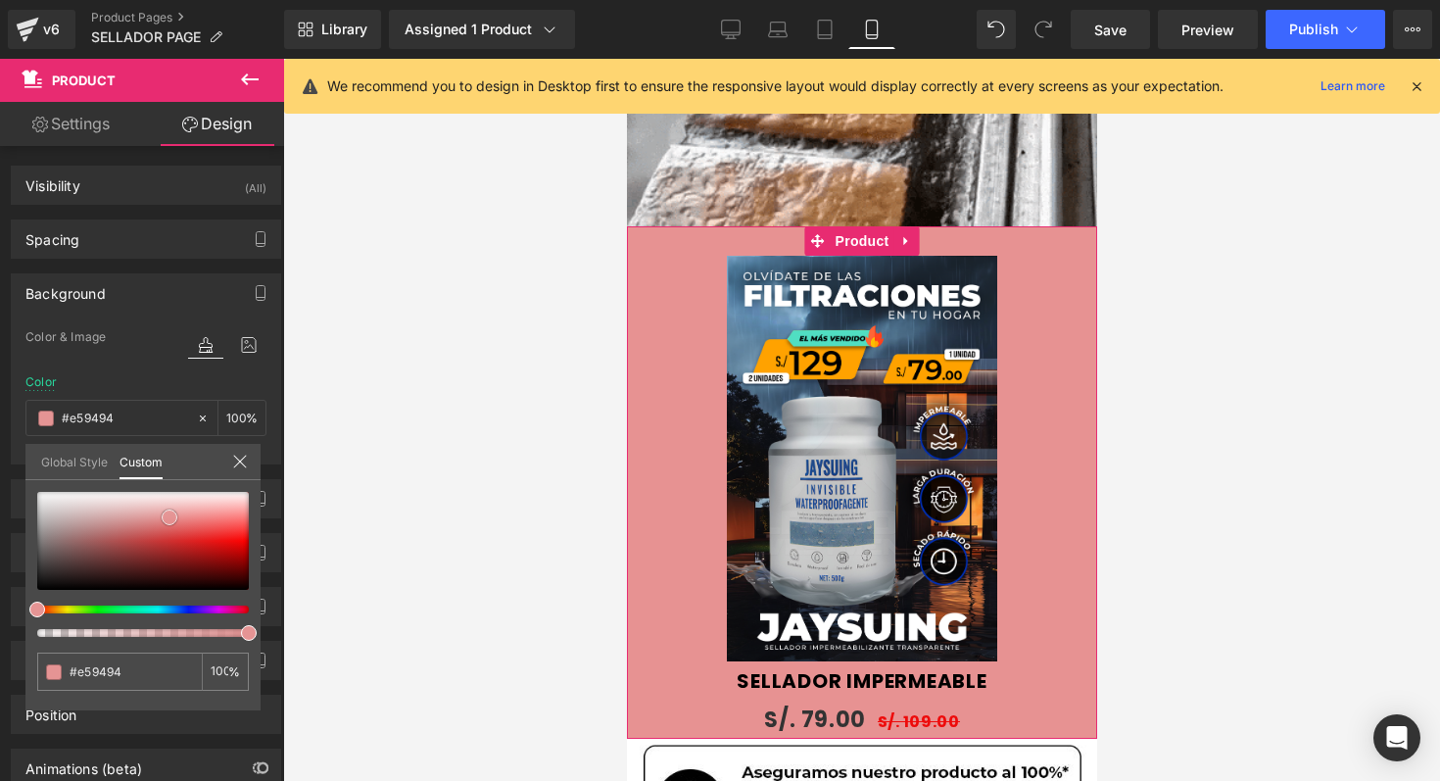
type input "#e19898"
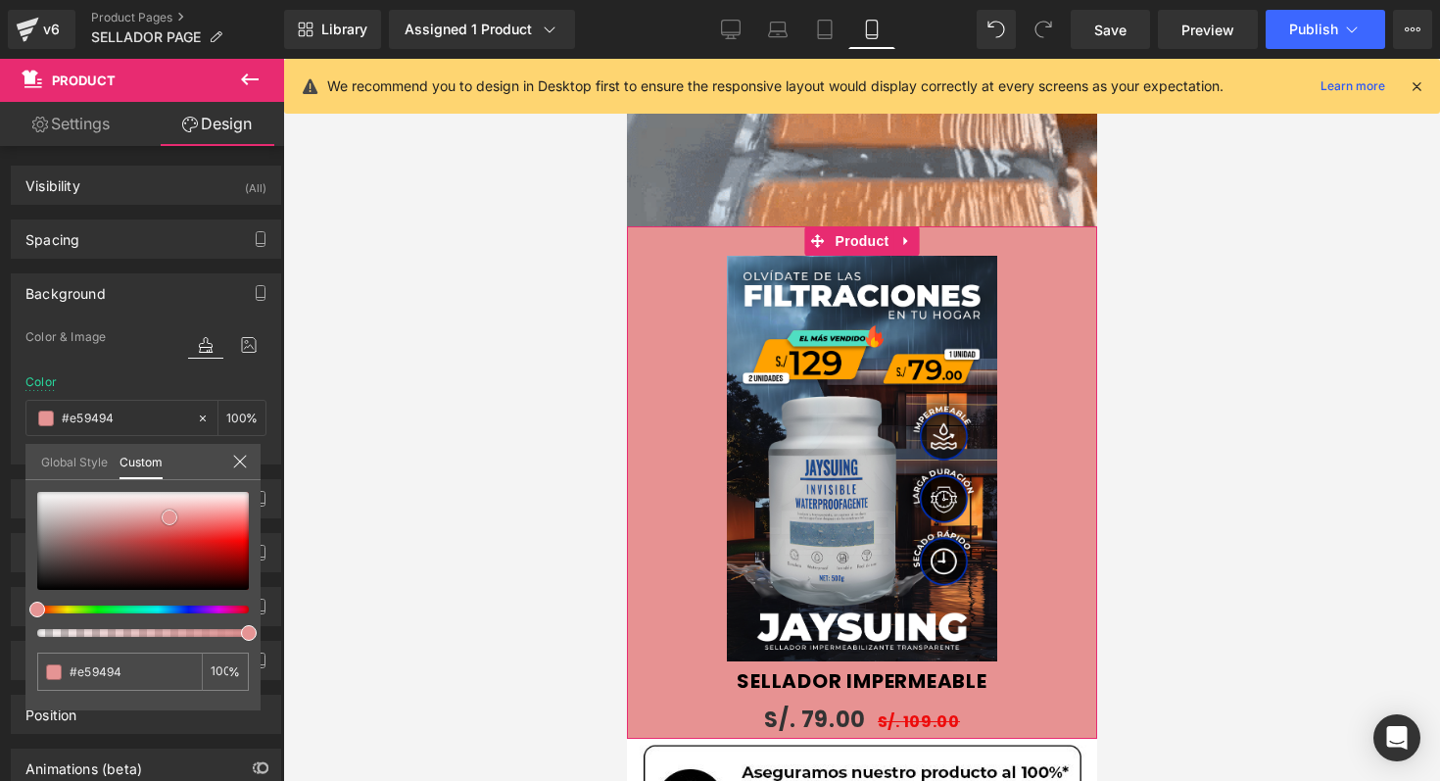
type input "#e19898"
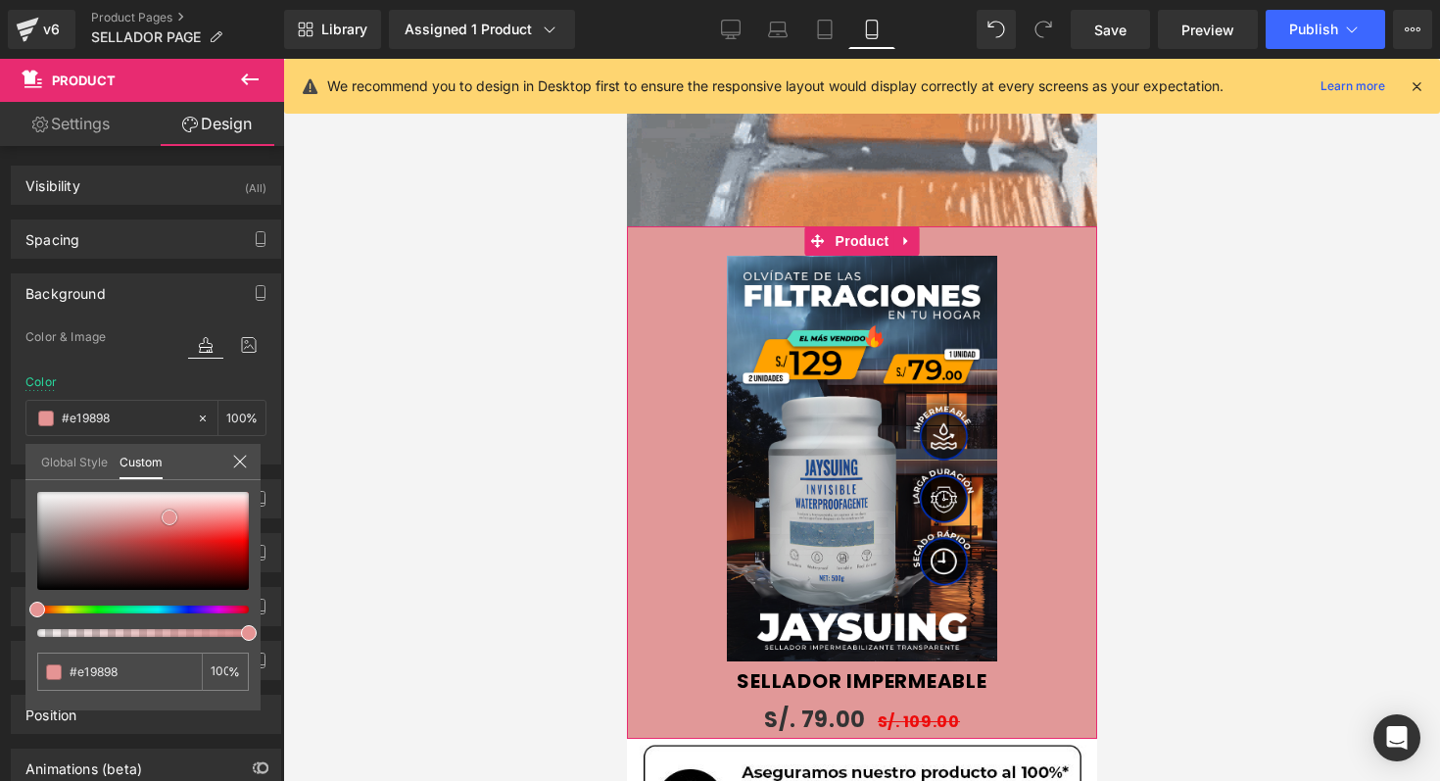
type input "#dca1a1"
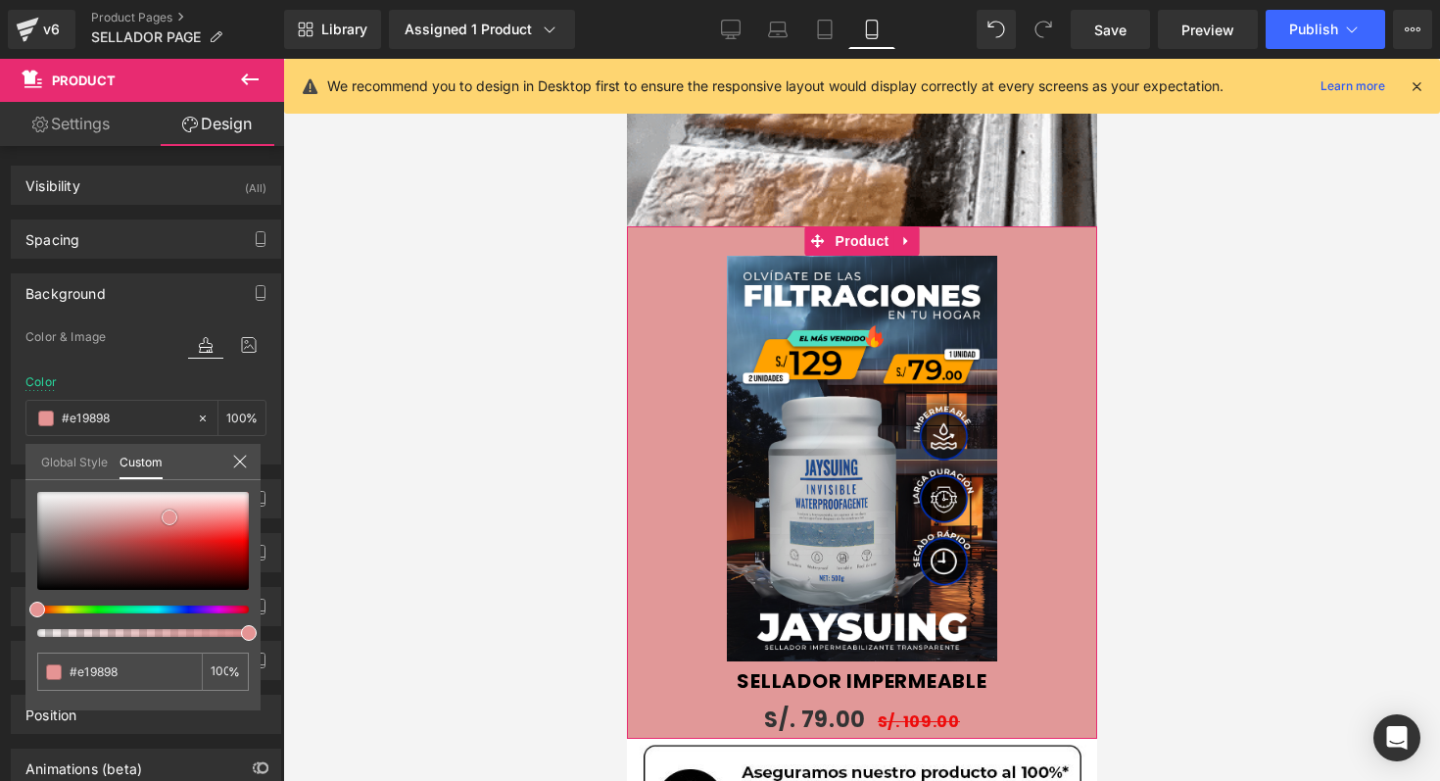
type input "#dca1a1"
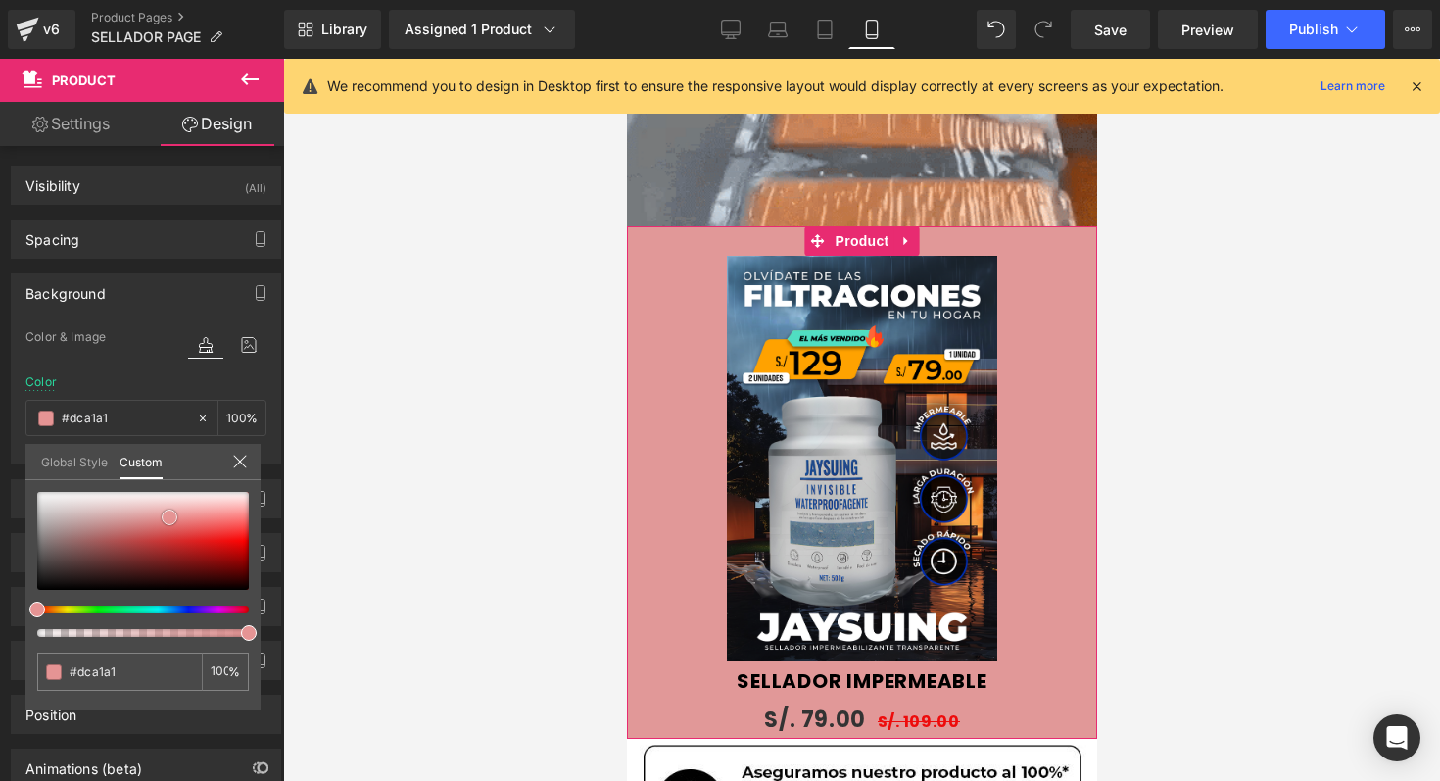
type input "#dbb2b2"
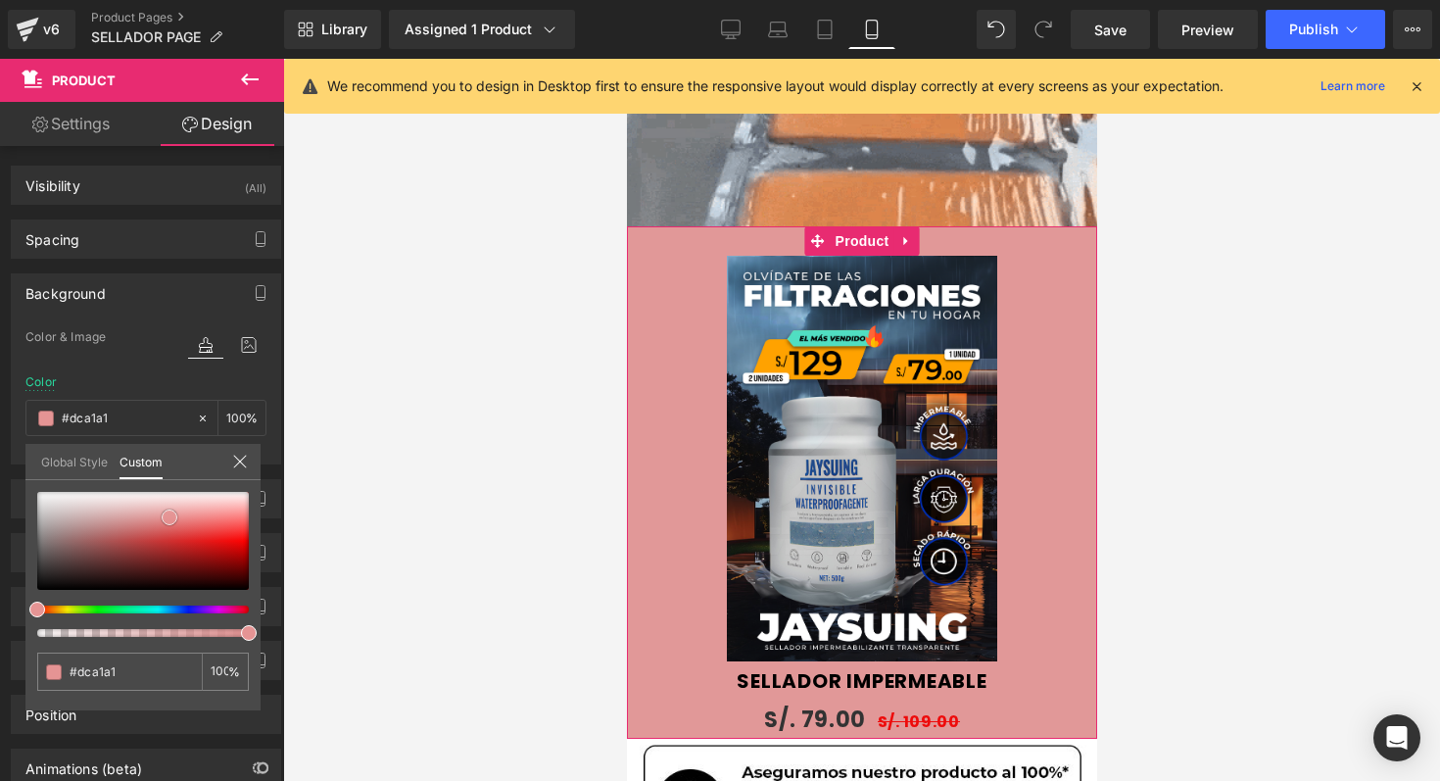
type input "#dbb2b2"
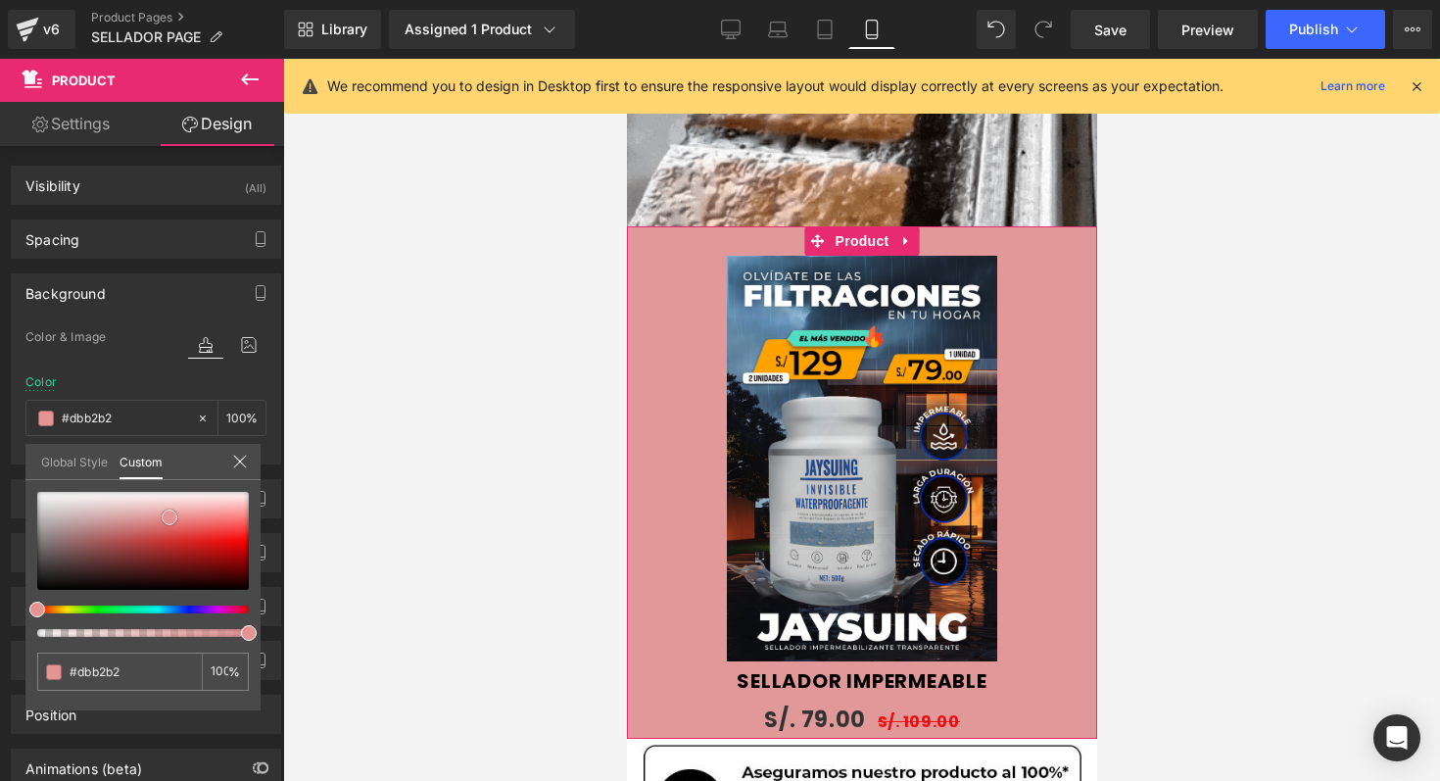
type input "#ddc0c0"
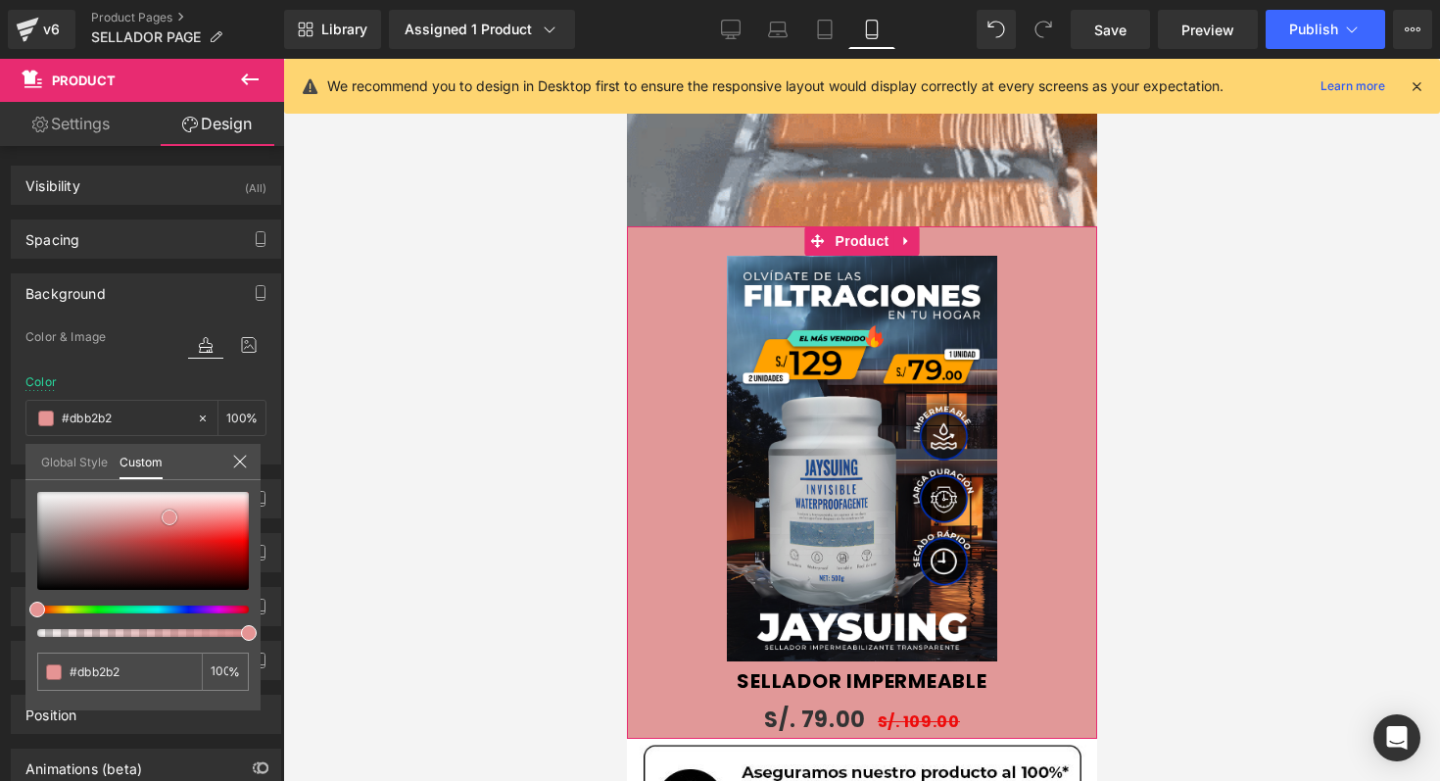
type input "#ddc0c0"
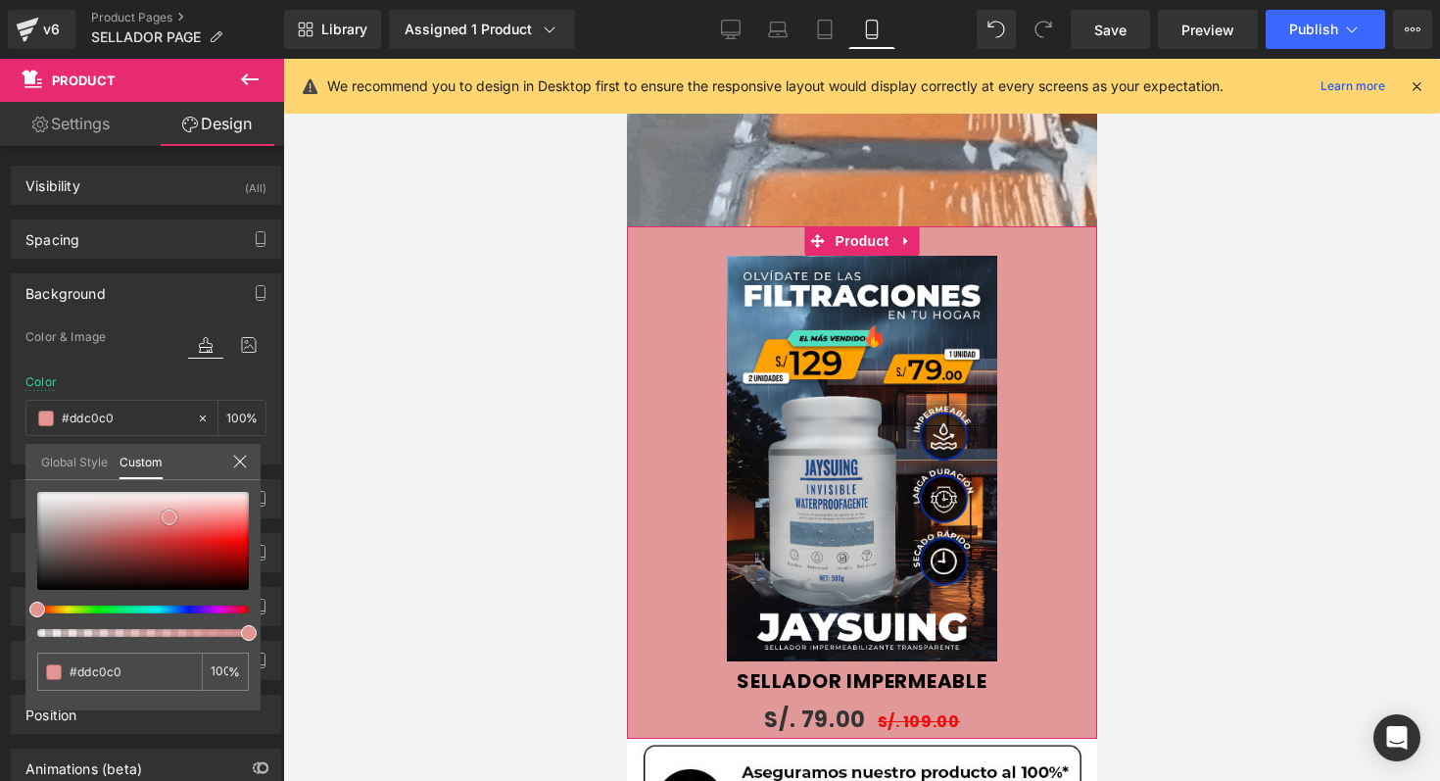
type input "#ddc5c5"
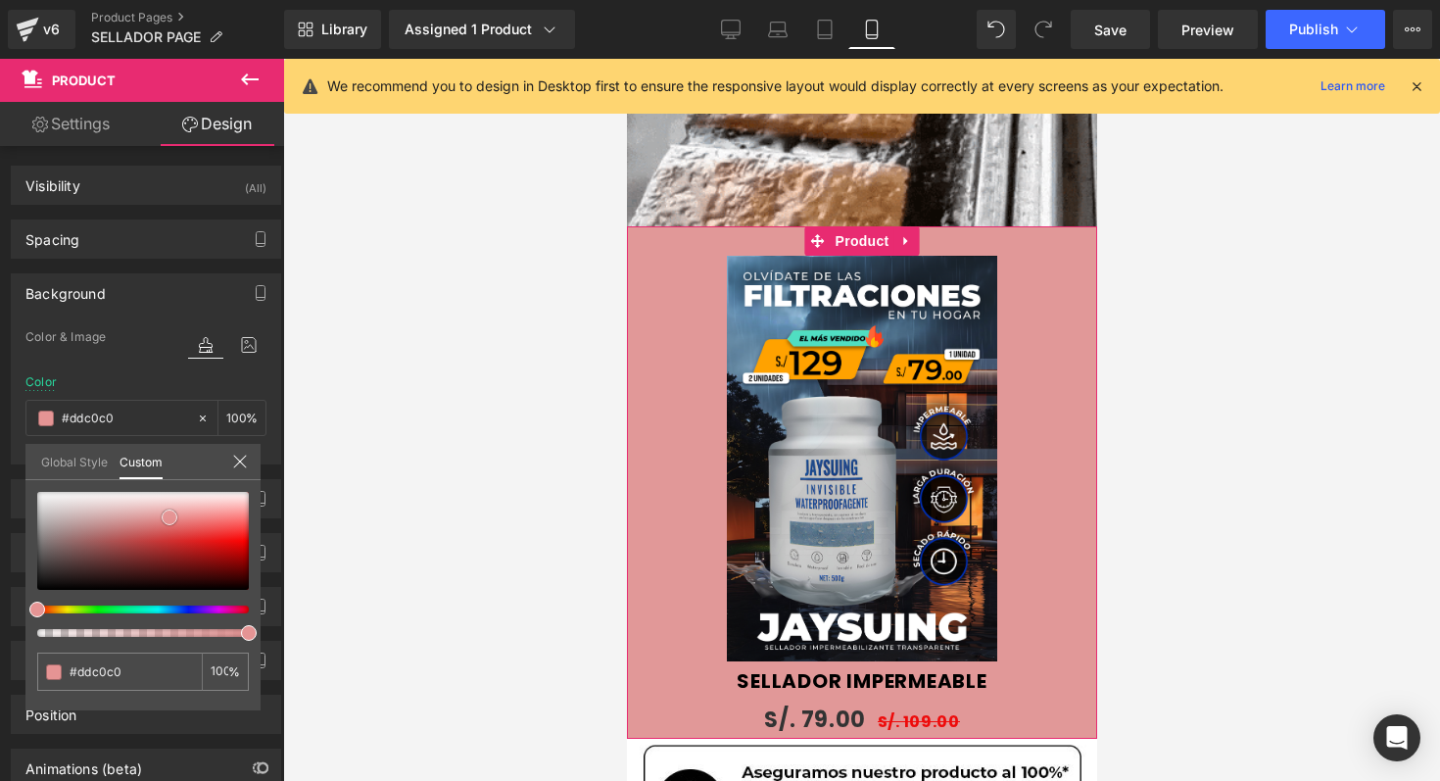
type input "#ddc5c5"
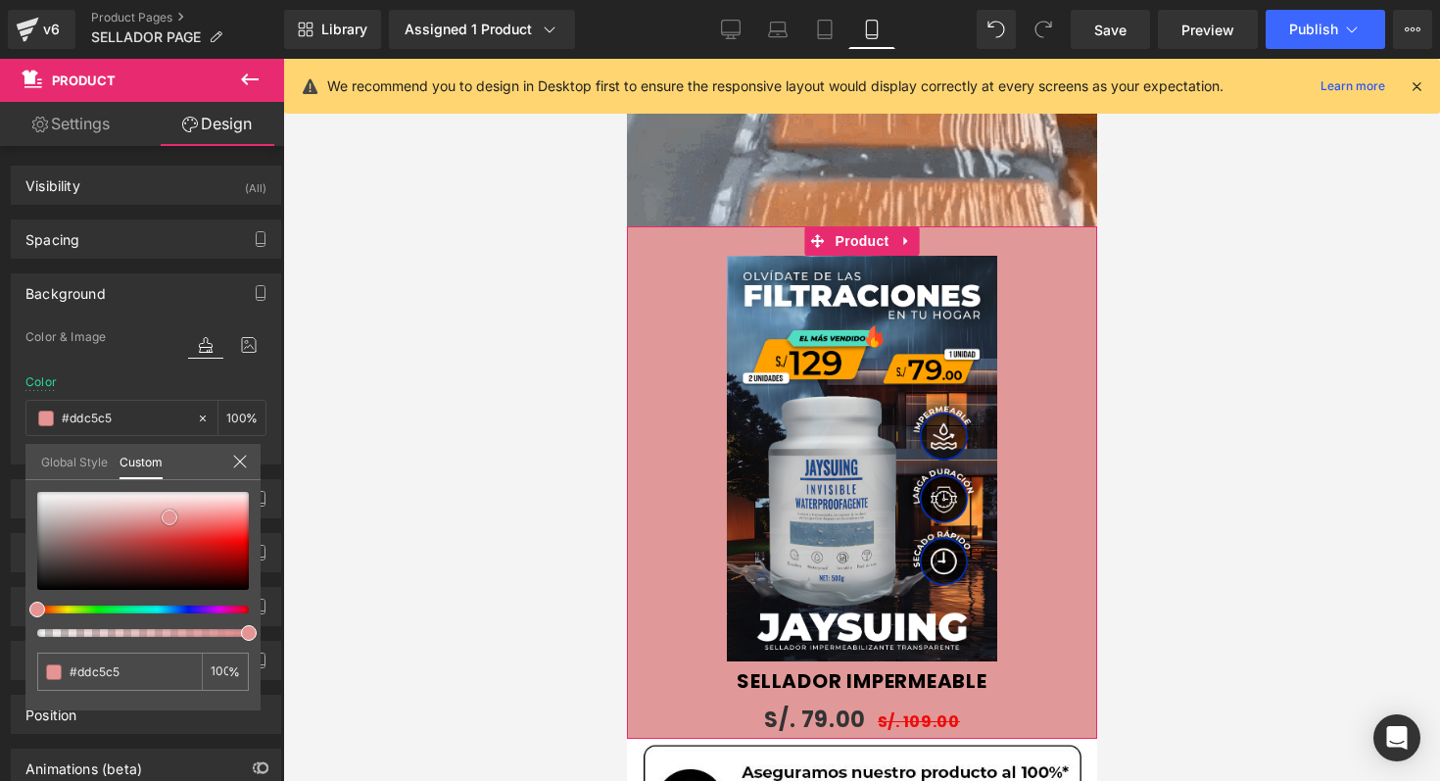
type input "#dfcccc"
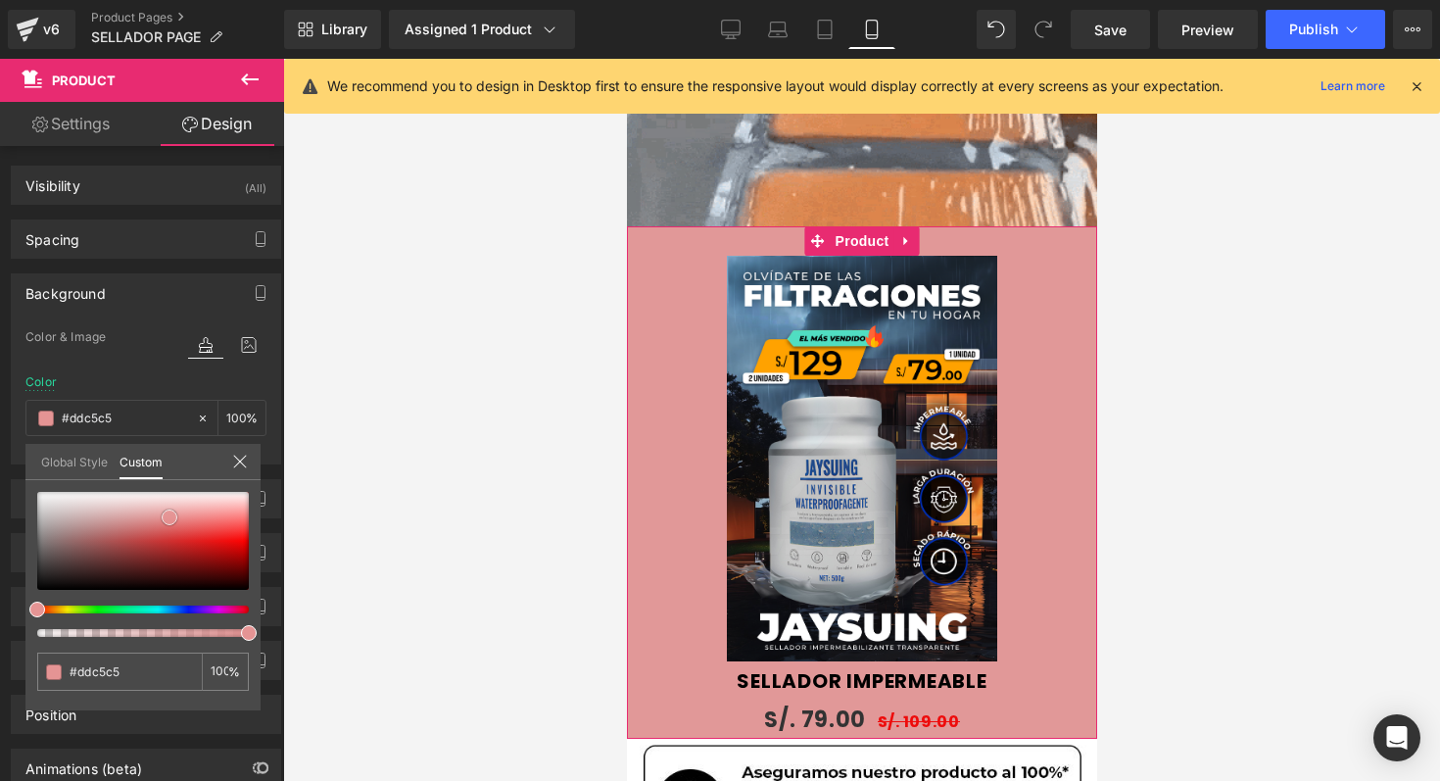
type input "#dfcccc"
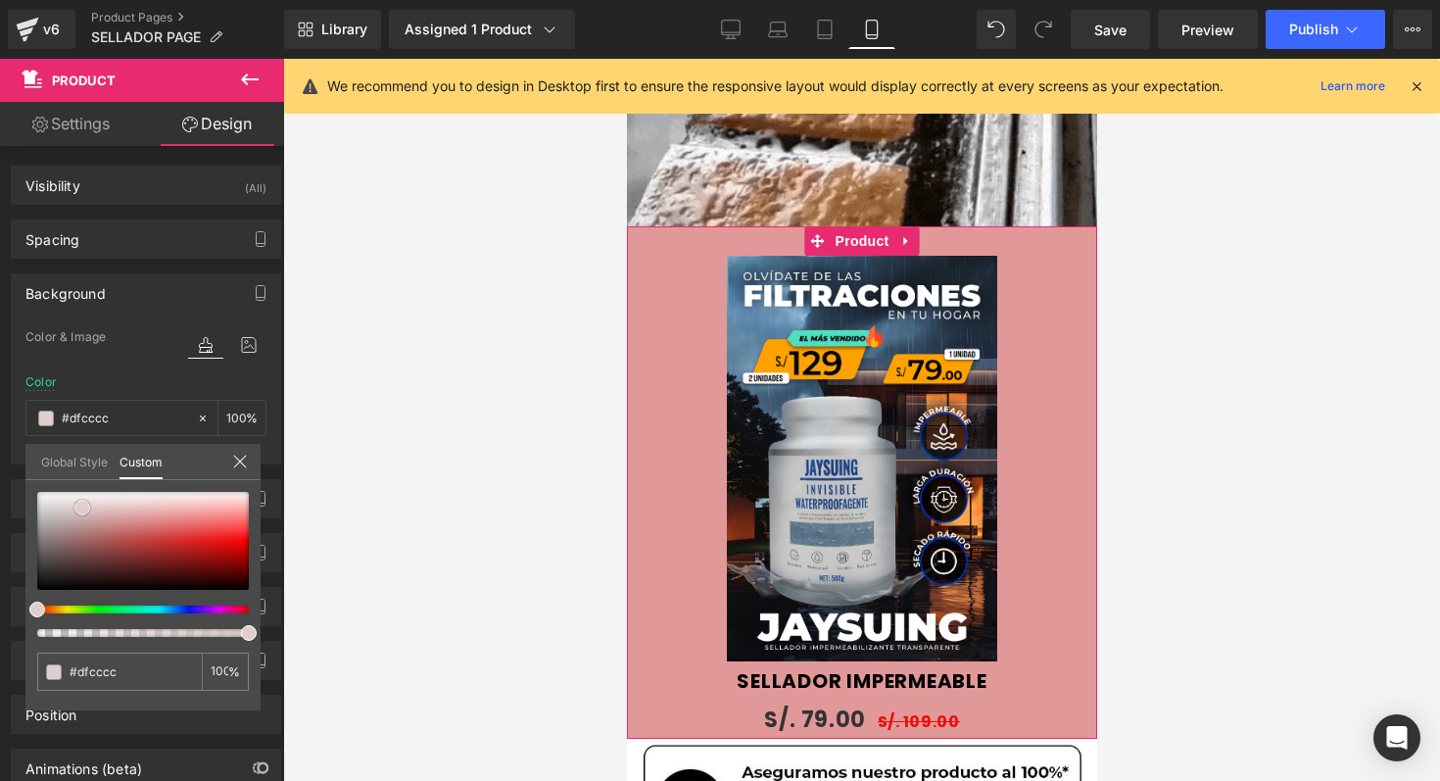
type input "#dfd1d1"
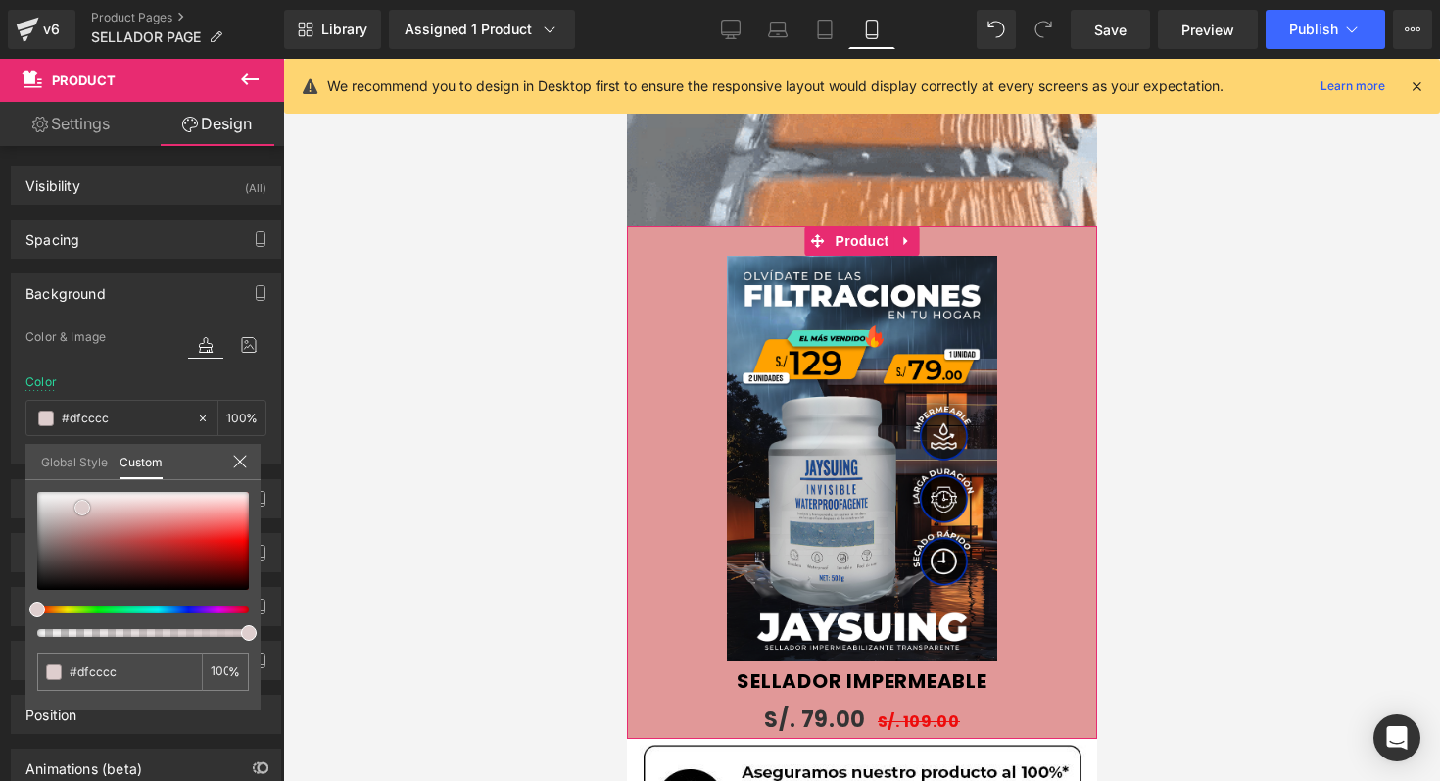
type input "#dfd1d1"
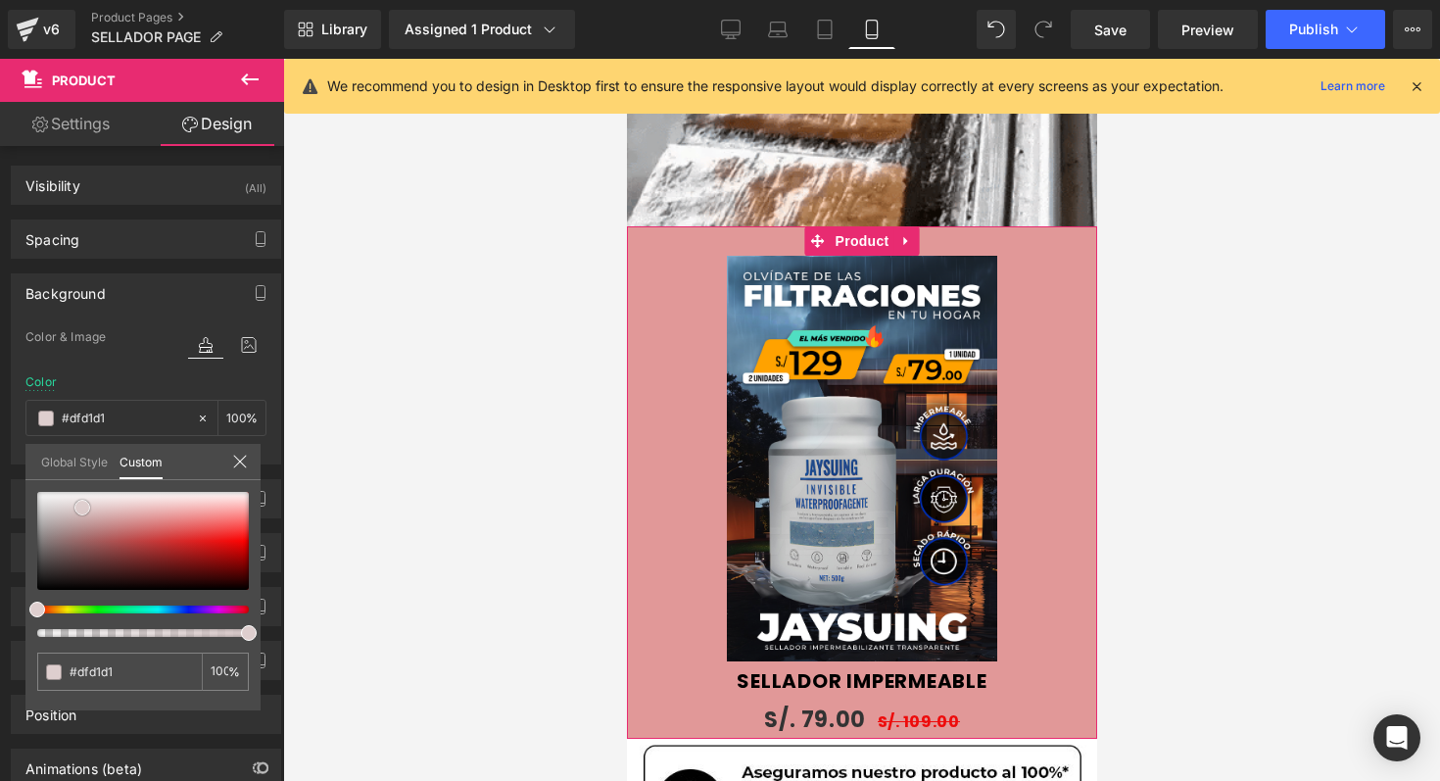
type input "#e3d8d8"
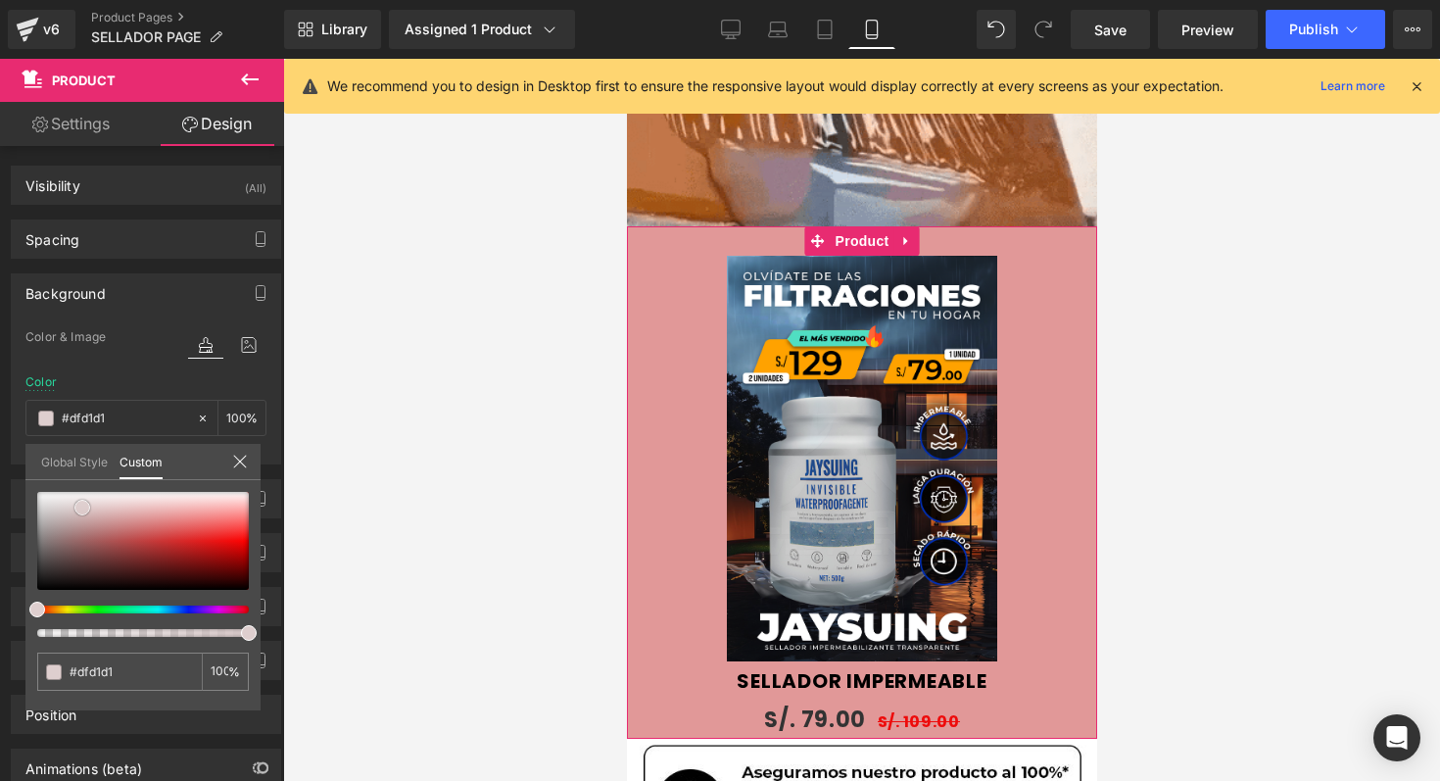
type input "#e3d8d8"
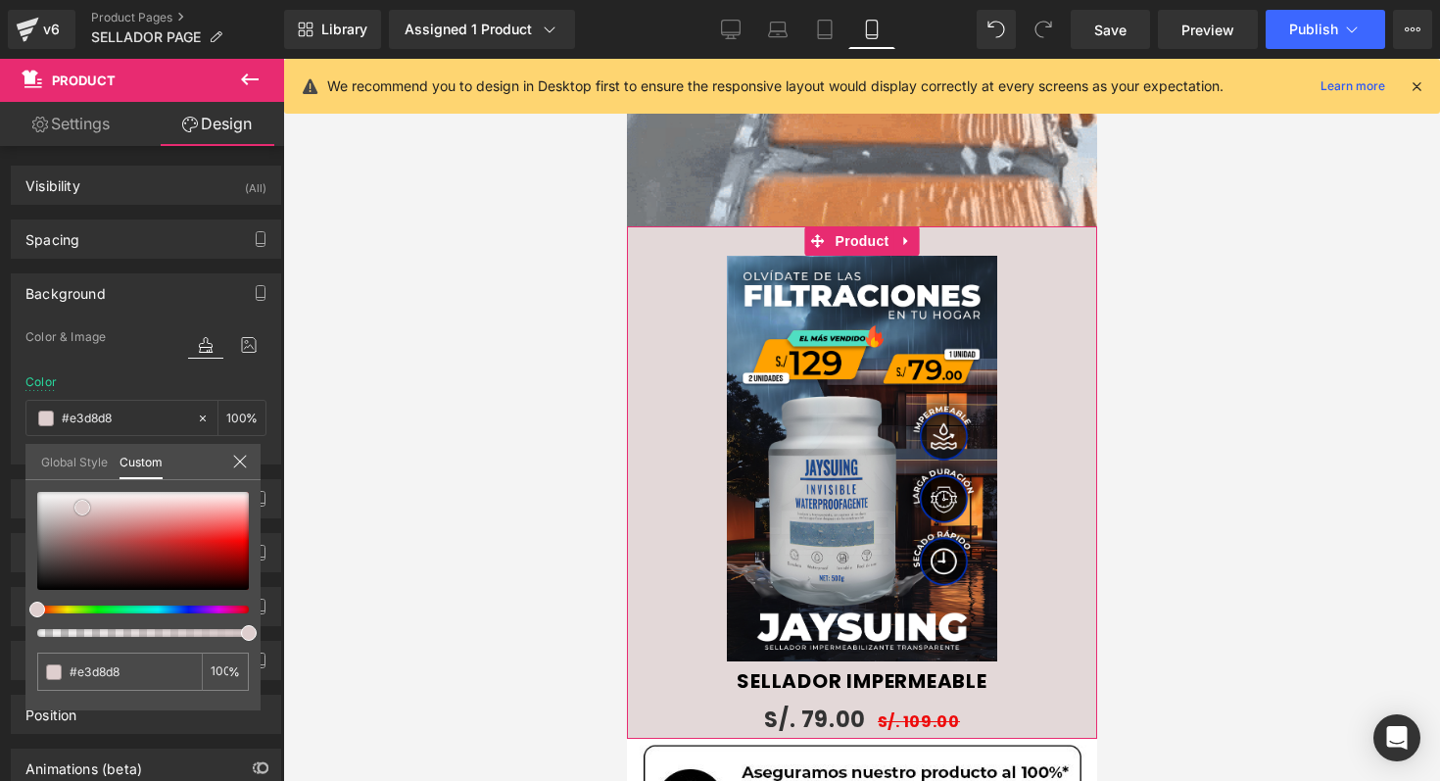
type input "#e8e2e2"
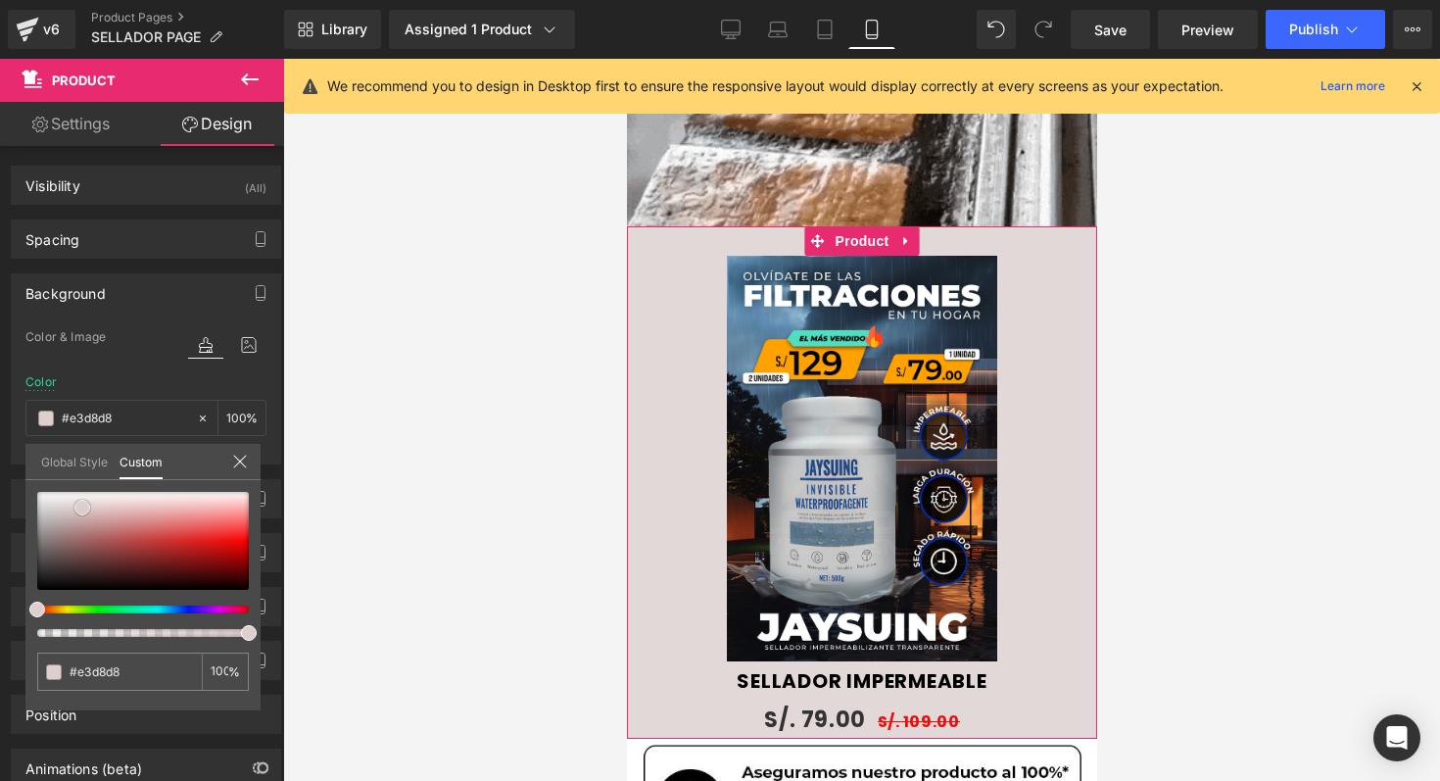
type input "#e8e2e2"
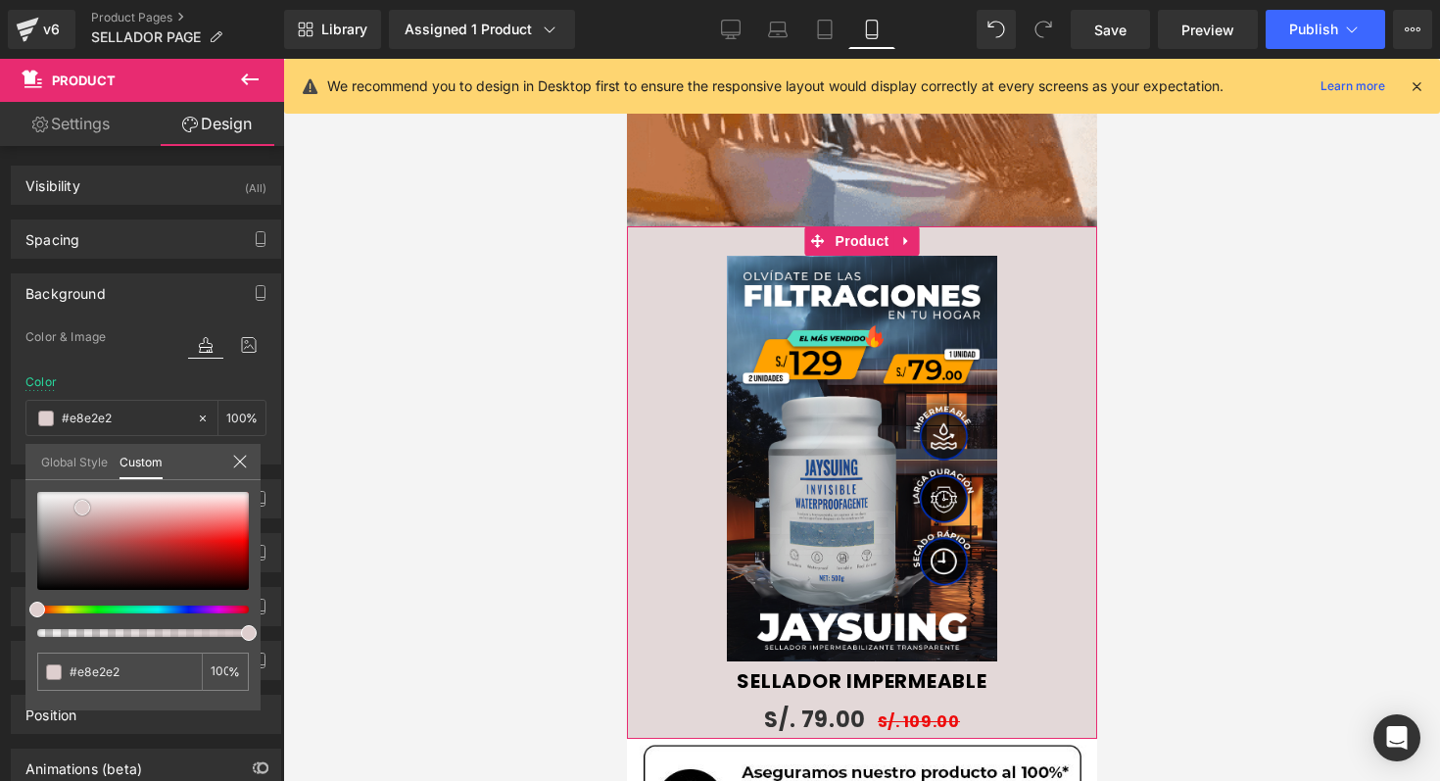
type input "#eeecec"
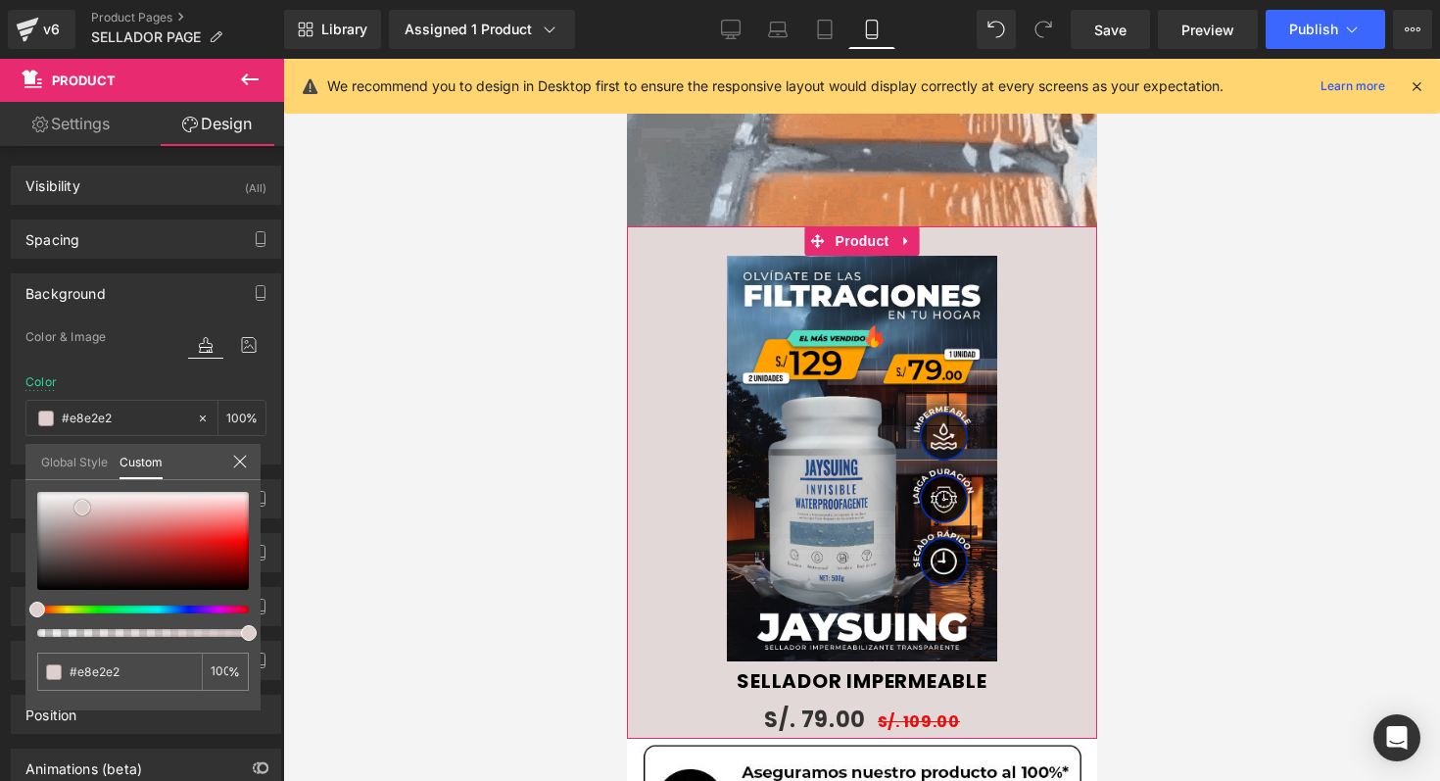
type input "#eeecec"
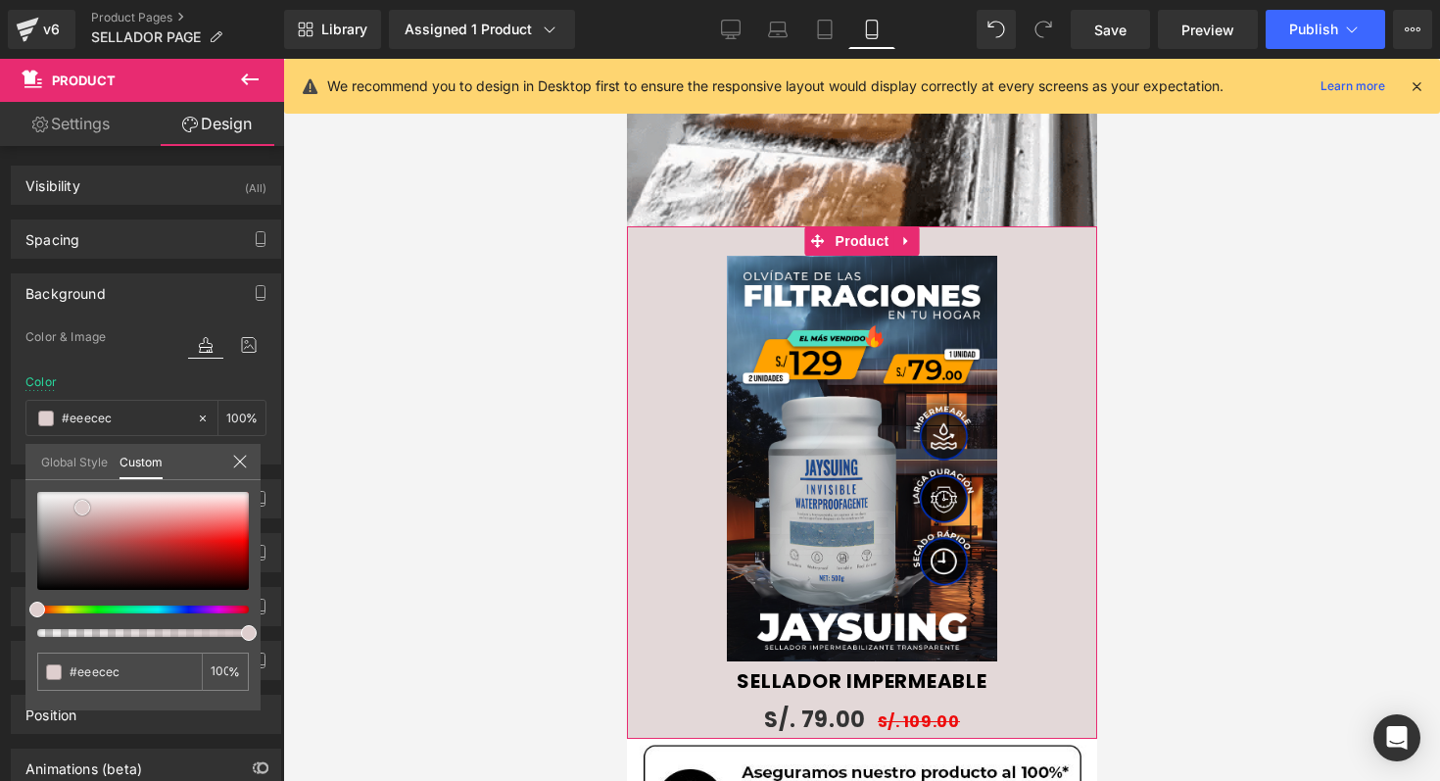
type input "#f5f4f4"
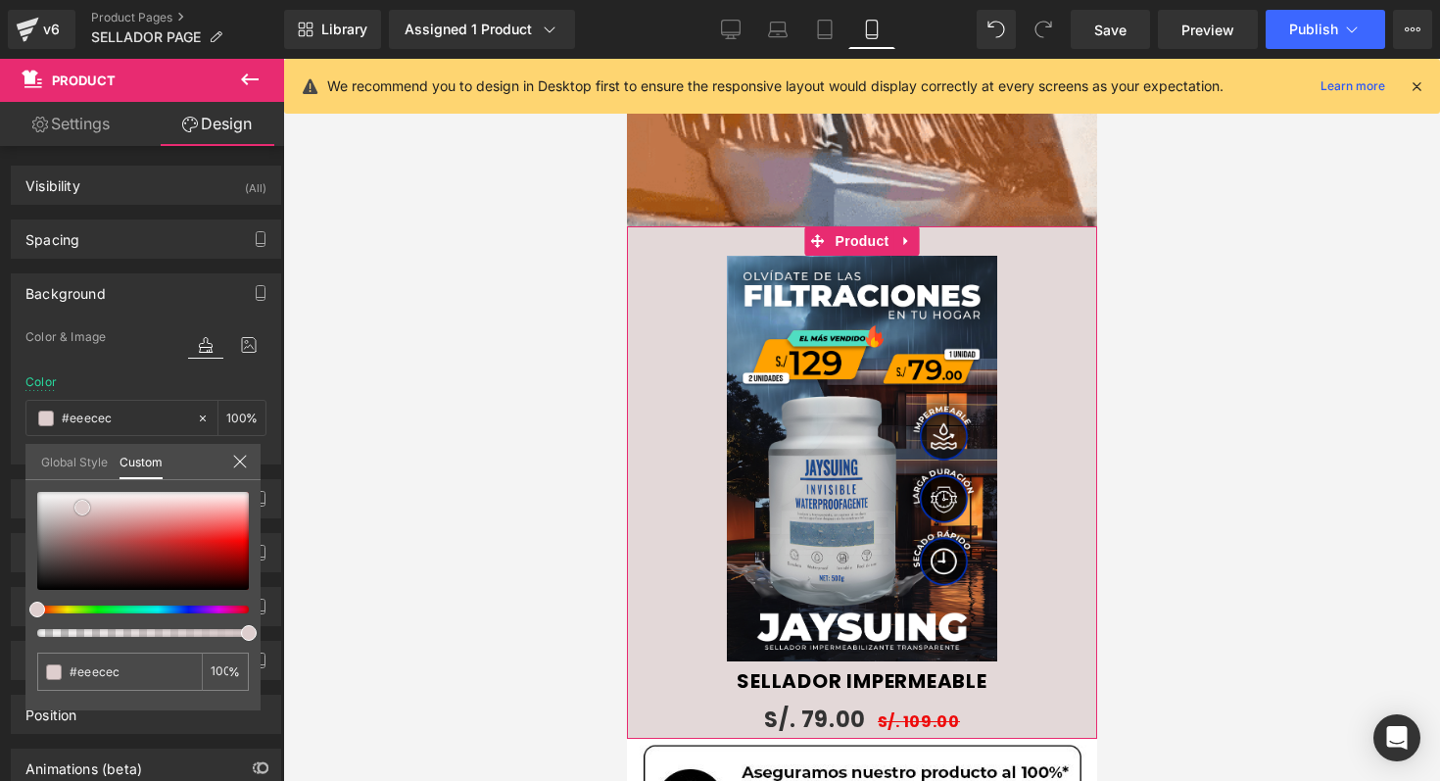
type input "#f5f4f4"
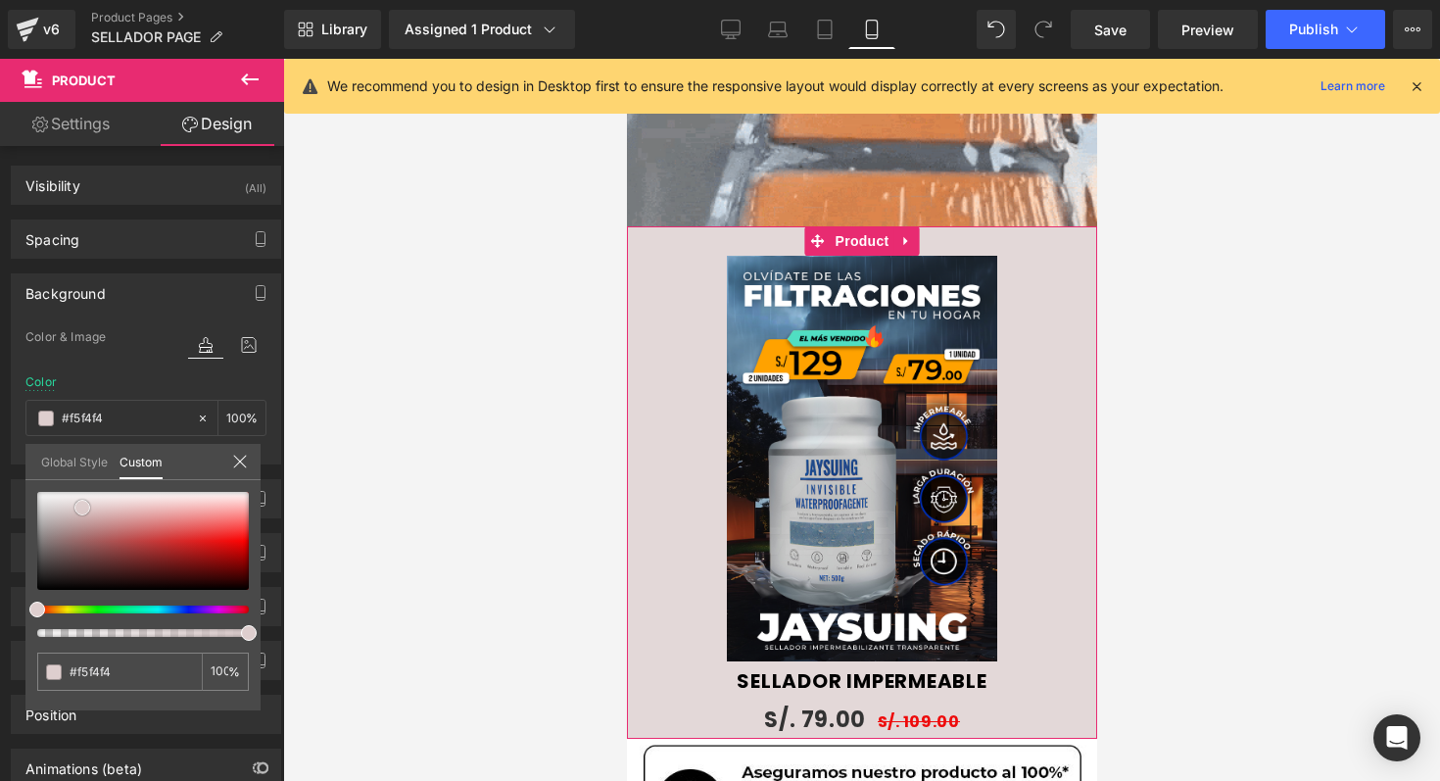
type input "#ffffff"
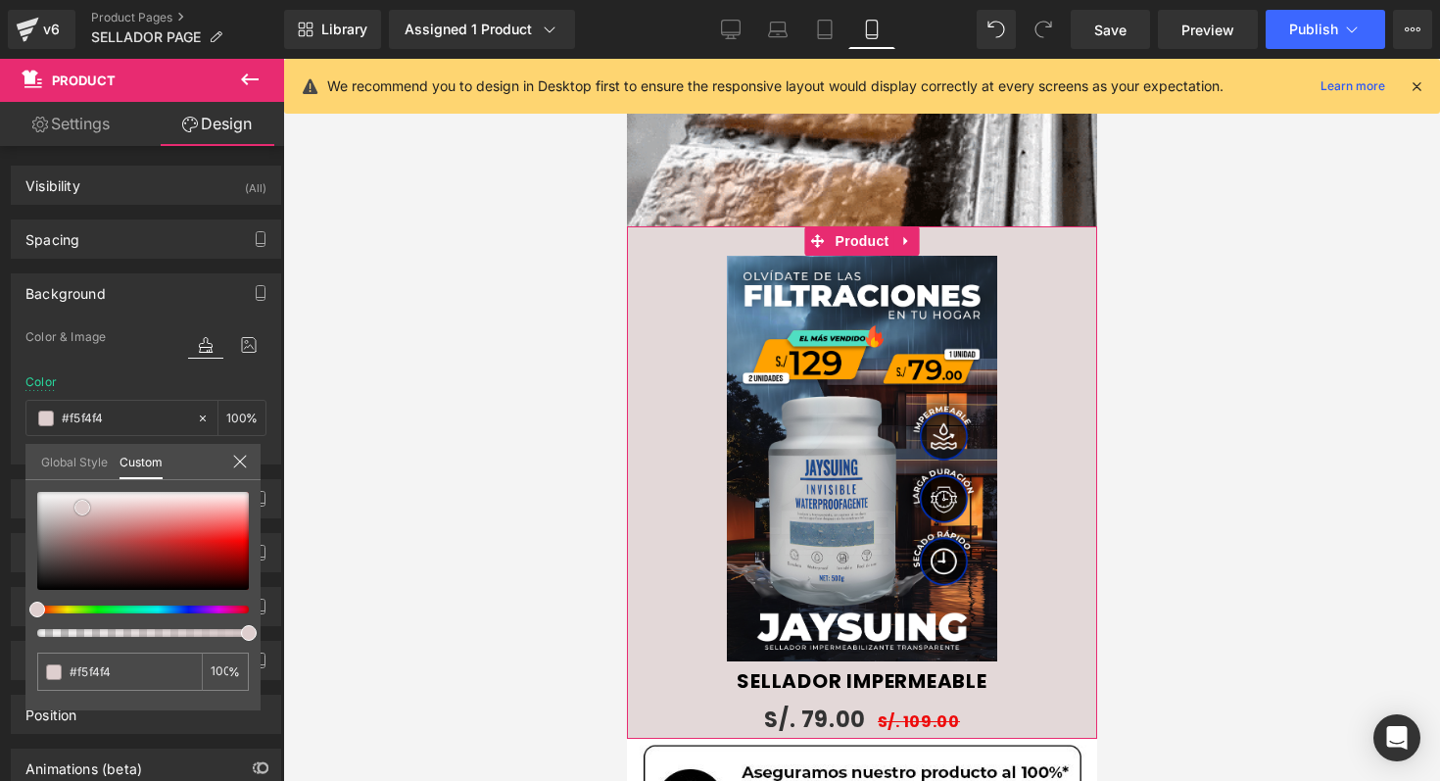
type input "#ffffff"
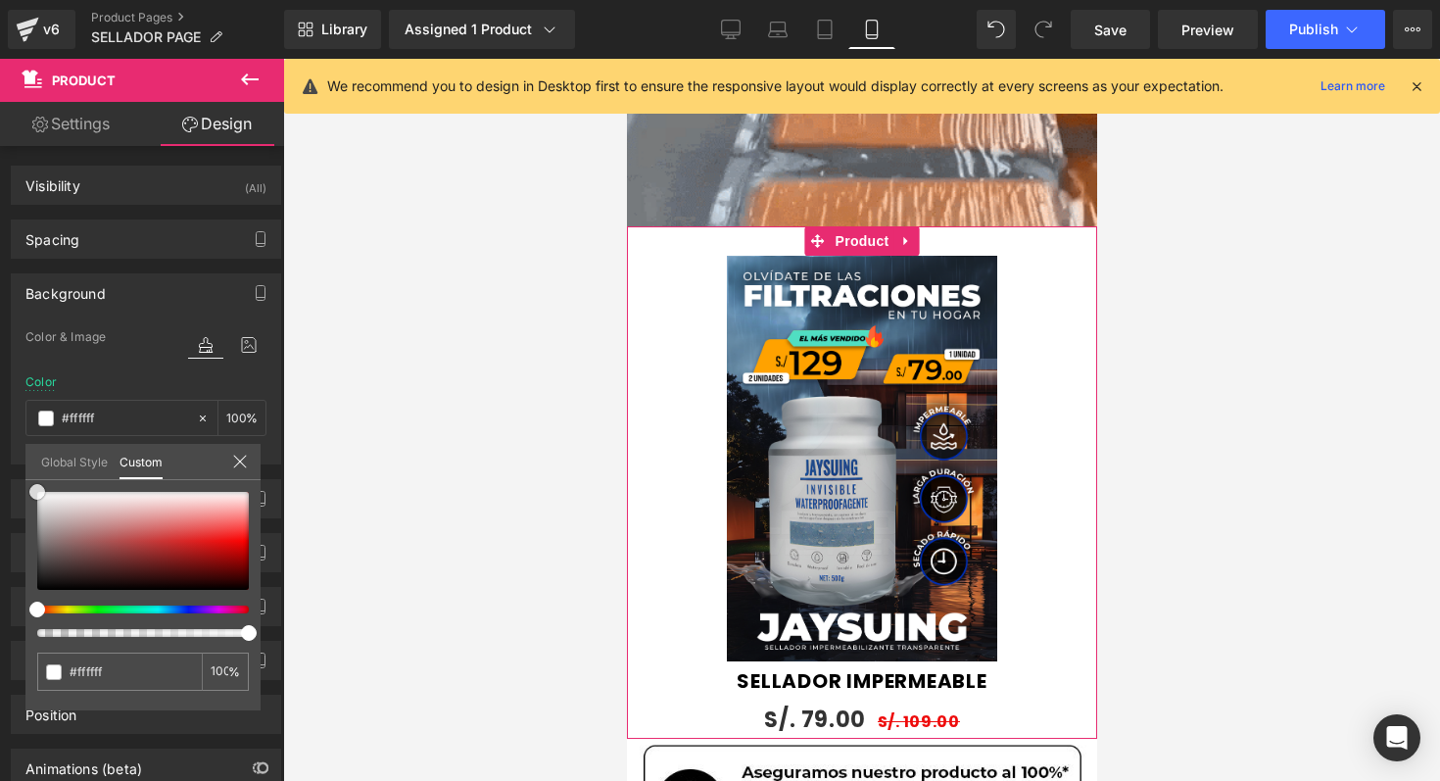
drag, startPoint x: 45, startPoint y: 582, endPoint x: 24, endPoint y: 488, distance: 96.3
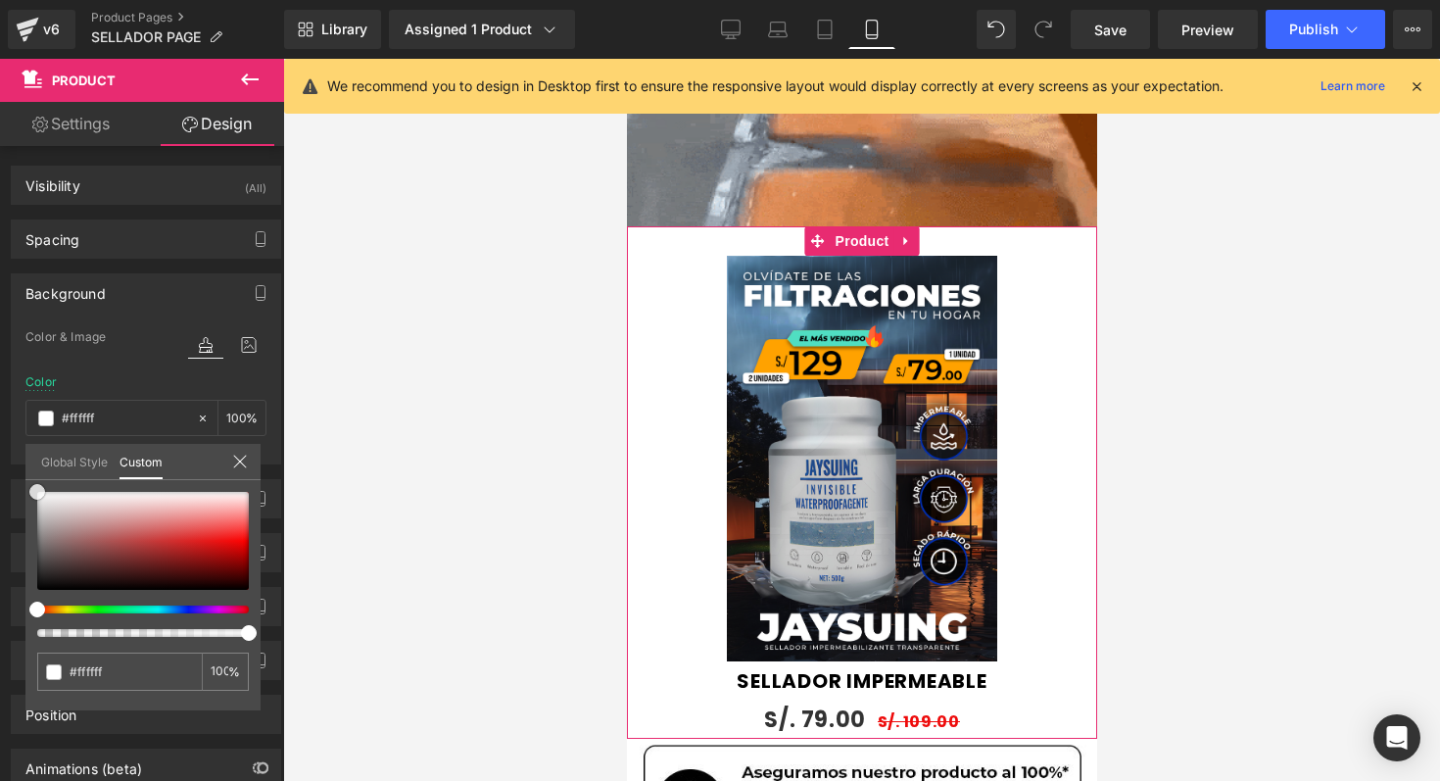
click at [24, 464] on div "Background Color & Image color rgba(255, 255, 255, 1) Color #ffffff 100 % Image…" at bounding box center [146, 362] width 293 height 206
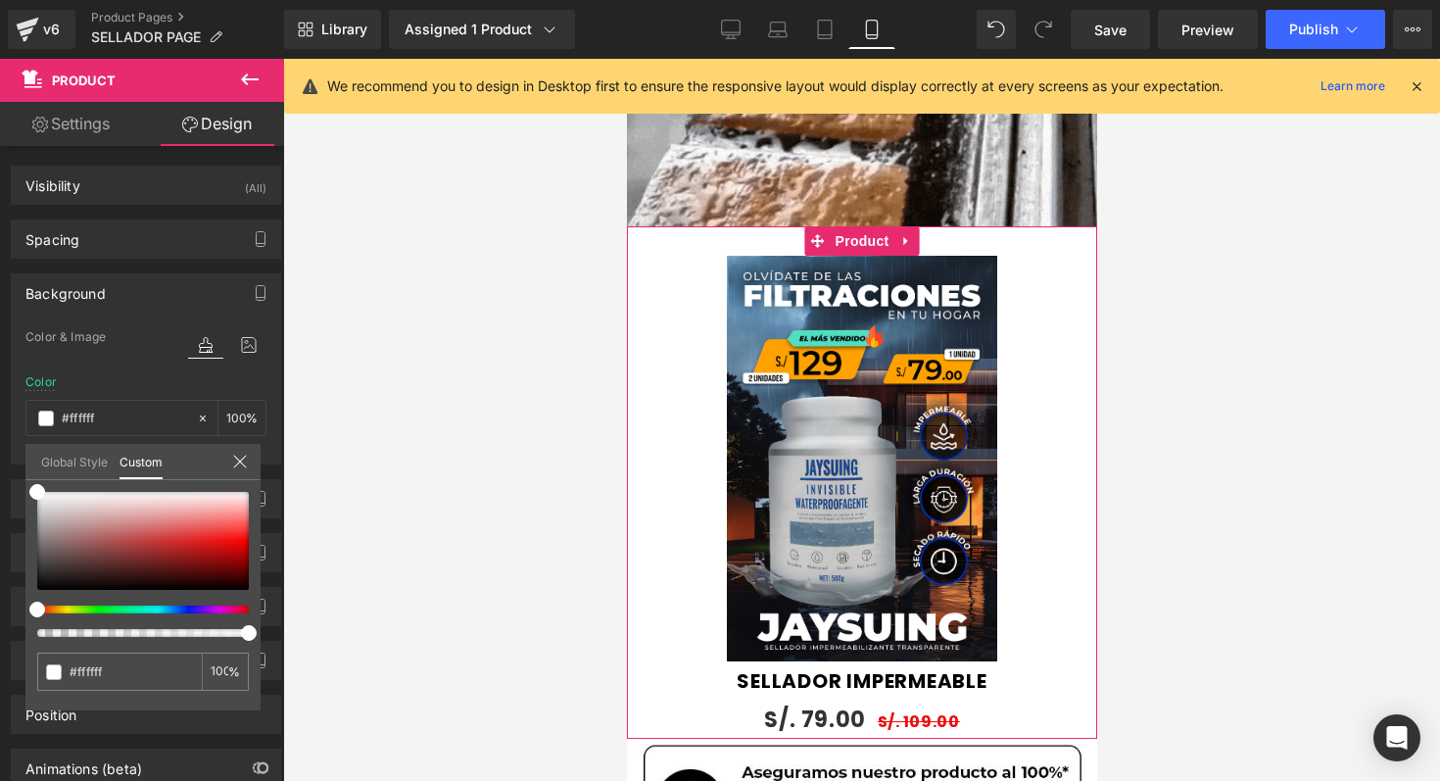
click at [245, 459] on icon at bounding box center [240, 462] width 16 height 16
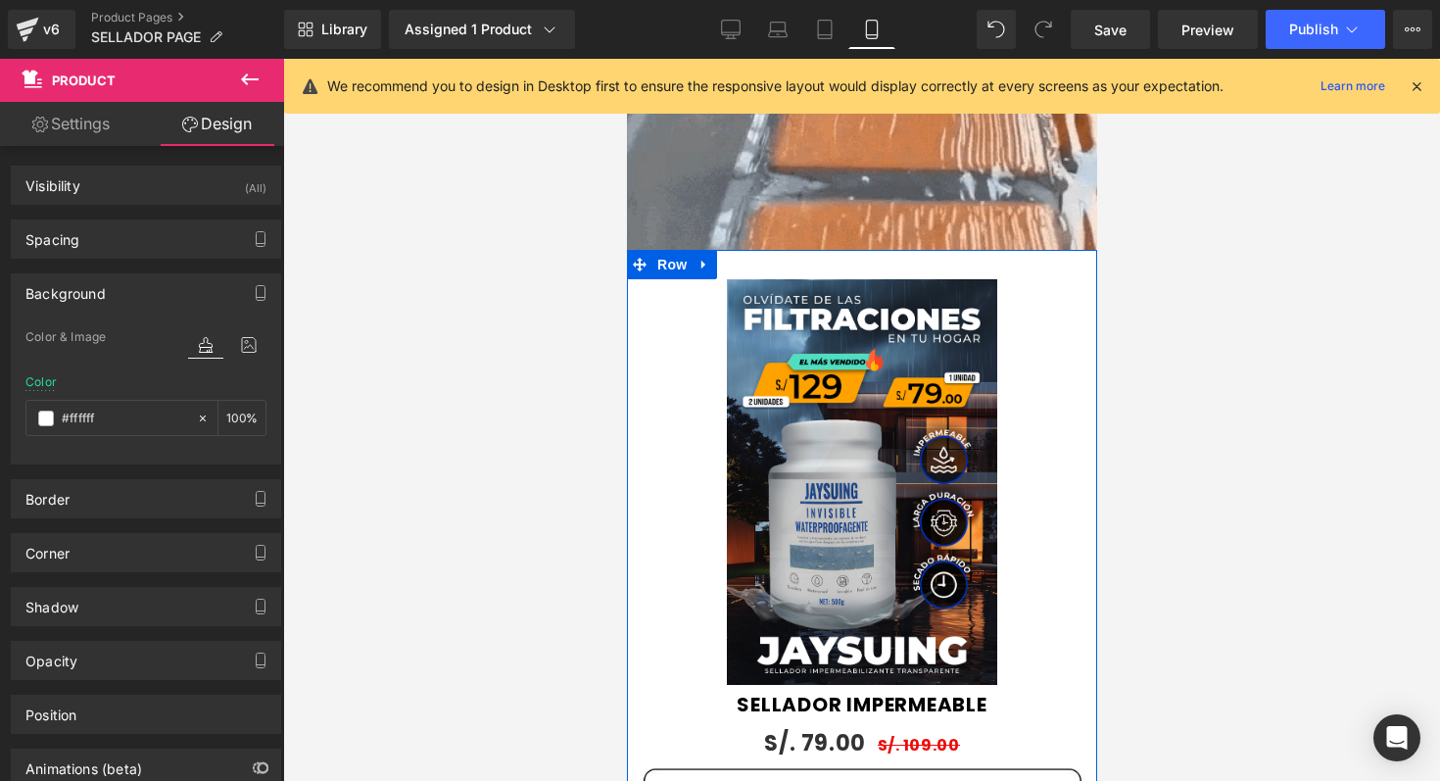
scroll to position [1816, 0]
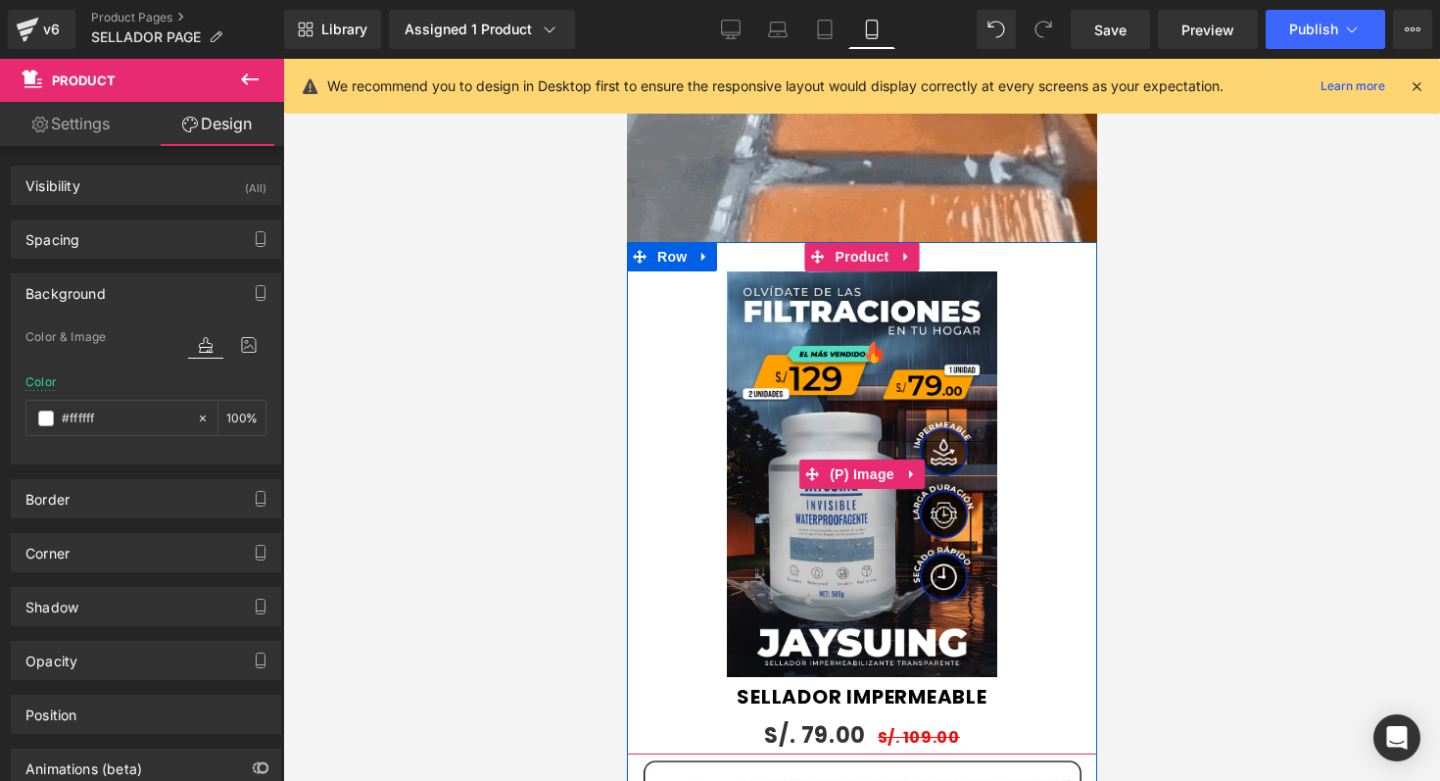
click at [1039, 529] on div "Sale Off" at bounding box center [861, 474] width 451 height 406
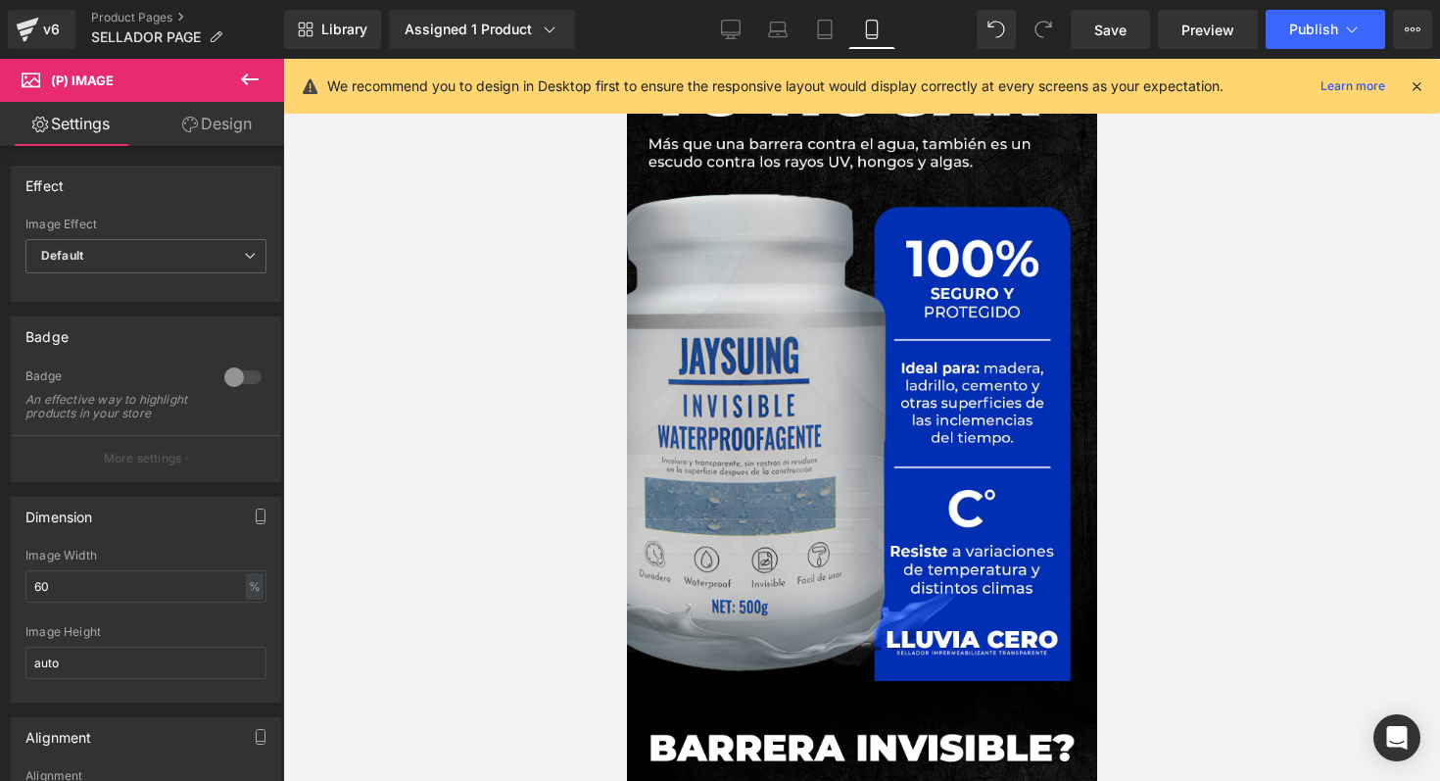
scroll to position [0, 0]
